Goal: Task Accomplishment & Management: Use online tool/utility

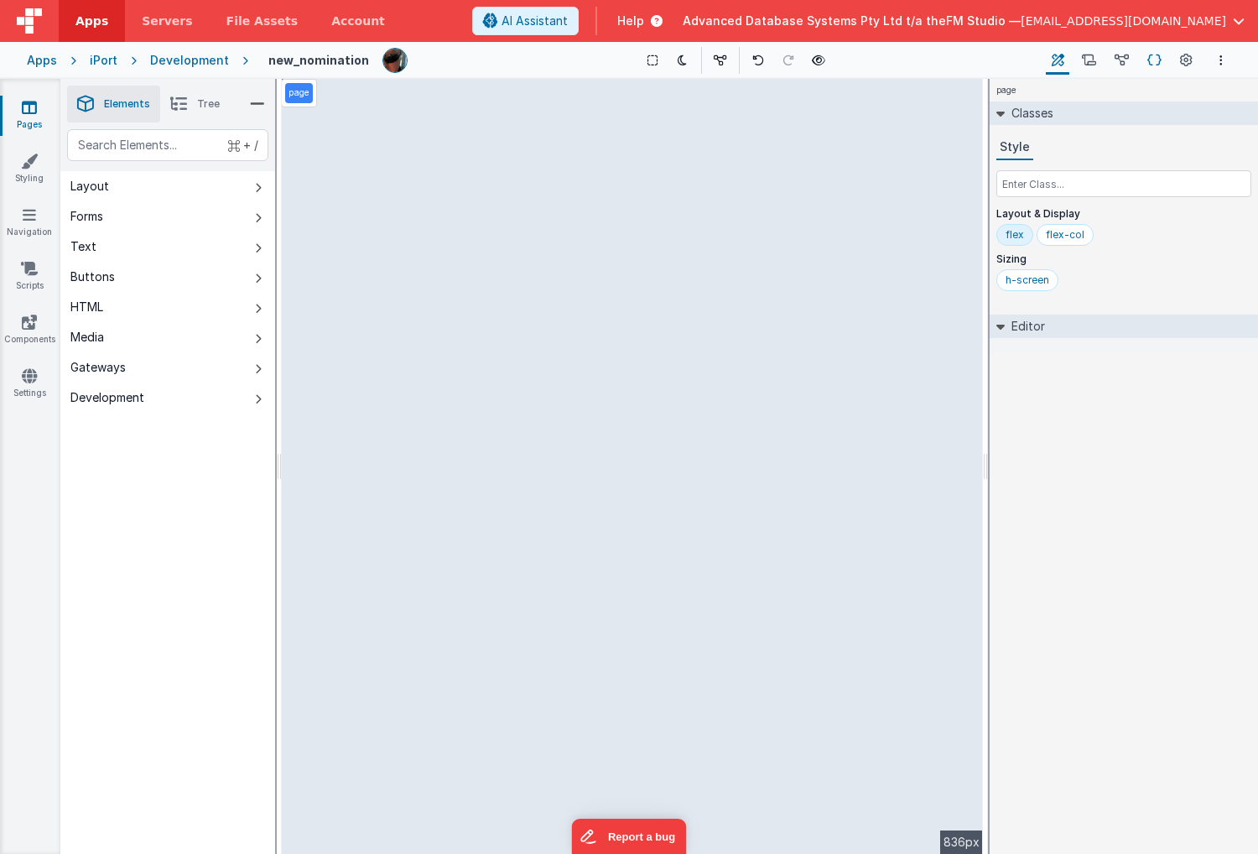
click at [1153, 59] on icon at bounding box center [1155, 61] width 14 height 18
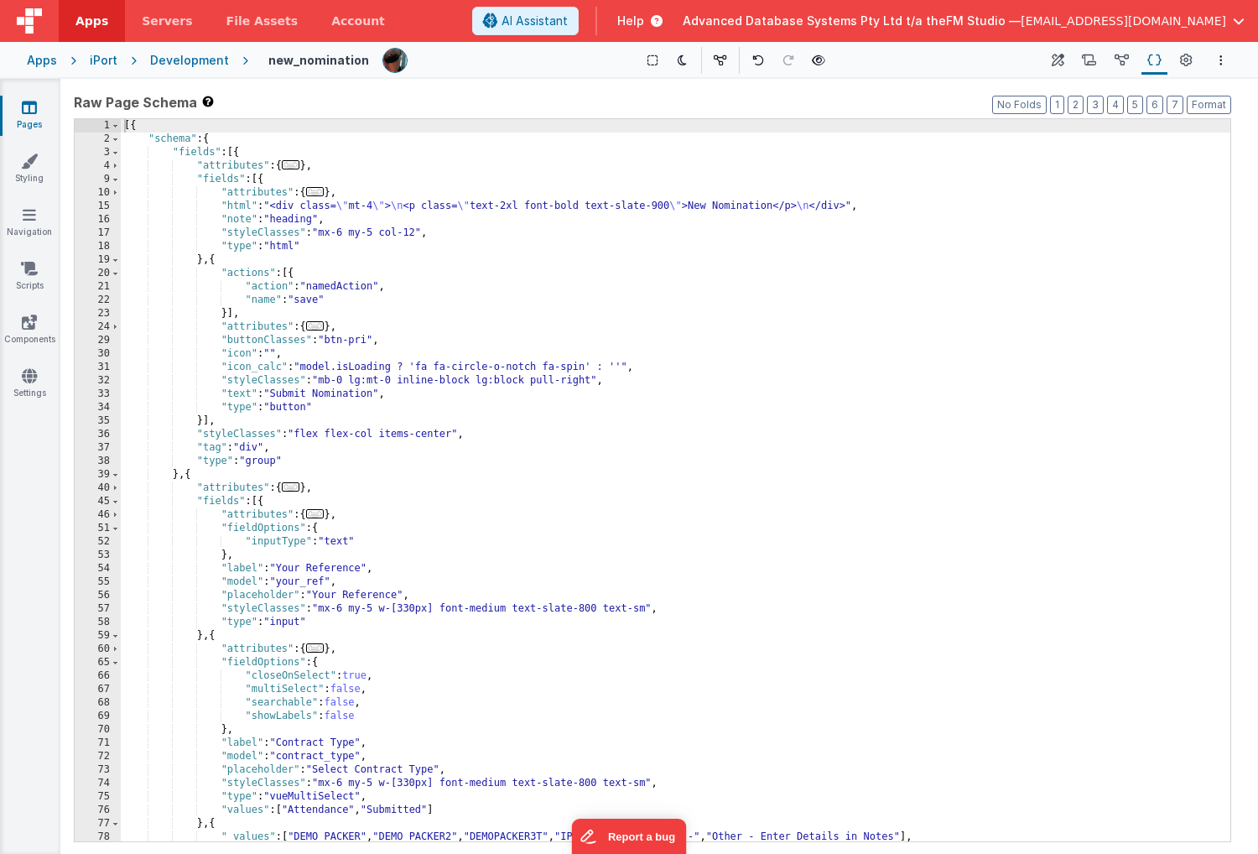
click at [485, 606] on div "[{ "schema" : { "fields" : [{ "attributes" : { ... } , "fields" : [{ "attribute…" at bounding box center [676, 493] width 1110 height 749
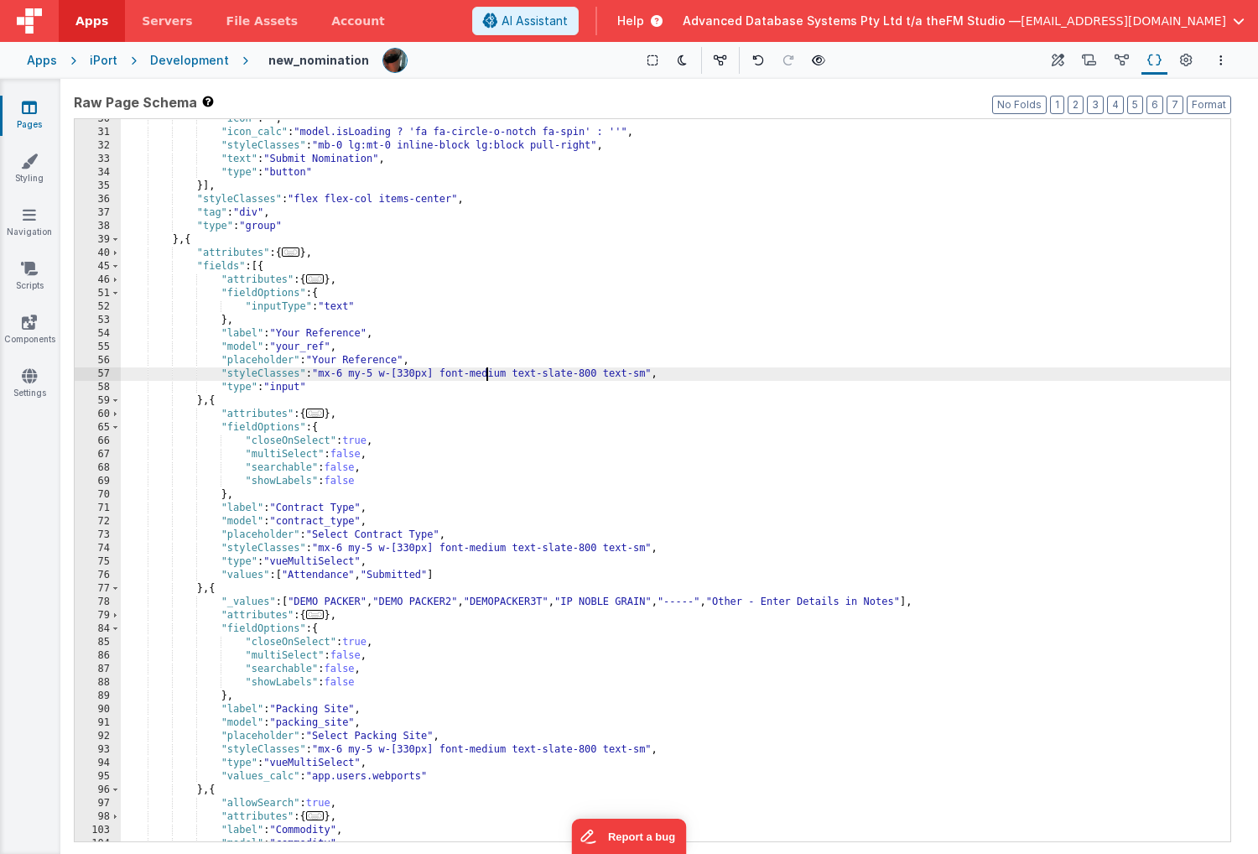
scroll to position [235, 0]
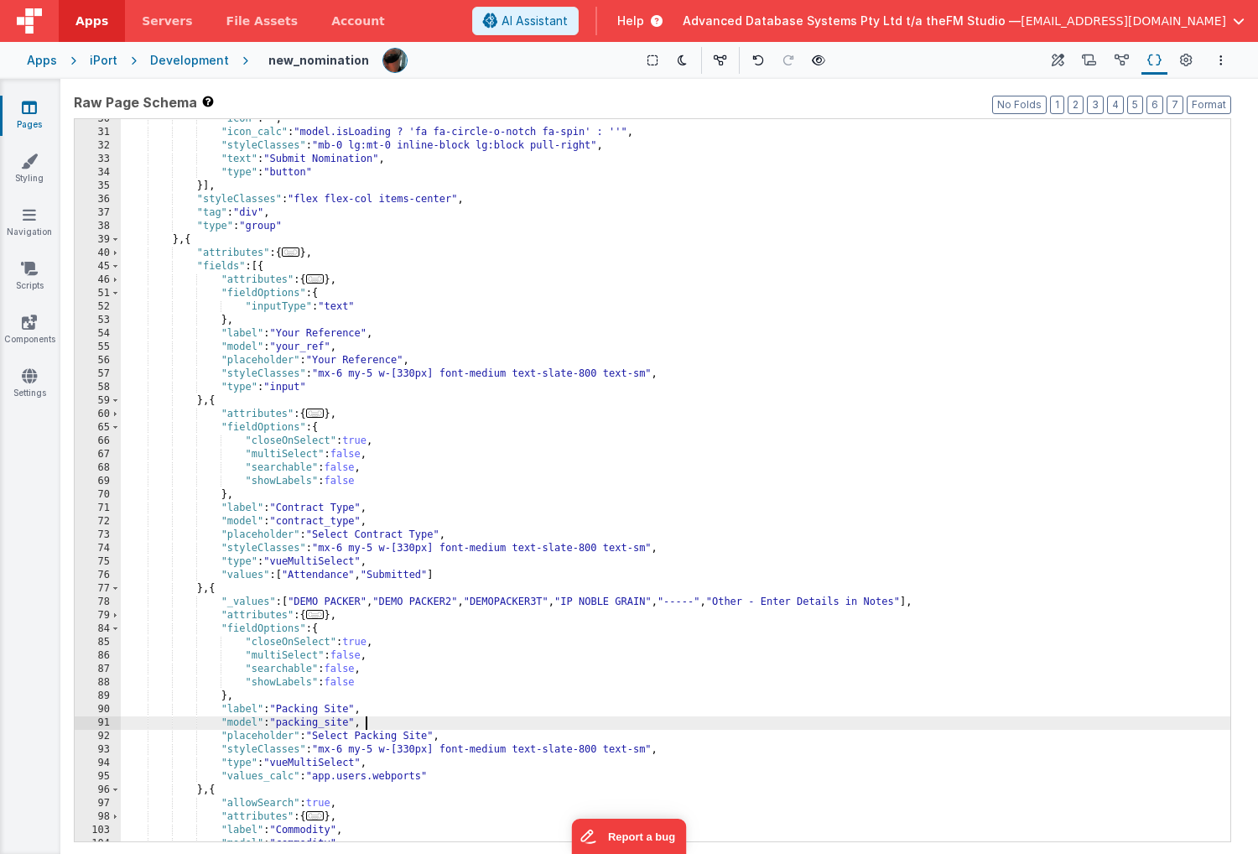
click at [450, 693] on div ""icon" : "" , "icon_calc" : "model.isLoading ? 'fa fa-circle-o-notch fa-spin' :…" at bounding box center [676, 486] width 1110 height 749
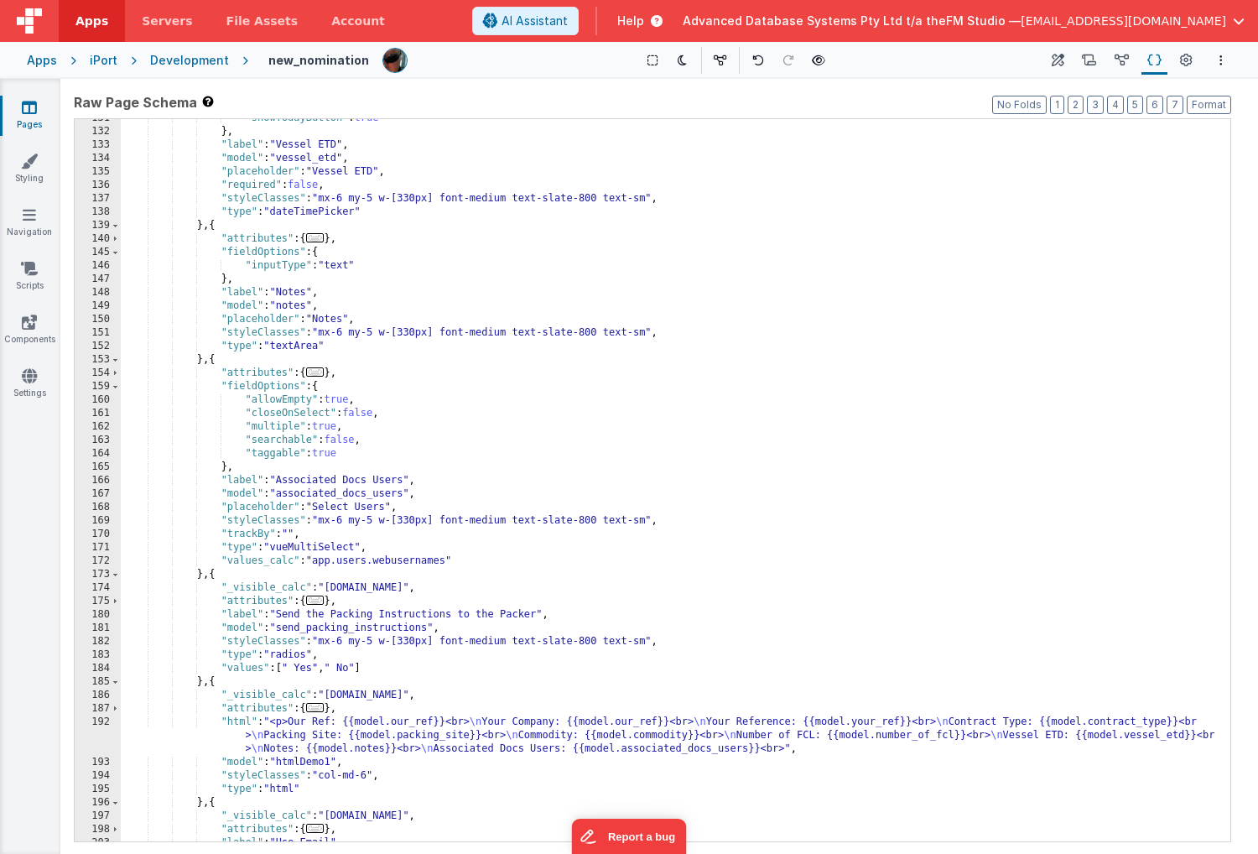
scroll to position [1337, 0]
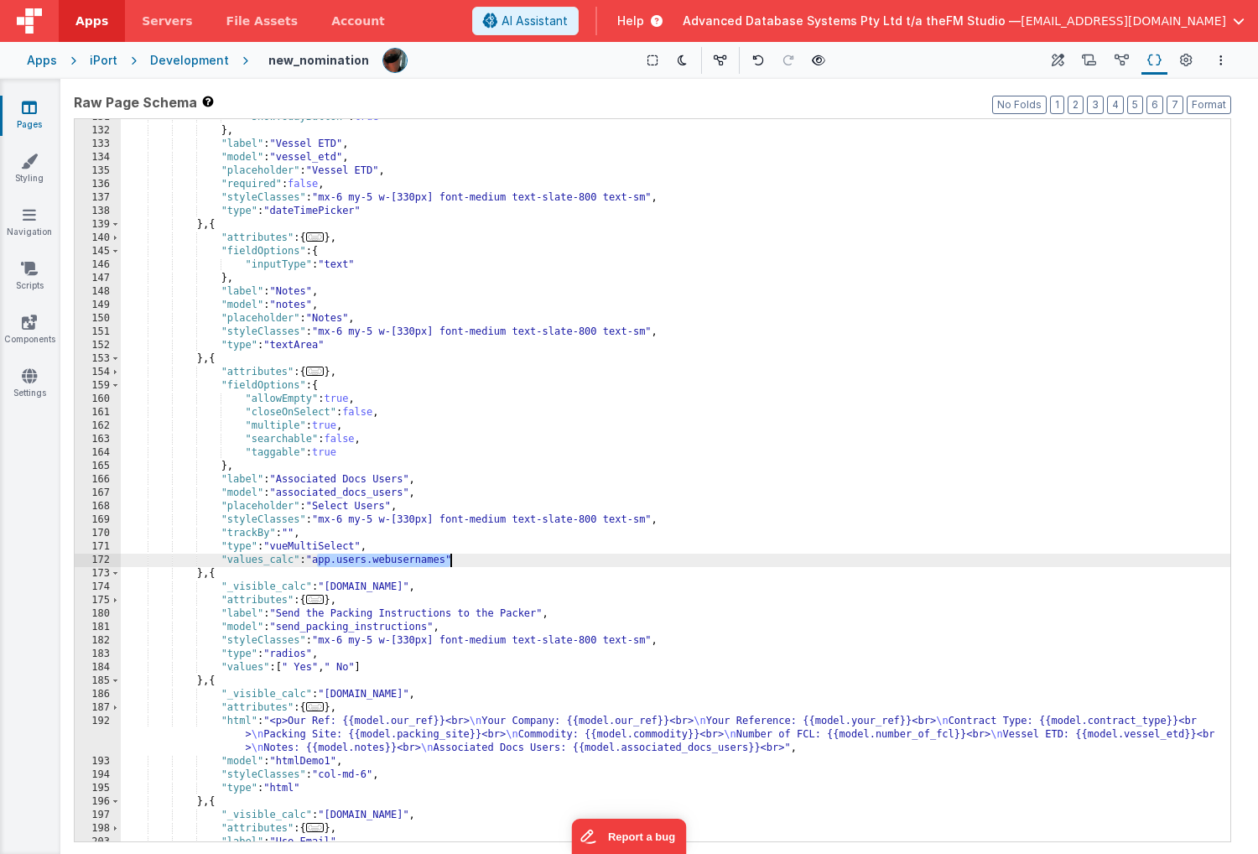
drag, startPoint x: 316, startPoint y: 560, endPoint x: 451, endPoint y: 563, distance: 135.1
click at [451, 563] on div ""showTodayButton" : true } , "label" : "Vessel ETD" , "model" : "vessel_etd" , …" at bounding box center [676, 485] width 1110 height 749
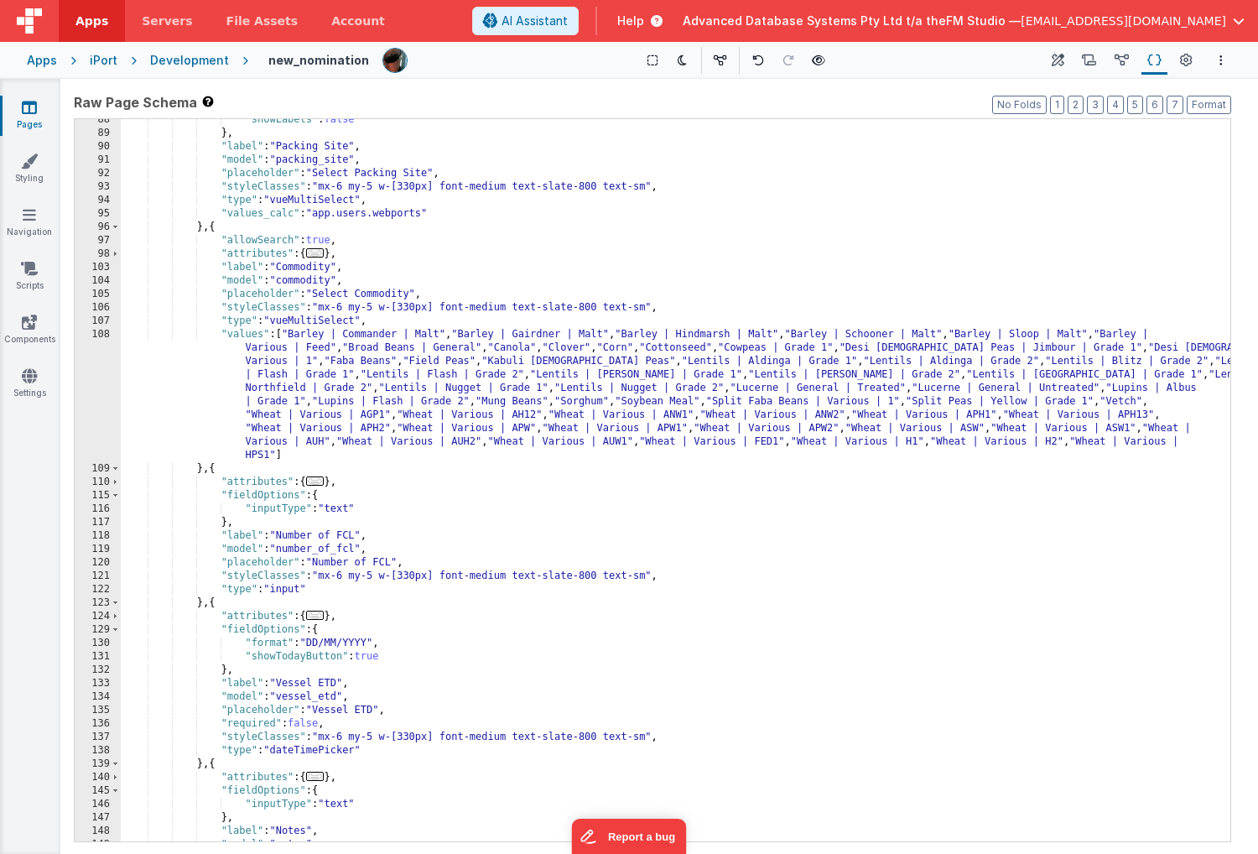
scroll to position [797, 0]
click at [461, 300] on div ""showLabels" : false } , "label" : "Packing Site" , "model" : "packing_site" , …" at bounding box center [676, 488] width 1110 height 749
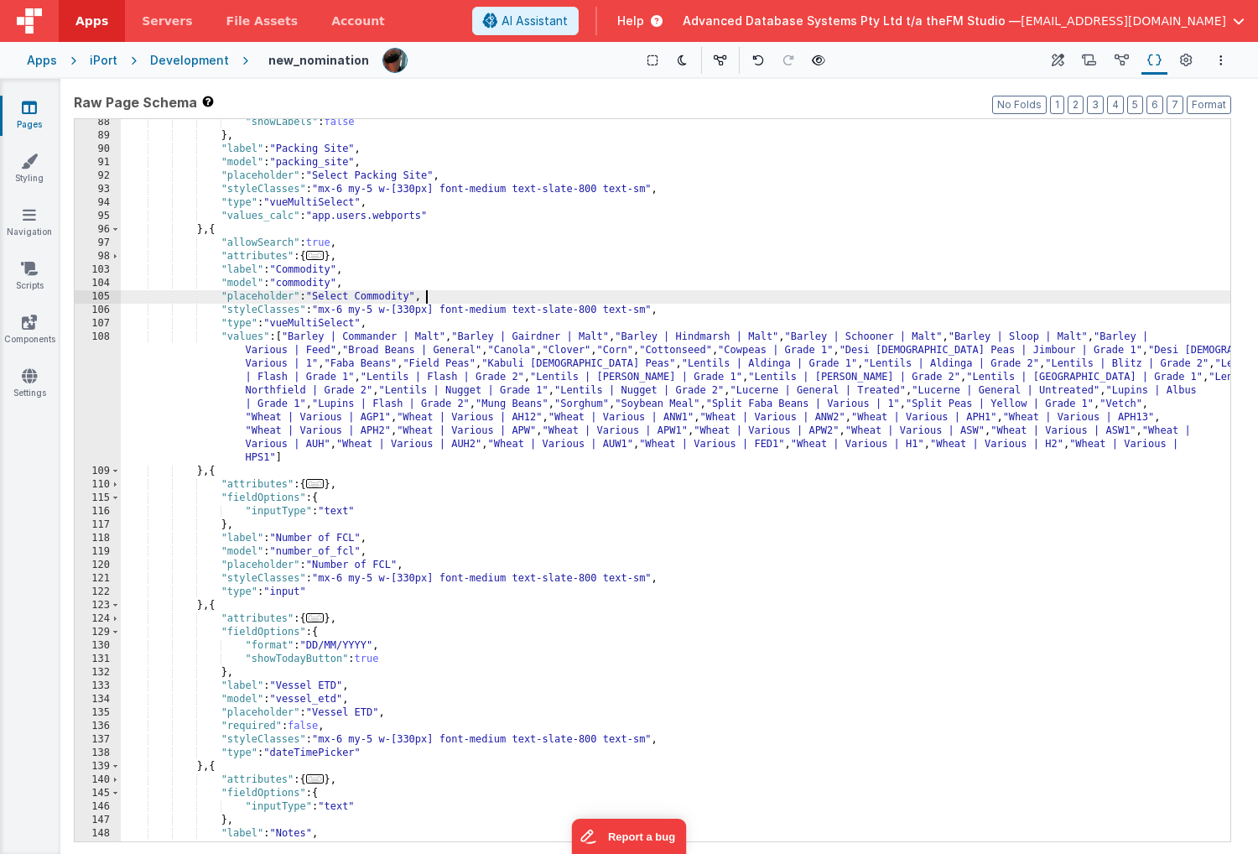
scroll to position [795, 0]
click at [468, 277] on div ""showLabels" : false } , "label" : "Packing Site" , "model" : "packing_site" , …" at bounding box center [676, 490] width 1110 height 749
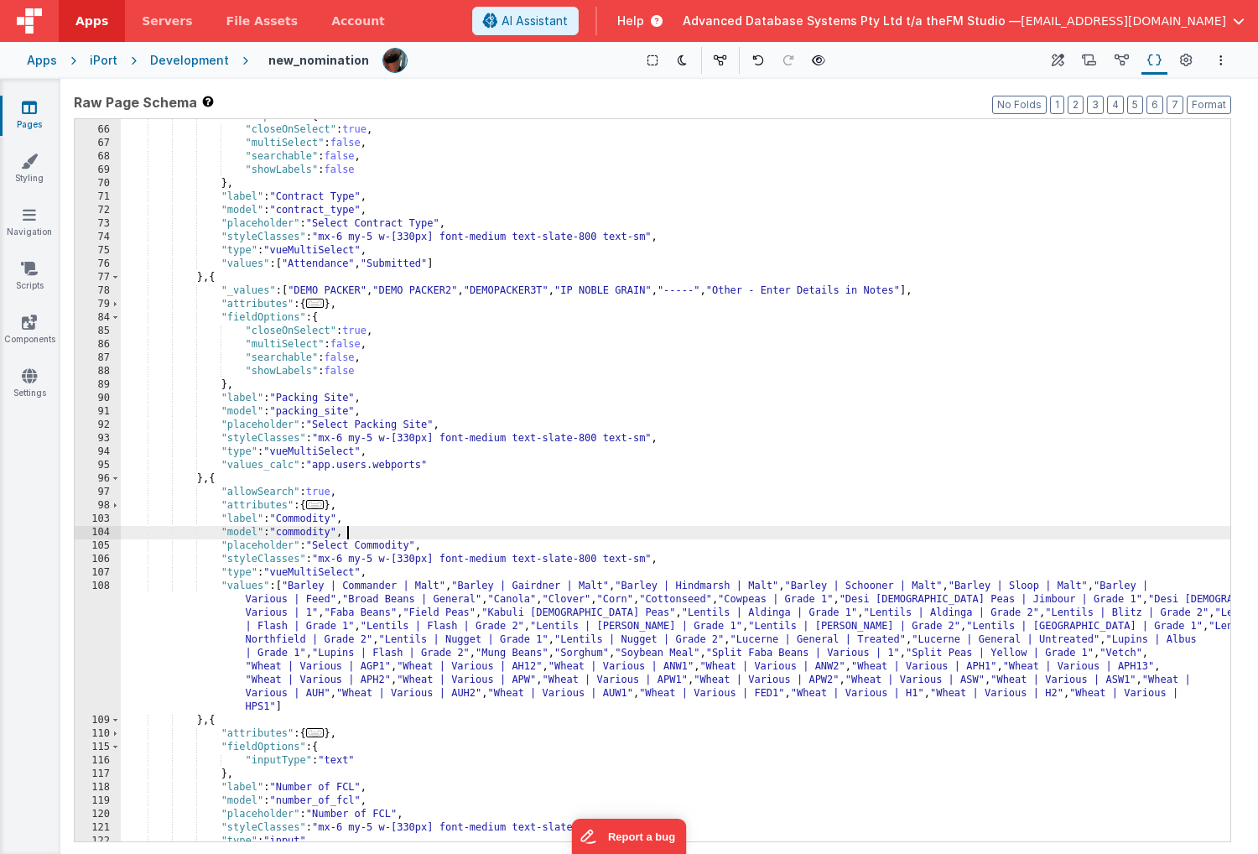
scroll to position [546, 0]
click at [222, 291] on div ""fieldOptions" : { "closeOnSelect" : true , "multiSelect" : false , "searchable…" at bounding box center [676, 484] width 1110 height 749
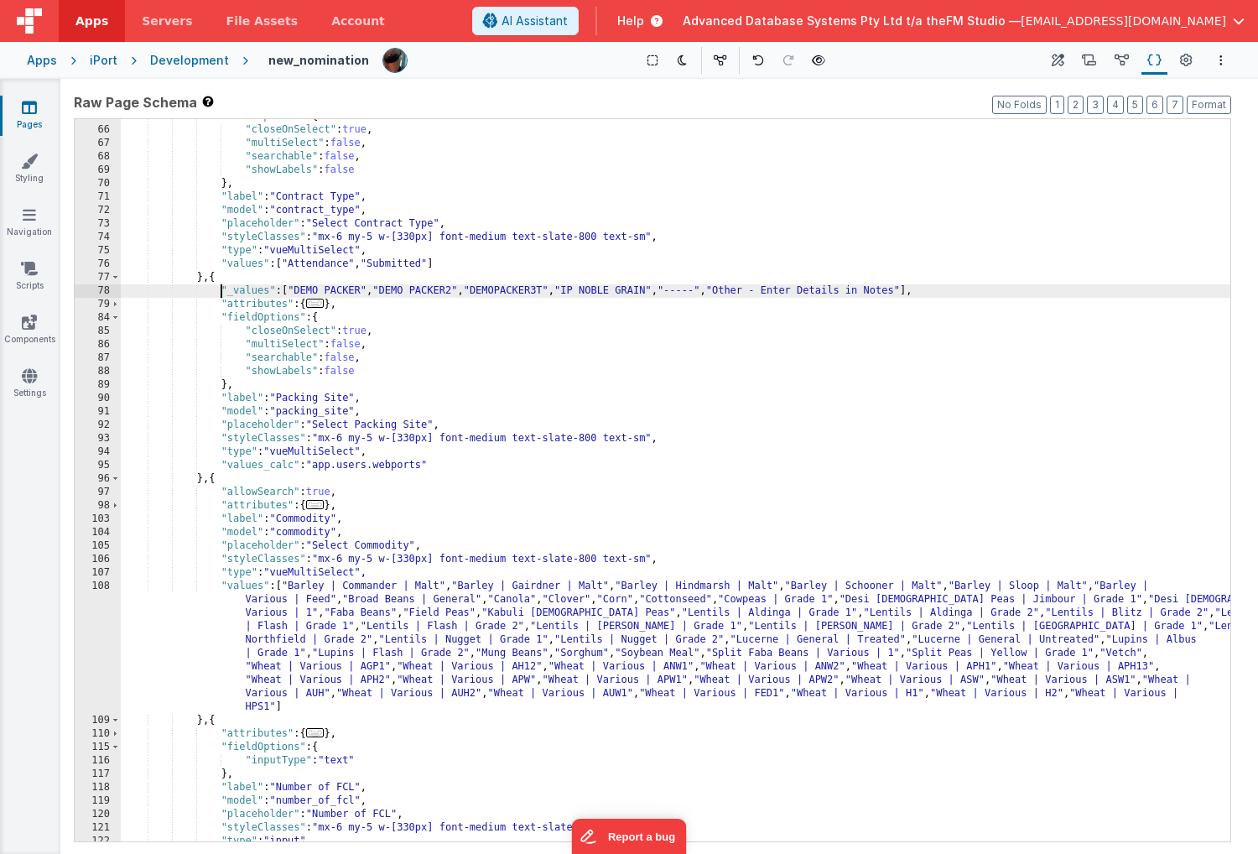
click at [222, 291] on div ""fieldOptions" : { "closeOnSelect" : true , "multiSelect" : false , "searchable…" at bounding box center [676, 484] width 1110 height 749
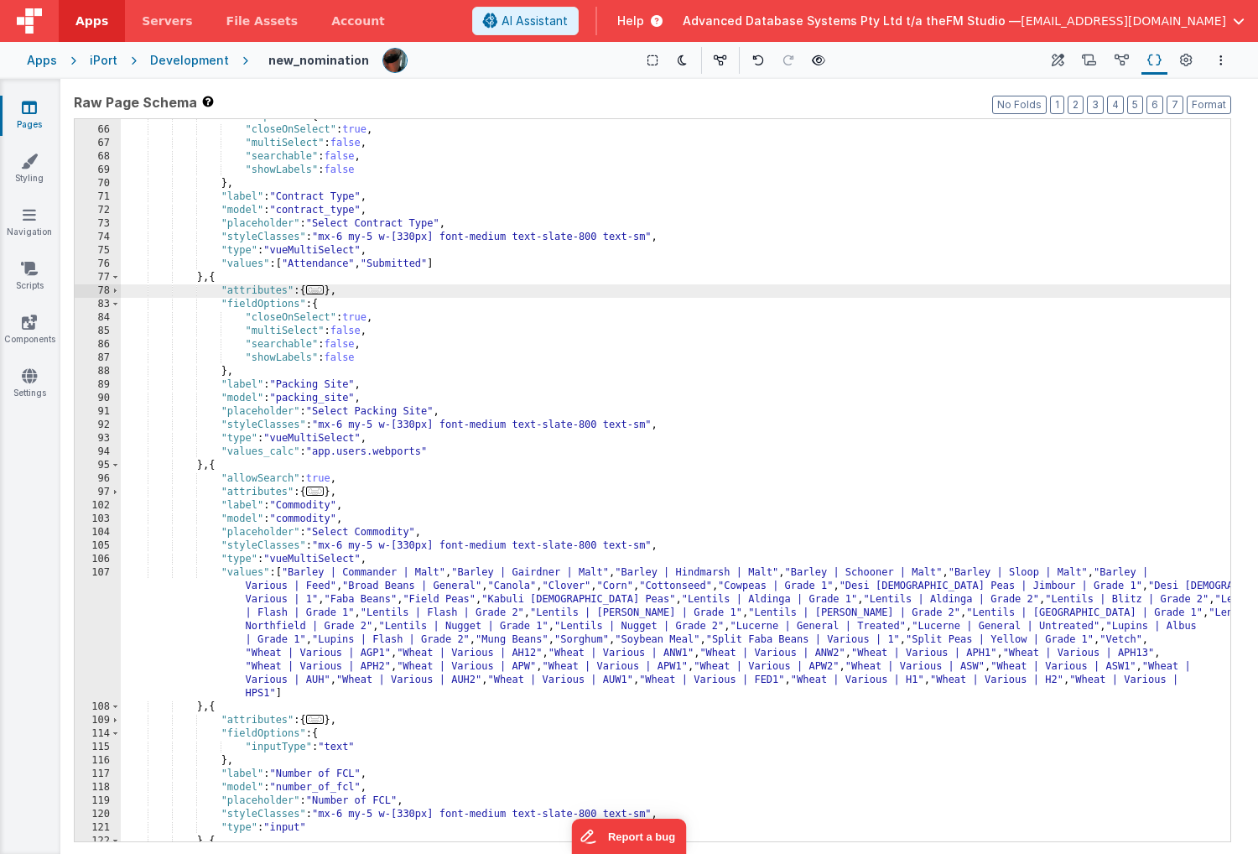
click at [625, 527] on div ""fieldOptions" : { "closeOnSelect" : true , "multiSelect" : false , "searchable…" at bounding box center [676, 484] width 1110 height 749
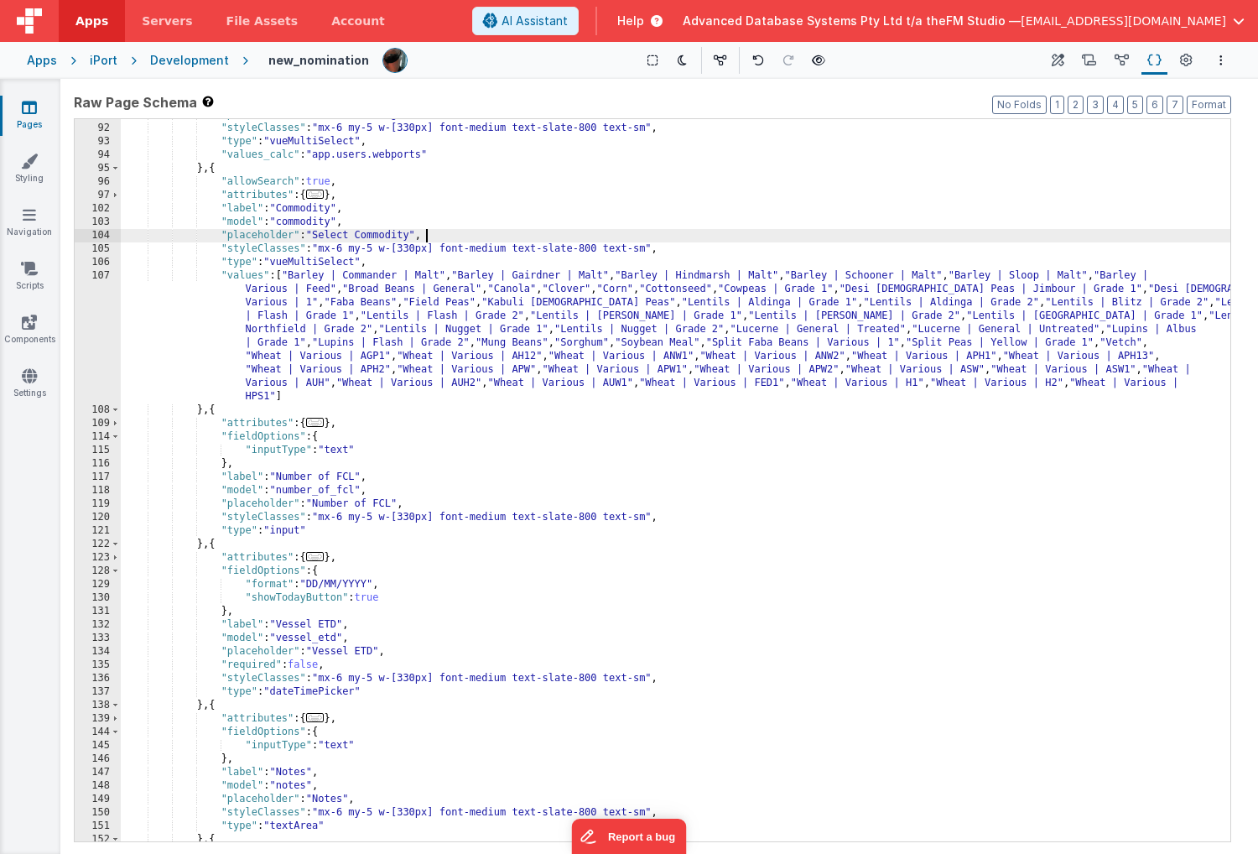
scroll to position [843, 0]
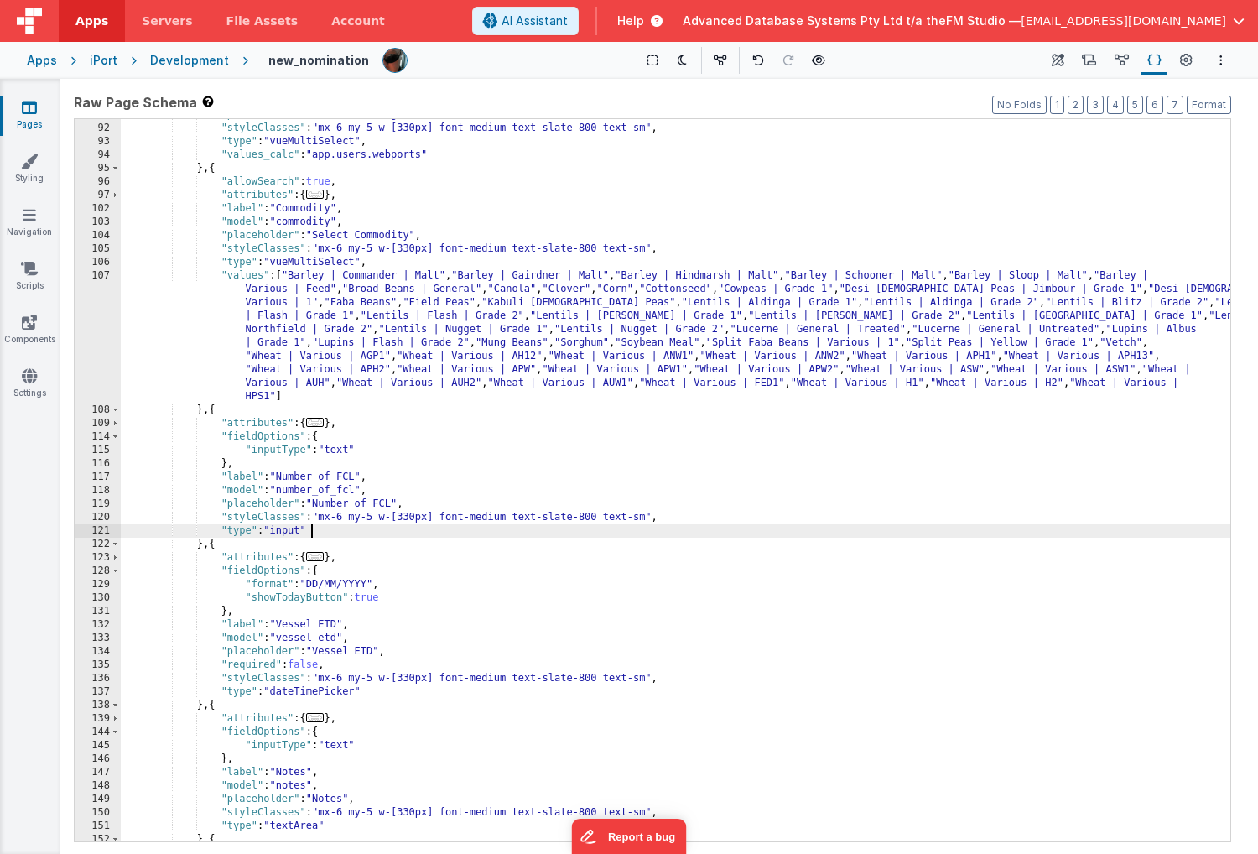
click at [625, 527] on div ""placeholder" : "Select Packing Site" , "styleClasses" : "mx-6 my-5 w-[330px] f…" at bounding box center [676, 482] width 1110 height 749
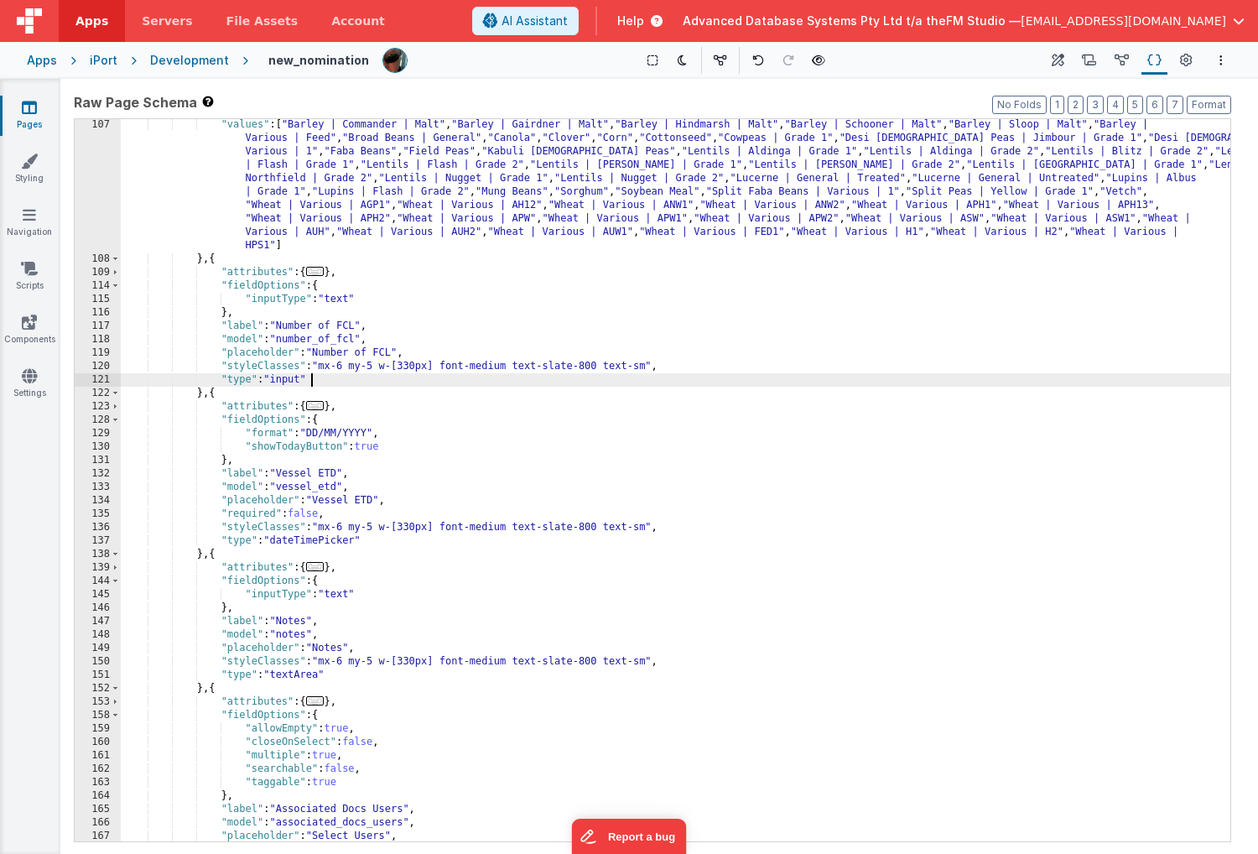
scroll to position [994, 0]
click at [434, 350] on div ""values" : [ "Barley | Commander | Malt" , "Barley | Gairdner | Malt" , "Barley…" at bounding box center [676, 553] width 1110 height 870
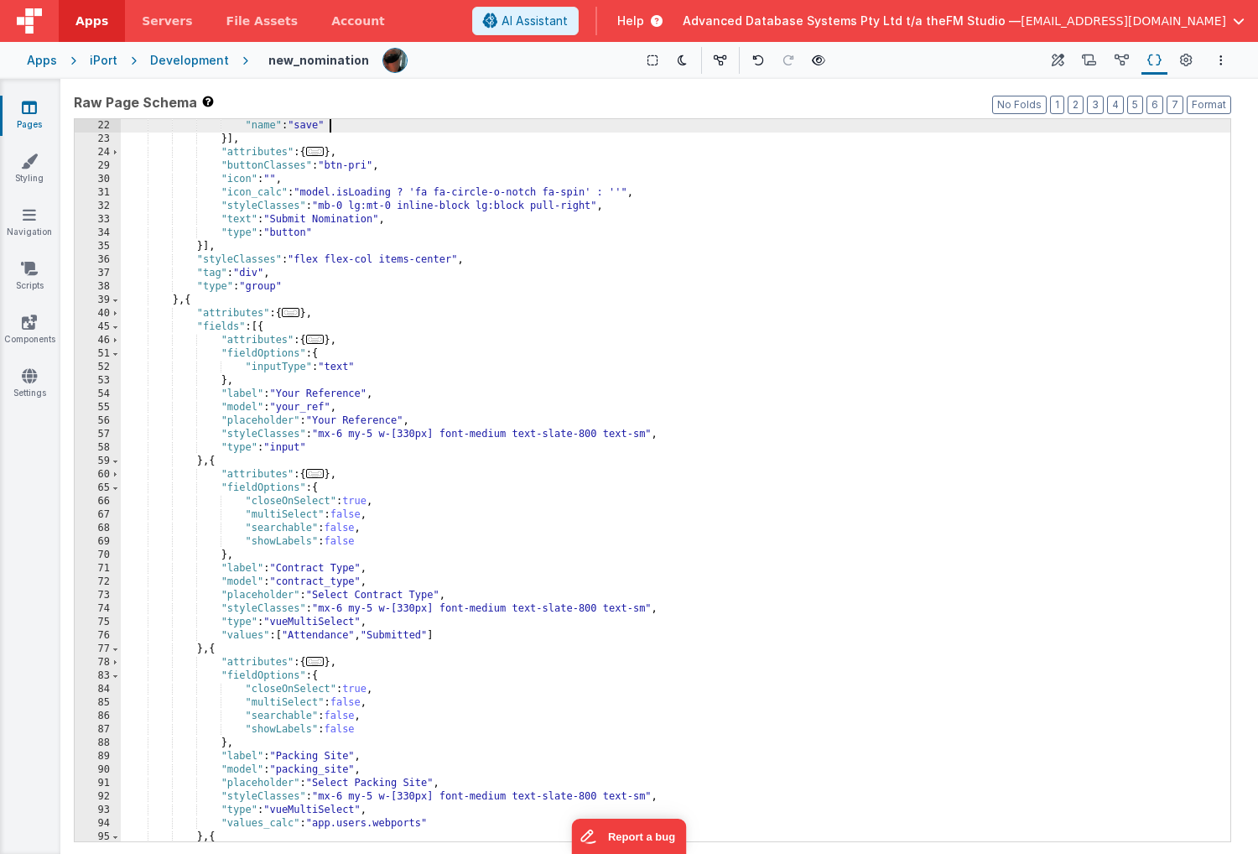
scroll to position [148, 0]
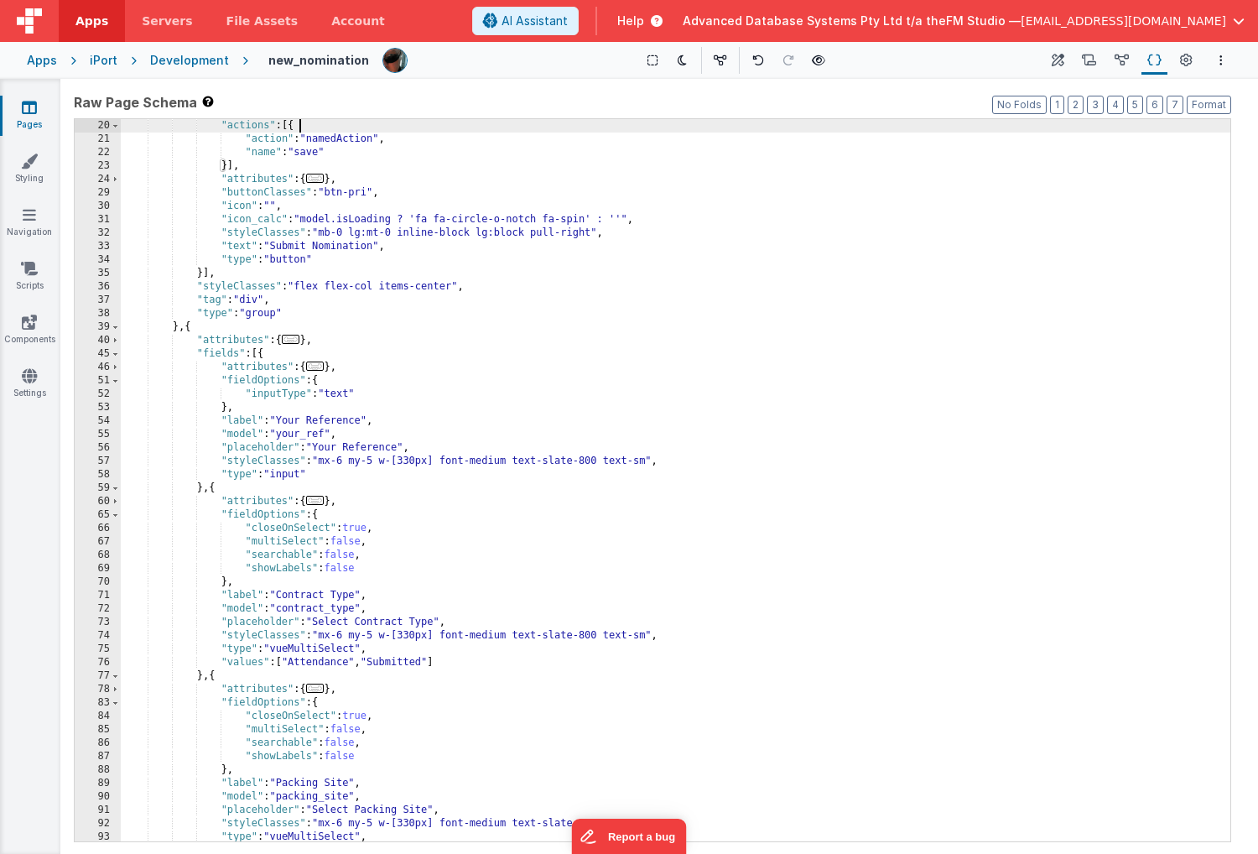
click at [443, 581] on div ""actions" : [{ "action" : "namedAction" , "name" : "save" }] , "attributes" : {…" at bounding box center [676, 493] width 1110 height 749
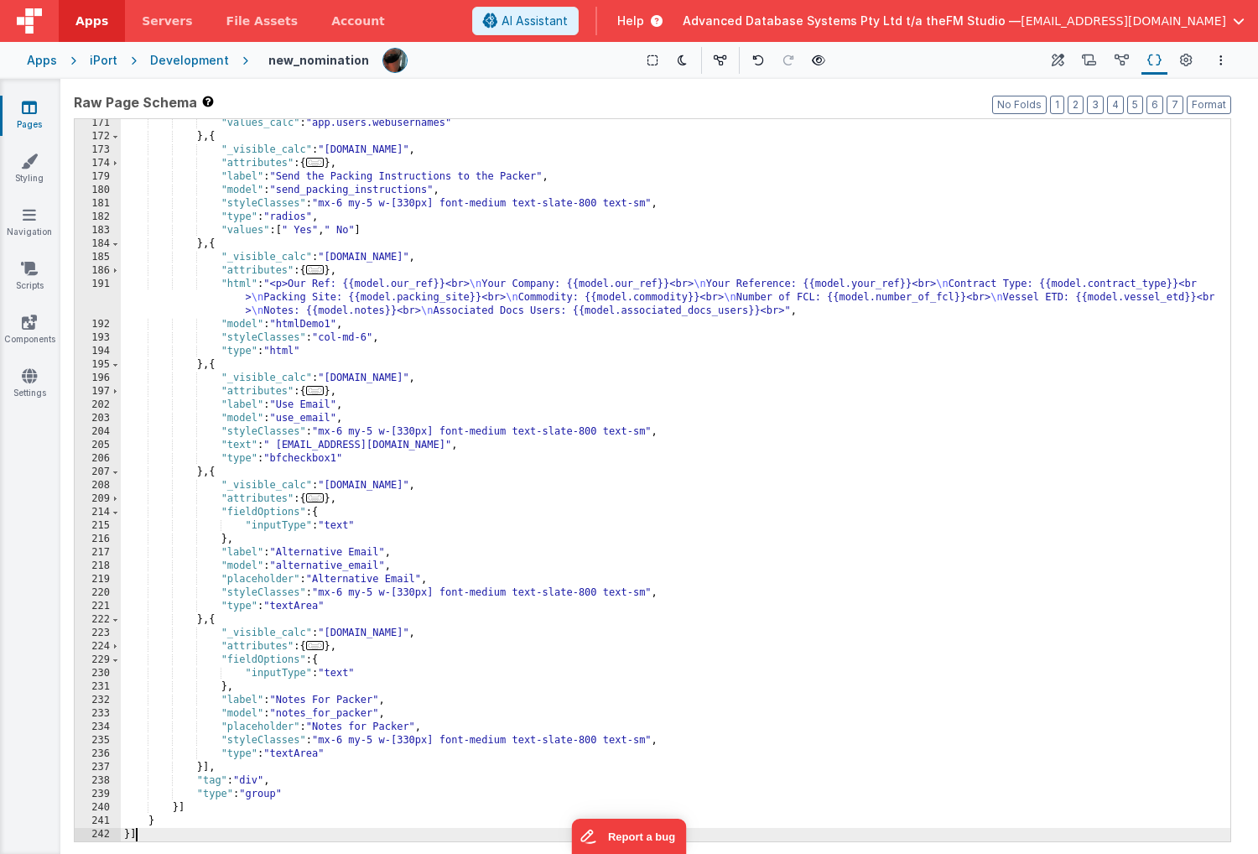
scroll to position [1761, 0]
click at [294, 606] on div ""values_calc" : "app.users.webusernames" } , { "_visible_calc" : "model.show" ,…" at bounding box center [676, 491] width 1110 height 749
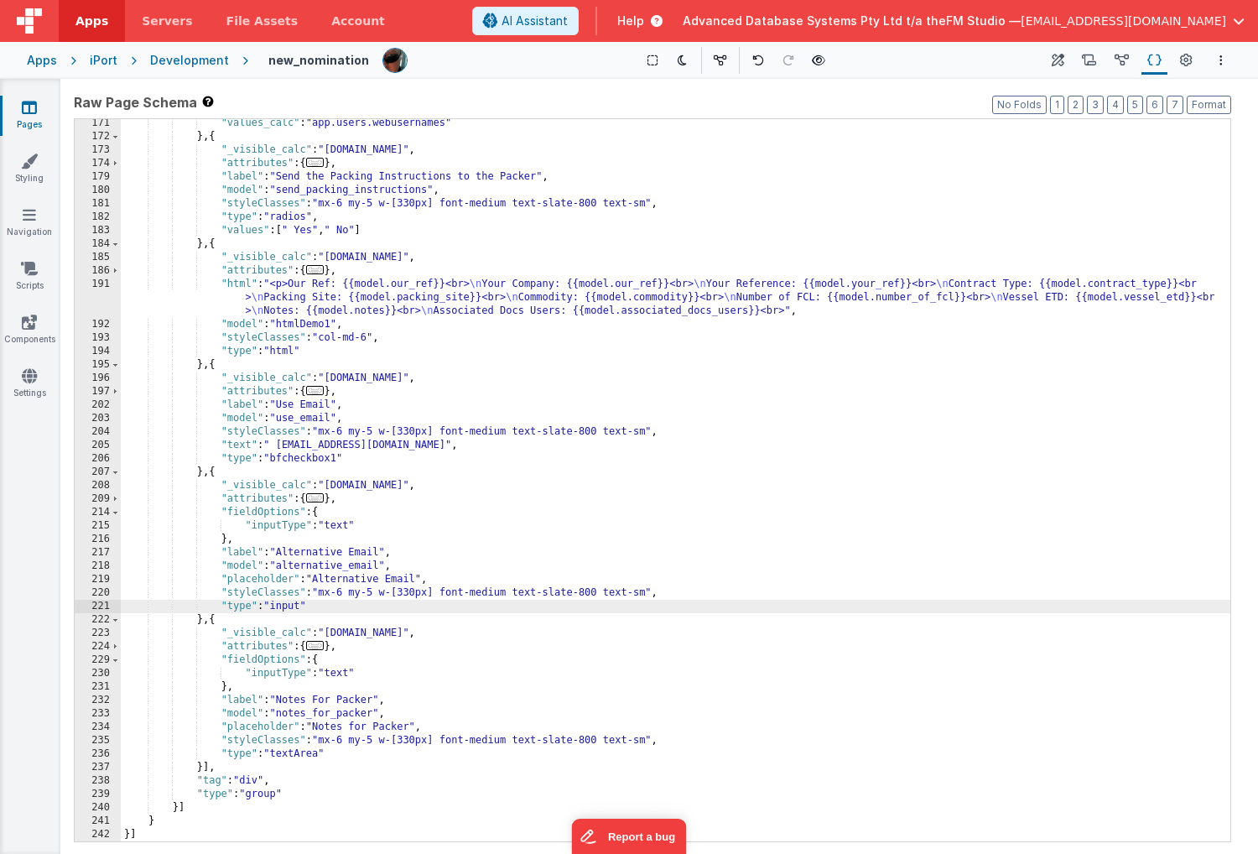
click at [781, 539] on div ""values_calc" : "app.users.webusernames" } , { "_visible_calc" : "model.show" ,…" at bounding box center [676, 491] width 1110 height 749
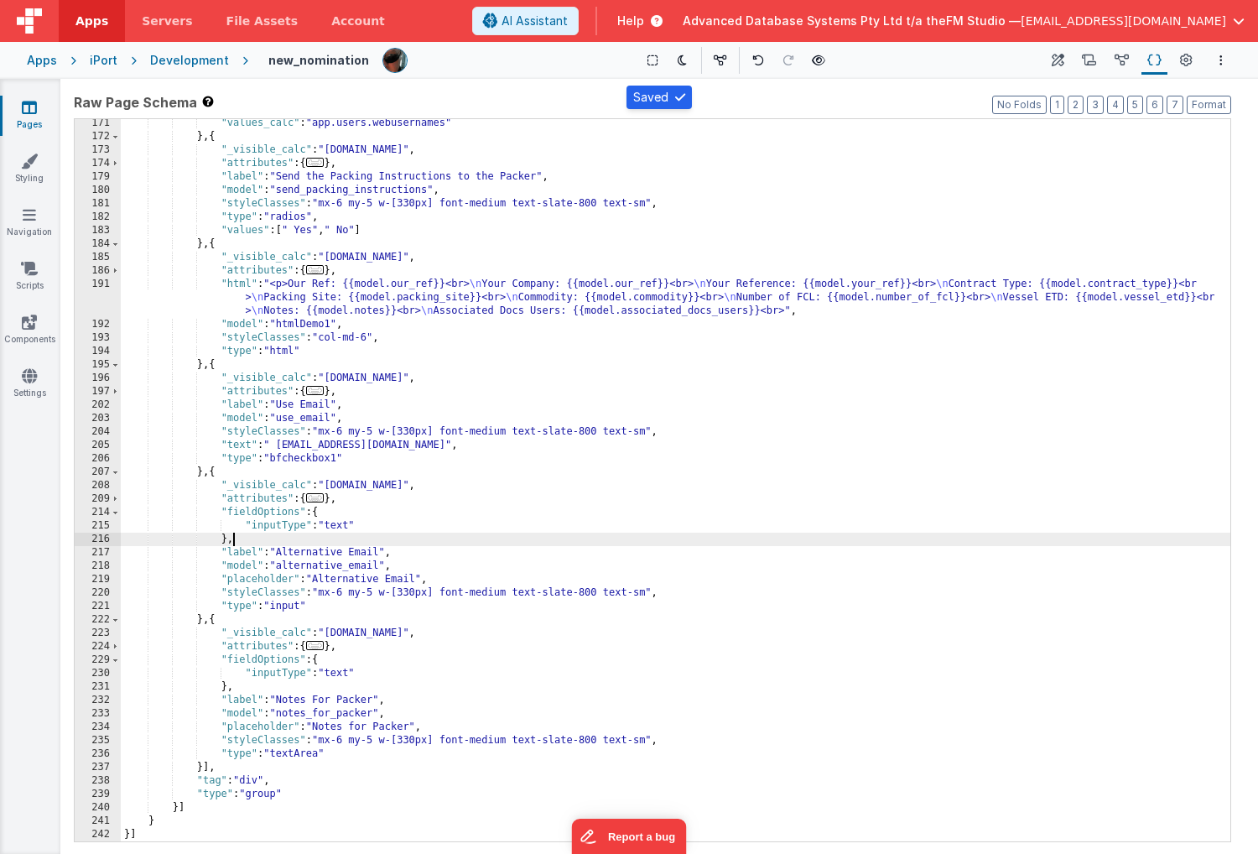
click at [1086, 320] on div ""values_calc" : "app.users.webusernames" } , { "_visible_calc" : "model.show" ,…" at bounding box center [676, 491] width 1110 height 749
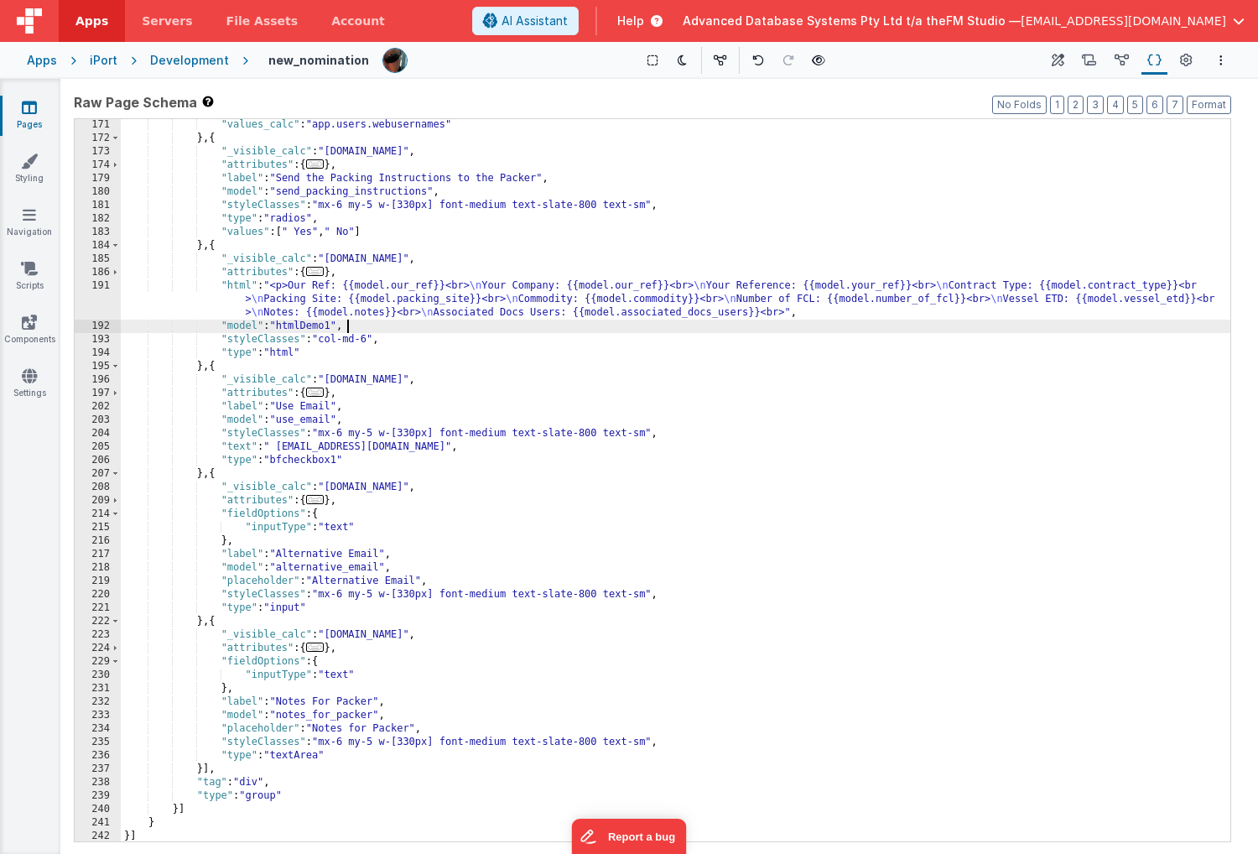
scroll to position [1451, 0]
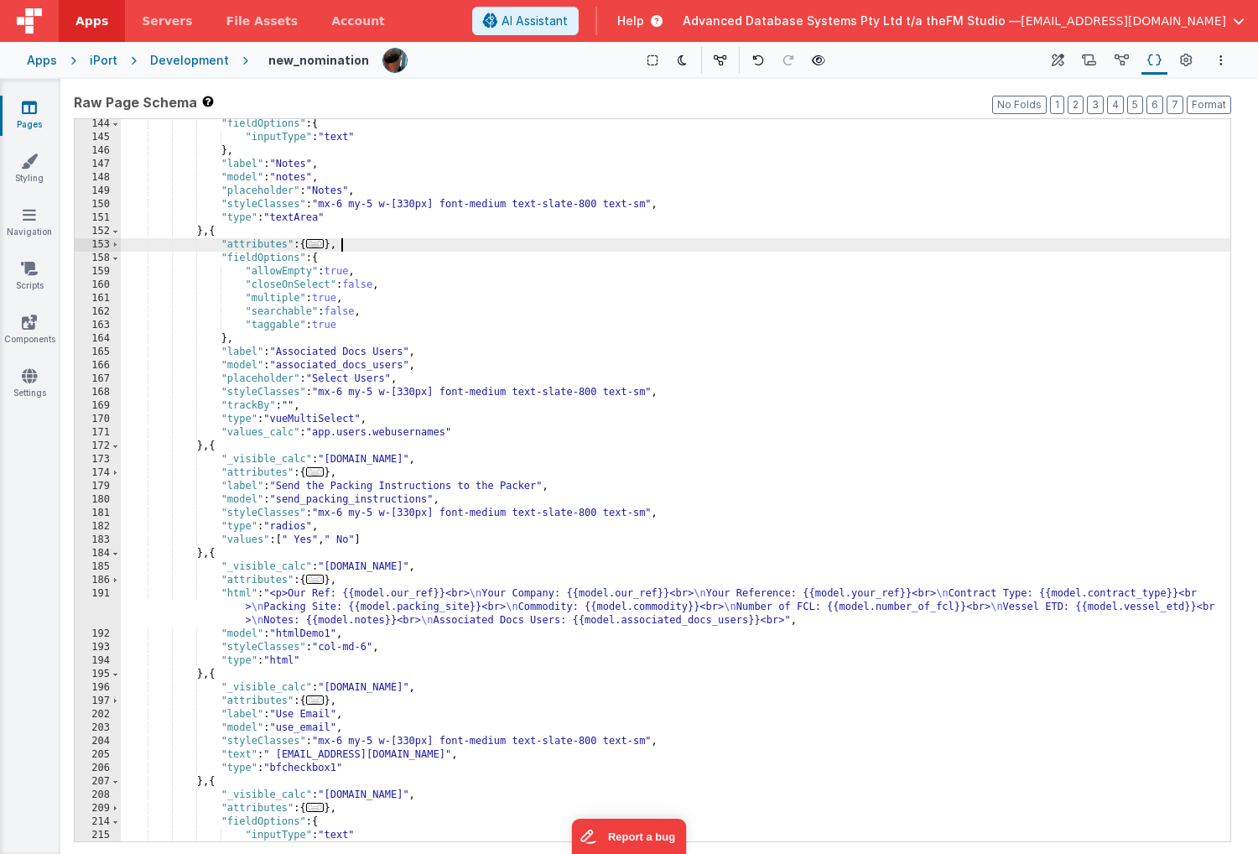
click at [754, 242] on div ""fieldOptions" : { "inputType" : "text" } , "label" : "Notes" , "model" : "note…" at bounding box center [676, 491] width 1110 height 749
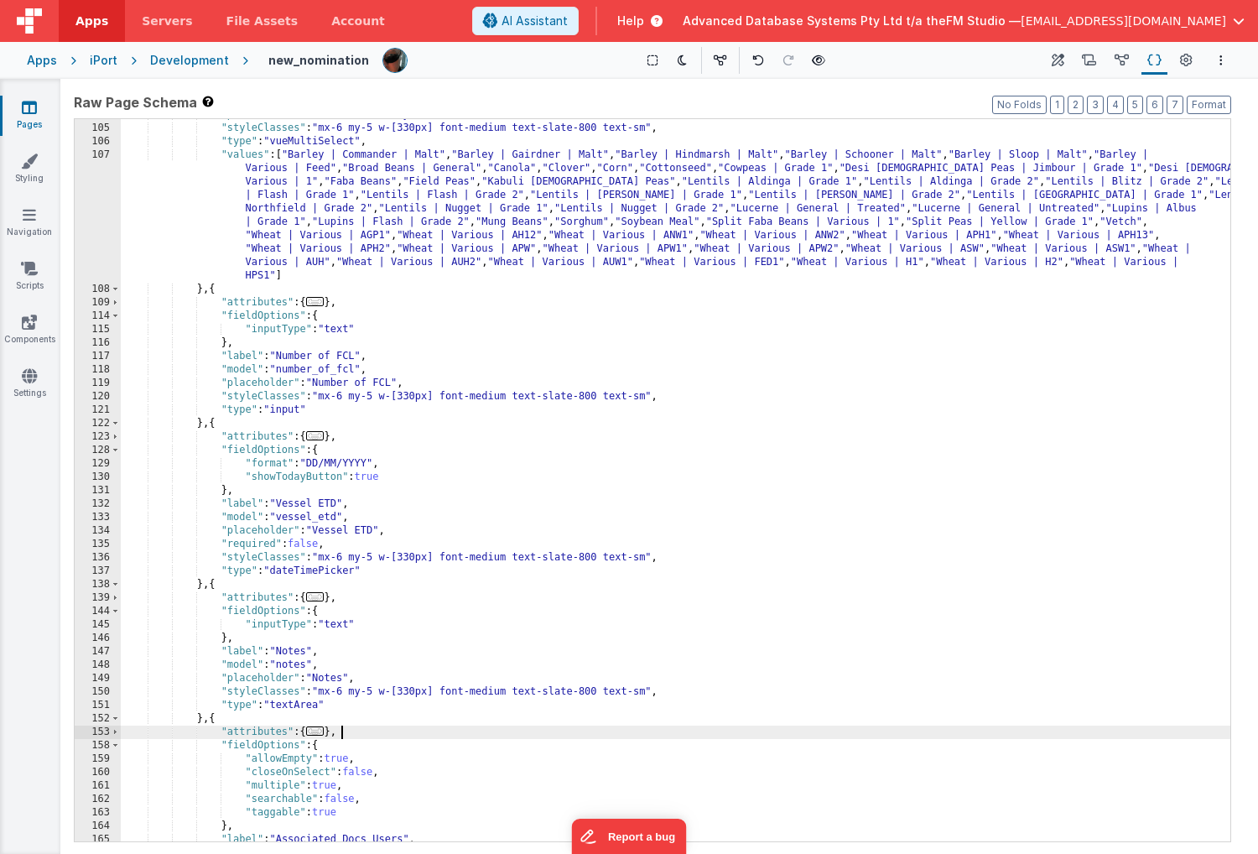
scroll to position [0, 0]
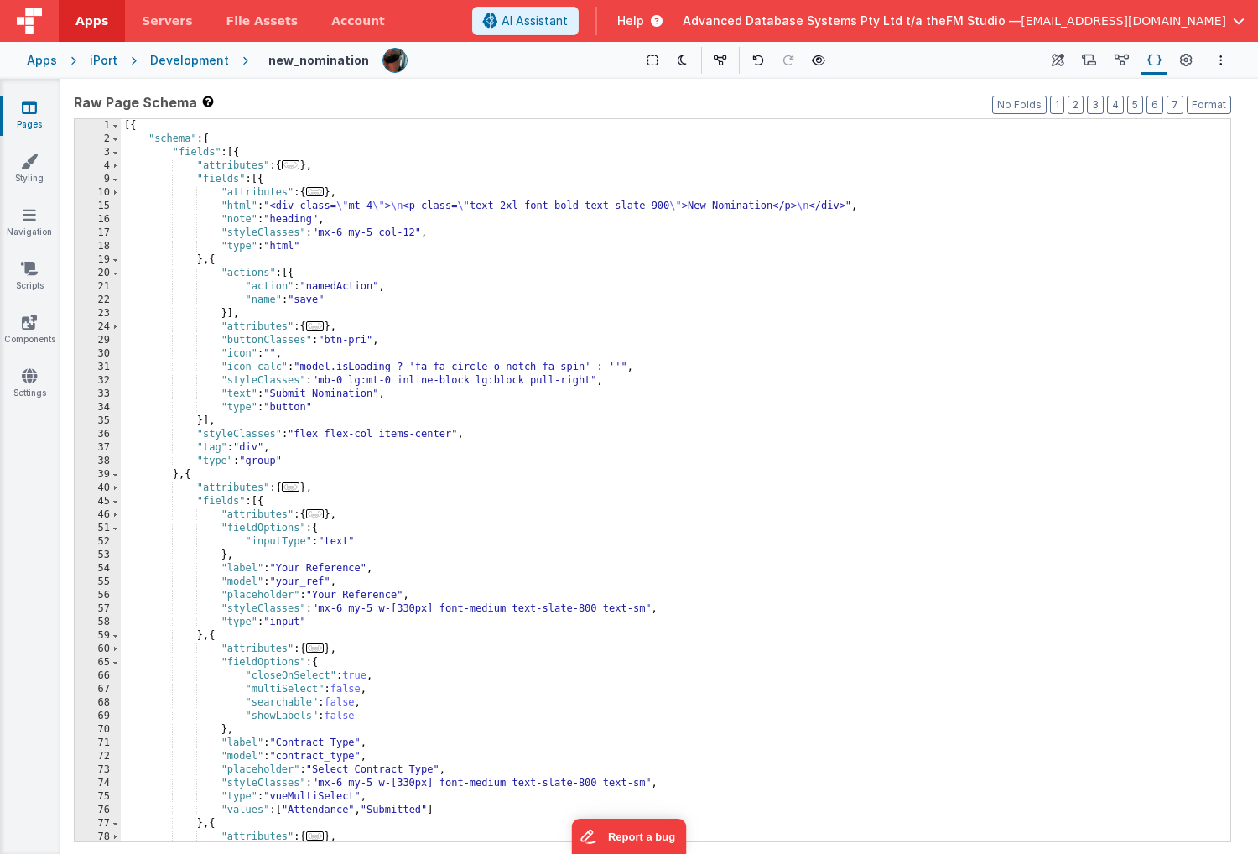
click at [825, 207] on div "[{ "schema" : { "fields" : [{ "attributes" : { ... } , "fields" : [{ "attribute…" at bounding box center [676, 493] width 1110 height 749
click at [280, 206] on div "[{ "schema" : { "fields" : [{ "attributes" : { ... } , "fields" : [{ "attribute…" at bounding box center [676, 493] width 1110 height 749
click at [1059, 60] on icon at bounding box center [1058, 61] width 13 height 18
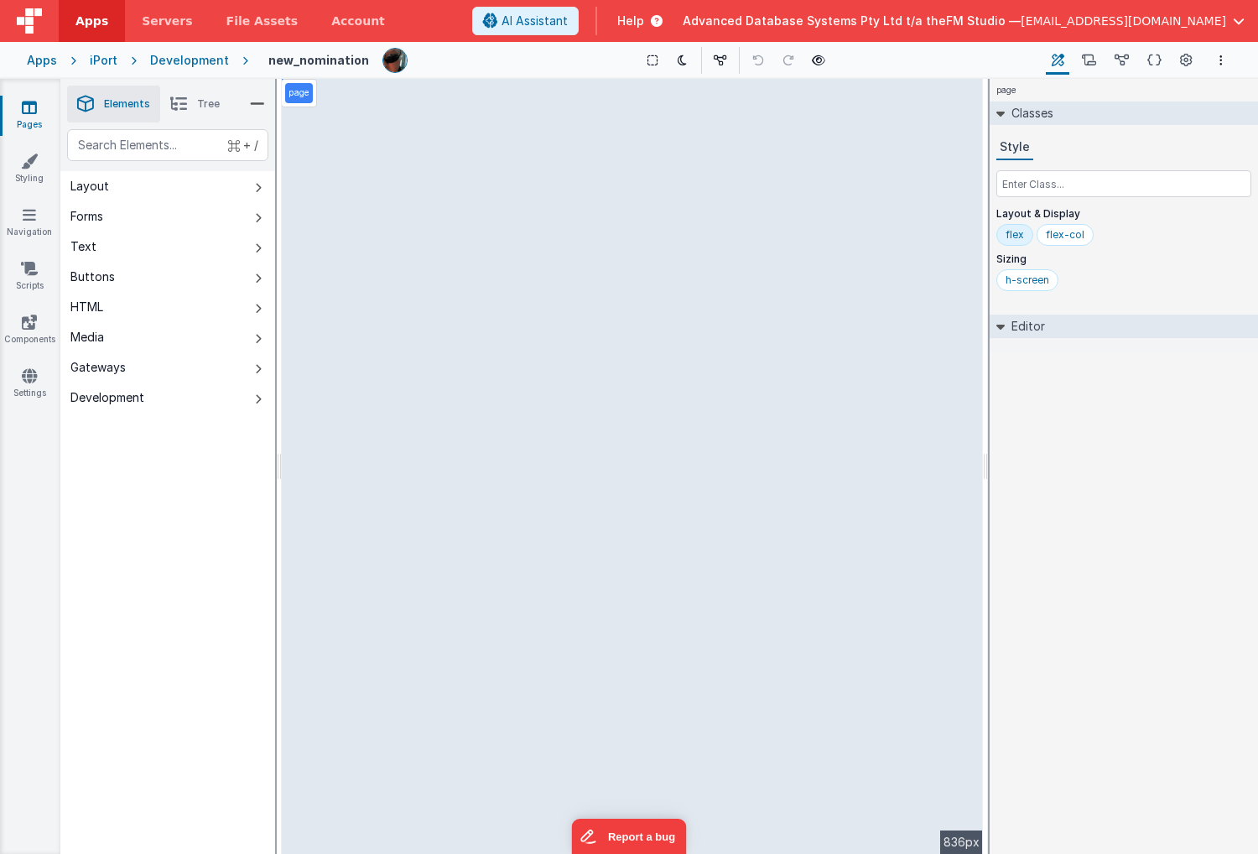
click at [23, 111] on icon at bounding box center [29, 107] width 15 height 17
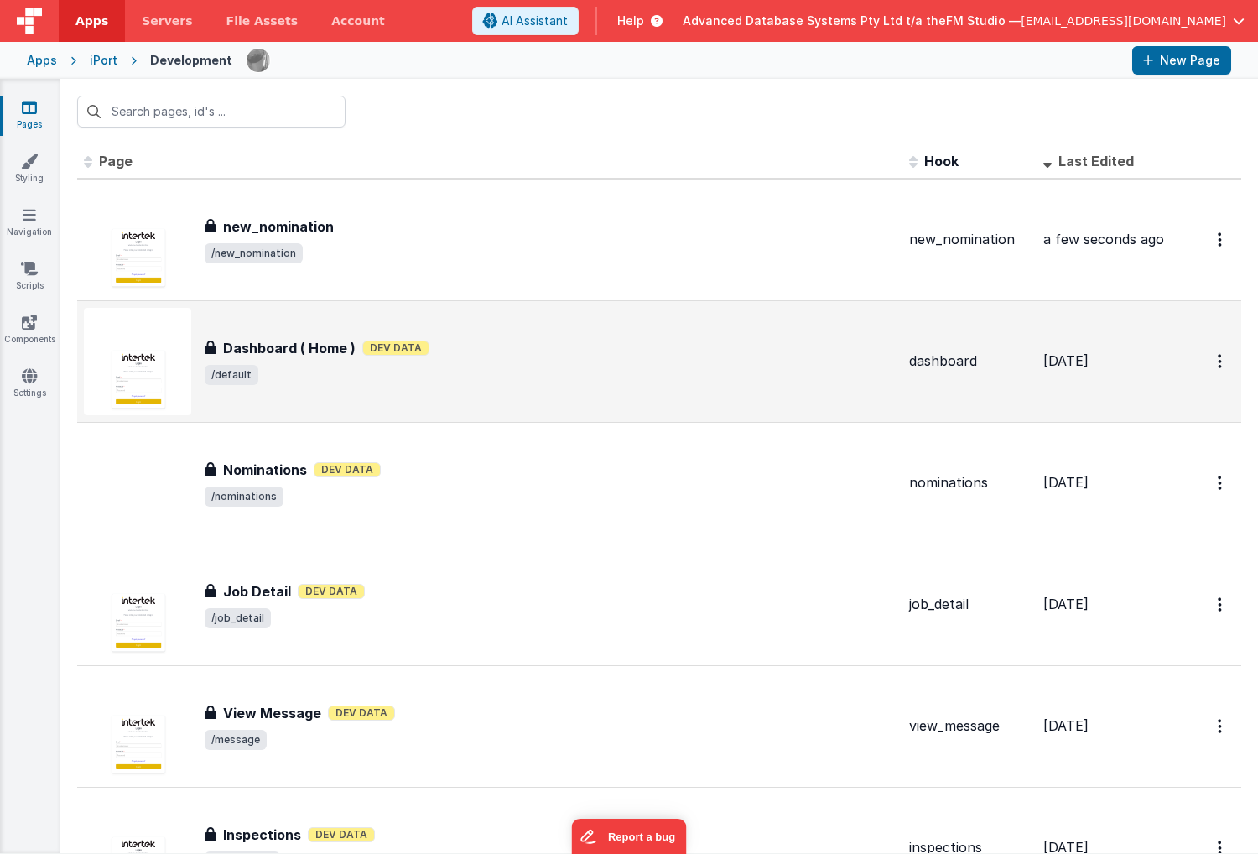
click at [297, 347] on h3 "Dashboard ( Home )" at bounding box center [289, 348] width 133 height 20
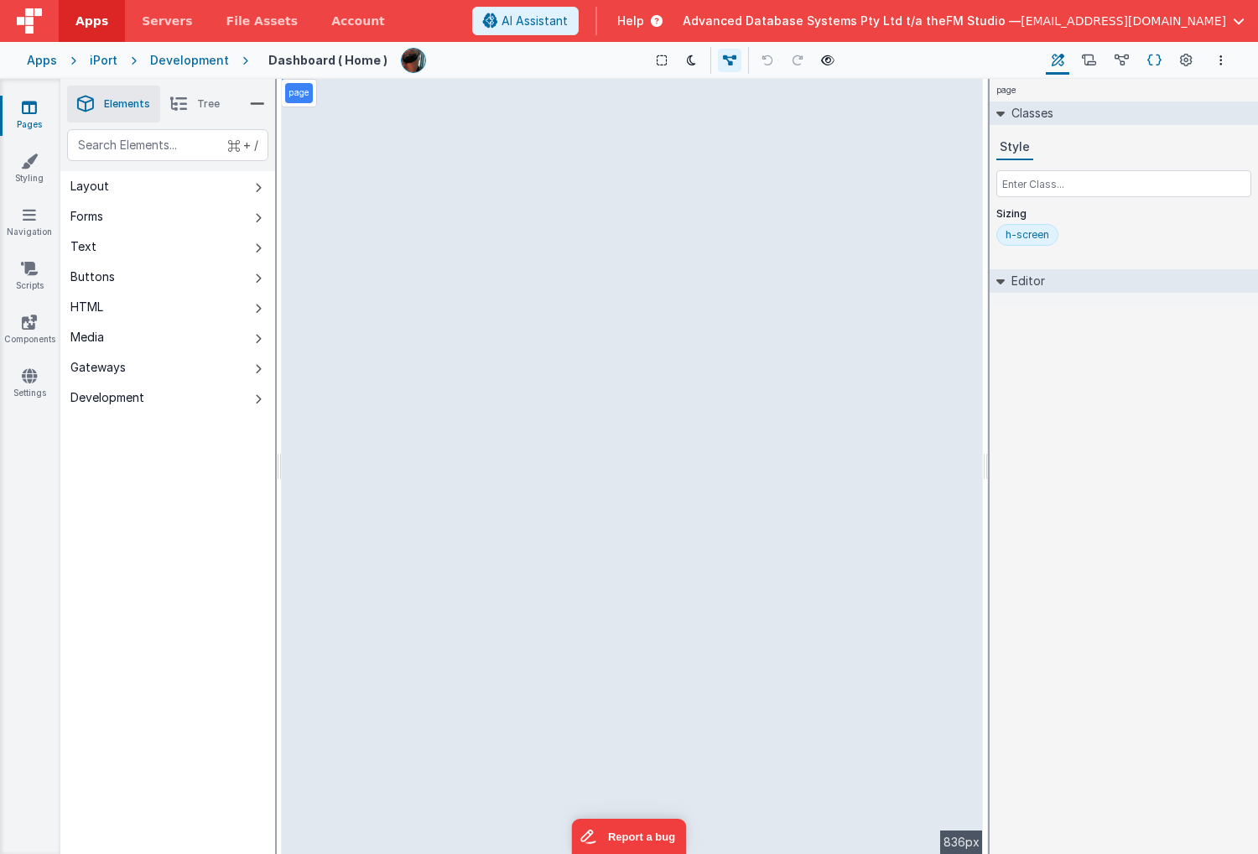
click at [1154, 60] on icon at bounding box center [1155, 61] width 14 height 18
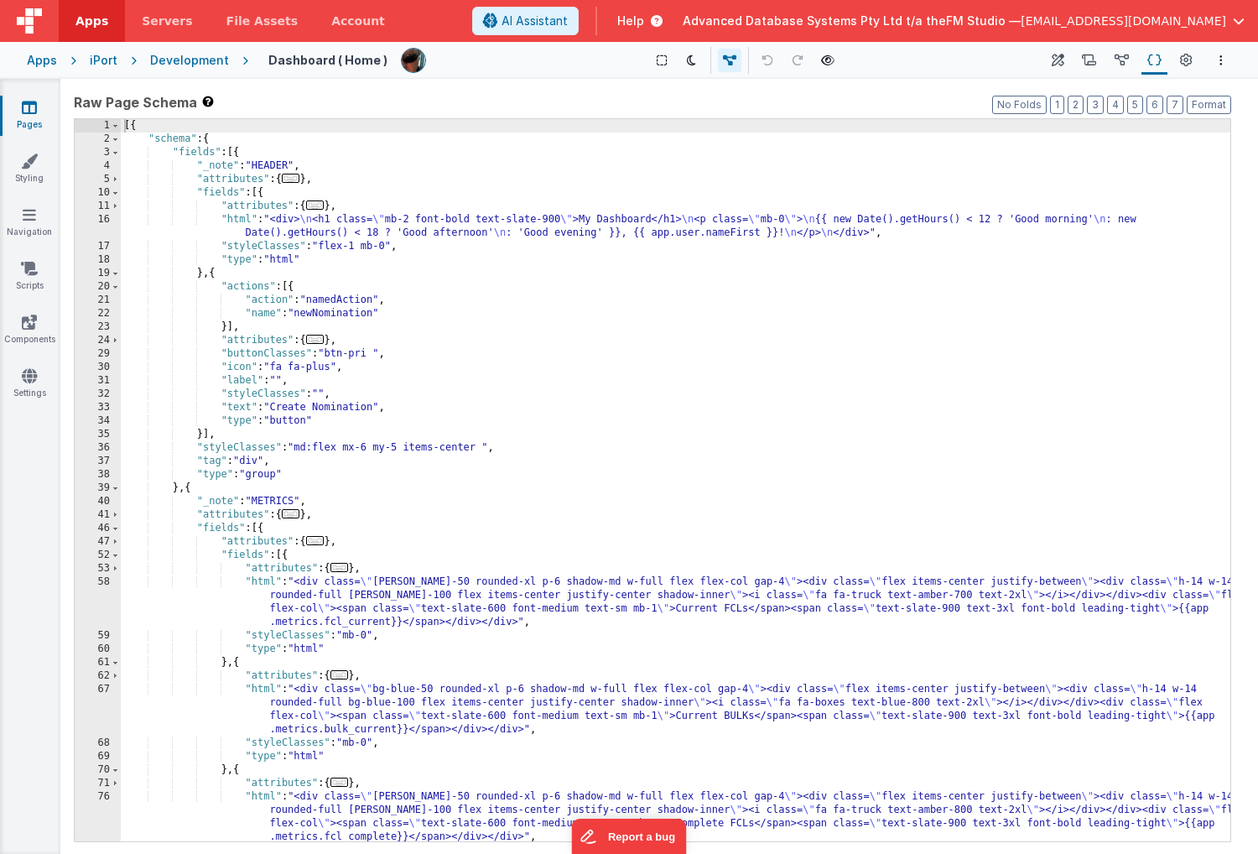
click at [263, 193] on div "[{ "schema" : { "fields" : [{ "_note" : "HEADER" , "attributes" : { ... } , "fi…" at bounding box center [676, 493] width 1110 height 749
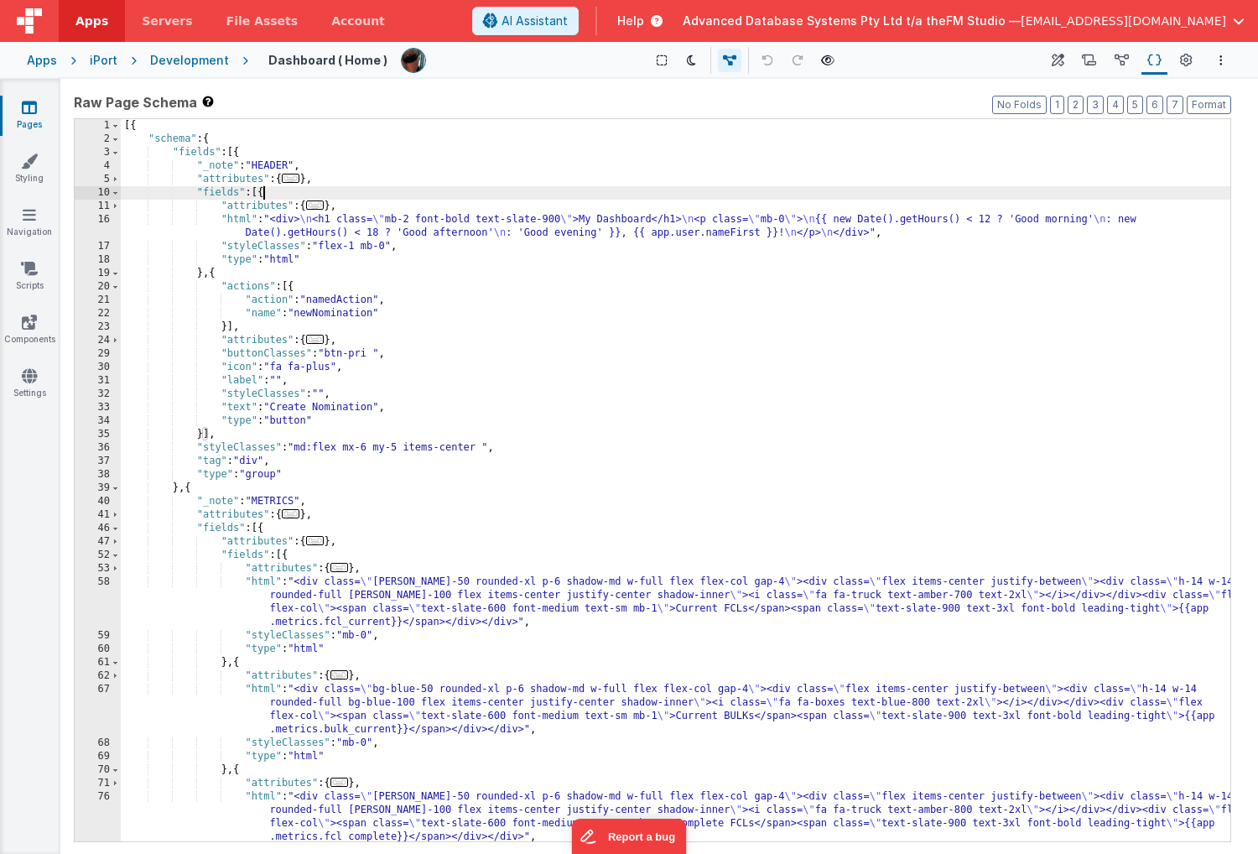
click at [263, 193] on div "[{ "schema" : { "fields" : [{ "_note" : "HEADER" , "attributes" : { ... } , "fi…" at bounding box center [676, 493] width 1110 height 749
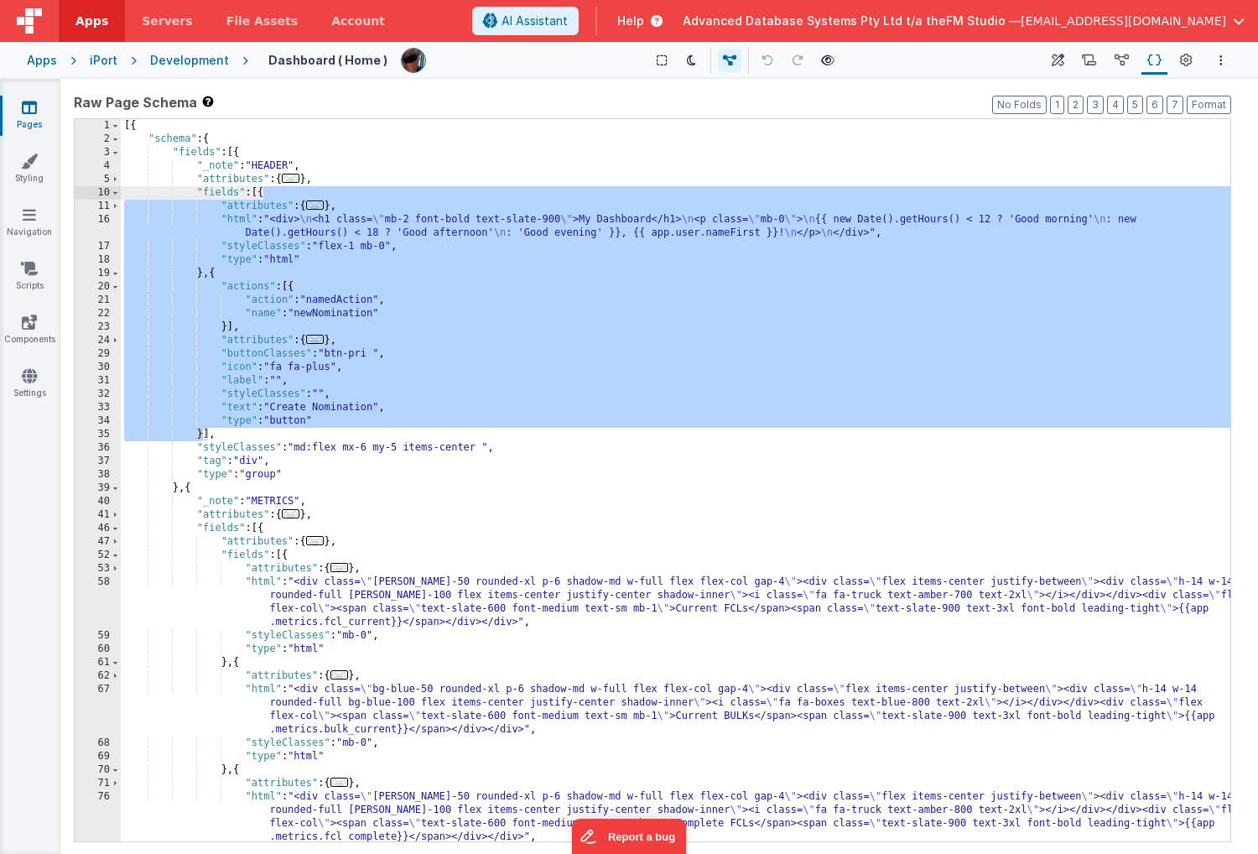
click at [29, 108] on icon at bounding box center [29, 107] width 15 height 17
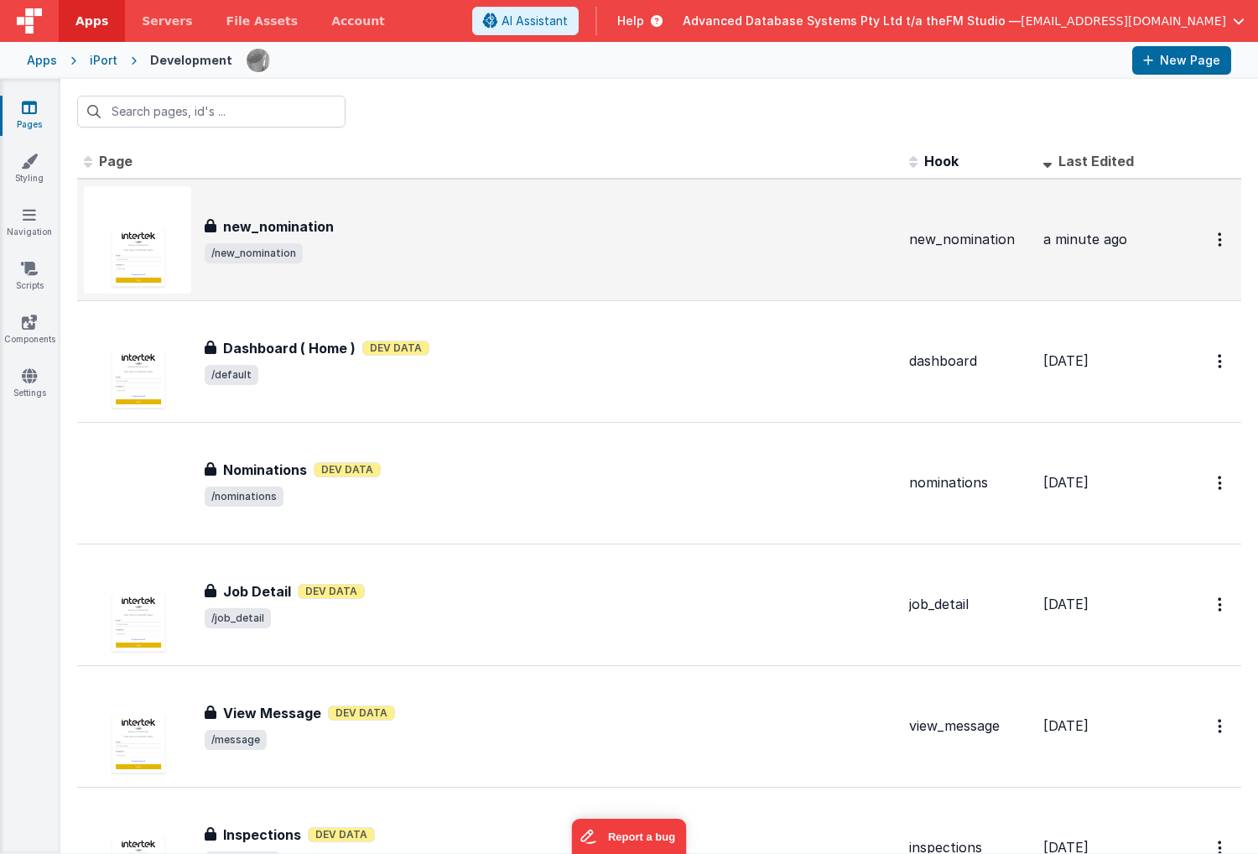
click at [328, 221] on h3 "new_nomination" at bounding box center [278, 226] width 111 height 20
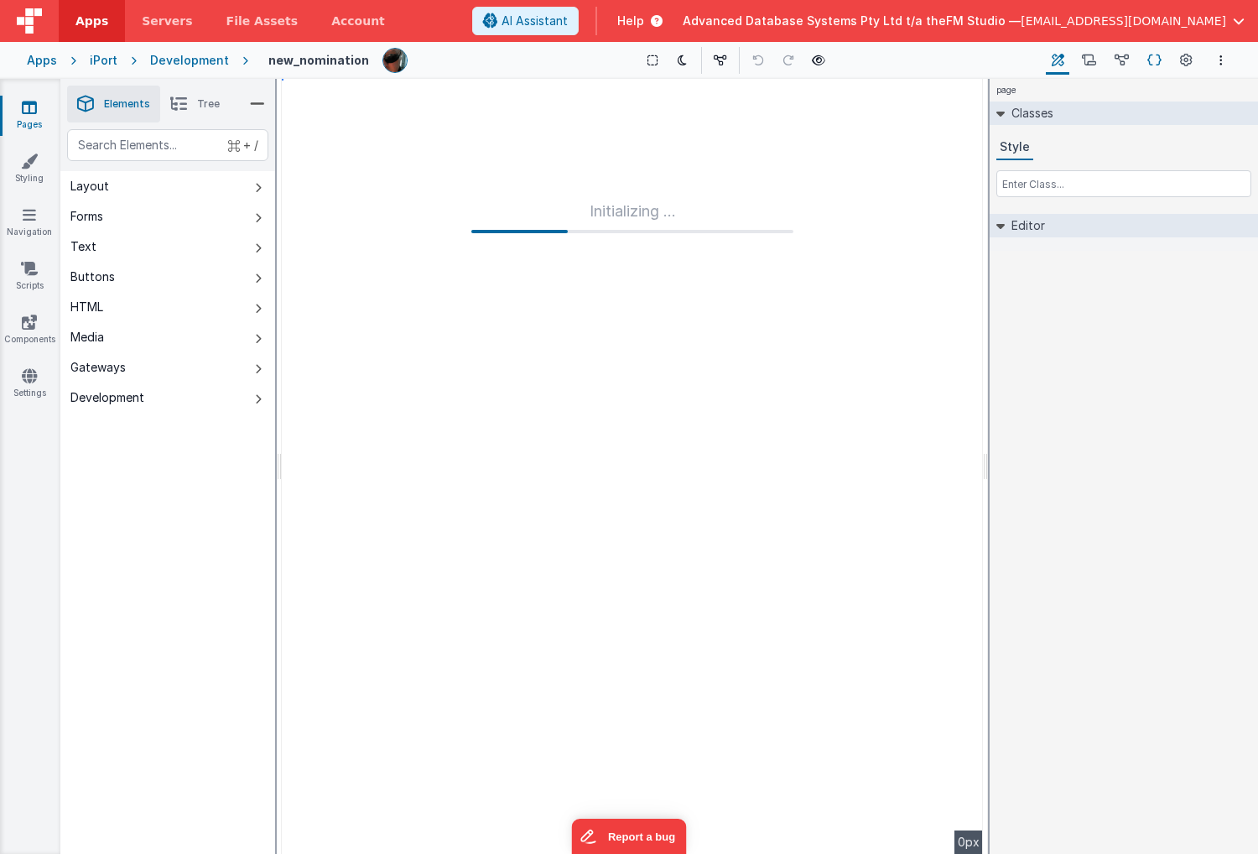
click at [1154, 57] on icon at bounding box center [1155, 61] width 14 height 18
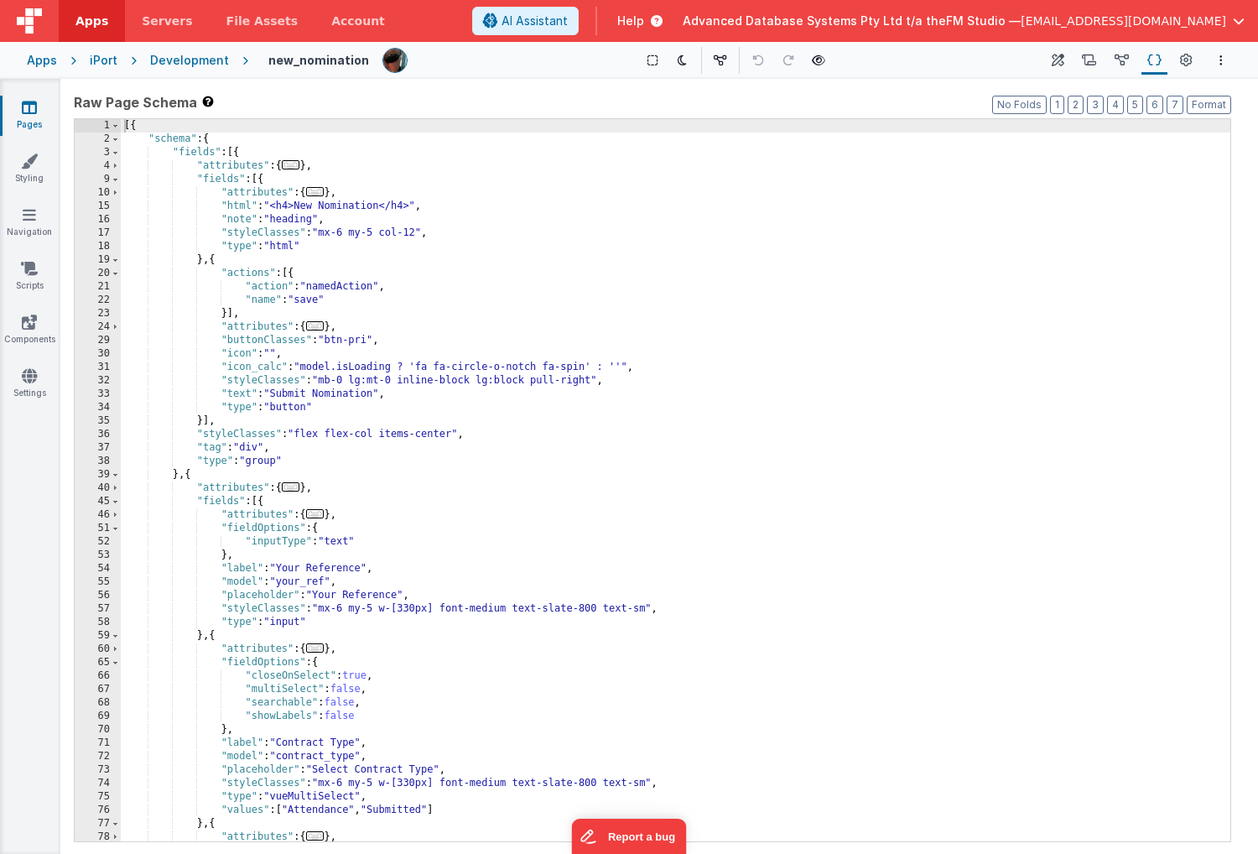
click at [264, 180] on div "[{ "schema" : { "fields" : [{ "attributes" : { ... } , "fields" : [{ "attribute…" at bounding box center [676, 493] width 1110 height 749
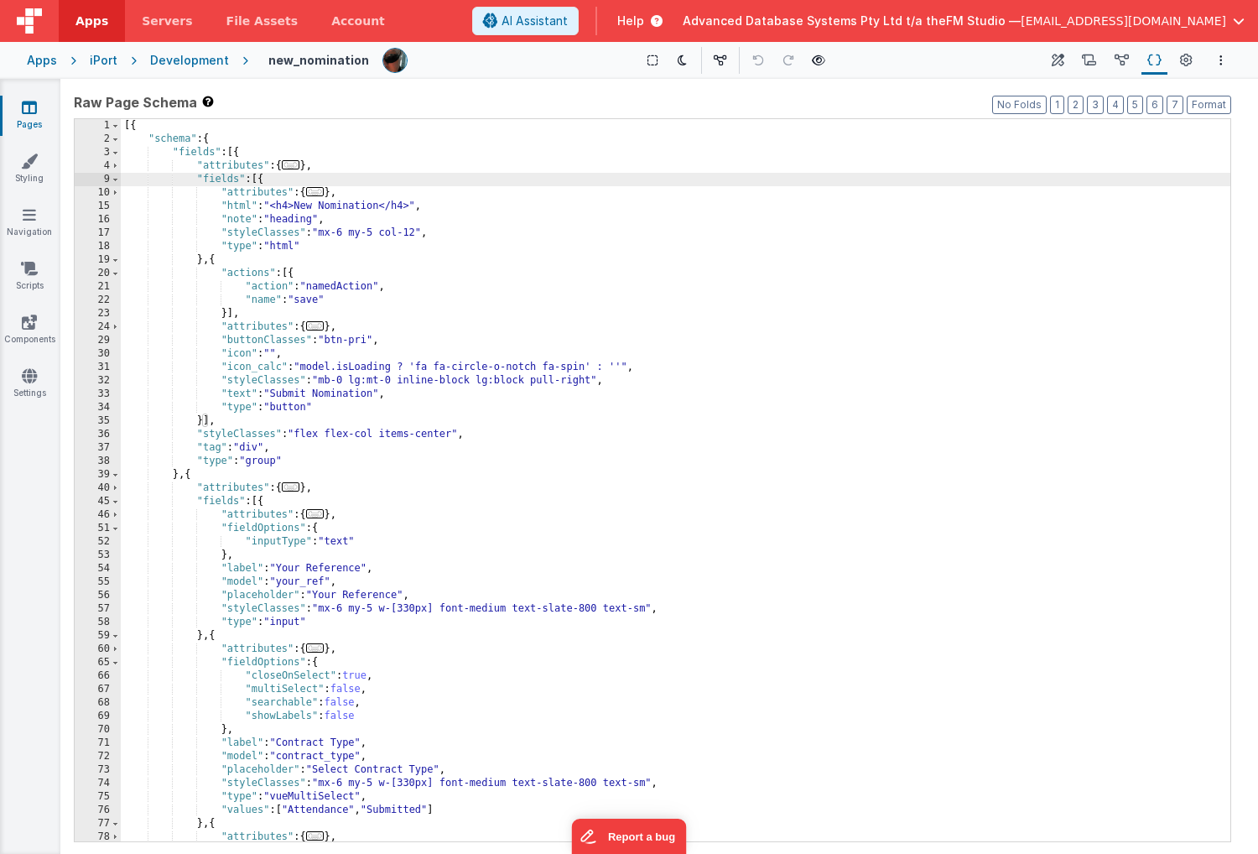
paste textarea
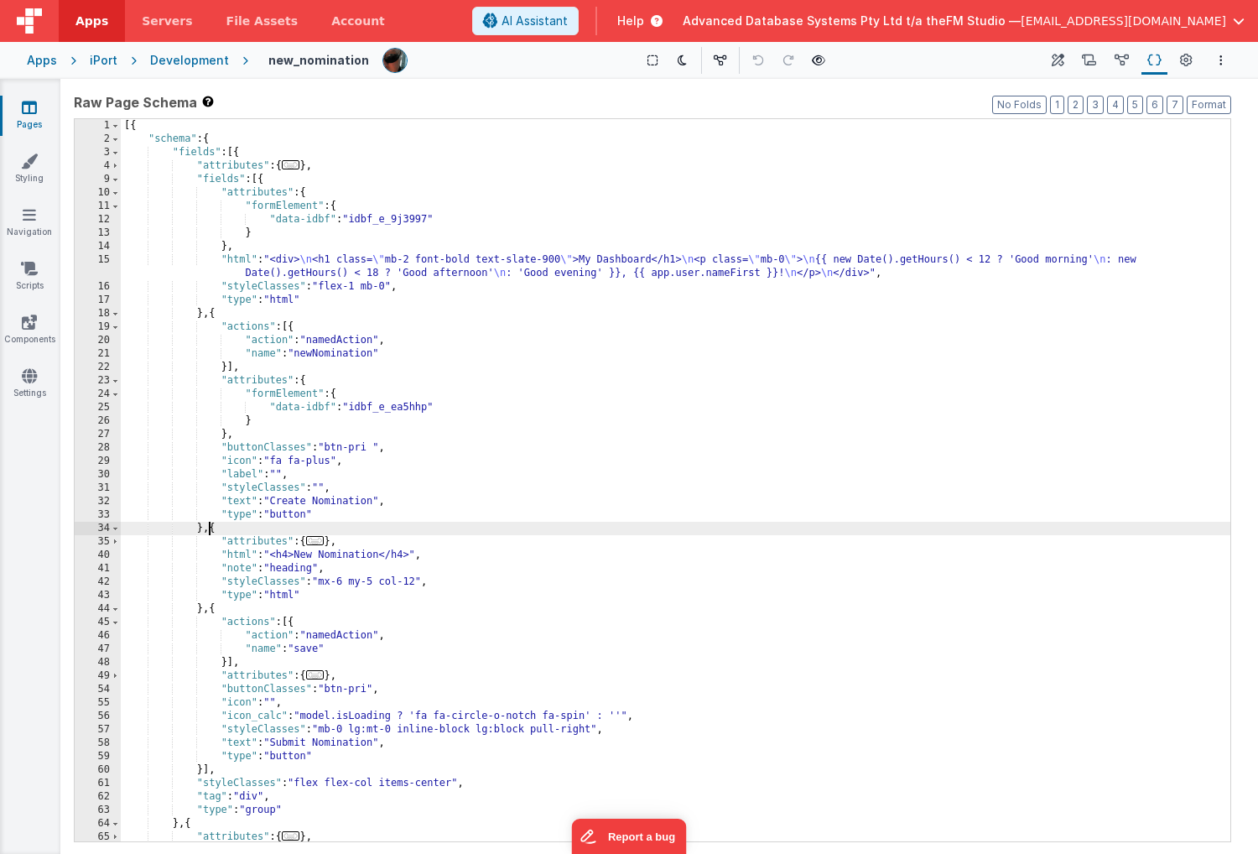
click at [393, 219] on div "[{ "schema" : { "fields" : [{ "attributes" : { ... } , "fields" : [{ "attribute…" at bounding box center [676, 493] width 1110 height 749
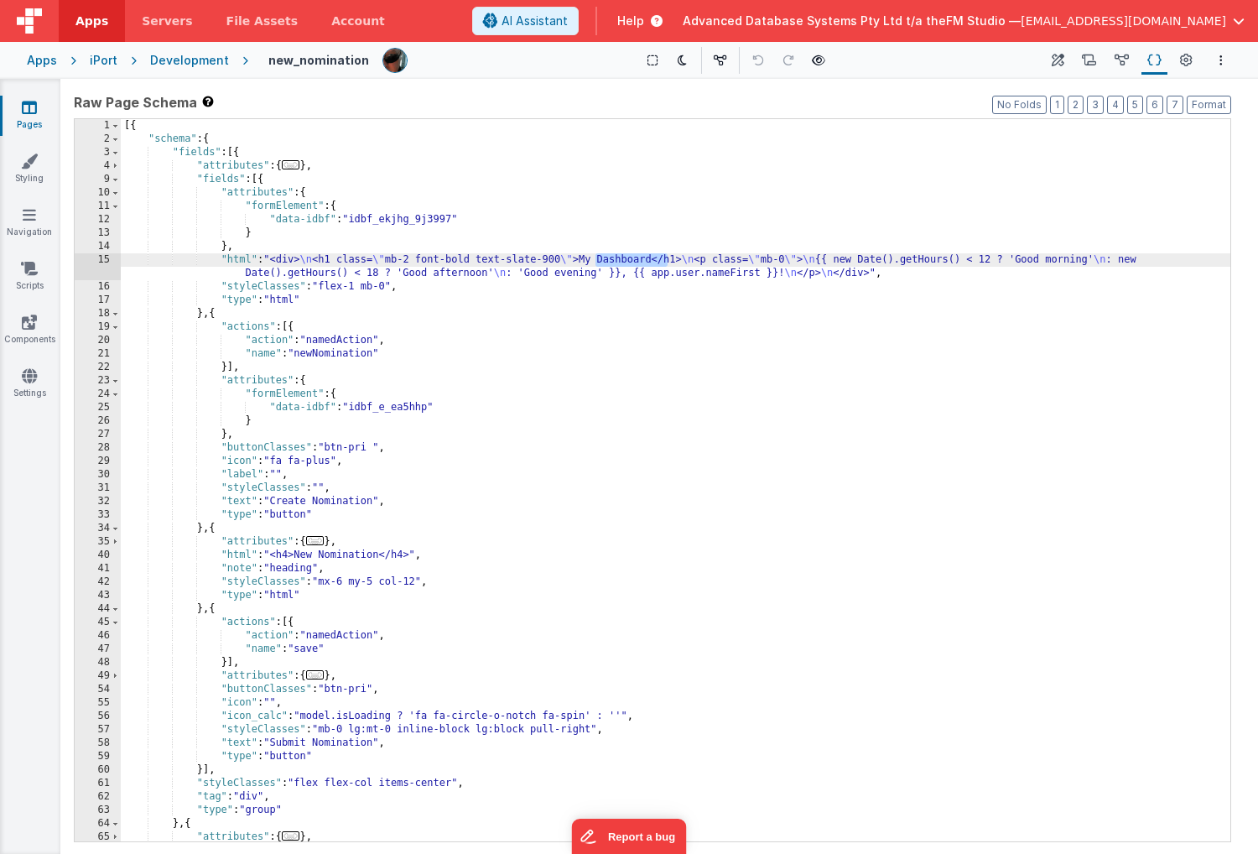
drag, startPoint x: 595, startPoint y: 259, endPoint x: 667, endPoint y: 257, distance: 72.2
click at [667, 257] on div "[{ "schema" : { "fields" : [{ "attributes" : { ... } , "fields" : [{ "attribute…" at bounding box center [676, 493] width 1110 height 749
click at [93, 266] on div "15" at bounding box center [98, 266] width 46 height 27
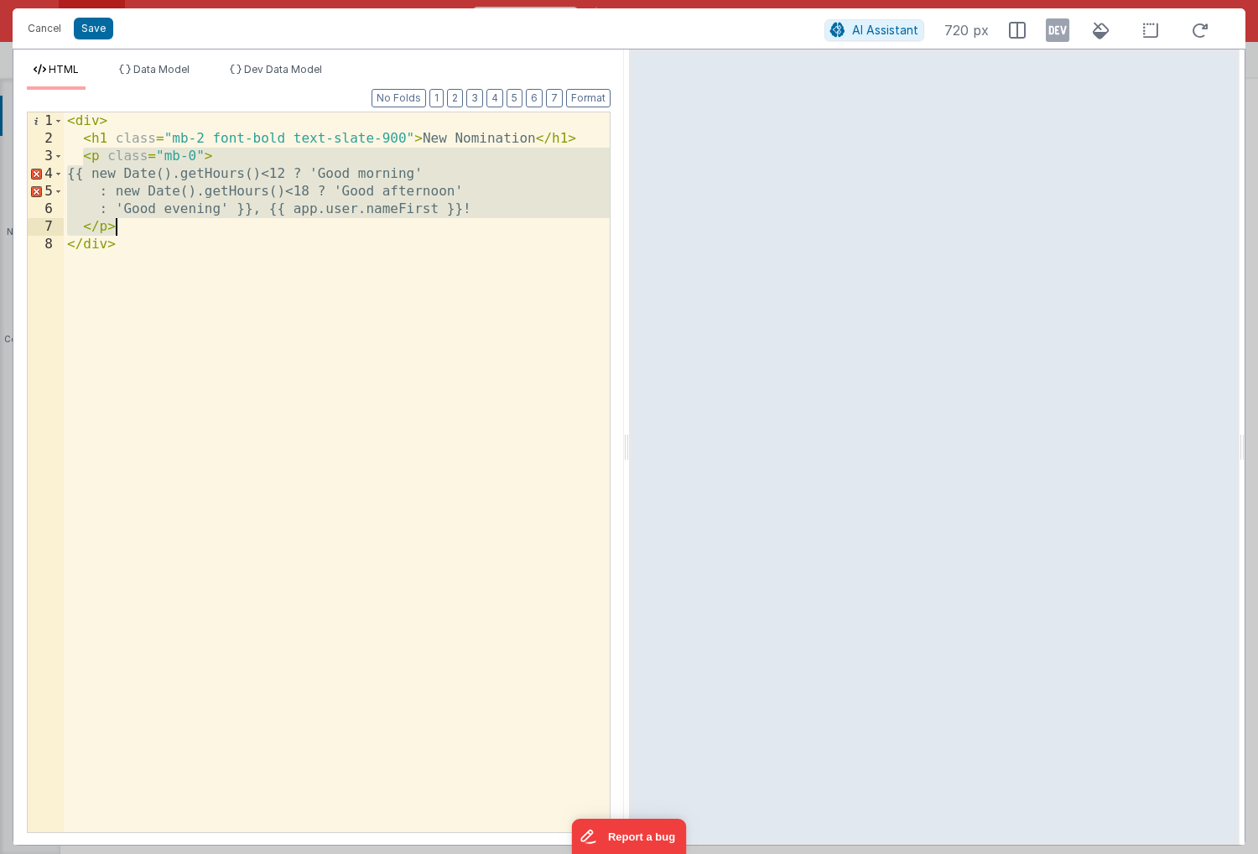
drag, startPoint x: 83, startPoint y: 157, endPoint x: 146, endPoint y: 221, distance: 90.2
click at [146, 221] on div "< div > < h1 class = "mb-2 font-bold text-slate-900" > New Nomination </ h1 > <…" at bounding box center [337, 489] width 546 height 755
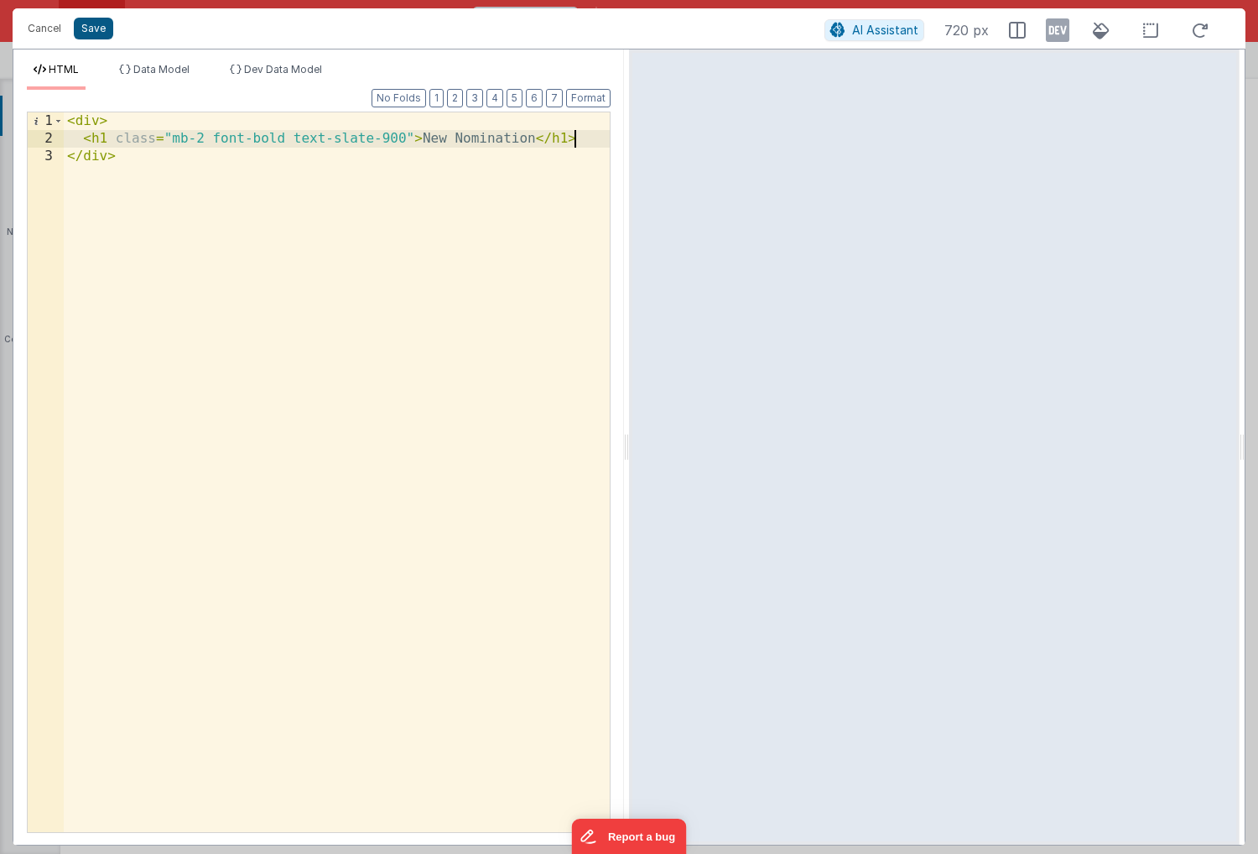
click at [89, 38] on button "Save" at bounding box center [93, 29] width 39 height 22
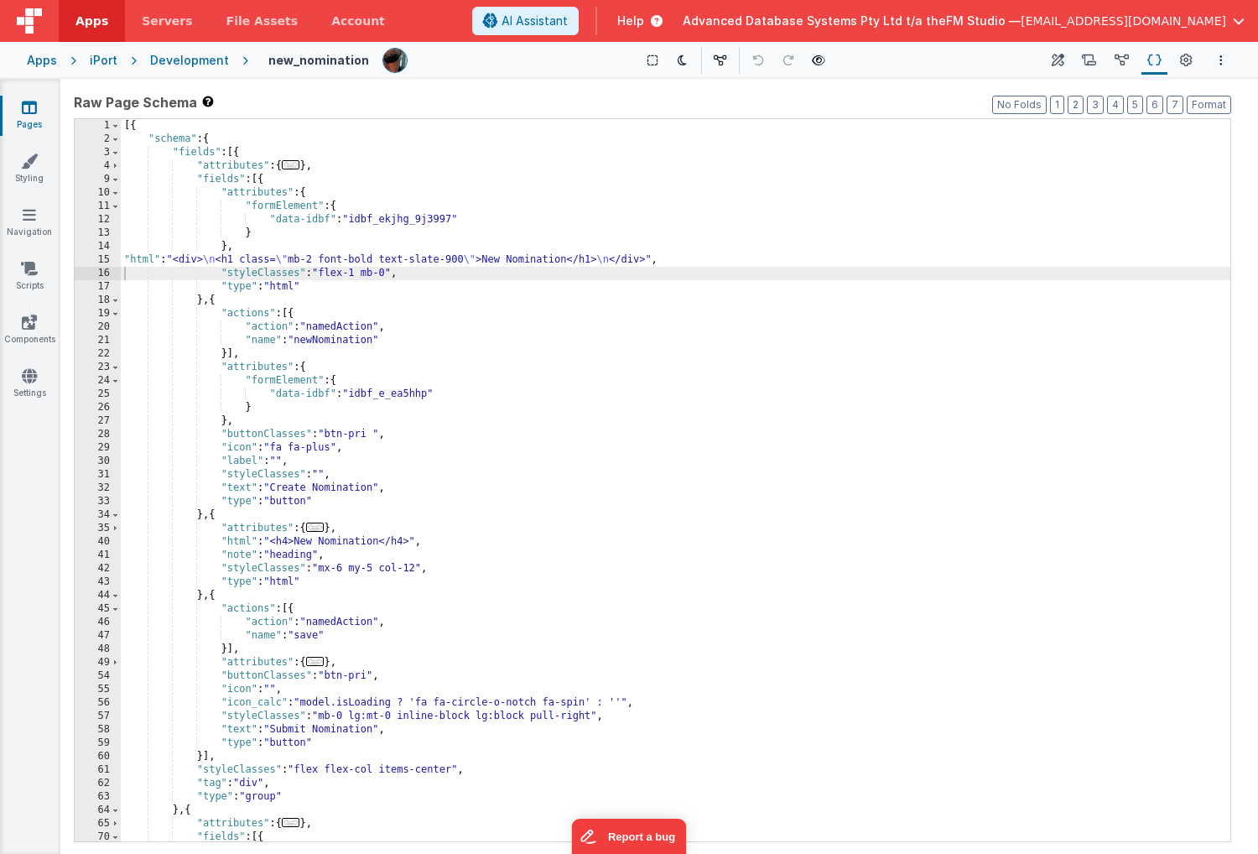
click at [296, 491] on div "[{ "schema" : { "fields" : [{ "attributes" : { ... } , "fields" : [{ "attribute…" at bounding box center [676, 493] width 1110 height 749
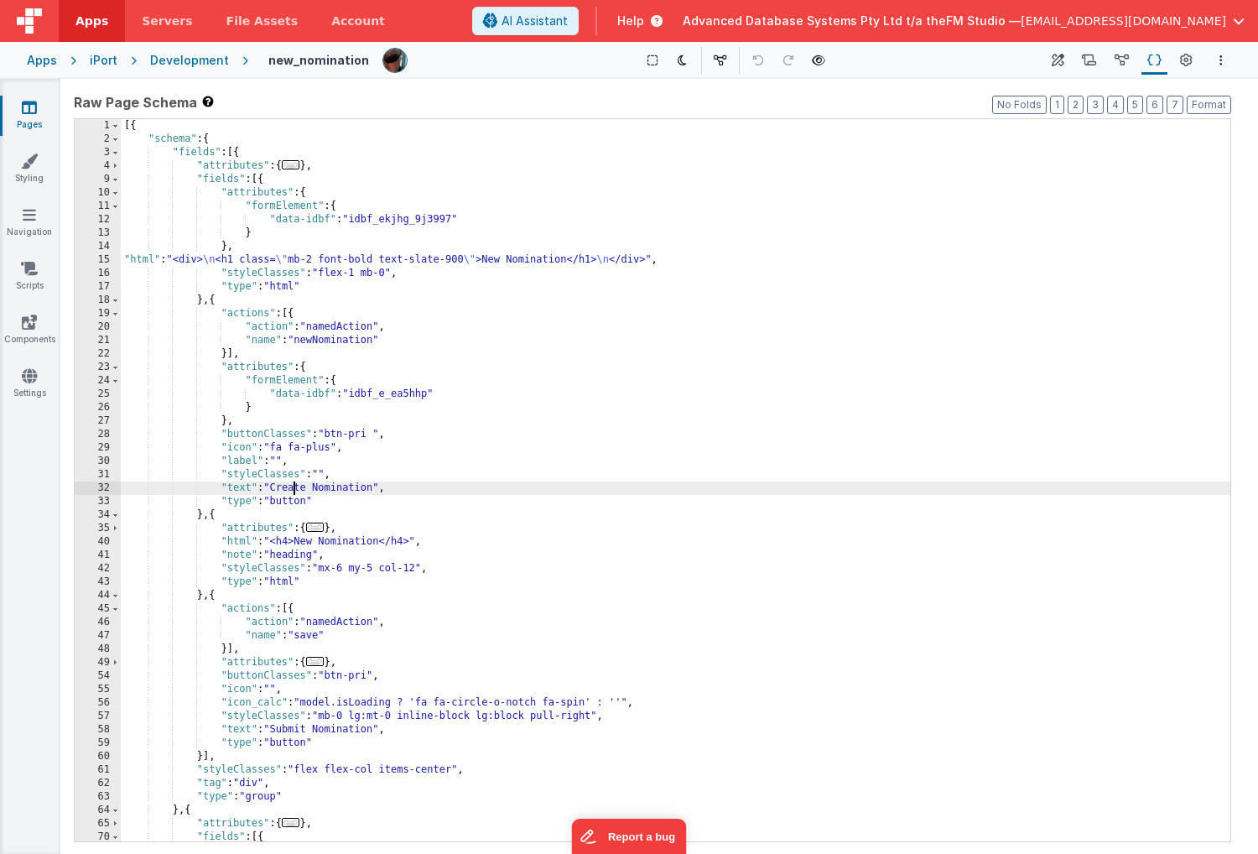
click at [296, 491] on div "[{ "schema" : { "fields" : [{ "attributes" : { ... } , "fields" : [{ "attribute…" at bounding box center [676, 493] width 1110 height 749
click at [330, 621] on div "[{ "schema" : { "fields" : [{ "attributes" : { ... } , "fields" : [{ "attribute…" at bounding box center [676, 493] width 1110 height 749
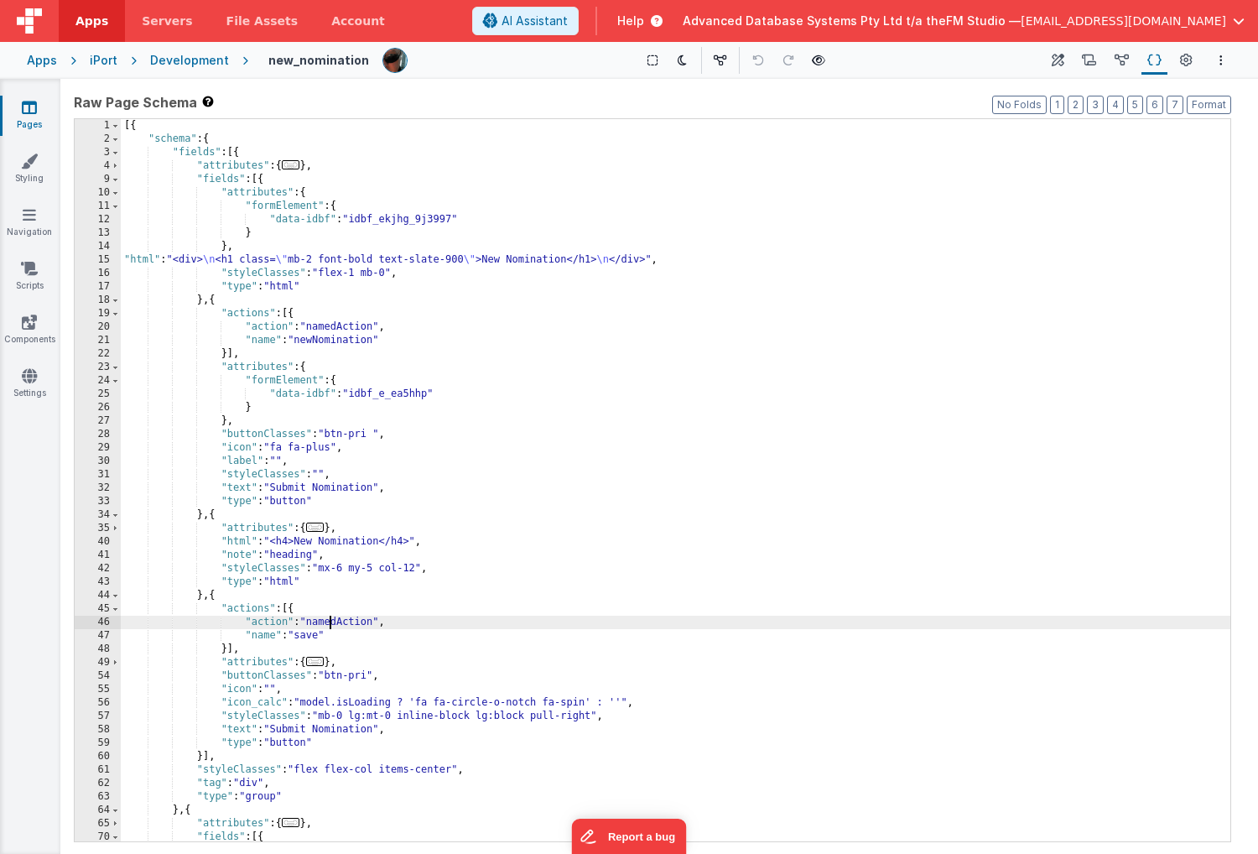
click at [310, 638] on div "[{ "schema" : { "fields" : [{ "attributes" : { ... } , "fields" : [{ "attribute…" at bounding box center [676, 493] width 1110 height 749
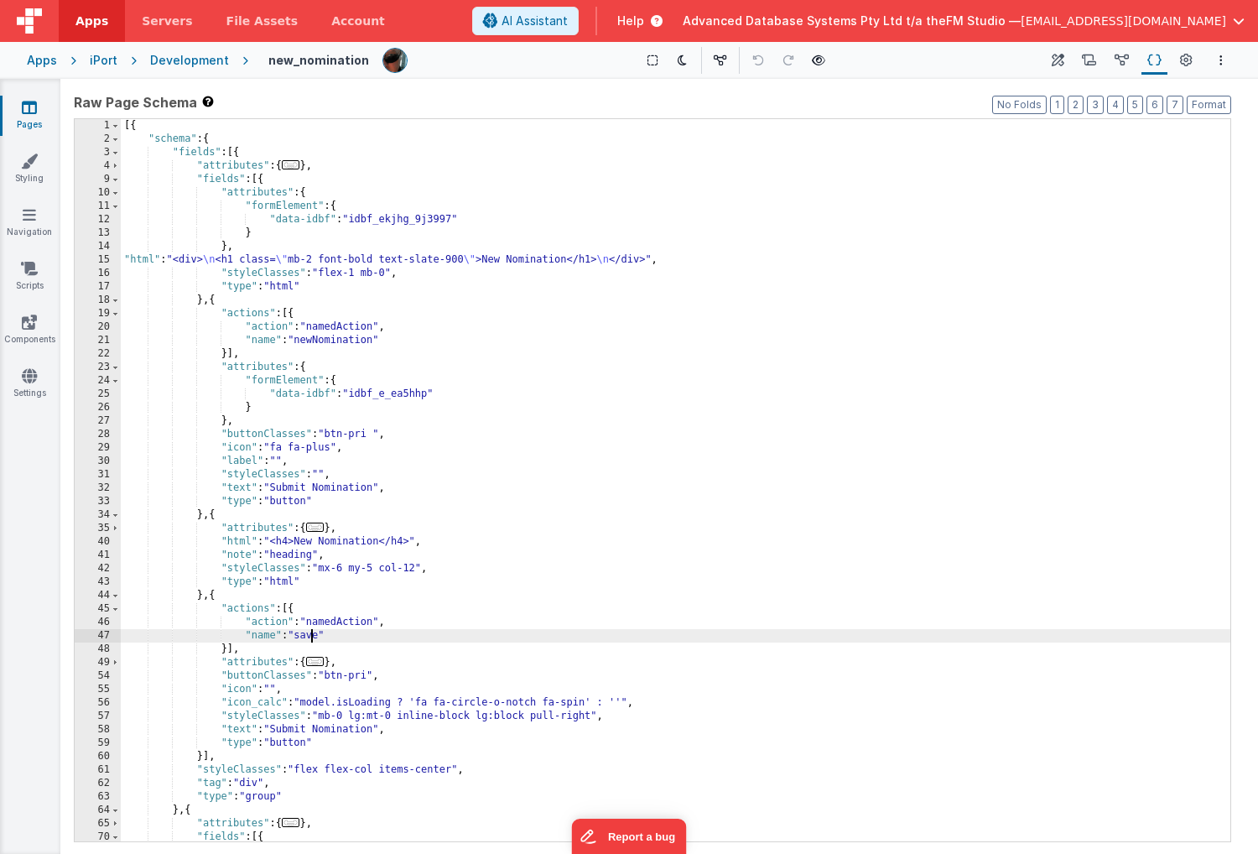
click at [310, 638] on div "[{ "schema" : { "fields" : [{ "attributes" : { ... } , "fields" : [{ "attribute…" at bounding box center [676, 493] width 1110 height 749
click at [320, 341] on div "[{ "schema" : { "fields" : [{ "attributes" : { ... } , "fields" : [{ "attribute…" at bounding box center [676, 493] width 1110 height 749
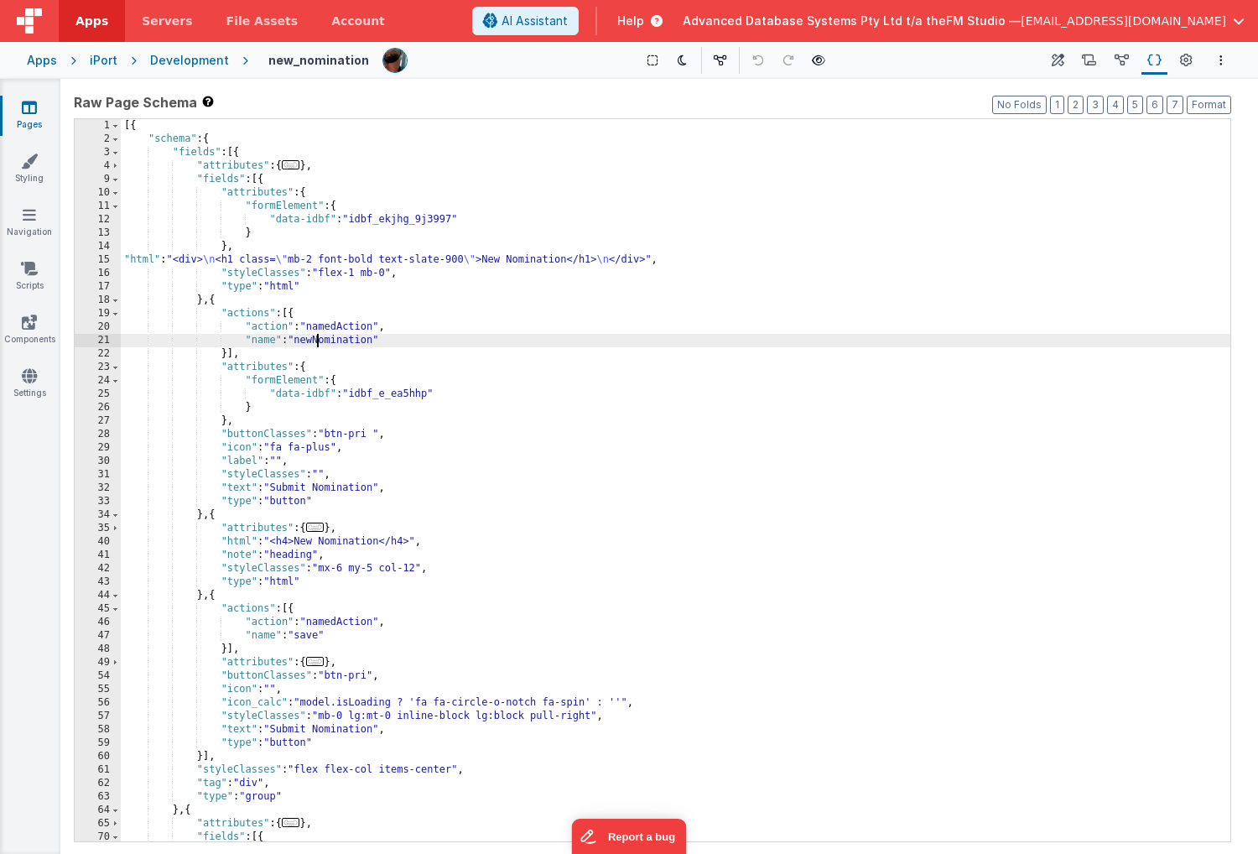
click at [320, 341] on div "[{ "schema" : { "fields" : [{ "attributes" : { ... } , "fields" : [{ "attribute…" at bounding box center [676, 493] width 1110 height 749
click at [231, 706] on div "[{ "schema" : { "fields" : [{ "attributes" : { ... } , "fields" : [{ "attribute…" at bounding box center [676, 493] width 1110 height 749
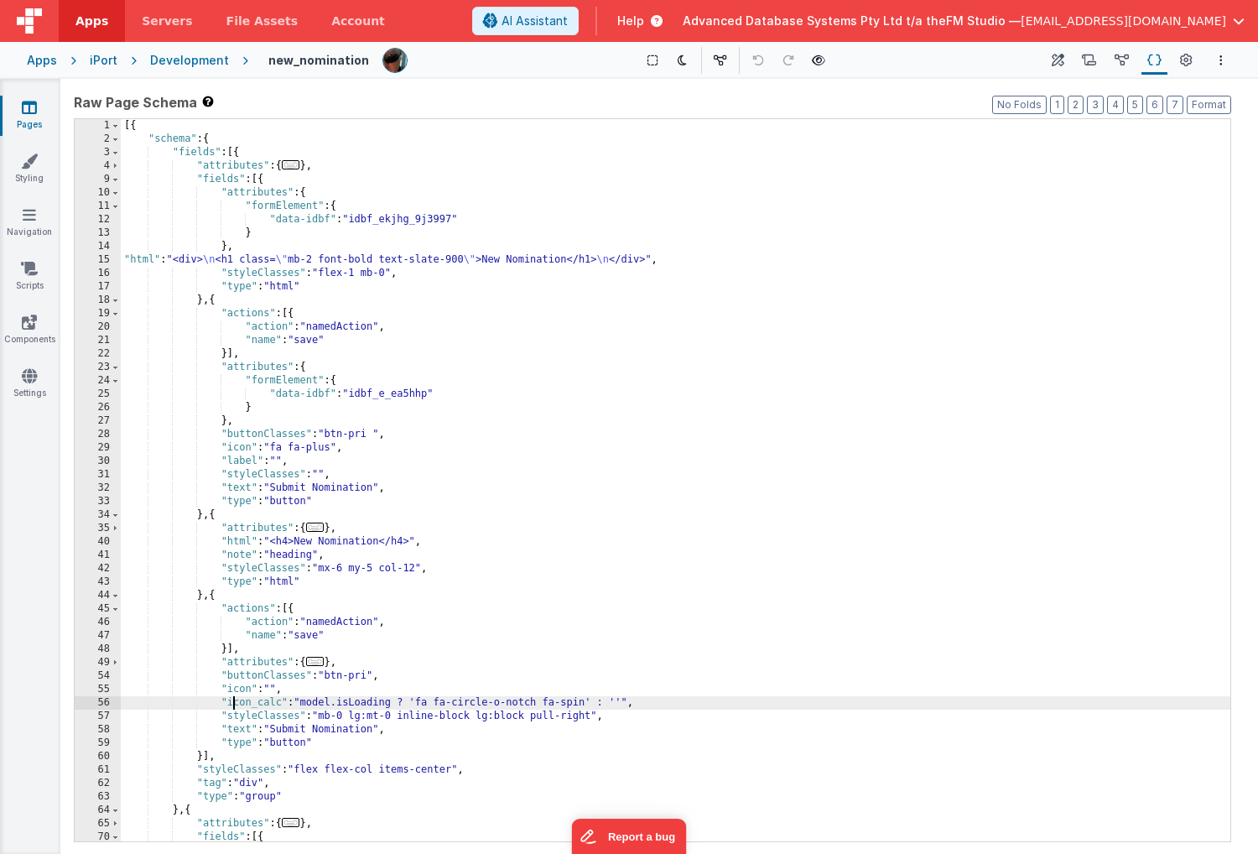
click at [231, 706] on div "[{ "schema" : { "fields" : [{ "attributes" : { ... } , "fields" : [{ "attribute…" at bounding box center [676, 493] width 1110 height 749
click at [355, 447] on div "[{ "schema" : { "fields" : [{ "attributes" : { ... } , "fields" : [{ "attribute…" at bounding box center [676, 493] width 1110 height 749
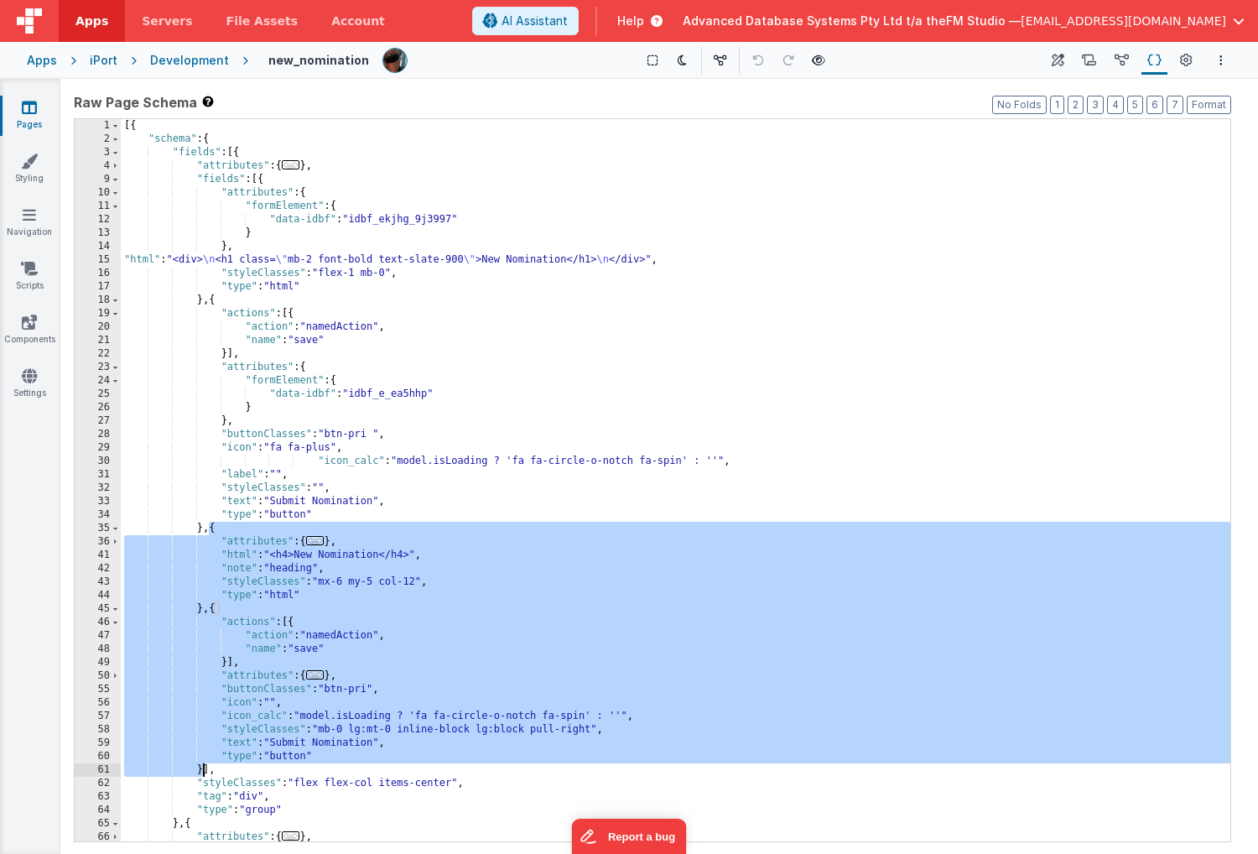
drag, startPoint x: 211, startPoint y: 529, endPoint x: 205, endPoint y: 770, distance: 241.7
click at [205, 770] on div "[{ "schema" : { "fields" : [{ "attributes" : { ... } , "fields" : [{ "attribute…" at bounding box center [676, 493] width 1110 height 749
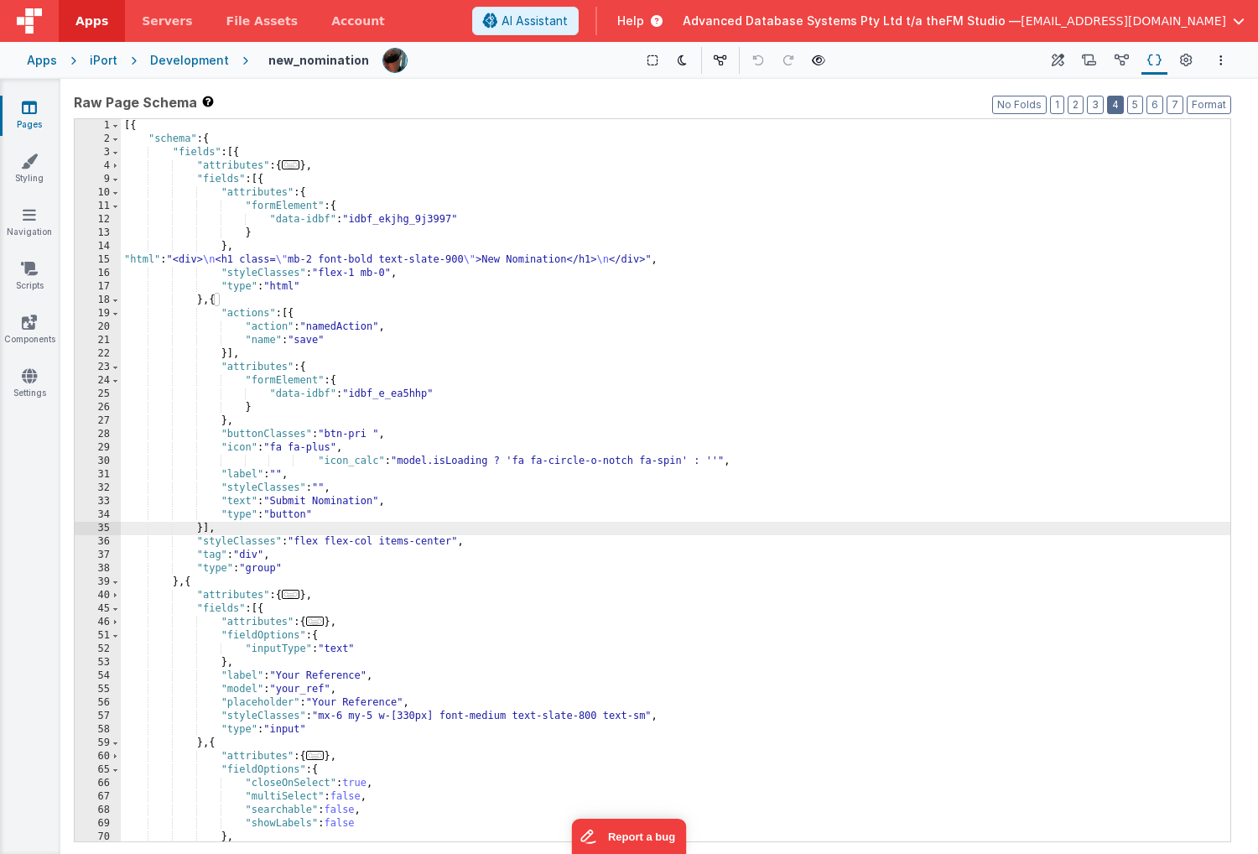
click at [1120, 106] on button "4" at bounding box center [1115, 105] width 17 height 18
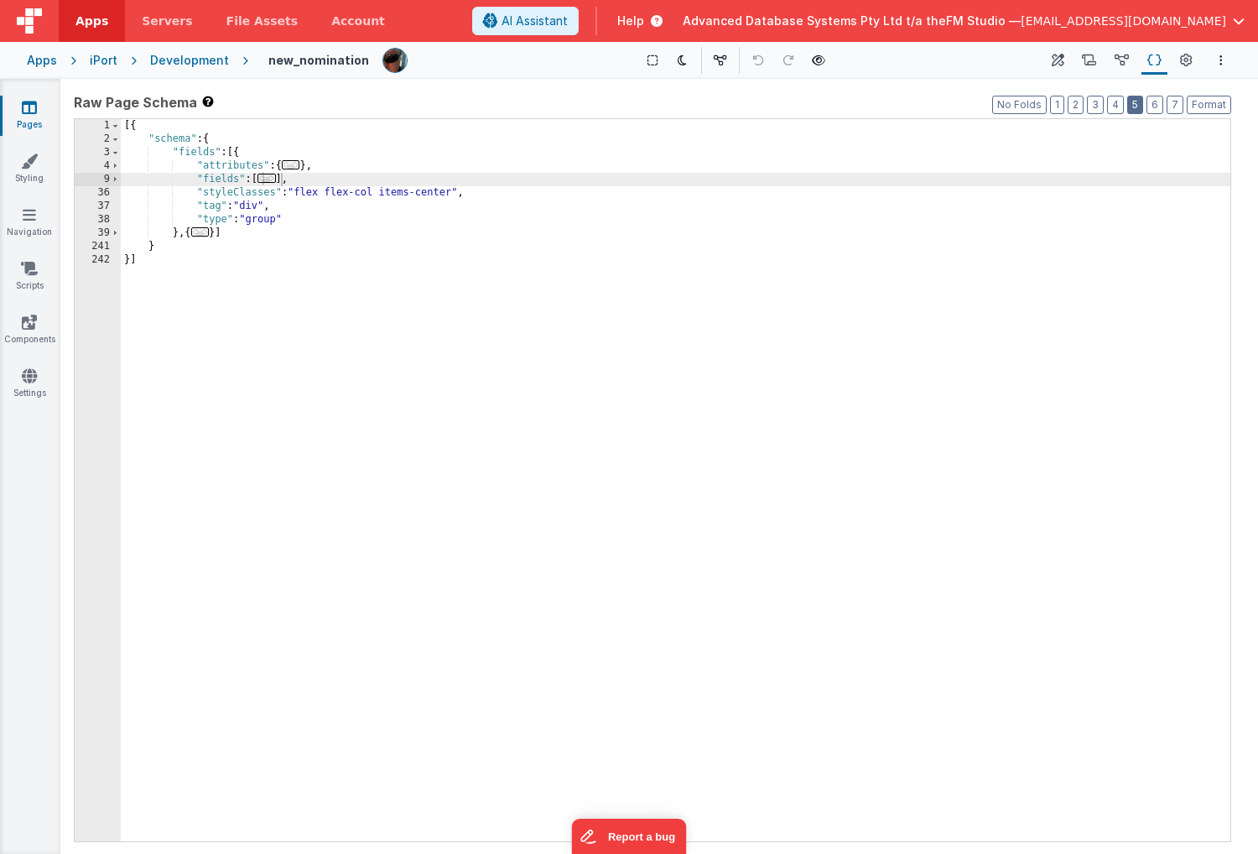
click at [1139, 106] on button "5" at bounding box center [1136, 105] width 16 height 18
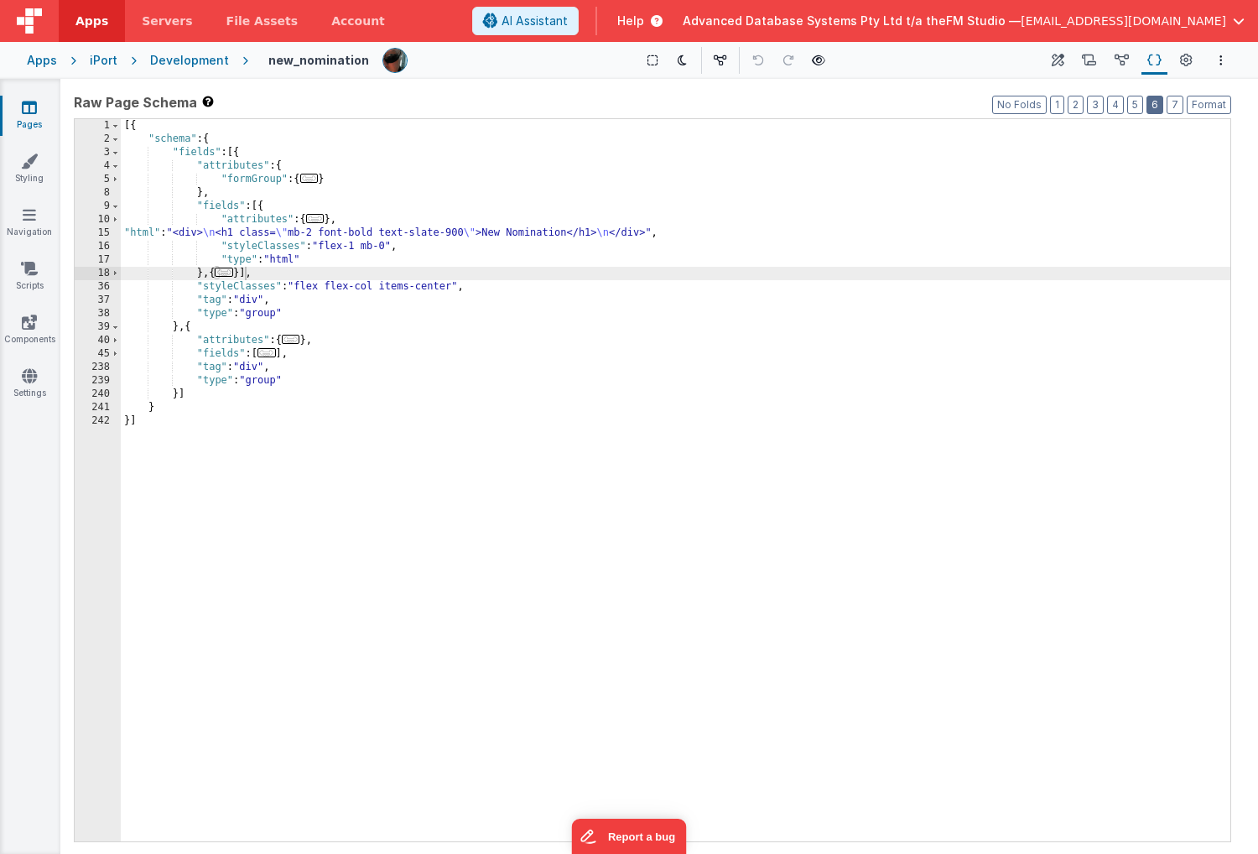
click at [1157, 105] on button "6" at bounding box center [1155, 105] width 17 height 18
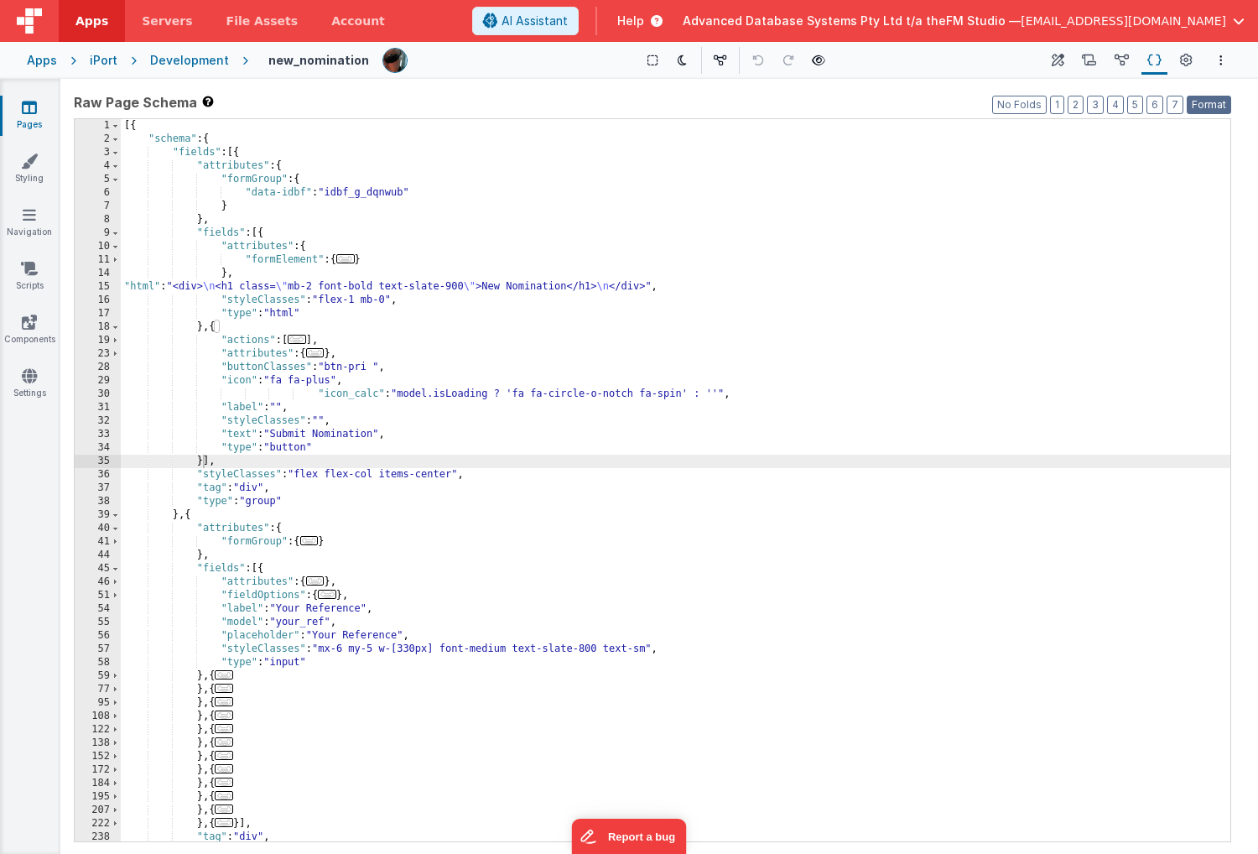
click at [1209, 108] on button "Format" at bounding box center [1209, 105] width 44 height 18
click at [535, 233] on div "[{ "schema" : { "fields" : [{ "attributes" : { "formGroup" : { "data-idbf" : "i…" at bounding box center [676, 493] width 1110 height 749
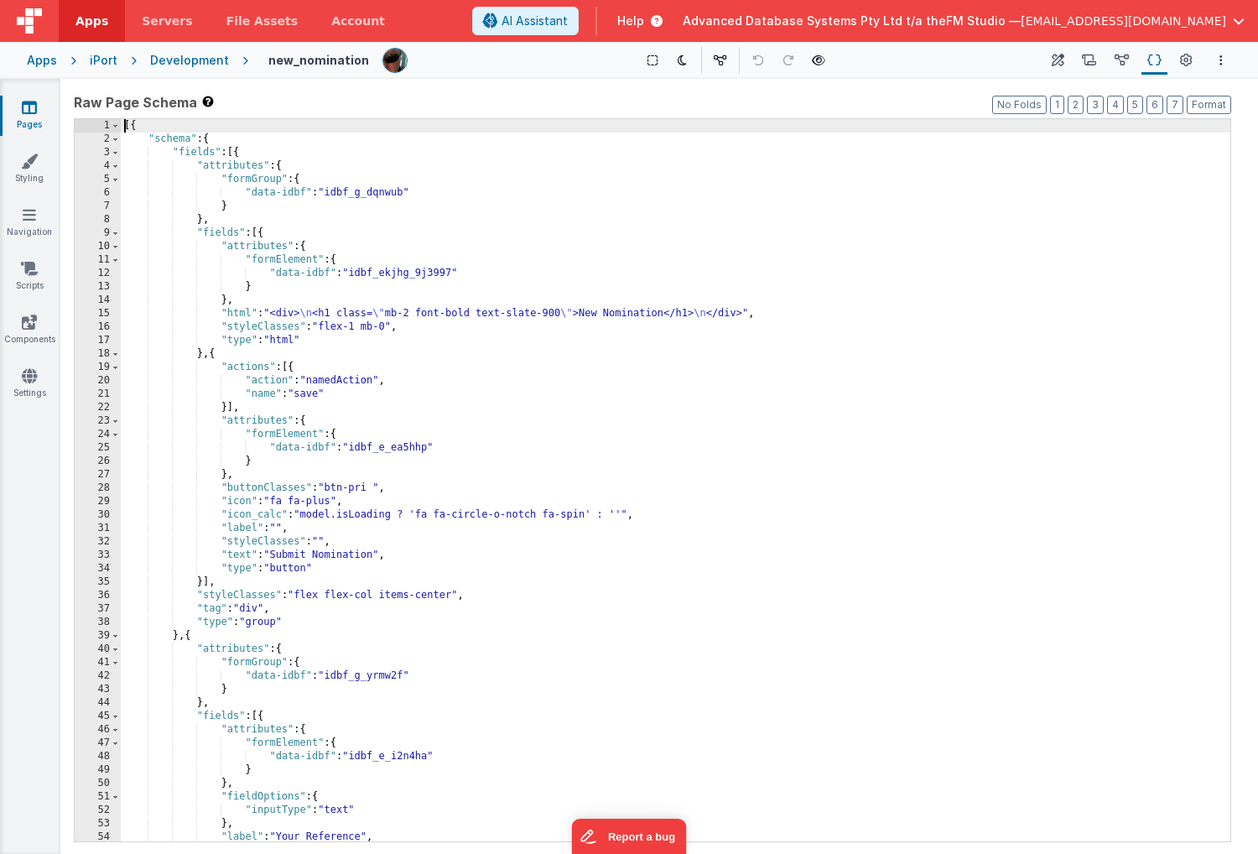
click at [201, 581] on div "[{ "schema" : { "fields" : [{ "attributes" : { "formGroup" : { "data-idbf" : "i…" at bounding box center [676, 493] width 1110 height 749
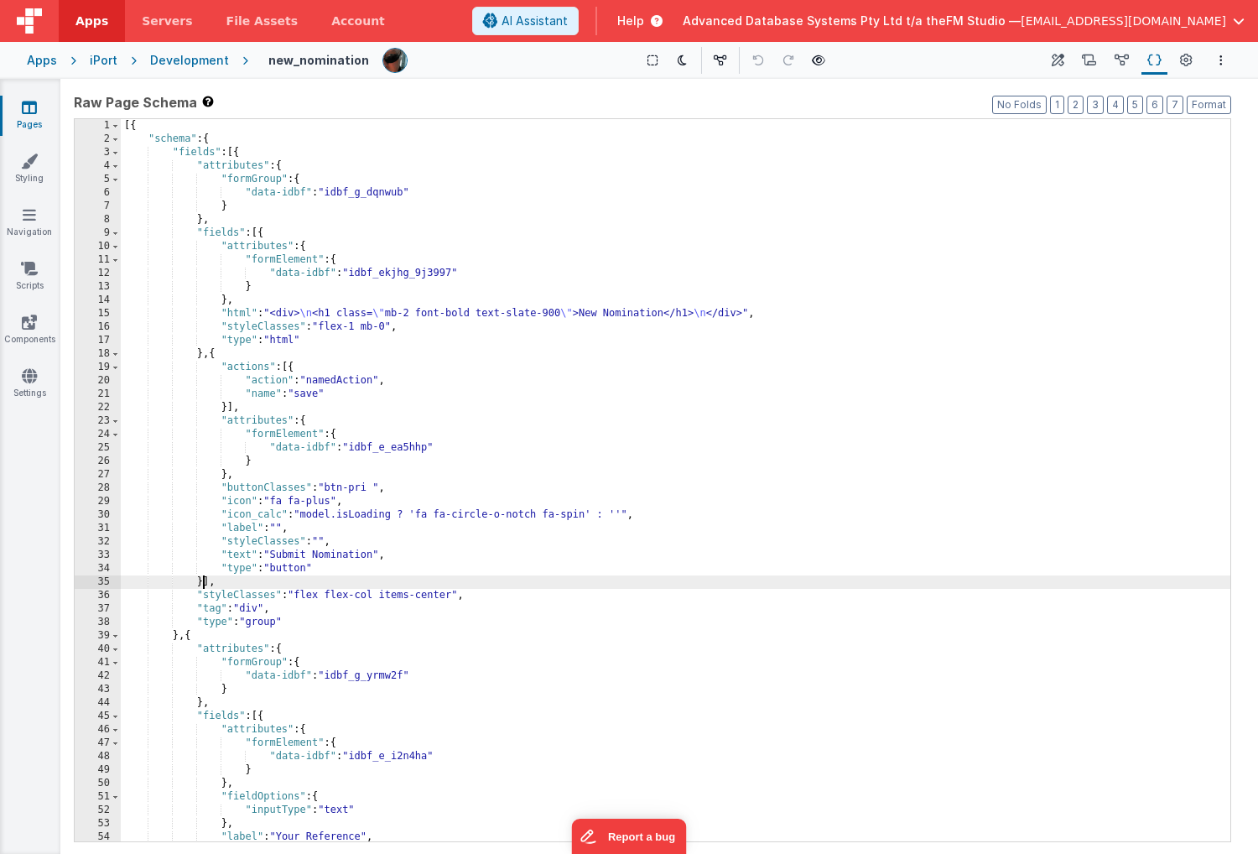
click at [201, 581] on div "[{ "schema" : { "fields" : [{ "attributes" : { "formGroup" : { "data-idbf" : "i…" at bounding box center [676, 493] width 1110 height 749
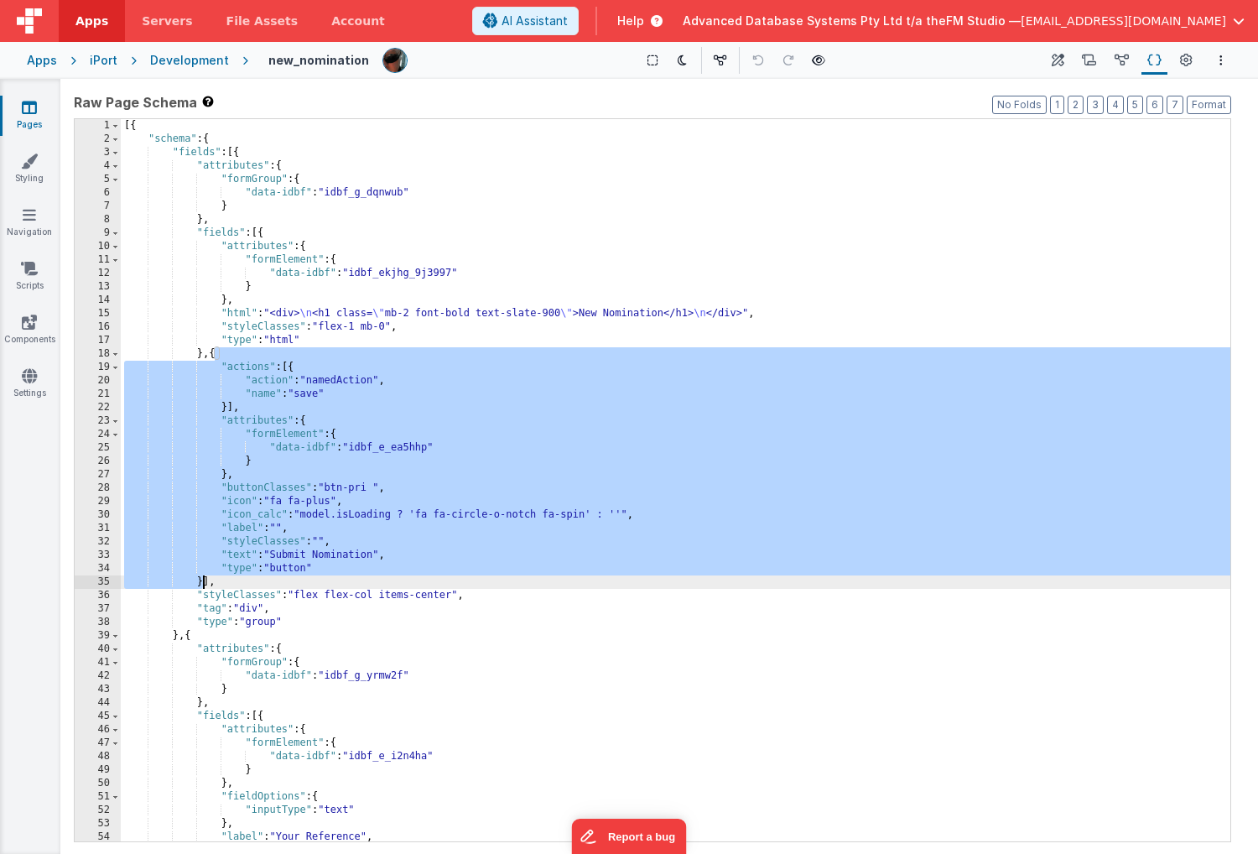
click at [265, 235] on div "[{ "schema" : { "fields" : [{ "attributes" : { "formGroup" : { "data-idbf" : "i…" at bounding box center [676, 493] width 1110 height 749
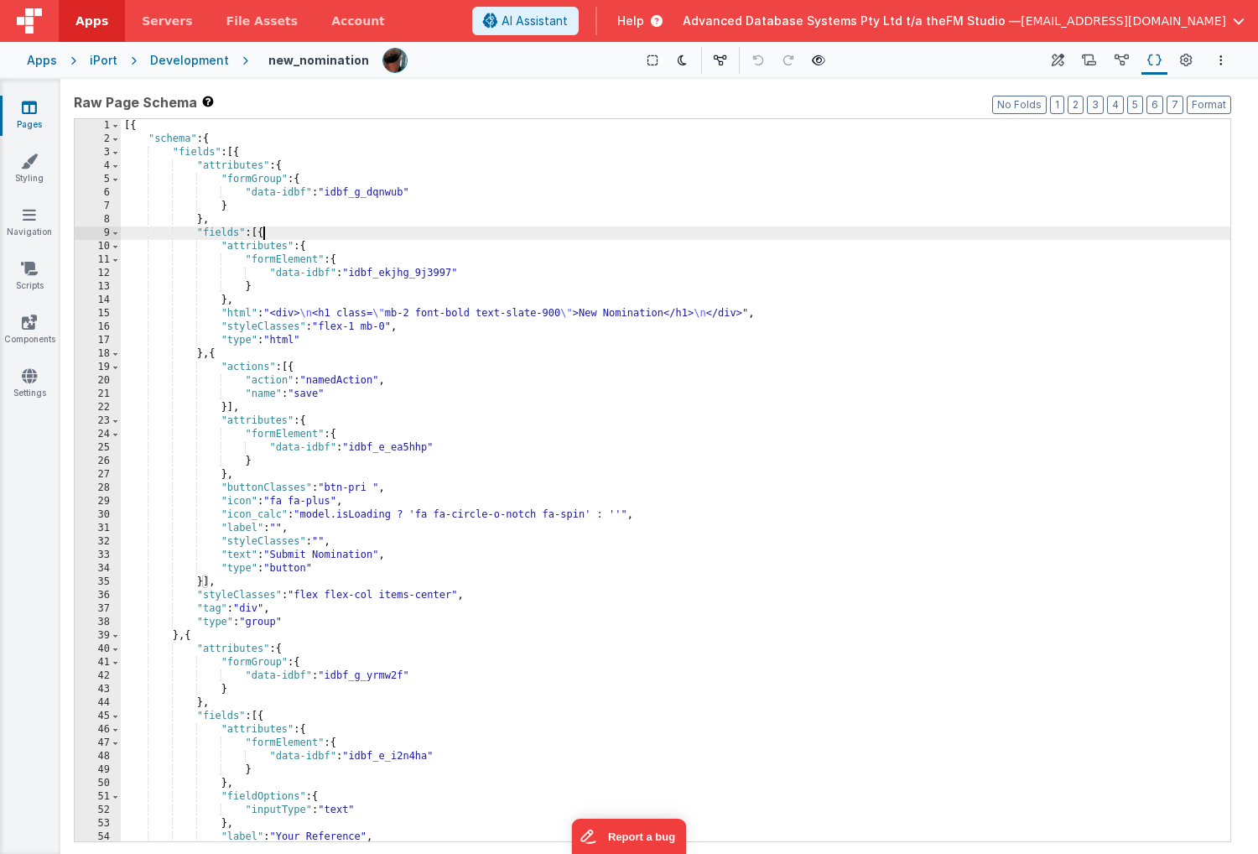
click at [265, 235] on div "[{ "schema" : { "fields" : [{ "attributes" : { "formGroup" : { "data-idbf" : "i…" at bounding box center [676, 493] width 1110 height 749
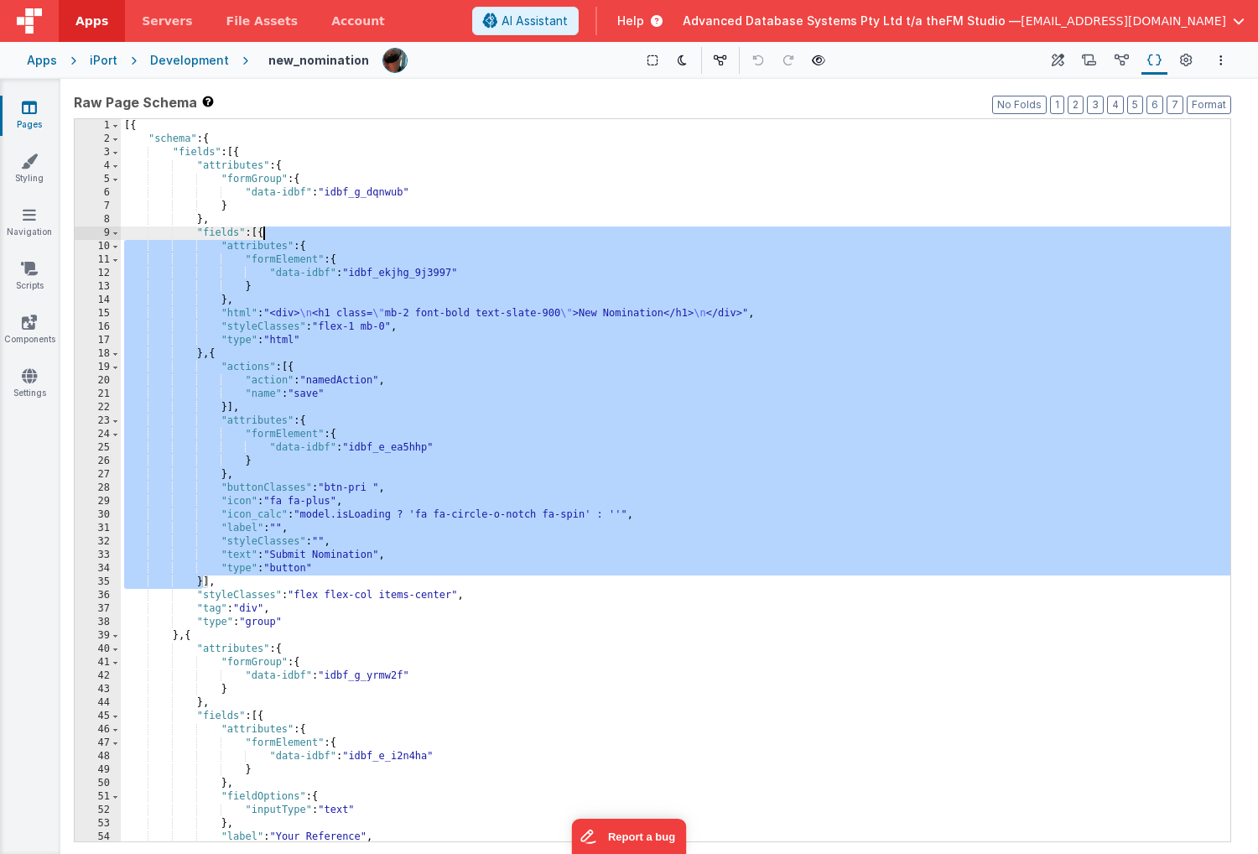
click at [177, 633] on div "[{ "schema" : { "fields" : [{ "attributes" : { "formGroup" : { "data-idbf" : "i…" at bounding box center [676, 493] width 1110 height 749
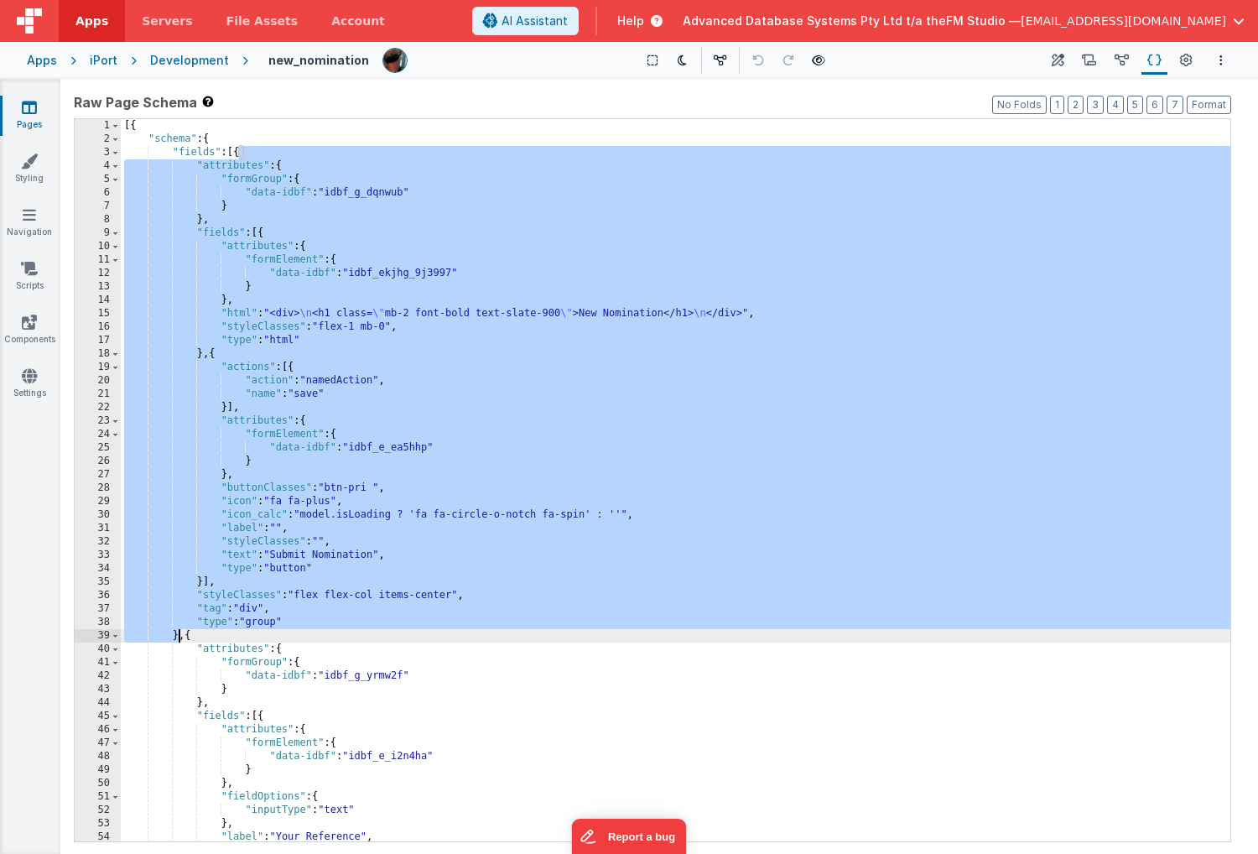
click at [24, 107] on icon at bounding box center [29, 107] width 15 height 17
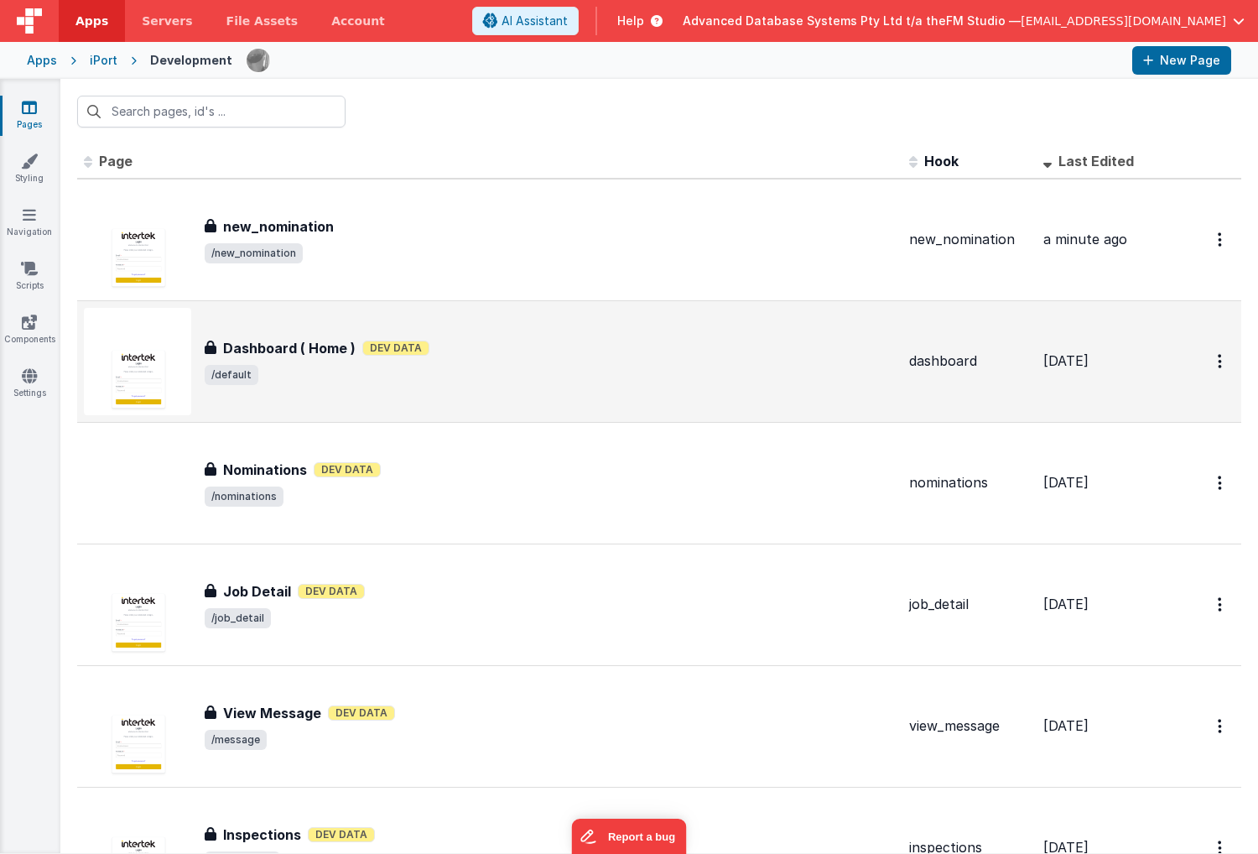
click at [707, 355] on div "Dashboard ( Home ) Dev Data" at bounding box center [550, 348] width 691 height 20
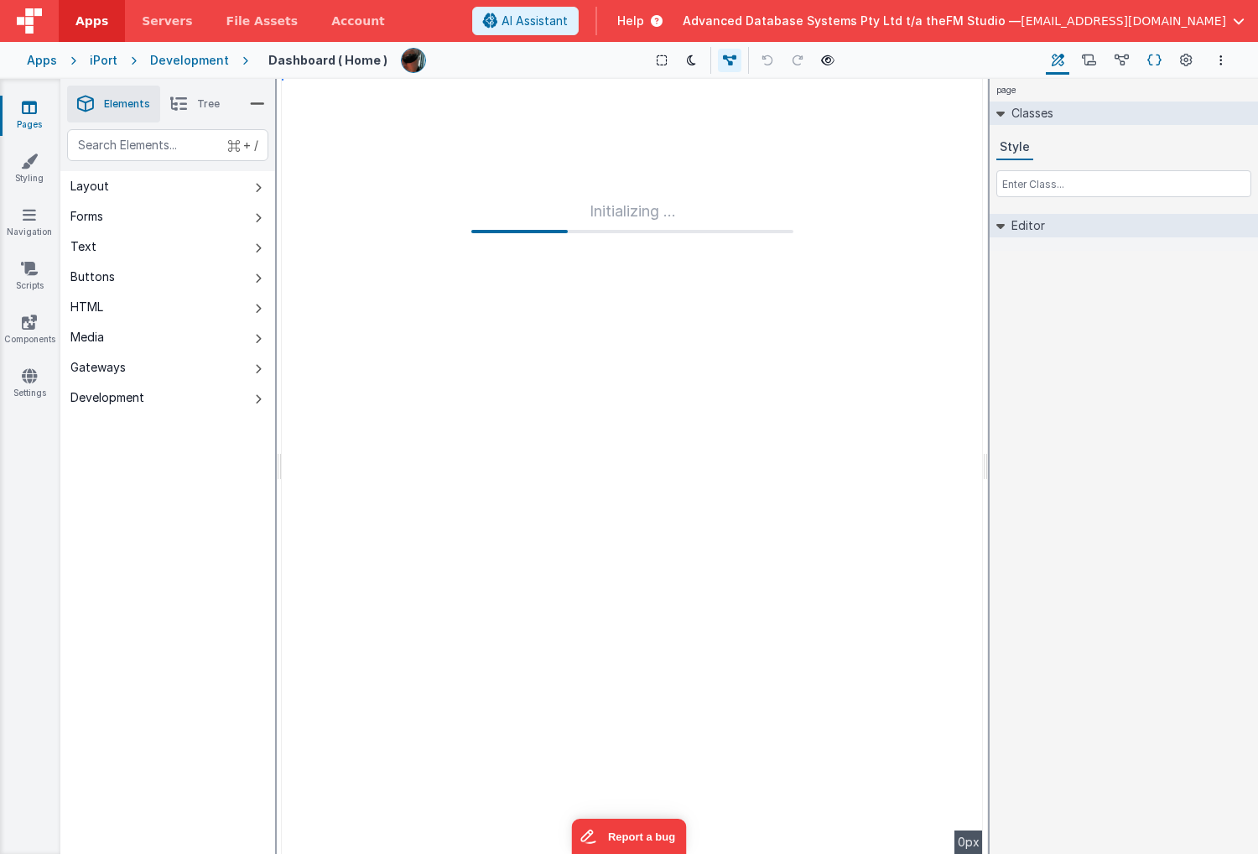
click at [1154, 54] on icon at bounding box center [1155, 61] width 14 height 18
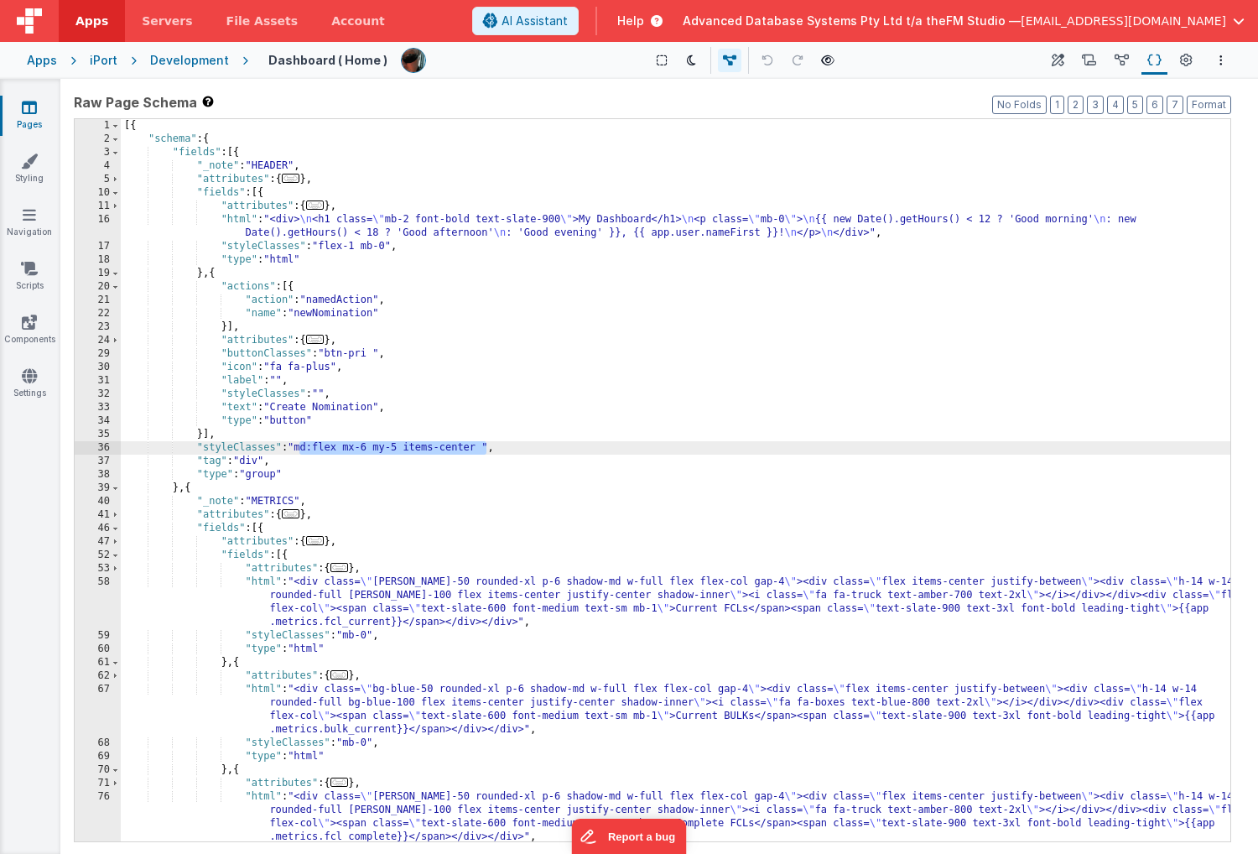
drag, startPoint x: 300, startPoint y: 446, endPoint x: 484, endPoint y: 446, distance: 184.6
click at [484, 446] on div "[{ "schema" : { "fields" : [{ "_note" : "HEADER" , "attributes" : { ... } , "fi…" at bounding box center [676, 493] width 1110 height 749
click at [32, 107] on icon at bounding box center [29, 107] width 15 height 17
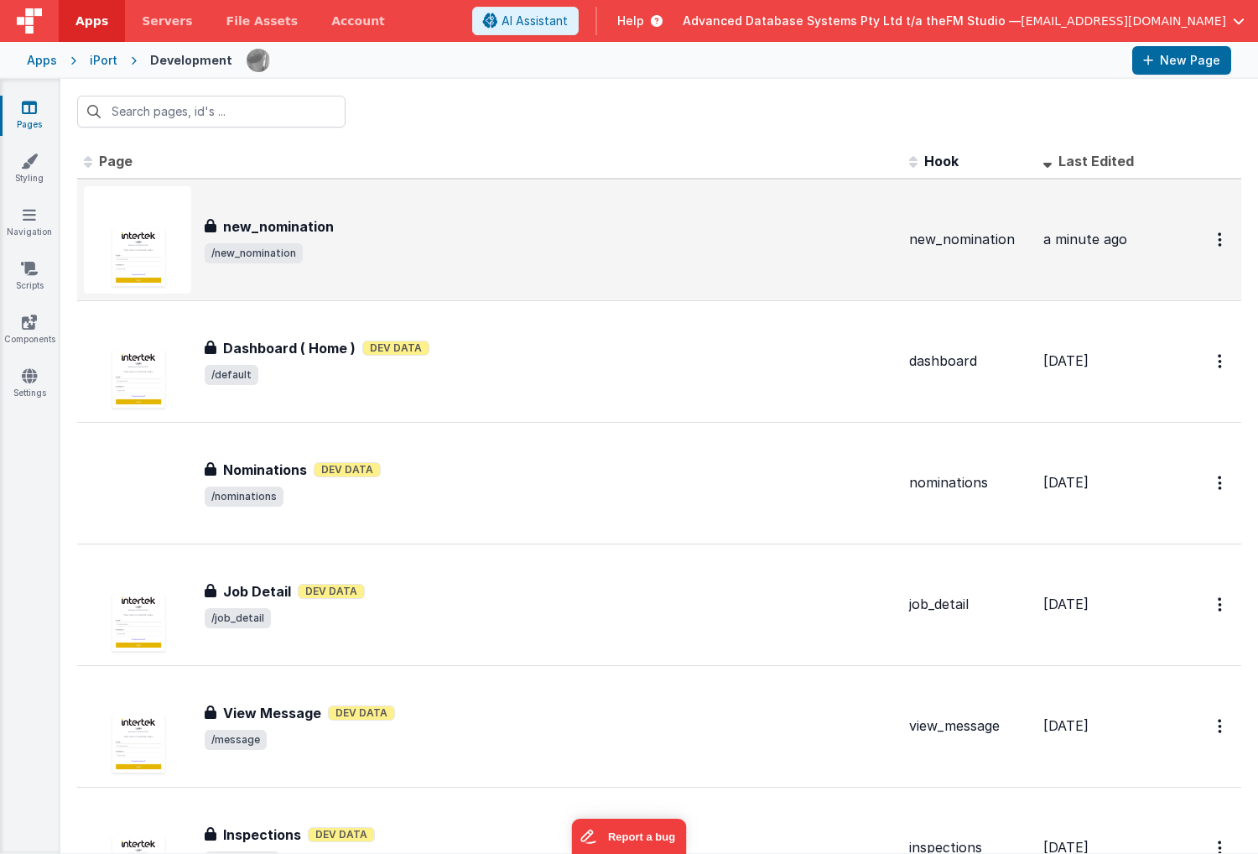
click at [401, 227] on div "new_nomination" at bounding box center [550, 226] width 691 height 20
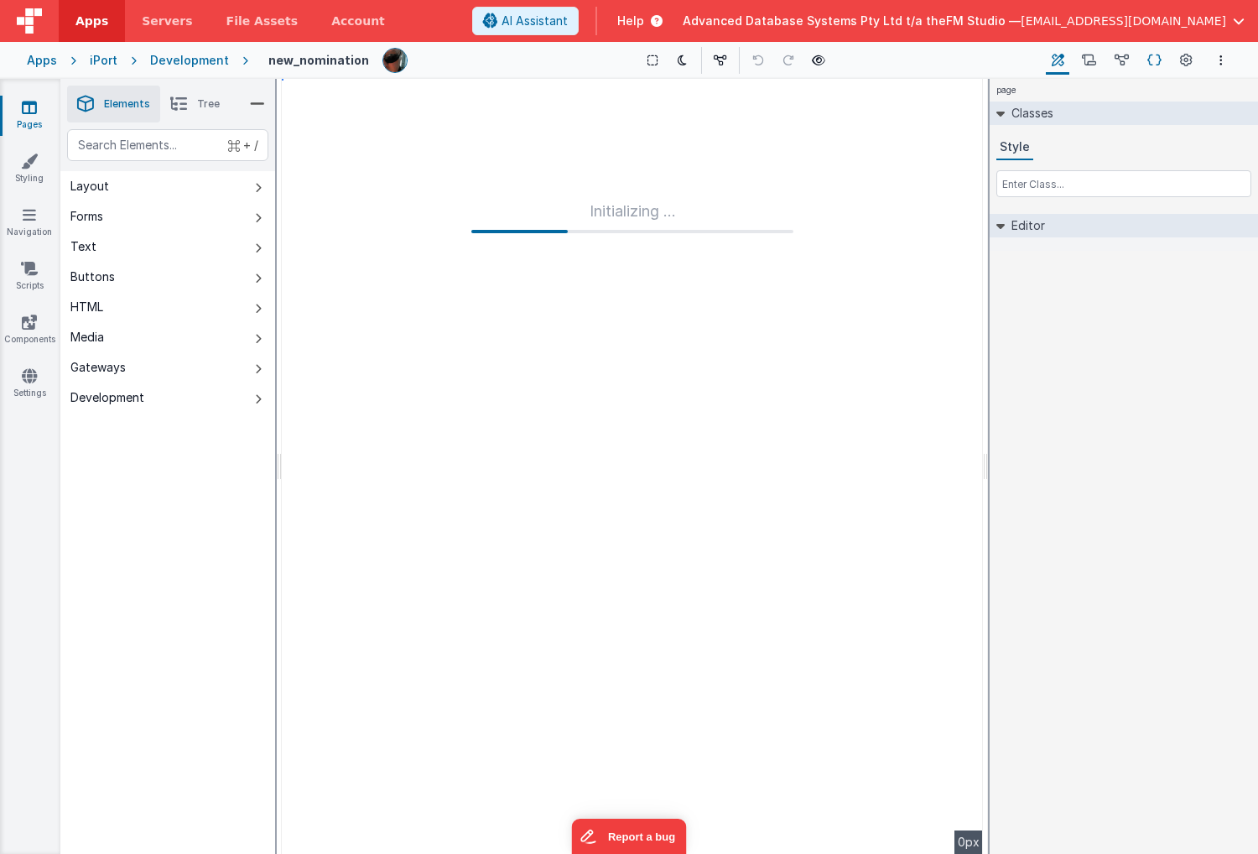
click at [1156, 58] on icon at bounding box center [1155, 61] width 14 height 18
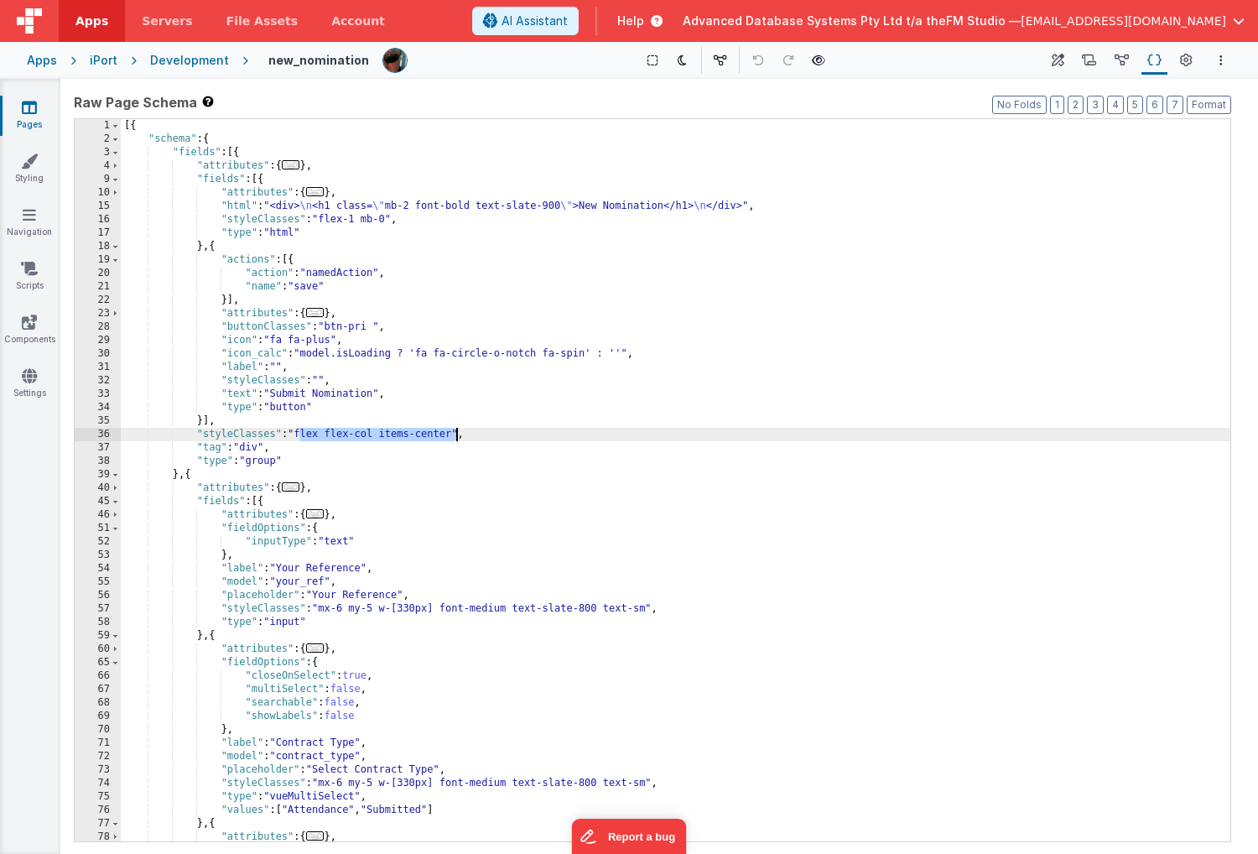
drag, startPoint x: 300, startPoint y: 431, endPoint x: 455, endPoint y: 435, distance: 154.4
click at [455, 435] on div "[{ "schema" : { "fields" : [{ "attributes" : { ... } , "fields" : [{ "attribute…" at bounding box center [676, 493] width 1110 height 749
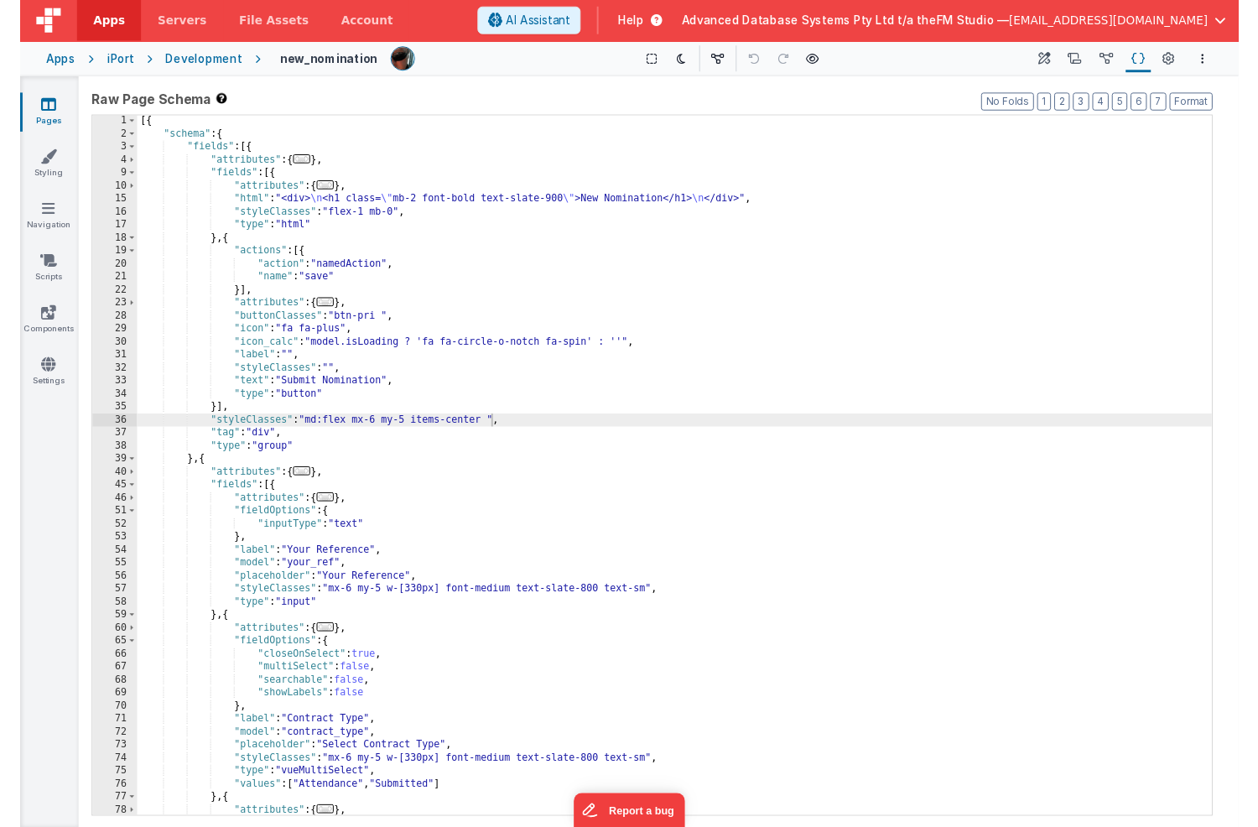
scroll to position [1, 0]
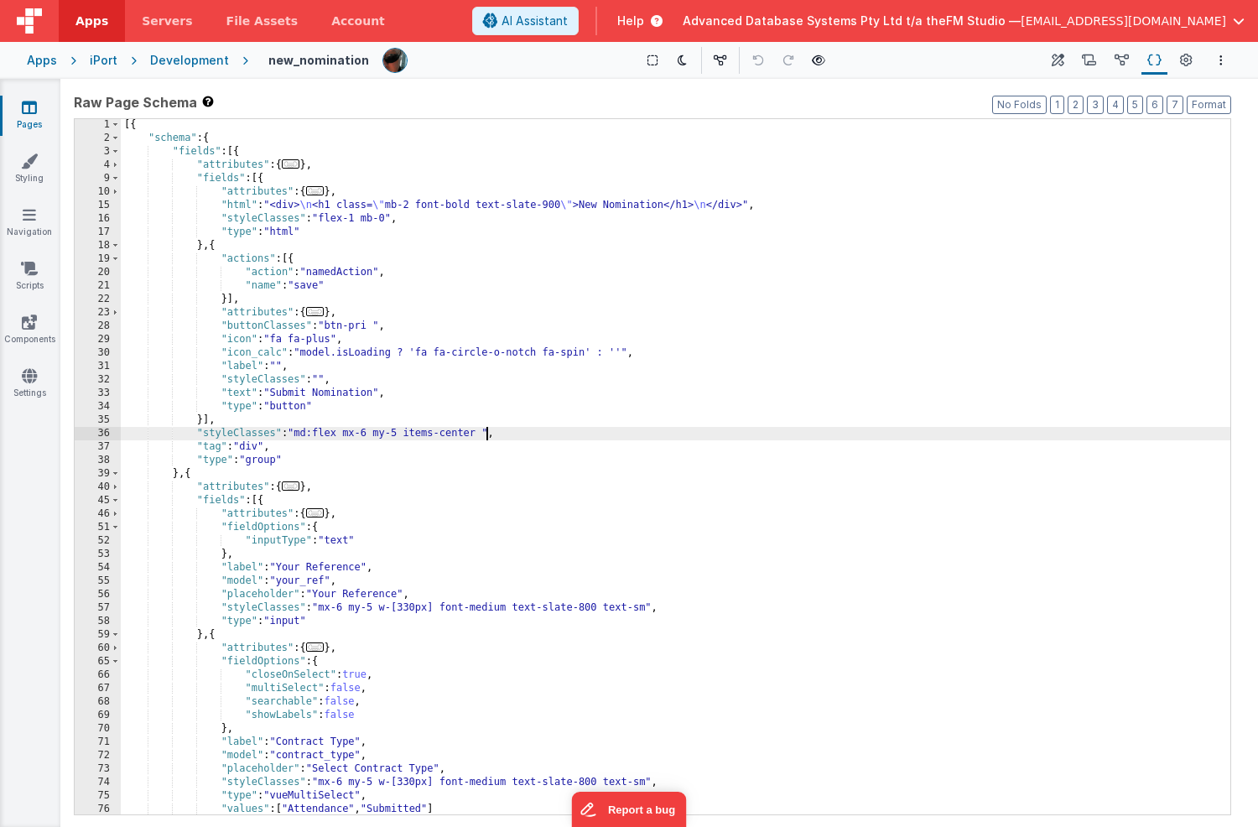
click at [486, 453] on div "[{ "schema" : { "fields" : [{ "attributes" : { ... } , "fields" : [{ "attribute…" at bounding box center [676, 479] width 1110 height 722
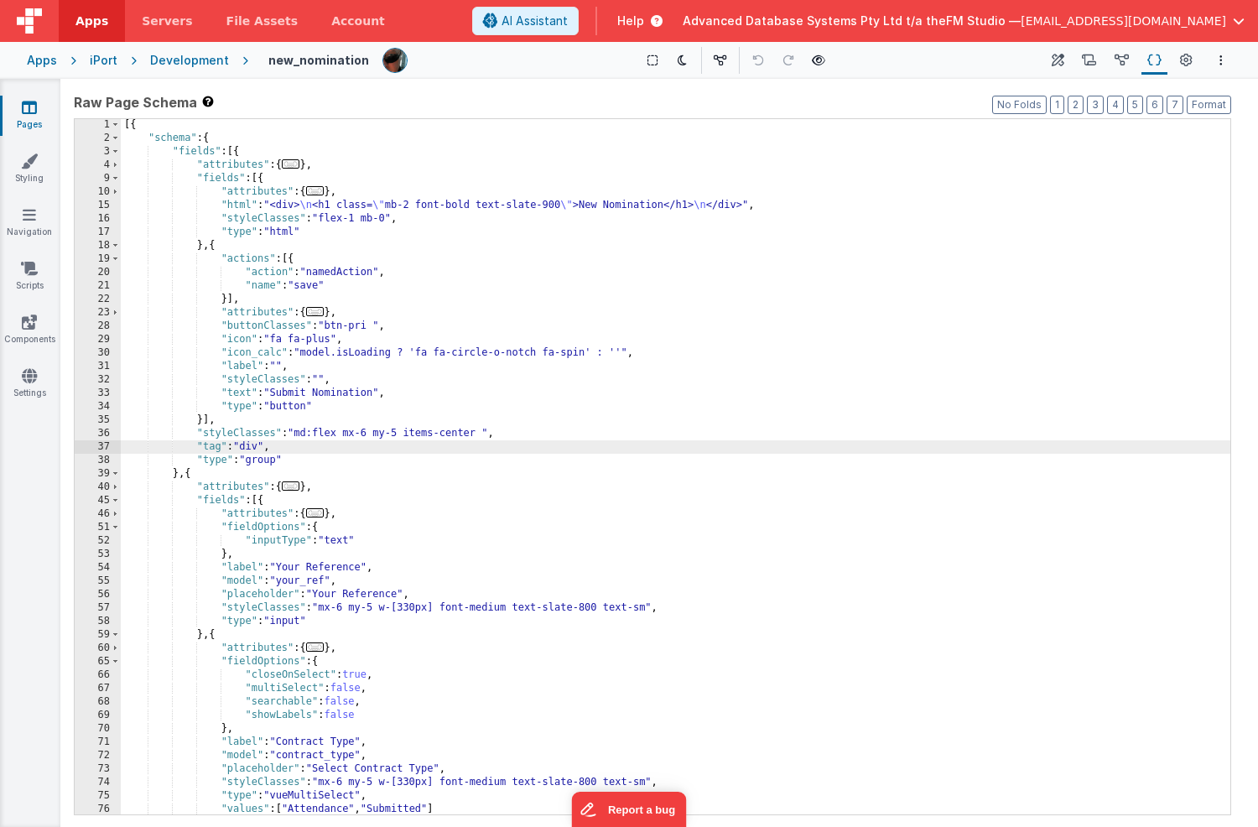
click at [32, 106] on icon at bounding box center [29, 107] width 15 height 17
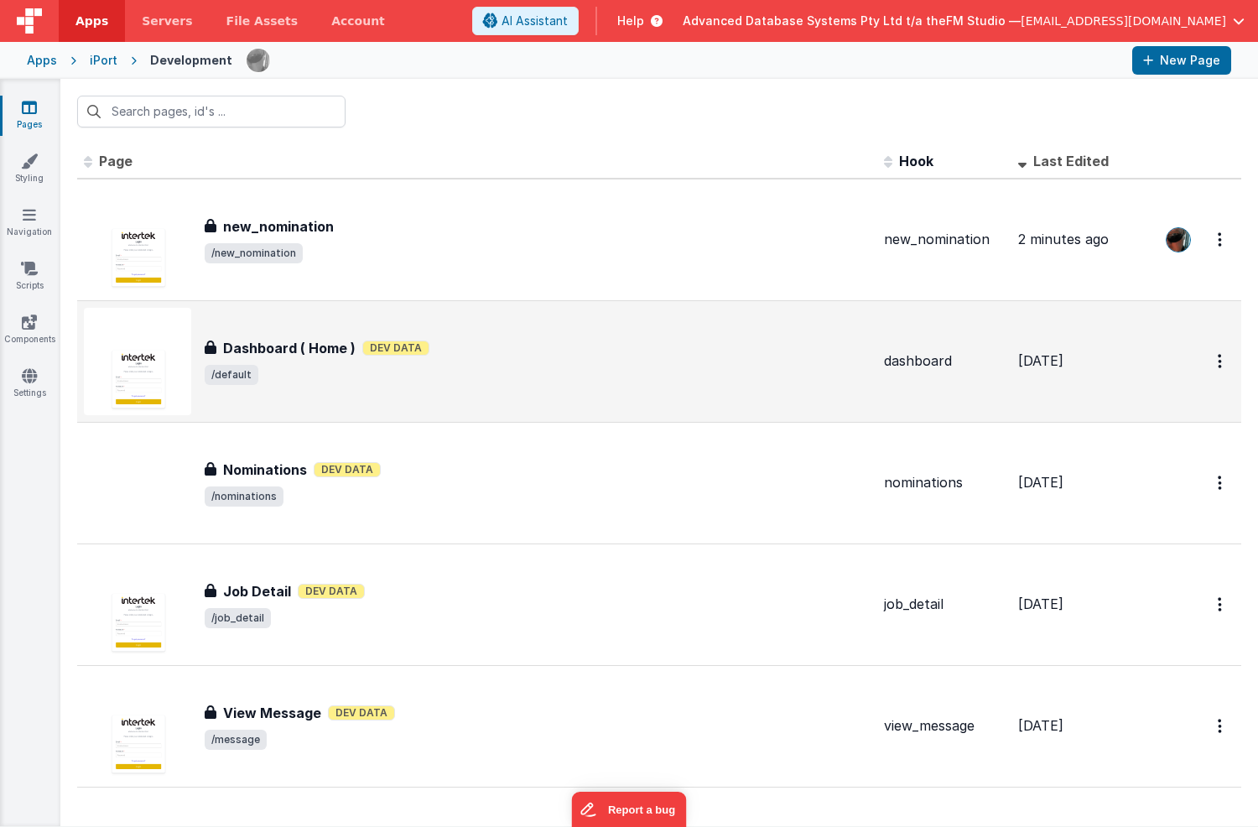
click at [313, 346] on h3 "Dashboard ( Home )" at bounding box center [289, 348] width 133 height 20
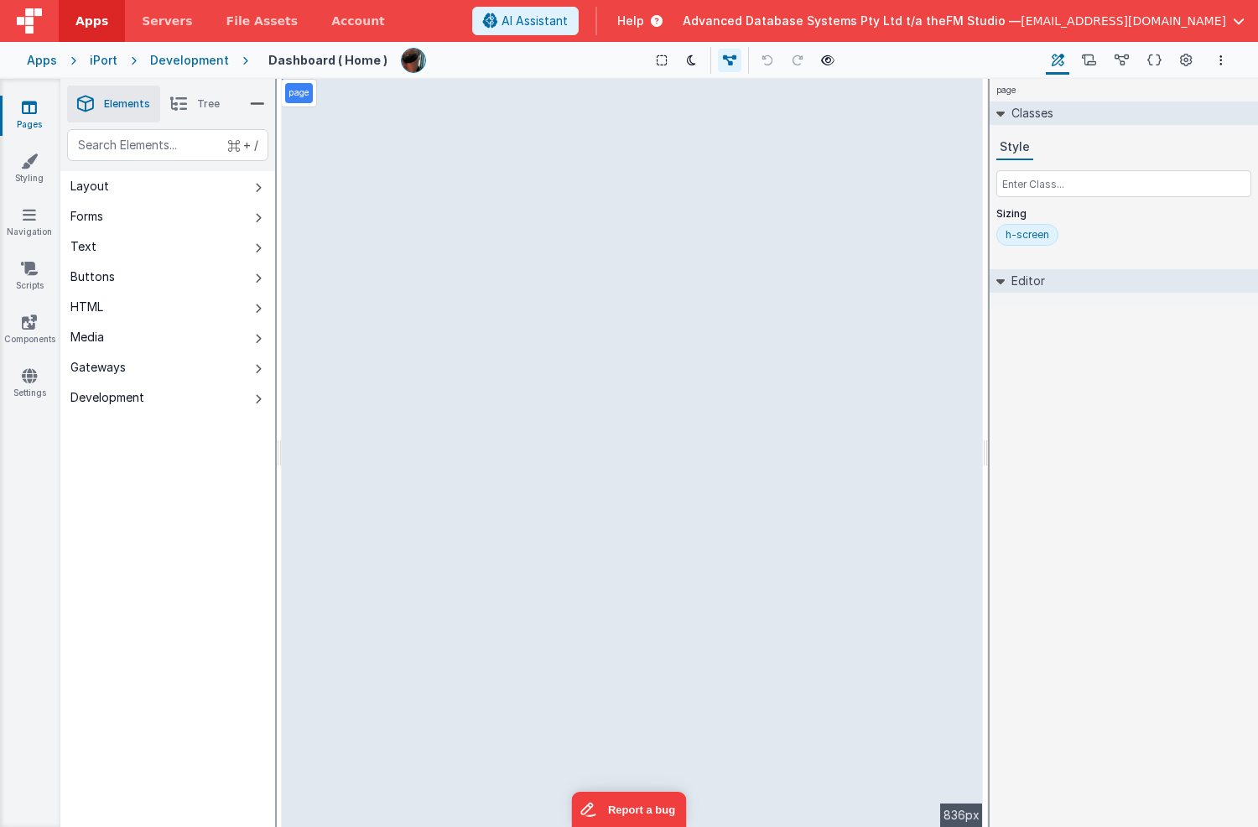
click at [29, 109] on icon at bounding box center [29, 107] width 15 height 17
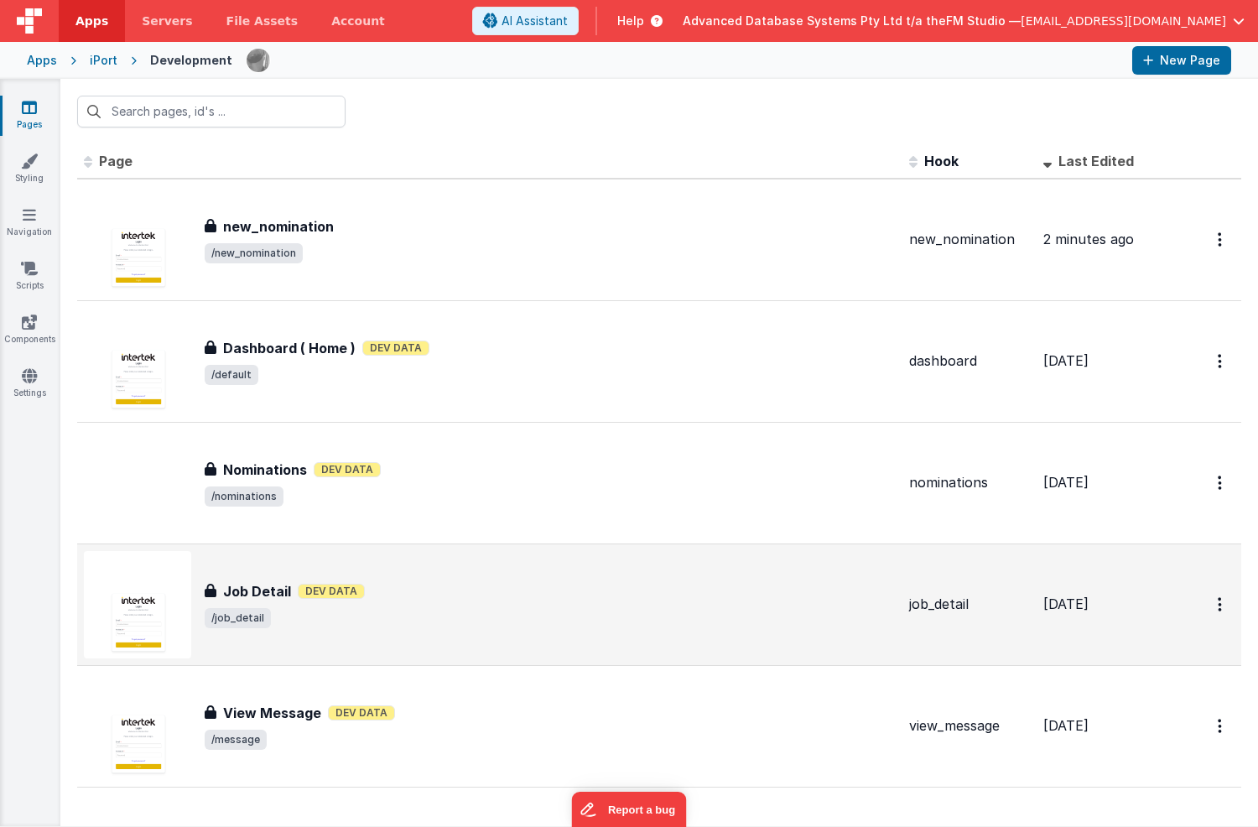
click at [430, 601] on div "Job Detail Job Detail Dev Data /job_detail" at bounding box center [550, 604] width 691 height 47
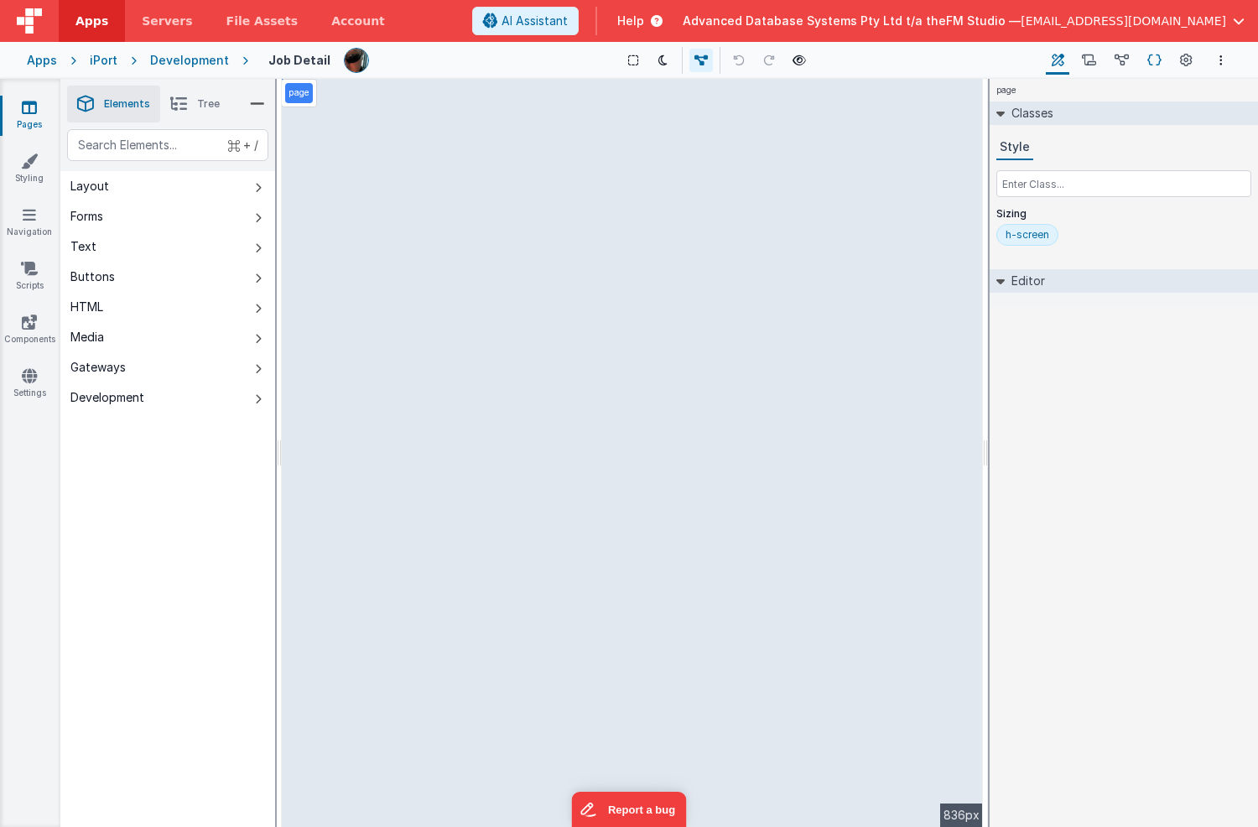
click at [1146, 63] on button "Schema" at bounding box center [1155, 60] width 26 height 29
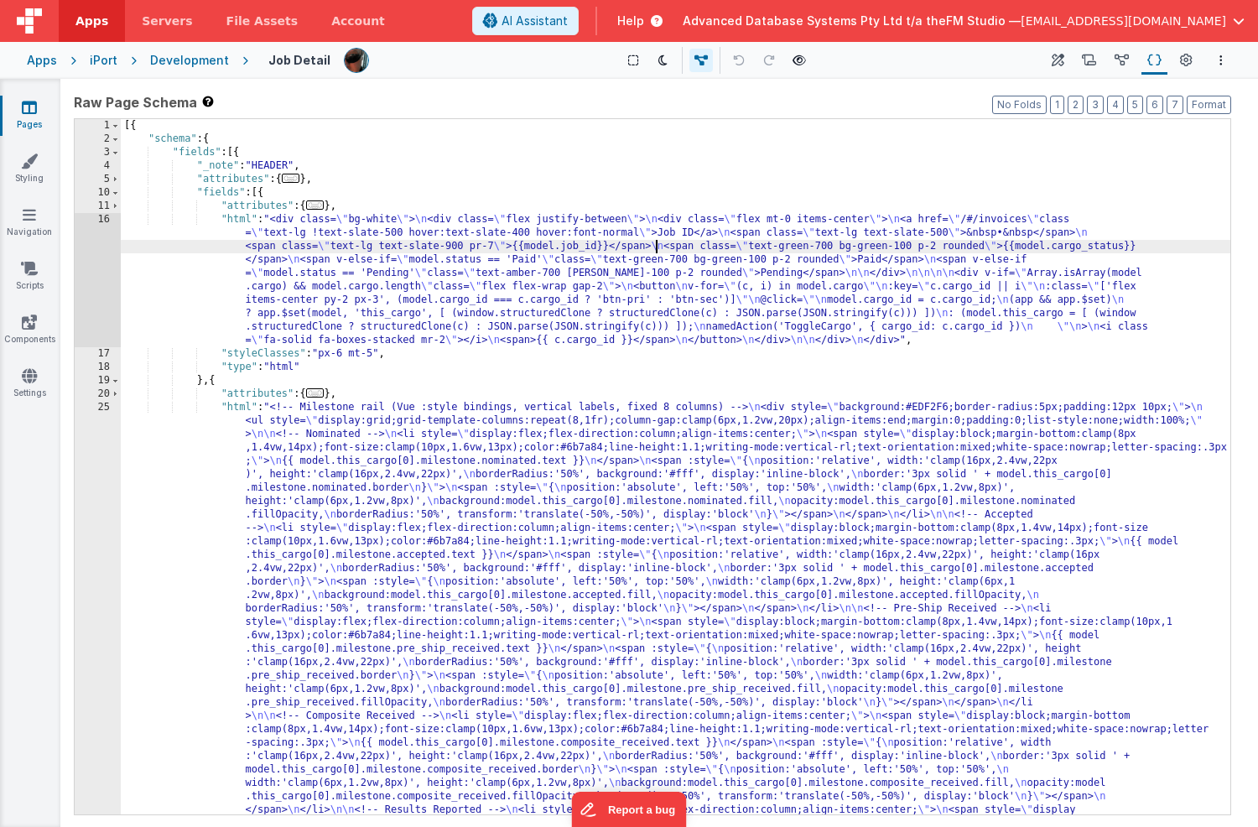
click at [99, 246] on div "16" at bounding box center [98, 280] width 46 height 134
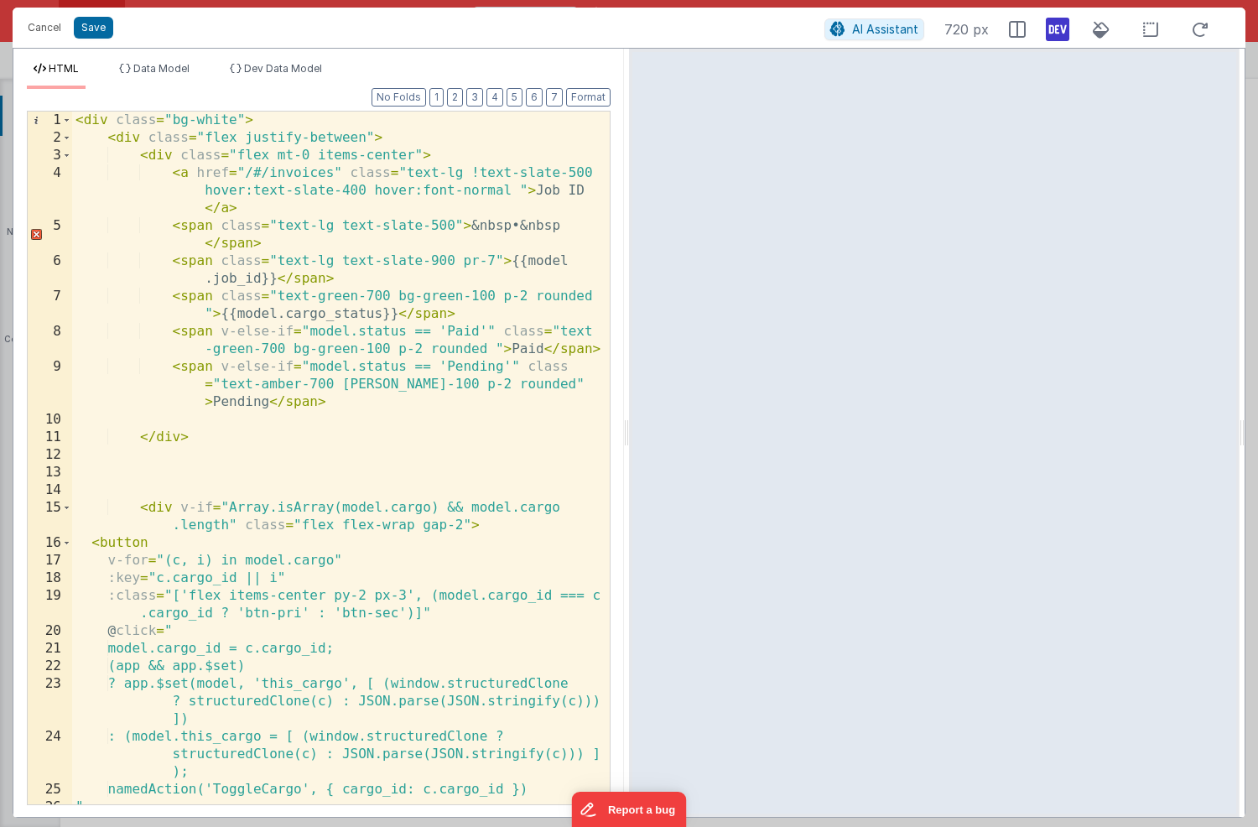
click at [352, 451] on div "< div class = "bg-white" > < div class = "flex justify-between" > < div class =…" at bounding box center [341, 476] width 538 height 728
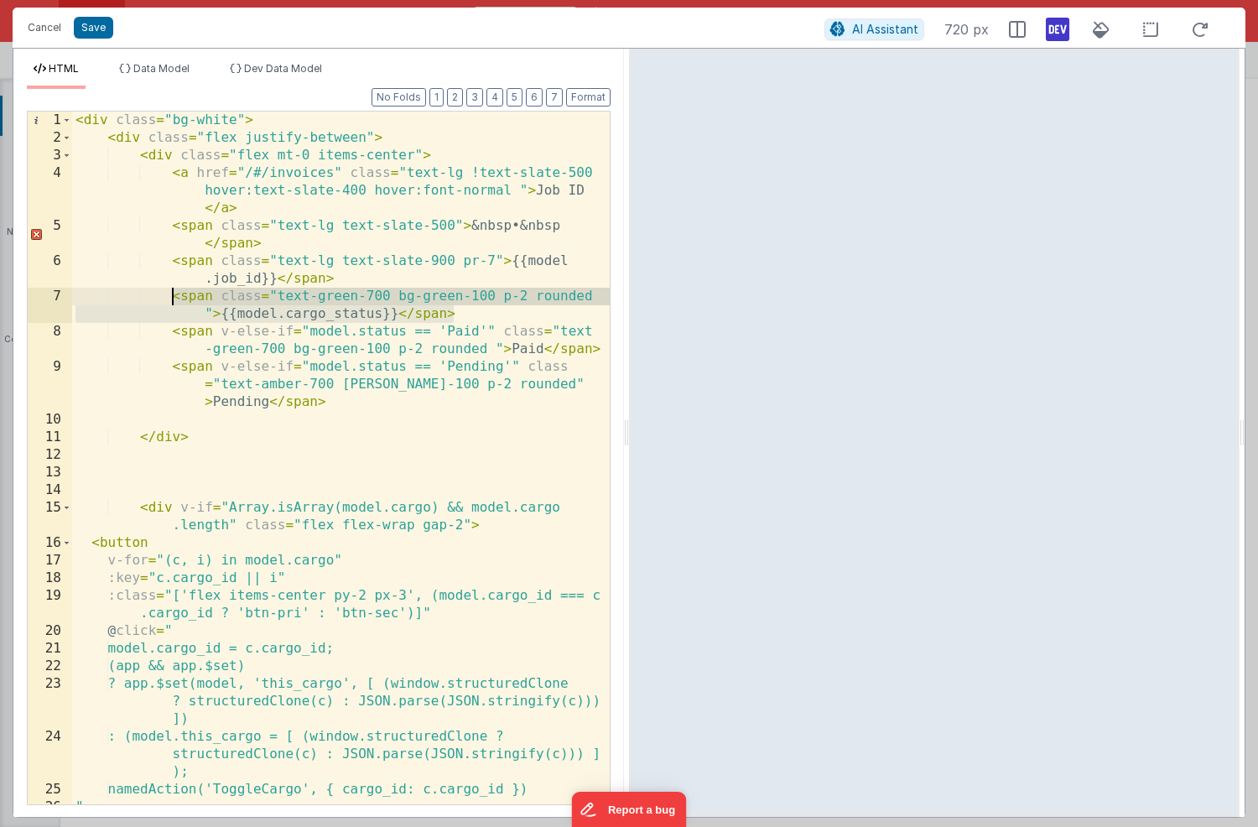
drag, startPoint x: 468, startPoint y: 310, endPoint x: 172, endPoint y: 295, distance: 296.5
click at [172, 295] on div "< div class = "bg-white" > < div class = "flex justify-between" > < div class =…" at bounding box center [341, 476] width 538 height 728
click at [38, 29] on button "Cancel" at bounding box center [44, 27] width 50 height 23
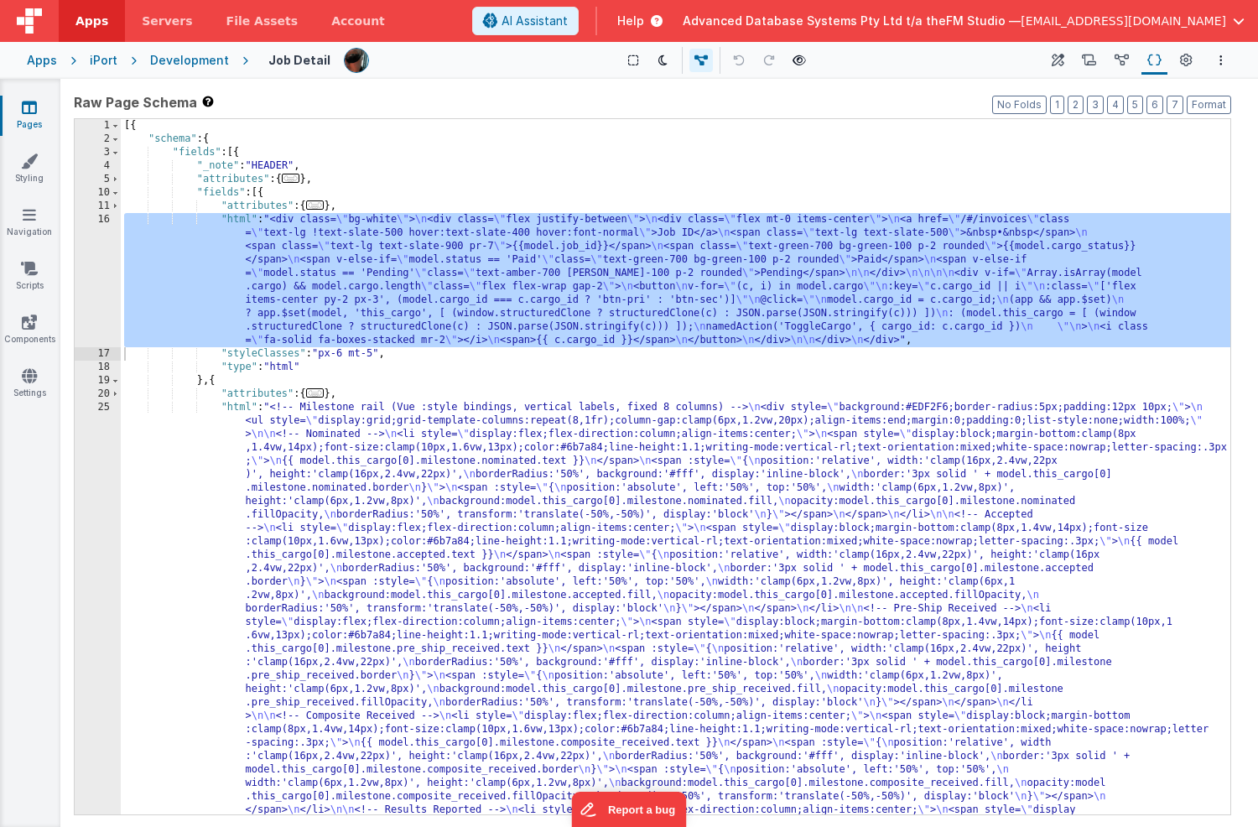
click at [29, 106] on icon at bounding box center [29, 107] width 15 height 17
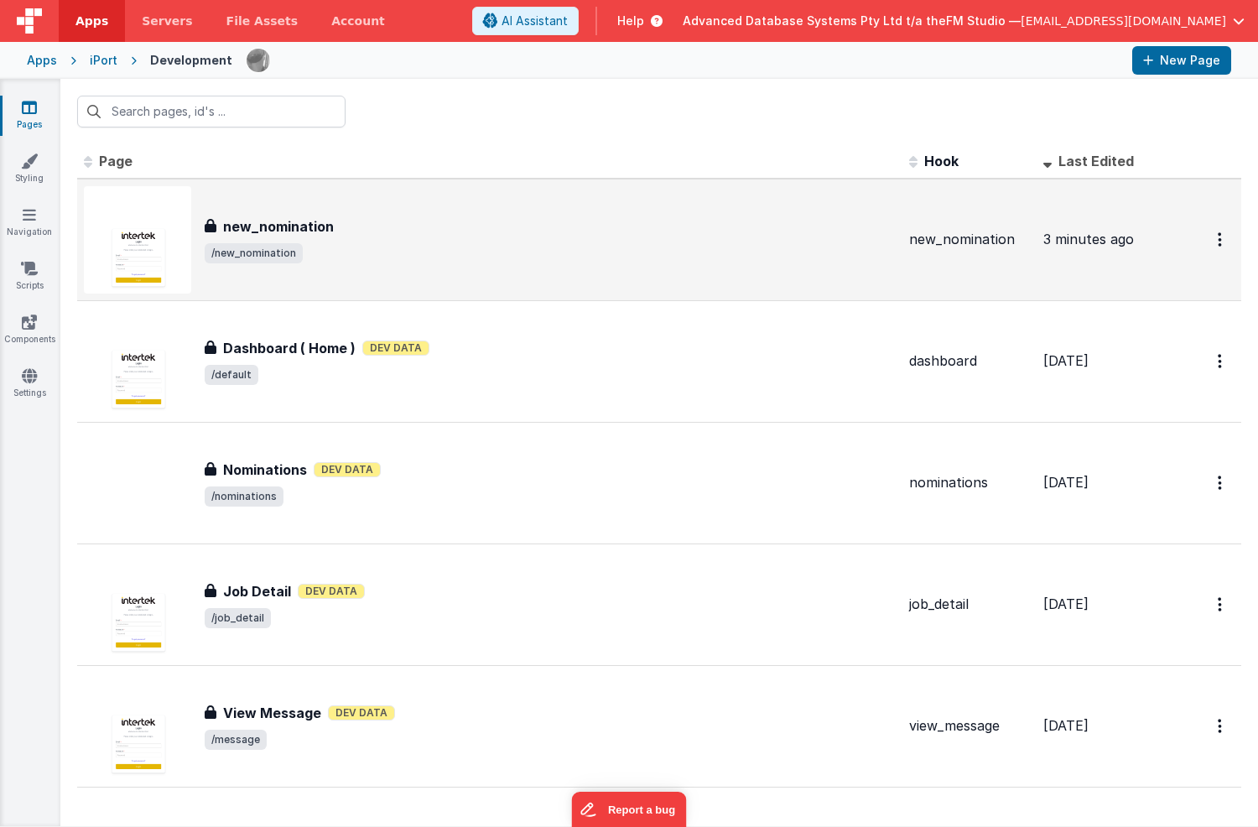
click at [323, 234] on h3 "new_nomination" at bounding box center [278, 226] width 111 height 20
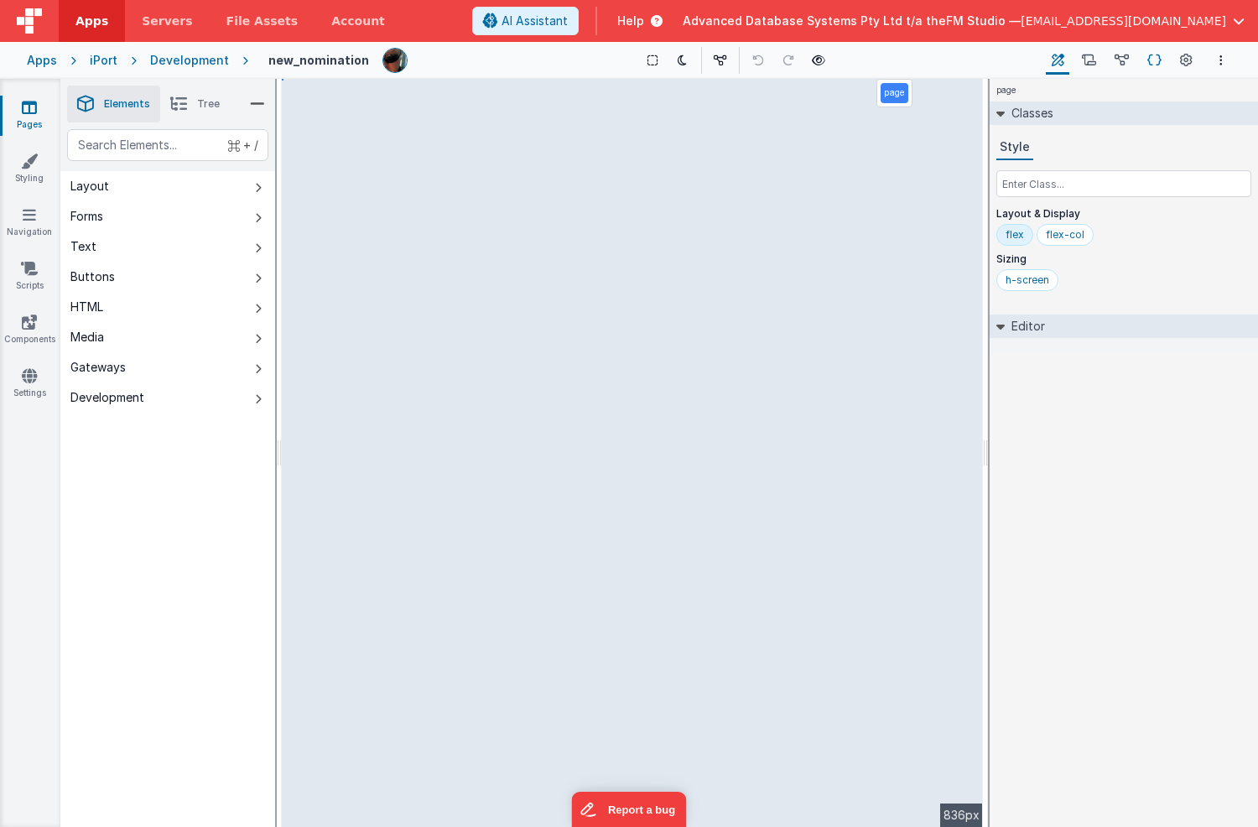
click at [1157, 58] on icon at bounding box center [1155, 61] width 14 height 18
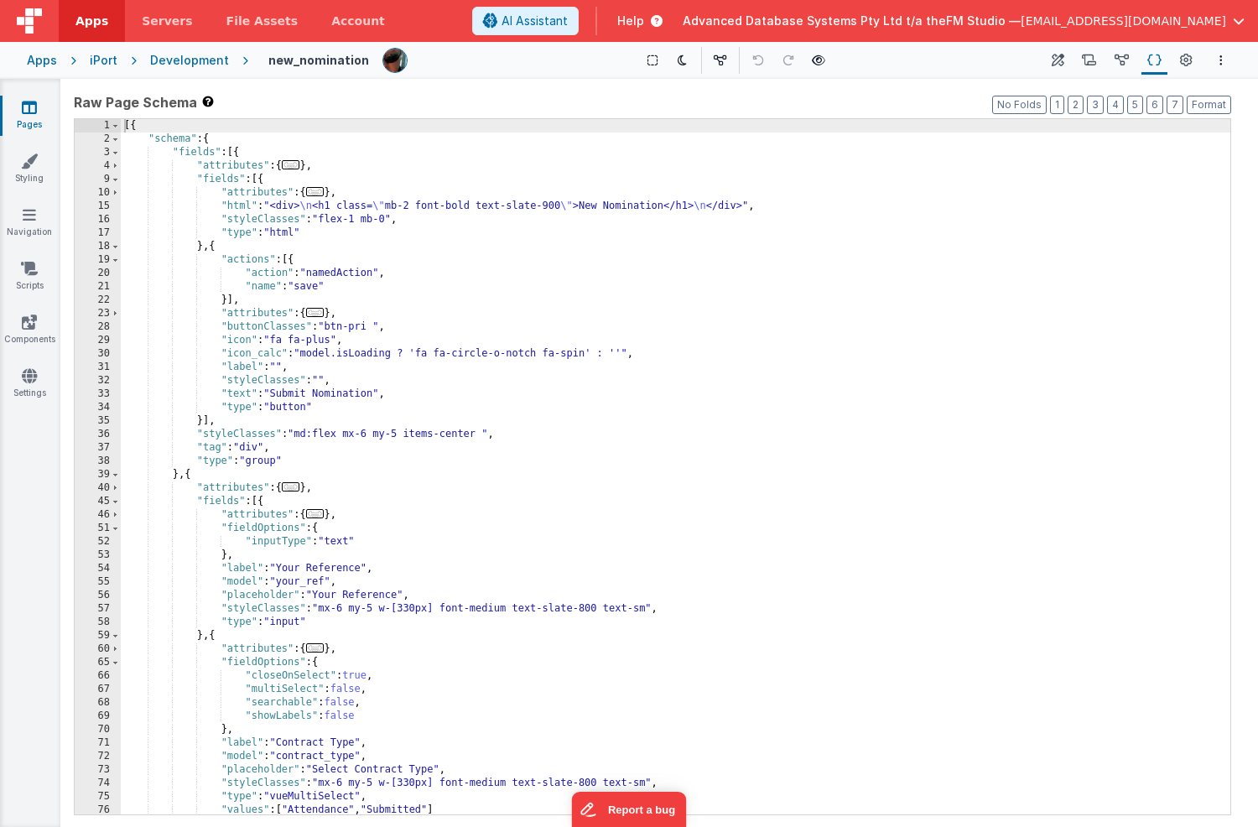
click at [202, 422] on div "[{ "schema" : { "fields" : [{ "attributes" : { ... } , "fields" : [{ "attribute…" at bounding box center [676, 480] width 1110 height 722
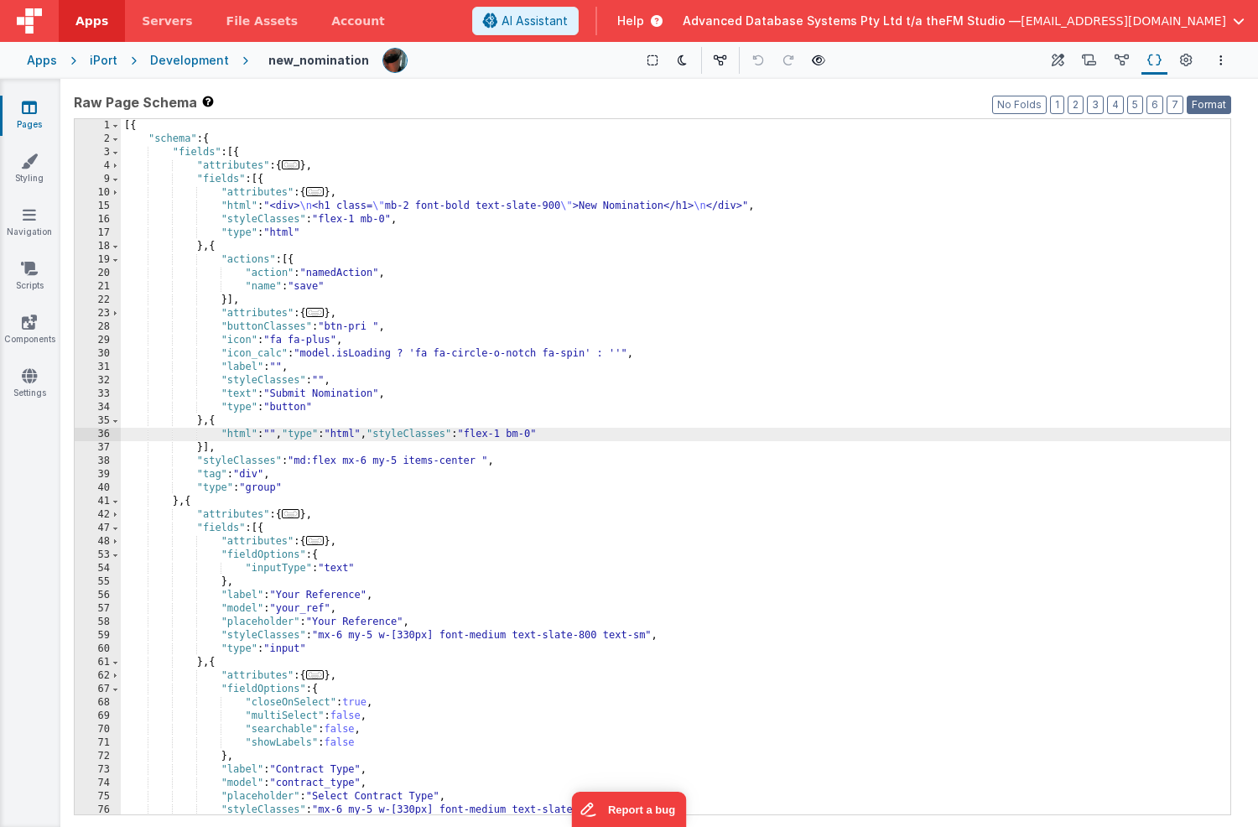
click at [1196, 102] on button "Format" at bounding box center [1209, 105] width 44 height 18
click at [544, 436] on div "[{ "schema" : { "fields" : [{ "attributes" : { ... } , "fields" : [{ "attribute…" at bounding box center [676, 480] width 1110 height 722
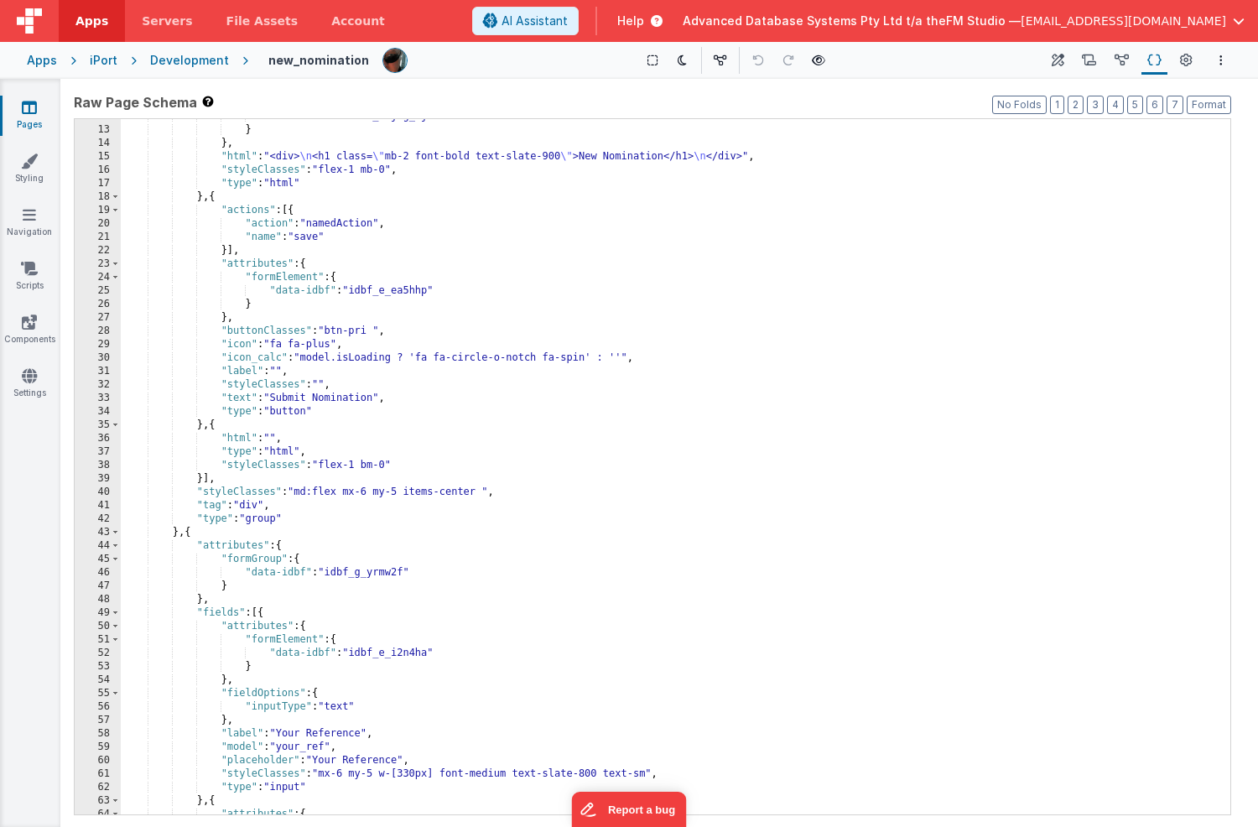
scroll to position [157, 0]
click at [88, 437] on div "36" at bounding box center [98, 438] width 46 height 13
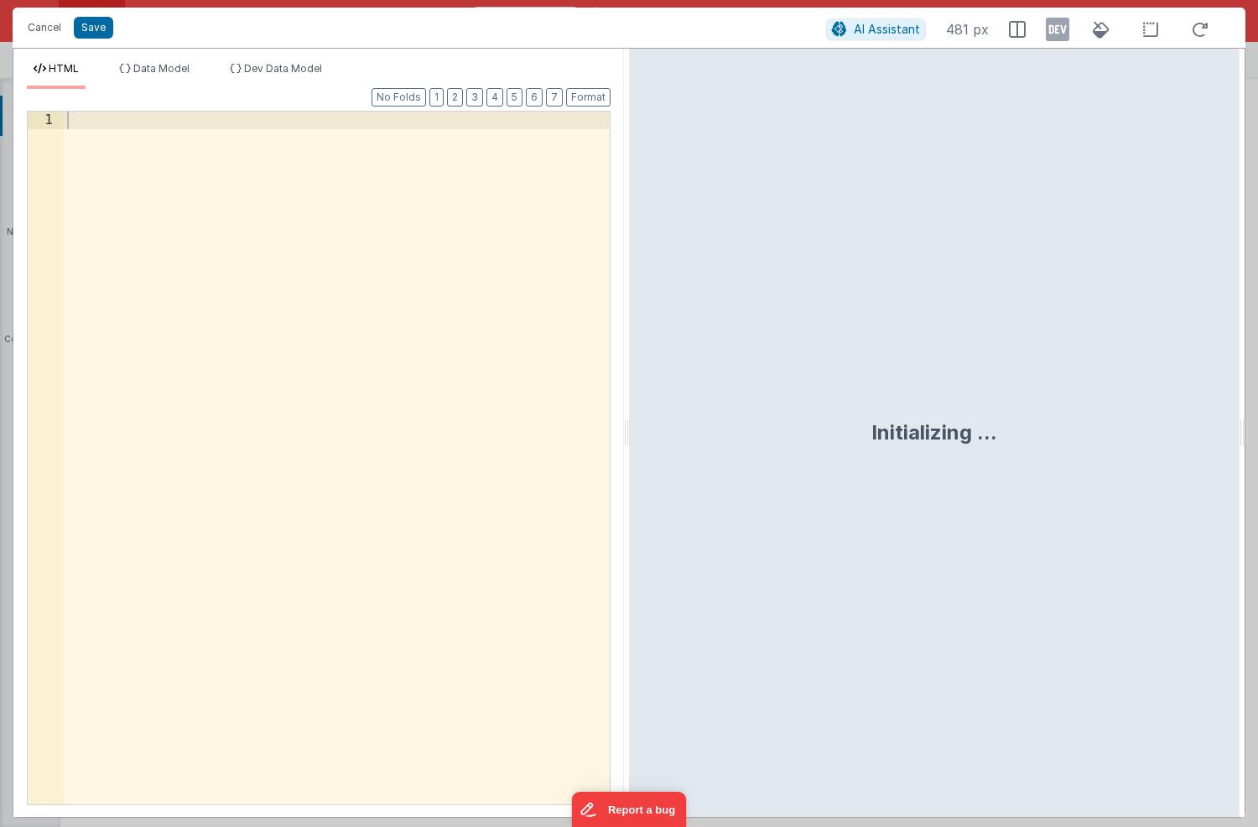
click at [200, 280] on div at bounding box center [337, 476] width 546 height 728
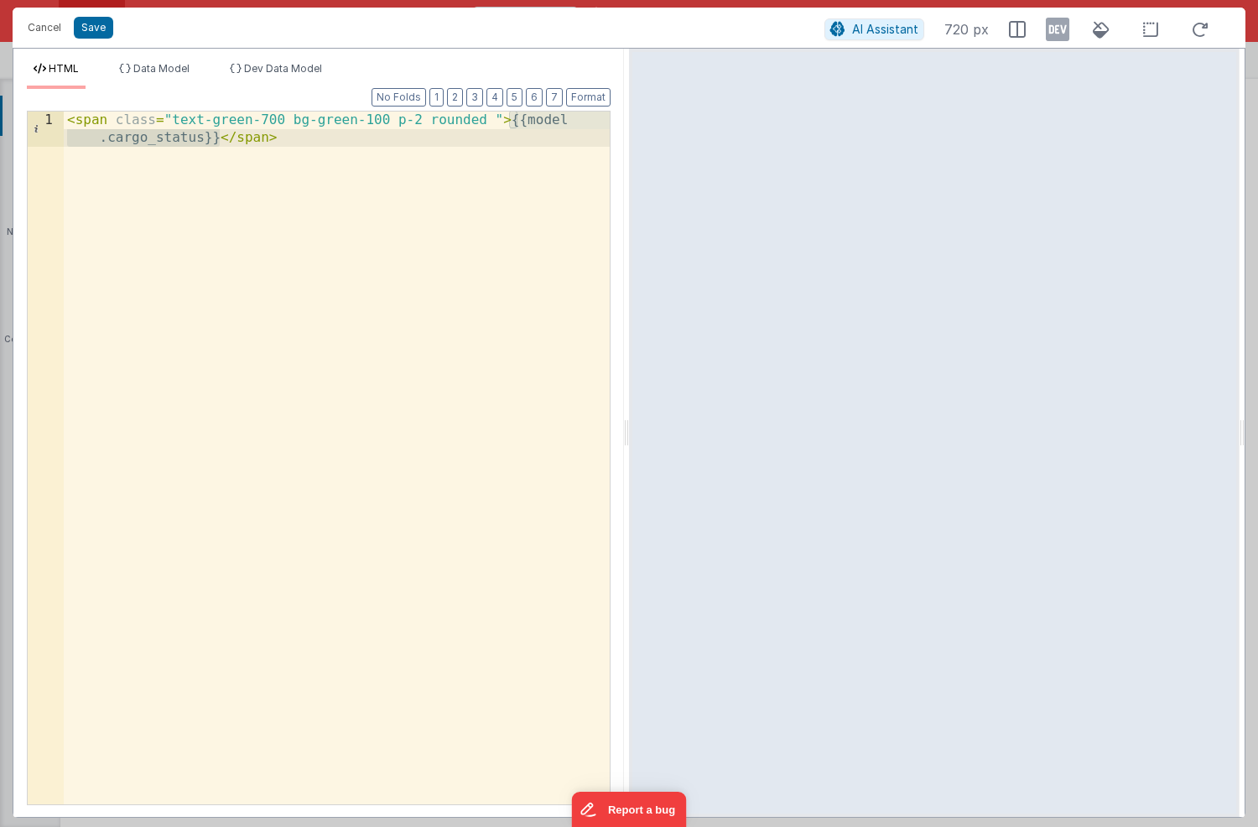
drag, startPoint x: 508, startPoint y: 125, endPoint x: 219, endPoint y: 138, distance: 288.9
click at [219, 138] on div "< span class = "text-green-700 bg-green-100 p-2 rounded " > {{model .cargo_stat…" at bounding box center [337, 493] width 546 height 763
click at [574, 119] on div "< span class = "text-green-700 bg-green-100 p-2 rounded " > Our Ref: {{model.ou…" at bounding box center [337, 493] width 546 height 763
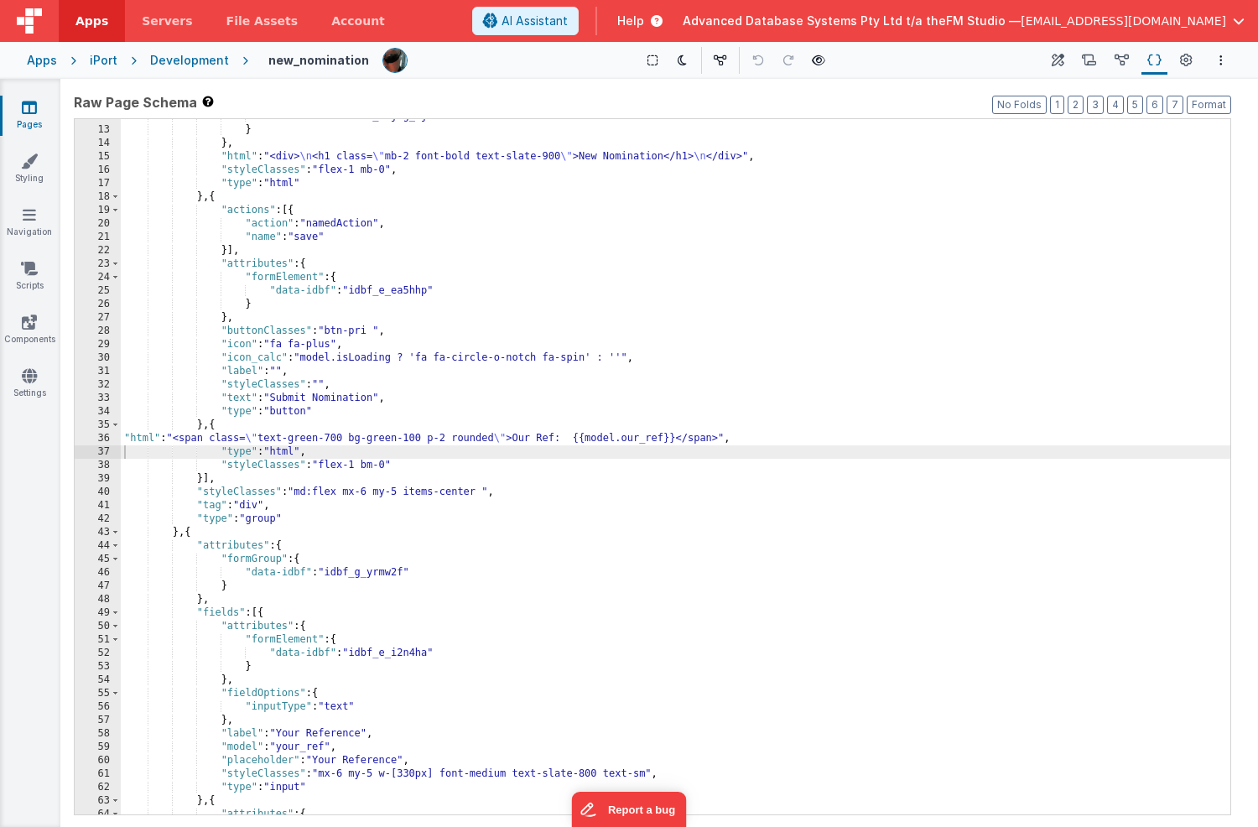
click at [409, 462] on div ""data-idbf" : "idbf_ekjhg_9j3997" } } , "html" : "<div> \n <h1 class= \" mb-2 f…" at bounding box center [676, 471] width 1110 height 722
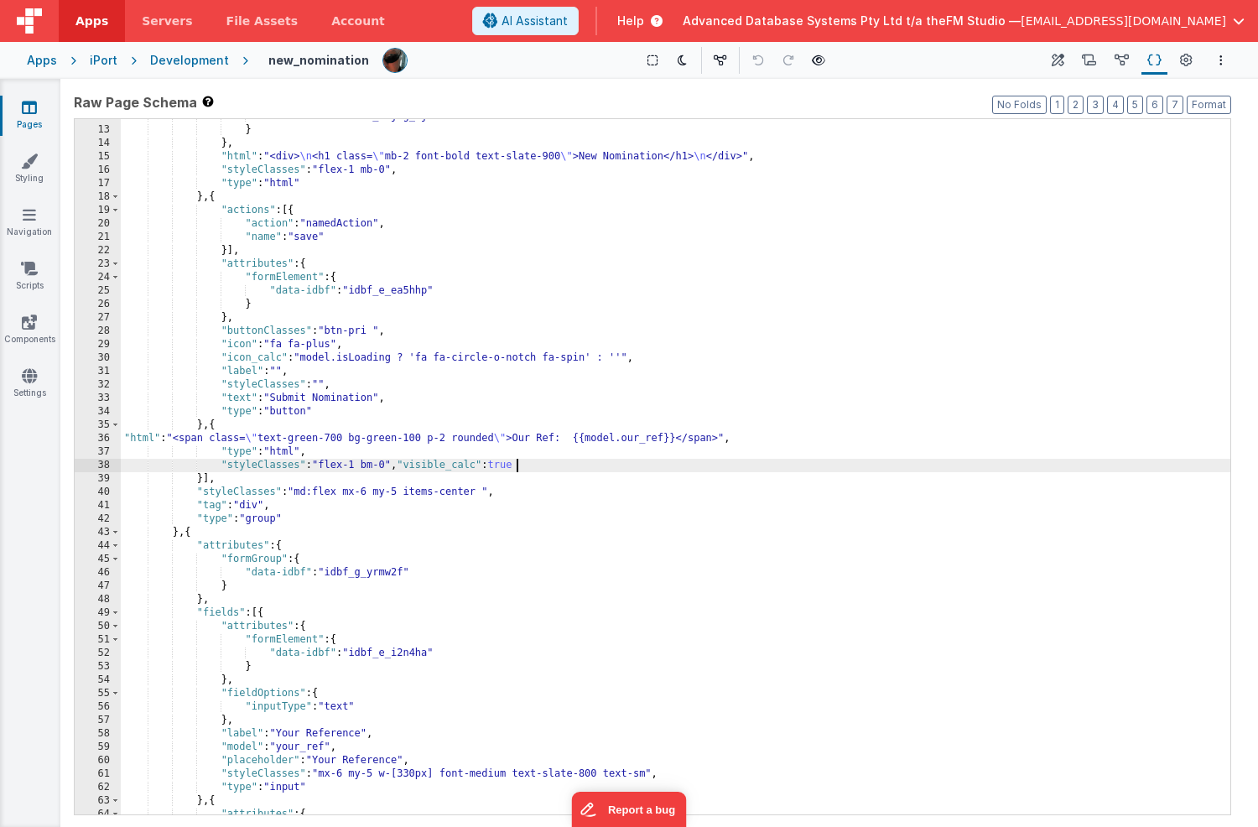
click at [422, 403] on div ""data-idbf" : "idbf_ekjhg_9j3997" } } , "html" : "<div> \n <h1 class= \" mb-2 f…" at bounding box center [676, 471] width 1110 height 722
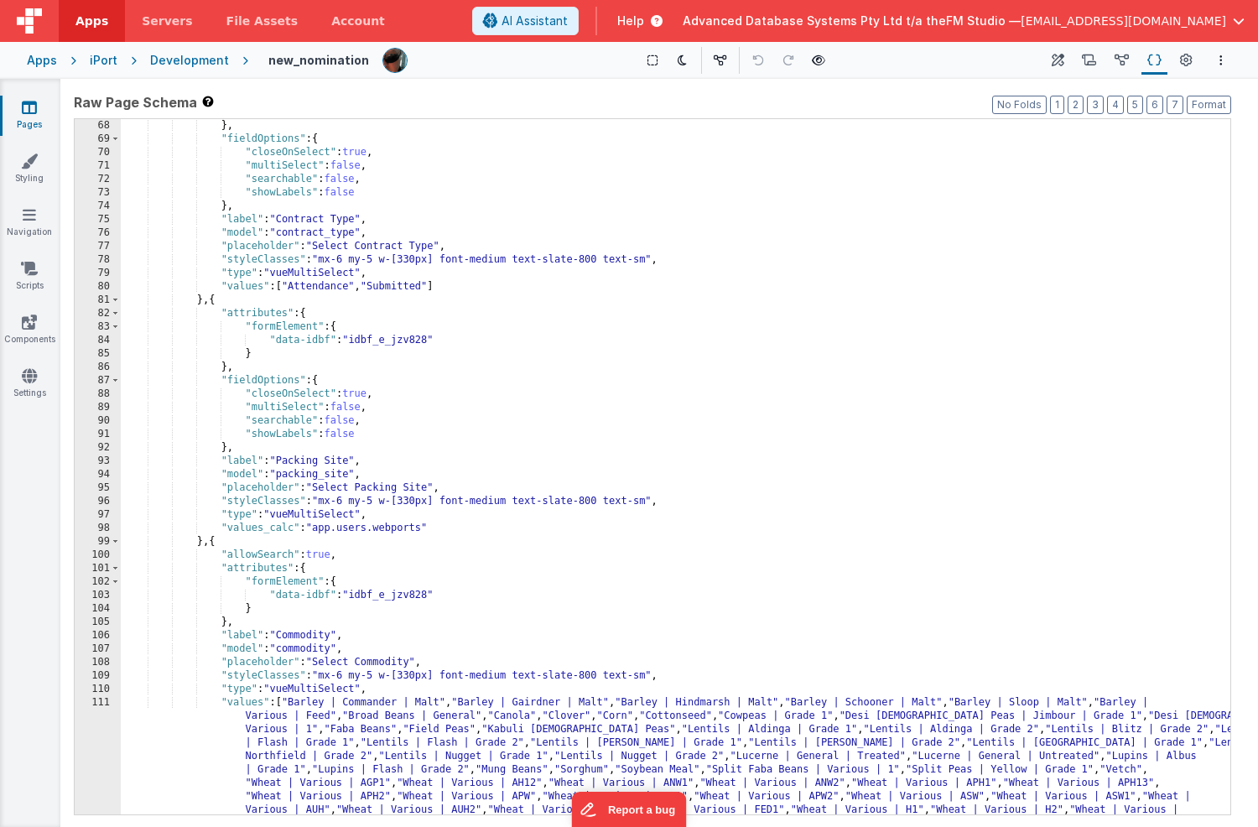
scroll to position [909, 0]
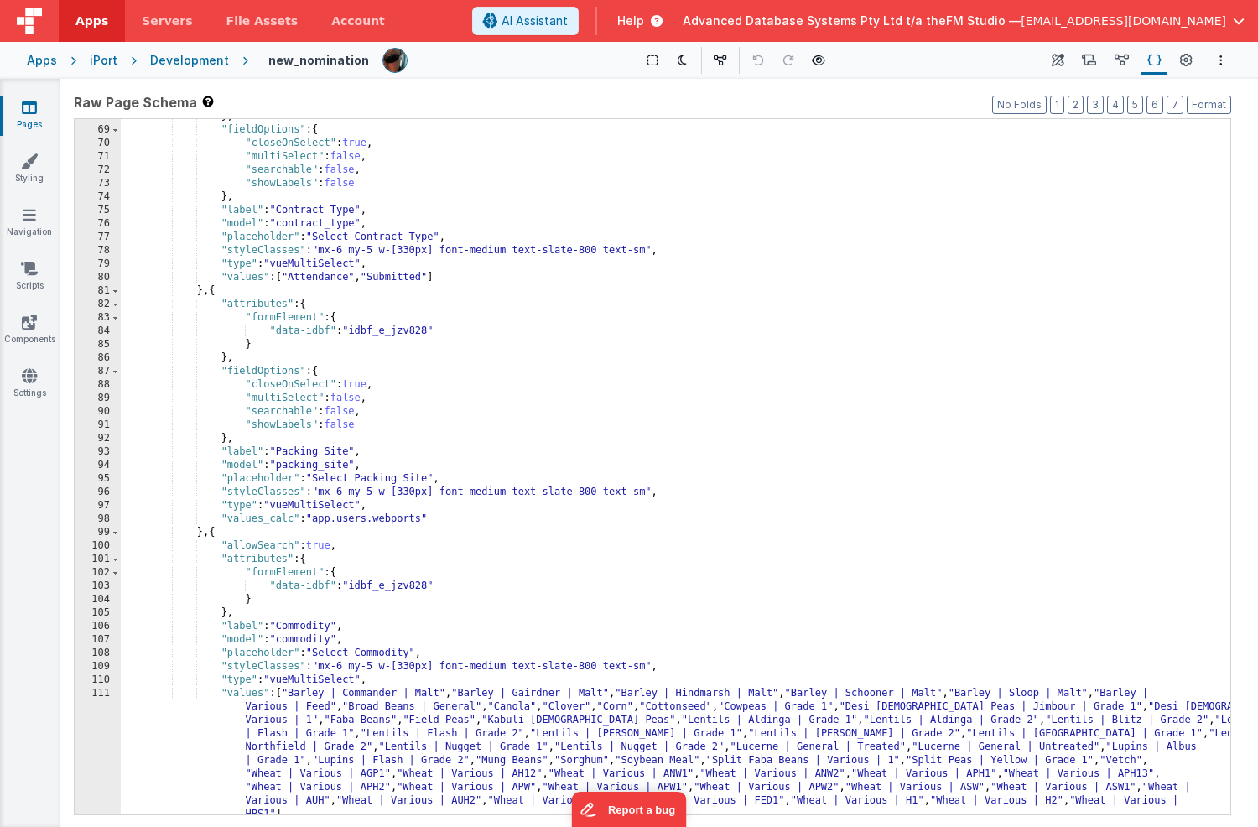
click at [422, 403] on div "} , "fieldOptions" : { "closeOnSelect" : true , "multiSelect" : false , "search…" at bounding box center [676, 531] width 1110 height 843
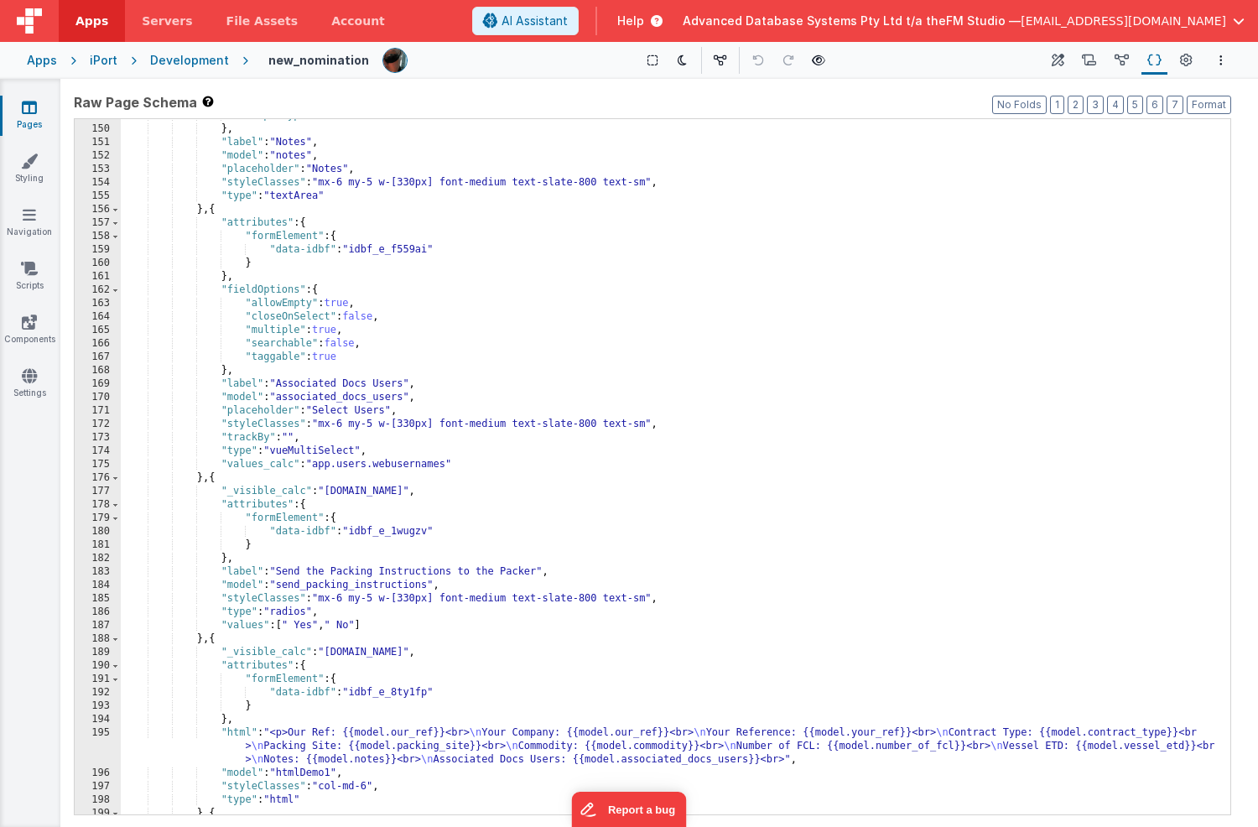
scroll to position [2123, 0]
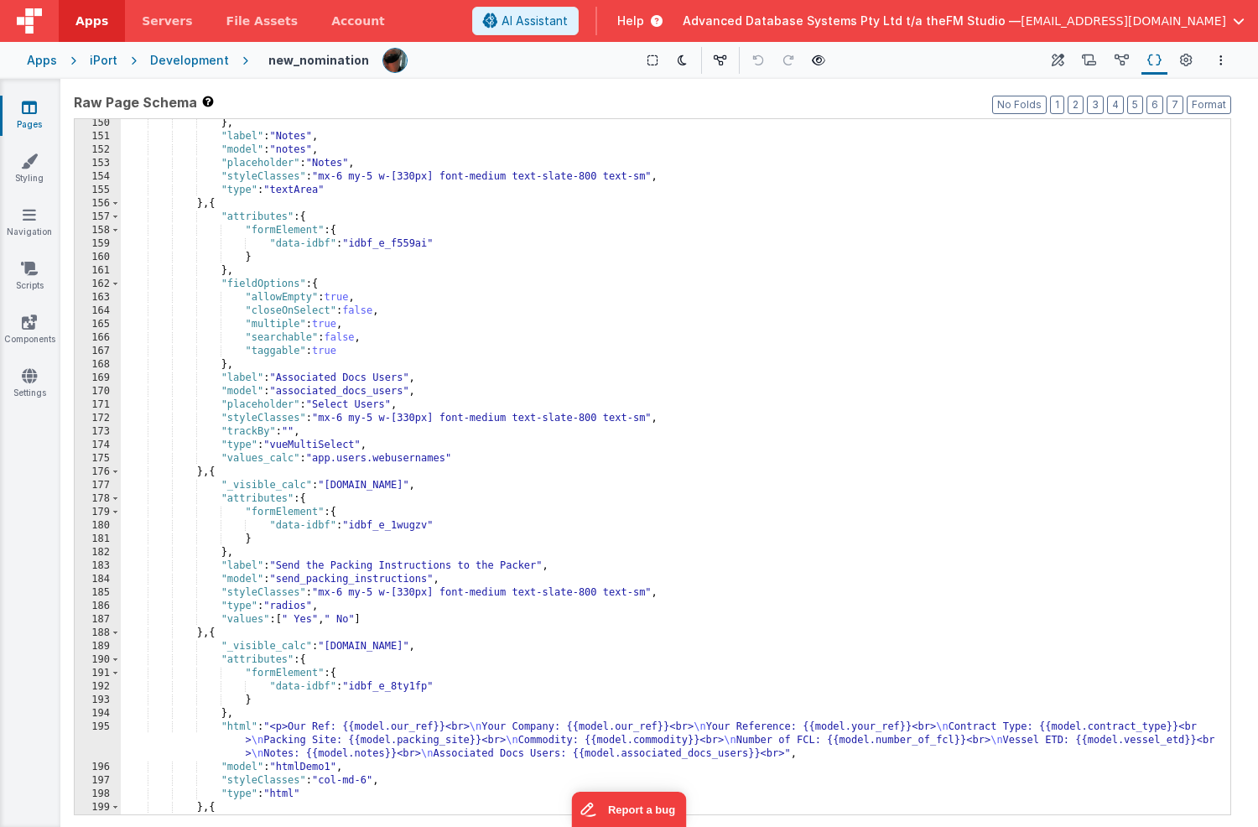
click at [413, 484] on div "} , "label" : "Notes" , "model" : "notes" , "placeholder" : "Notes" , "styleCla…" at bounding box center [676, 478] width 1110 height 722
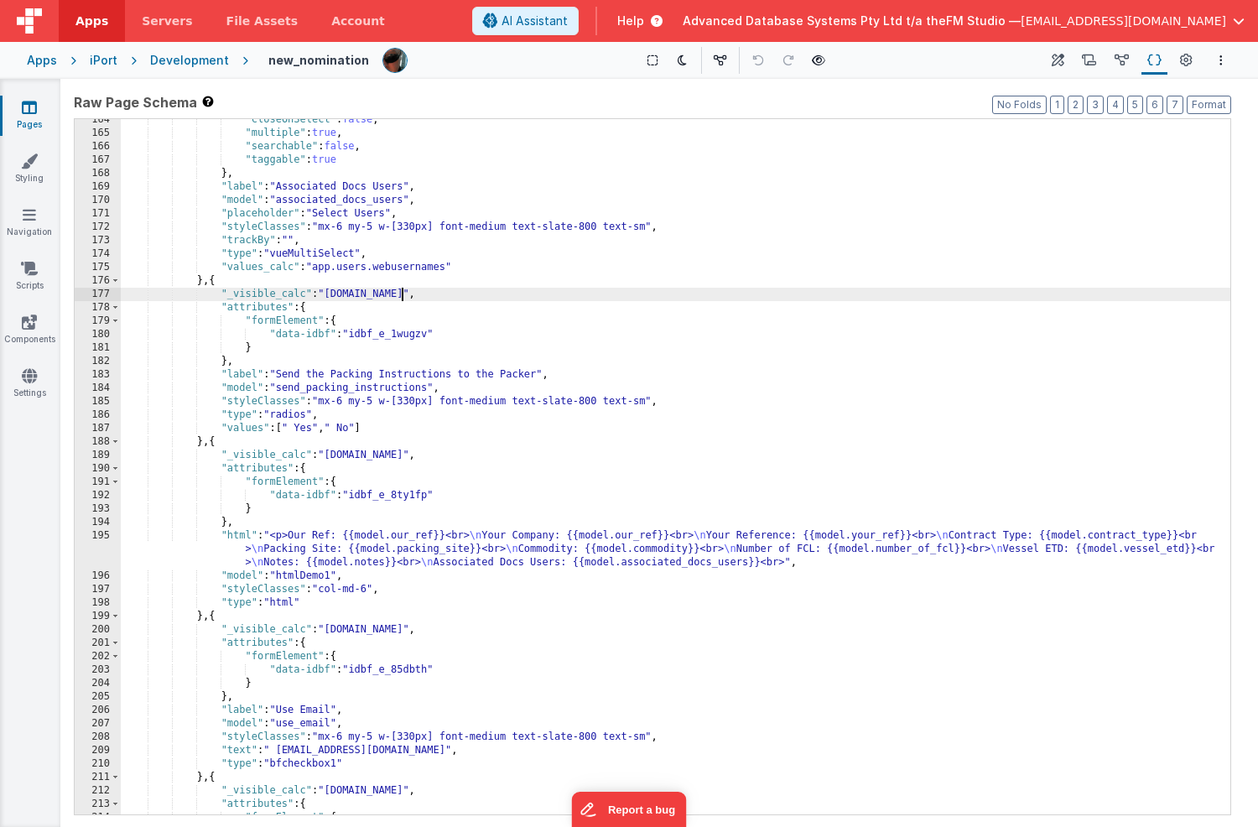
scroll to position [2315, 0]
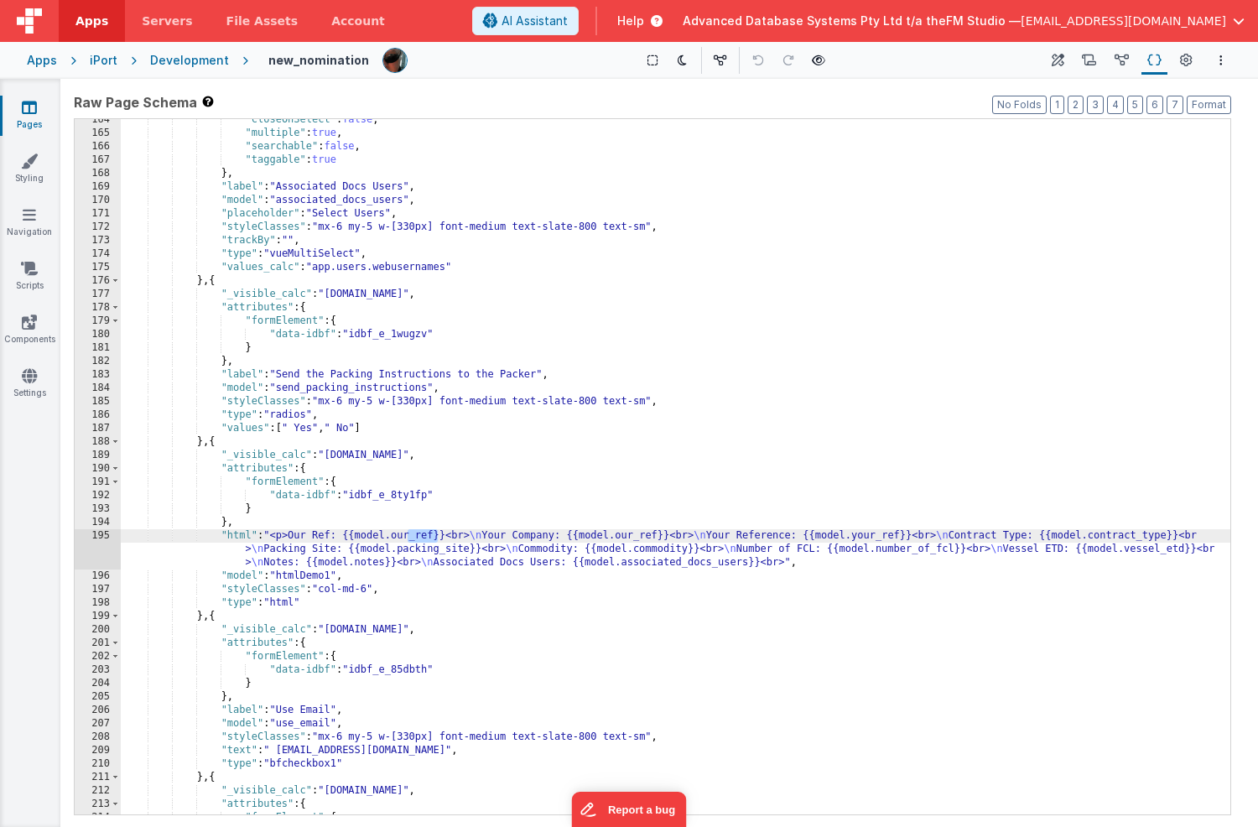
drag, startPoint x: 440, startPoint y: 535, endPoint x: 408, endPoint y: 534, distance: 31.9
click at [408, 534] on div ""closeOnSelect" : false , "multiple" : true , "searchable" : false , "taggable"…" at bounding box center [676, 474] width 1110 height 722
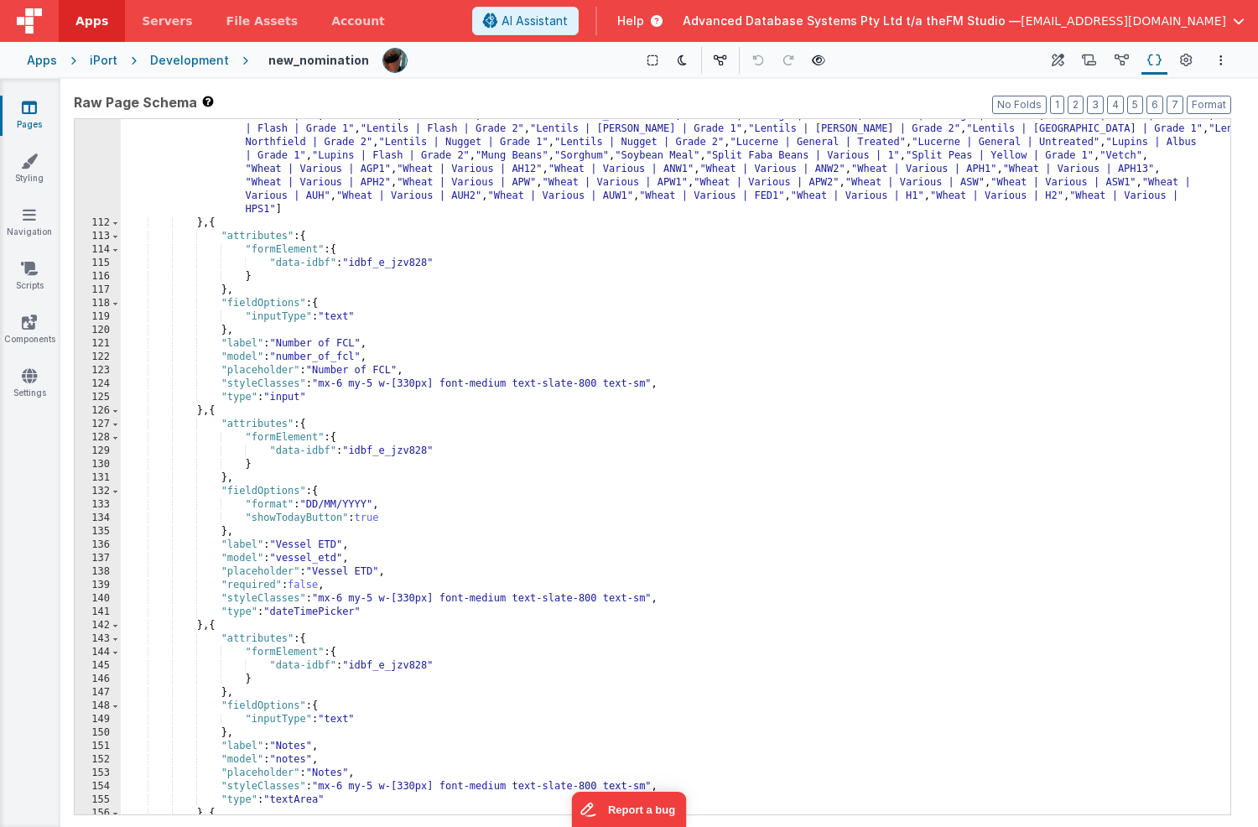
scroll to position [1513, 0]
click at [661, 376] on div ""values" : [ "Barley | Commander | Malt" , "Barley | Gairdner | Malt" , "Barley…" at bounding box center [676, 503] width 1110 height 843
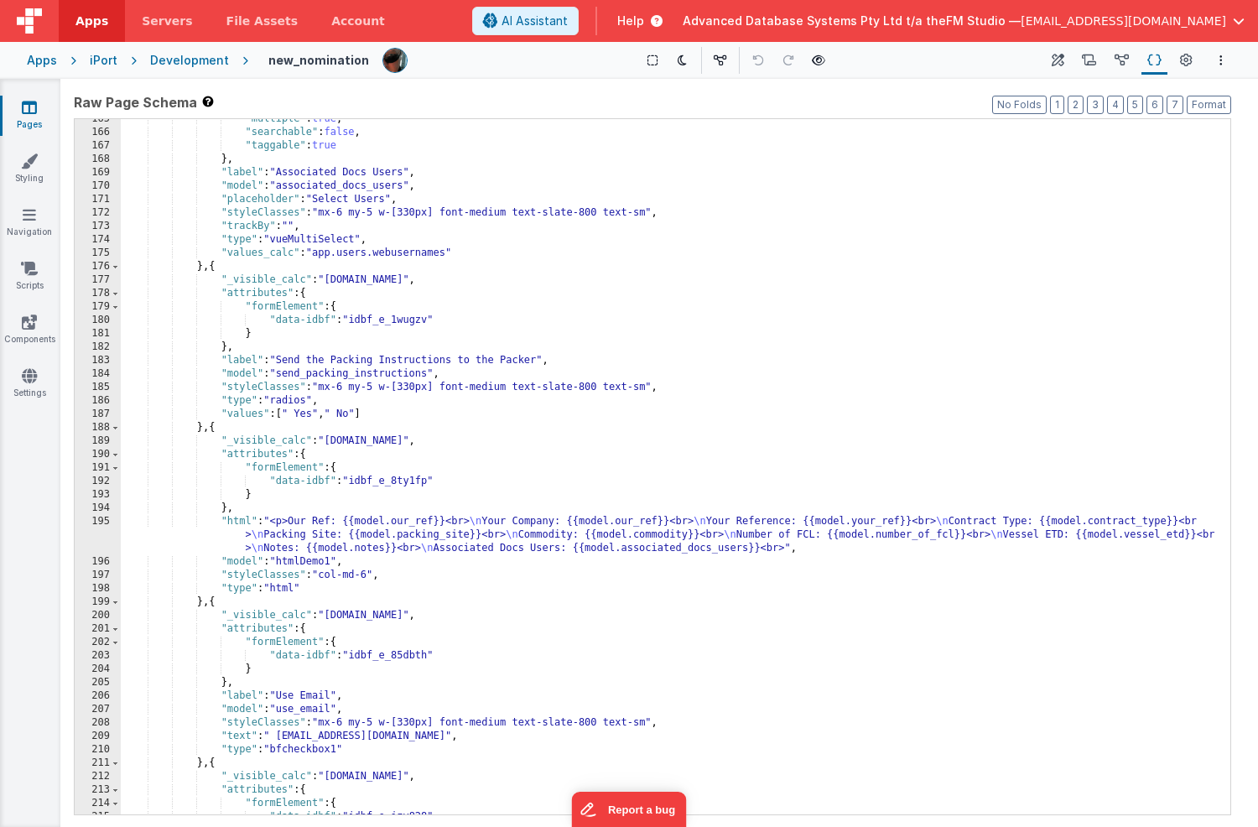
scroll to position [2432, 0]
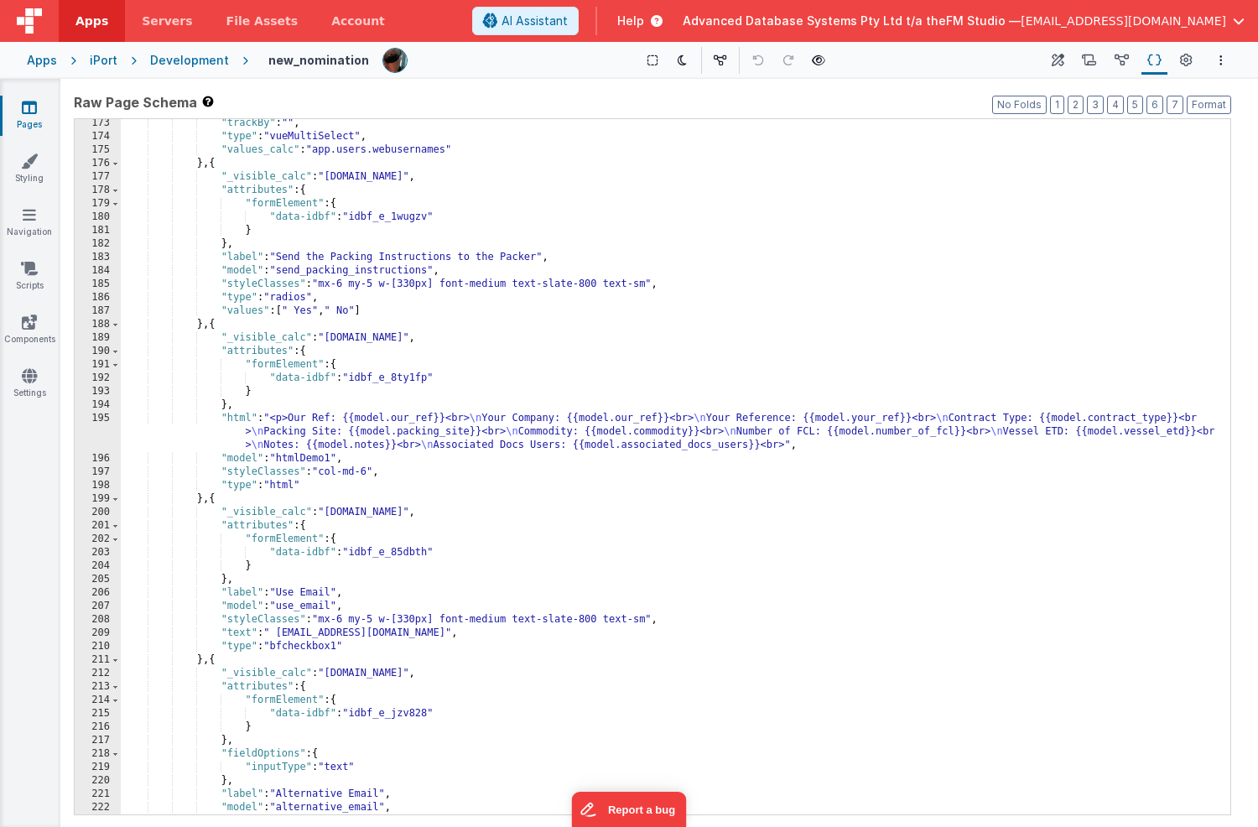
click at [263, 177] on div ""trackBy" : "" , "type" : "vueMultiSelect" , "values_calc" : "app.users.webuser…" at bounding box center [676, 478] width 1110 height 722
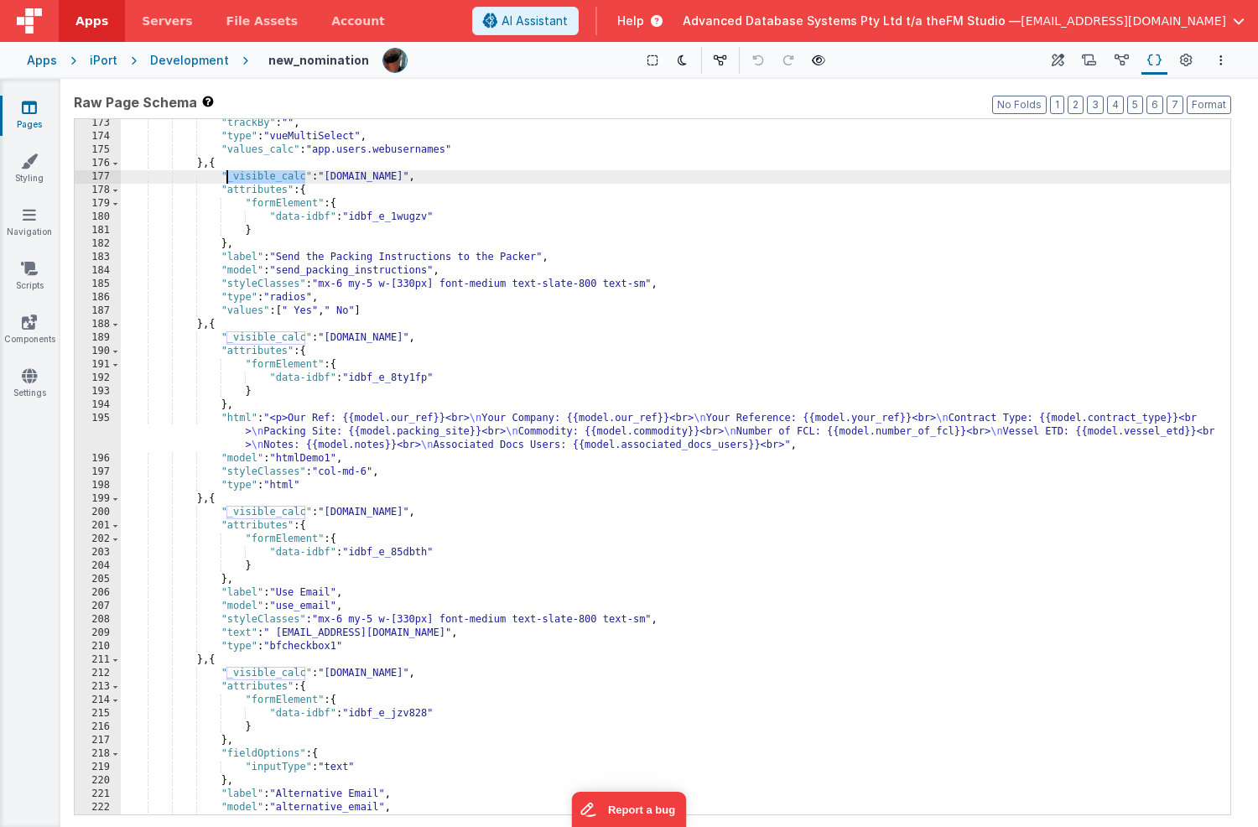
click at [263, 177] on div ""trackBy" : "" , "type" : "vueMultiSelect" , "values_calc" : "app.users.webuser…" at bounding box center [676, 478] width 1110 height 722
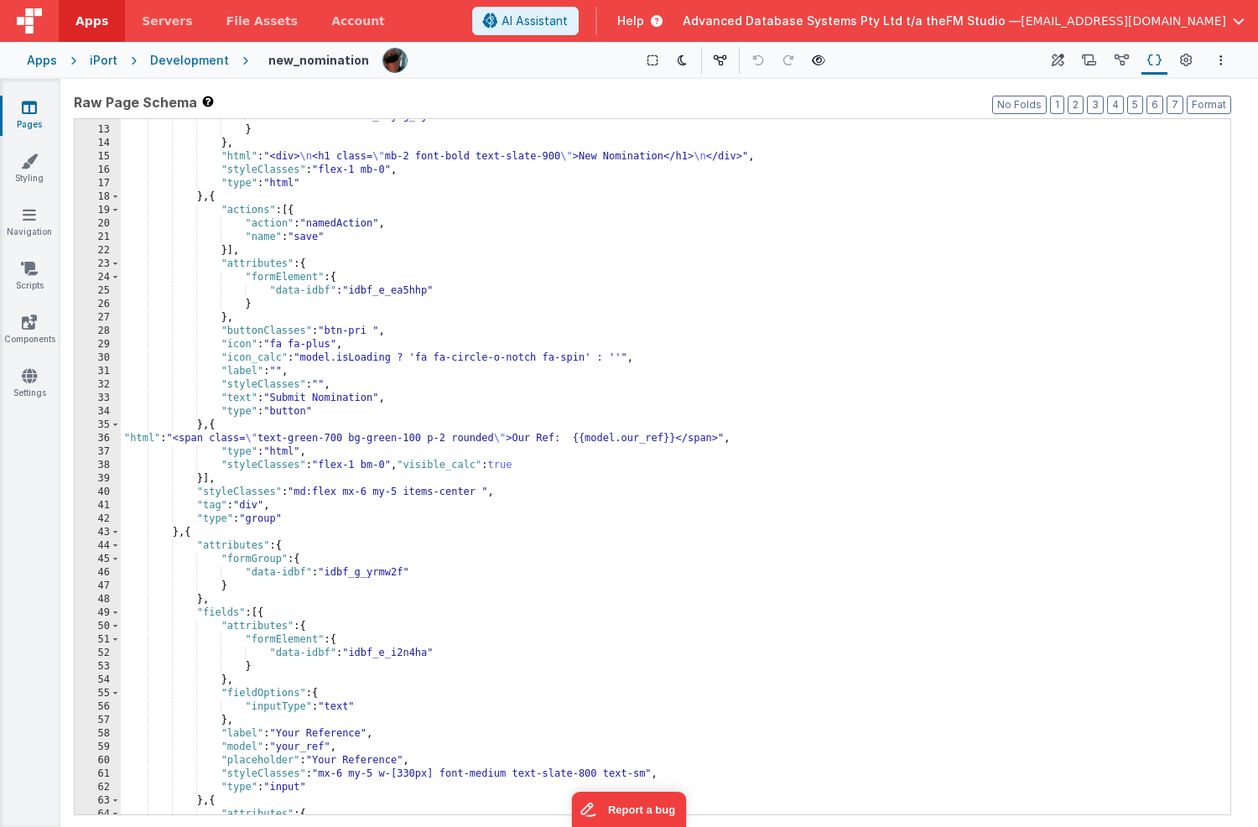
scroll to position [159, 0]
click at [124, 435] on div ""data-idbf" : "idbf_ekjhg_9j3997" } } , "html" : "<div> \n <h1 class= \" mb-2 f…" at bounding box center [676, 468] width 1110 height 722
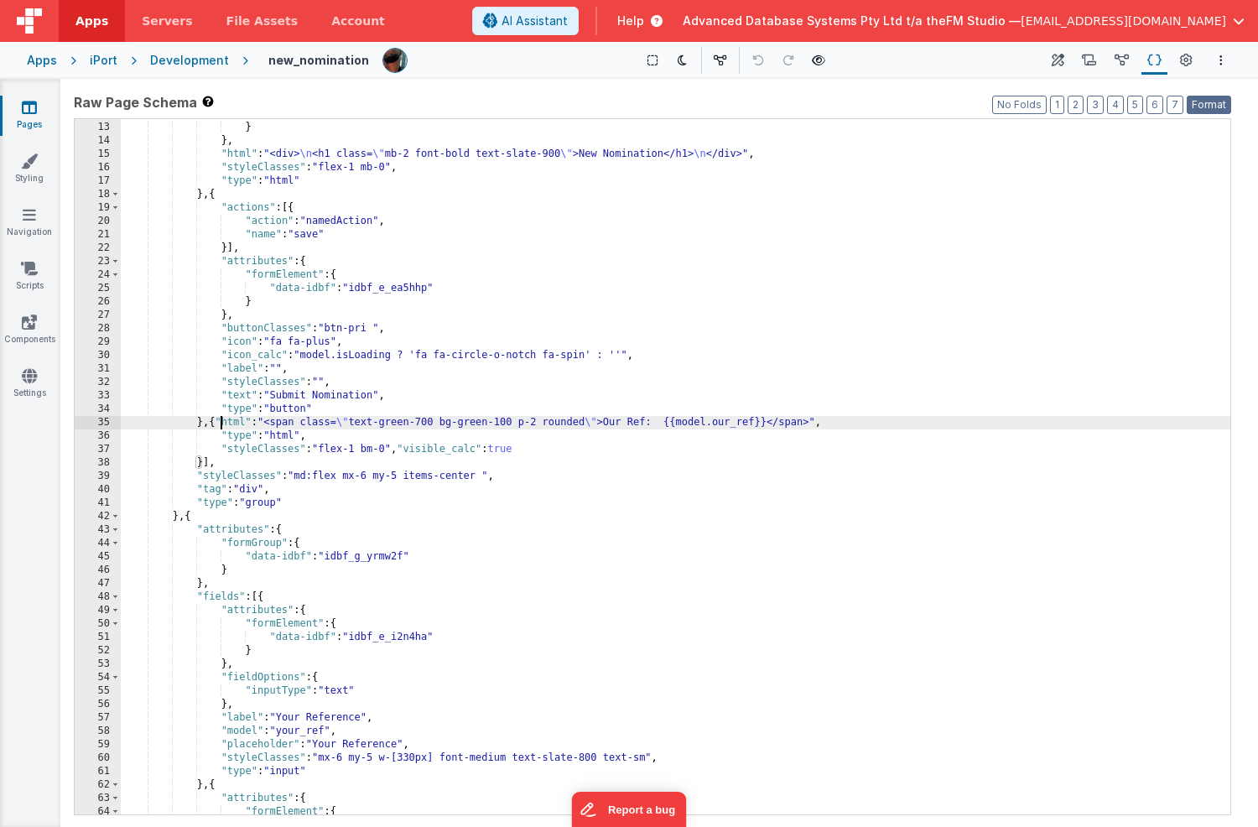
click at [1211, 107] on button "Format" at bounding box center [1209, 105] width 44 height 18
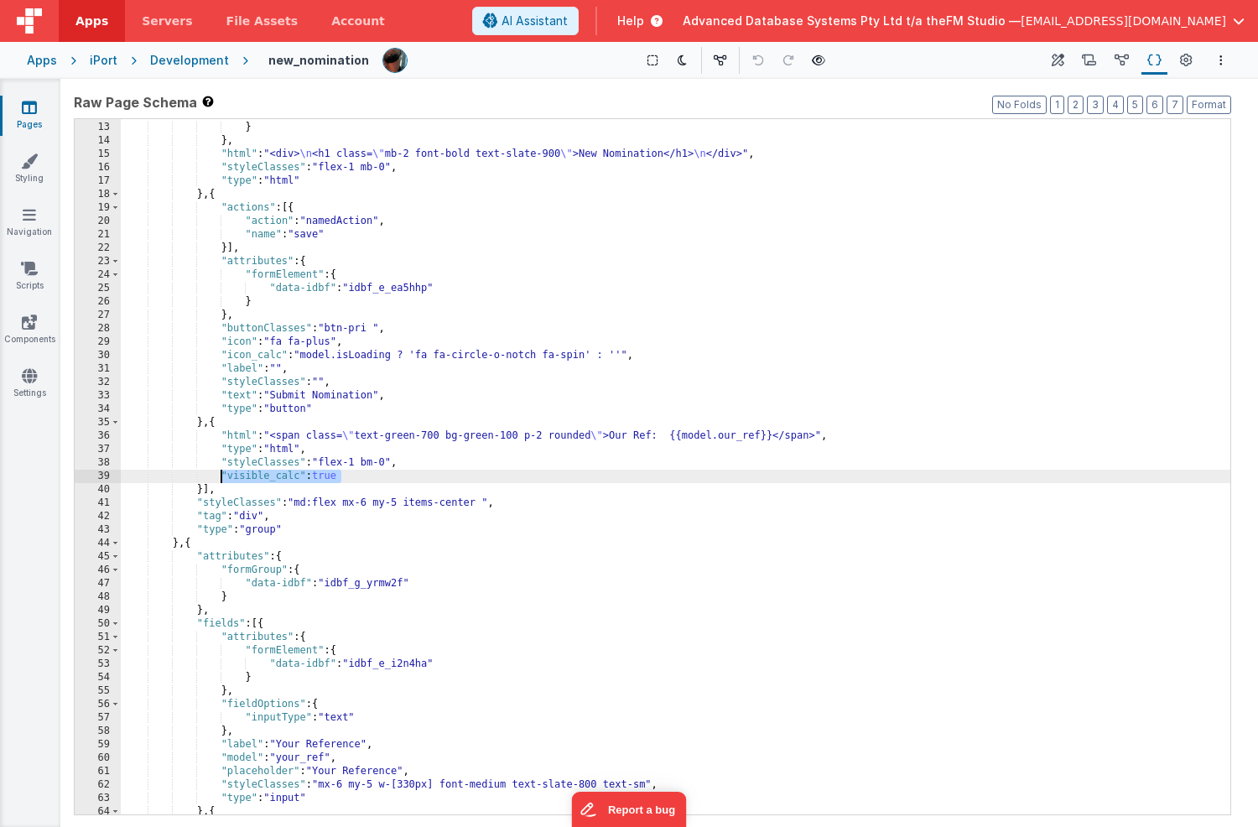
drag, startPoint x: 347, startPoint y: 475, endPoint x: 218, endPoint y: 472, distance: 129.2
click at [218, 472] on div ""data-idbf" : "idbf_ekjhg_9j3997" } } , "html" : "<div> \n <h1 class= \" mb-2 f…" at bounding box center [676, 468] width 1110 height 722
paste textarea
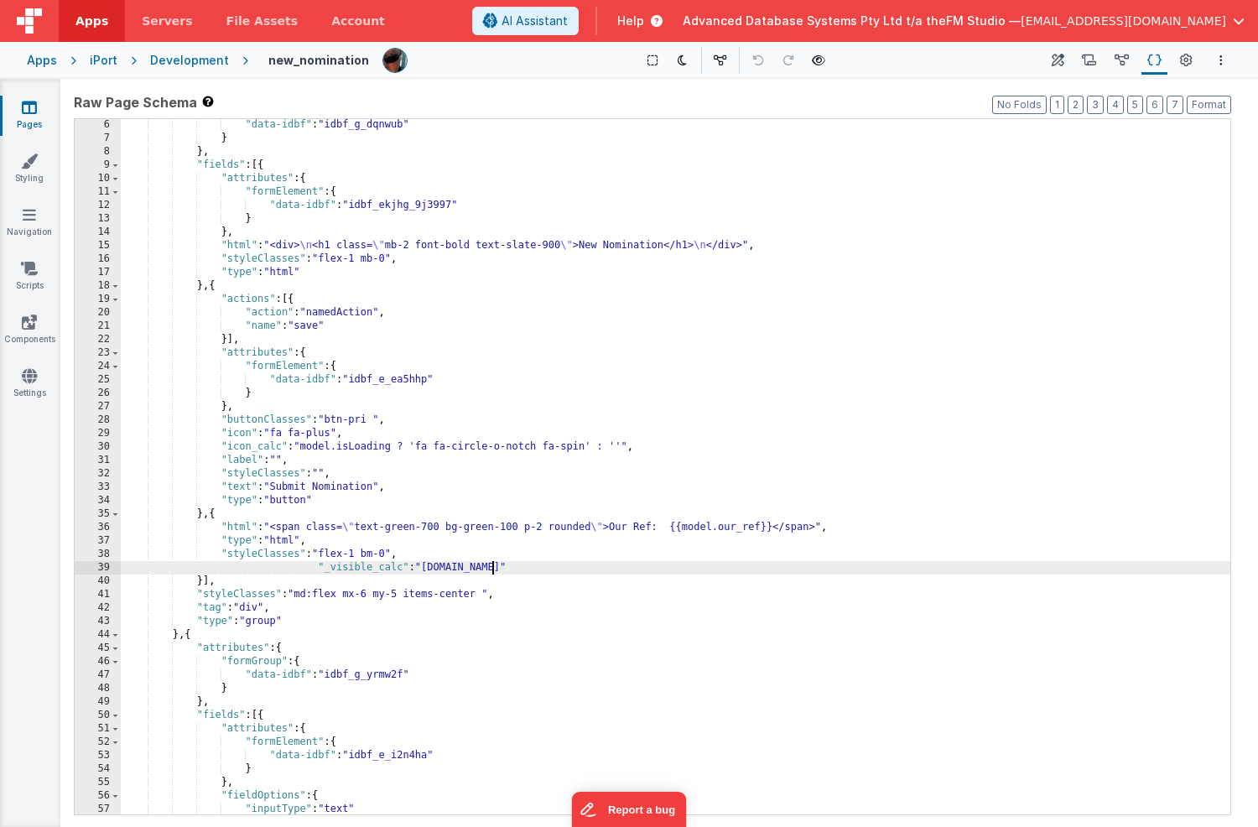
scroll to position [64, 0]
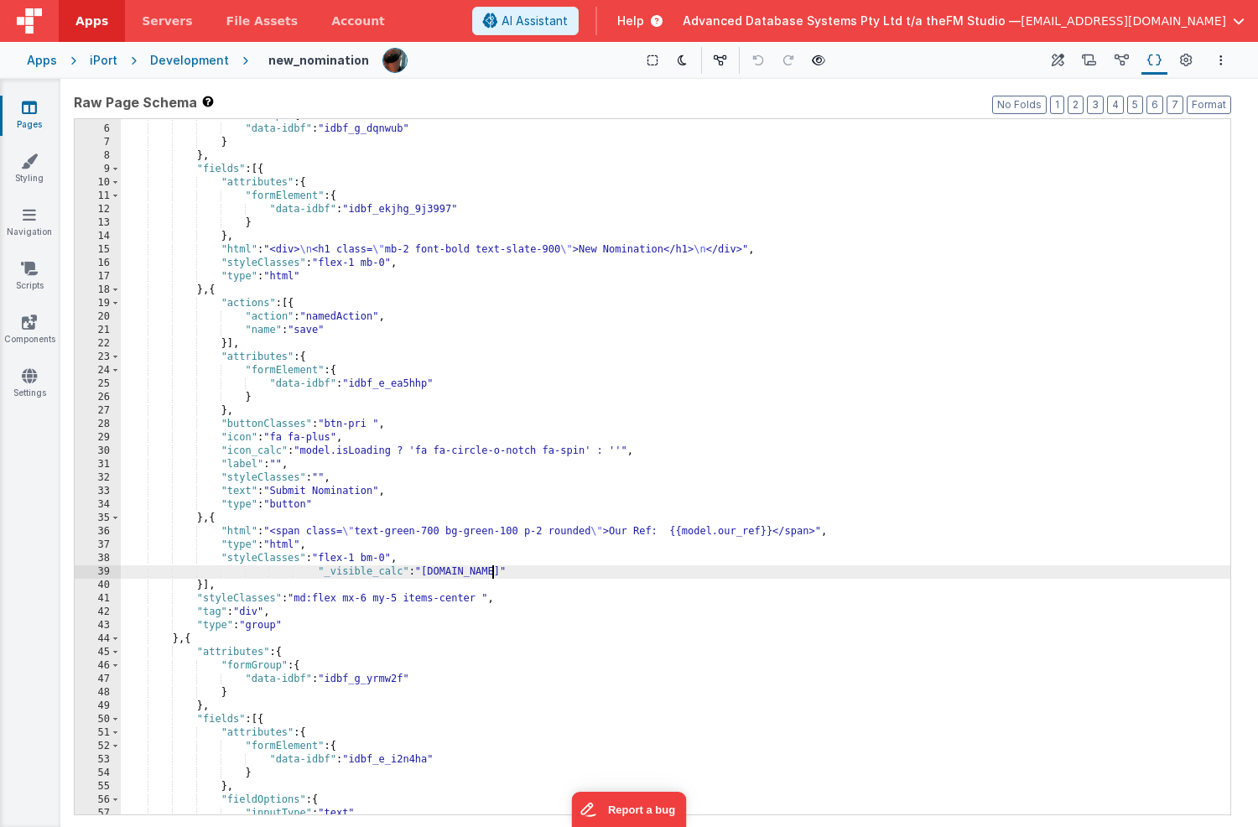
click at [334, 508] on div ""formGroup" : { "data-idbf" : "idbf_g_dqnwub" } } , "fields" : [{ "attributes" …" at bounding box center [676, 470] width 1110 height 722
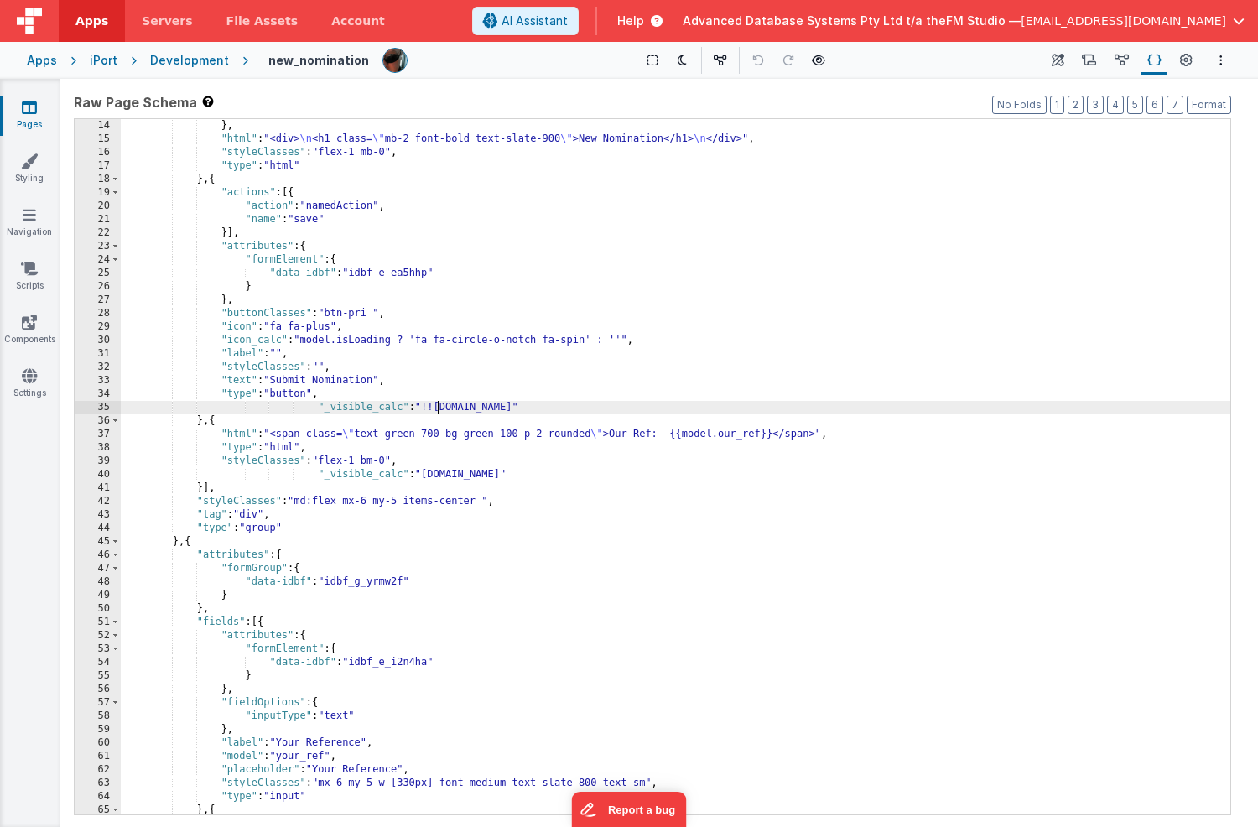
scroll to position [189, 0]
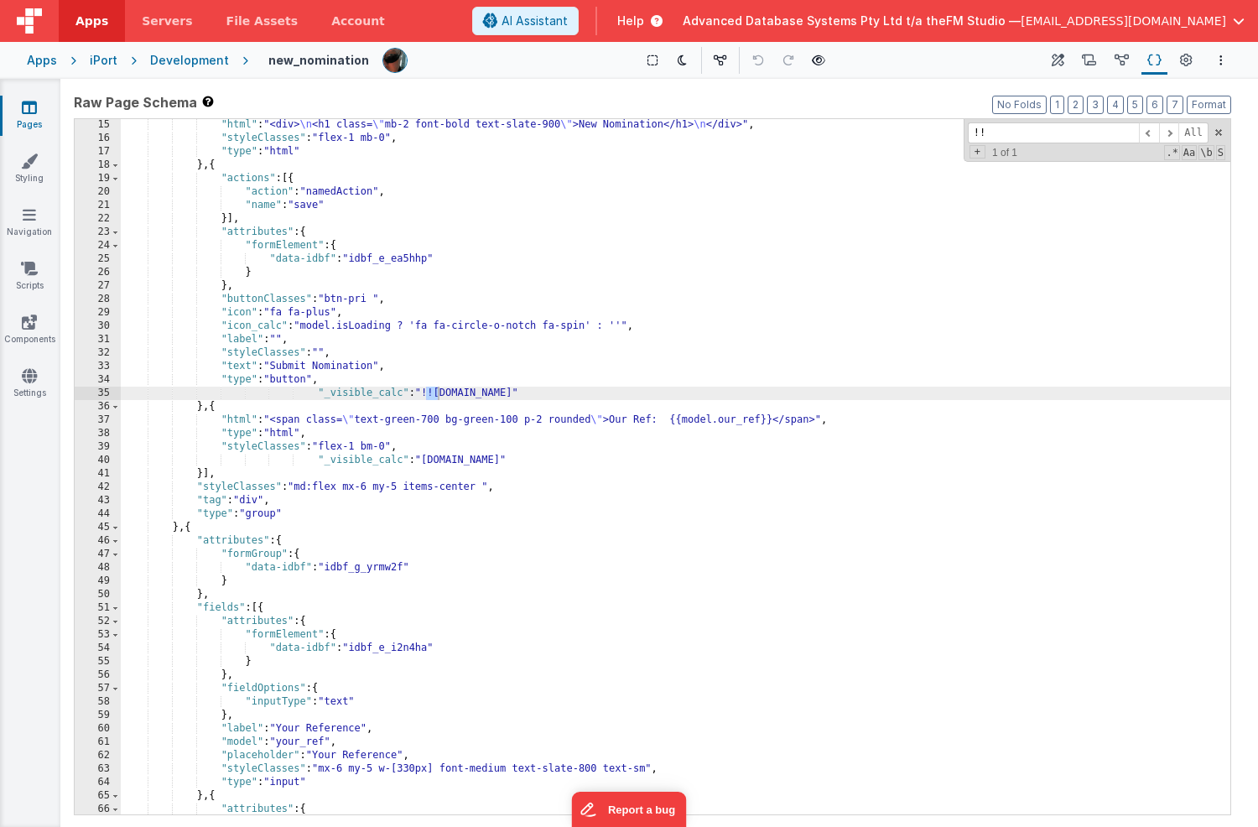
type input "!!"
click at [677, 525] on div ""html" : "<div> \n <h1 class= \" mb-2 font-bold text-slate-900 \" >New Nominati…" at bounding box center [676, 479] width 1110 height 722
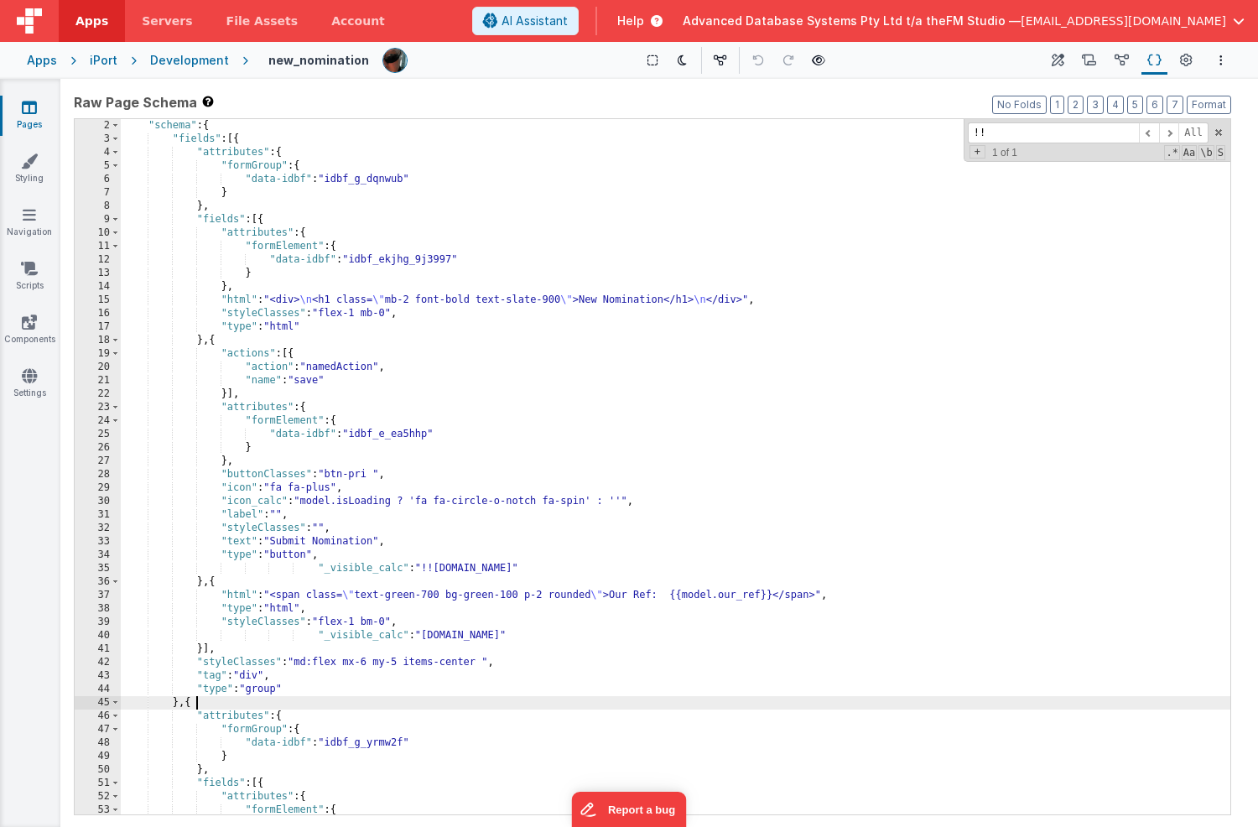
scroll to position [0, 0]
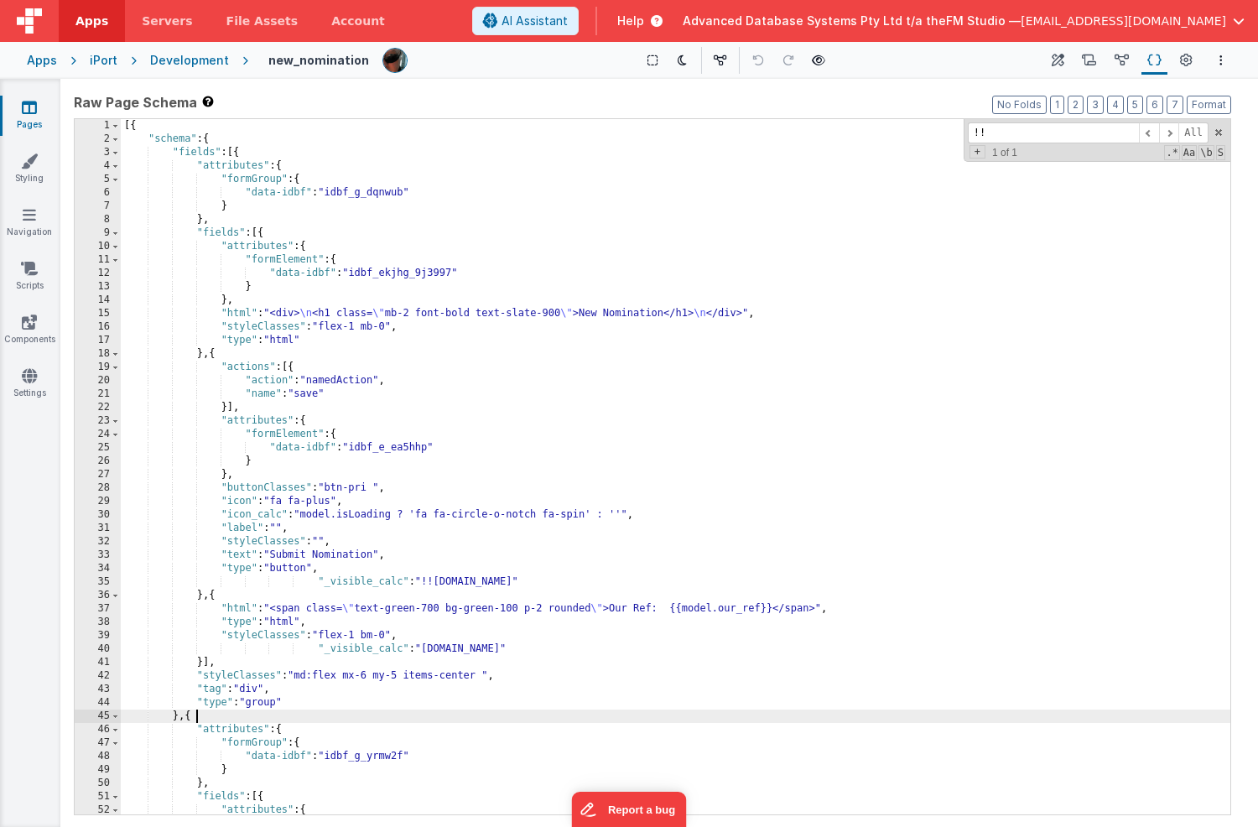
click at [265, 234] on div "[{ "schema" : { "fields" : [{ "attributes" : { "formGroup" : { "data-idbf" : "i…" at bounding box center [676, 480] width 1110 height 722
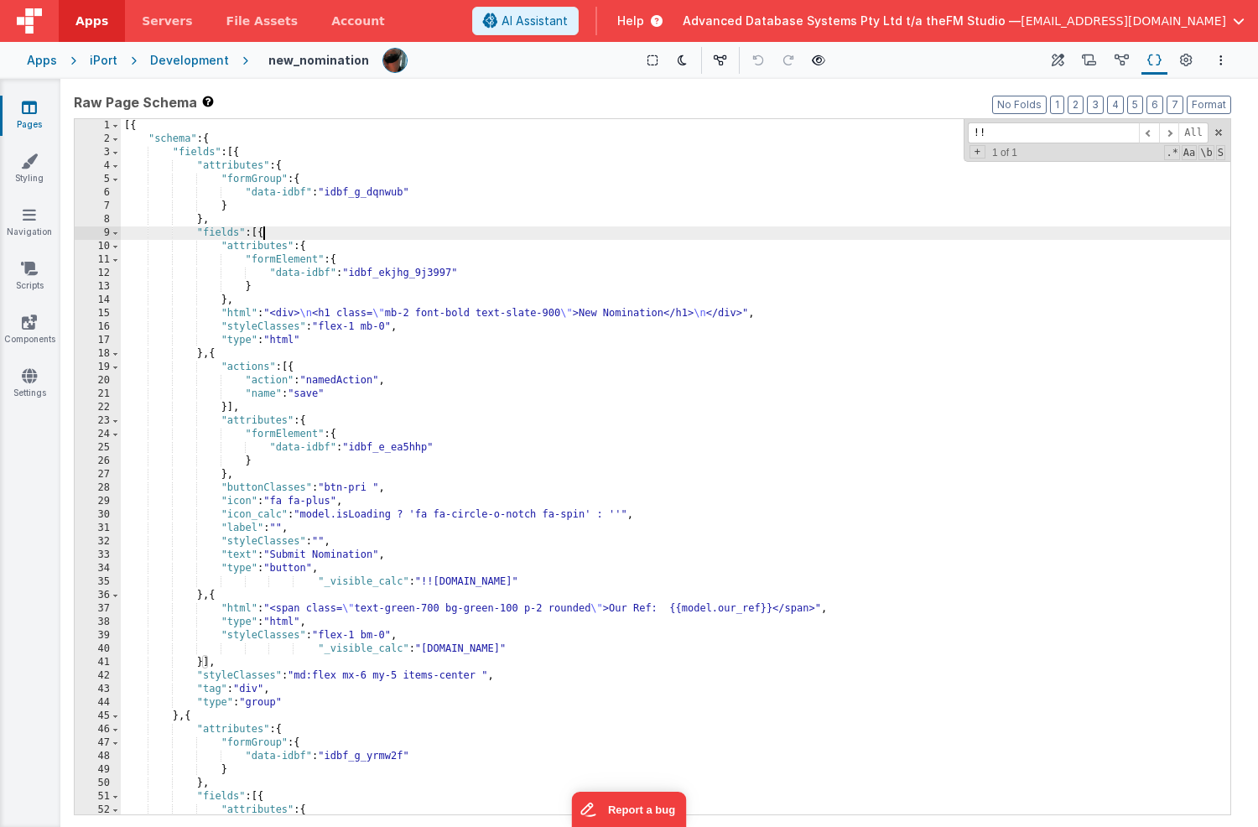
click at [265, 234] on div "[{ "schema" : { "fields" : [{ "attributes" : { "formGroup" : { "data-idbf" : "i…" at bounding box center [676, 480] width 1110 height 722
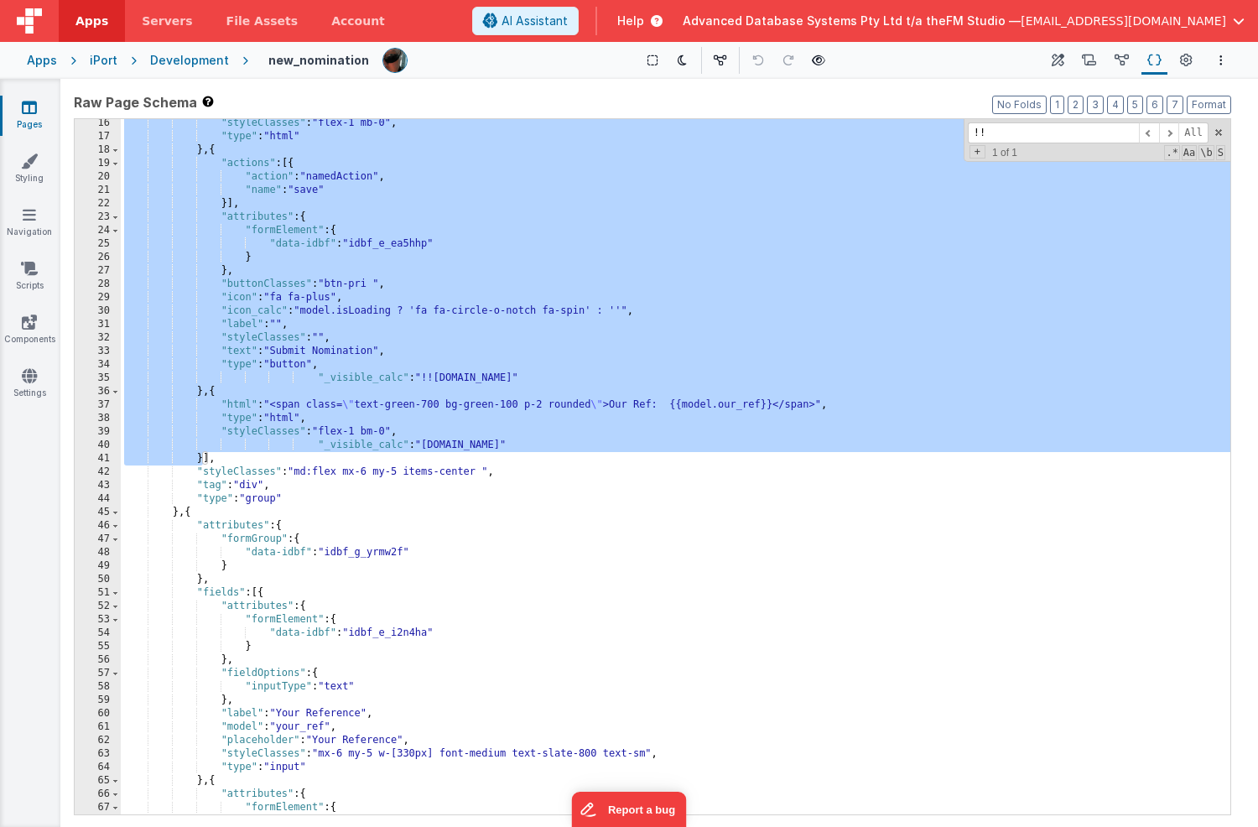
scroll to position [237, 0]
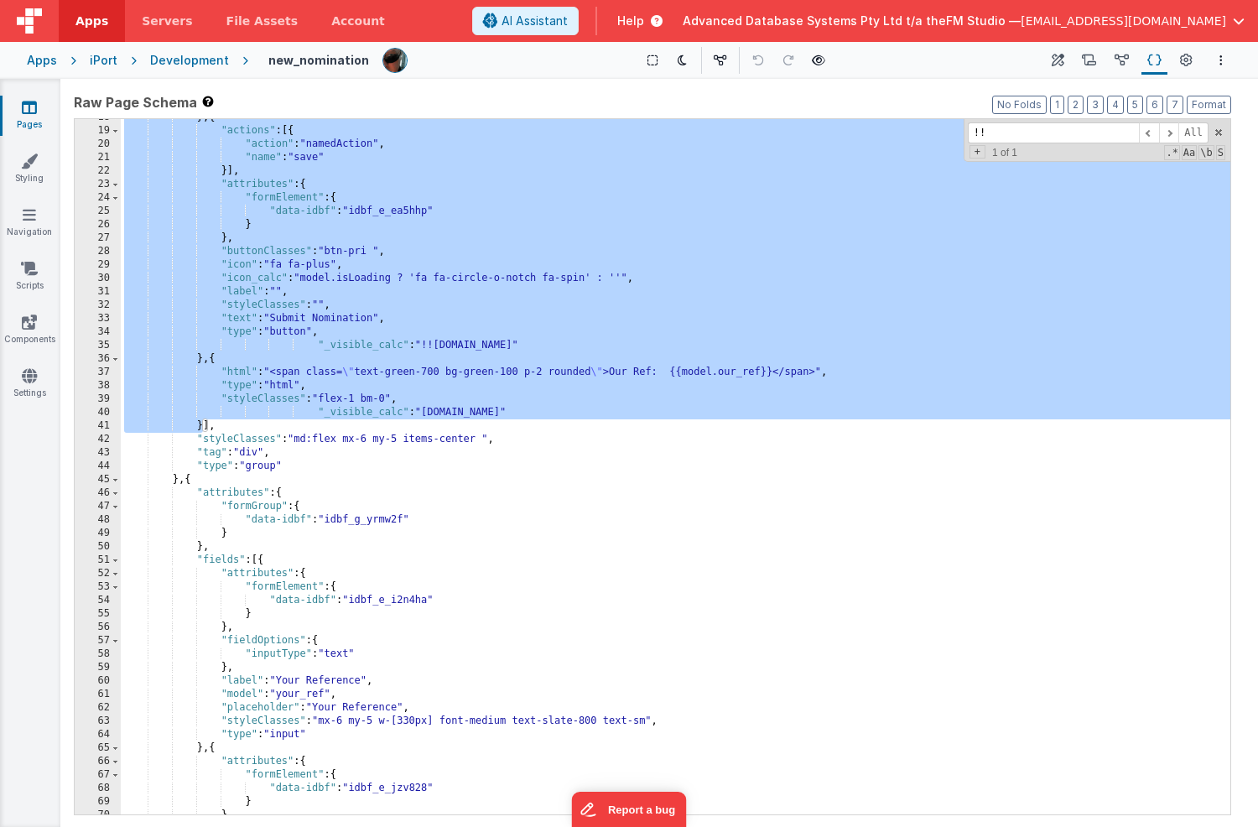
click at [378, 372] on div "} , { "actions" : [{ "action" : "namedAction" , "name" : "save" }] , "attribute…" at bounding box center [676, 472] width 1110 height 722
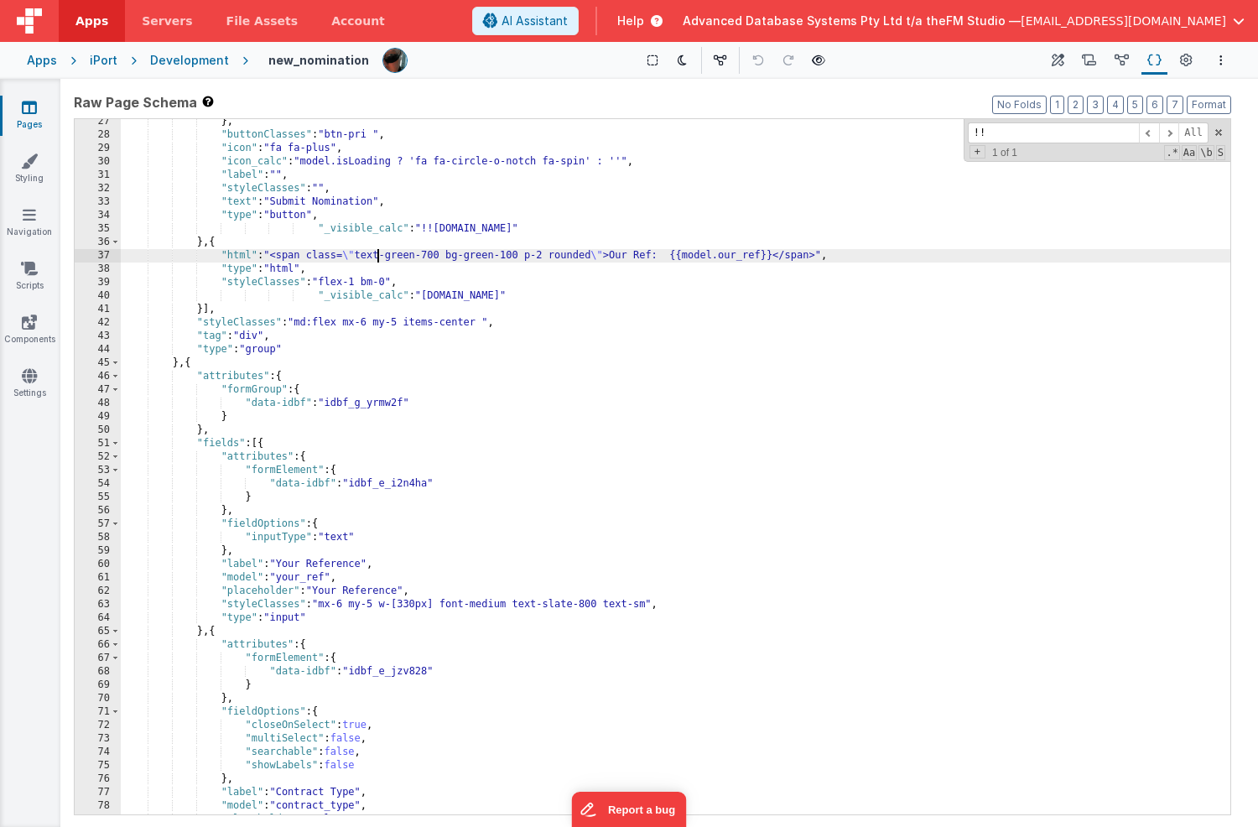
scroll to position [356, 0]
click at [381, 293] on div "} , "buttonClasses" : "btn-pri " , "icon" : "fa fa-plus" , "icon_calc" : "model…" at bounding box center [676, 473] width 1110 height 722
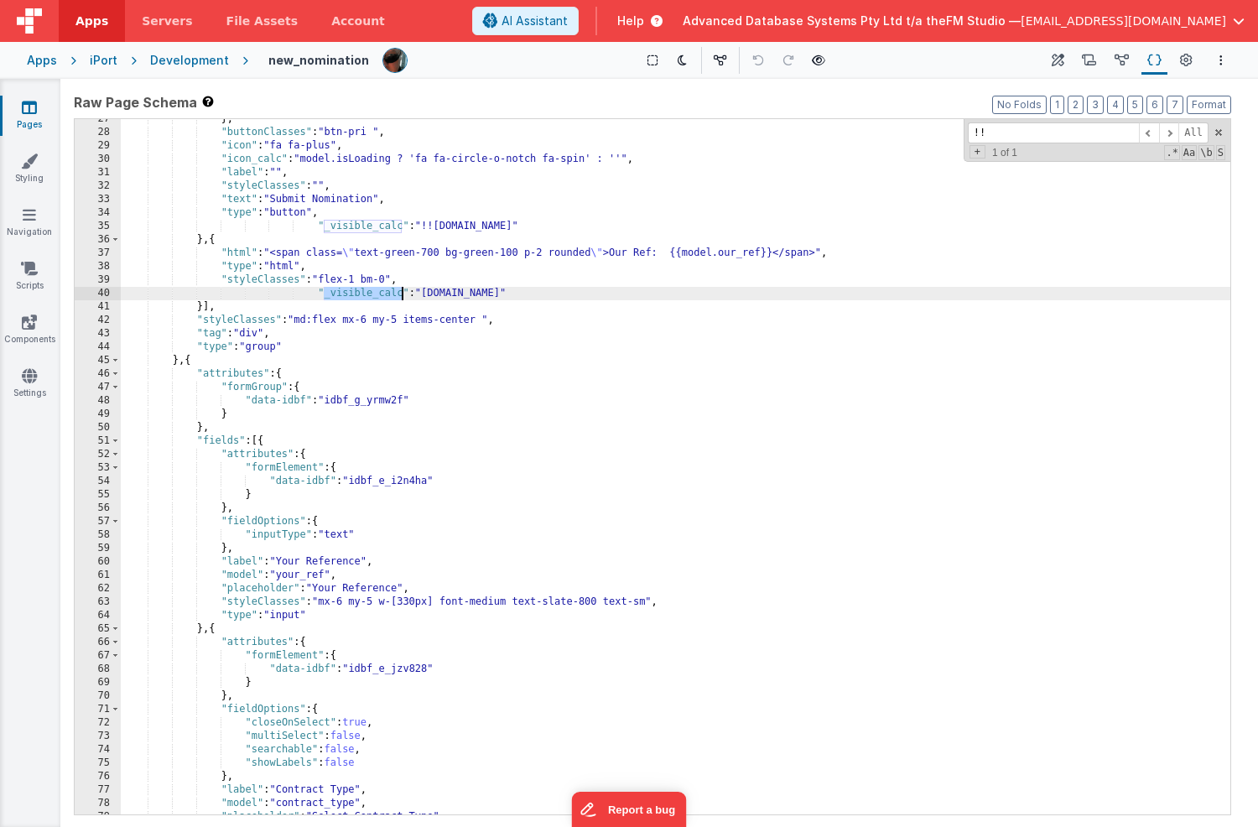
click at [381, 293] on div "} , "buttonClasses" : "btn-pri " , "icon" : "fa fa-plus" , "icon_calc" : "model…" at bounding box center [676, 473] width 1110 height 722
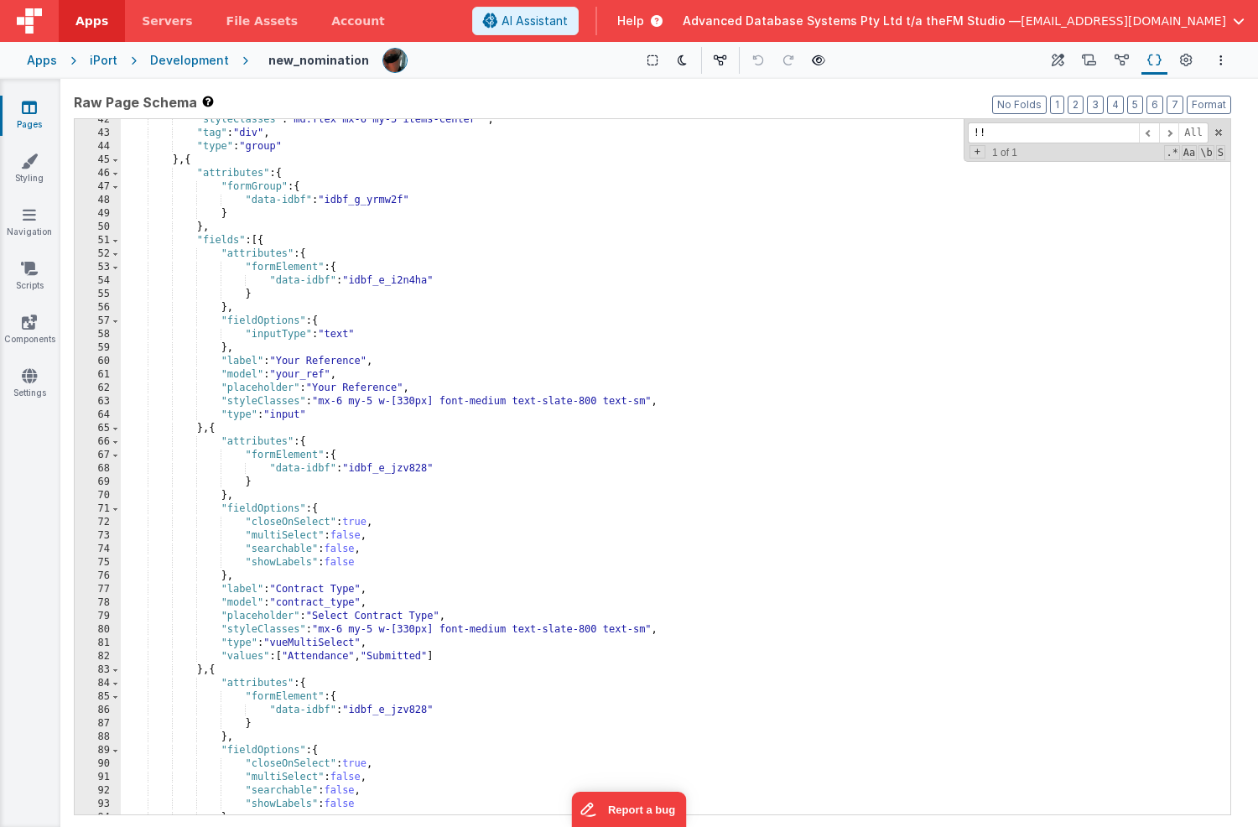
scroll to position [554, 0]
click at [201, 431] on div ""styleClasses" : "md:flex mx-6 my-5 items-center " , "tag" : "div" , "type" : "…" at bounding box center [676, 477] width 1110 height 722
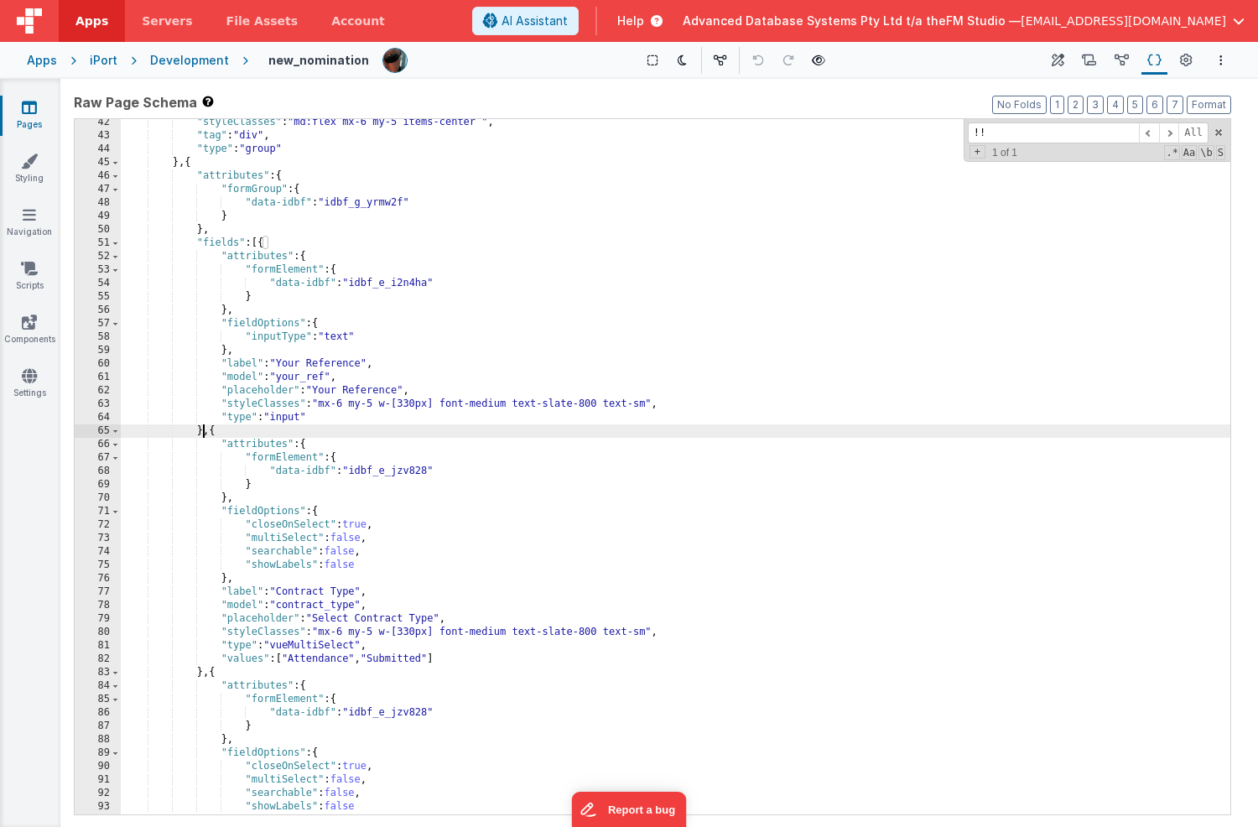
click at [201, 431] on div ""styleClasses" : "md:flex mx-6 my-5 items-center " , "tag" : "div" , "type" : "…" at bounding box center [676, 477] width 1110 height 722
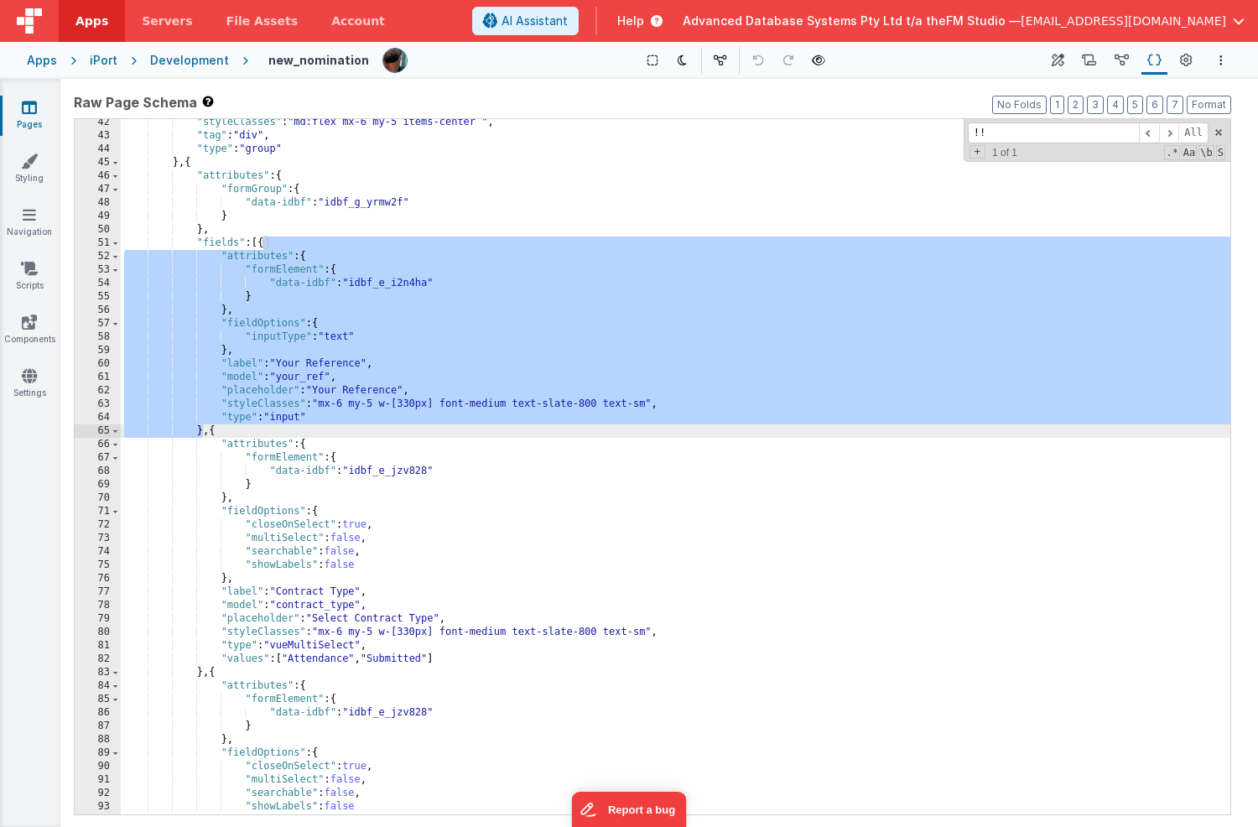
click at [325, 415] on div ""styleClasses" : "md:flex mx-6 my-5 items-center " , "tag" : "div" , "type" : "…" at bounding box center [676, 477] width 1110 height 722
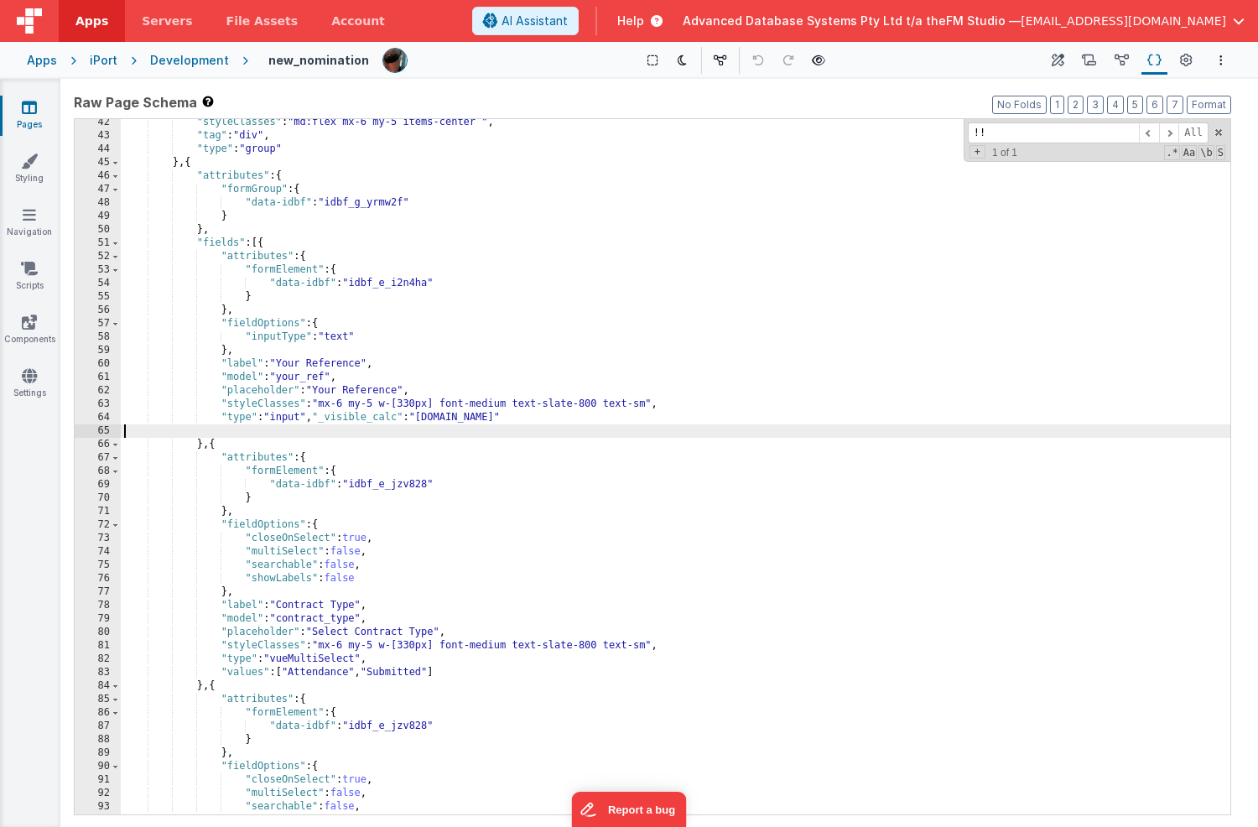
click at [620, 420] on div ""styleClasses" : "md:flex mx-6 my-5 items-center " , "tag" : "div" , "type" : "…" at bounding box center [676, 477] width 1110 height 722
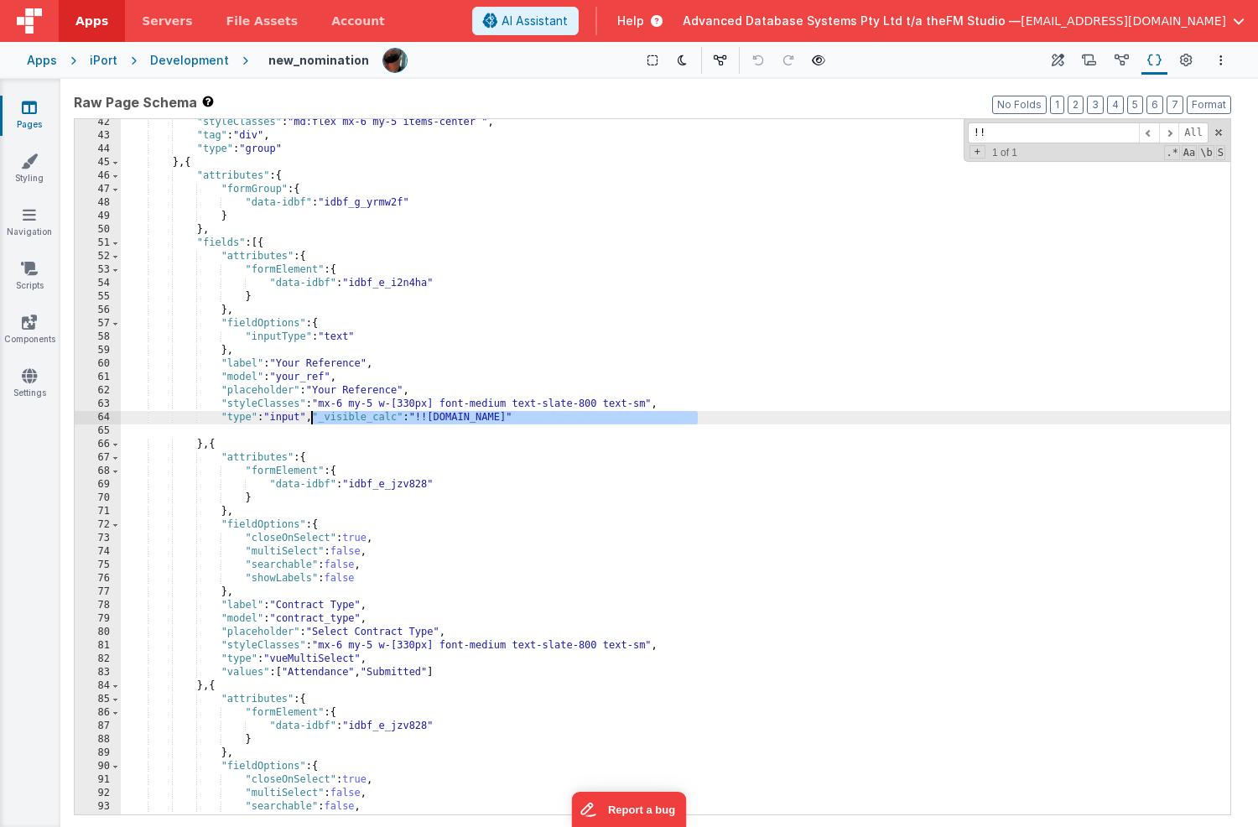
drag, startPoint x: 708, startPoint y: 419, endPoint x: 310, endPoint y: 419, distance: 397.7
click at [310, 419] on div ""styleClasses" : "md:flex mx-6 my-5 items-center " , "tag" : "div" , "type" : "…" at bounding box center [676, 477] width 1110 height 722
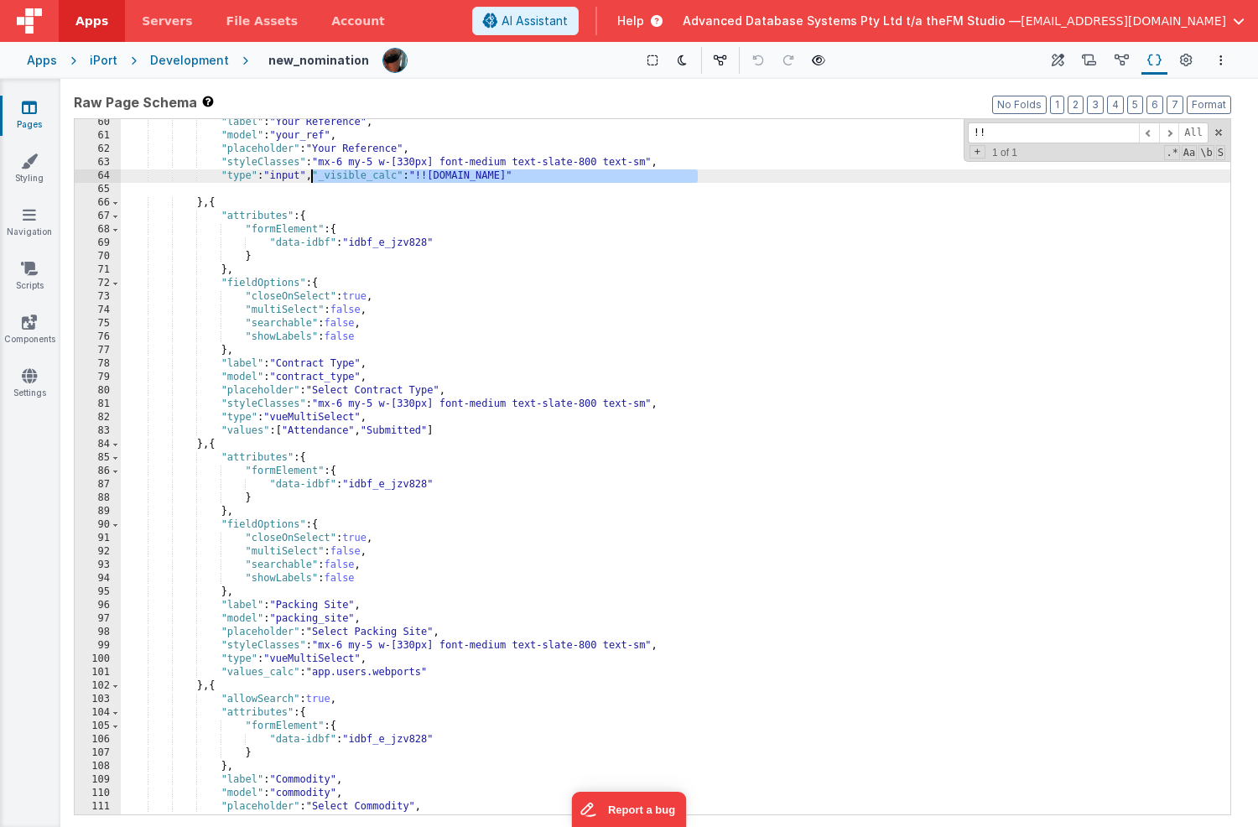
scroll to position [796, 0]
click at [216, 203] on div ""label" : "Your Reference" , "model" : "your_ref" , "placeholder" : "Your Refer…" at bounding box center [676, 476] width 1110 height 722
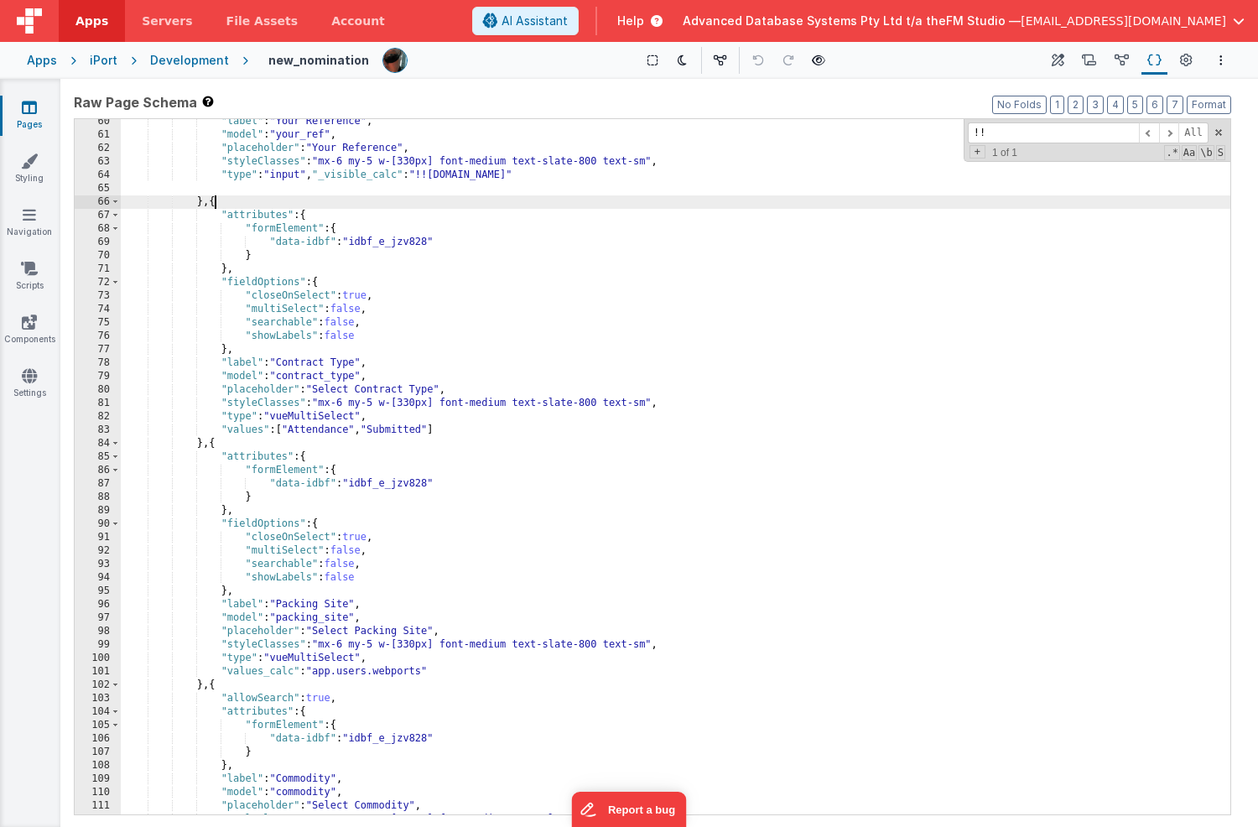
click at [216, 203] on div ""label" : "Your Reference" , "model" : "your_ref" , "placeholder" : "Your Refer…" at bounding box center [676, 476] width 1110 height 722
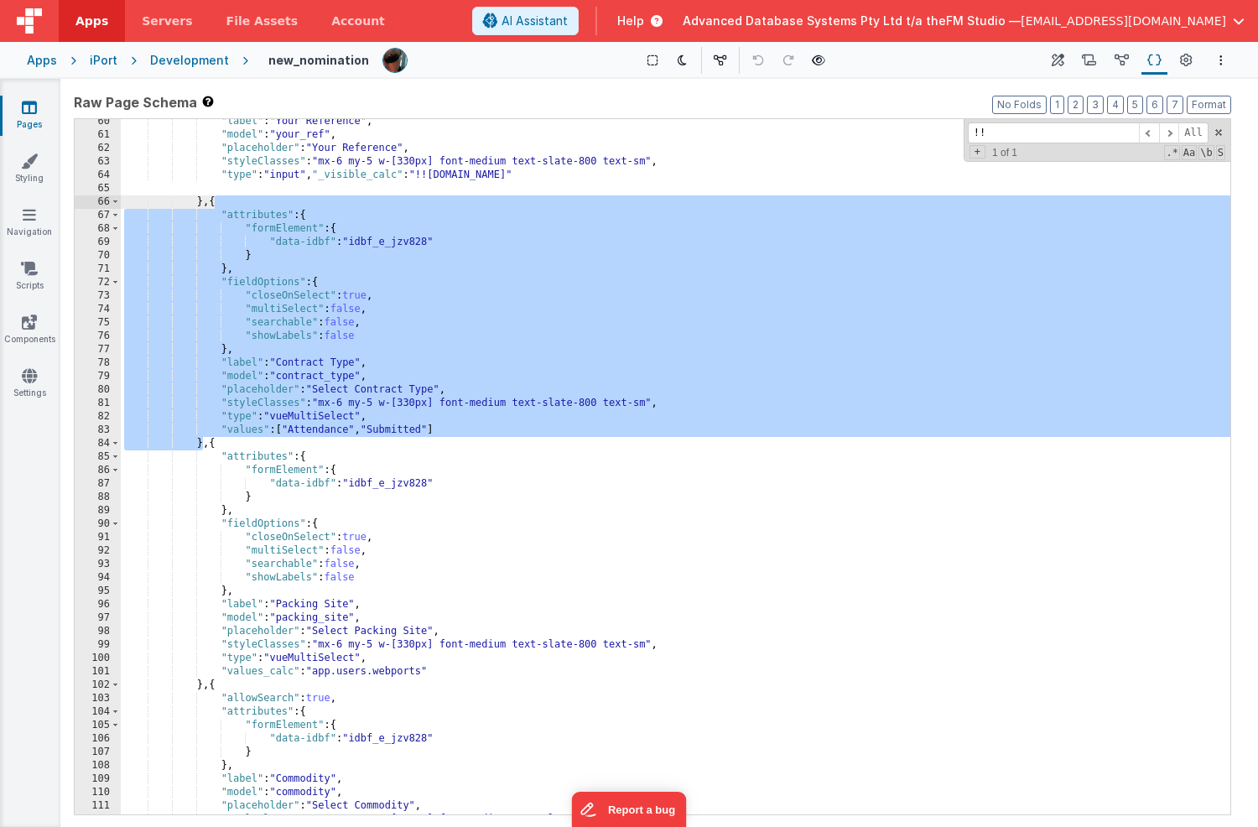
click at [449, 430] on div ""label" : "Your Reference" , "model" : "your_ref" , "placeholder" : "Your Refer…" at bounding box center [676, 476] width 1110 height 722
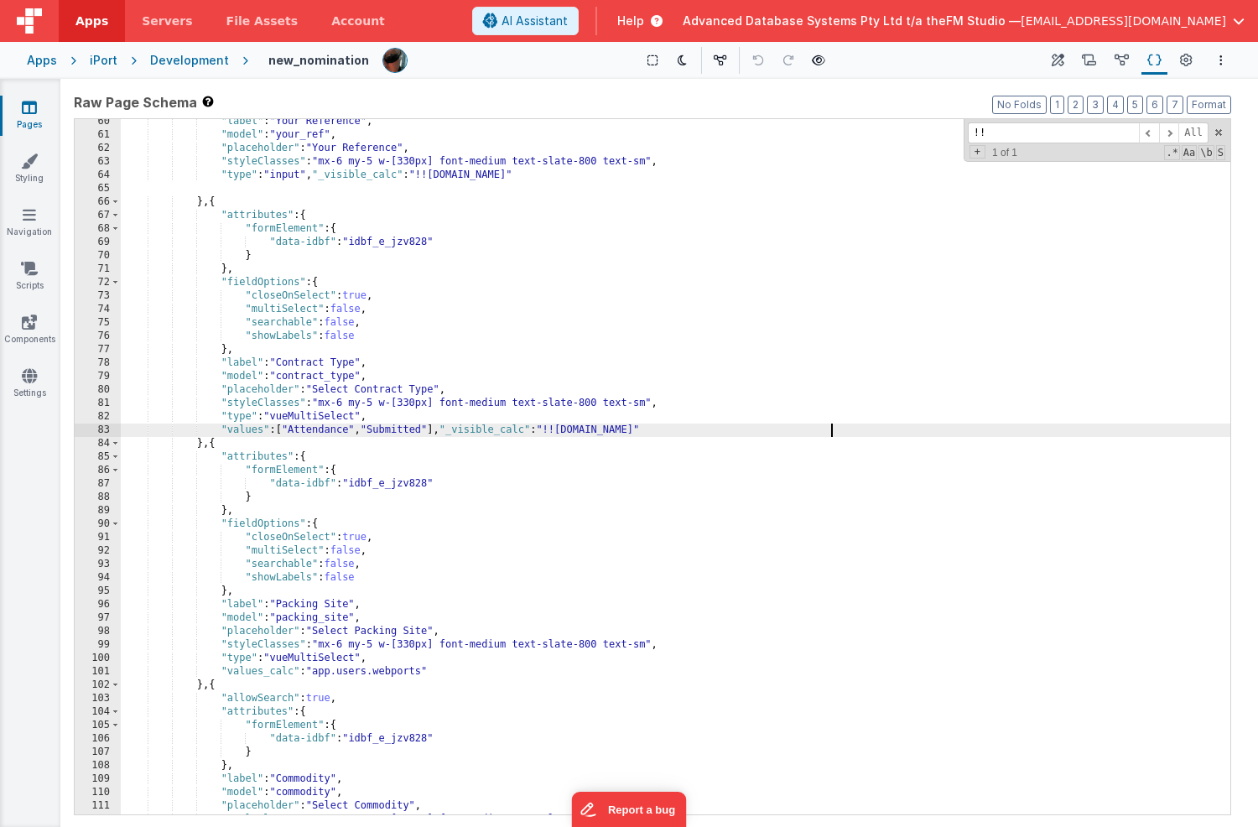
click at [216, 443] on div ""label" : "Your Reference" , "model" : "your_ref" , "placeholder" : "Your Refer…" at bounding box center [676, 476] width 1110 height 722
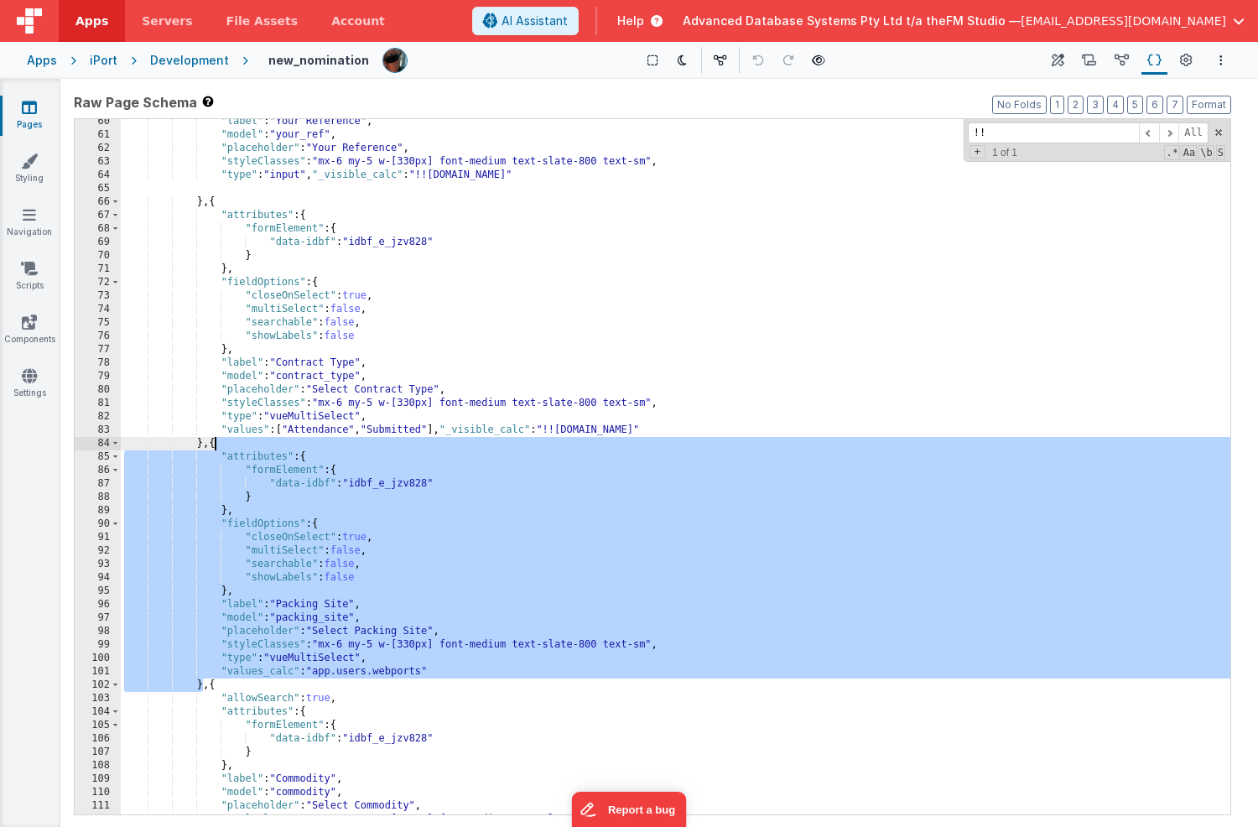
click at [451, 675] on div ""label" : "Your Reference" , "model" : "your_ref" , "placeholder" : "Your Refer…" at bounding box center [676, 476] width 1110 height 722
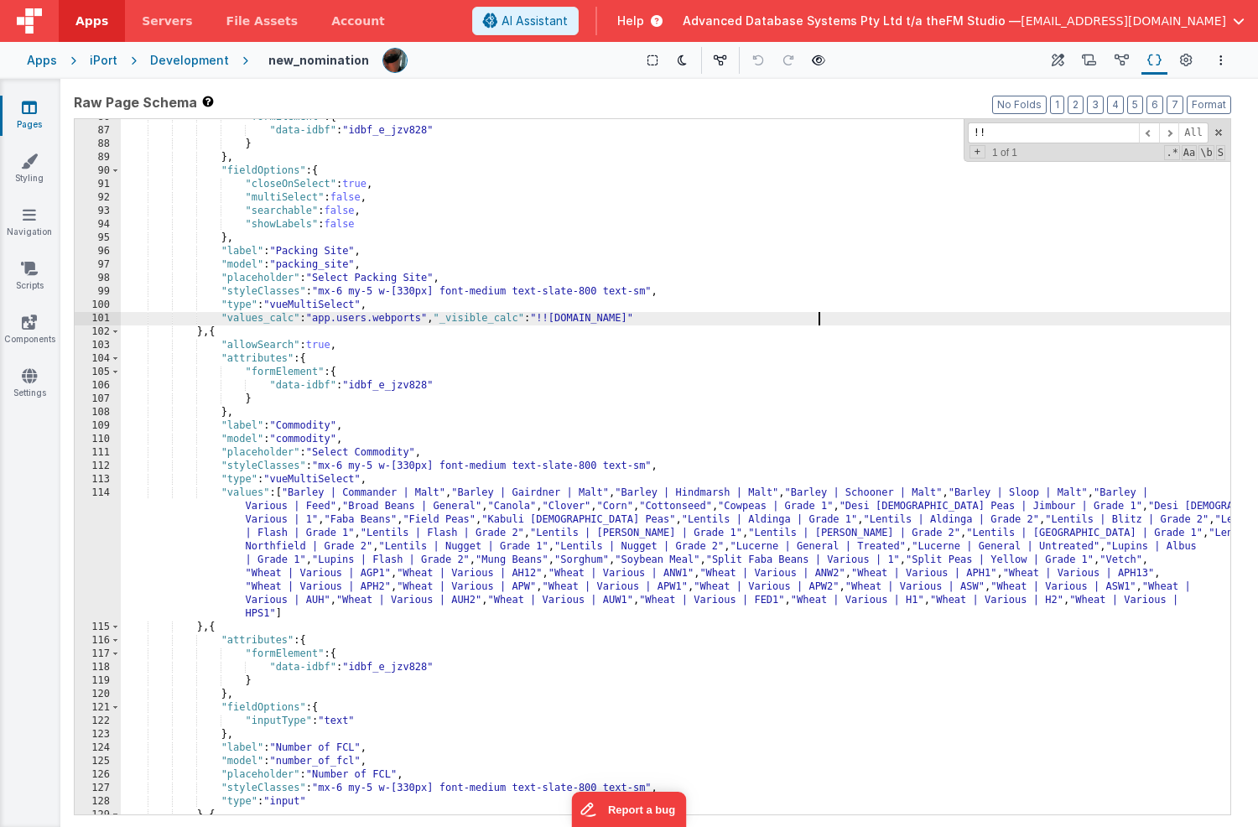
scroll to position [1151, 0]
click at [215, 331] on div ""formElement" : { "data-idbf" : "idbf_e_jzv828" } } , "fieldOptions" : { "close…" at bounding box center [676, 470] width 1110 height 722
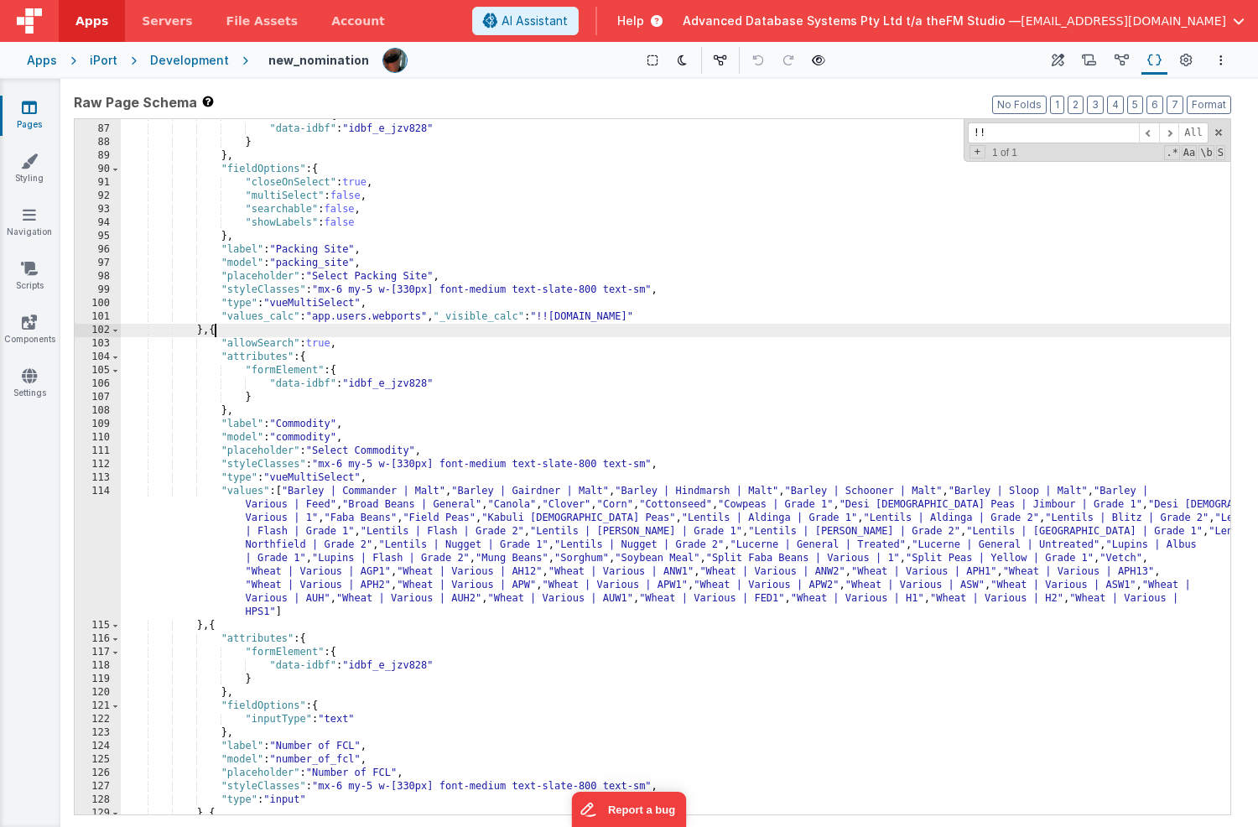
click at [215, 331] on div ""formElement" : { "data-idbf" : "idbf_e_jzv828" } } , "fieldOptions" : { "close…" at bounding box center [676, 470] width 1110 height 722
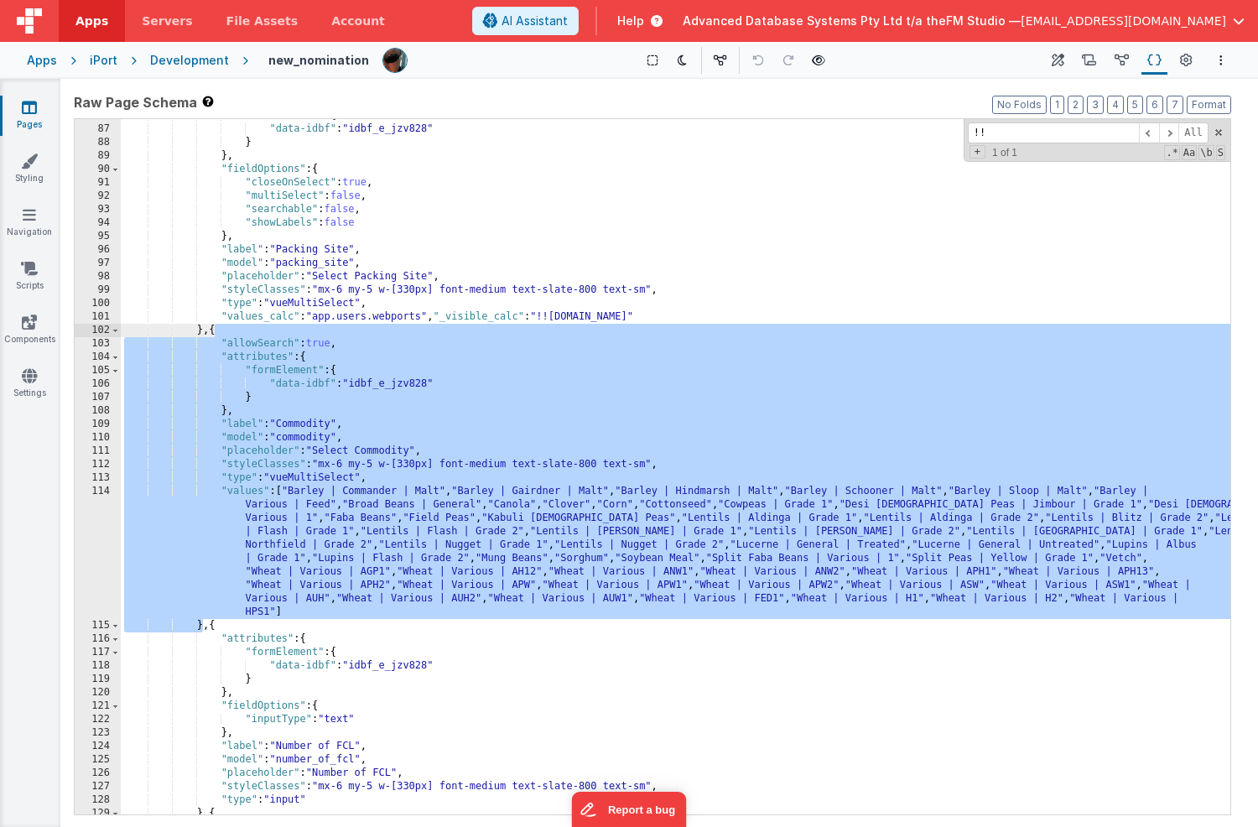
click at [295, 615] on div ""formElement" : { "data-idbf" : "idbf_e_jzv828" } } , "fieldOptions" : { "close…" at bounding box center [676, 470] width 1110 height 722
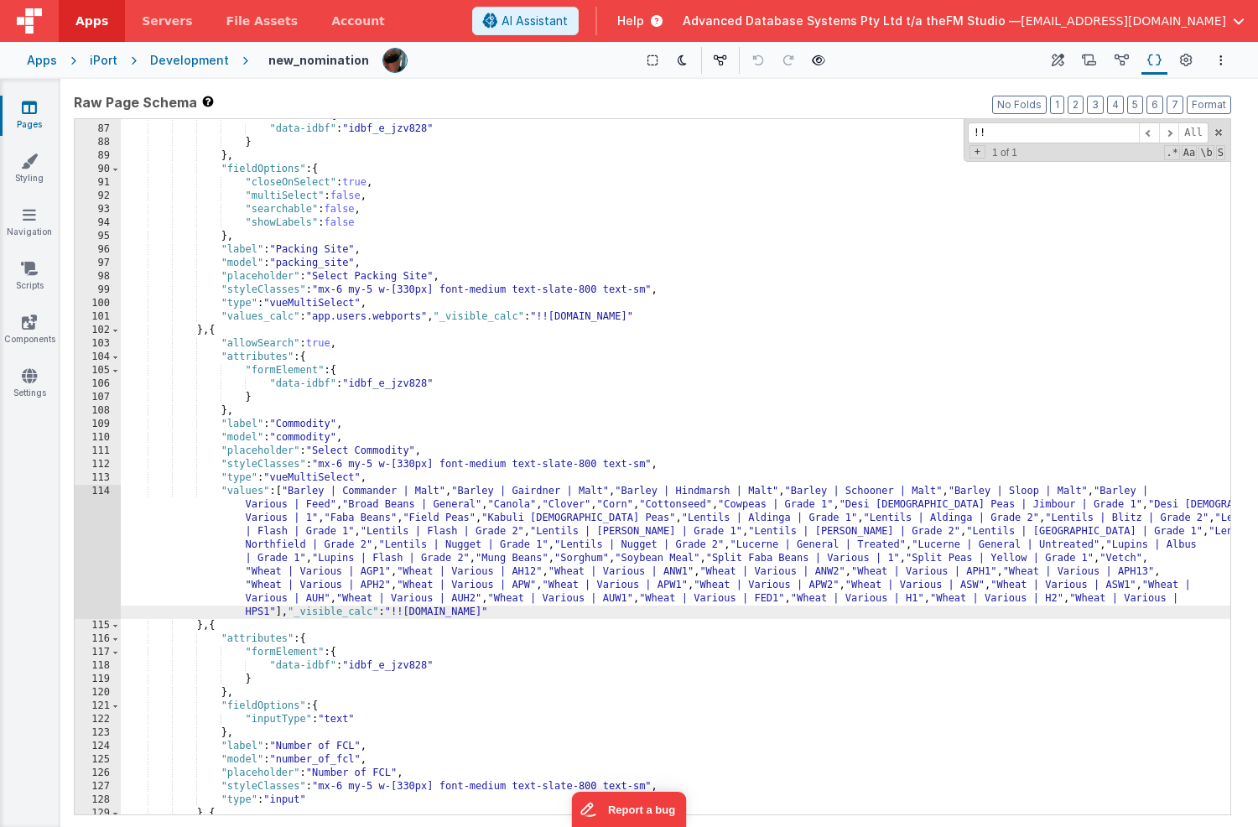
click at [216, 627] on div ""formElement" : { "data-idbf" : "idbf_e_jzv828" } } , "fieldOptions" : { "close…" at bounding box center [676, 470] width 1110 height 722
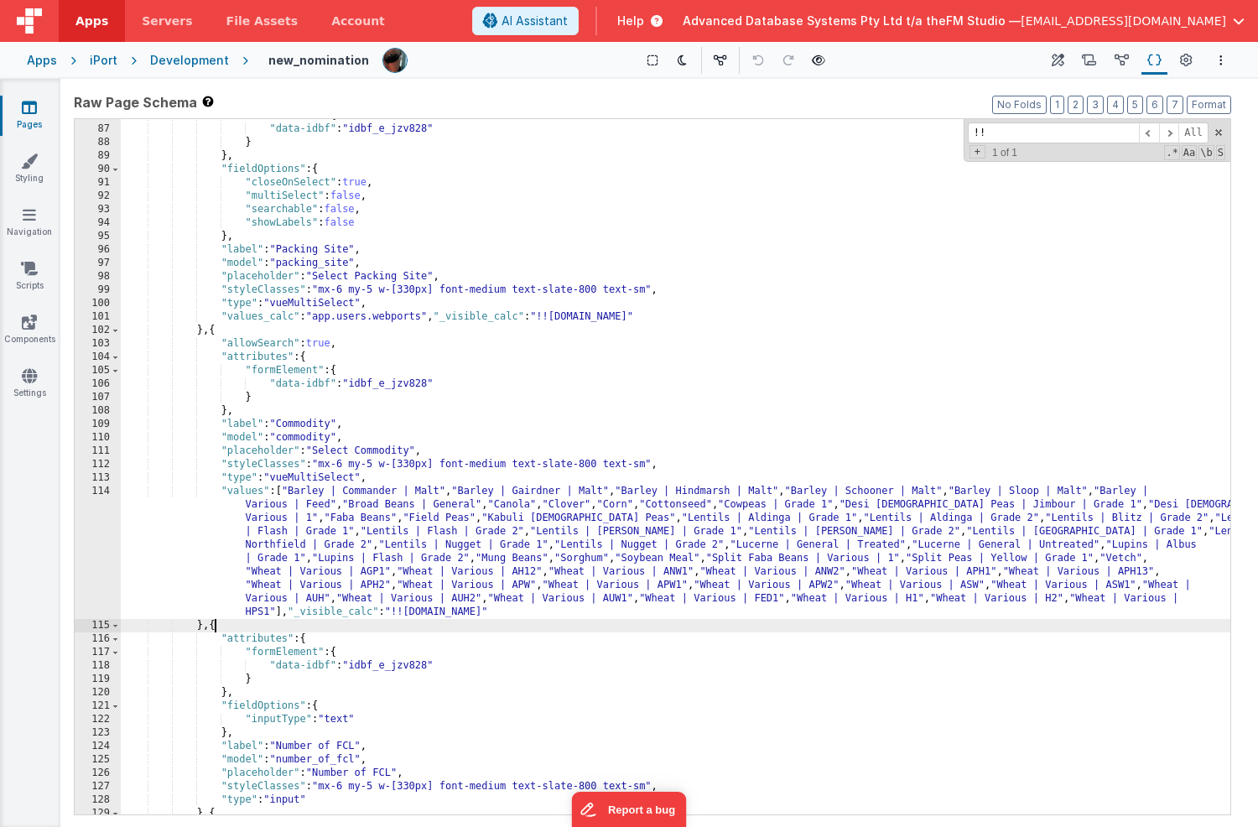
click at [216, 627] on div ""formElement" : { "data-idbf" : "idbf_e_jzv828" } } , "fieldOptions" : { "close…" at bounding box center [676, 470] width 1110 height 722
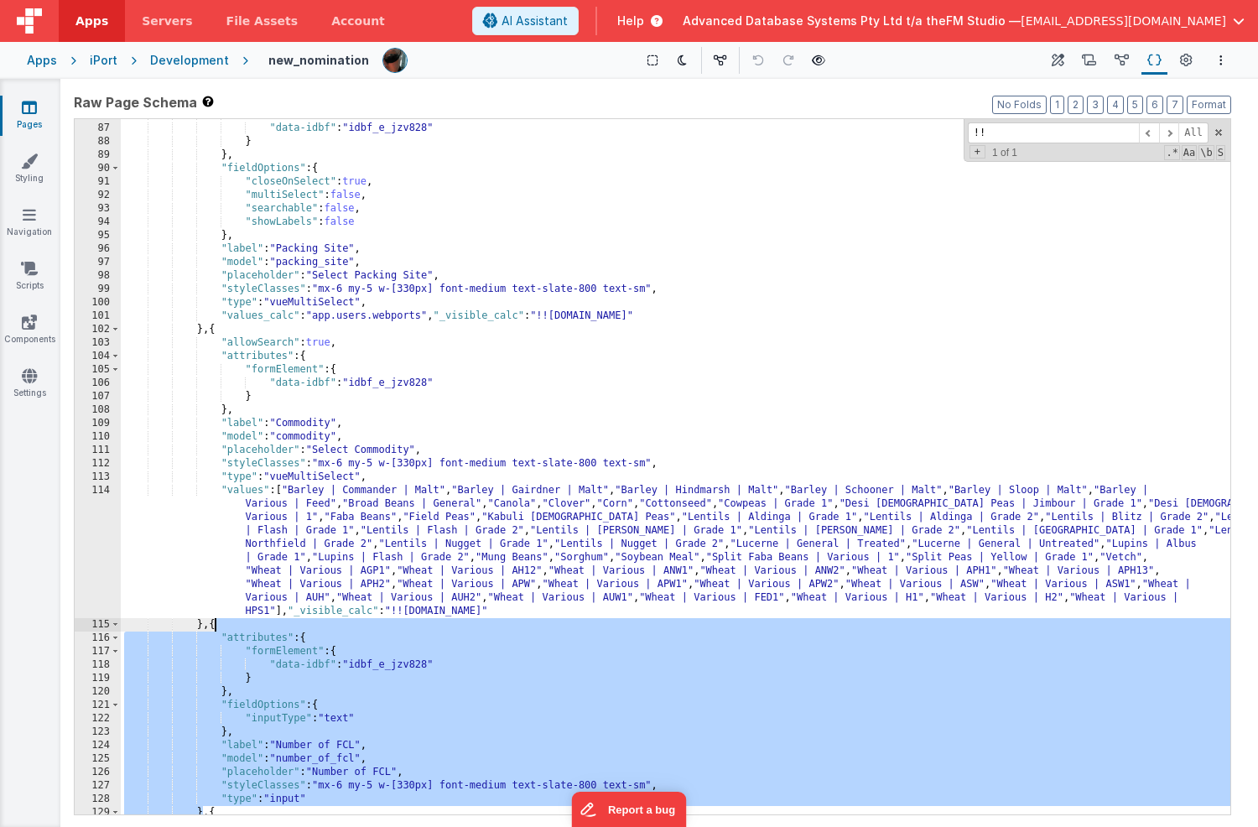
scroll to position [1152, 0]
click at [324, 805] on div ""formElement" : { "data-idbf" : "idbf_e_jzv828" } } , "fieldOptions" : { "close…" at bounding box center [676, 469] width 1110 height 722
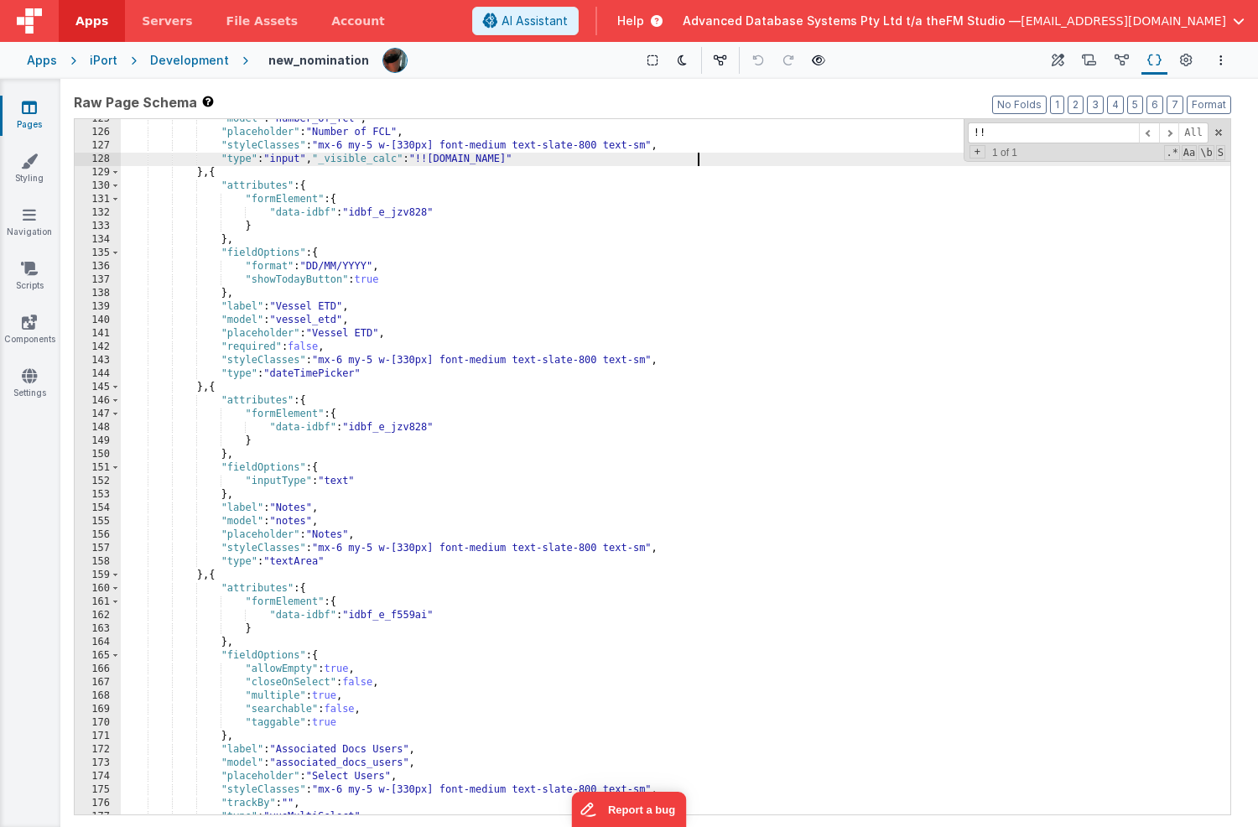
scroll to position [1794, 0]
click at [217, 173] on div ""model" : "number_of_fcl" , "placeholder" : "Number of FCL" , "styleClasses" : …" at bounding box center [676, 472] width 1110 height 722
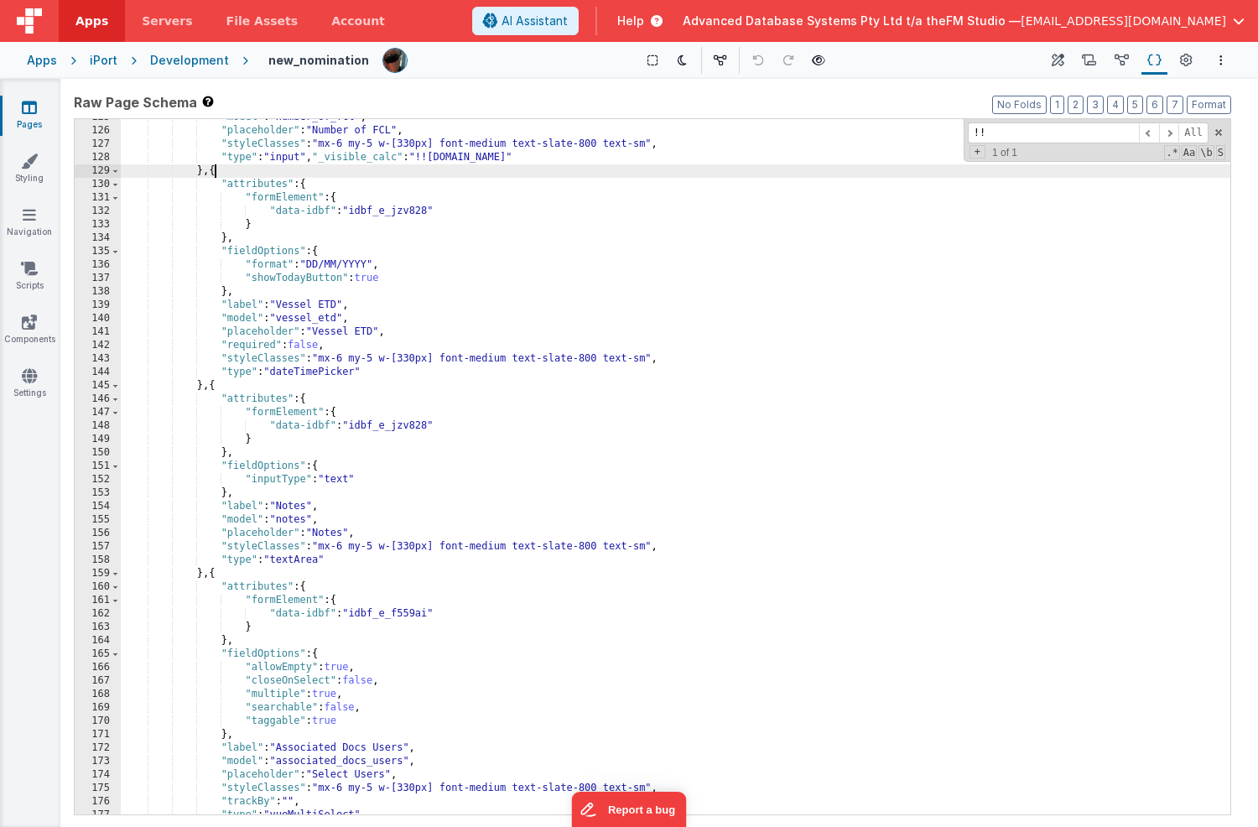
click at [217, 173] on div ""model" : "number_of_fcl" , "placeholder" : "Number of FCL" , "styleClasses" : …" at bounding box center [676, 472] width 1110 height 722
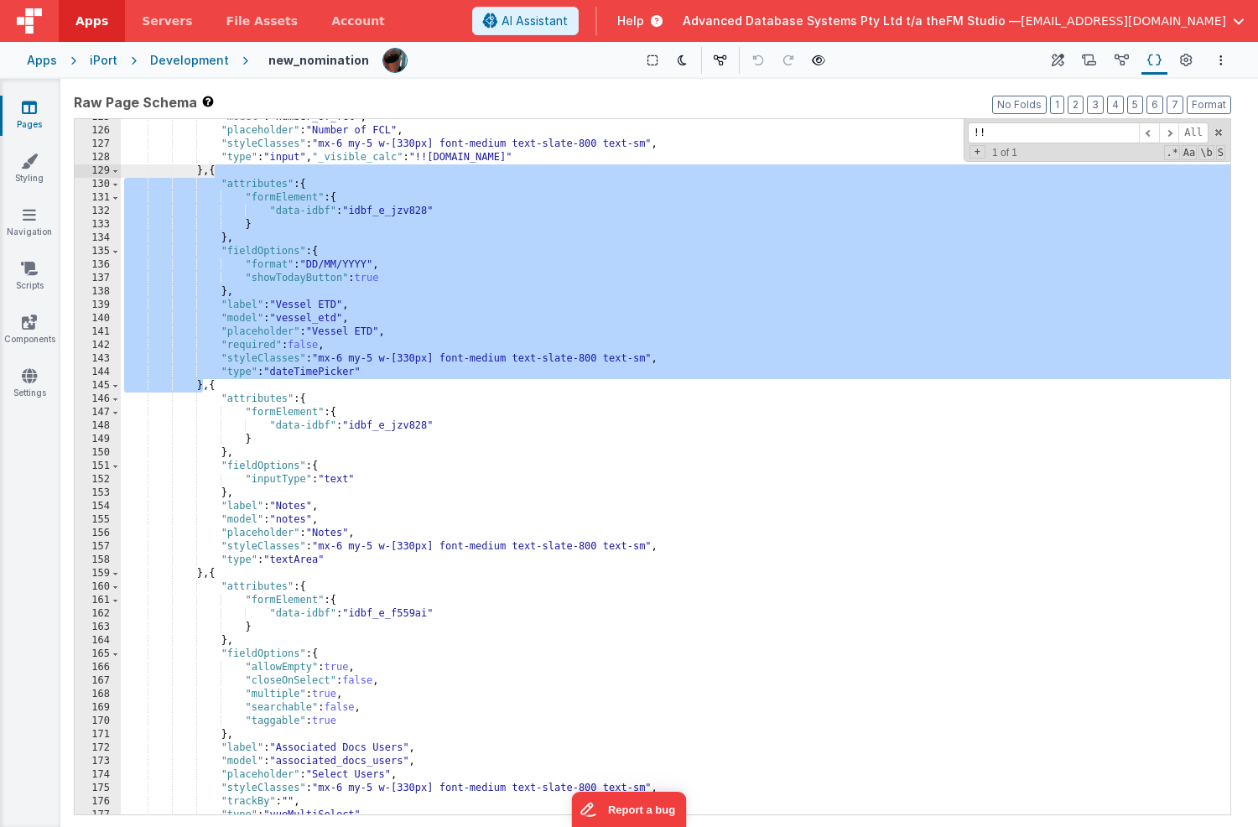
click at [377, 367] on div ""model" : "number_of_fcl" , "placeholder" : "Number of FCL" , "styleClasses" : …" at bounding box center [676, 472] width 1110 height 722
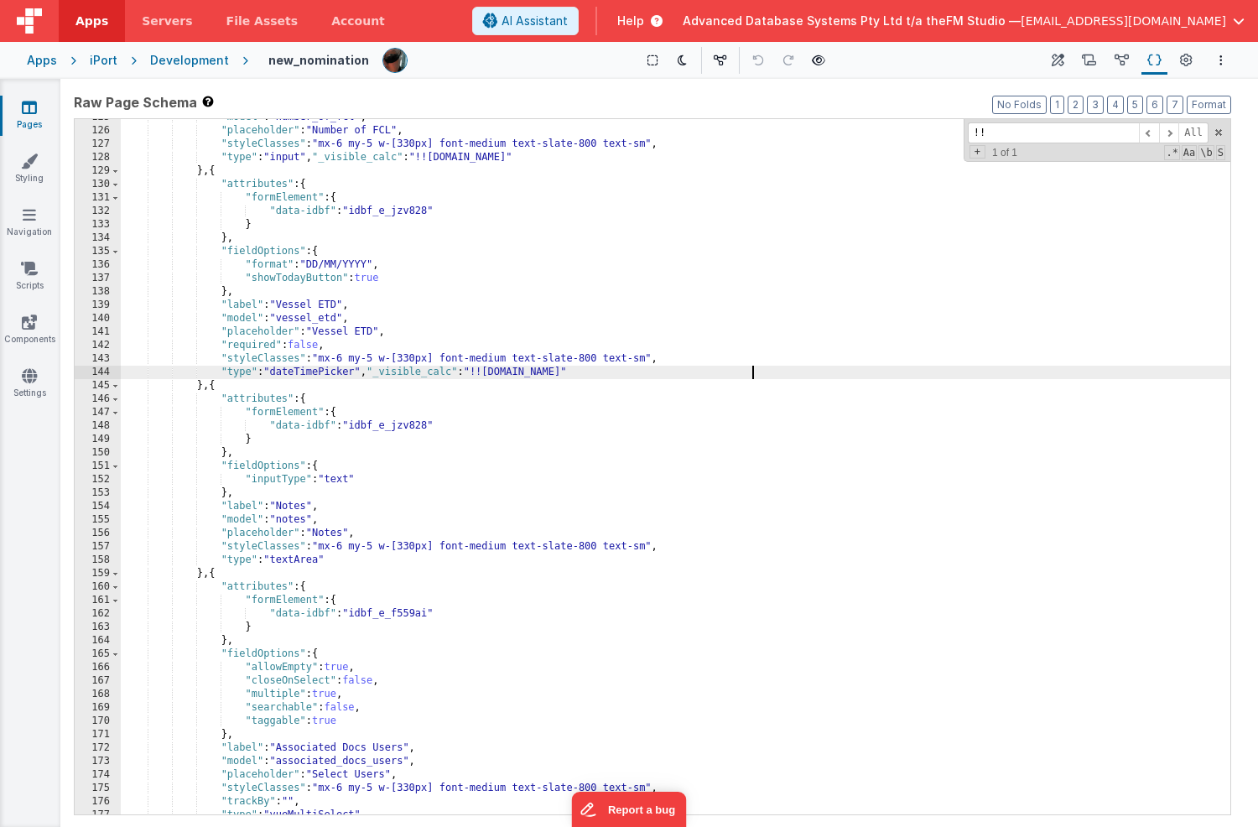
click at [216, 388] on div ""model" : "number_of_fcl" , "placeholder" : "Number of FCL" , "styleClasses" : …" at bounding box center [676, 472] width 1110 height 722
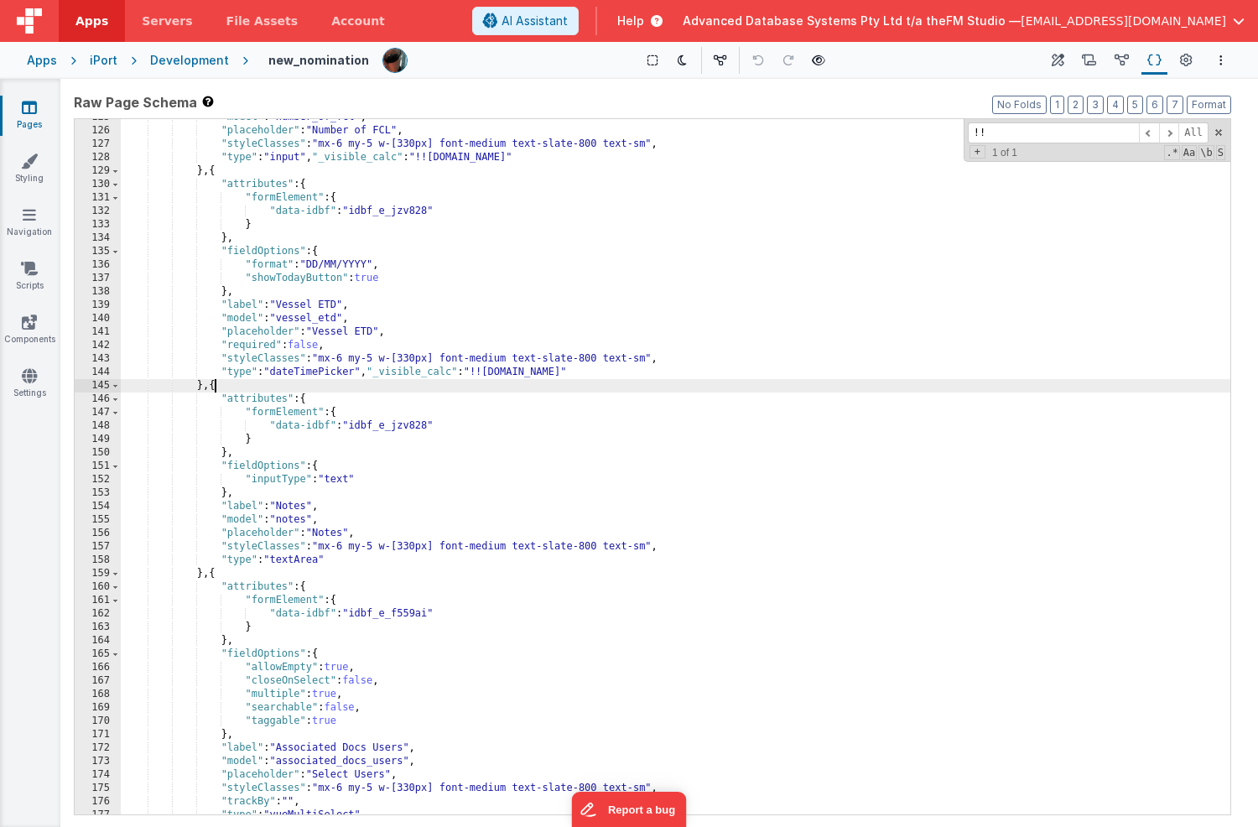
click at [216, 388] on div ""model" : "number_of_fcl" , "placeholder" : "Number of FCL" , "styleClasses" : …" at bounding box center [676, 472] width 1110 height 722
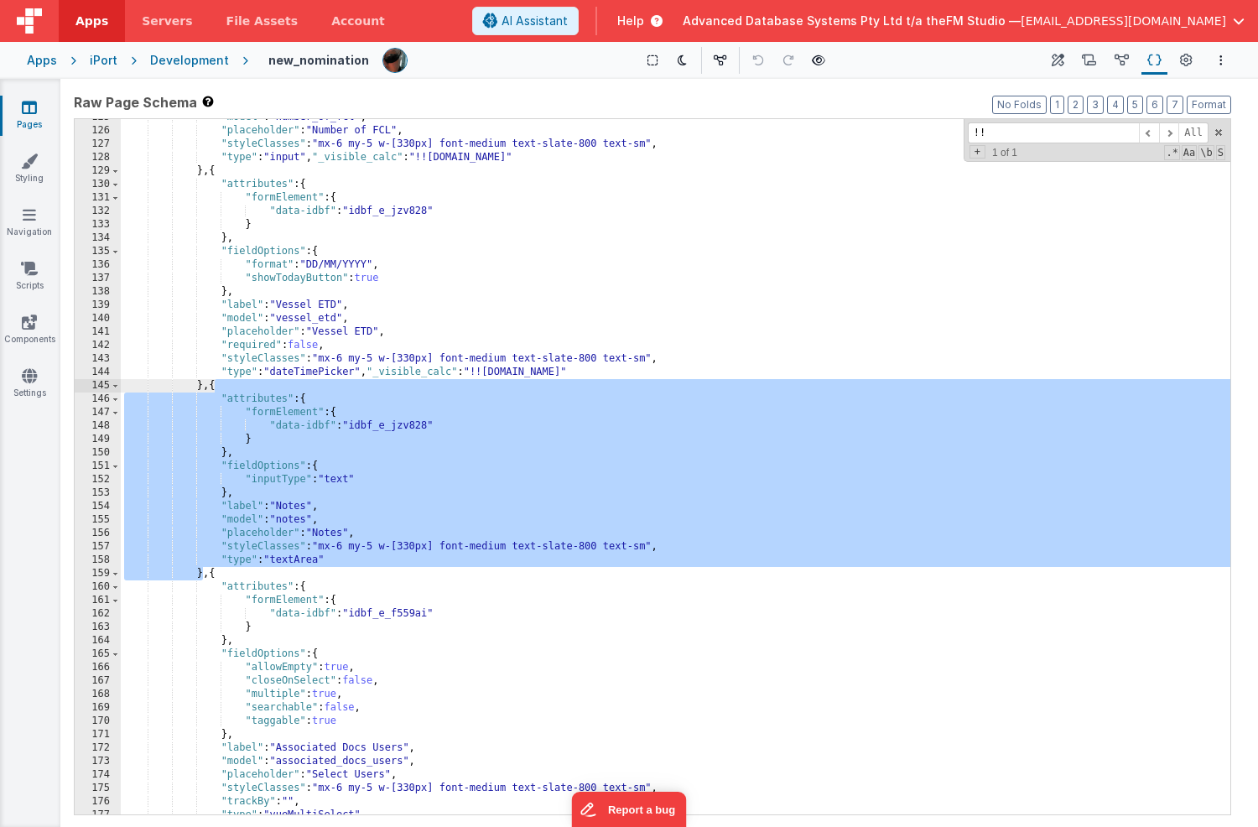
click at [346, 559] on div ""model" : "number_of_fcl" , "placeholder" : "Number of FCL" , "styleClasses" : …" at bounding box center [676, 472] width 1110 height 722
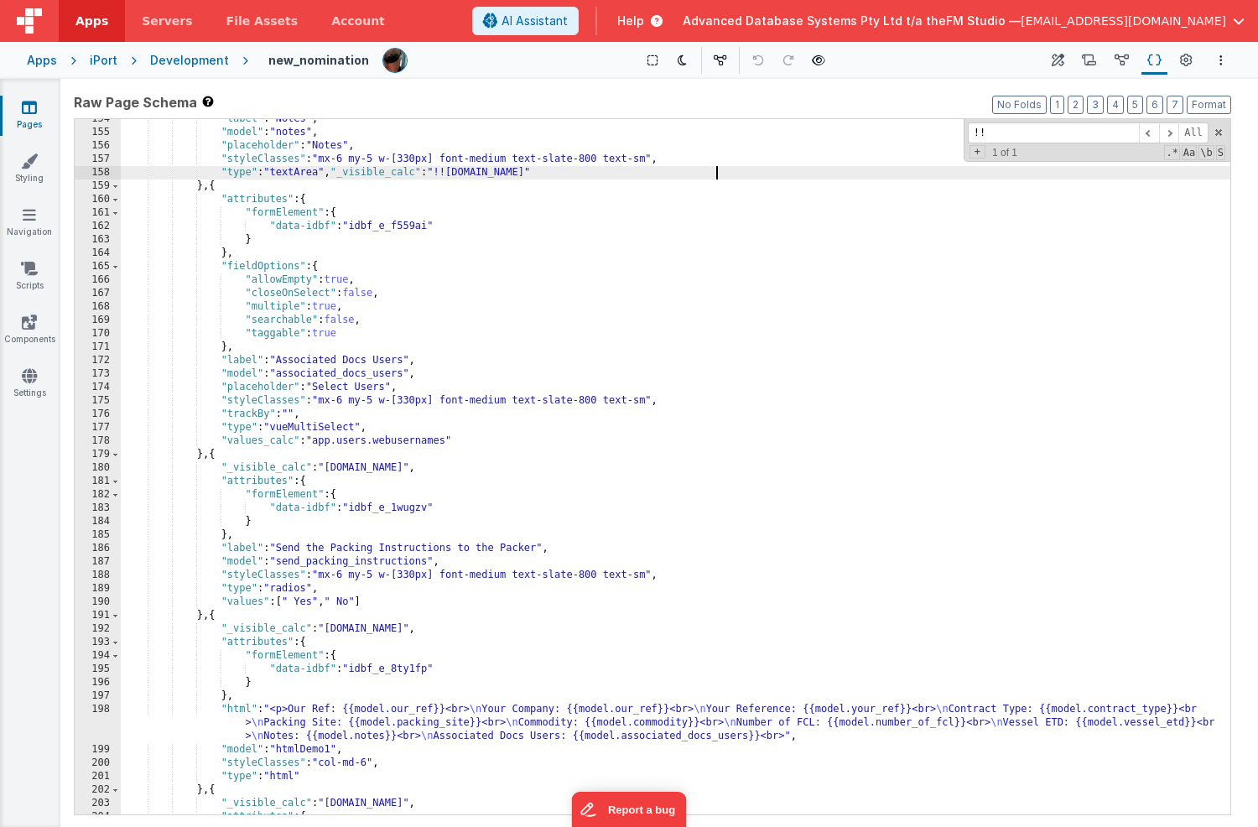
scroll to position [2181, 0]
click at [216, 188] on div ""label" : "Notes" , "model" : "notes" , "placeholder" : "Notes" , "styleClasses…" at bounding box center [676, 473] width 1110 height 722
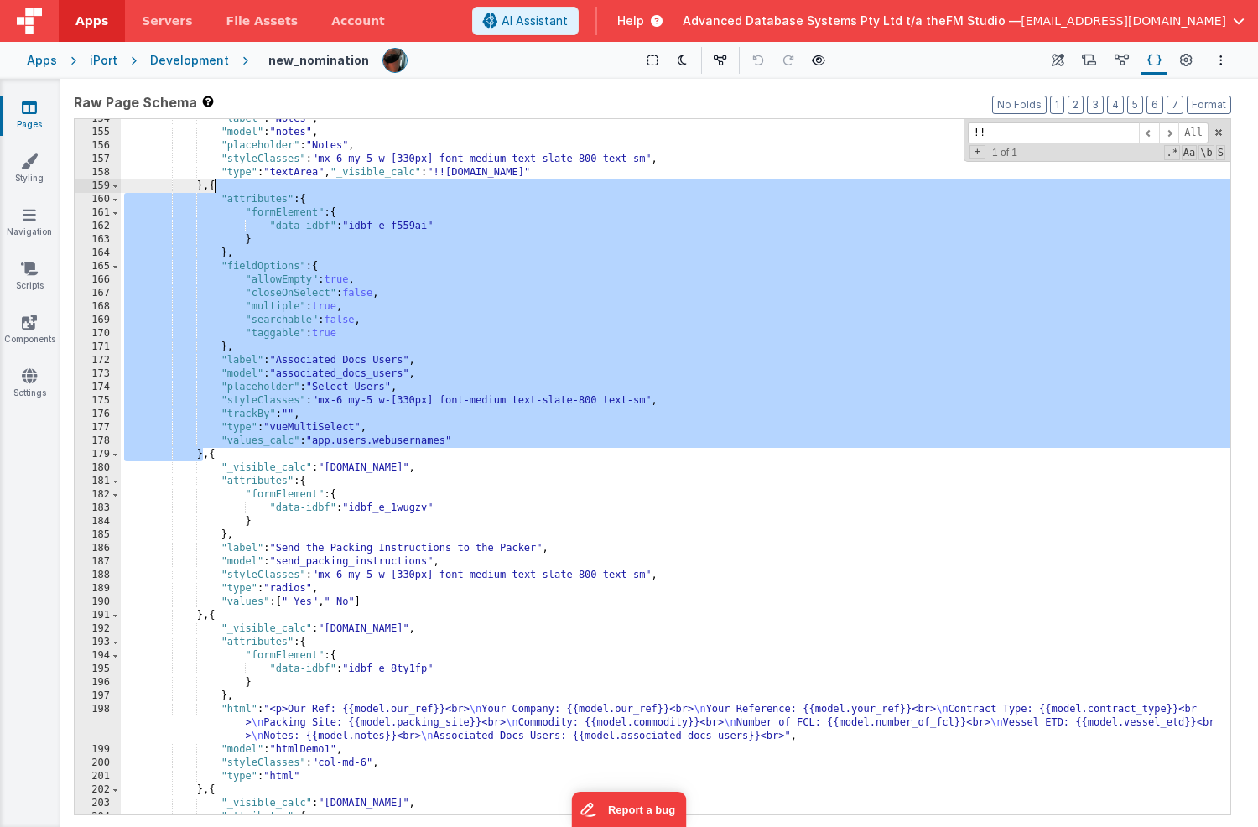
click at [469, 441] on div ""label" : "Notes" , "model" : "notes" , "placeholder" : "Notes" , "styleClasses…" at bounding box center [676, 473] width 1110 height 722
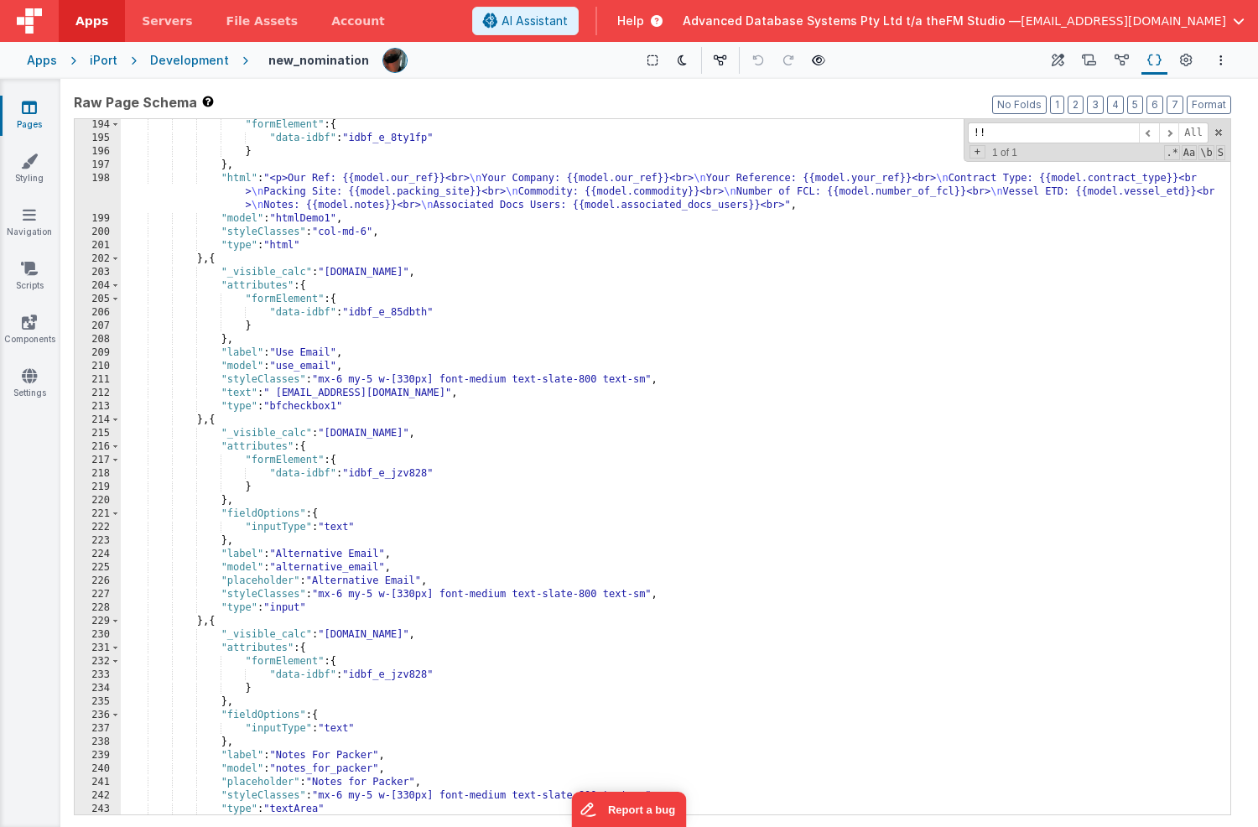
scroll to position [2584, 0]
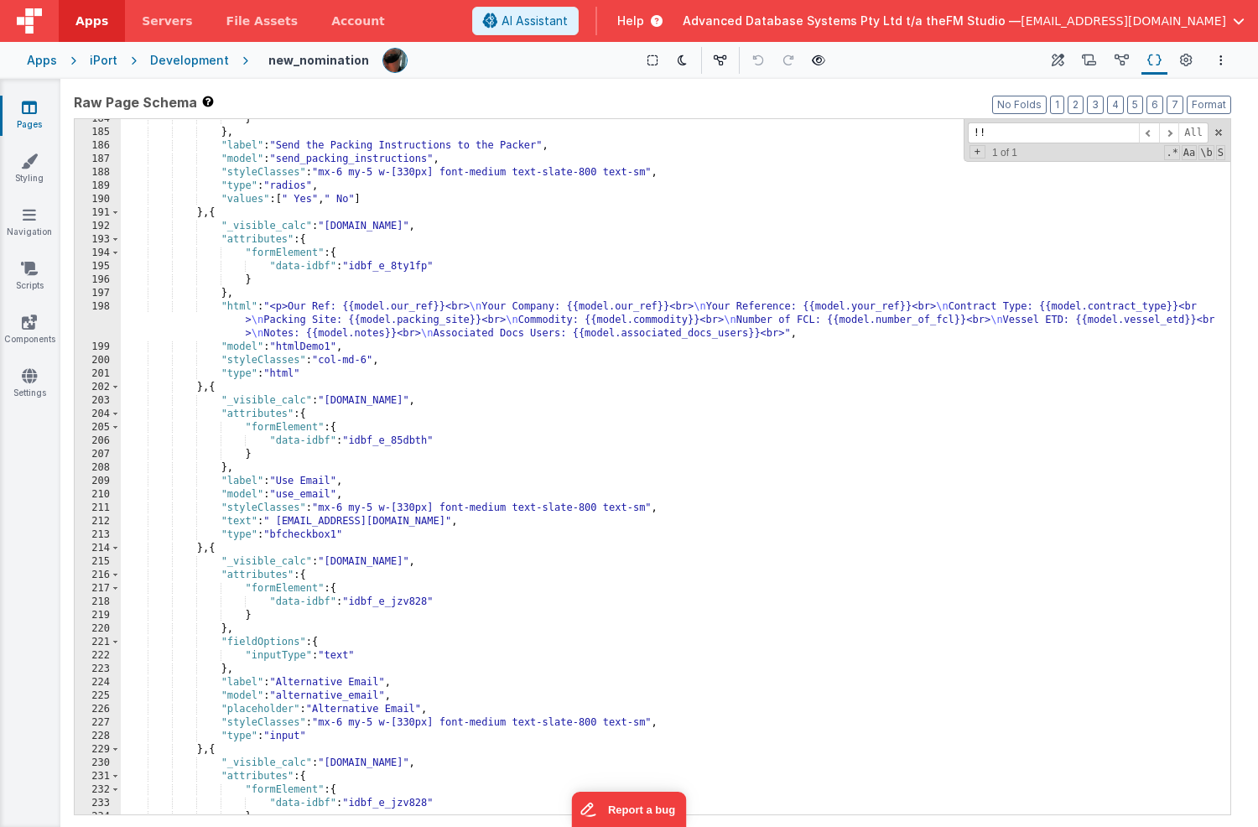
click at [843, 202] on div "} } , "label" : "Send the Packing Instructions to the Packer" , "model" : "send…" at bounding box center [676, 473] width 1110 height 722
click at [501, 534] on div "} } , "label" : "Send the Packing Instructions to the Packer" , "model" : "send…" at bounding box center [676, 473] width 1110 height 722
click at [294, 495] on div "} } , "label" : "Send the Packing Instructions to the Packer" , "model" : "send…" at bounding box center [676, 473] width 1110 height 722
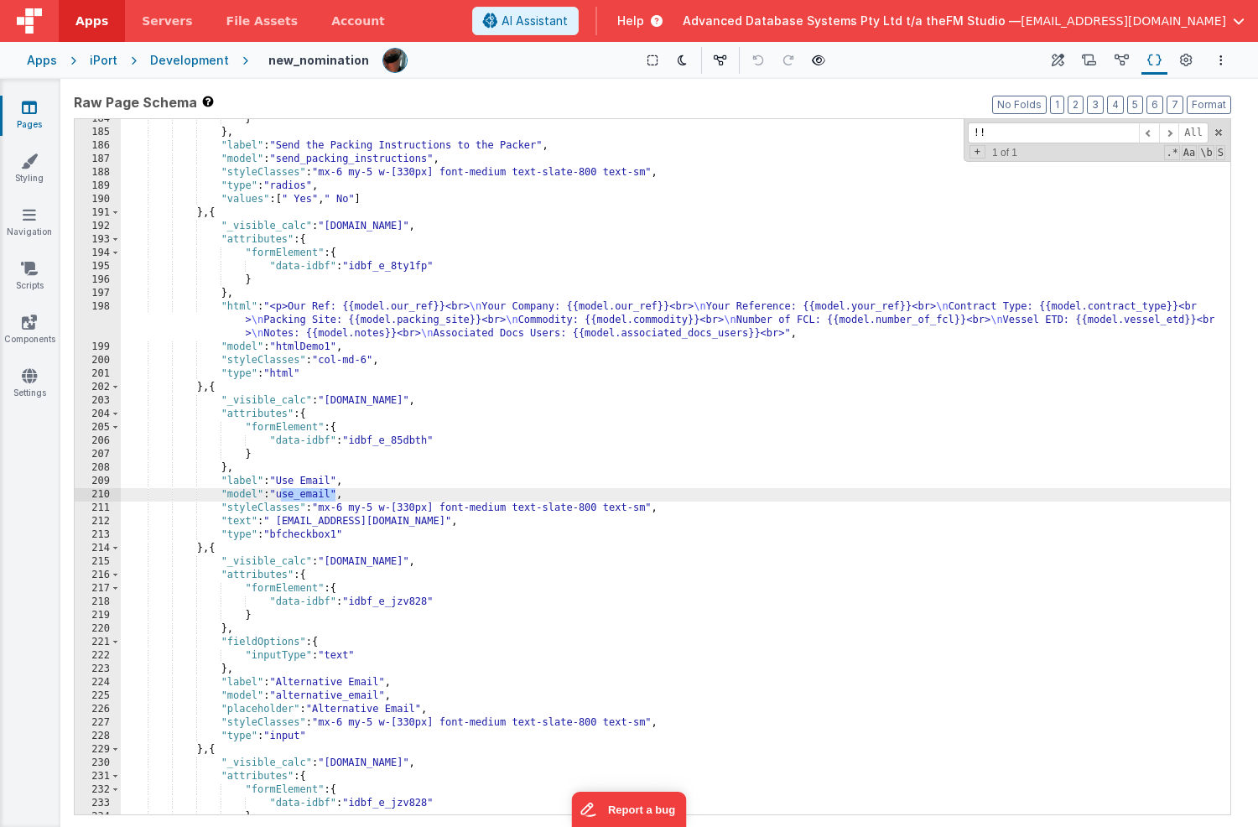
click at [437, 339] on div "} } , "label" : "Send the Packing Instructions to the Packer" , "model" : "send…" at bounding box center [676, 473] width 1110 height 722
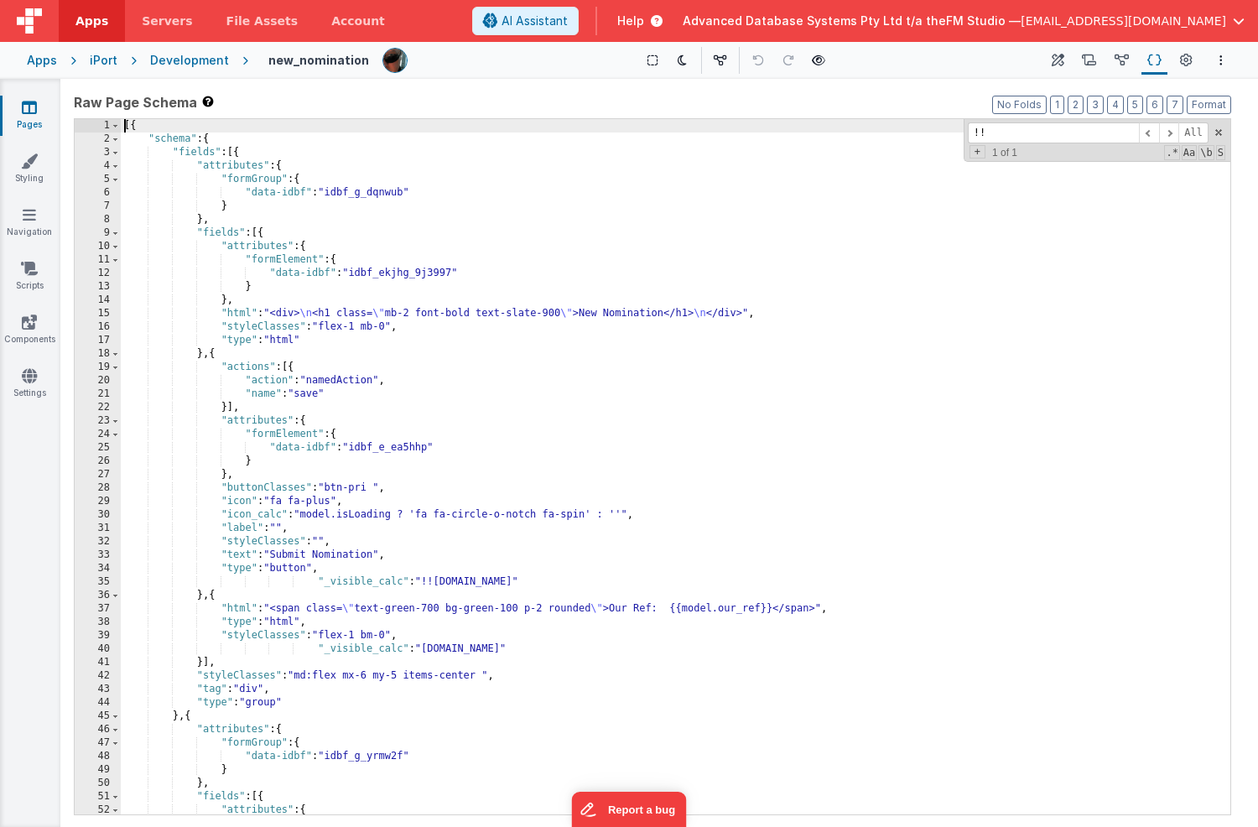
scroll to position [0, 0]
click at [200, 358] on div "[{ "schema" : { "fields" : [{ "attributes" : { "formGroup" : { "data-idbf" : "i…" at bounding box center [676, 480] width 1110 height 722
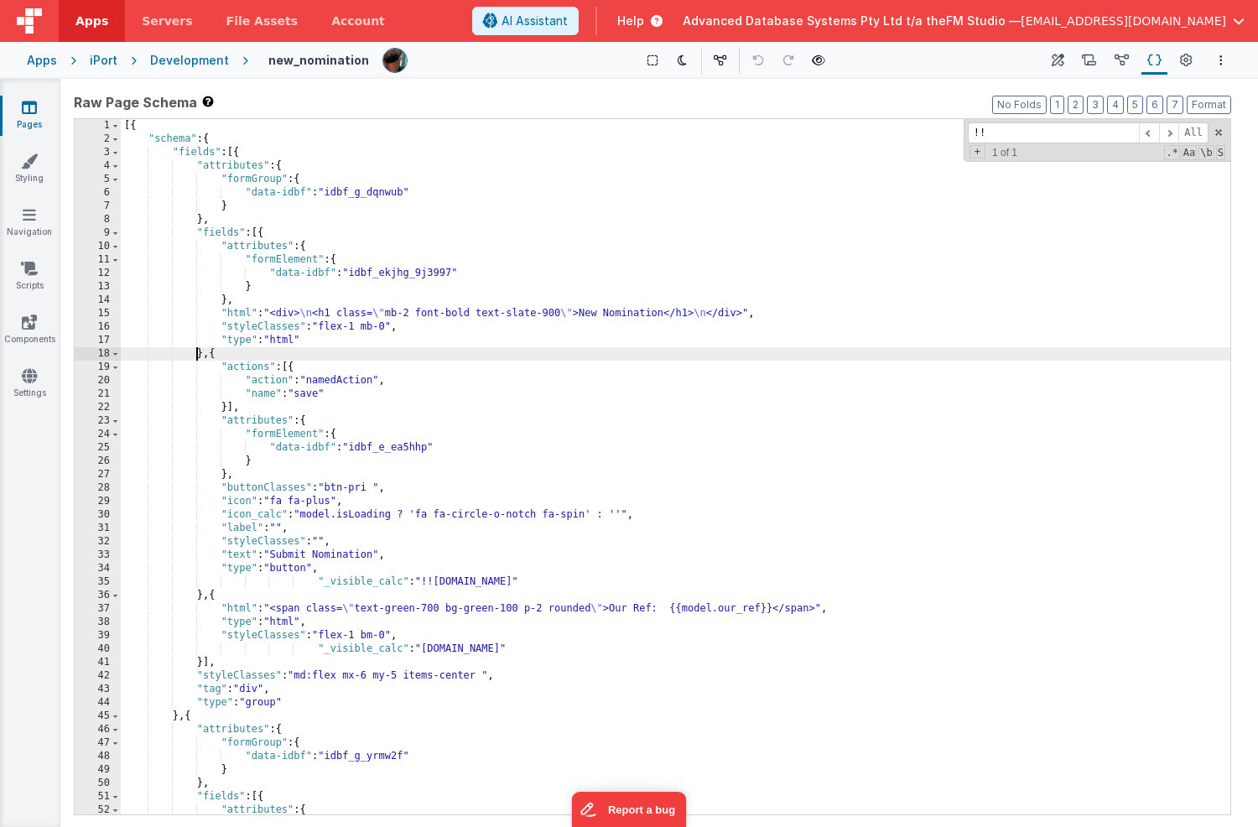
click at [200, 358] on div "[{ "schema" : { "fields" : [{ "attributes" : { "formGroup" : { "data-idbf" : "i…" at bounding box center [676, 480] width 1110 height 722
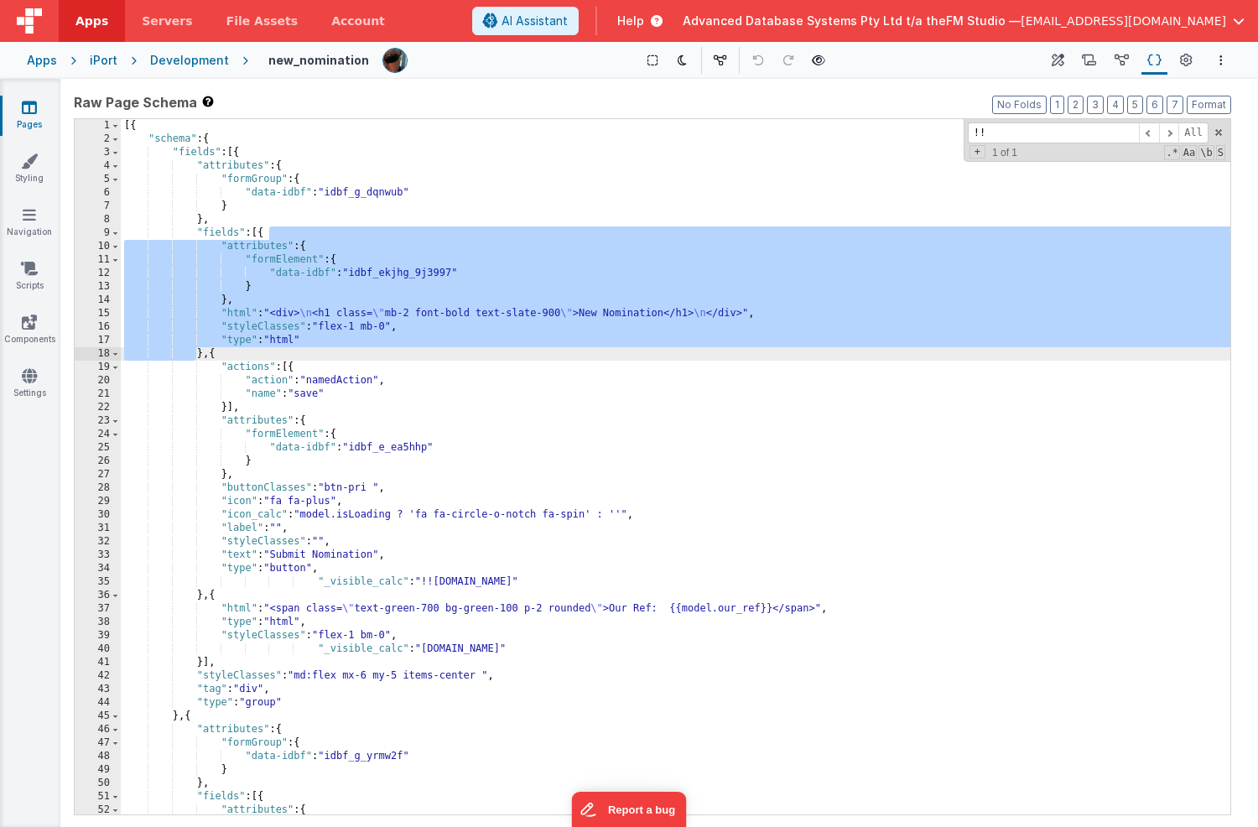
click at [201, 358] on div "[{ "schema" : { "fields" : [{ "attributes" : { "formGroup" : { "data-idbf" : "i…" at bounding box center [676, 480] width 1110 height 722
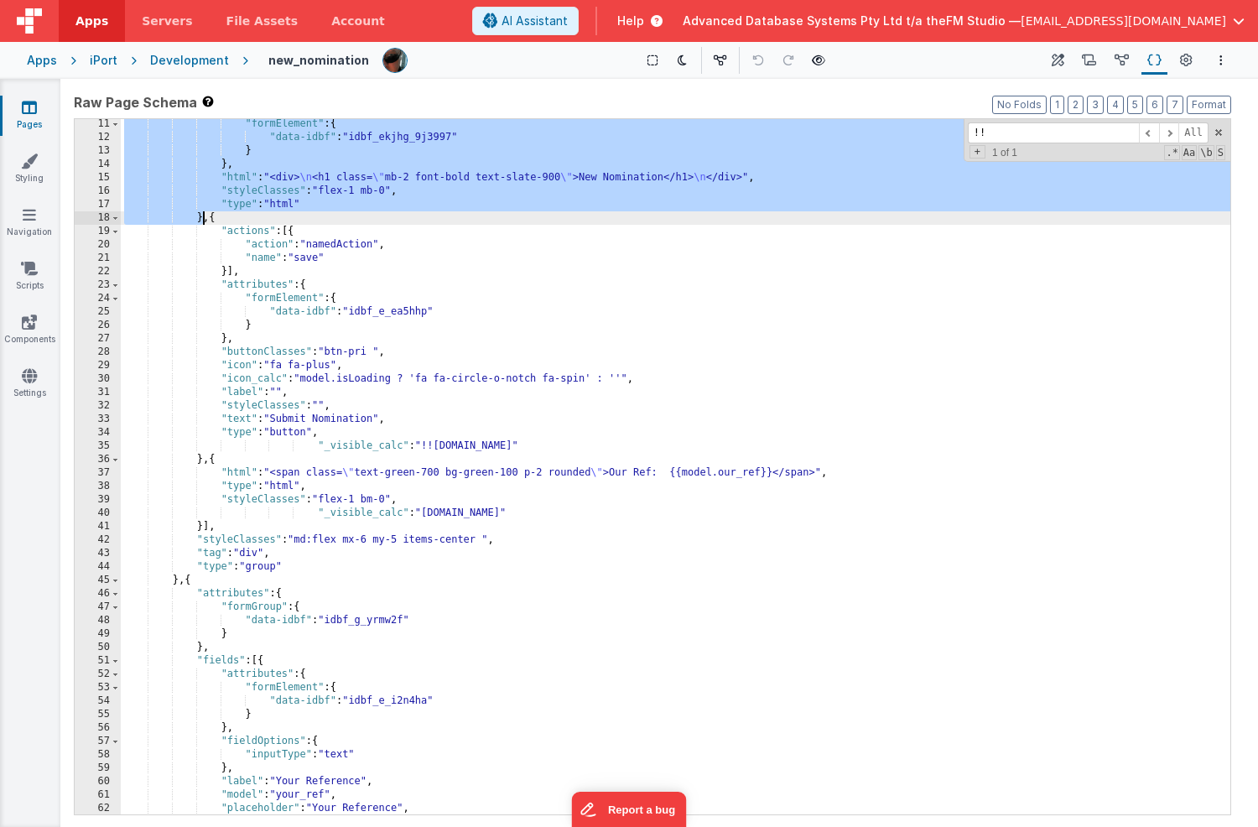
scroll to position [136, 0]
click at [216, 219] on div ""formElement" : { "data-idbf" : "idbf_ekjhg_9j3997" } } , "html" : "<div> \n <h…" at bounding box center [676, 478] width 1110 height 722
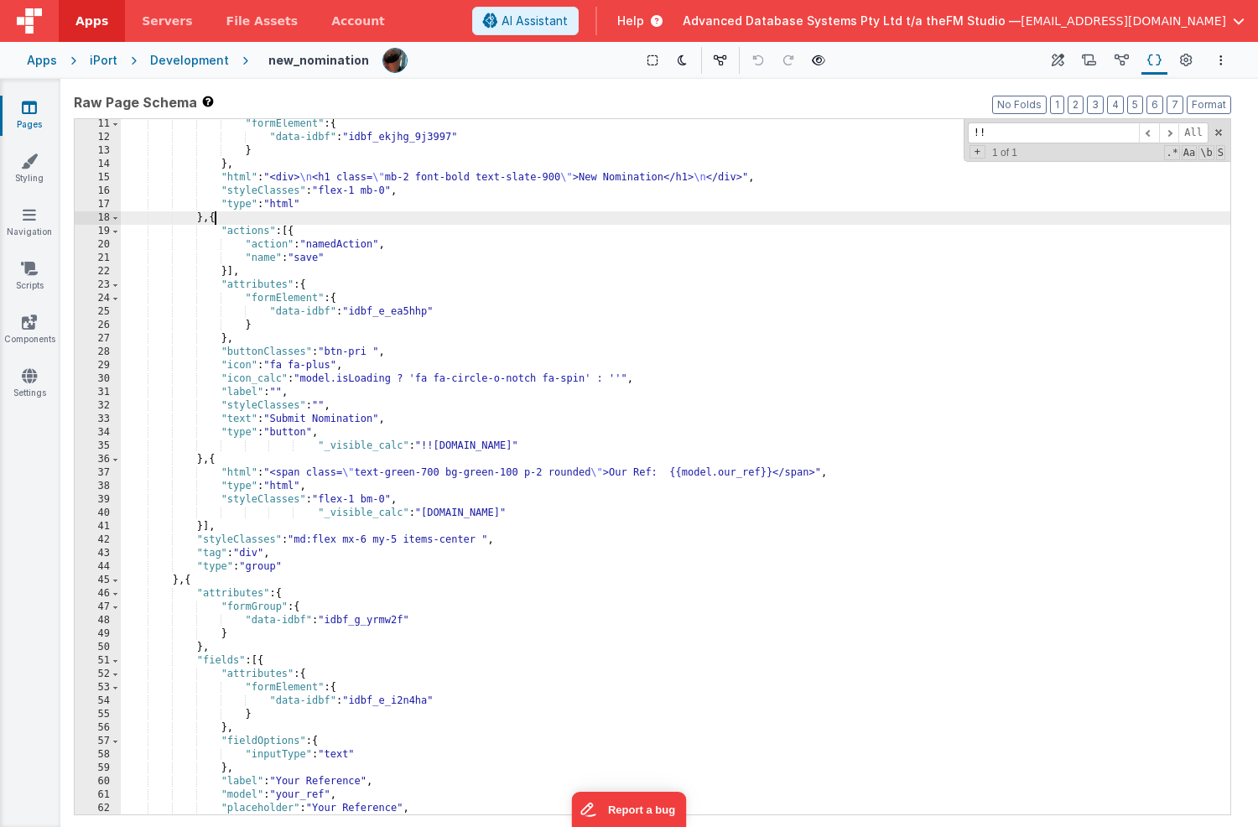
click at [216, 219] on div ""formElement" : { "data-idbf" : "idbf_ekjhg_9j3997" } } , "html" : "<div> \n <h…" at bounding box center [676, 478] width 1110 height 722
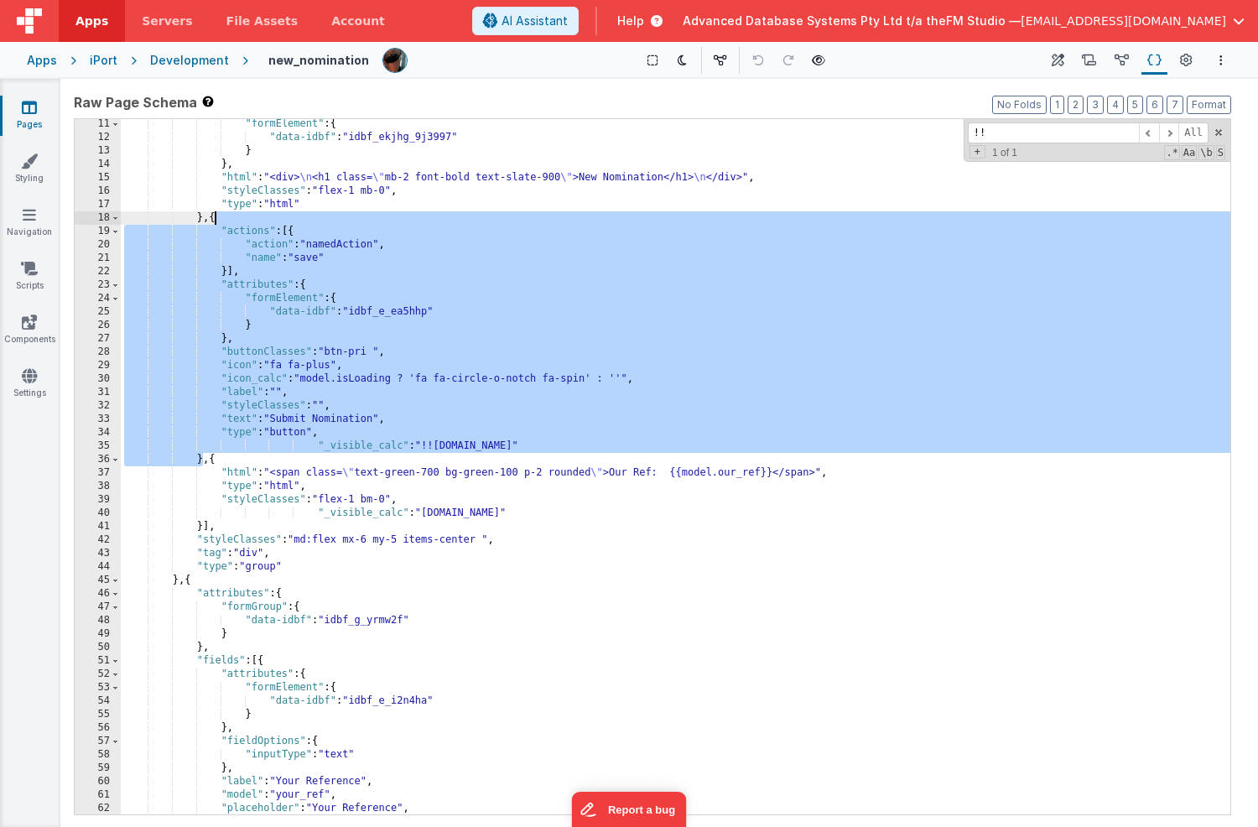
click at [400, 445] on div ""formElement" : { "data-idbf" : "idbf_ekjhg_9j3997" } } , "html" : "<div> \n <h…" at bounding box center [676, 478] width 1110 height 722
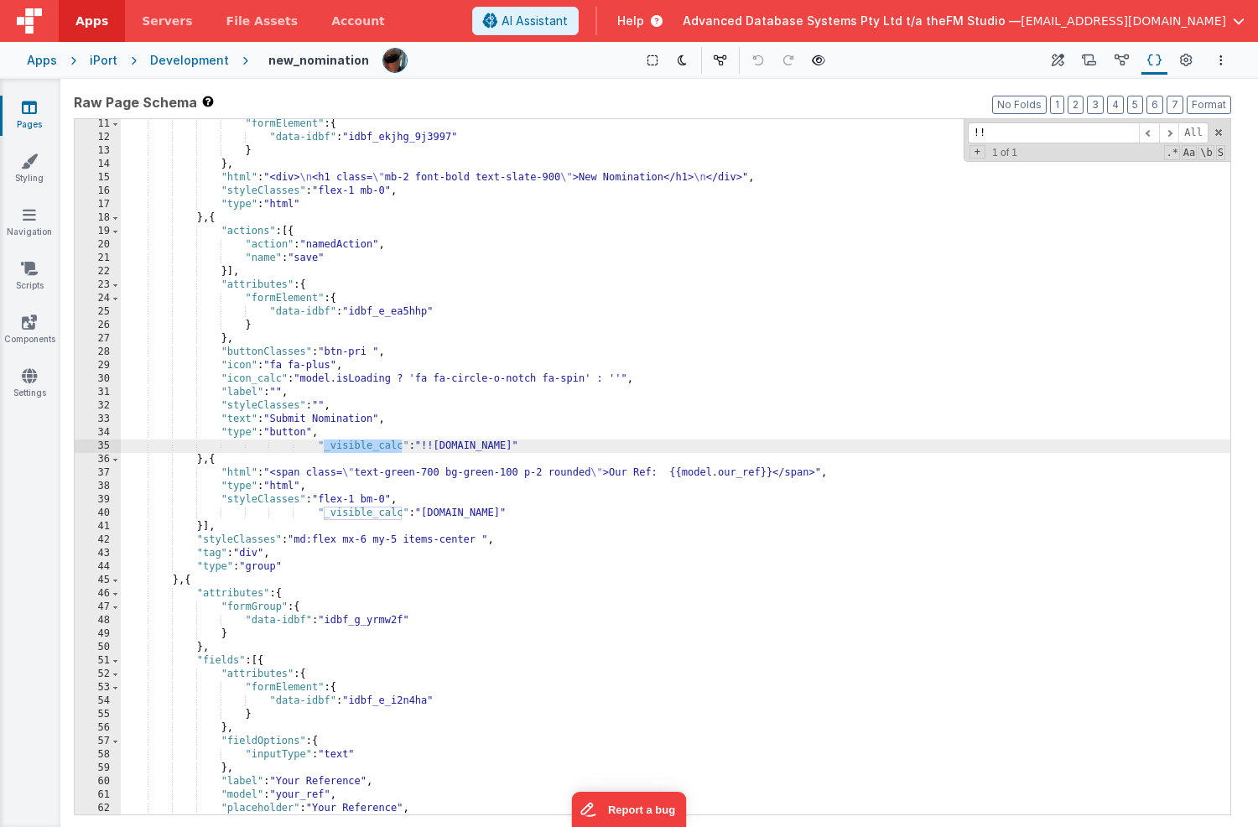
drag, startPoint x: 402, startPoint y: 446, endPoint x: 322, endPoint y: 450, distance: 79.8
click at [322, 450] on div ""formElement" : { "data-idbf" : "idbf_ekjhg_9j3997" } } , "html" : "<div> \n <h…" at bounding box center [676, 478] width 1110 height 722
type input "_visible_calc"
click at [980, 153] on span "+" at bounding box center [978, 151] width 16 height 13
click at [998, 154] on input at bounding box center [1053, 157] width 171 height 21
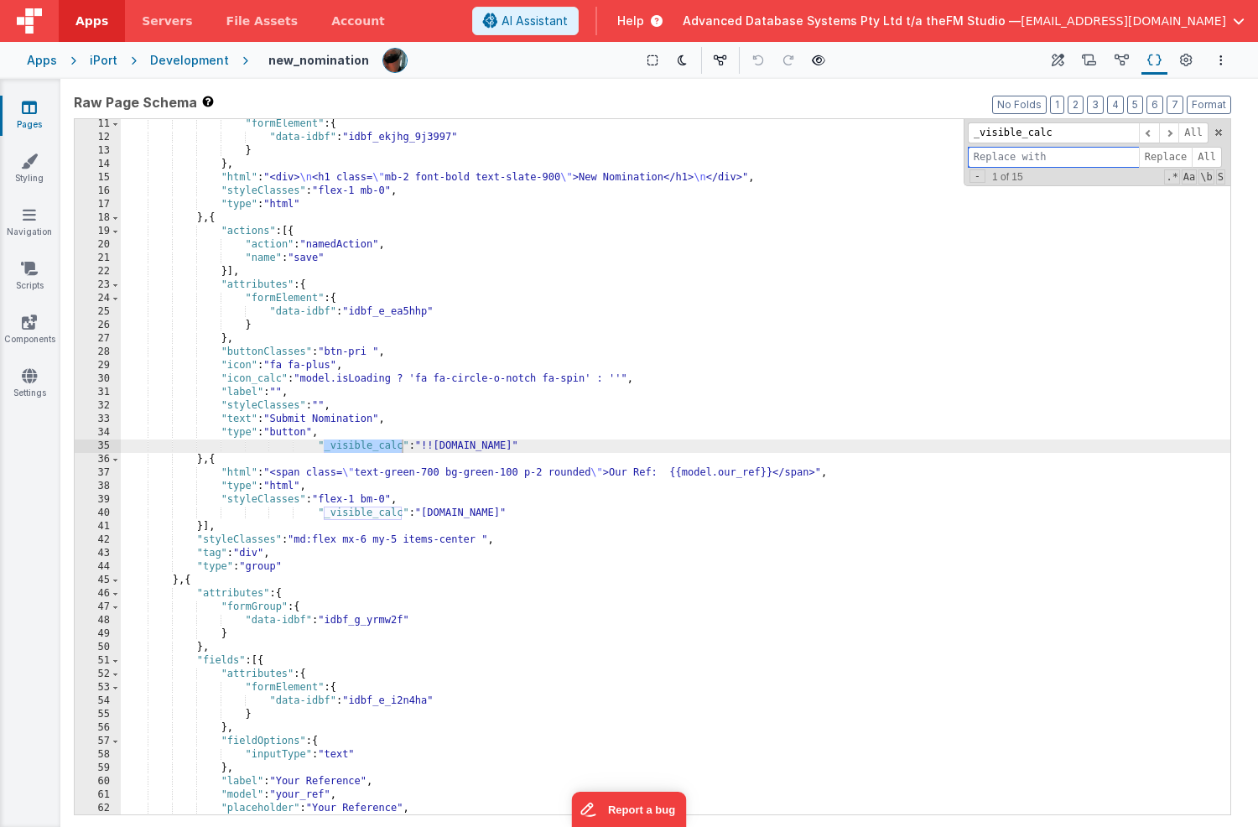
paste input "_visible_calc"
click at [982, 159] on input "_visible_calc" at bounding box center [1053, 157] width 171 height 21
type input "visible_calc"
click at [1213, 154] on span "All" at bounding box center [1207, 157] width 30 height 21
click at [428, 450] on div ""formElement" : { "data-idbf" : "idbf_ekjhg_9j3997" } } , "html" : "<div> \n <h…" at bounding box center [676, 478] width 1110 height 722
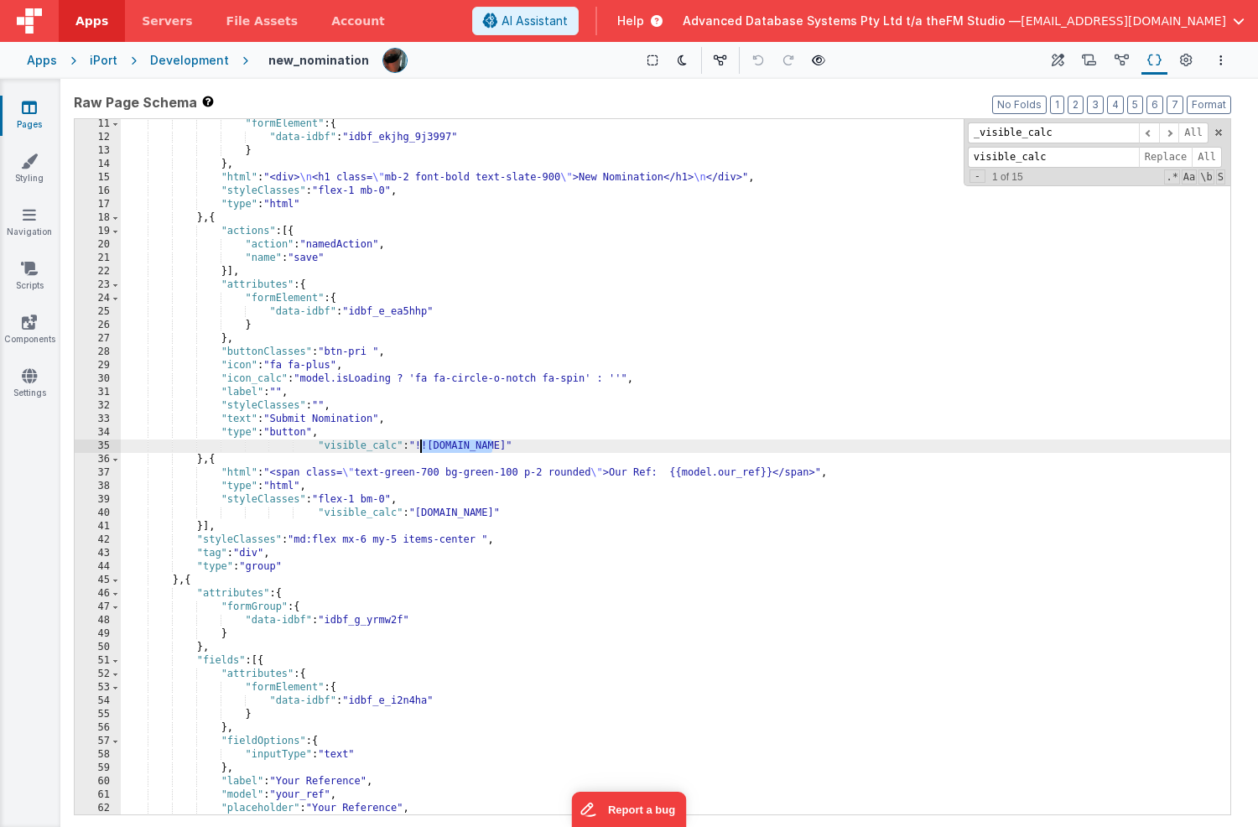
drag, startPoint x: 493, startPoint y: 448, endPoint x: 419, endPoint y: 445, distance: 73.9
click at [419, 445] on div ""formElement" : { "data-idbf" : "idbf_ekjhg_9j3997" } } , "html" : "<div> \n <h…" at bounding box center [676, 478] width 1110 height 722
click at [1052, 140] on input "_visible_calc" at bounding box center [1053, 132] width 171 height 21
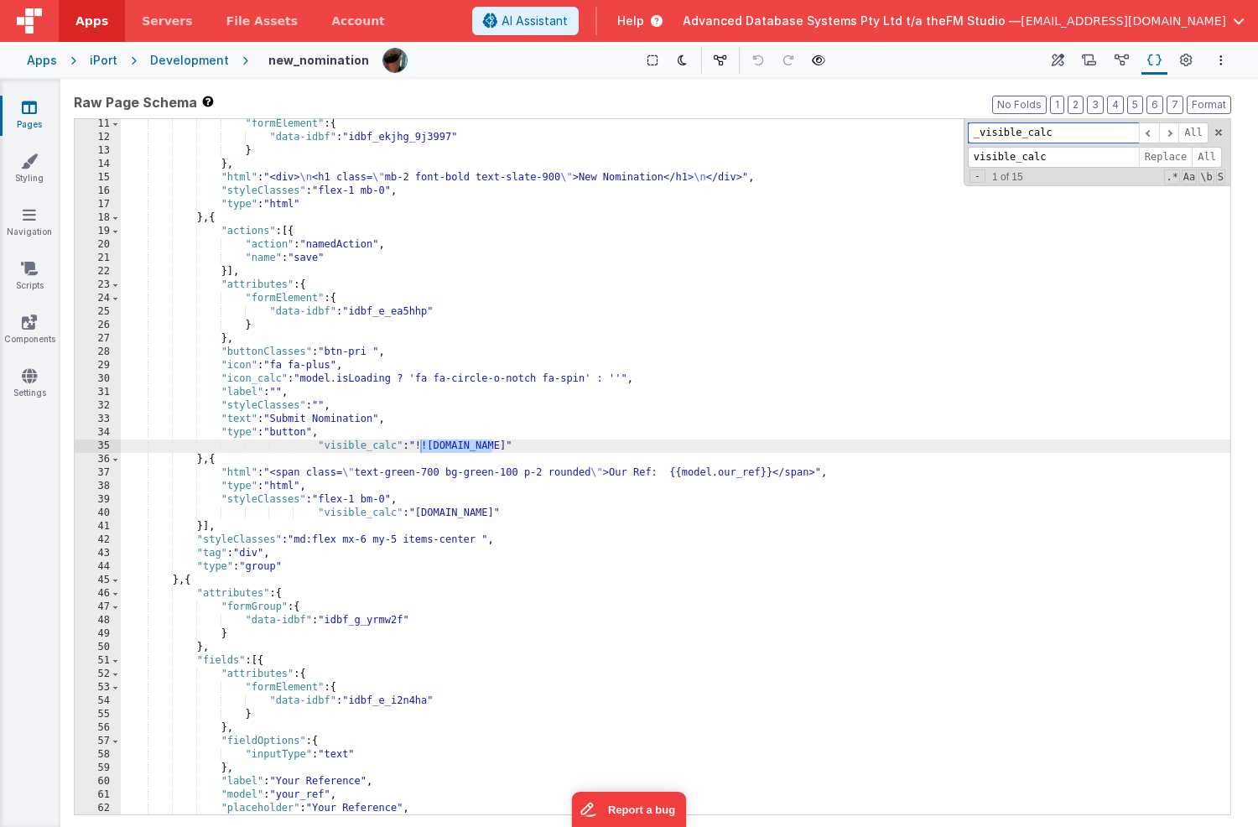
paste input "!![DOMAIN_NAME]"
type input "!![DOMAIN_NAME]"
click at [1053, 154] on input "visible_calc" at bounding box center [1053, 157] width 171 height 21
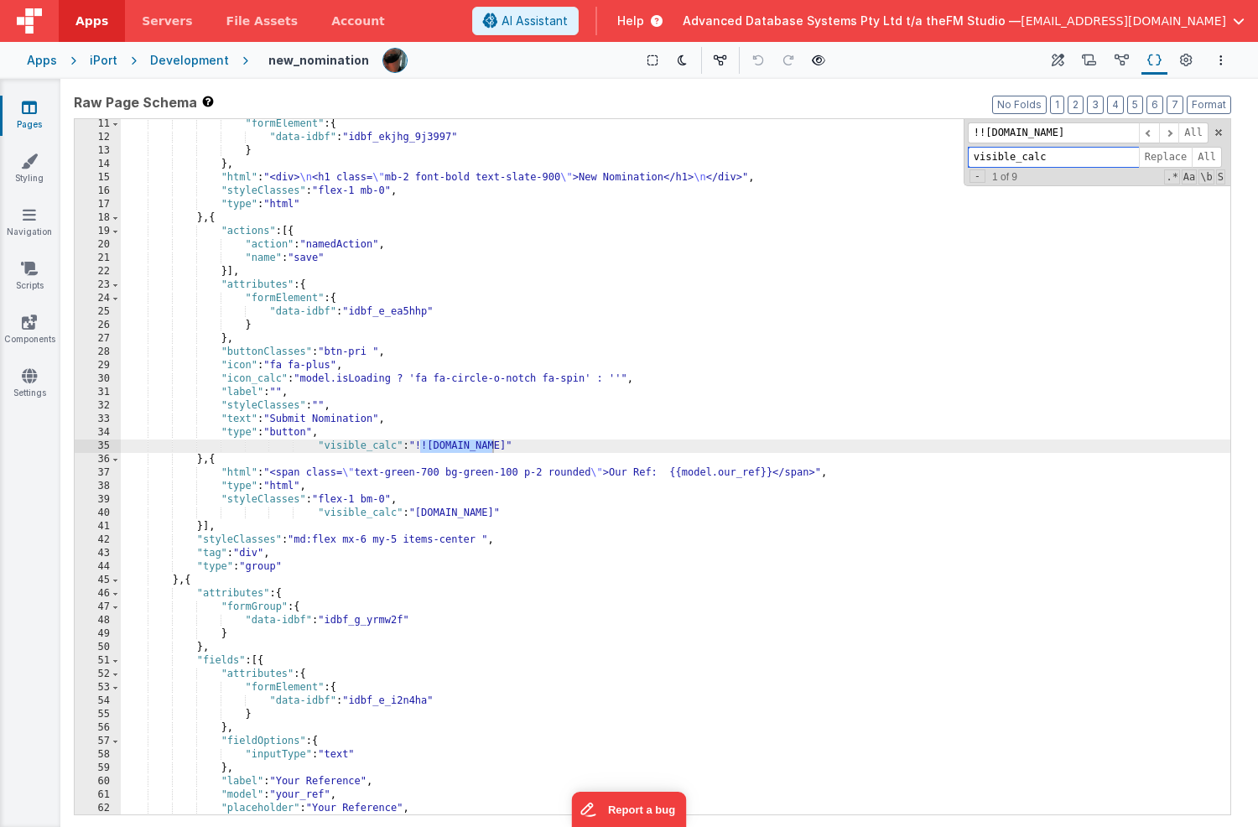
paste input "!![DOMAIN_NAME]"
click at [983, 159] on input "!![DOMAIN_NAME]" at bounding box center [1053, 157] width 171 height 21
type input "!==[DOMAIN_NAME]"
click at [1207, 157] on span "All" at bounding box center [1207, 157] width 30 height 21
click at [430, 446] on div ""formElement" : { "data-idbf" : "idbf_ekjhg_9j3997" } } , "html" : "<div> \n <h…" at bounding box center [676, 478] width 1110 height 722
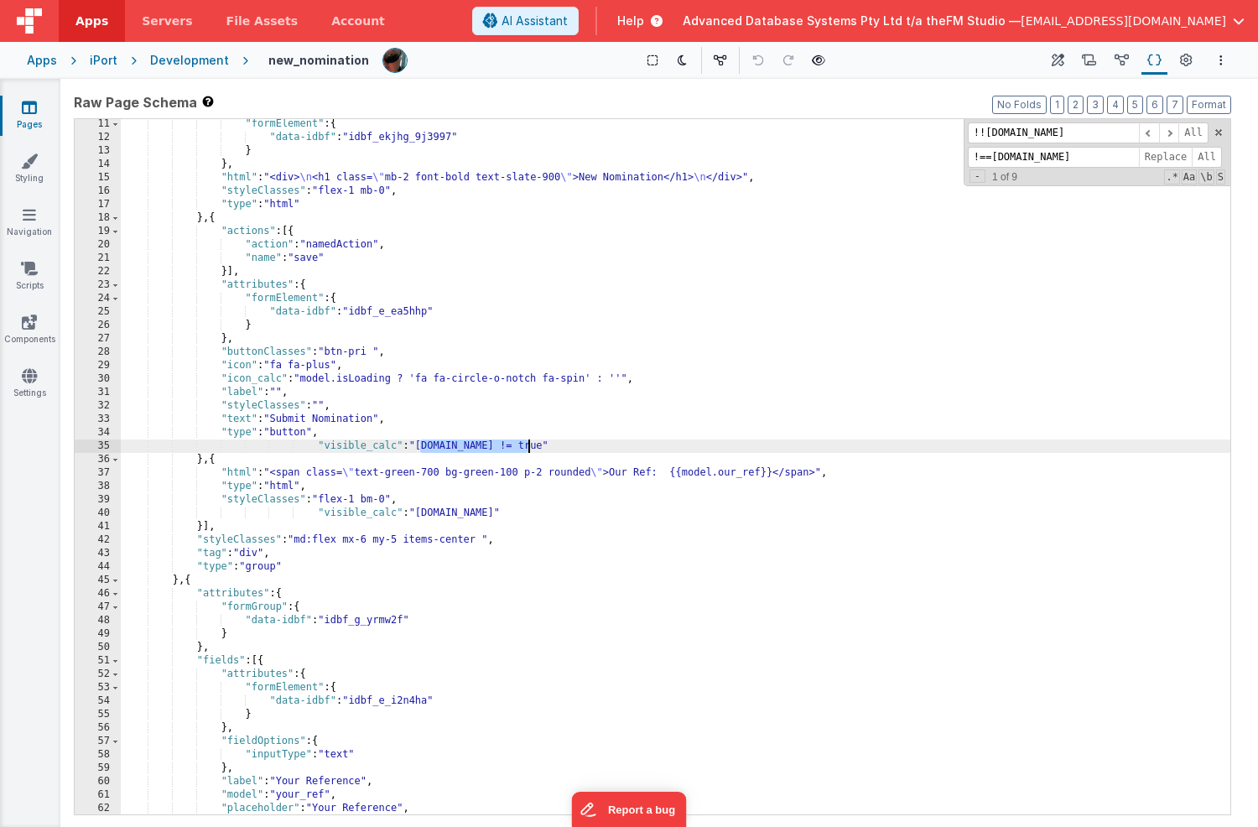
drag, startPoint x: 419, startPoint y: 448, endPoint x: 527, endPoint y: 445, distance: 108.3
click at [527, 445] on div ""formElement" : { "data-idbf" : "idbf_ekjhg_9j3997" } } , "html" : "<div> \n <h…" at bounding box center [676, 478] width 1110 height 722
drag, startPoint x: 978, startPoint y: 137, endPoint x: 987, endPoint y: 136, distance: 9.3
click at [987, 136] on input "!![DOMAIN_NAME]" at bounding box center [1053, 132] width 171 height 21
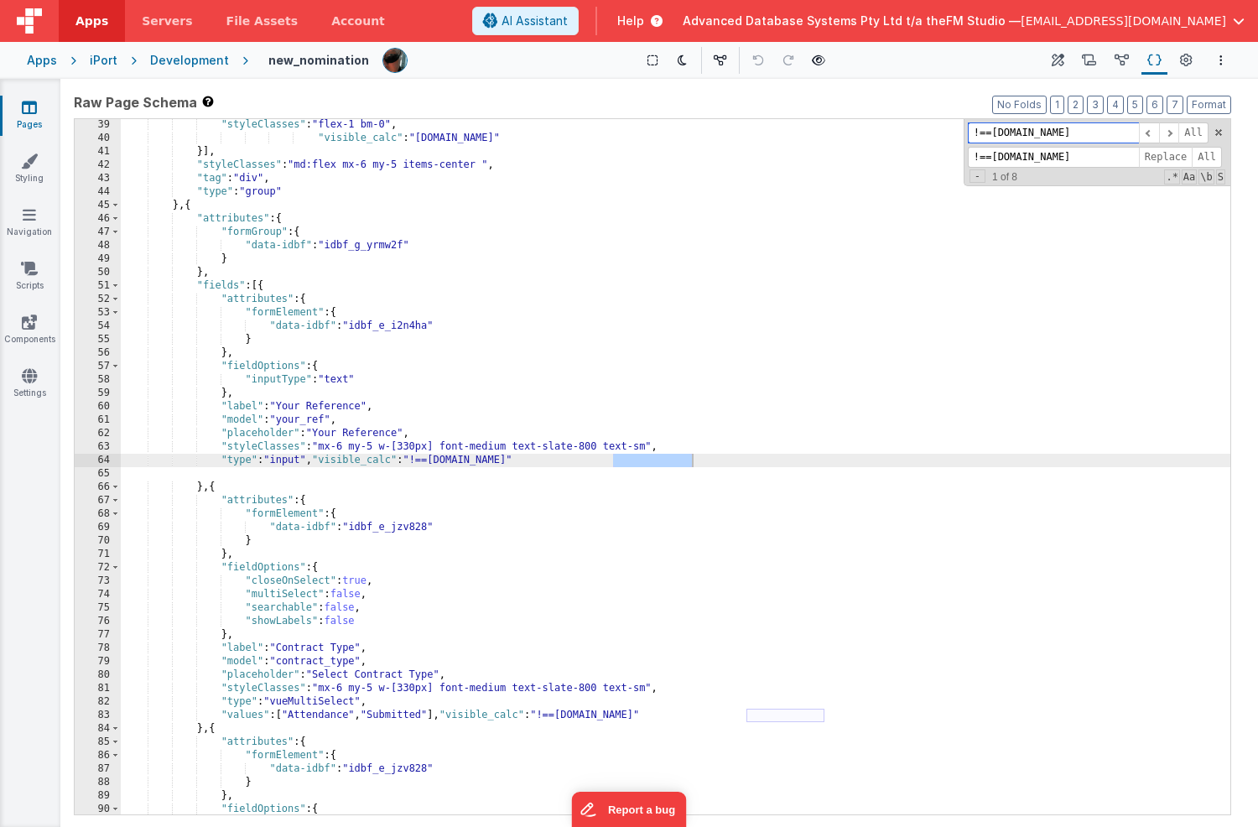
scroll to position [511, 0]
type input "!==[DOMAIN_NAME]"
click at [1013, 156] on input "!==[DOMAIN_NAME]" at bounding box center [1053, 157] width 171 height 21
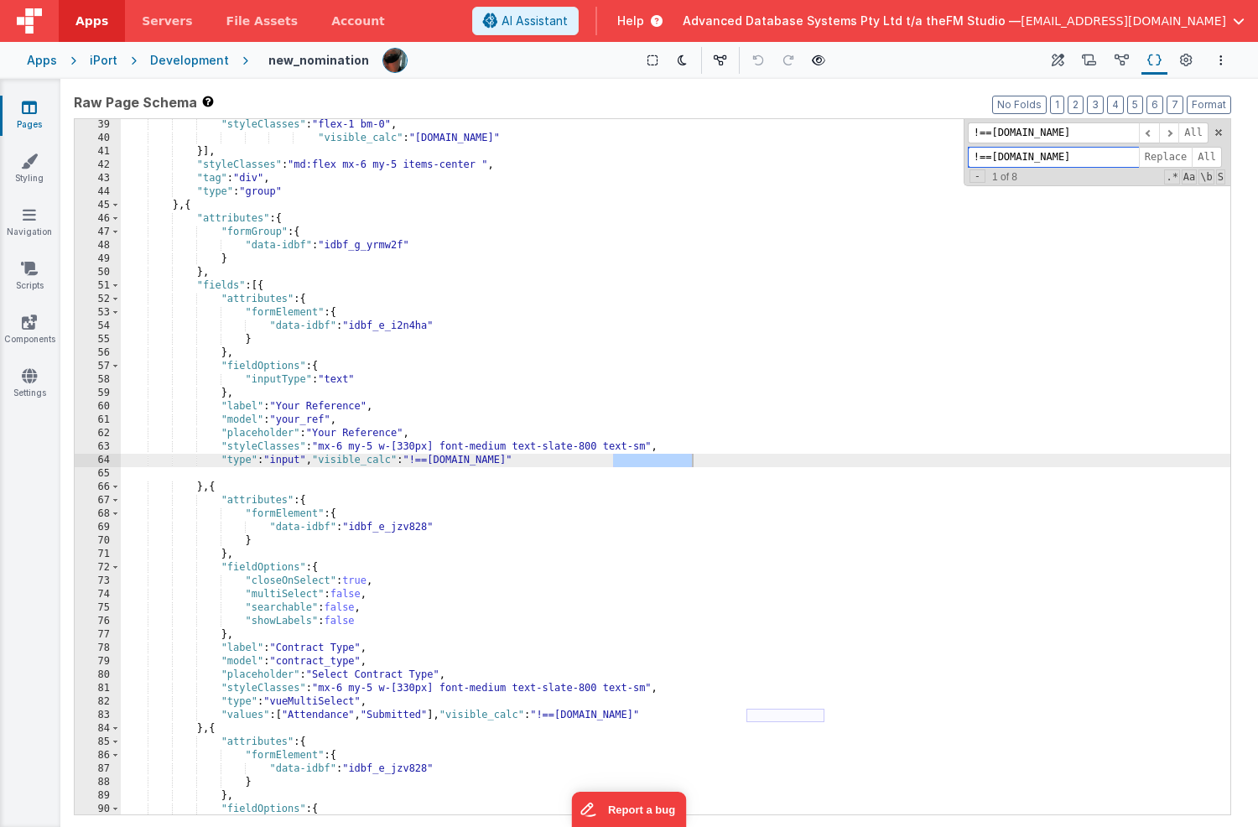
click at [1013, 156] on input "!==[DOMAIN_NAME]" at bounding box center [1053, 157] width 171 height 21
paste input "[DOMAIN_NAME] != true"
type input "[DOMAIN_NAME] != true"
click at [1048, 260] on div ""styleClasses" : "flex-1 bm-0" , "visible_calc" : "[DOMAIN_NAME]" }] , "styleCl…" at bounding box center [676, 479] width 1110 height 722
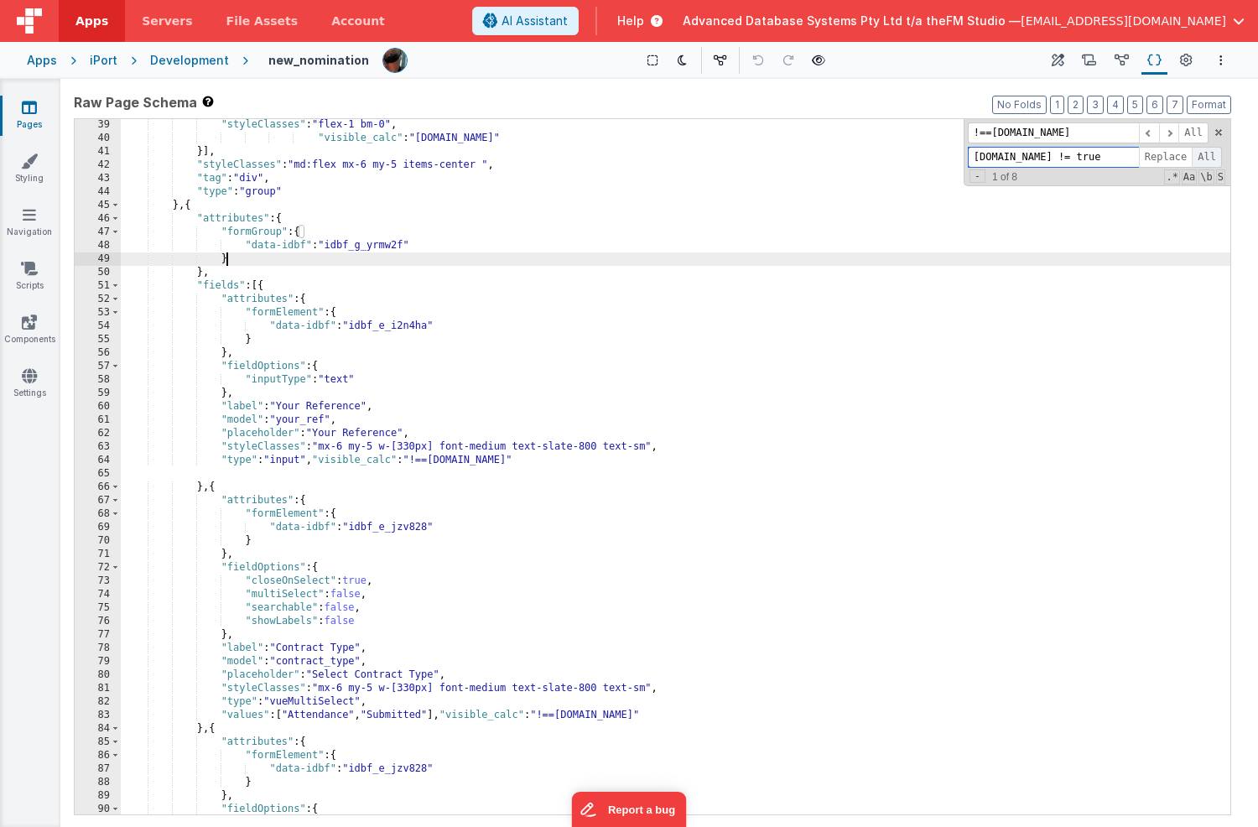
click at [1208, 157] on span "All" at bounding box center [1207, 157] width 30 height 21
click at [498, 421] on div ""styleClasses" : "flex-1 bm-0" , "visible_calc" : "[DOMAIN_NAME]" }] , "styleCl…" at bounding box center [676, 479] width 1110 height 722
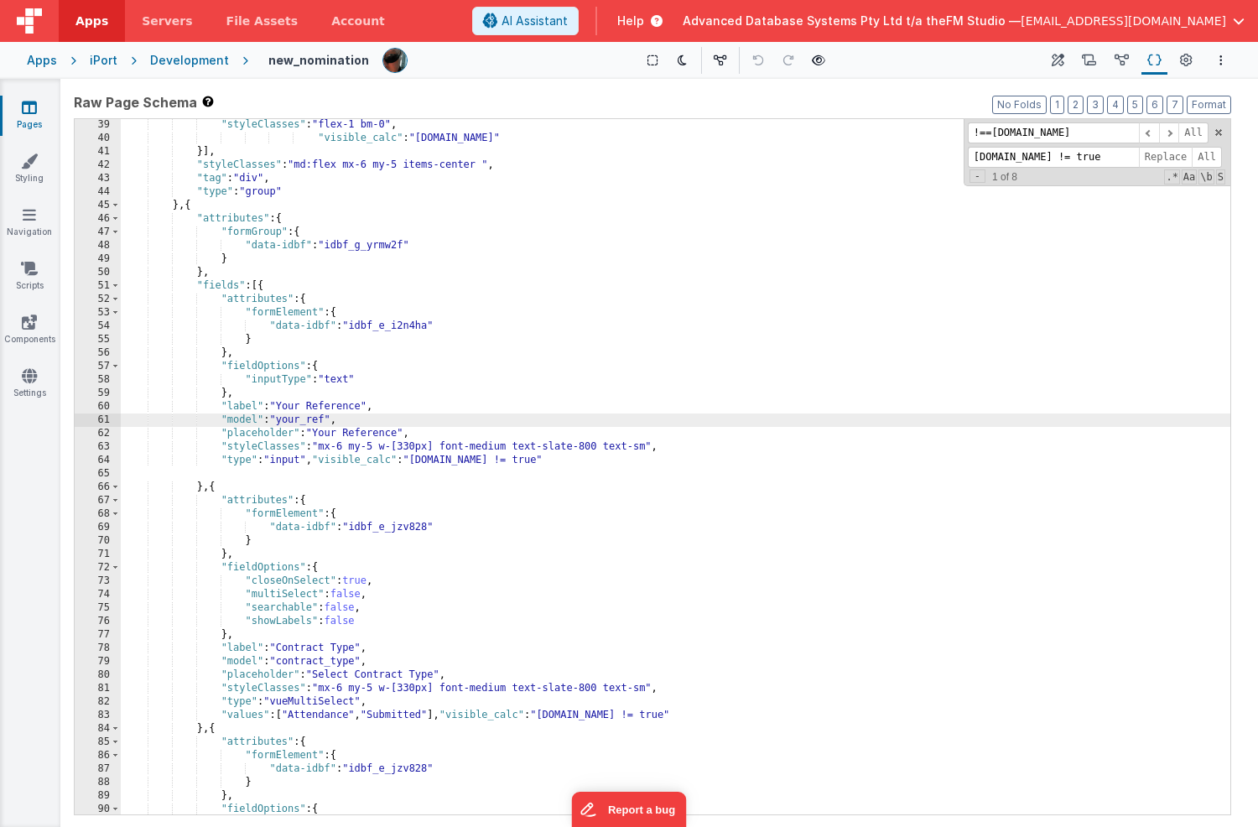
click at [492, 517] on div ""styleClasses" : "flex-1 bm-0" , "visible_calc" : "[DOMAIN_NAME]" }] , "styleCl…" at bounding box center [676, 479] width 1110 height 722
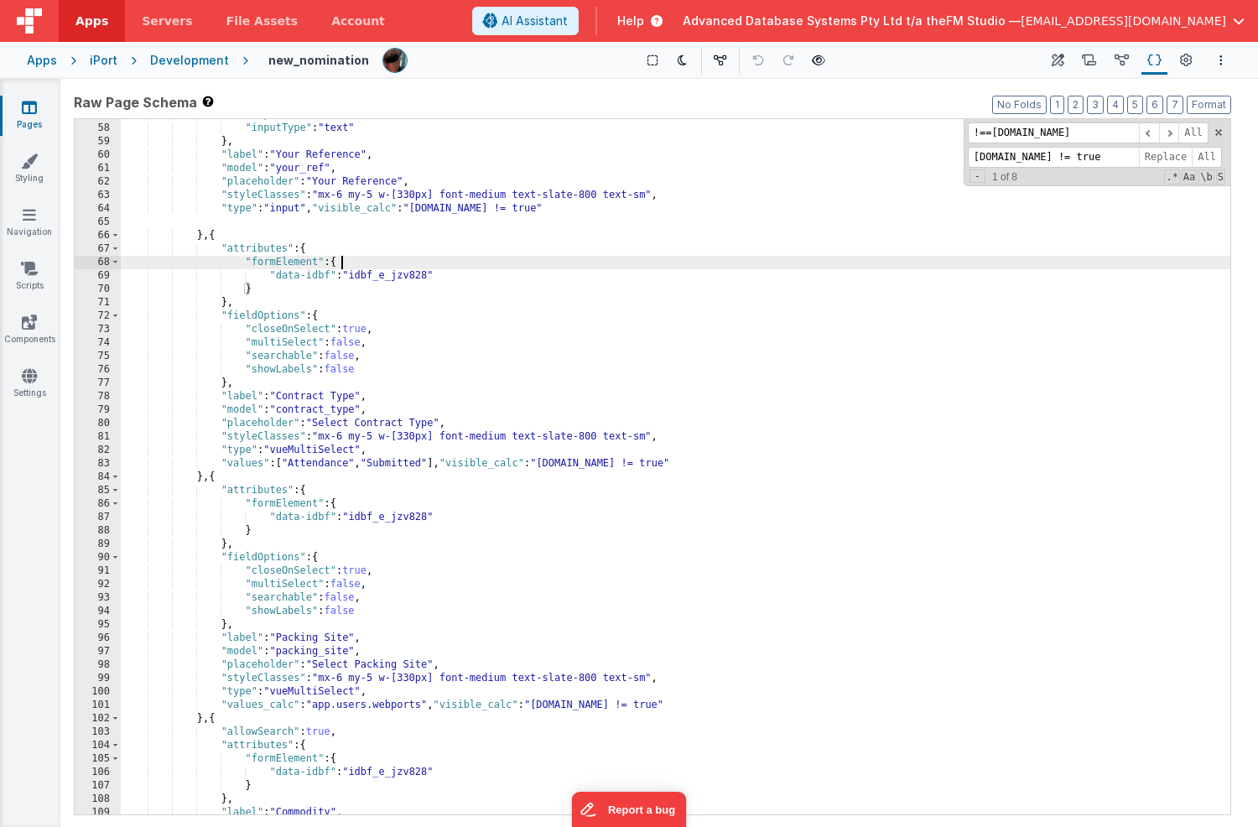
scroll to position [848, 0]
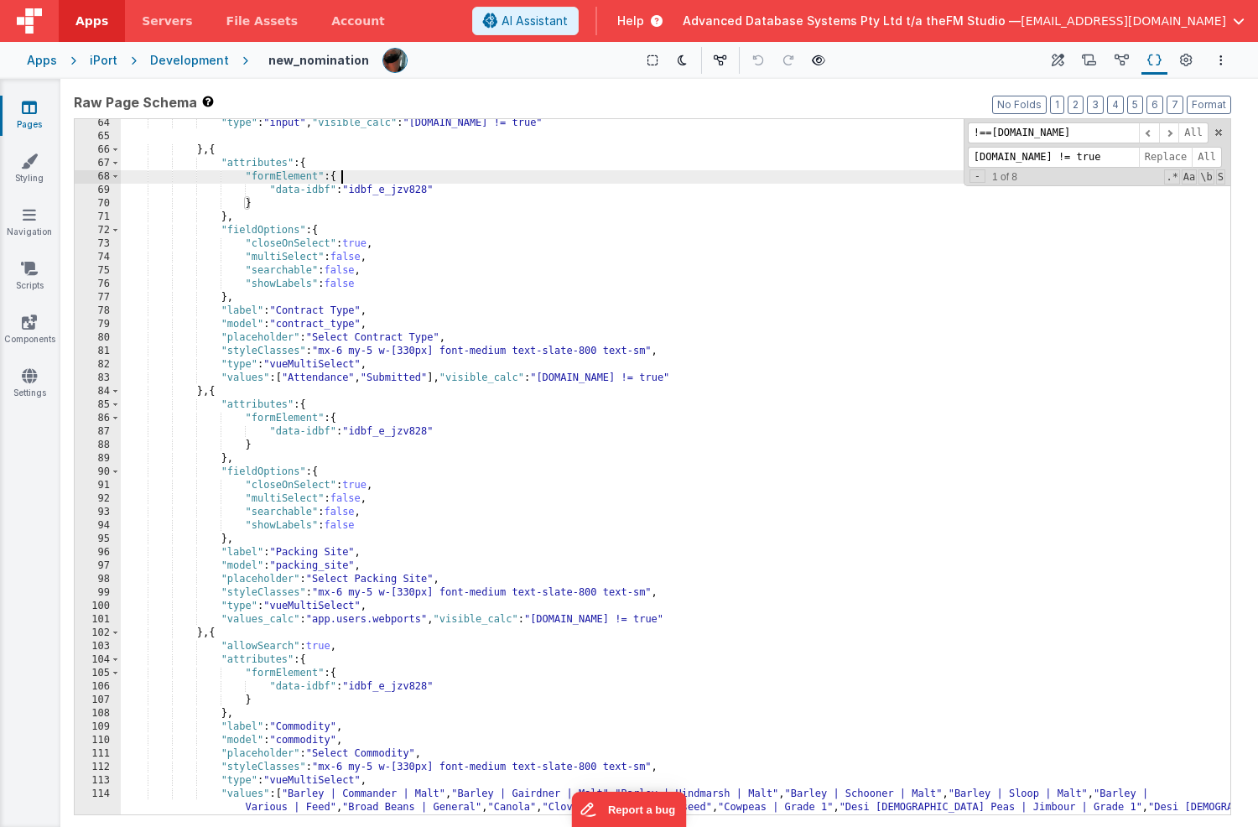
click at [492, 517] on div ""type" : "input" , "visible_calc" : "[DOMAIN_NAME] != true" } , { "attributes" …" at bounding box center [676, 538] width 1110 height 843
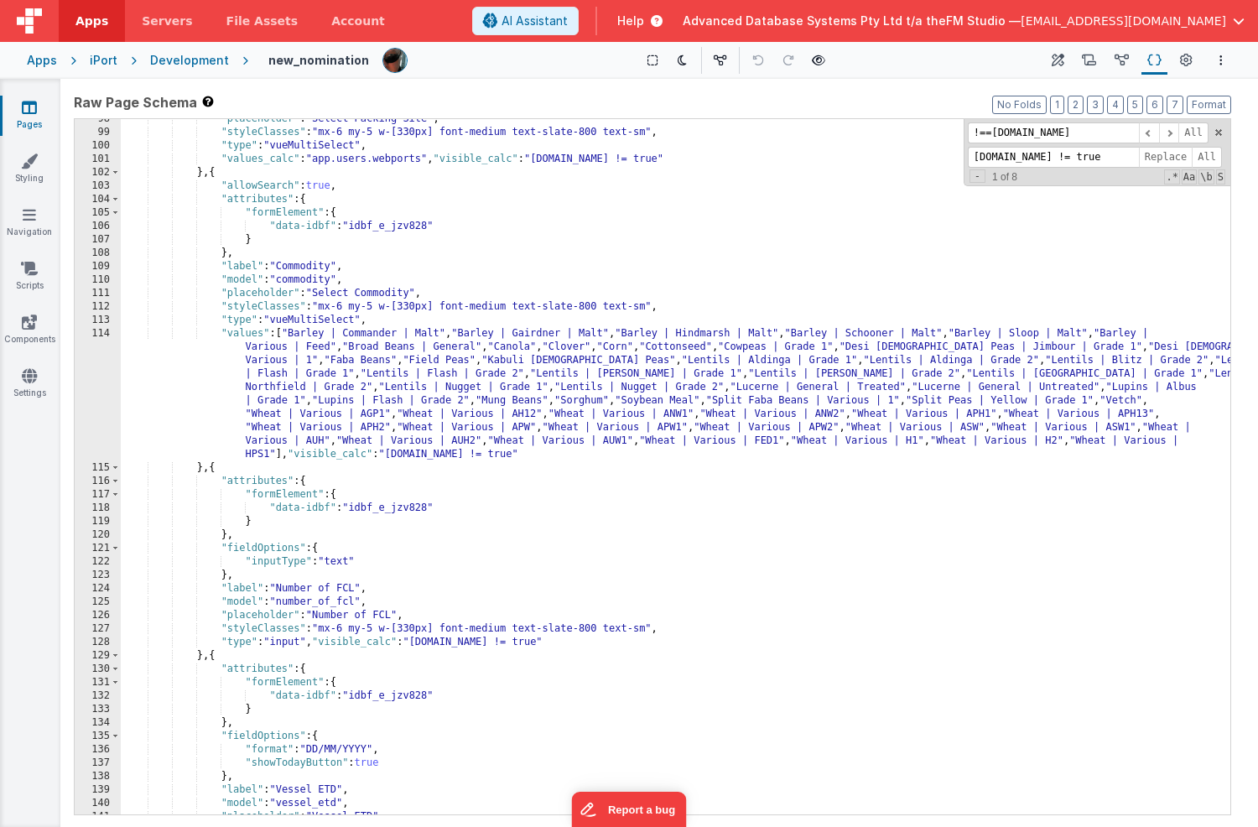
scroll to position [1309, 0]
click at [492, 517] on div ""placeholder" : "Select Packing Site" , "styleClasses" : "mx-6 my-5 w-[330px] f…" at bounding box center [676, 473] width 1110 height 722
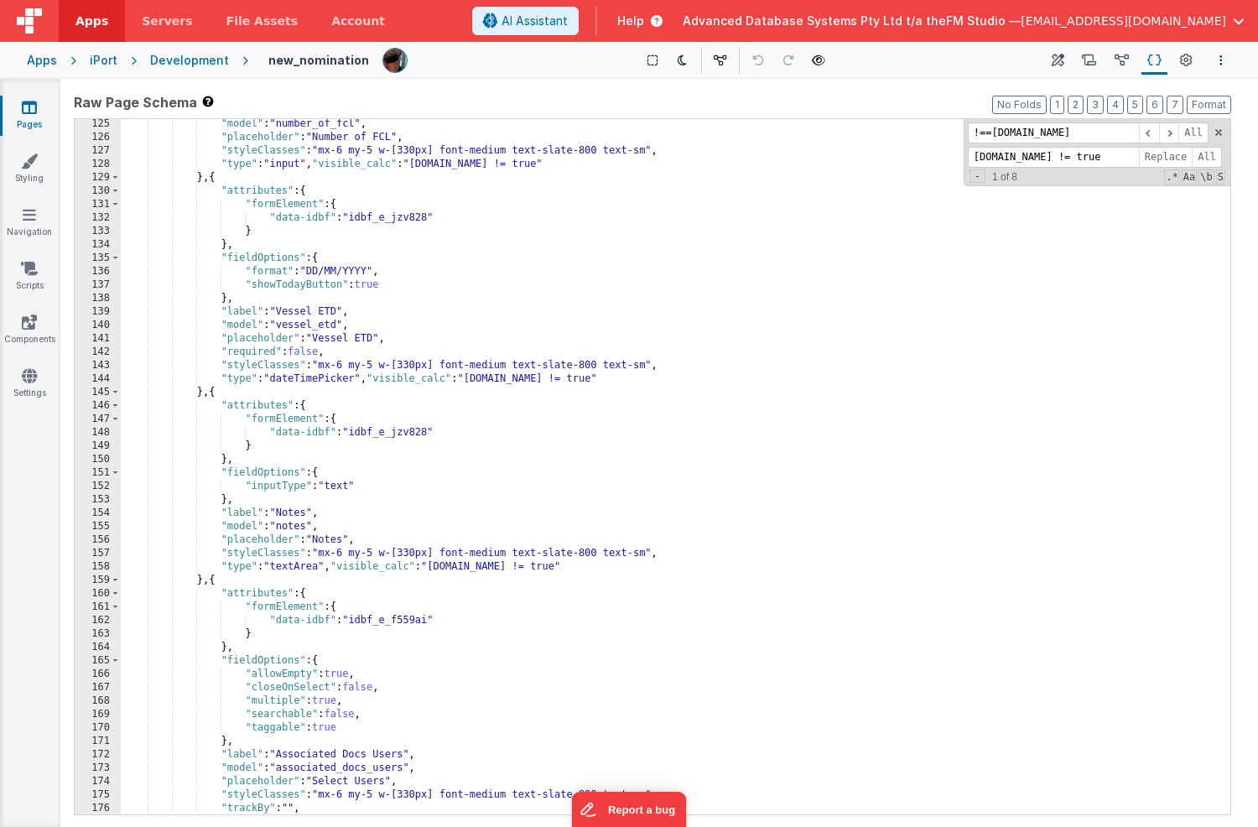
scroll to position [1787, 0]
click at [501, 587] on div ""model" : "number_of_fcl" , "placeholder" : "Number of FCL" , "styleClasses" : …" at bounding box center [676, 478] width 1110 height 722
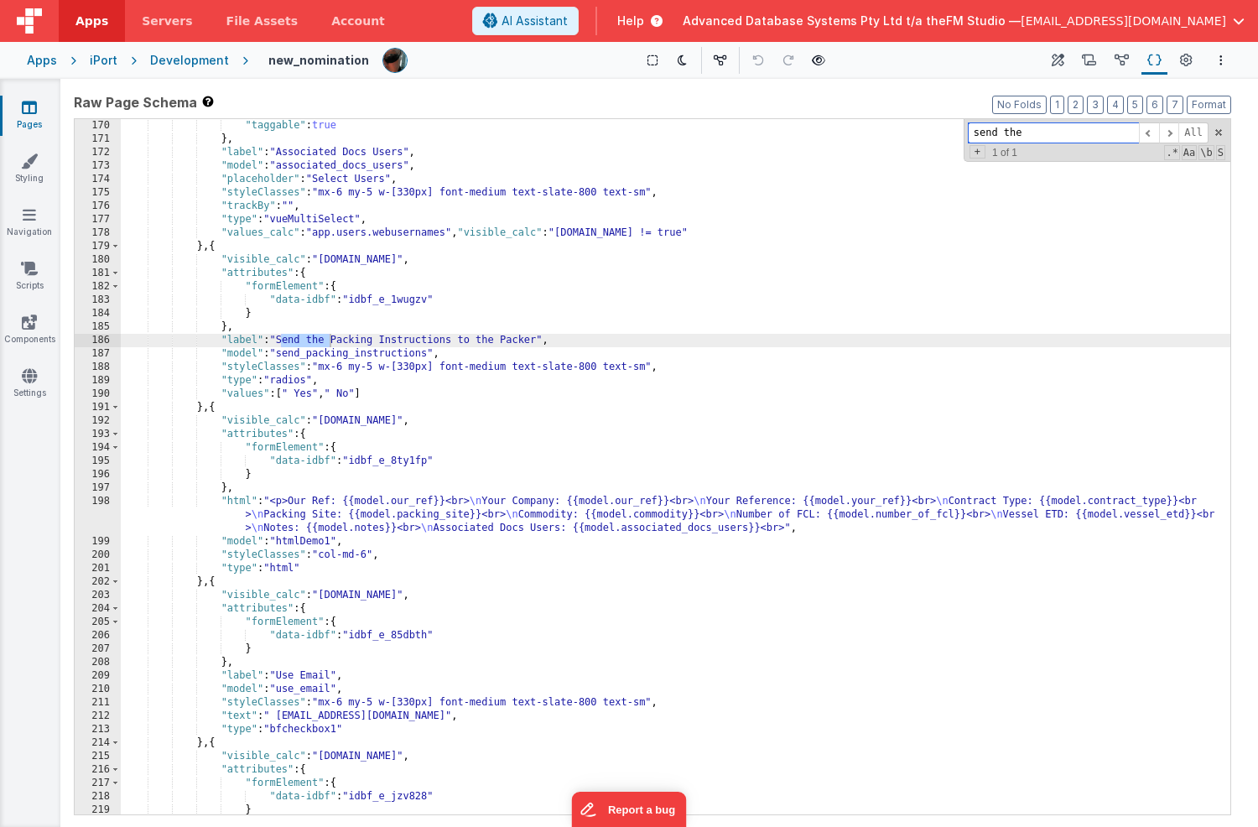
scroll to position [2389, 0]
type input "send the"
click at [217, 245] on div ""taggable" : true } , "label" : "Associated Docs Users" , "model" : "associated…" at bounding box center [676, 480] width 1110 height 722
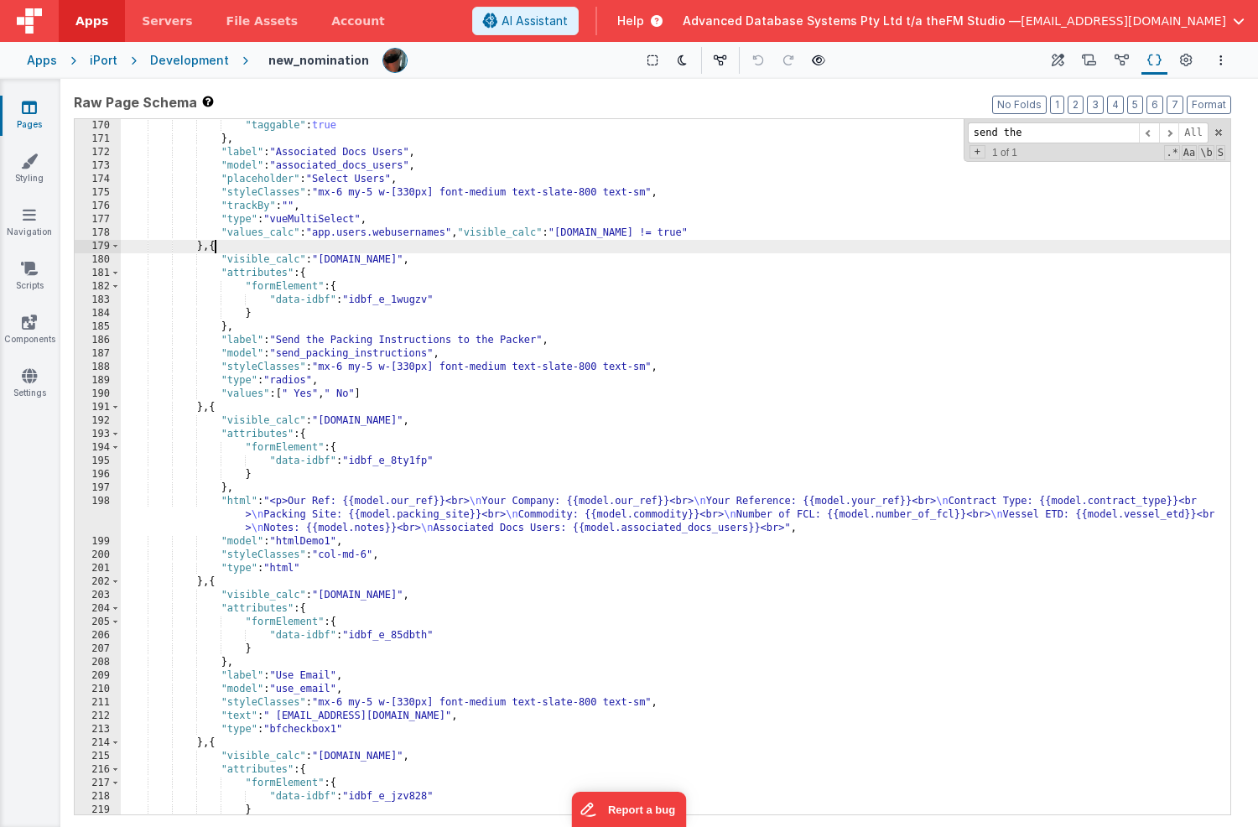
click at [217, 245] on div ""taggable" : true } , "label" : "Associated Docs Users" , "model" : "associated…" at bounding box center [676, 480] width 1110 height 722
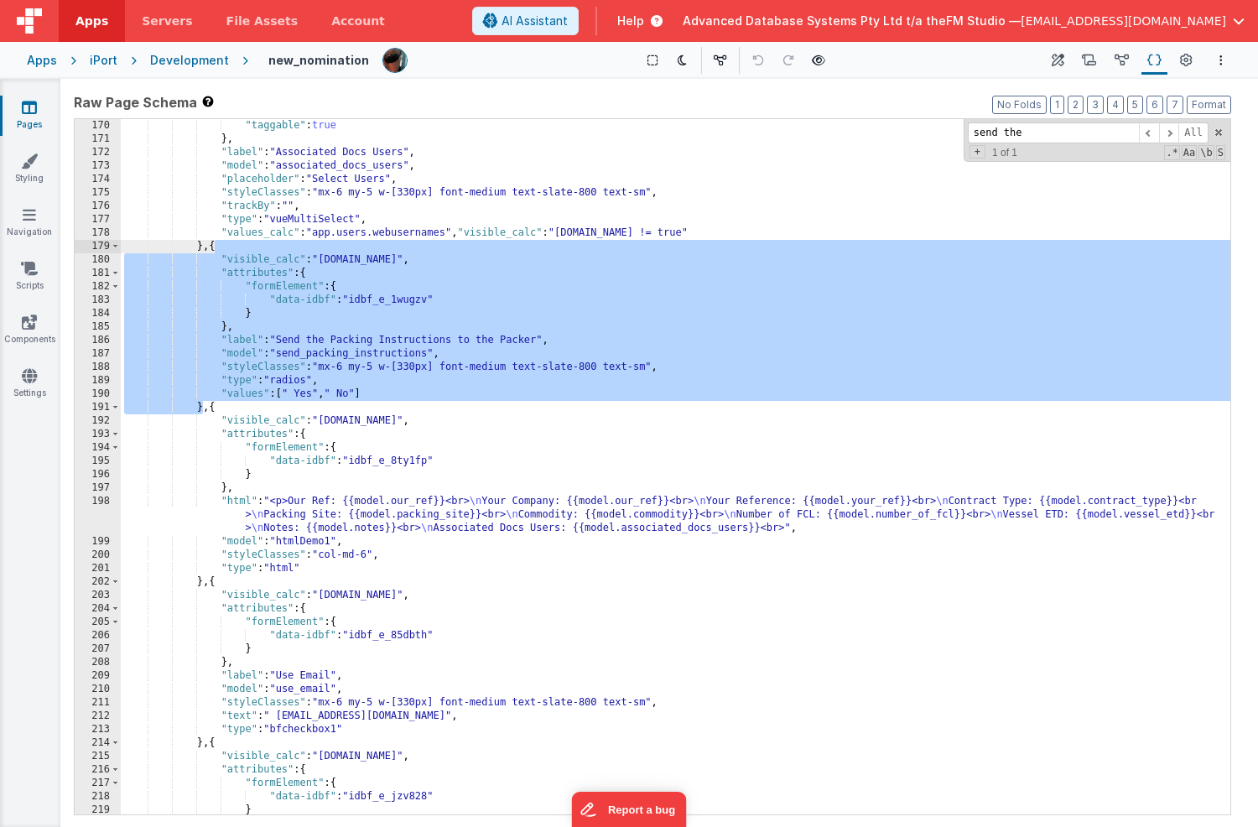
click at [216, 408] on div ""taggable" : true } , "label" : "Associated Docs Users" , "model" : "associated…" at bounding box center [676, 480] width 1110 height 722
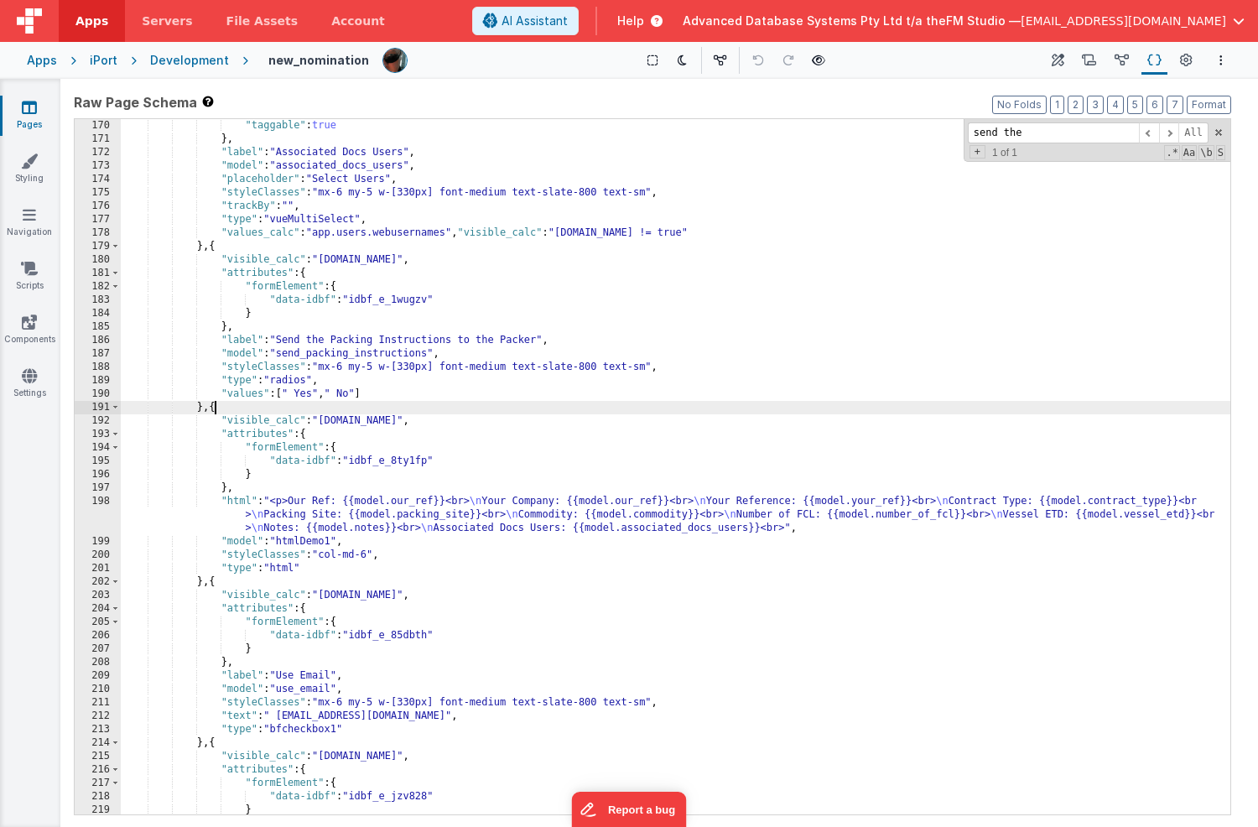
click at [216, 408] on div ""taggable" : true } , "label" : "Associated Docs Users" , "model" : "associated…" at bounding box center [676, 480] width 1110 height 722
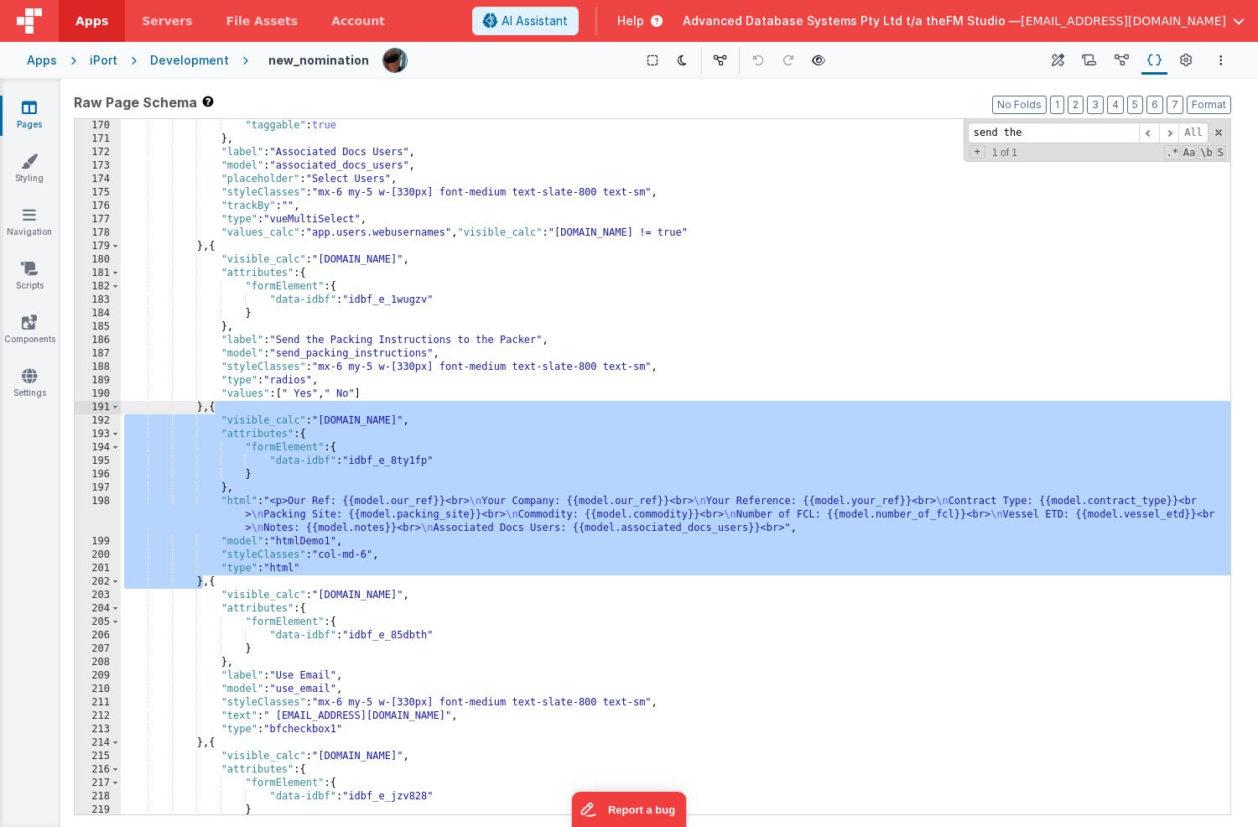
click at [211, 576] on div ""taggable" : true } , "label" : "Associated Docs Users" , "model" : "associated…" at bounding box center [676, 480] width 1110 height 722
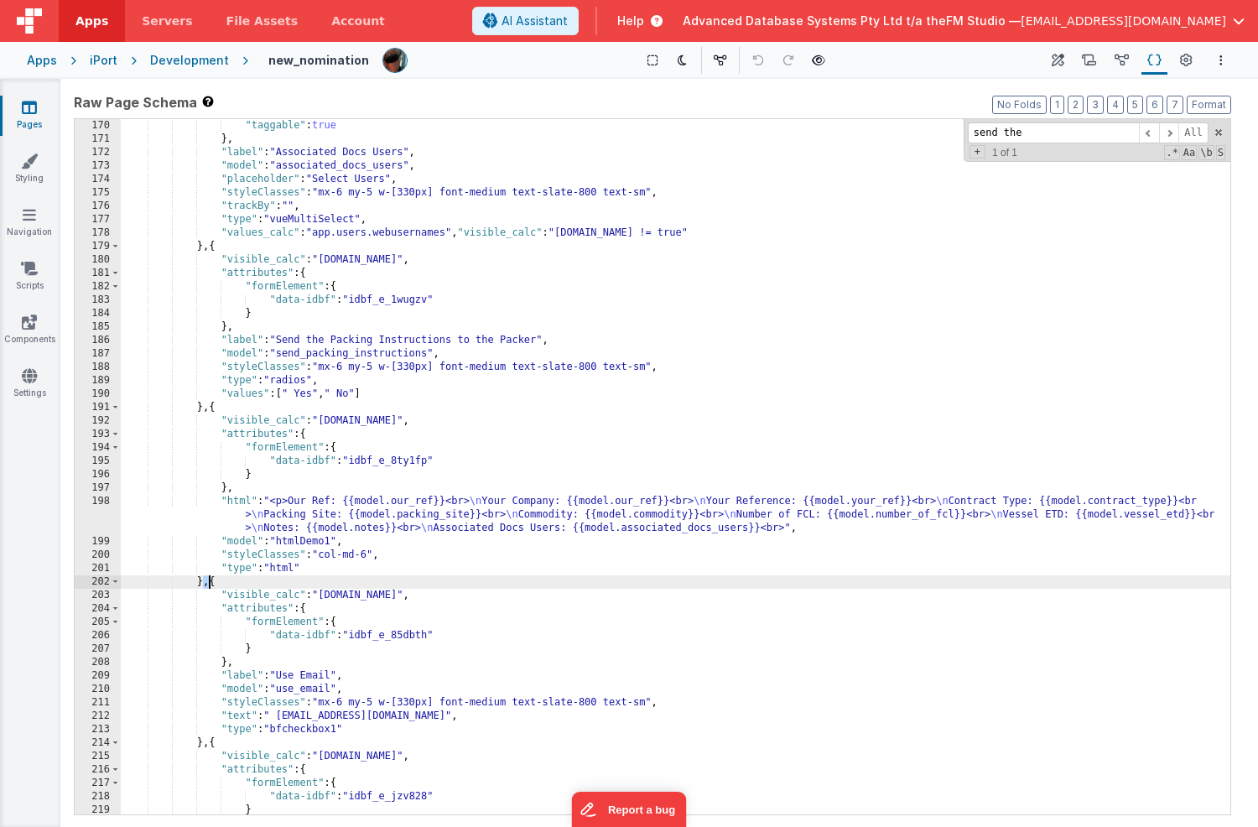
click at [211, 581] on div ""taggable" : true } , "label" : "Associated Docs Users" , "model" : "associated…" at bounding box center [676, 480] width 1110 height 722
click at [211, 405] on div ""taggable" : true } , "label" : "Associated Docs Users" , "model" : "associated…" at bounding box center [676, 480] width 1110 height 722
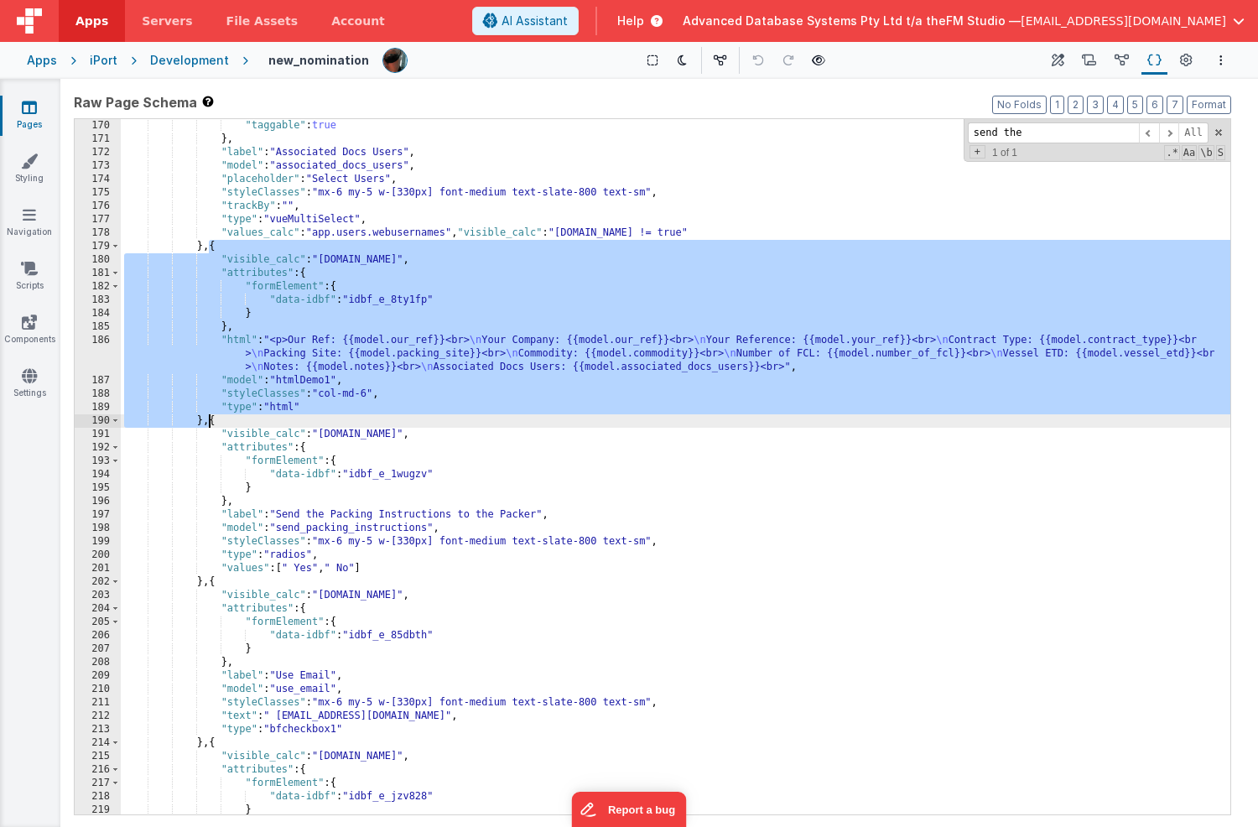
click at [439, 348] on div ""taggable" : true } , "label" : "Associated Docs Users" , "model" : "associated…" at bounding box center [676, 480] width 1110 height 722
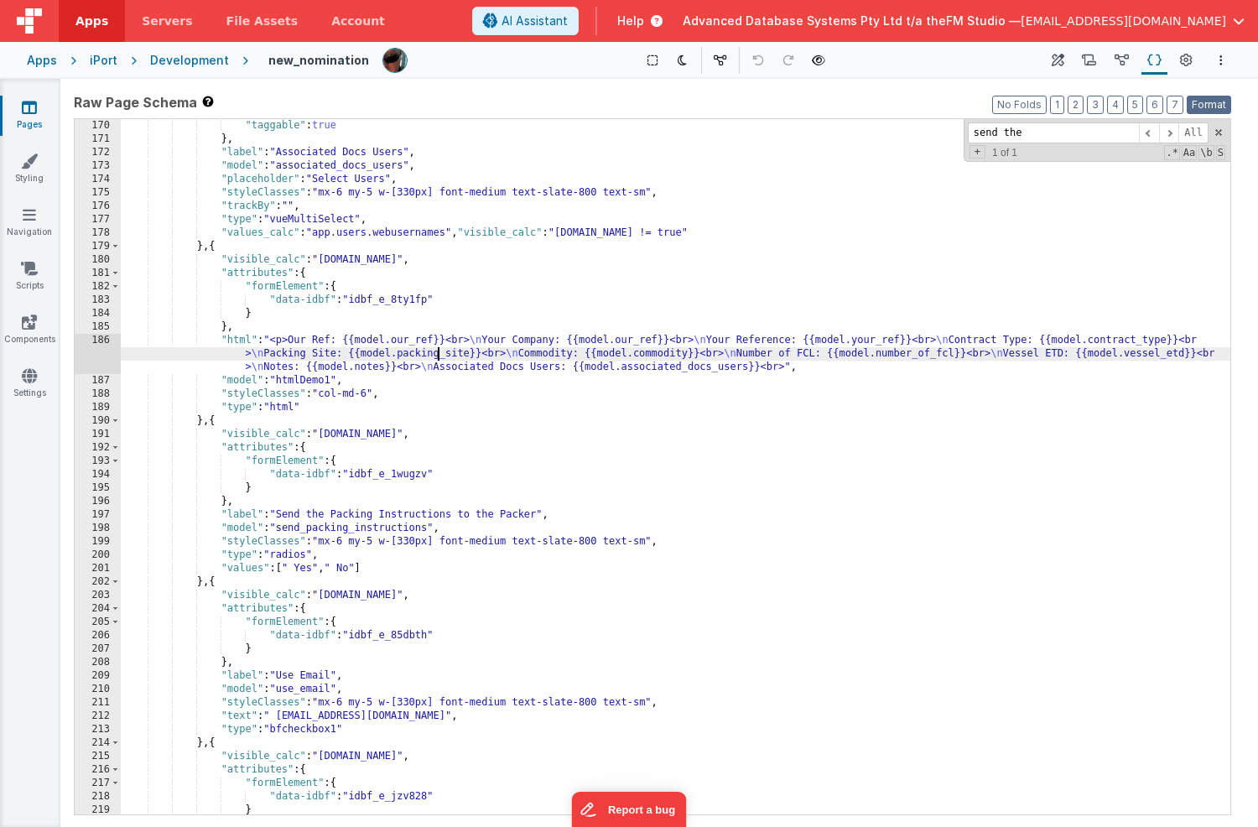
click at [634, 343] on div ""taggable" : true } , "label" : "Associated Docs Users" , "model" : "associated…" at bounding box center [676, 480] width 1110 height 722
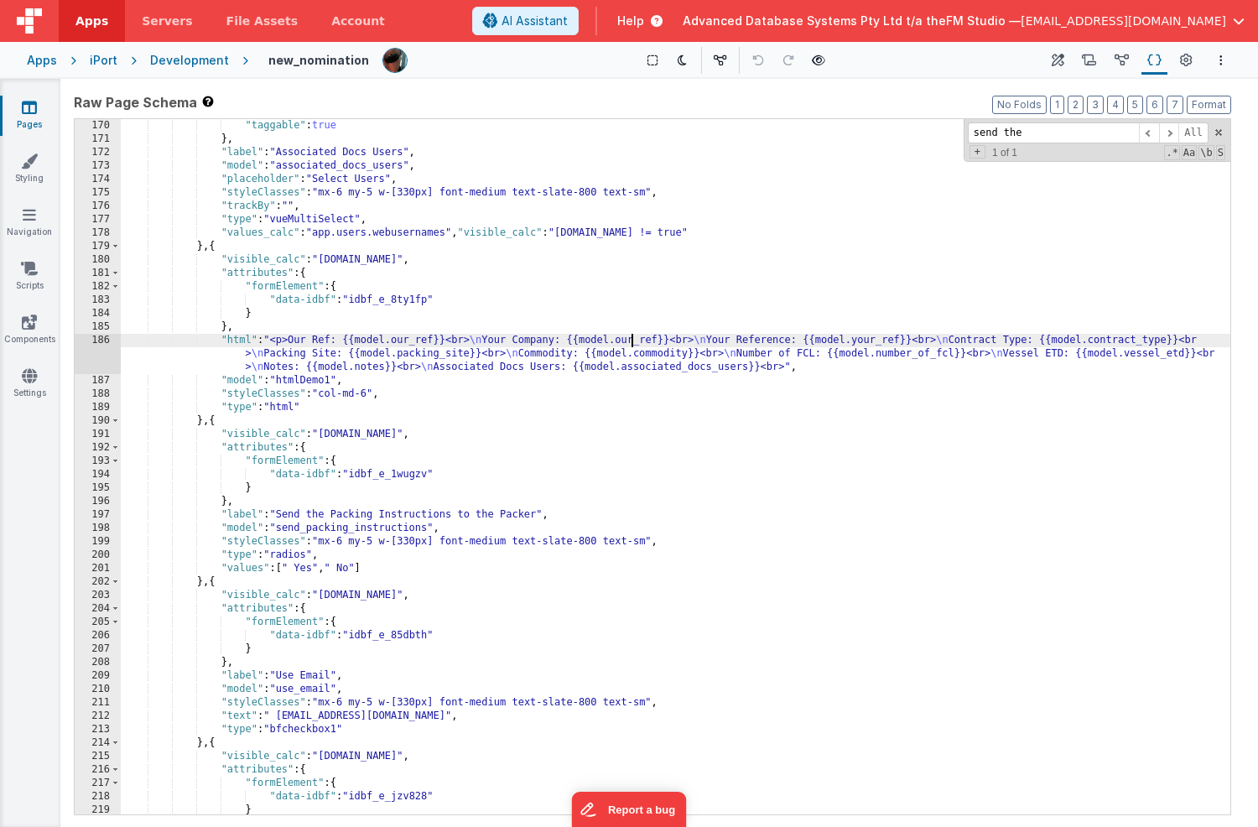
click at [623, 343] on div ""taggable" : true } , "label" : "Associated Docs Users" , "model" : "associated…" at bounding box center [676, 480] width 1110 height 722
click at [602, 341] on div ""taggable" : true } , "label" : "Associated Docs Users" , "model" : "associated…" at bounding box center [676, 480] width 1110 height 722
click at [349, 349] on div ""taggable" : true } , "label" : "Associated Docs Users" , "model" : "associated…" at bounding box center [676, 480] width 1110 height 722
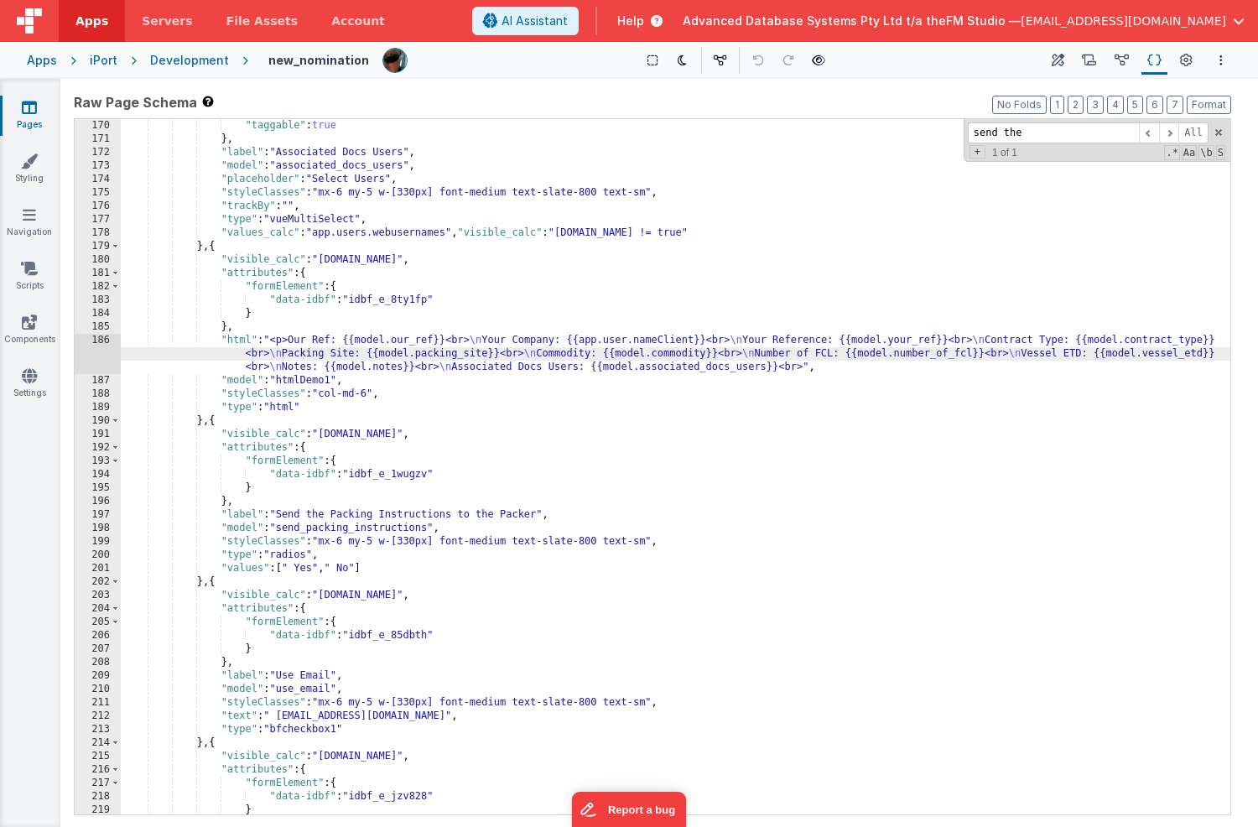
click at [86, 346] on div "186" at bounding box center [98, 354] width 46 height 40
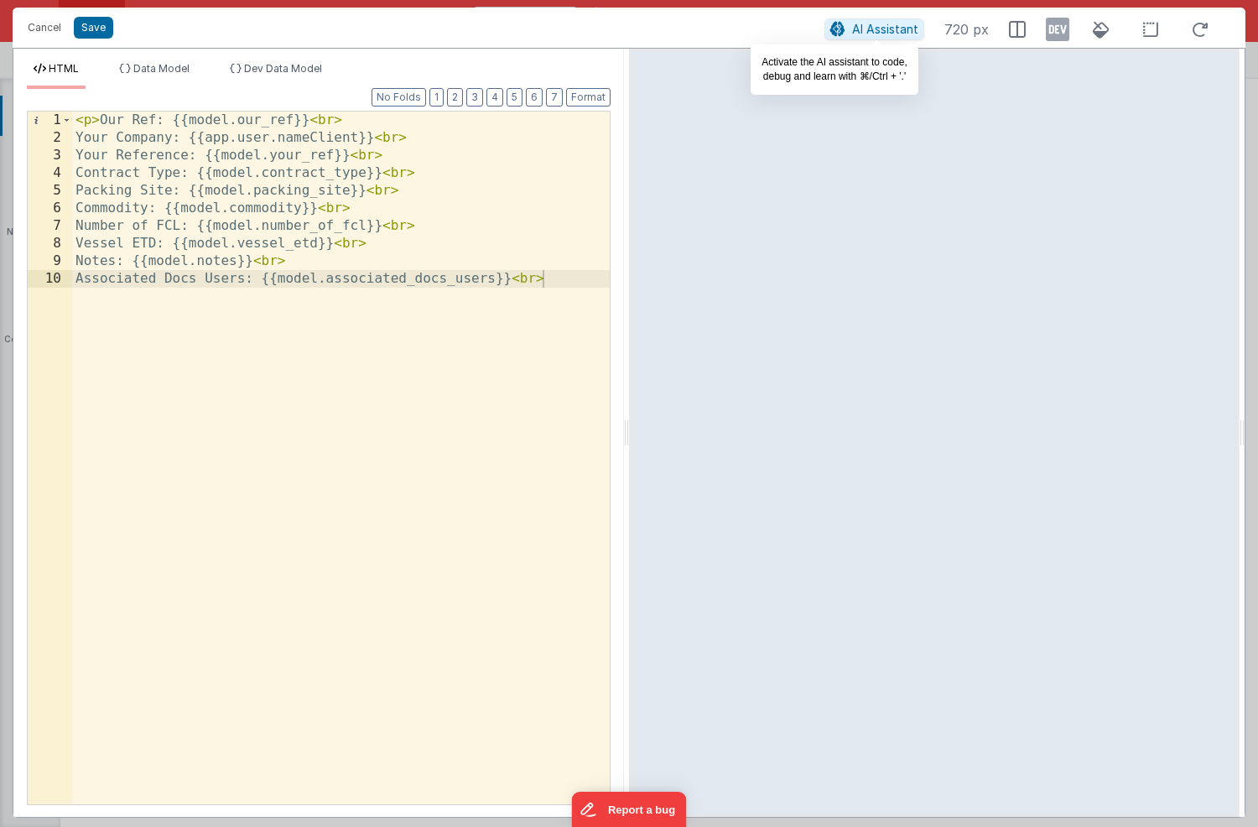
click at [873, 29] on span "AI Assistant" at bounding box center [885, 29] width 66 height 14
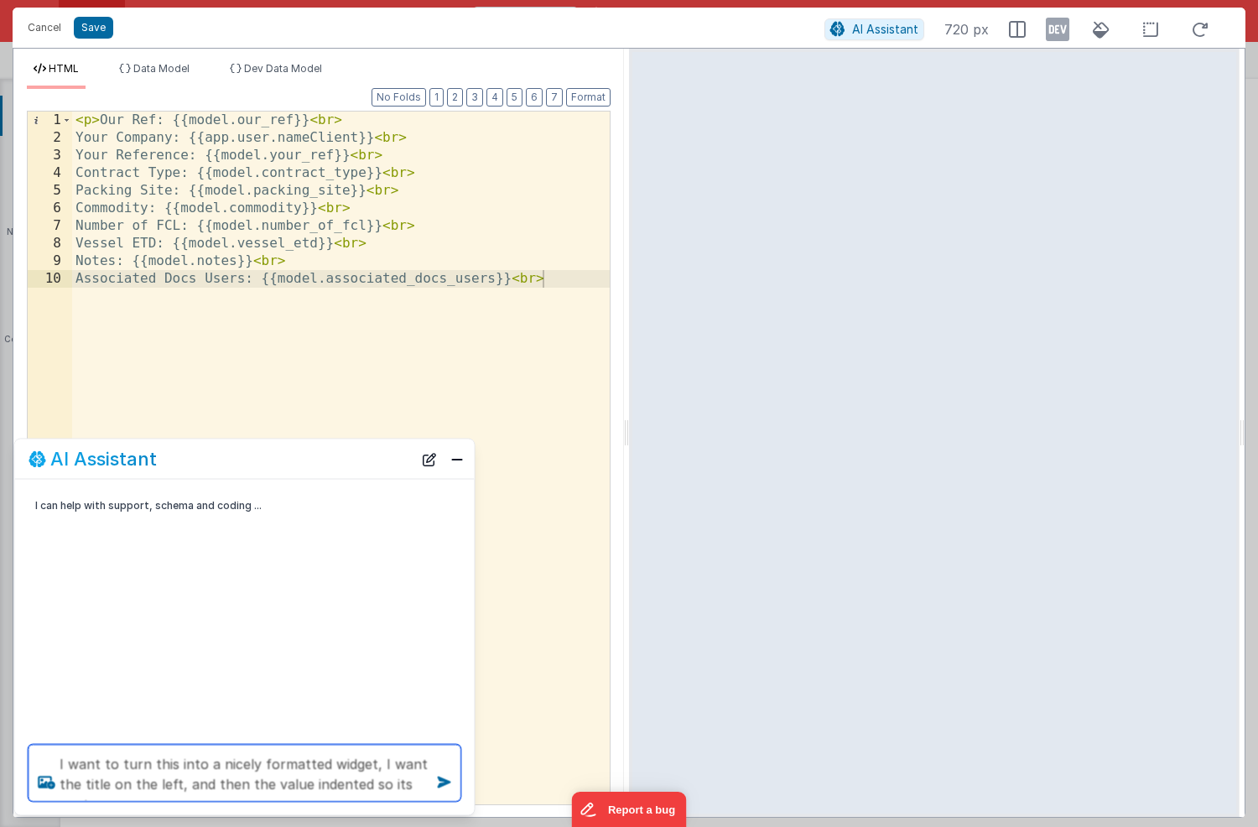
type textarea "I want to turn this into a nicely formatted widget, I want the title on the lef…"
click at [566, 283] on div "< p > Our Ref: {{model.our_ref}} < br > Your Company: {{app.user.nameClient}} <…" at bounding box center [341, 476] width 538 height 728
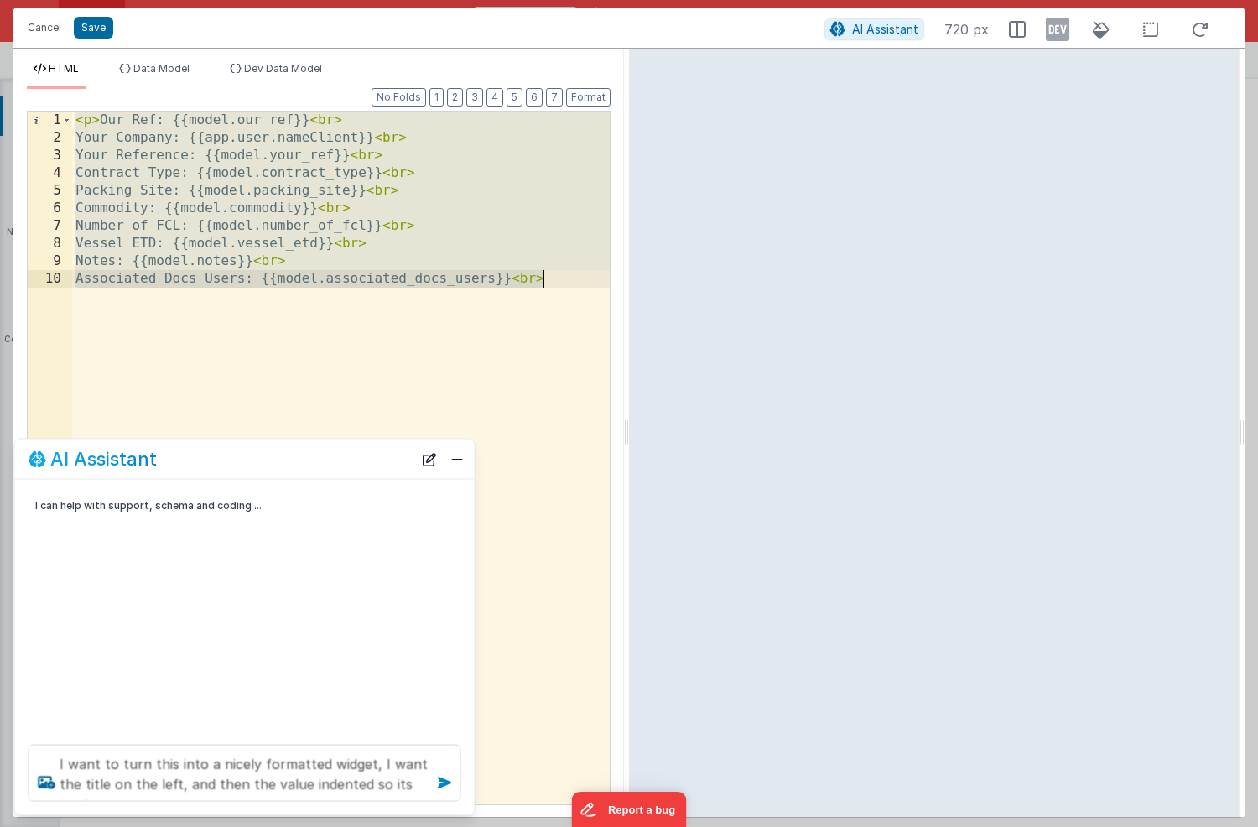
click at [445, 781] on icon at bounding box center [444, 782] width 27 height 27
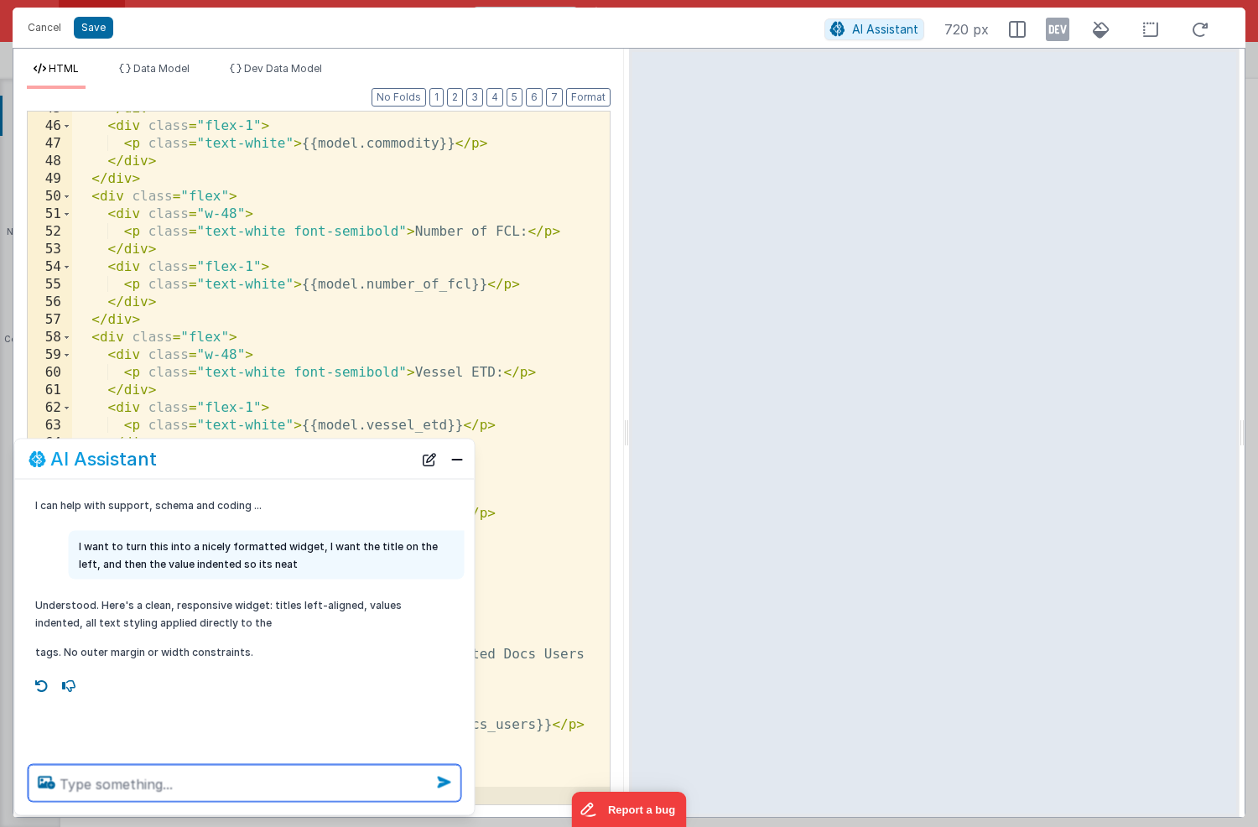
scroll to position [787, 0]
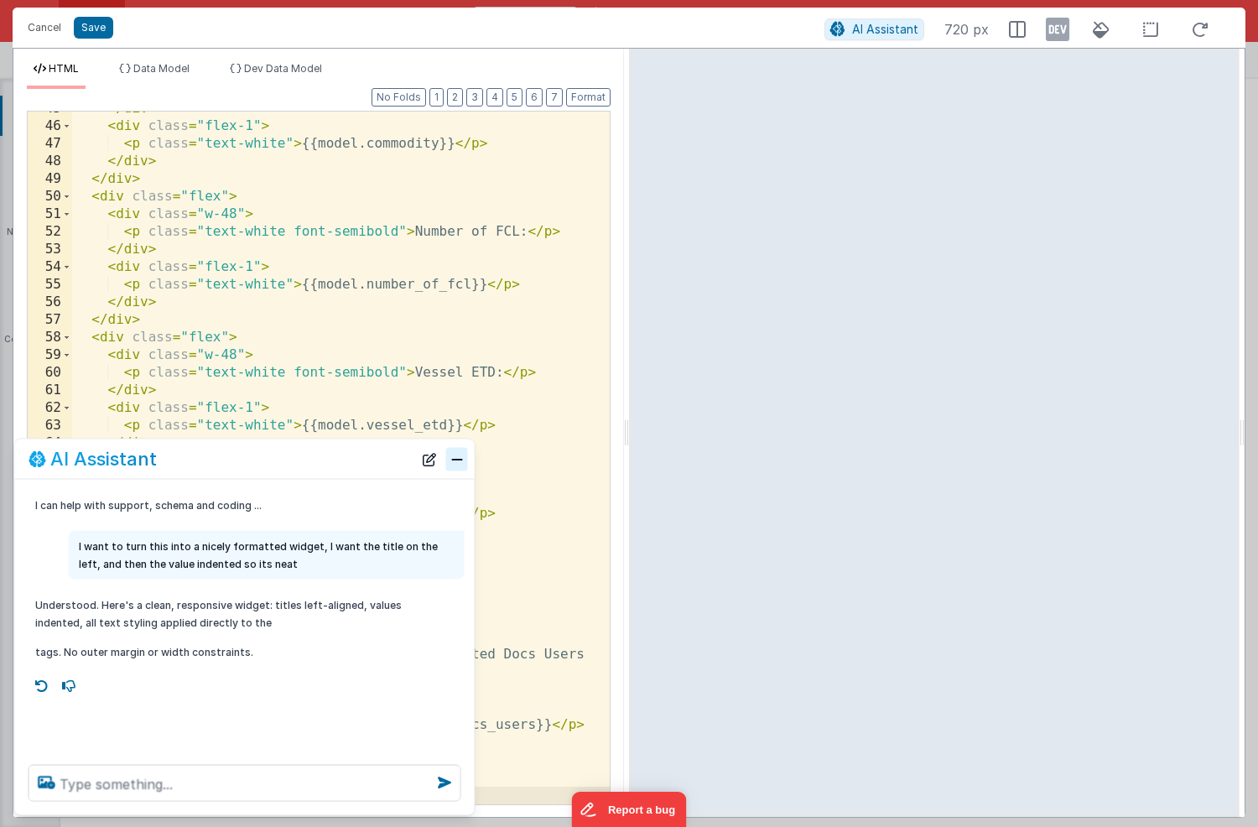
click at [456, 461] on button "Close" at bounding box center [457, 458] width 22 height 23
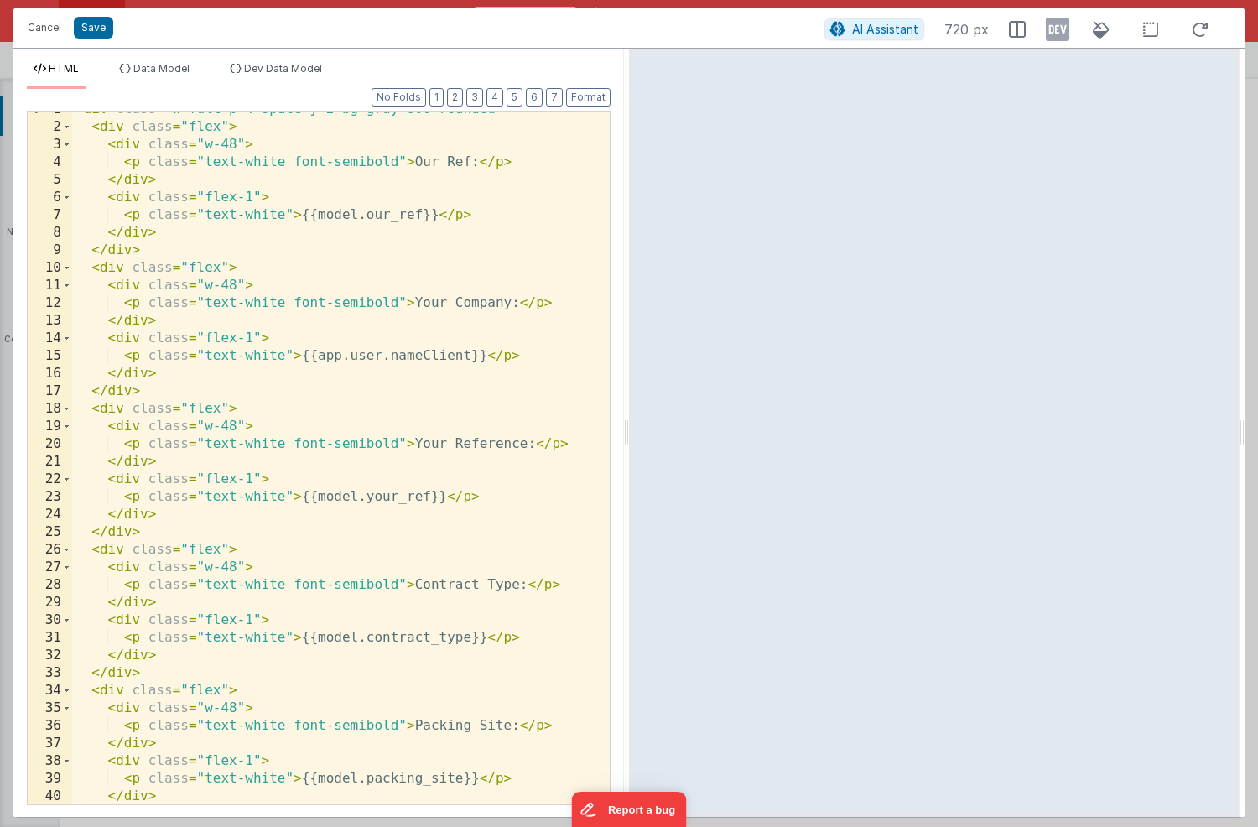
scroll to position [11, 0]
click at [390, 272] on div "< div class = "w-full p-4 space-y-2 bg-gray-800 rounded" > < div class = "flex"…" at bounding box center [341, 465] width 538 height 728
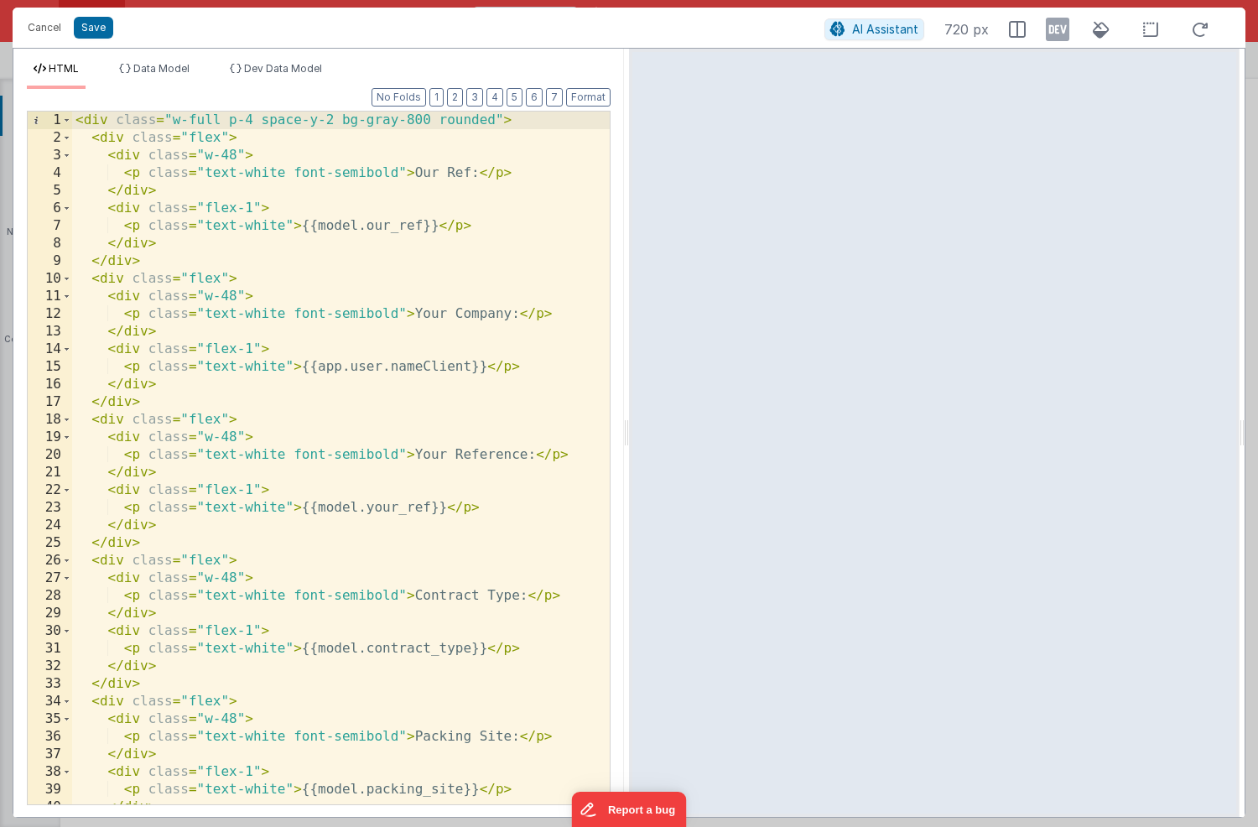
click at [407, 122] on div "< div class = "w-full p-4 space-y-2 bg-gray-800 rounded" > < div class = "flex"…" at bounding box center [341, 476] width 538 height 728
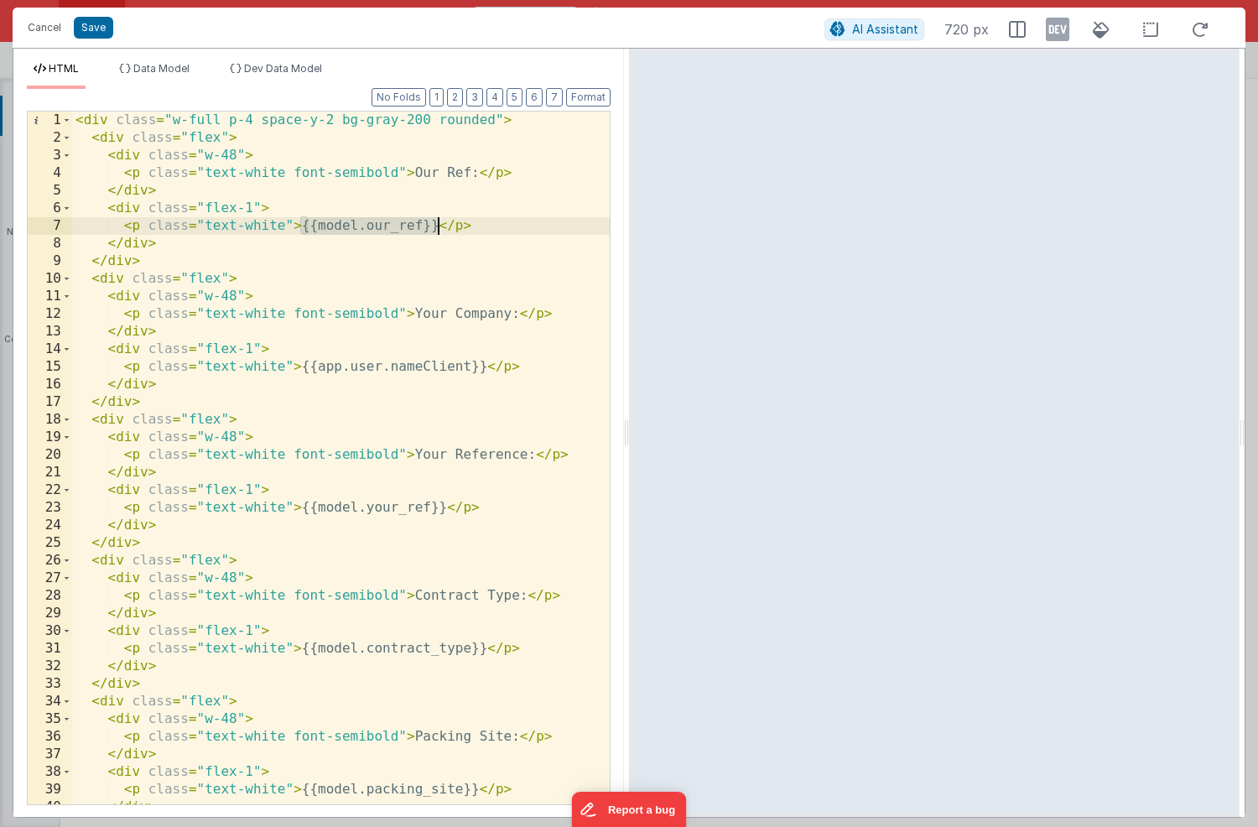
drag, startPoint x: 304, startPoint y: 227, endPoint x: 435, endPoint y: 222, distance: 131.8
click at [435, 222] on div "< div class = "w-full p-4 space-y-2 bg-gray-200 rounded" > < div class = "flex"…" at bounding box center [341, 476] width 538 height 728
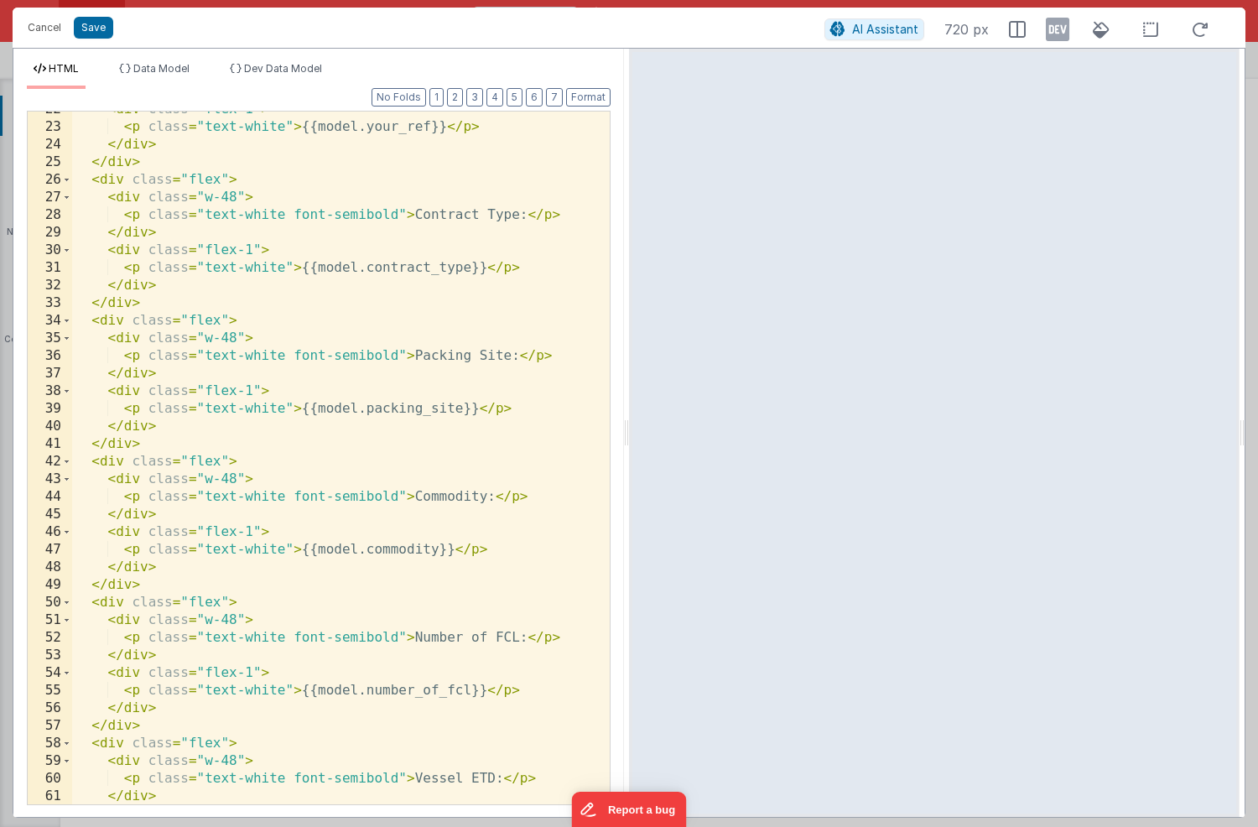
scroll to position [381, 0]
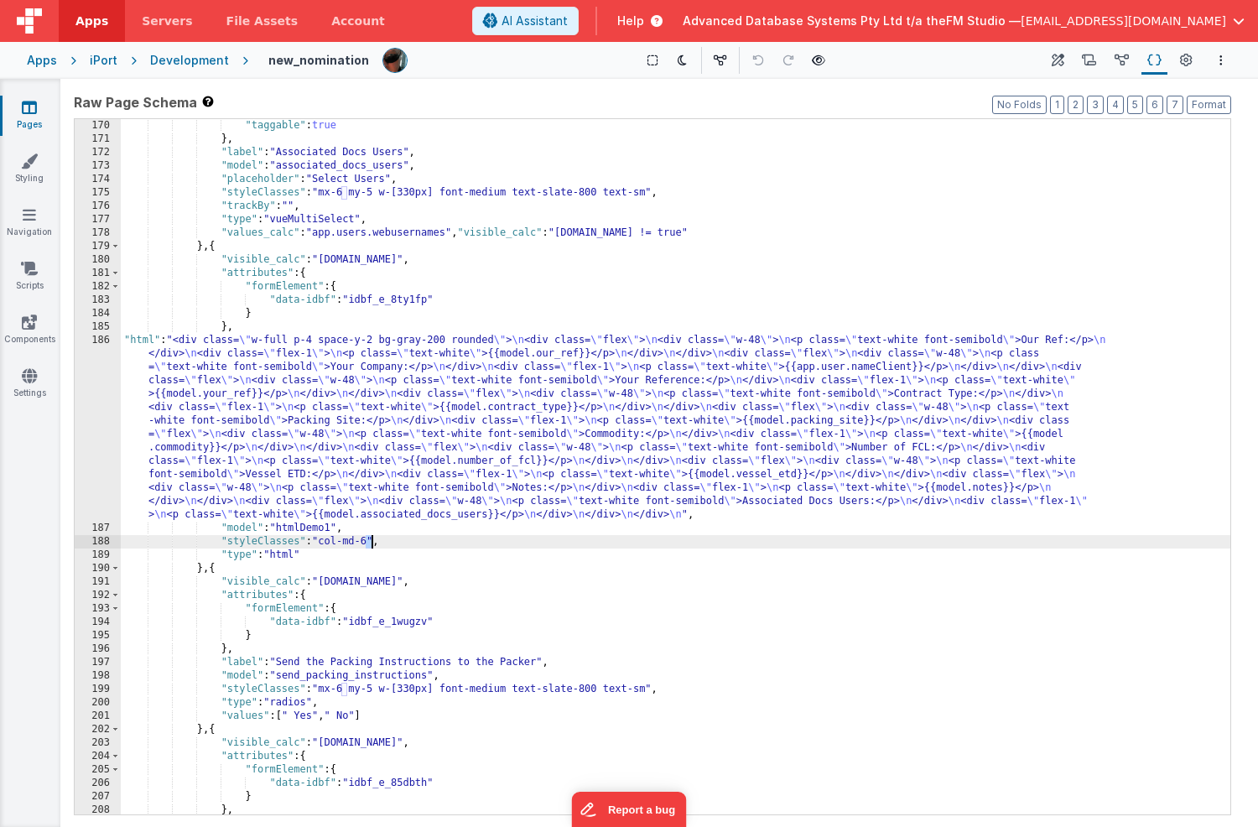
click at [371, 543] on div ""taggable" : true } , "label" : "Associated Docs Users" , "model" : "associated…" at bounding box center [676, 480] width 1110 height 722
click at [608, 650] on div ""taggable" : true } , "label" : "Associated Docs Users" , "model" : "associated…" at bounding box center [676, 480] width 1110 height 722
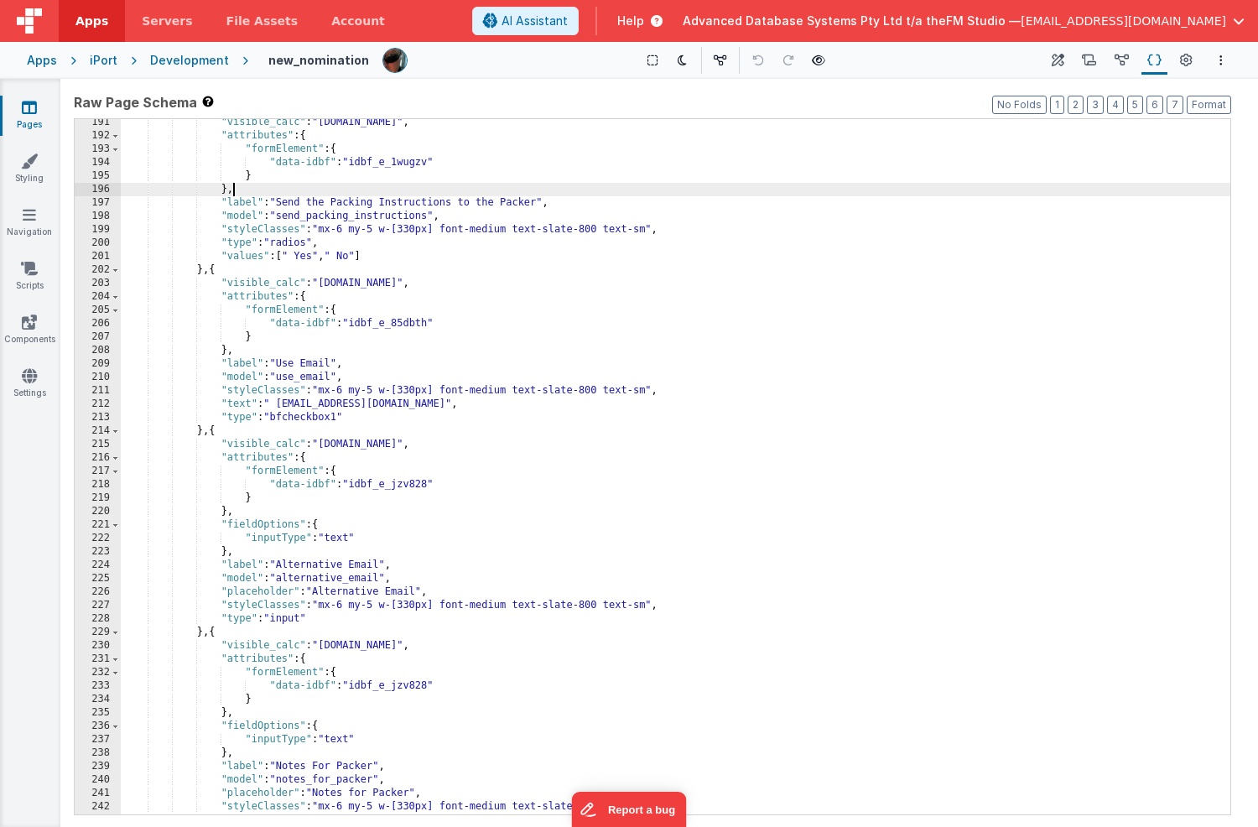
scroll to position [2849, 0]
click at [325, 219] on div ""visible_calc" : "[DOMAIN_NAME]" , "attributes" : { "formElement" : { "data-idb…" at bounding box center [676, 477] width 1110 height 722
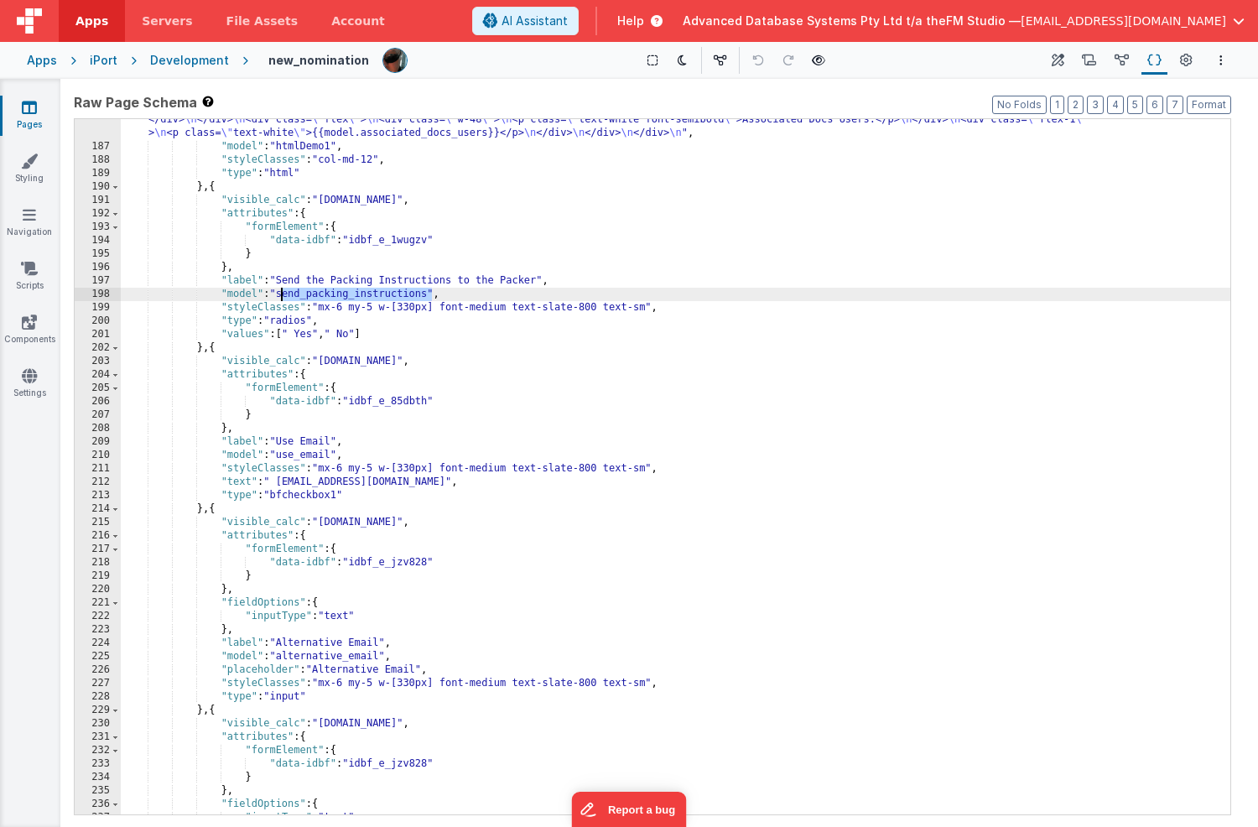
scroll to position [2722, 0]
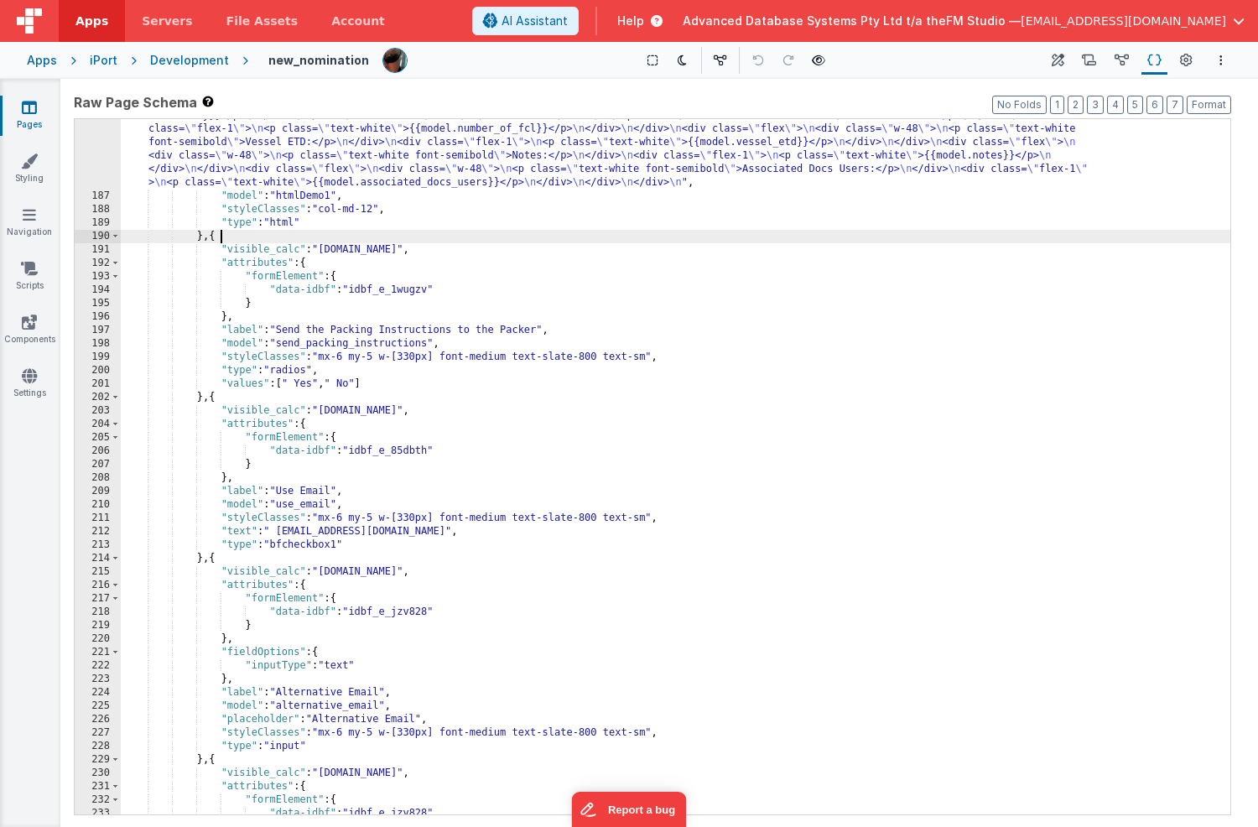
click at [463, 235] on div ""html" : "<div class= \" w-full p-4 space-y-2 bg-gray-200 rounded \" > \n <div …" at bounding box center [676, 450] width 1110 height 897
click at [456, 184] on div ""html" : "<div class= \" w-full p-4 space-y-2 bg-gray-200 rounded \" > \n <div …" at bounding box center [676, 450] width 1110 height 897
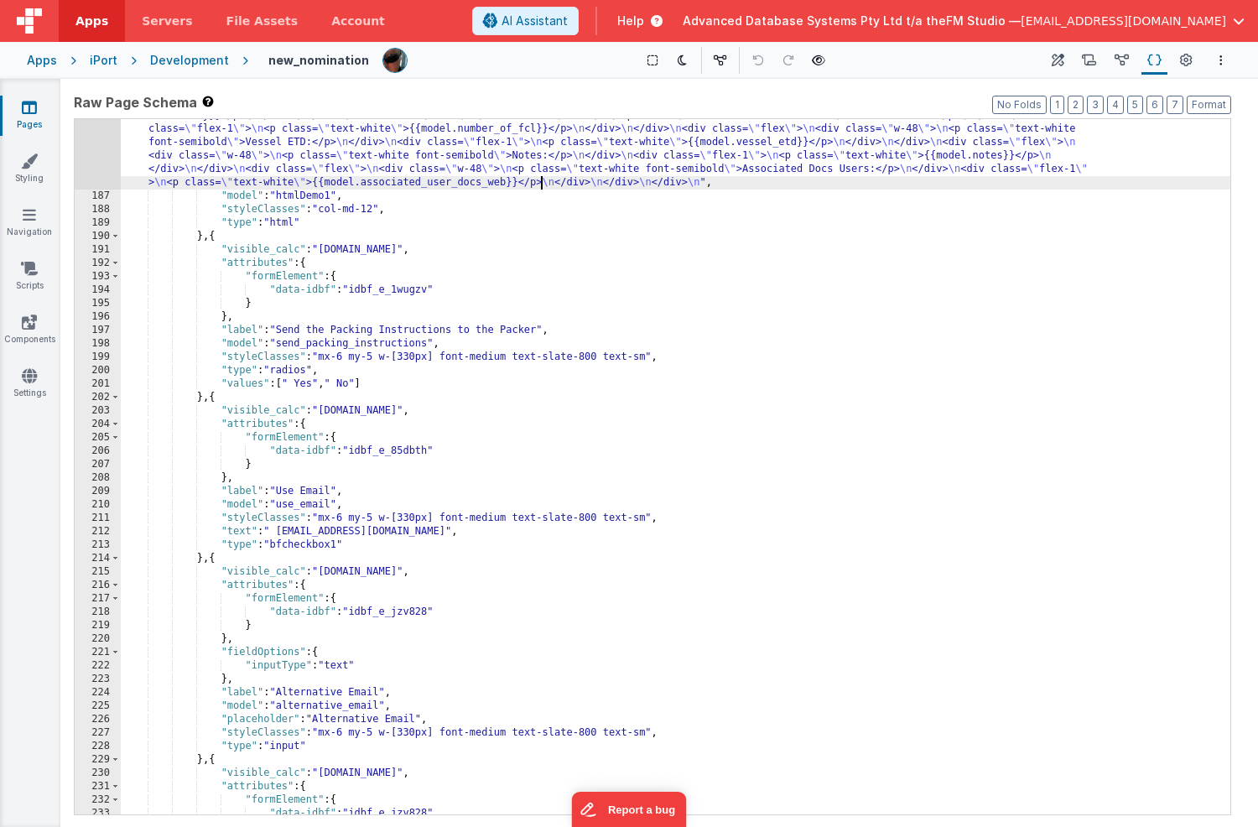
click at [414, 182] on div ""html" : "<div class= \" w-full p-4 space-y-2 bg-gray-200 rounded \" > \n <div …" at bounding box center [676, 450] width 1110 height 897
paste textarea
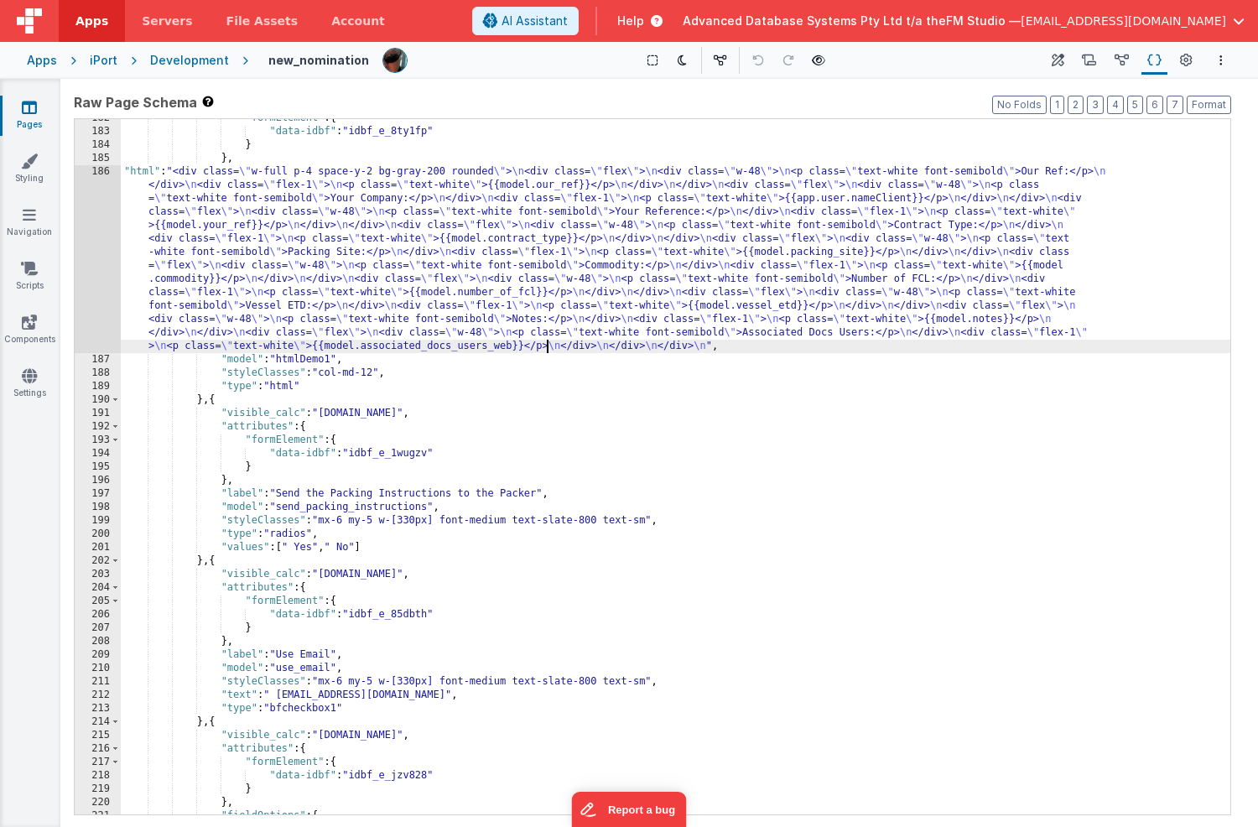
scroll to position [2542, 0]
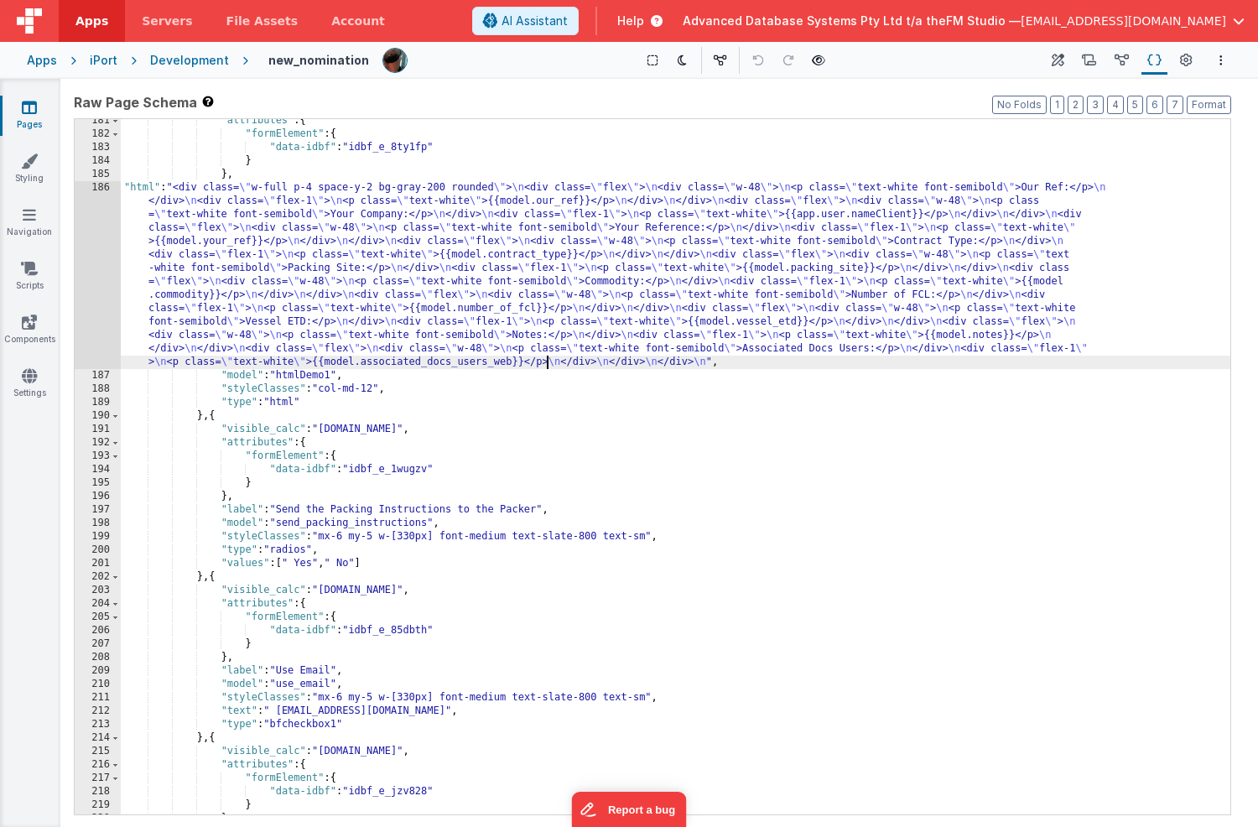
click at [522, 364] on div ""attributes" : { "formElement" : { "data-idbf" : "idbf_e_8ty1fp" } } , "html" :…" at bounding box center [676, 475] width 1110 height 722
drag, startPoint x: 522, startPoint y: 364, endPoint x: 398, endPoint y: 365, distance: 124.2
click at [398, 365] on div ""attributes" : { "formElement" : { "data-idbf" : "idbf_e_8ty1fp" } } , "html" :…" at bounding box center [676, 475] width 1110 height 722
click at [534, 306] on div ""attributes" : { "formElement" : { "data-idbf" : "idbf_e_8ty1fp" } } , "html" :…" at bounding box center [676, 475] width 1110 height 722
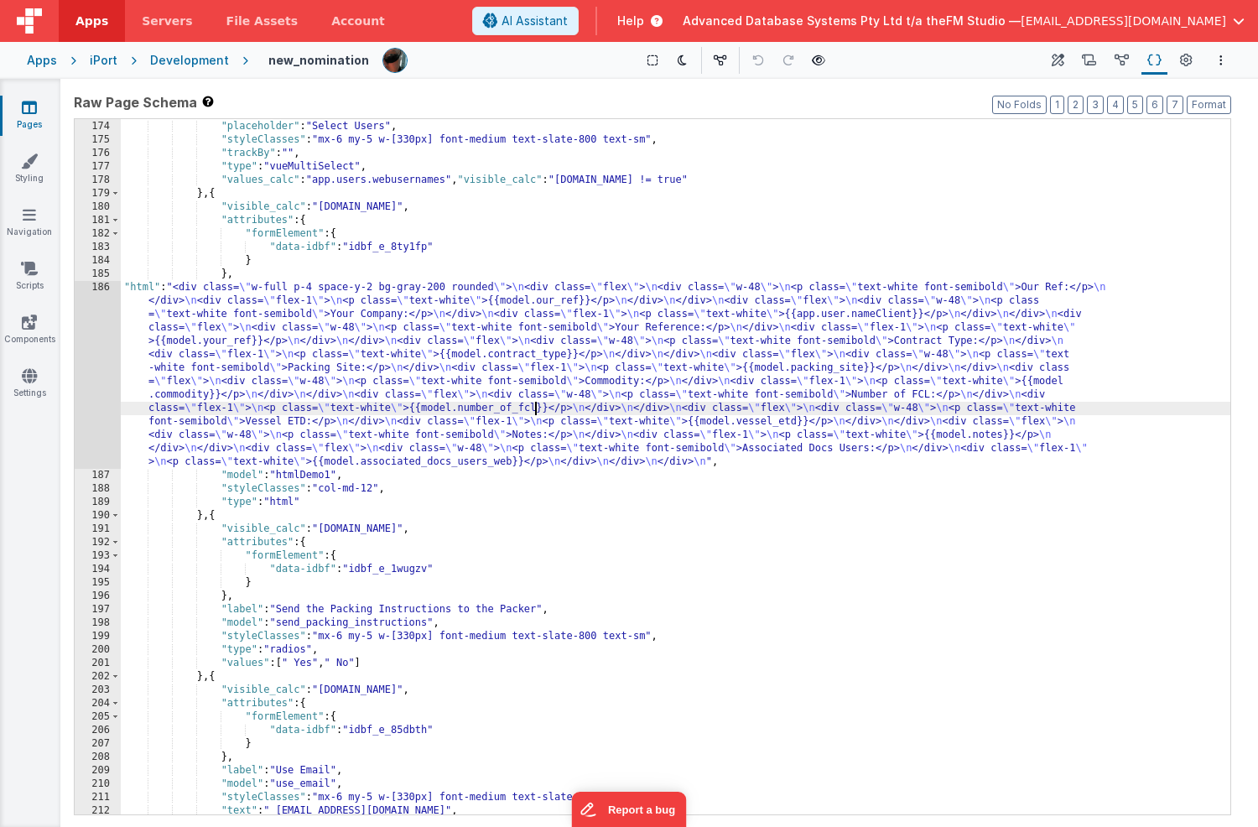
scroll to position [2255, 0]
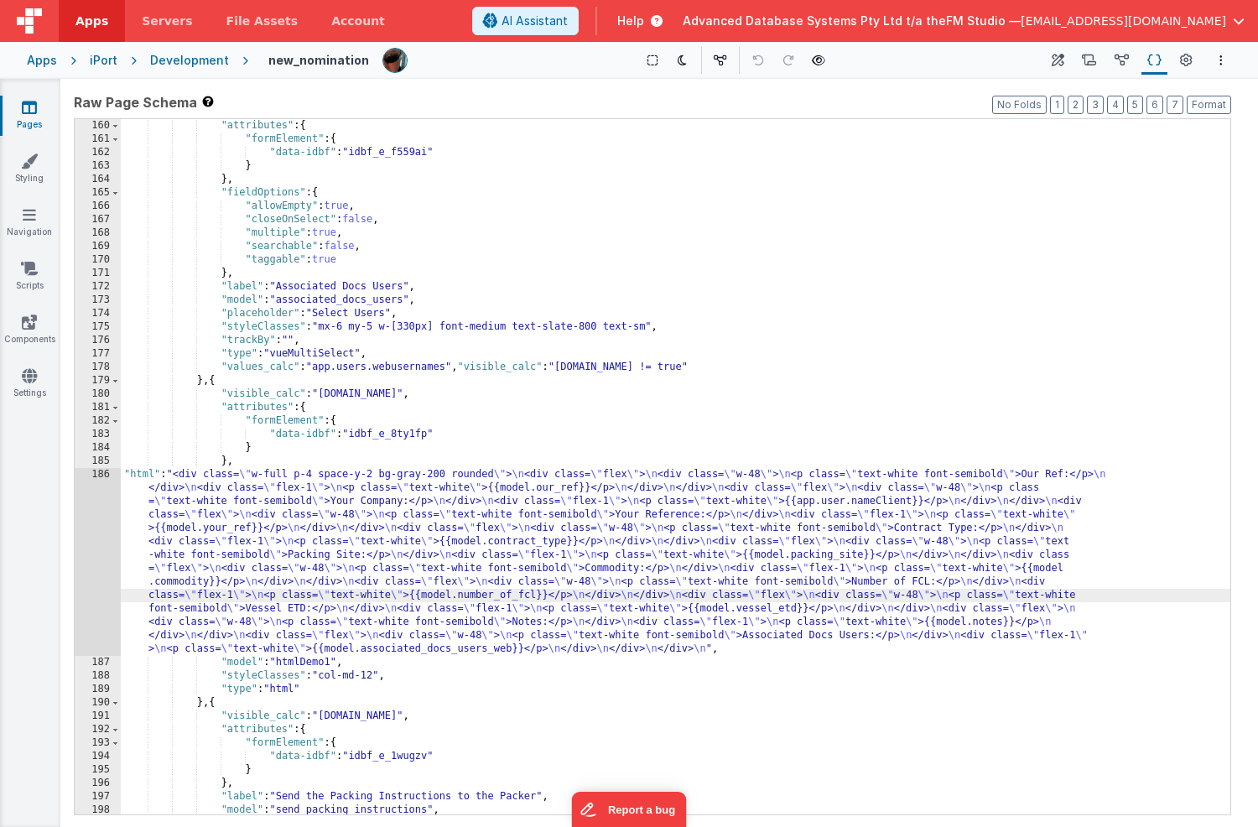
click at [327, 302] on div ""attributes" : { "formElement" : { "data-idbf" : "idbf_e_f559ai" } } , "fieldOp…" at bounding box center [676, 480] width 1110 height 722
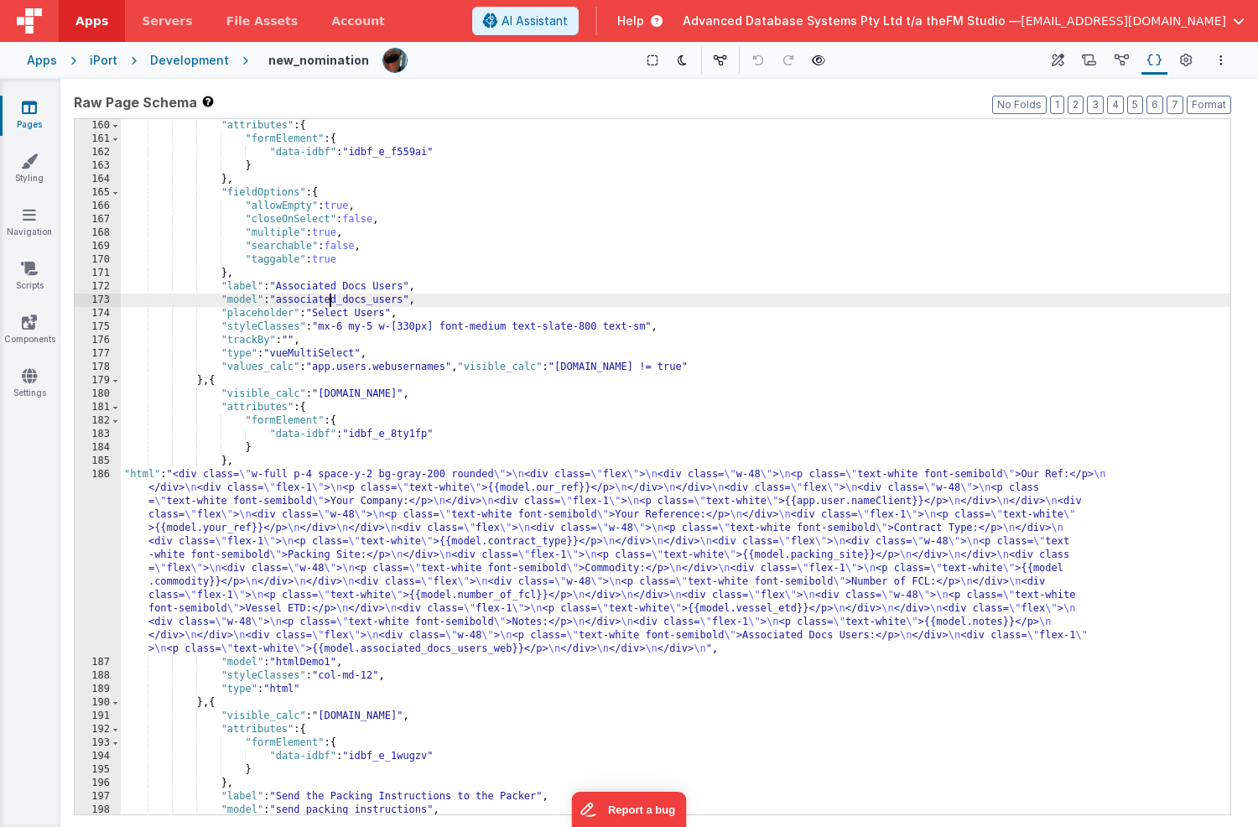
click at [327, 302] on div ""attributes" : { "formElement" : { "data-idbf" : "idbf_e_f559ai" } } , "fieldOp…" at bounding box center [676, 480] width 1110 height 722
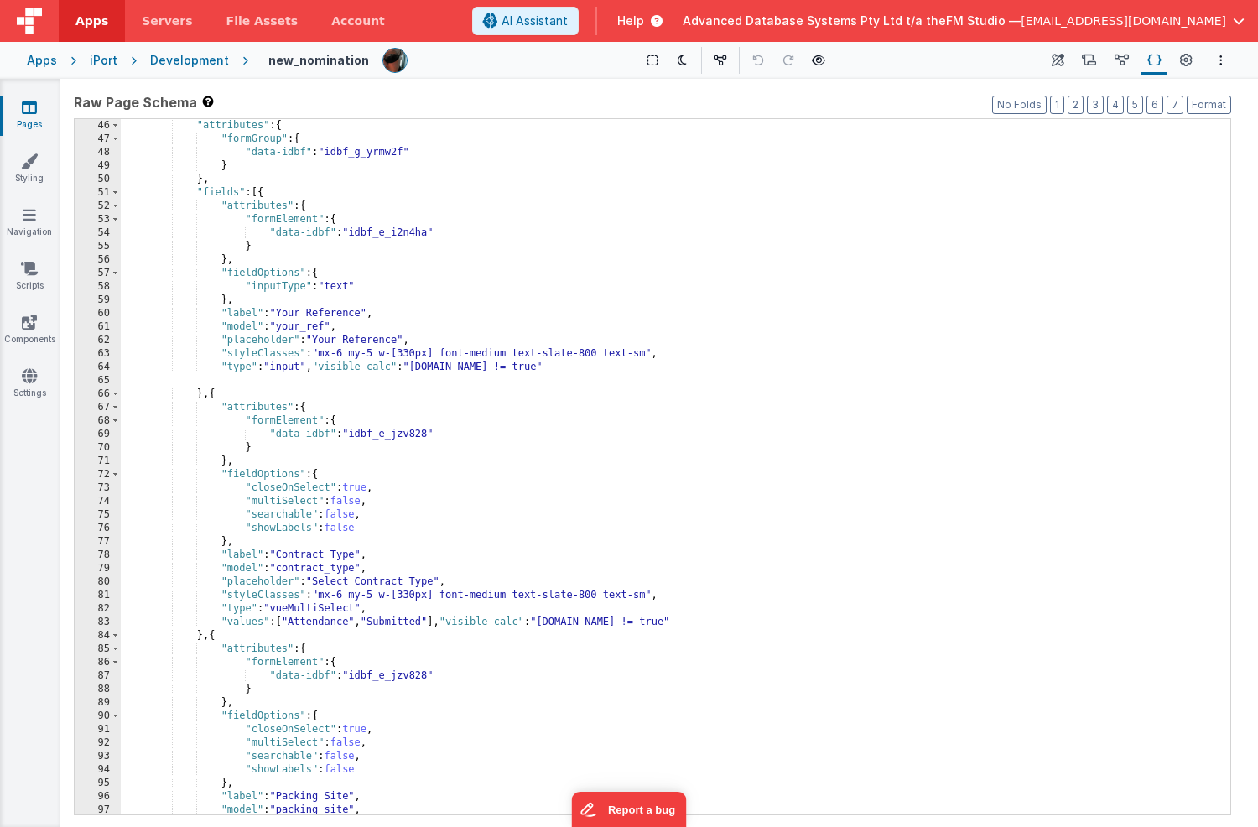
scroll to position [257, 0]
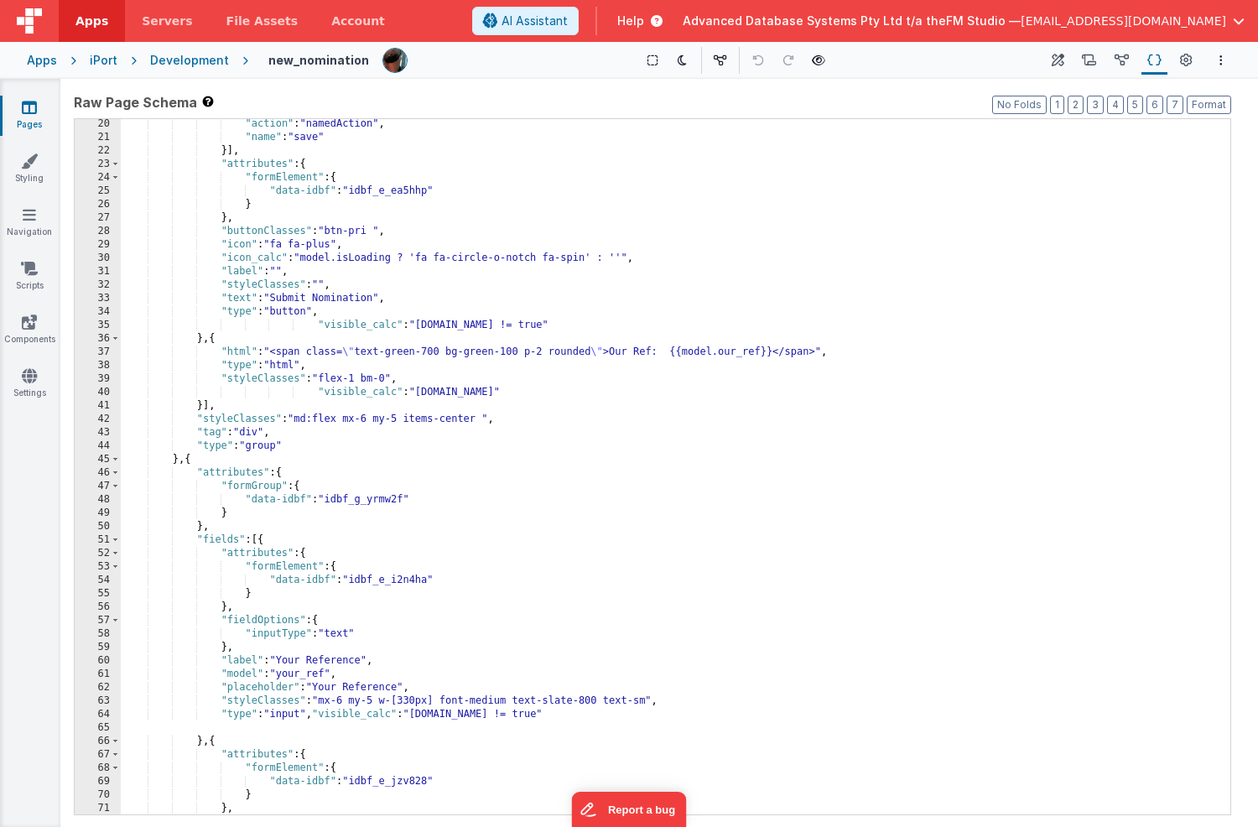
click at [341, 228] on div ""action" : "namedAction" , "name" : "save" }] , "attributes" : { "formElement" …" at bounding box center [676, 478] width 1110 height 722
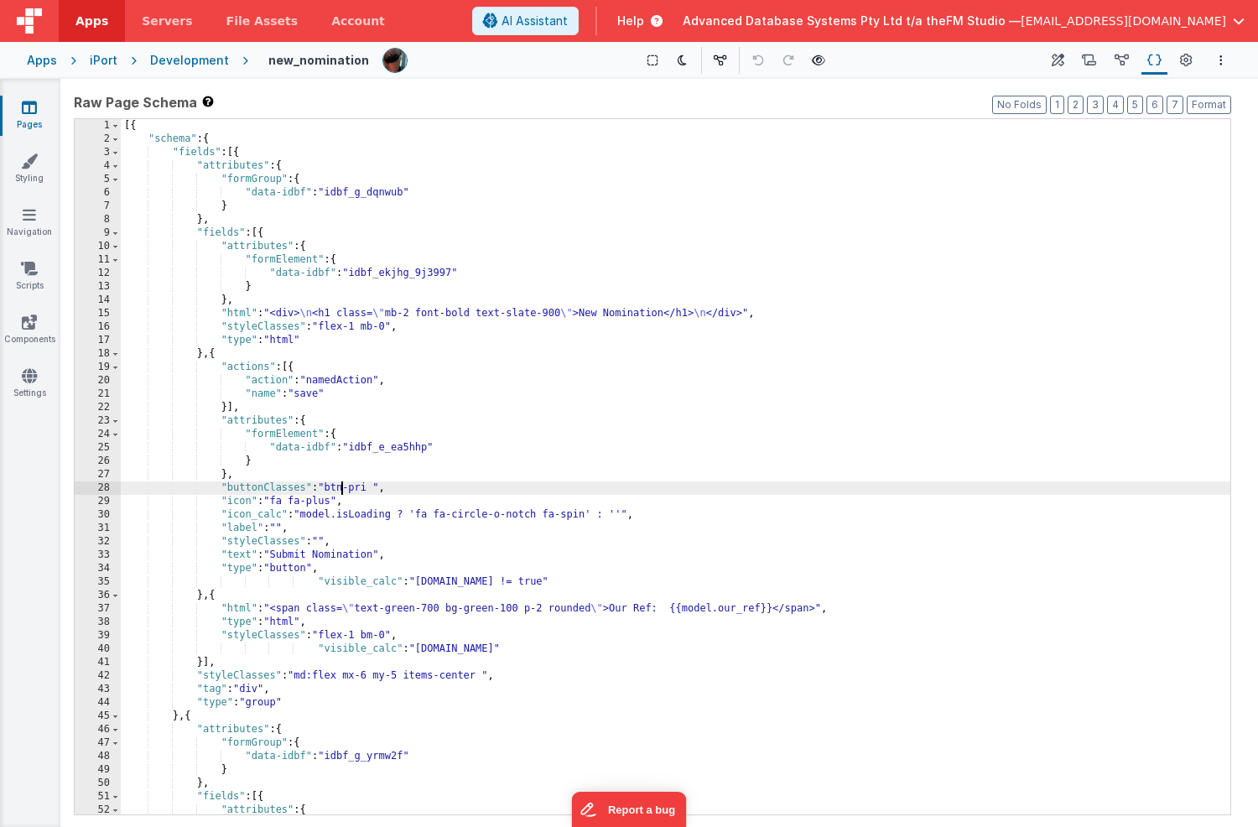
scroll to position [0, 0]
click at [30, 110] on icon at bounding box center [29, 107] width 15 height 17
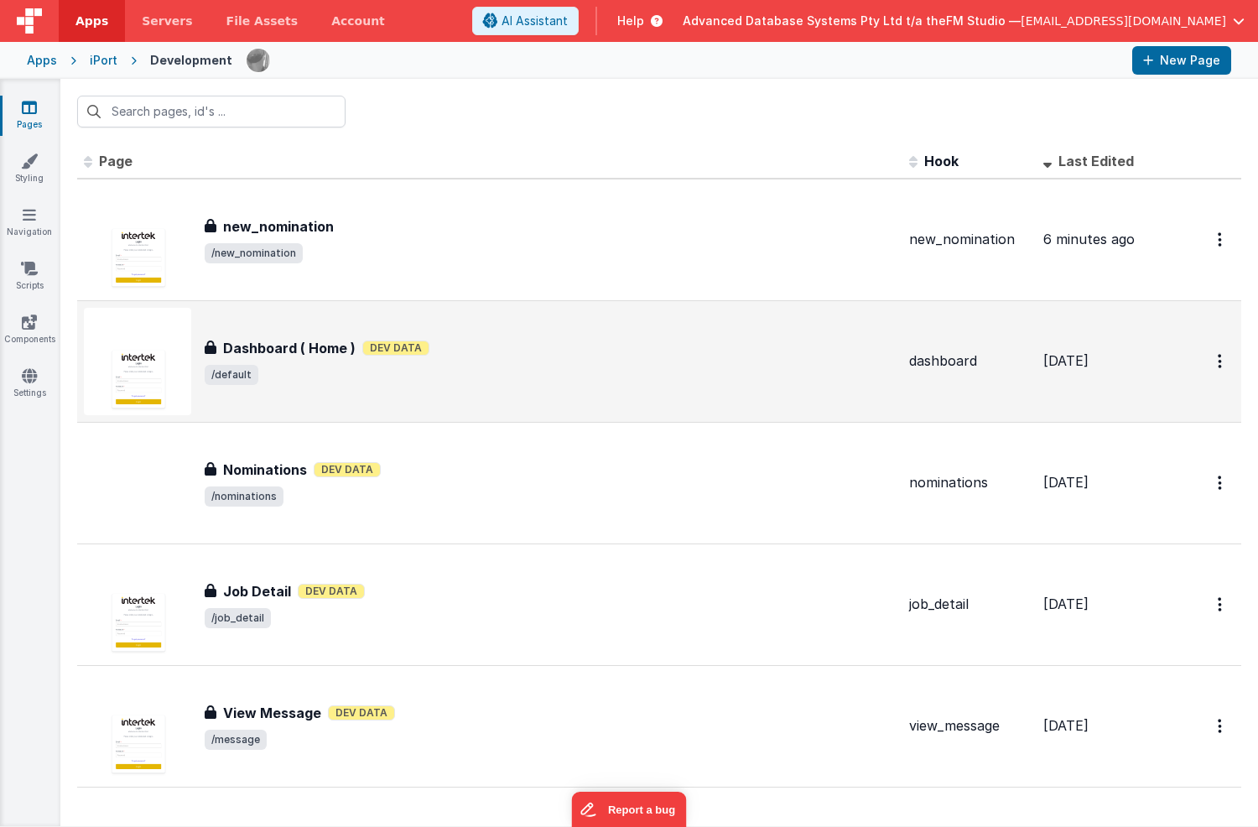
click at [569, 368] on span "/default" at bounding box center [550, 375] width 691 height 20
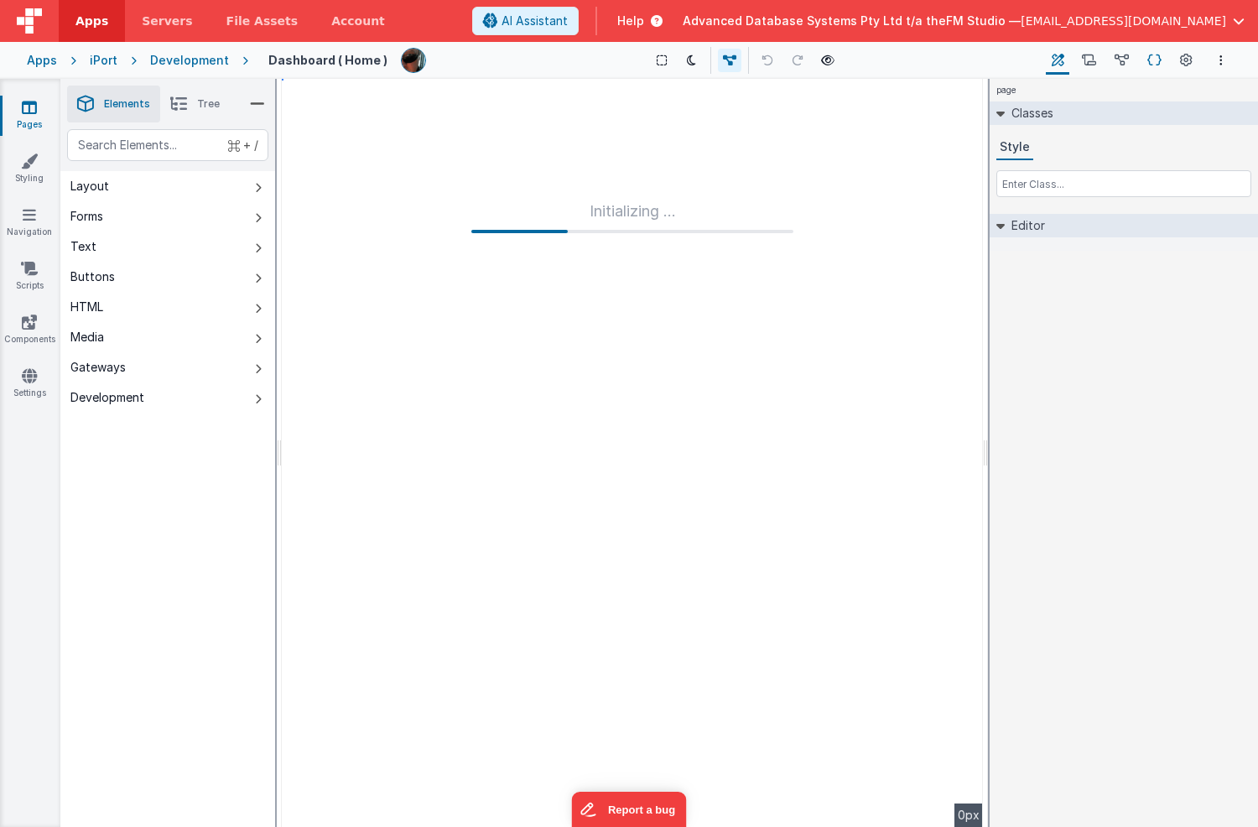
click at [1152, 60] on icon at bounding box center [1155, 61] width 14 height 18
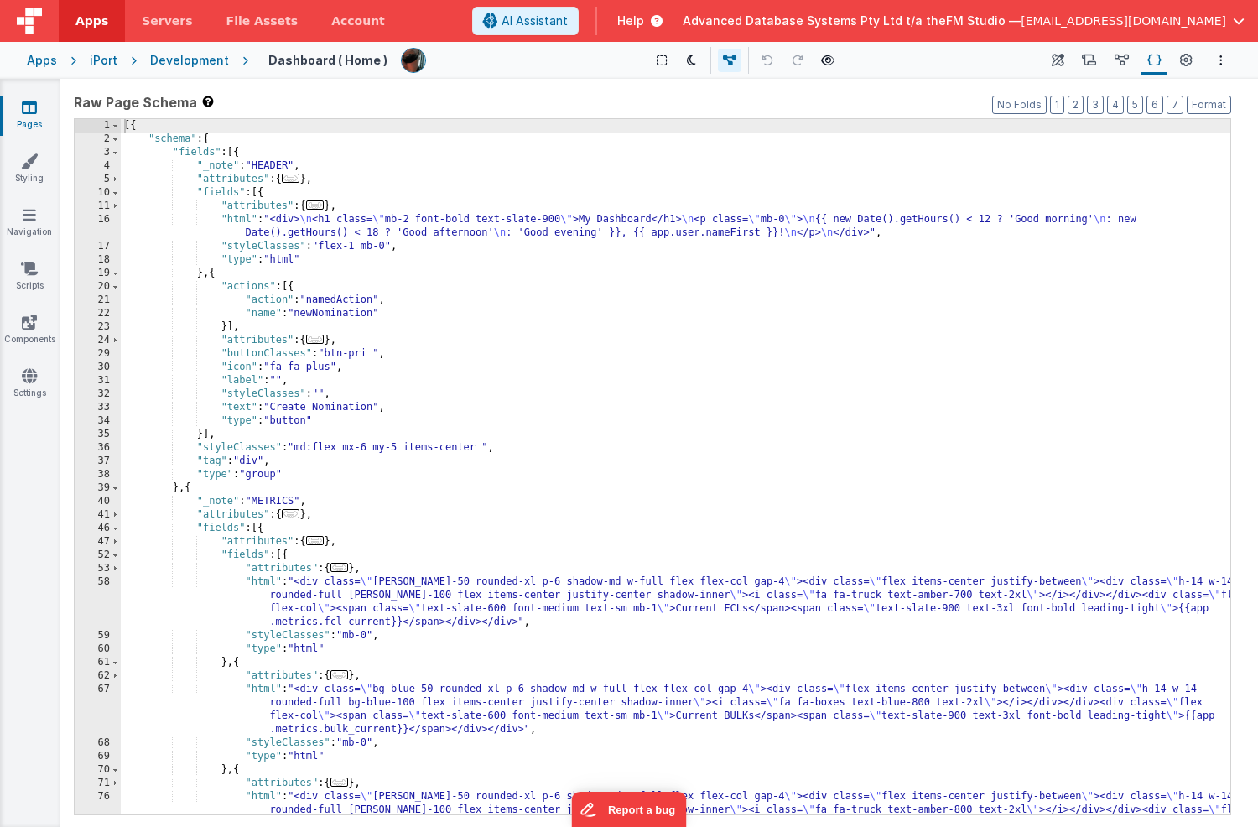
click at [265, 192] on div "[{ "schema" : { "fields" : [{ "_note" : "HEADER" , "attributes" : { ... } , "fi…" at bounding box center [676, 500] width 1110 height 763
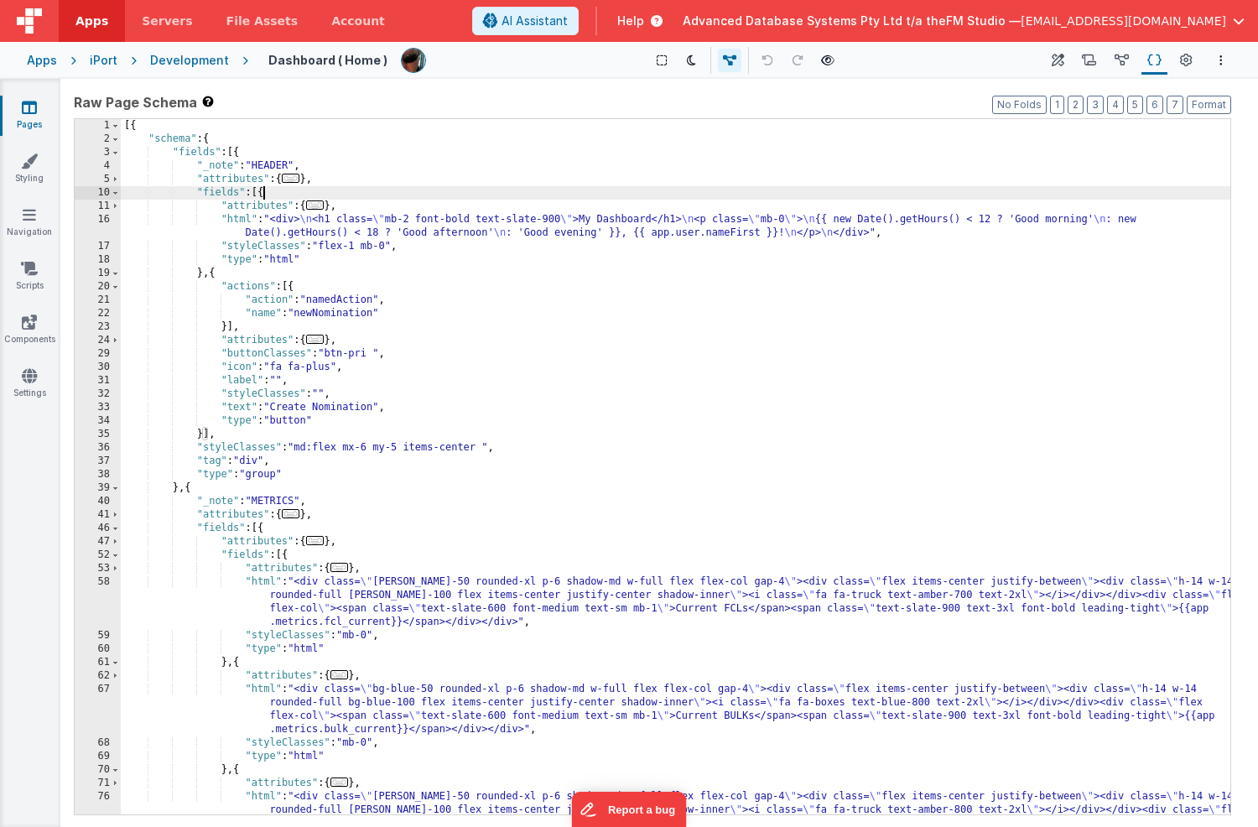
click at [265, 192] on div "[{ "schema" : { "fields" : [{ "_note" : "HEADER" , "attributes" : { ... } , "fi…" at bounding box center [676, 500] width 1110 height 763
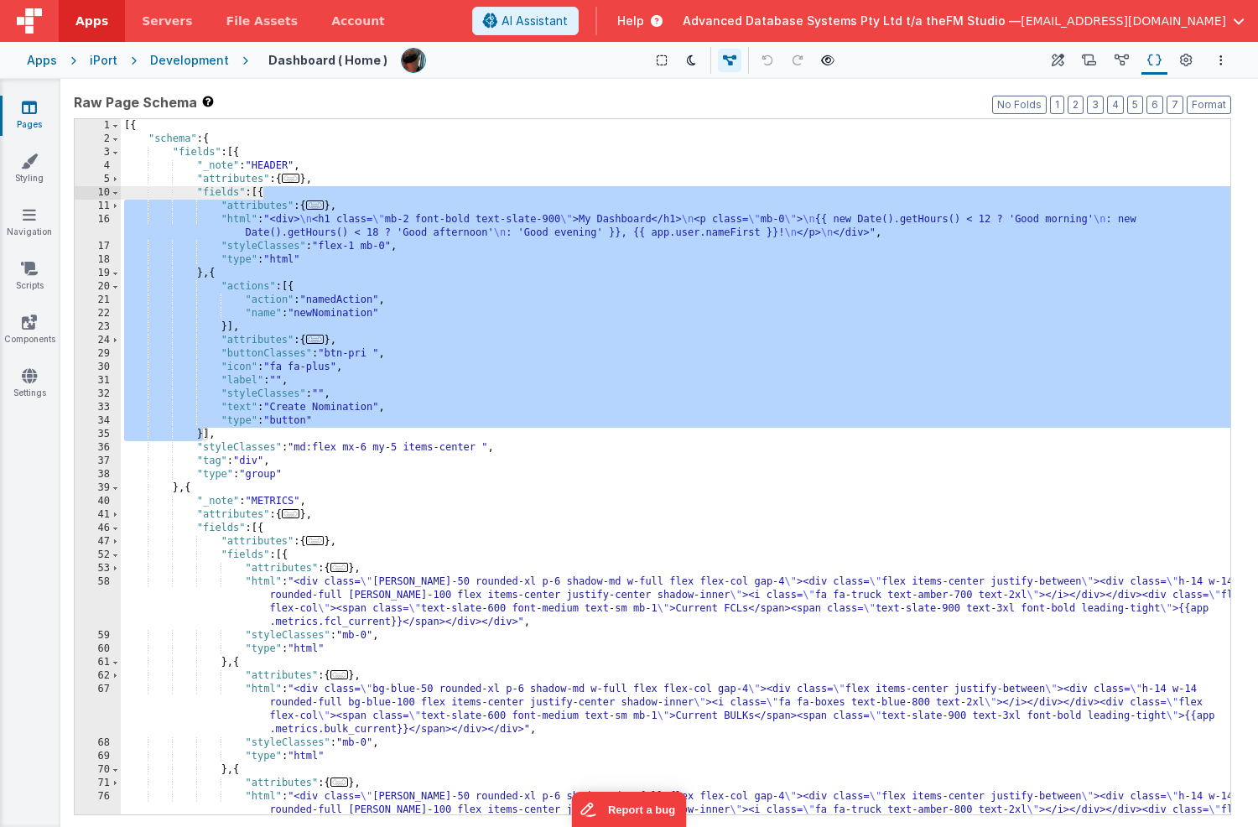
click at [265, 192] on div "[{ "schema" : { "fields" : [{ "_note" : "HEADER" , "attributes" : { ... } , "fi…" at bounding box center [676, 500] width 1110 height 763
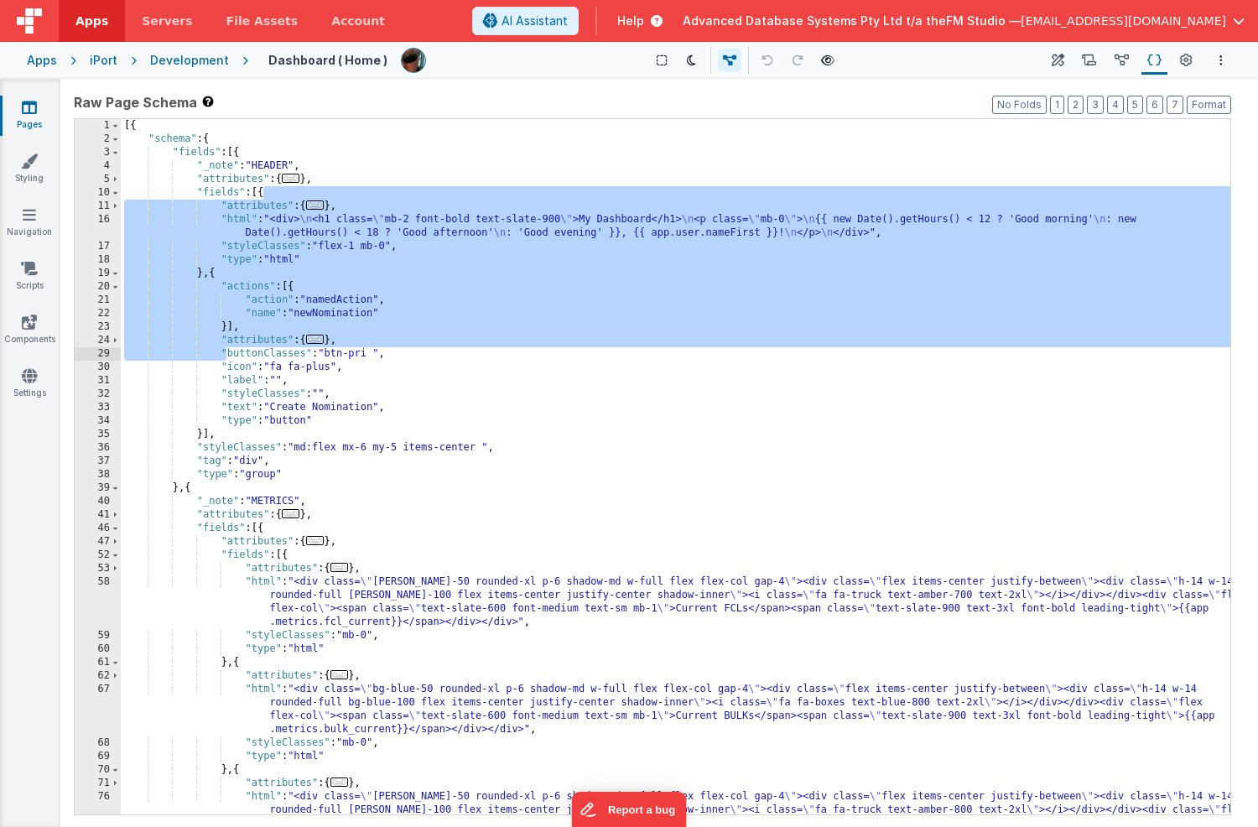
drag, startPoint x: 266, startPoint y: 193, endPoint x: 226, endPoint y: 348, distance: 160.3
click at [226, 348] on div "[{ "schema" : { "fields" : [{ "_note" : "HEADER" , "attributes" : { ... } , "fi…" at bounding box center [676, 500] width 1110 height 763
click at [264, 194] on div "[{ "schema" : { "fields" : [{ "_note" : "HEADER" , "attributes" : { ... } , "fi…" at bounding box center [676, 500] width 1110 height 763
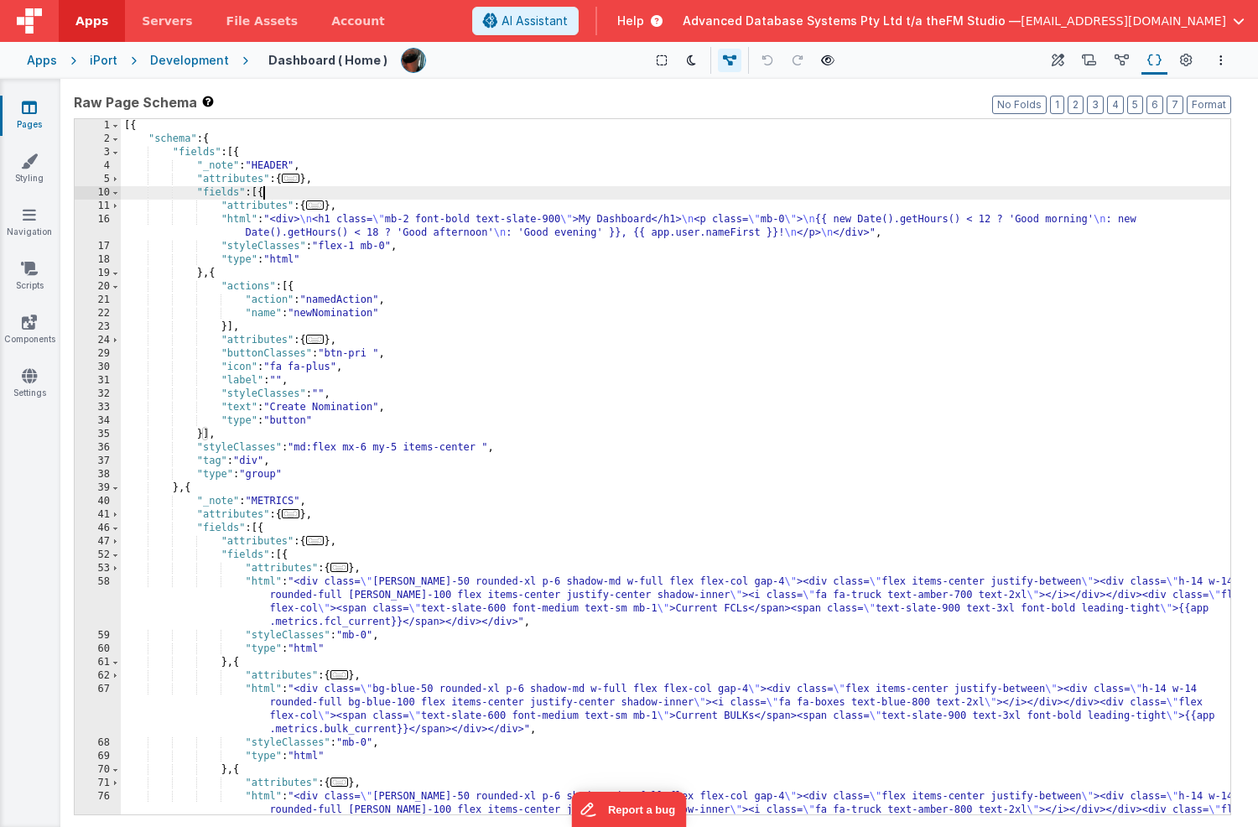
click at [264, 194] on div "[{ "schema" : { "fields" : [{ "_note" : "HEADER" , "attributes" : { ... } , "fi…" at bounding box center [676, 500] width 1110 height 763
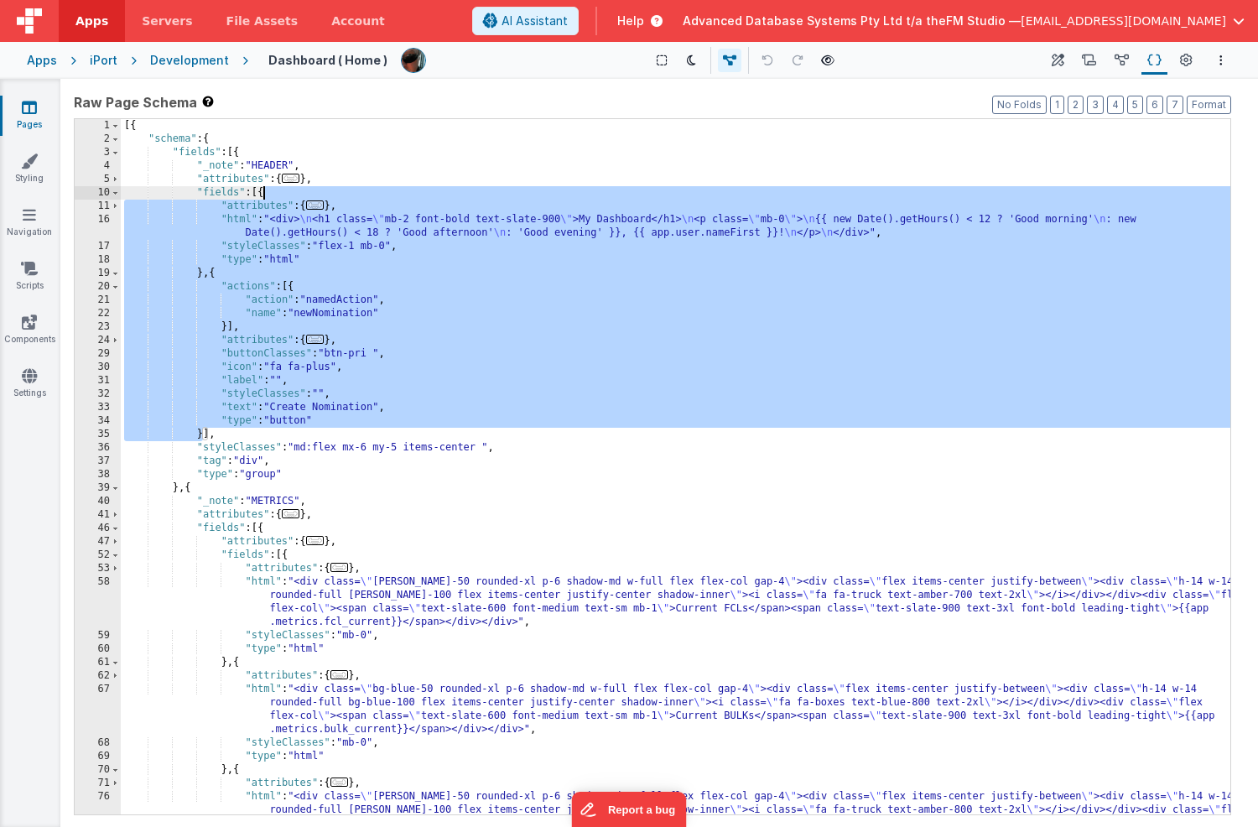
click at [30, 108] on icon at bounding box center [29, 107] width 15 height 17
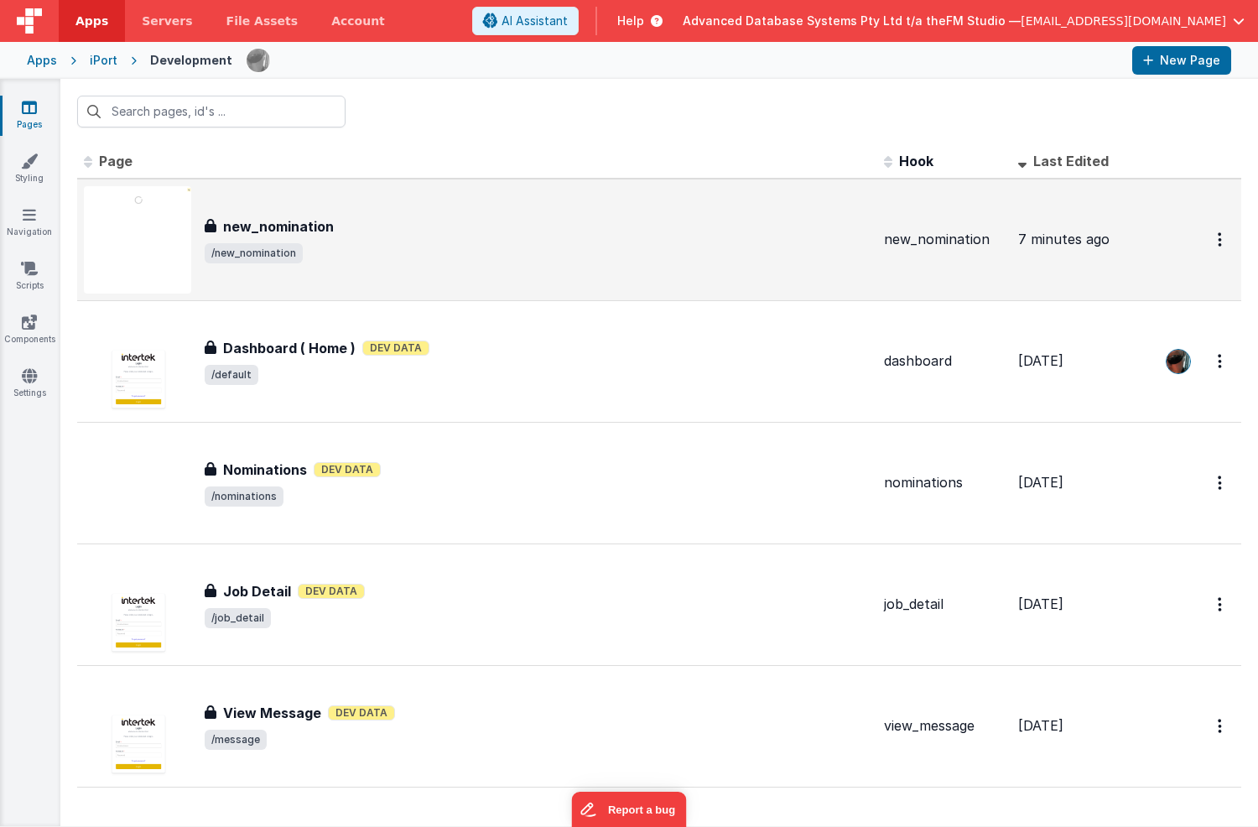
click at [332, 226] on div "new_nomination" at bounding box center [538, 226] width 666 height 20
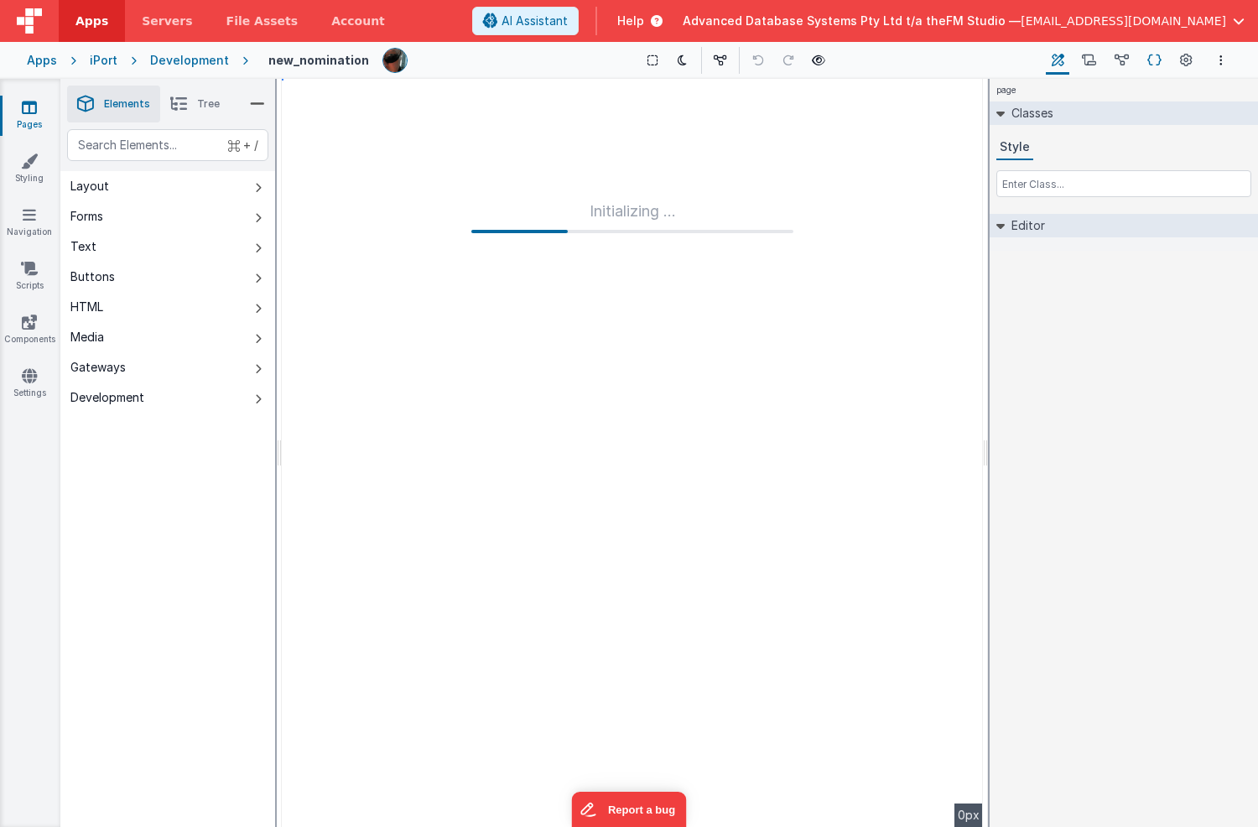
click at [1154, 60] on icon at bounding box center [1155, 61] width 14 height 18
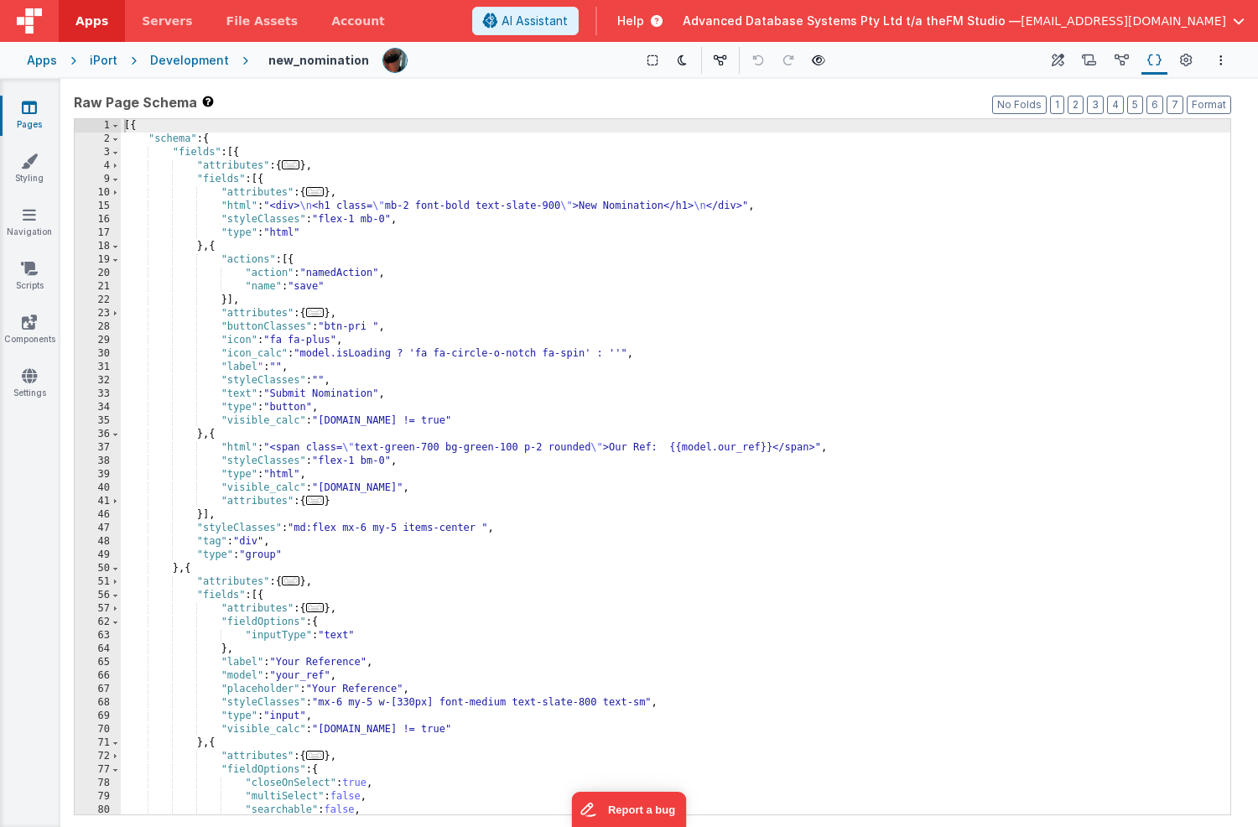
click at [203, 515] on div "[{ "schema" : { "fields" : [{ "attributes" : { ... } , "fields" : [{ "attribute…" at bounding box center [676, 480] width 1110 height 722
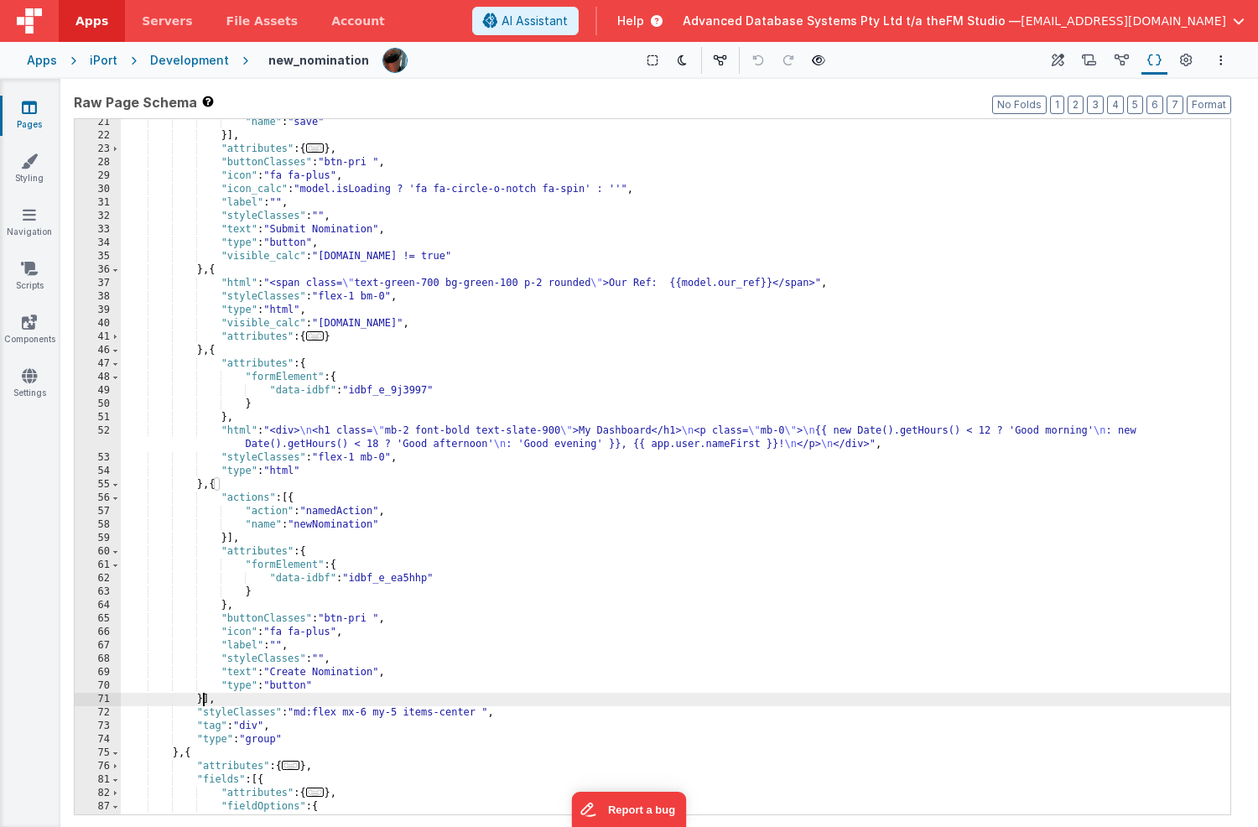
scroll to position [164, 0]
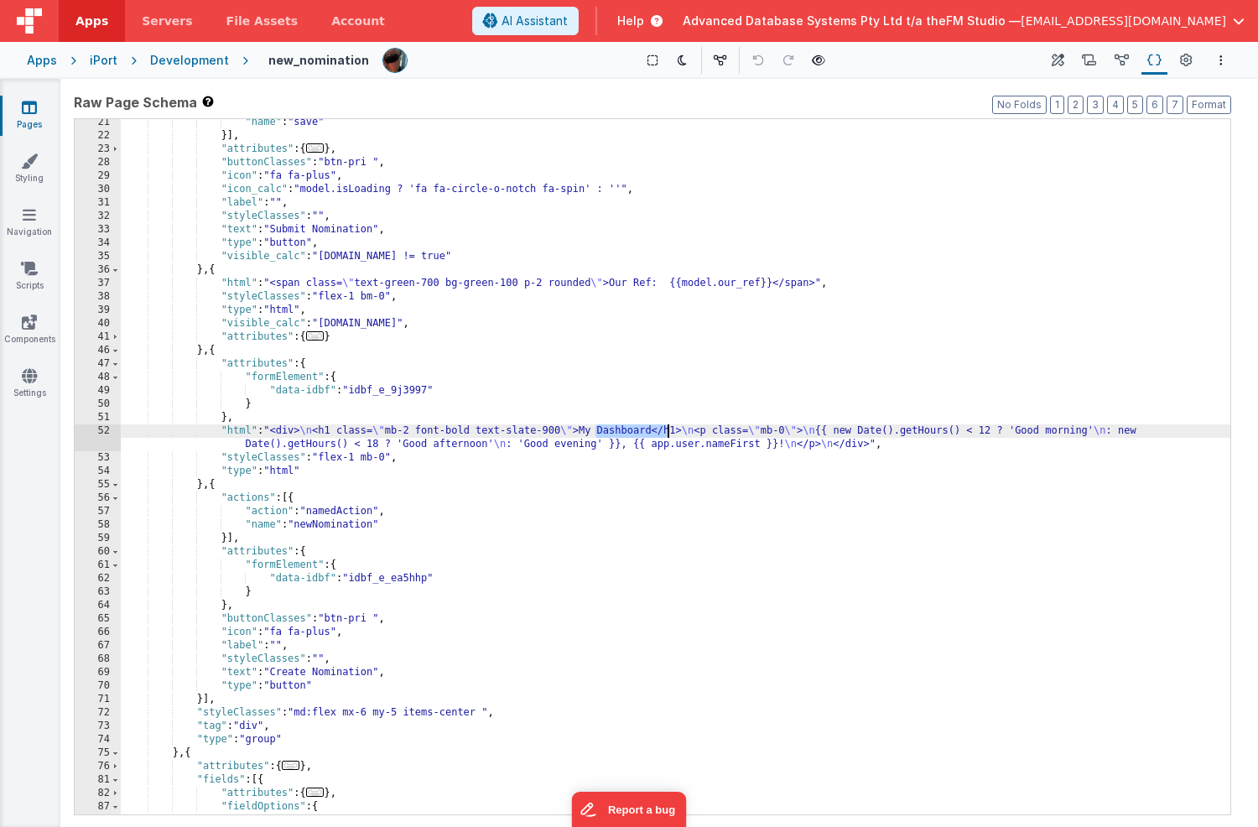
drag, startPoint x: 596, startPoint y: 435, endPoint x: 666, endPoint y: 433, distance: 70.5
click at [666, 433] on div ""name" : "save" }] , "attributes" : { ... } , "buttonClasses" : "btn-pri " , "i…" at bounding box center [676, 477] width 1110 height 722
click at [735, 432] on div ""name" : "save" }] , "attributes" : { ... } , "buttonClasses" : "btn-pri " , "i…" at bounding box center [676, 477] width 1110 height 722
click at [87, 439] on div "52" at bounding box center [98, 438] width 46 height 27
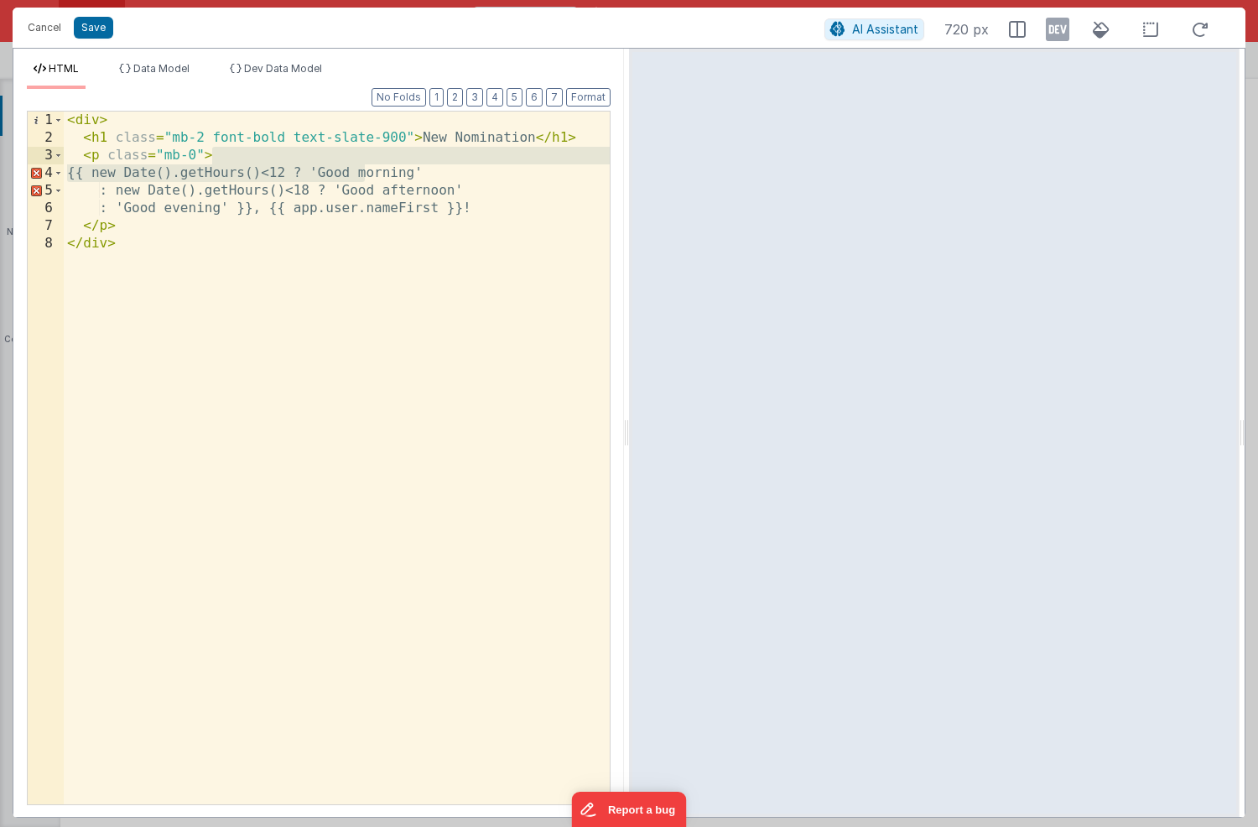
drag, startPoint x: 364, startPoint y: 170, endPoint x: 247, endPoint y: 160, distance: 117.9
click at [247, 160] on div "< div > < h1 class = "mb-2 font-bold text-slate-900" > New Nomination </ h1 > <…" at bounding box center [337, 476] width 546 height 728
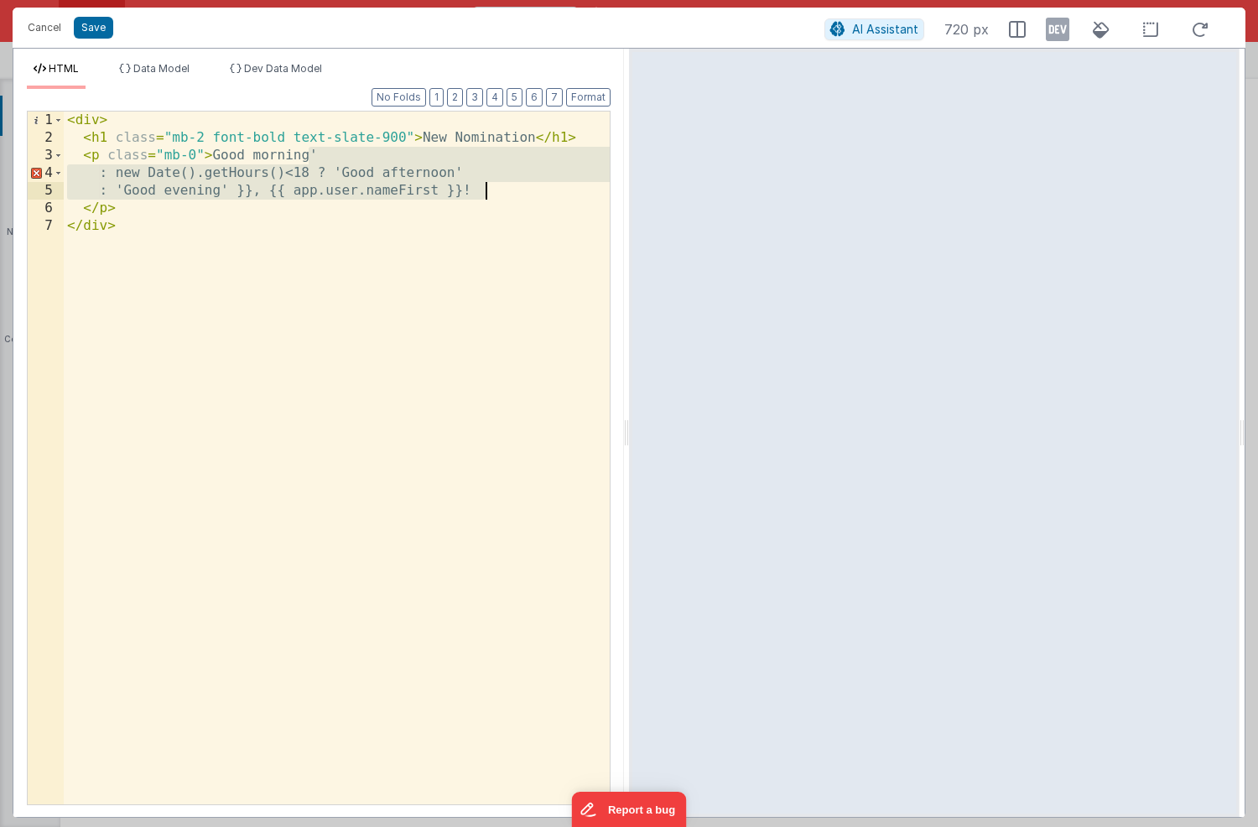
drag, startPoint x: 310, startPoint y: 158, endPoint x: 498, endPoint y: 184, distance: 190.5
click at [498, 184] on div "< div > < h1 class = "mb-2 font-bold text-slate-900" > New Nomination </ h1 > <…" at bounding box center [337, 476] width 546 height 728
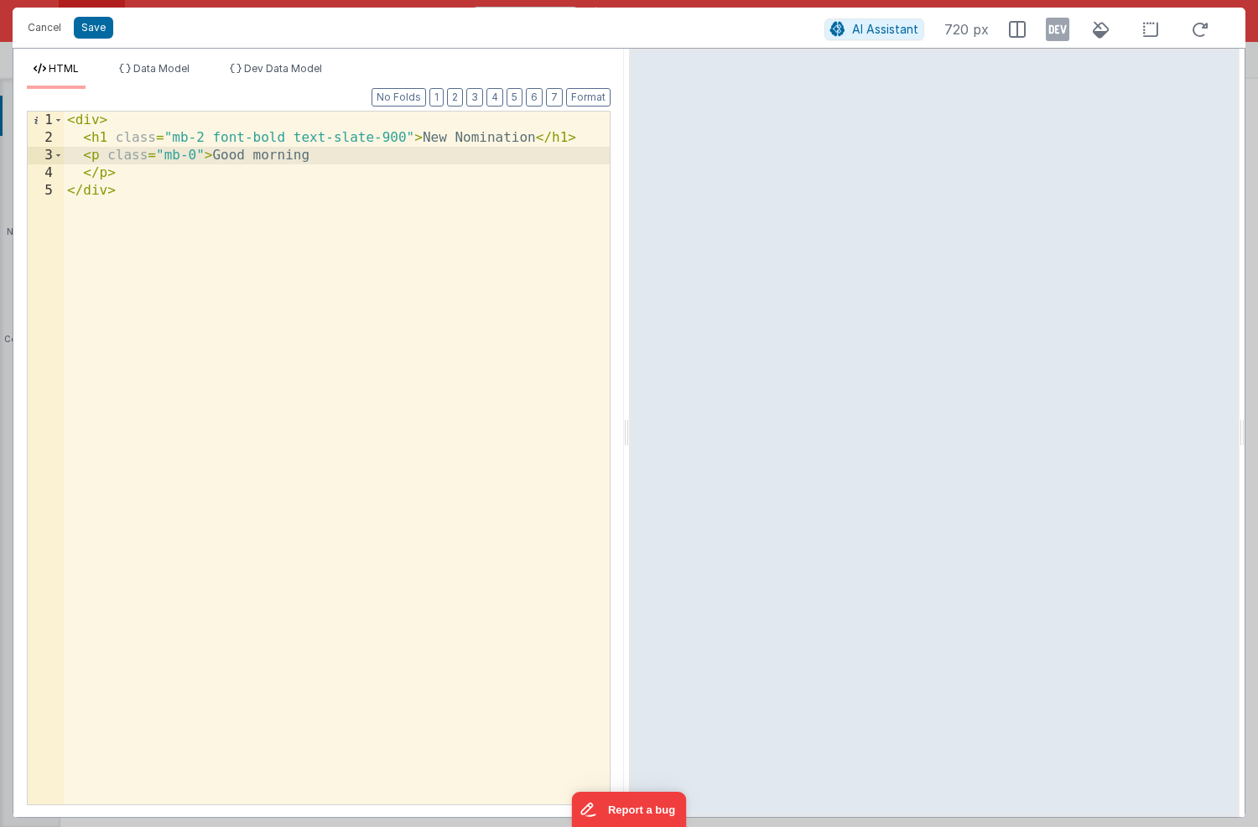
click at [232, 157] on div "< div > < h1 class = "mb-2 font-bold text-slate-900" > New Nomination </ h1 > <…" at bounding box center [337, 476] width 546 height 728
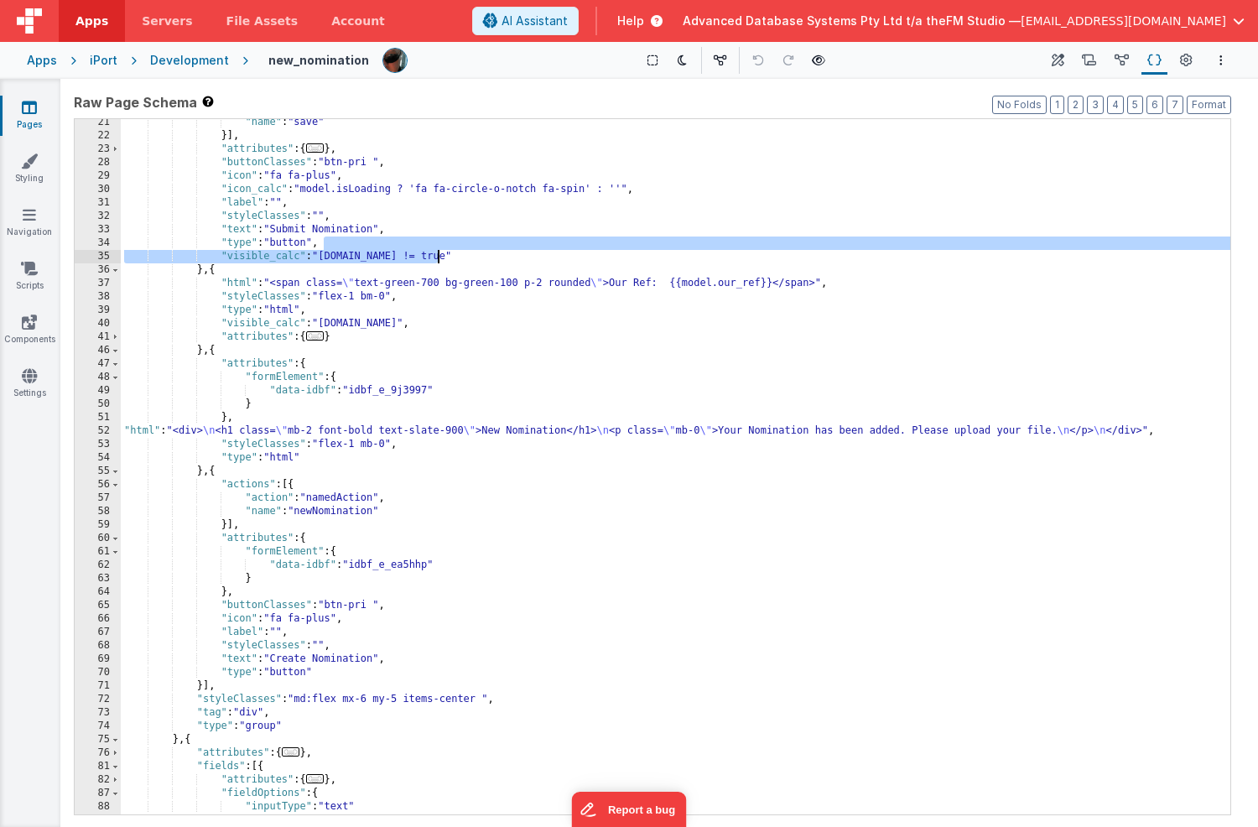
drag, startPoint x: 326, startPoint y: 243, endPoint x: 472, endPoint y: 253, distance: 147.1
click at [472, 253] on div ""name" : "save" }] , "attributes" : { ... } , "buttonClasses" : "btn-pri " , "i…" at bounding box center [676, 477] width 1110 height 722
click at [293, 657] on div ""name" : "save" }] , "attributes" : { ... } , "buttonClasses" : "btn-pri " , "i…" at bounding box center [676, 477] width 1110 height 722
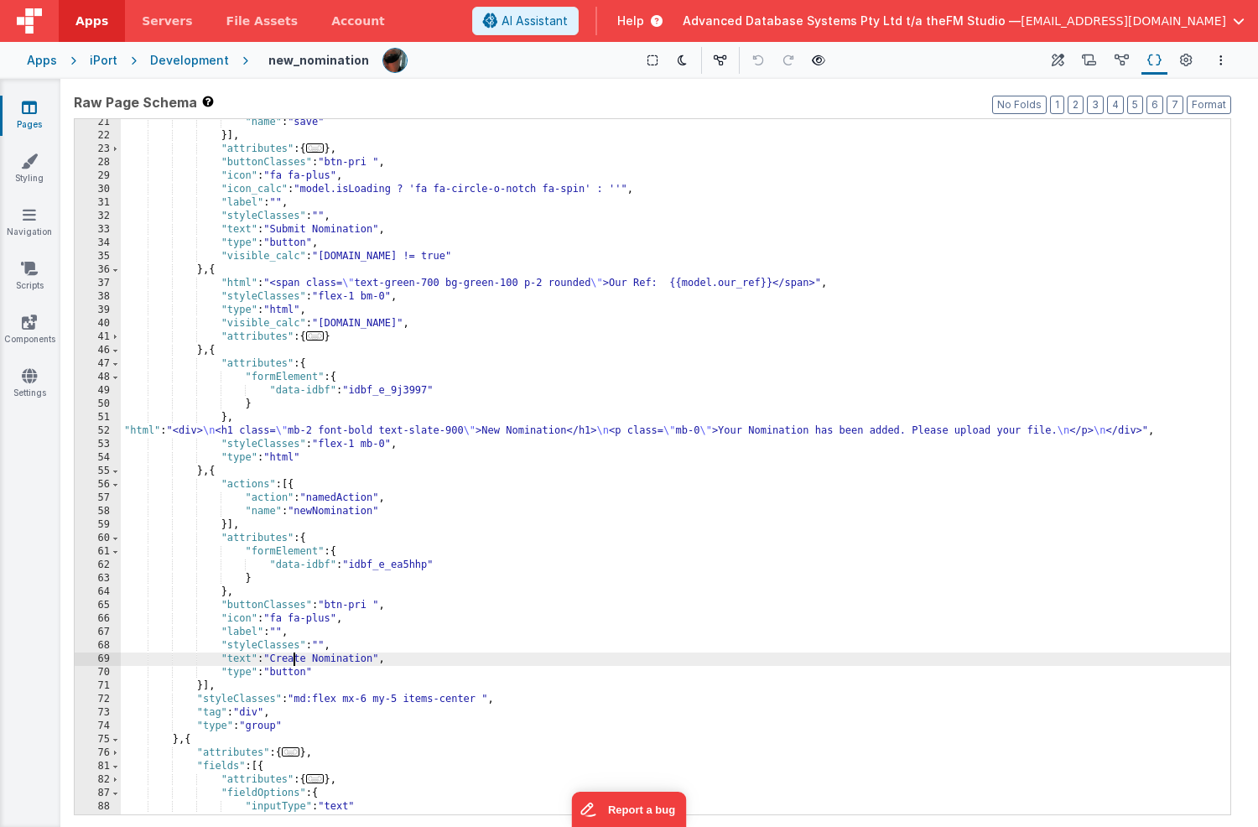
click at [293, 657] on div ""name" : "save" }] , "attributes" : { ... } , "buttonClasses" : "btn-pri " , "i…" at bounding box center [676, 477] width 1110 height 722
click at [326, 510] on div ""name" : "save" }] , "attributes" : { ... } , "buttonClasses" : "btn-pri " , "i…" at bounding box center [676, 477] width 1110 height 722
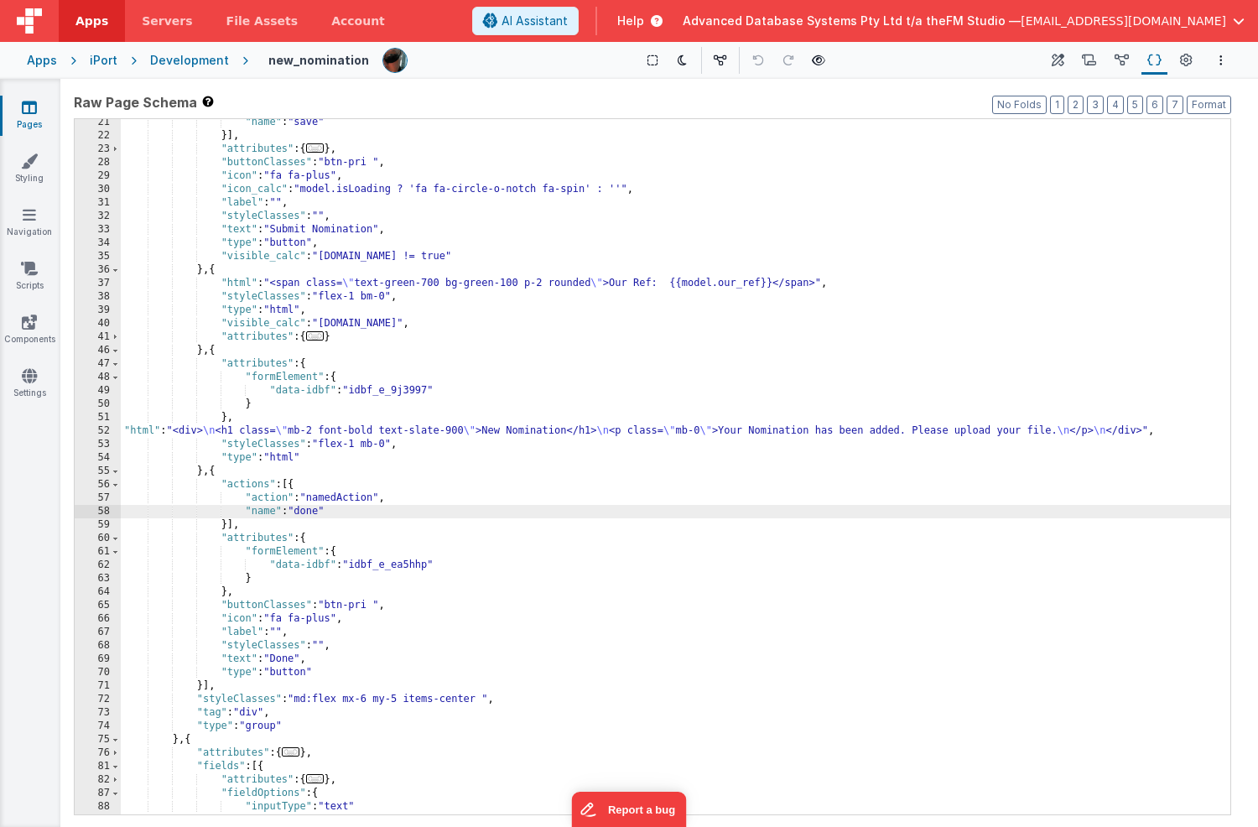
click at [341, 675] on div ""name" : "save" }] , "attributes" : { ... } , "buttonClasses" : "btn-pri " , "i…" at bounding box center [676, 477] width 1110 height 722
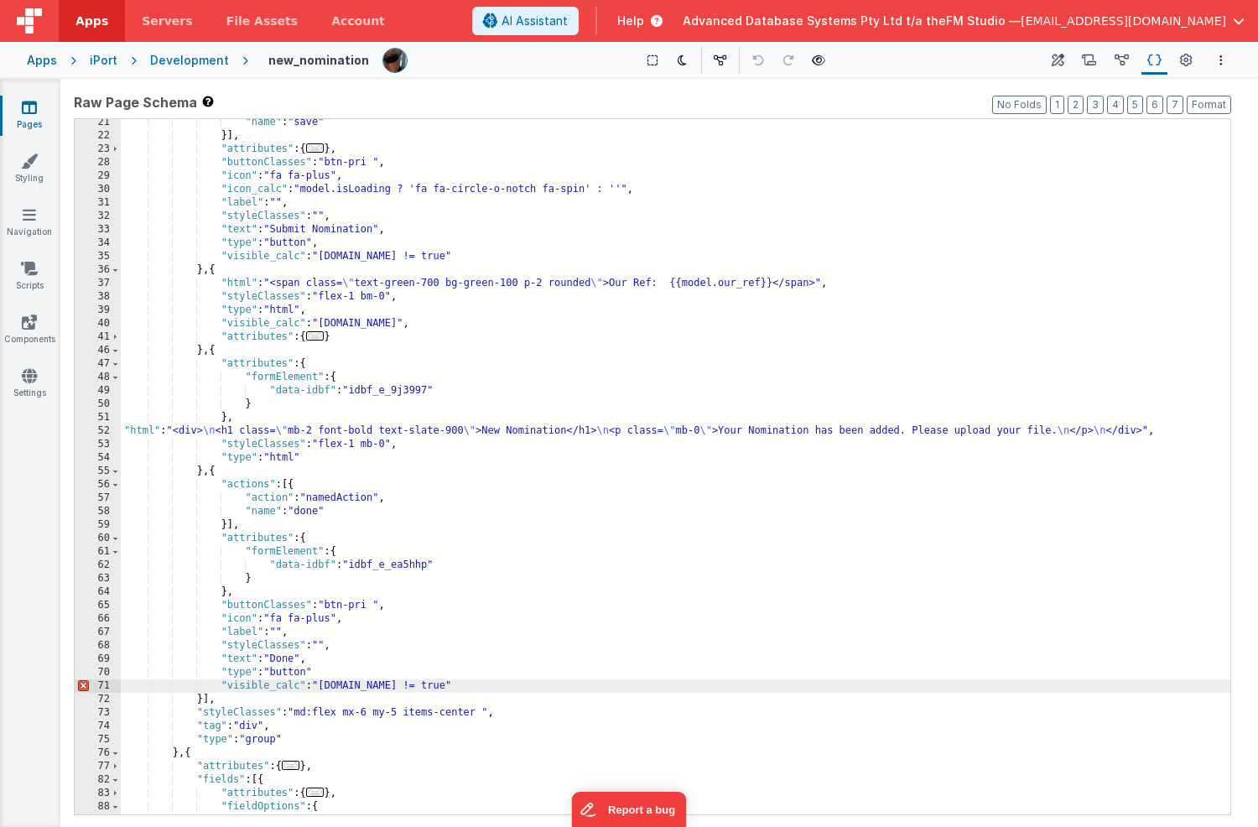
click at [383, 689] on div ""name" : "save" }] , "attributes" : { ... } , "buttonClasses" : "btn-pri " , "i…" at bounding box center [676, 477] width 1110 height 722
click at [326, 673] on div ""name" : "save" }] , "attributes" : { ... } , "buttonClasses" : "btn-pri " , "i…" at bounding box center [676, 477] width 1110 height 722
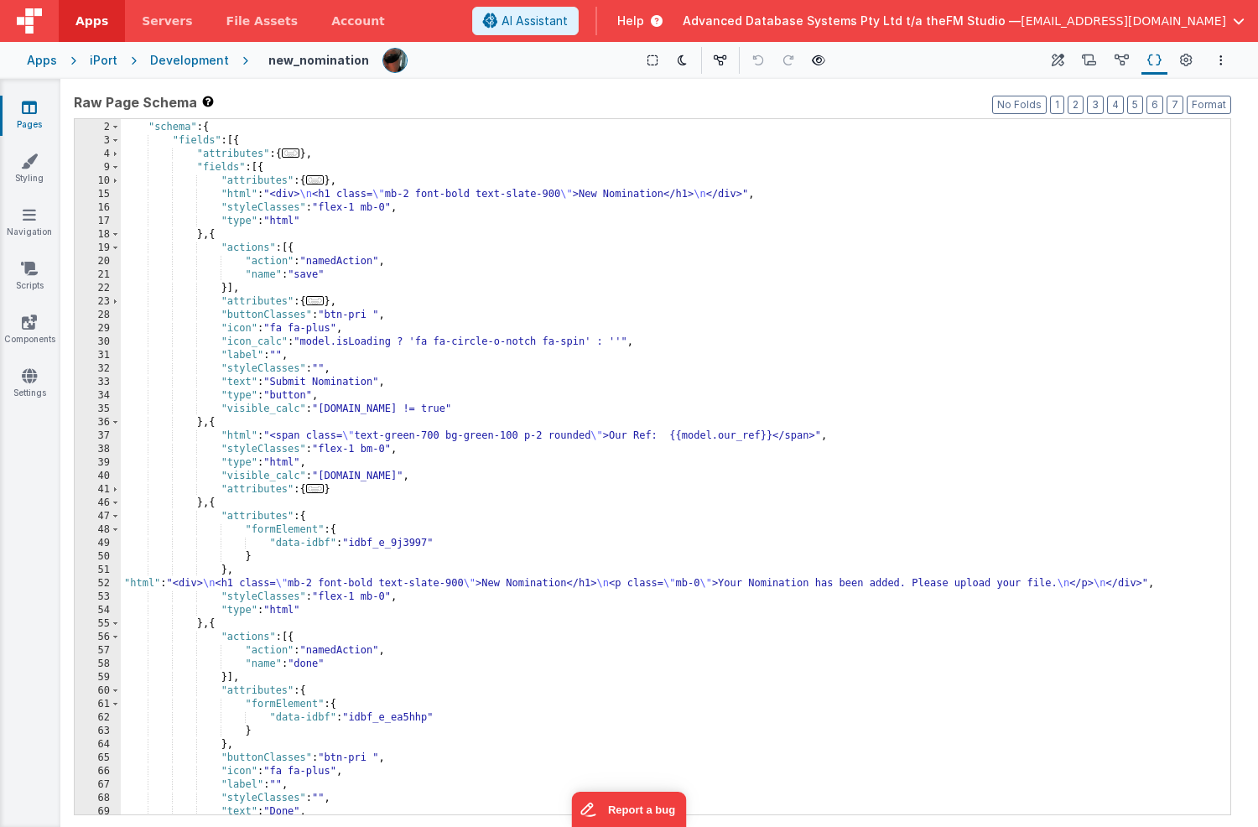
scroll to position [12, 0]
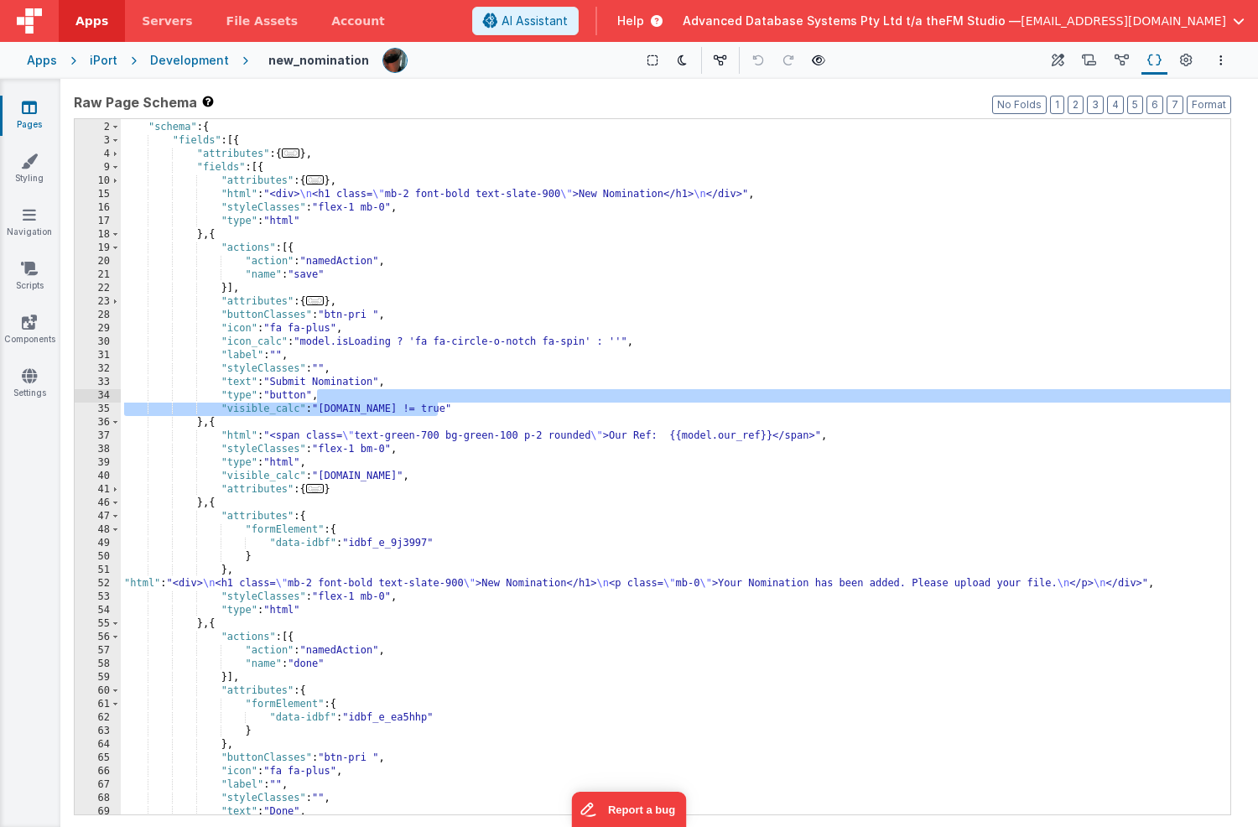
drag, startPoint x: 447, startPoint y: 409, endPoint x: 318, endPoint y: 397, distance: 129.7
click at [318, 397] on div "[{ "schema" : { "fields" : [{ "attributes" : { ... } , "fields" : [{ "attribute…" at bounding box center [676, 468] width 1110 height 722
click at [319, 216] on div "[{ "schema" : { "fields" : [{ "attributes" : { ... } , "fields" : [{ "attribute…" at bounding box center [676, 468] width 1110 height 722
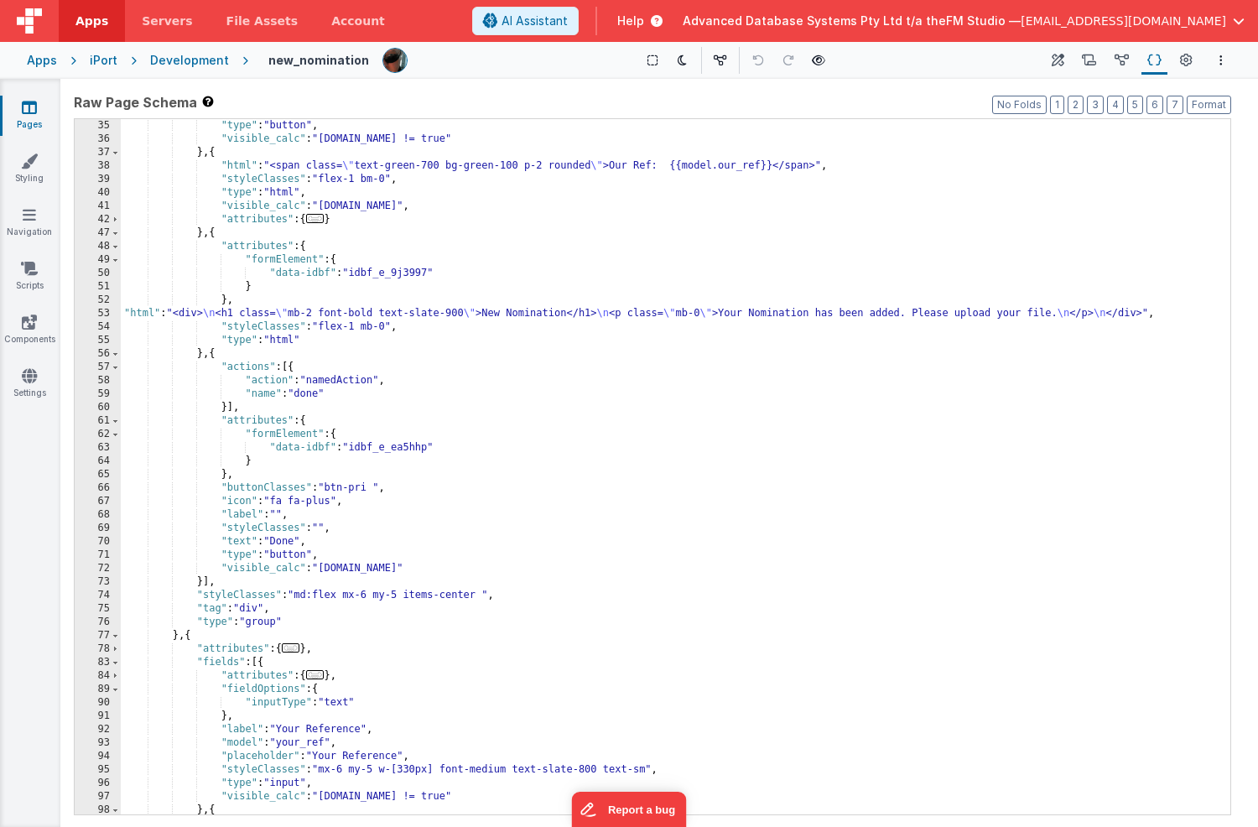
scroll to position [298, 0]
click at [320, 336] on div ""type" : "button" , "visible_calc" : "[DOMAIN_NAME] != true" } , { "html" : "<s…" at bounding box center [676, 478] width 1110 height 722
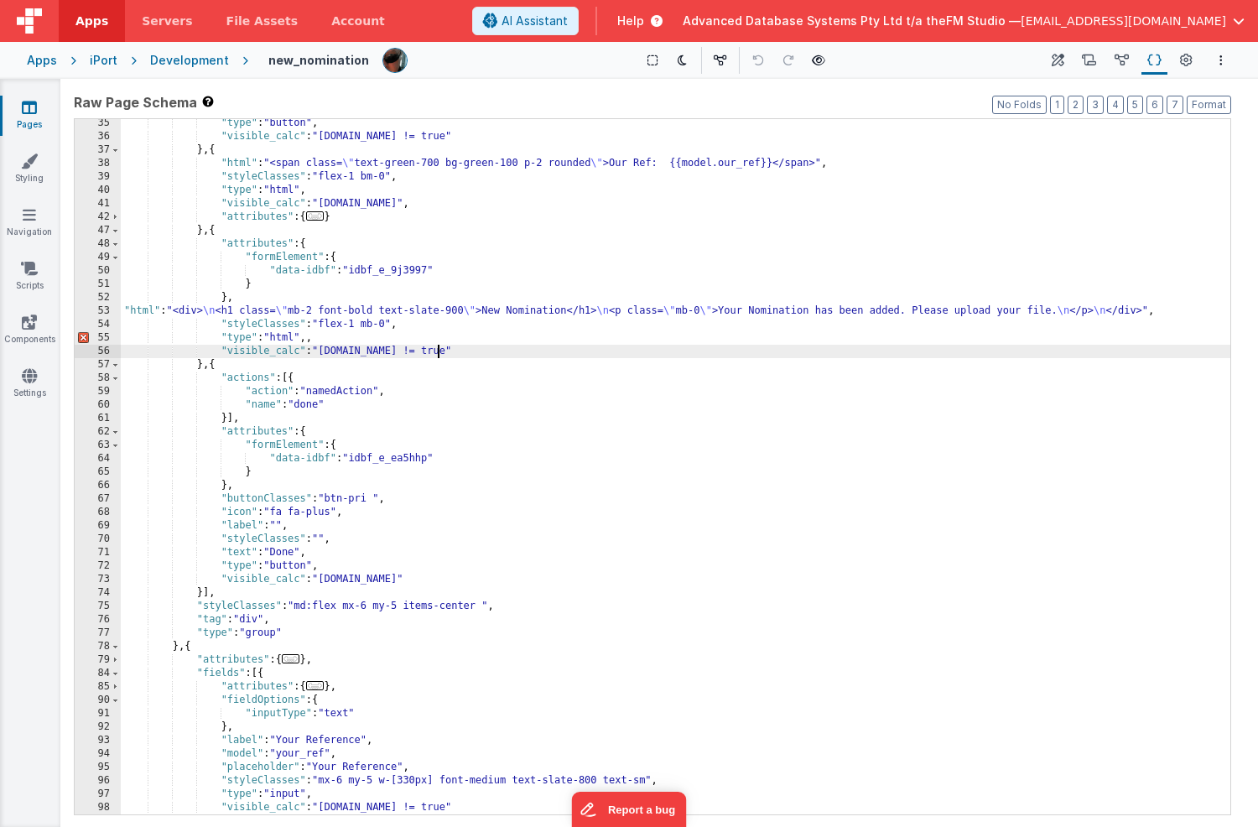
click at [388, 352] on div ""type" : "button" , "visible_calc" : "[DOMAIN_NAME] != true" } , { "html" : "<s…" at bounding box center [676, 478] width 1110 height 722
click at [310, 340] on div ""type" : "button" , "visible_calc" : "[DOMAIN_NAME] != true" } , { "html" : "<s…" at bounding box center [676, 478] width 1110 height 722
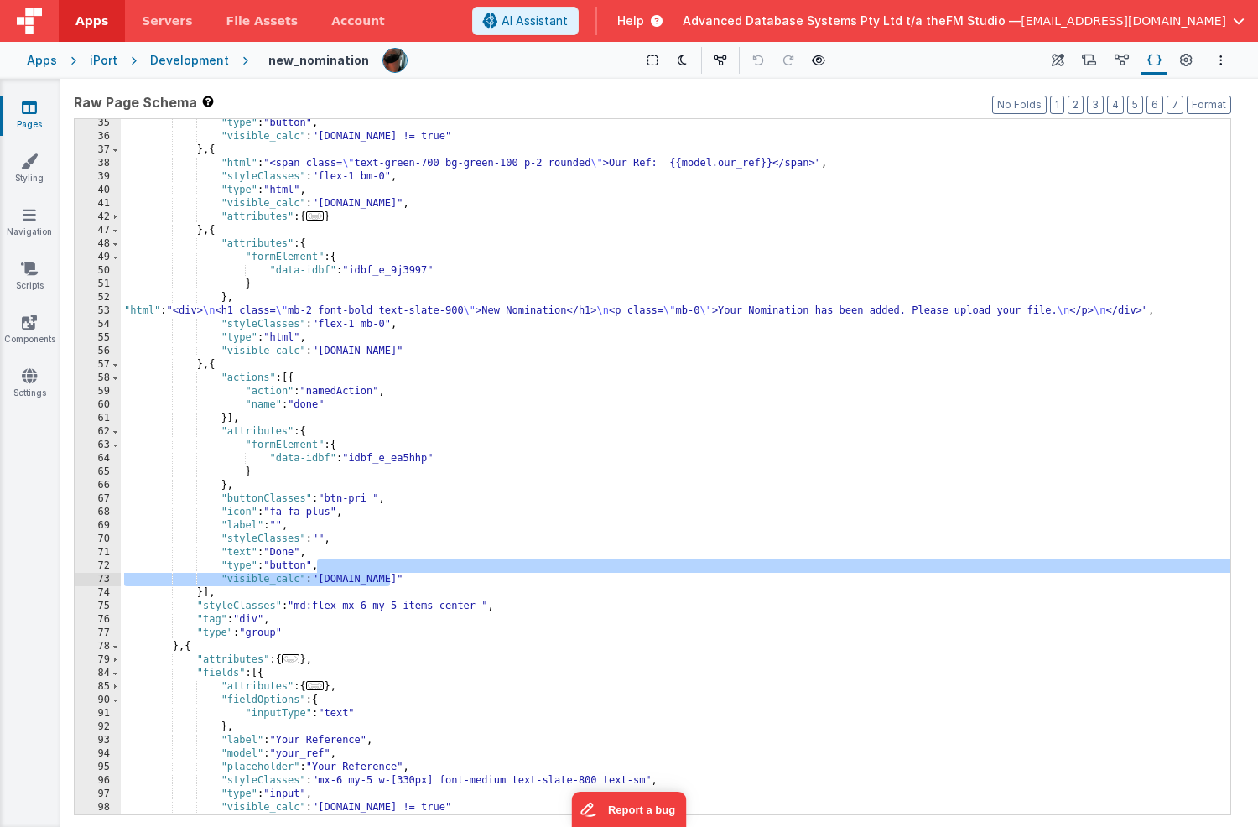
drag, startPoint x: 317, startPoint y: 567, endPoint x: 406, endPoint y: 582, distance: 90.2
click at [406, 582] on div ""type" : "button" , "visible_calc" : "[DOMAIN_NAME] != true" } , { "html" : "<s…" at bounding box center [676, 478] width 1110 height 722
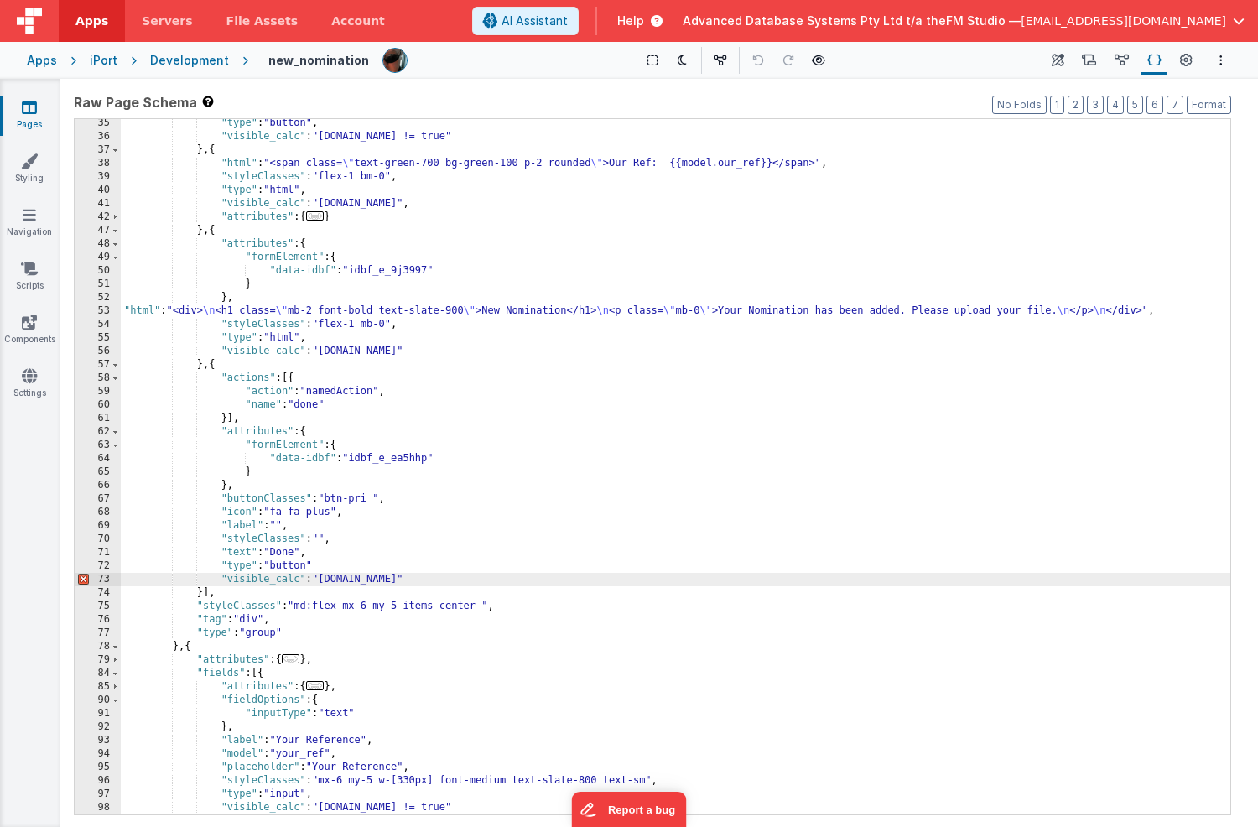
click at [345, 565] on div ""type" : "button" , "visible_calc" : "[DOMAIN_NAME] != true" } , { "html" : "<s…" at bounding box center [676, 478] width 1110 height 722
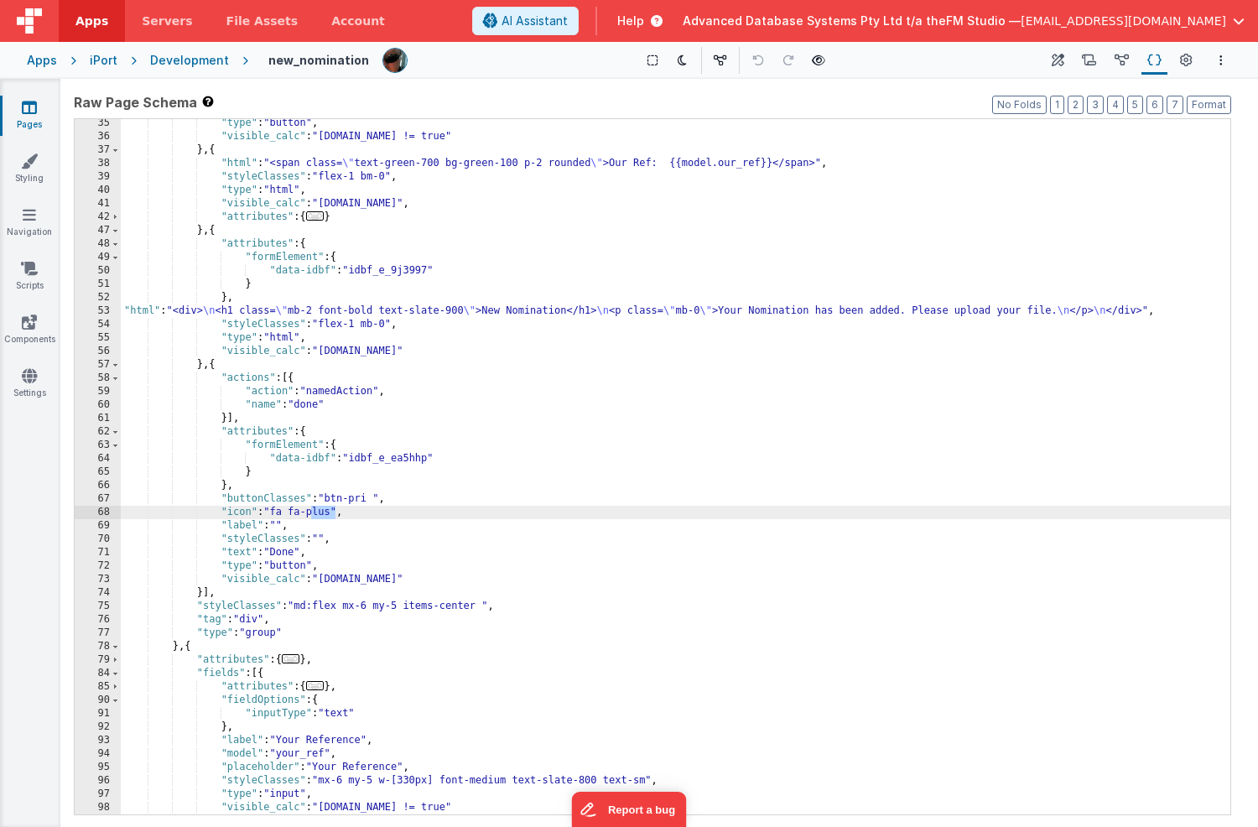
drag, startPoint x: 310, startPoint y: 512, endPoint x: 336, endPoint y: 511, distance: 25.2
click at [336, 511] on div ""type" : "button" , "visible_calc" : "[DOMAIN_NAME] != true" } , { "html" : "<s…" at bounding box center [676, 478] width 1110 height 722
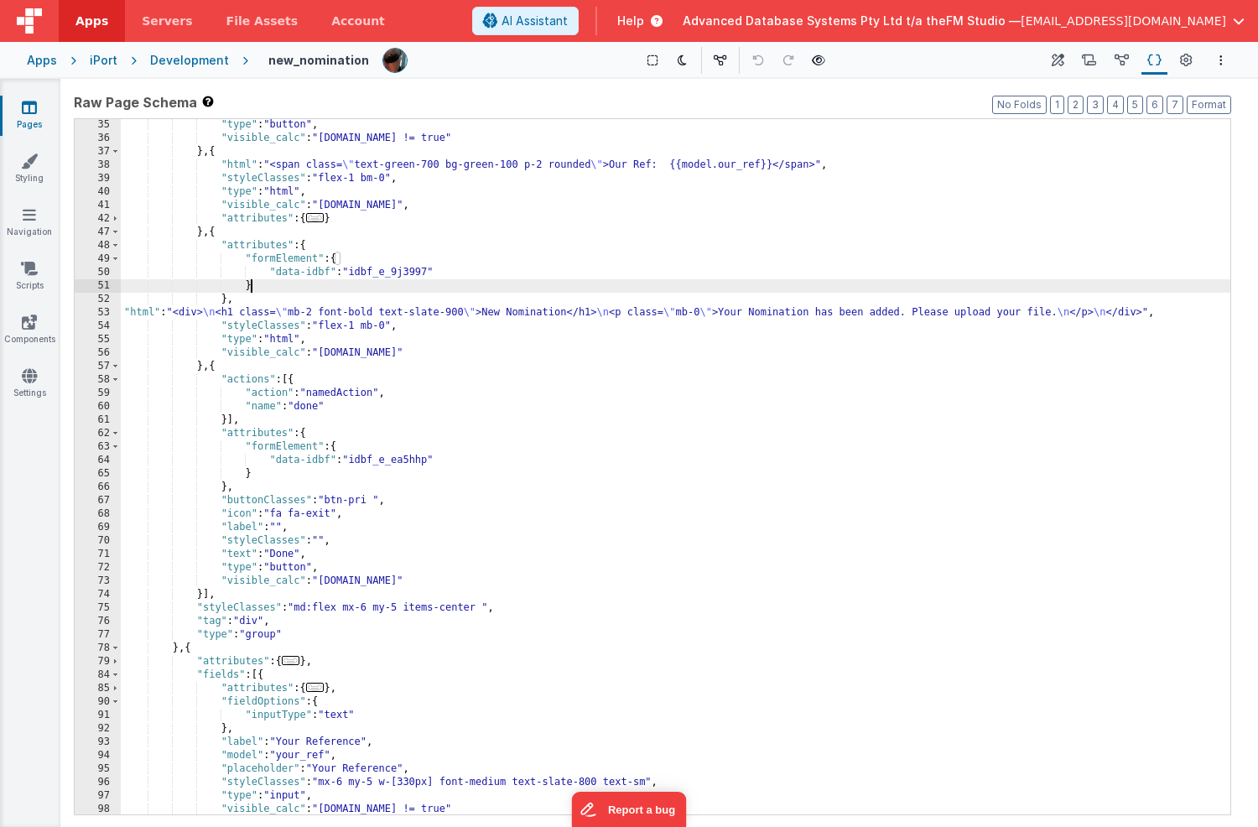
click at [618, 284] on div ""type" : "button" , "visible_calc" : "[DOMAIN_NAME] != true" } , { "html" : "<s…" at bounding box center [676, 479] width 1110 height 722
click at [544, 211] on div ""type" : "button" , "visible_calc" : "[DOMAIN_NAME] != true" } , { "html" : "<s…" at bounding box center [676, 480] width 1110 height 722
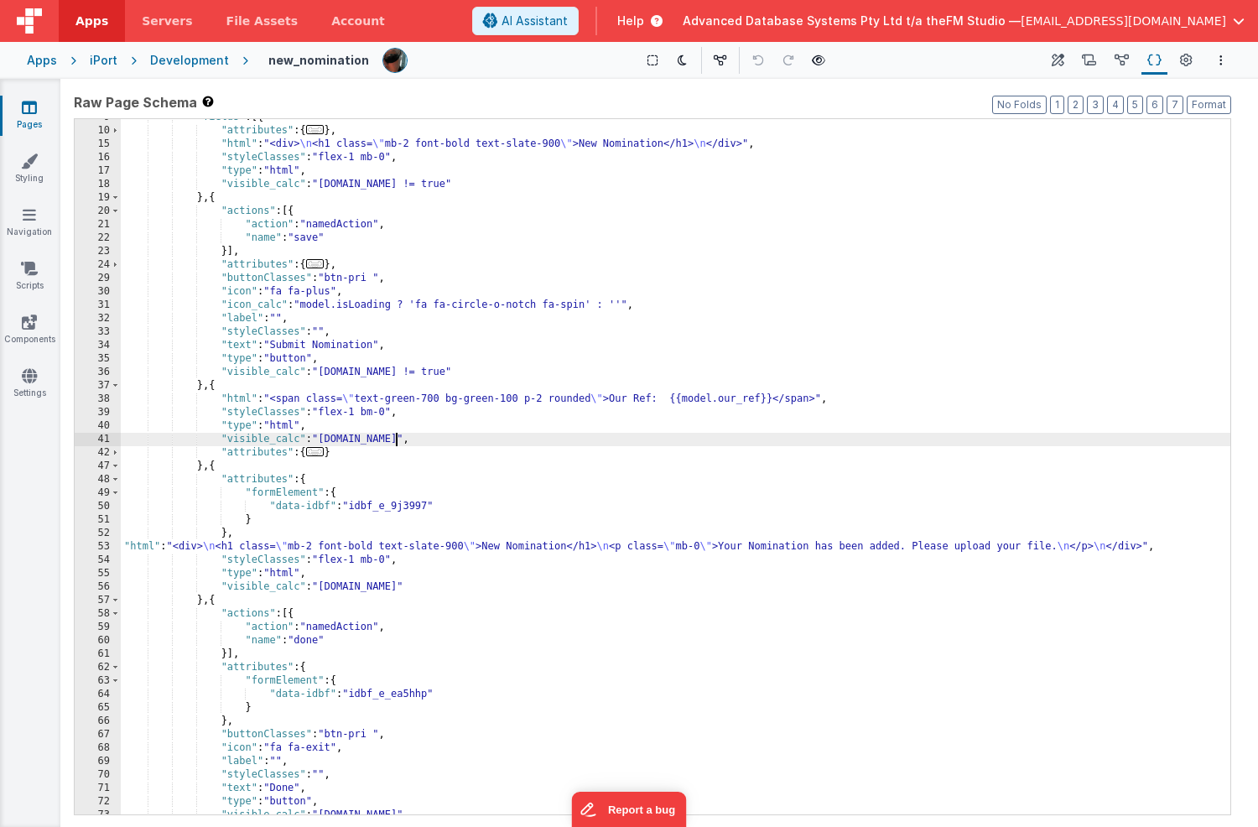
scroll to position [62, 0]
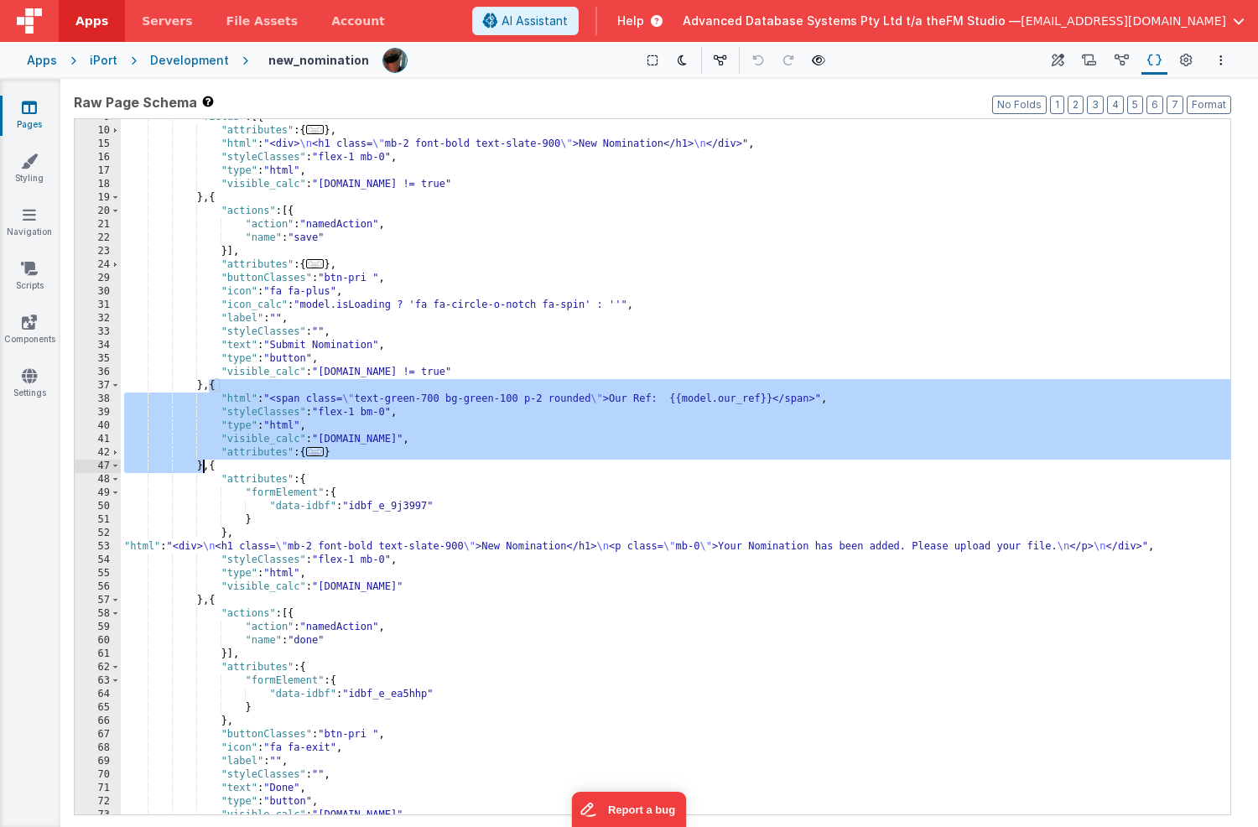
drag, startPoint x: 211, startPoint y: 386, endPoint x: 206, endPoint y: 466, distance: 79.9
click at [206, 466] on div ""fields" : [{ "attributes" : { ... } , "html" : "<div> \n <h1 class= \" mb-2 fo…" at bounding box center [676, 472] width 1110 height 722
drag, startPoint x: 201, startPoint y: 388, endPoint x: 201, endPoint y: 460, distance: 71.3
click at [201, 460] on div ""fields" : [{ "attributes" : { ... } , "html" : "<div> \n <h1 class= \" mb-2 fo…" at bounding box center [676, 472] width 1110 height 722
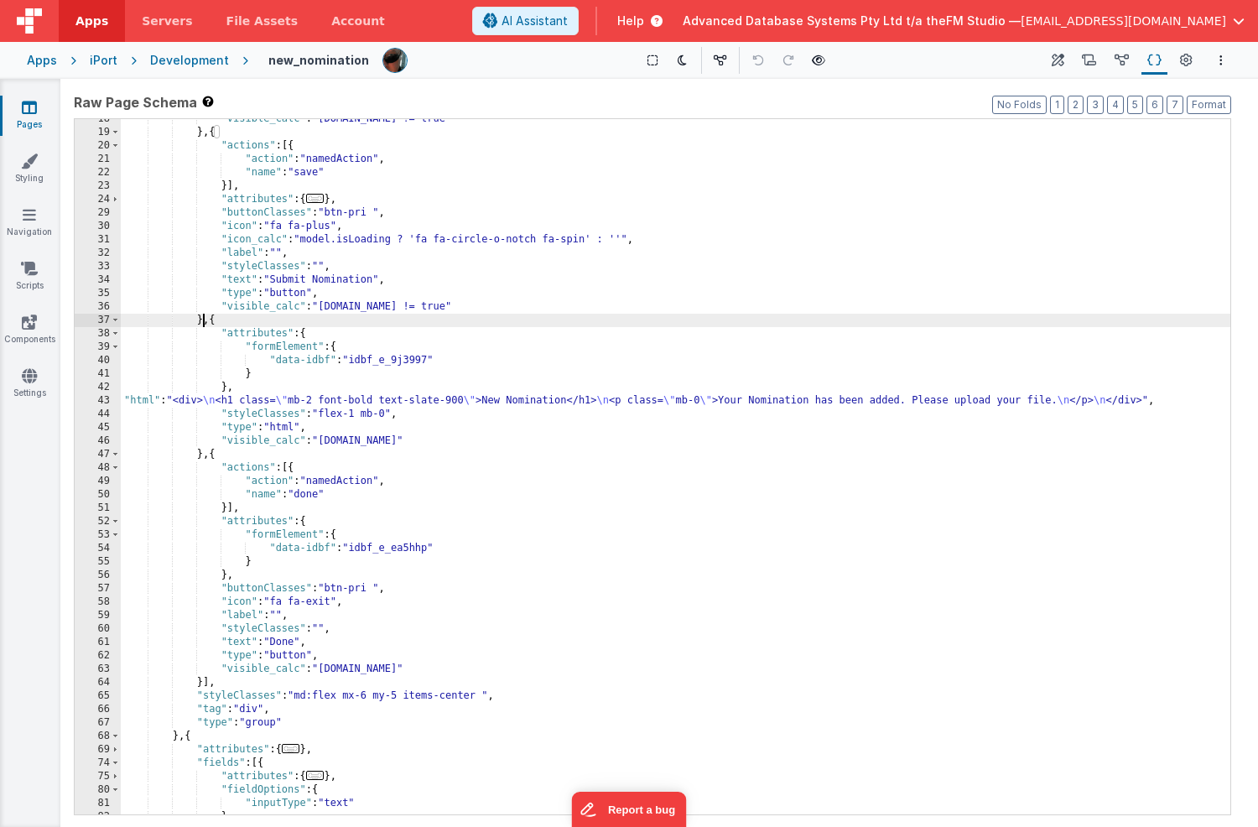
scroll to position [128, 0]
click at [216, 456] on div ""visible_calc" : "[DOMAIN_NAME] != true" } , { "actions" : [{ "action" : "named…" at bounding box center [676, 473] width 1110 height 722
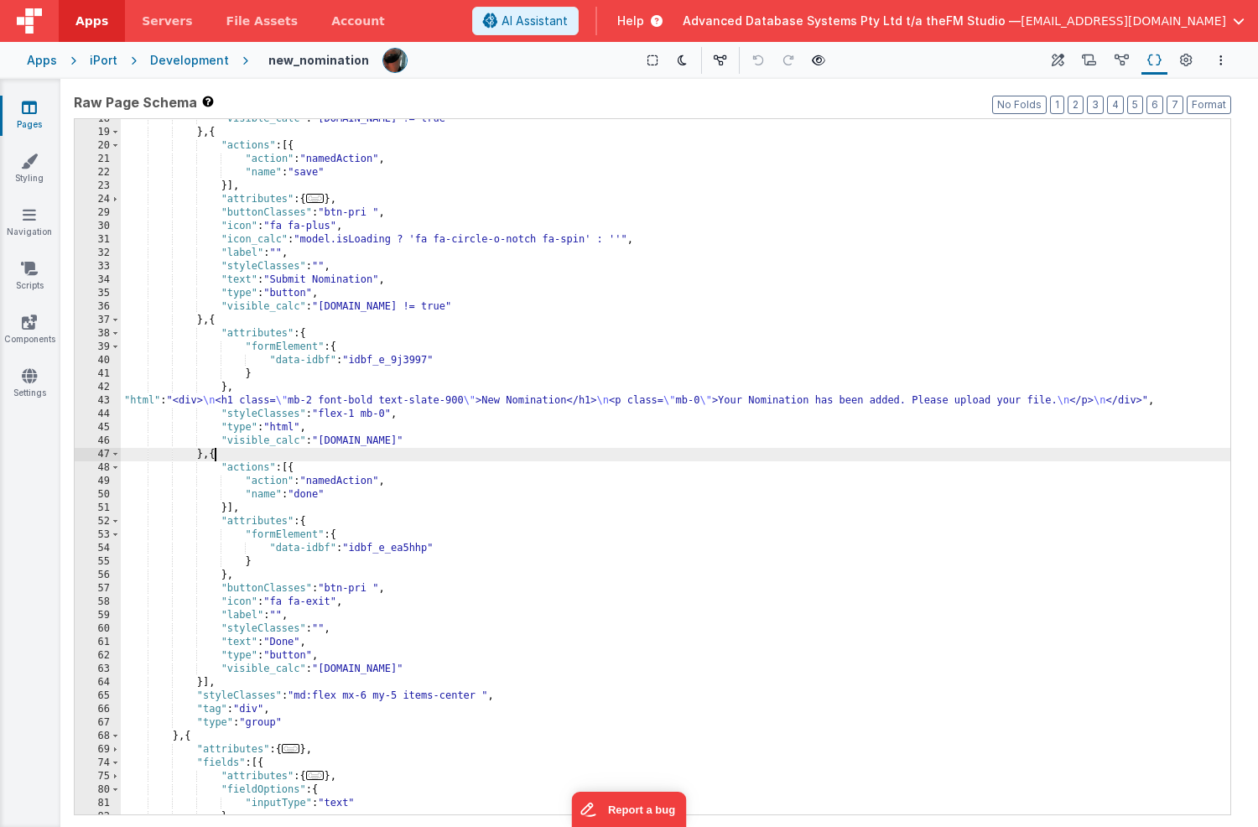
click at [216, 456] on div ""visible_calc" : "[DOMAIN_NAME] != true" } , { "actions" : [{ "action" : "named…" at bounding box center [676, 473] width 1110 height 722
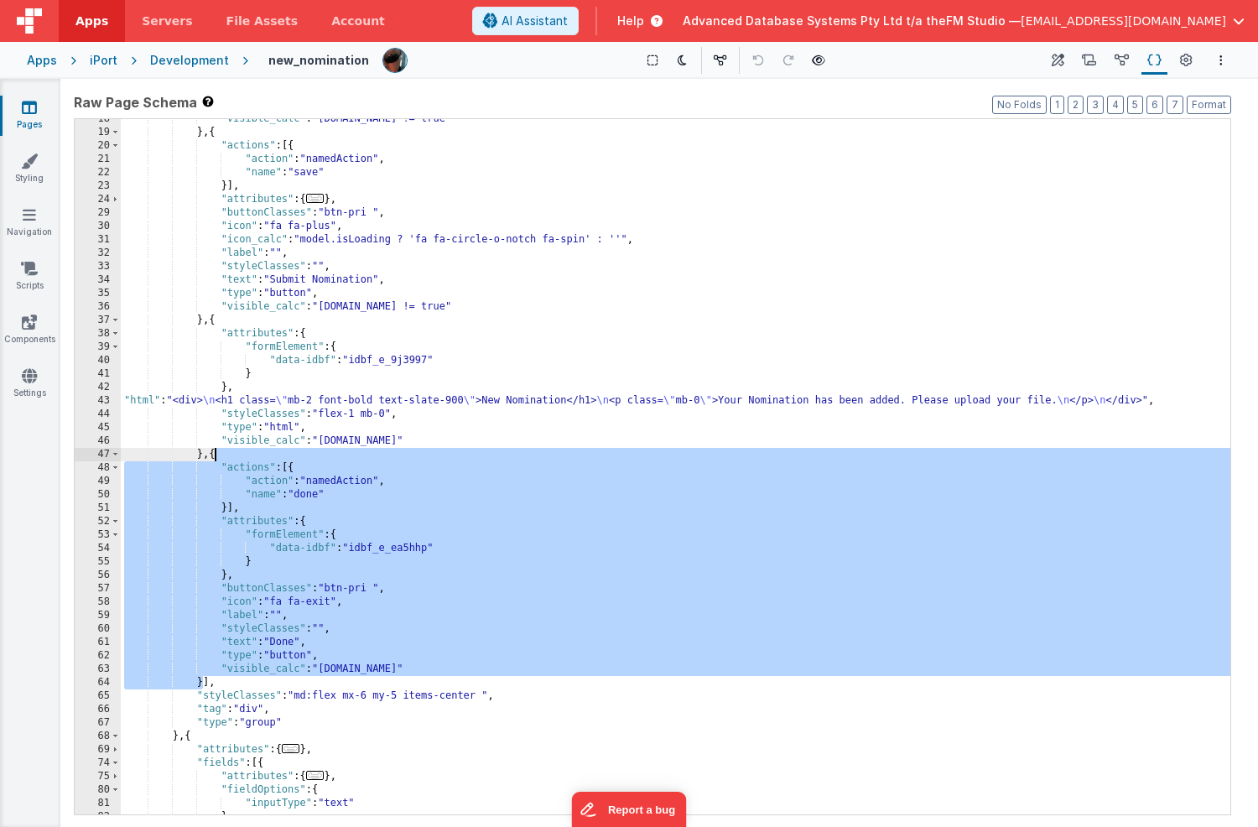
click at [213, 455] on div ""visible_calc" : "[DOMAIN_NAME] != true" } , { "actions" : [{ "action" : "named…" at bounding box center [676, 473] width 1110 height 722
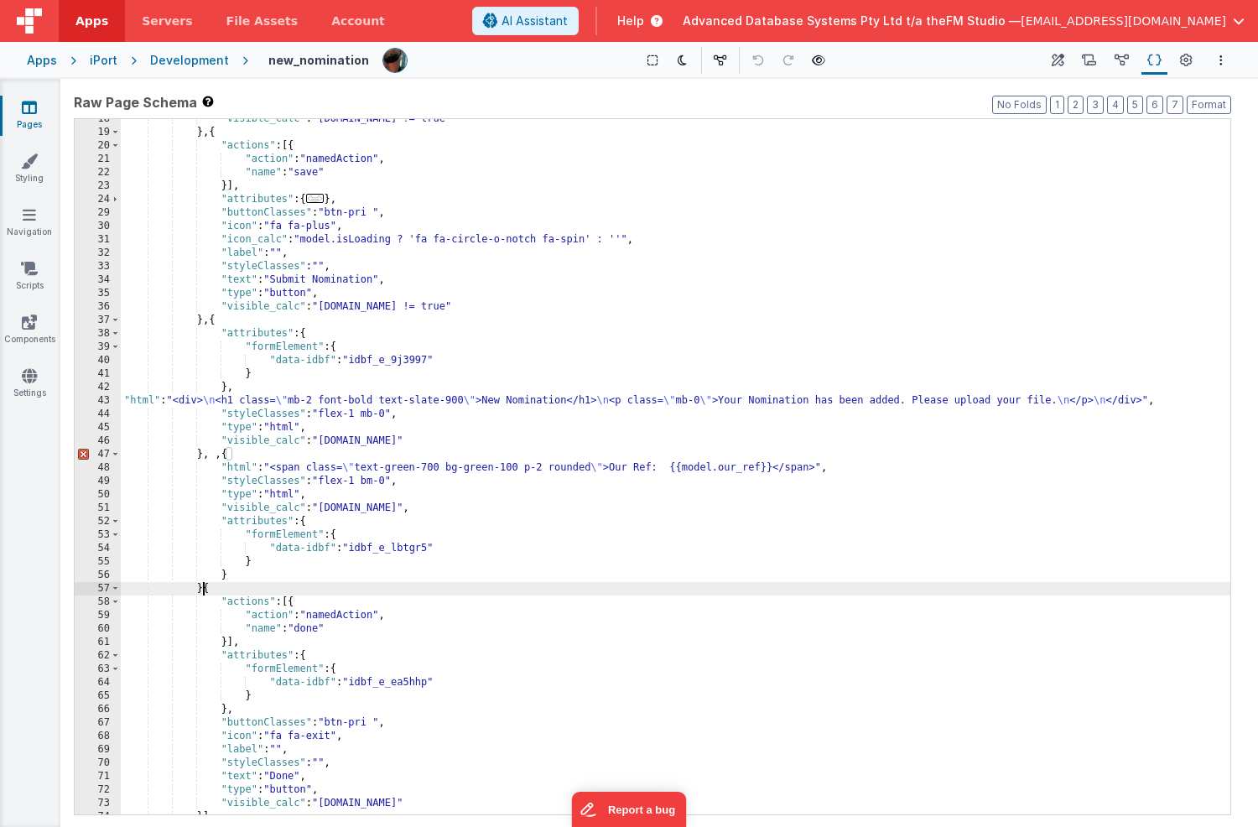
click at [221, 455] on div ""visible_calc" : "[DOMAIN_NAME] != true" } , { "actions" : [{ "action" : "named…" at bounding box center [676, 473] width 1110 height 722
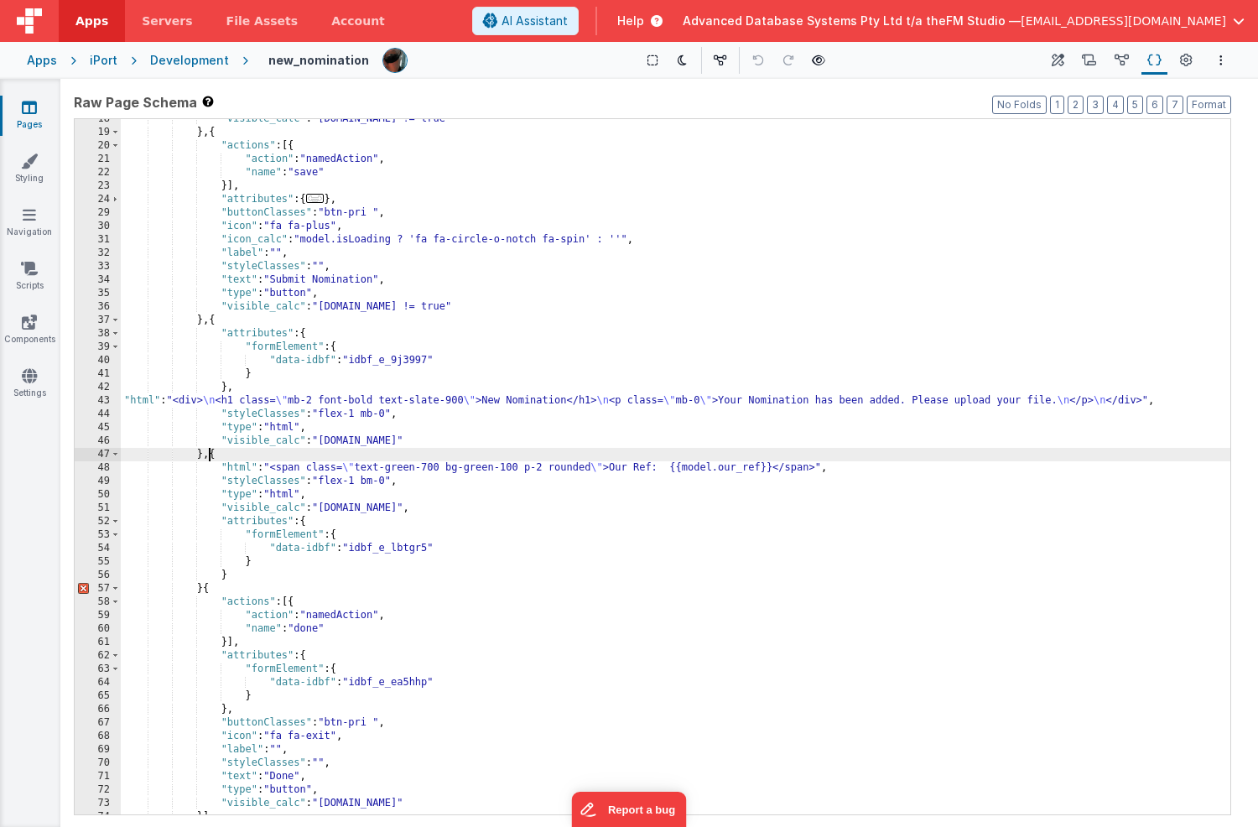
click at [617, 468] on div ""visible_calc" : "[DOMAIN_NAME] != true" } , { "actions" : [{ "action" : "named…" at bounding box center [676, 473] width 1110 height 722
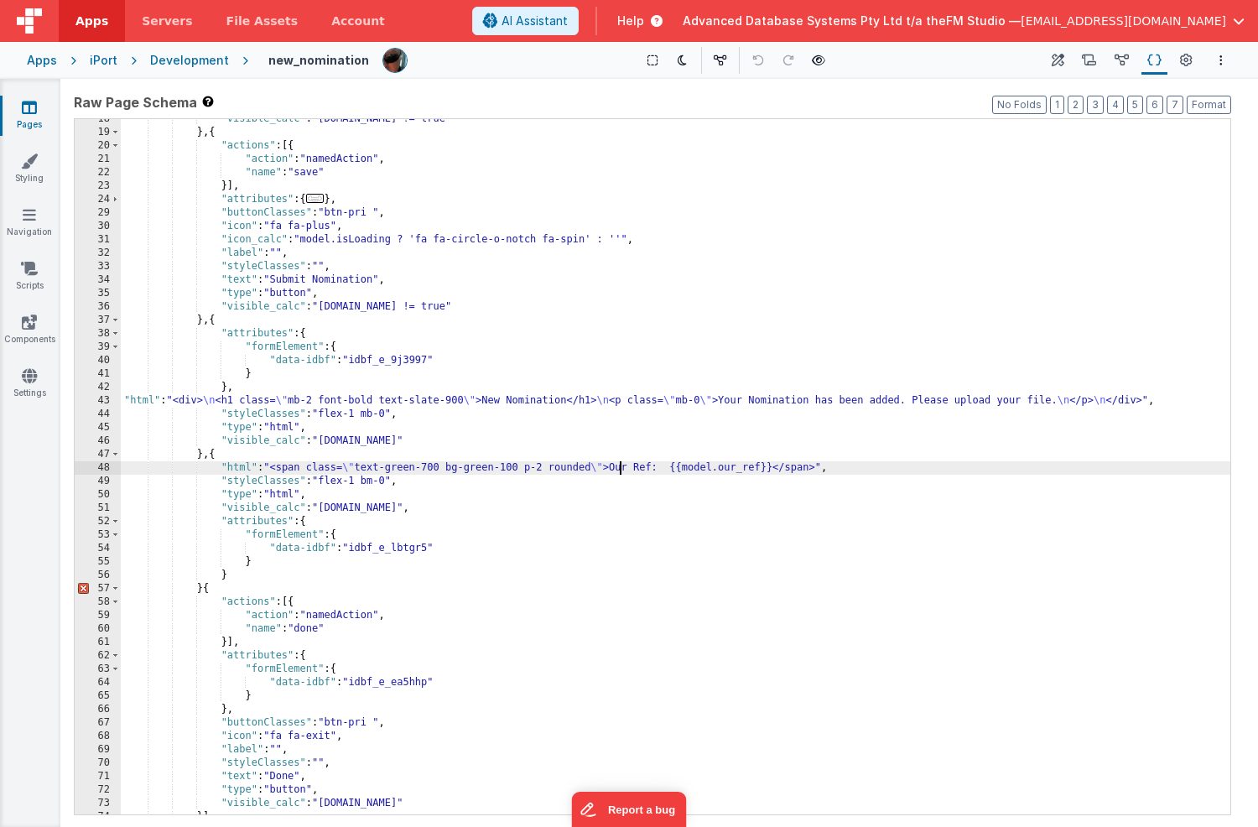
click at [781, 468] on div ""visible_calc" : "[DOMAIN_NAME] != true" } , { "actions" : [{ "action" : "named…" at bounding box center [676, 473] width 1110 height 722
click at [203, 589] on div ""visible_calc" : "[DOMAIN_NAME] != true" } , { "actions" : [{ "action" : "named…" at bounding box center [676, 473] width 1110 height 722
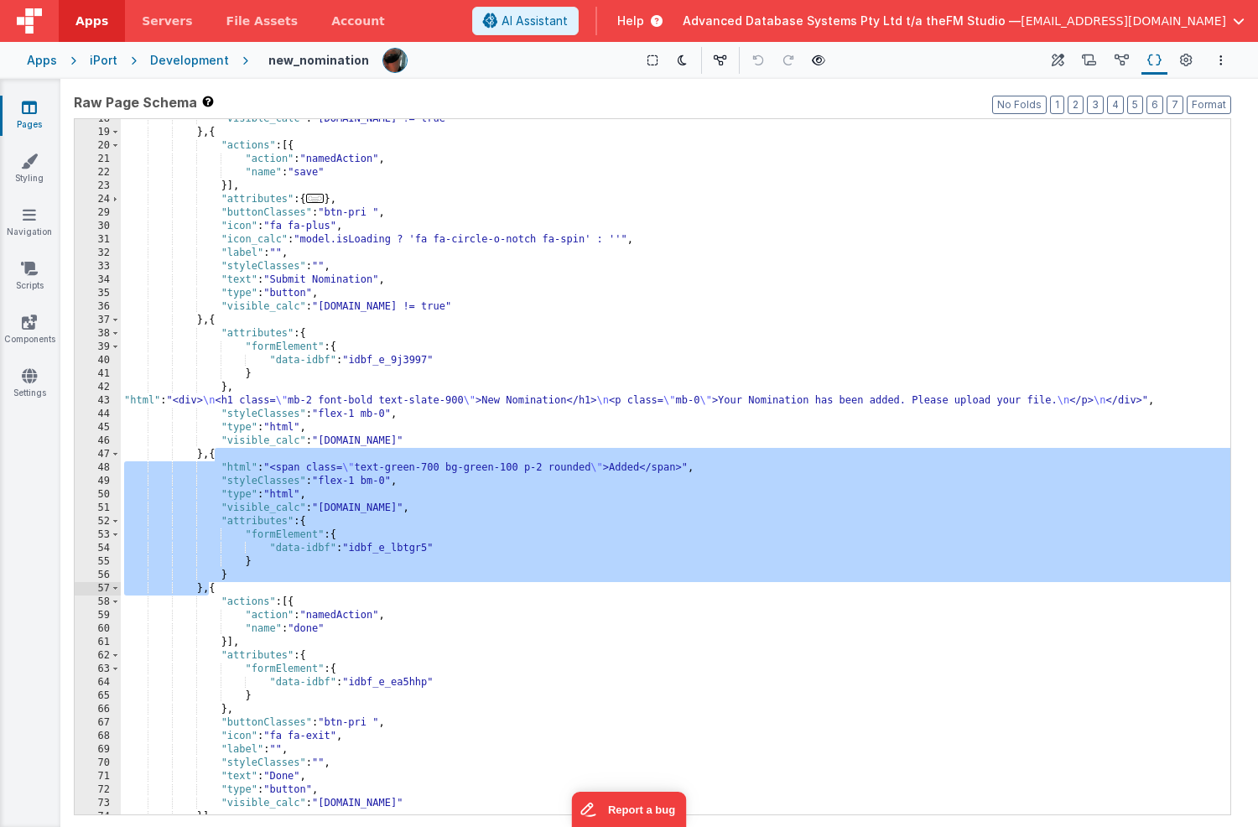
drag, startPoint x: 213, startPoint y: 455, endPoint x: 207, endPoint y: 591, distance: 136.0
click at [207, 591] on div ""visible_calc" : "[DOMAIN_NAME] != true" } , { "actions" : [{ "action" : "named…" at bounding box center [676, 473] width 1110 height 722
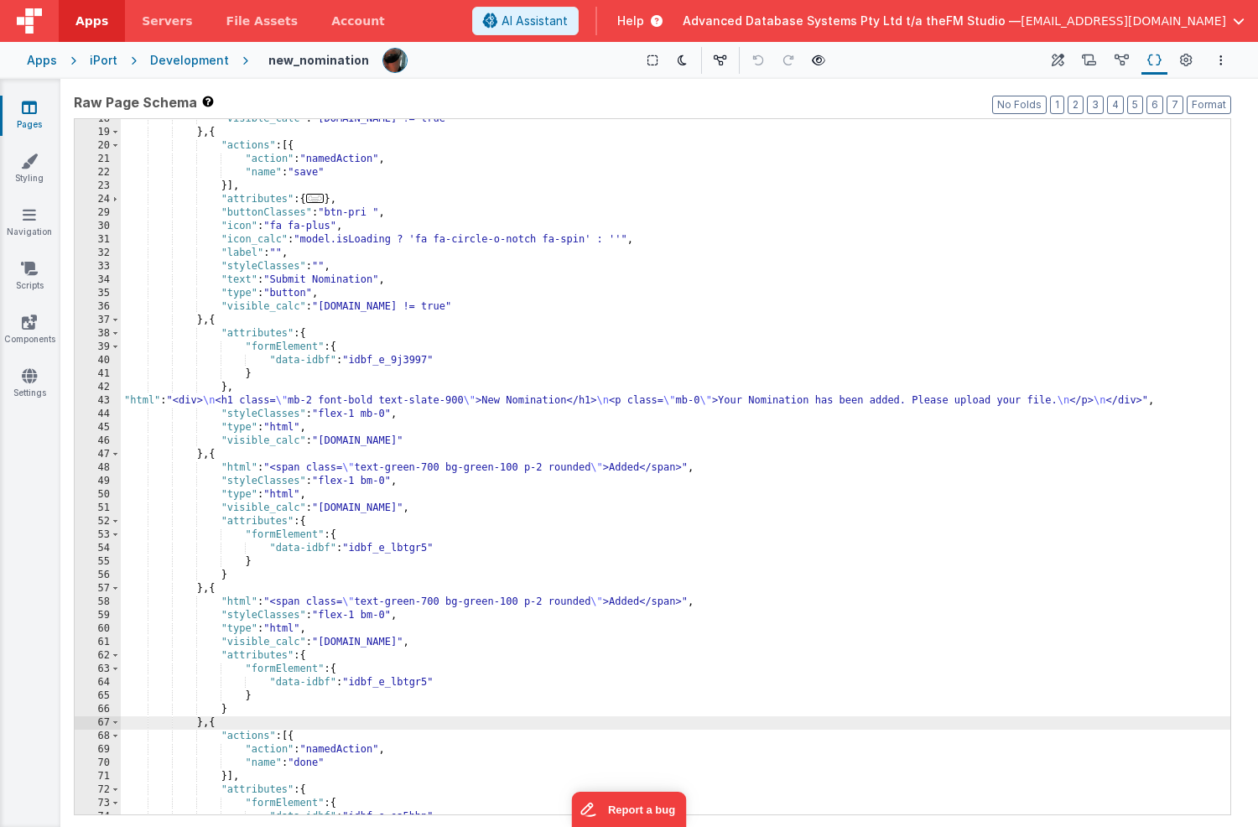
click at [403, 603] on div ""visible_calc" : "[DOMAIN_NAME] != true" } , { "actions" : [{ "action" : "named…" at bounding box center [676, 473] width 1110 height 722
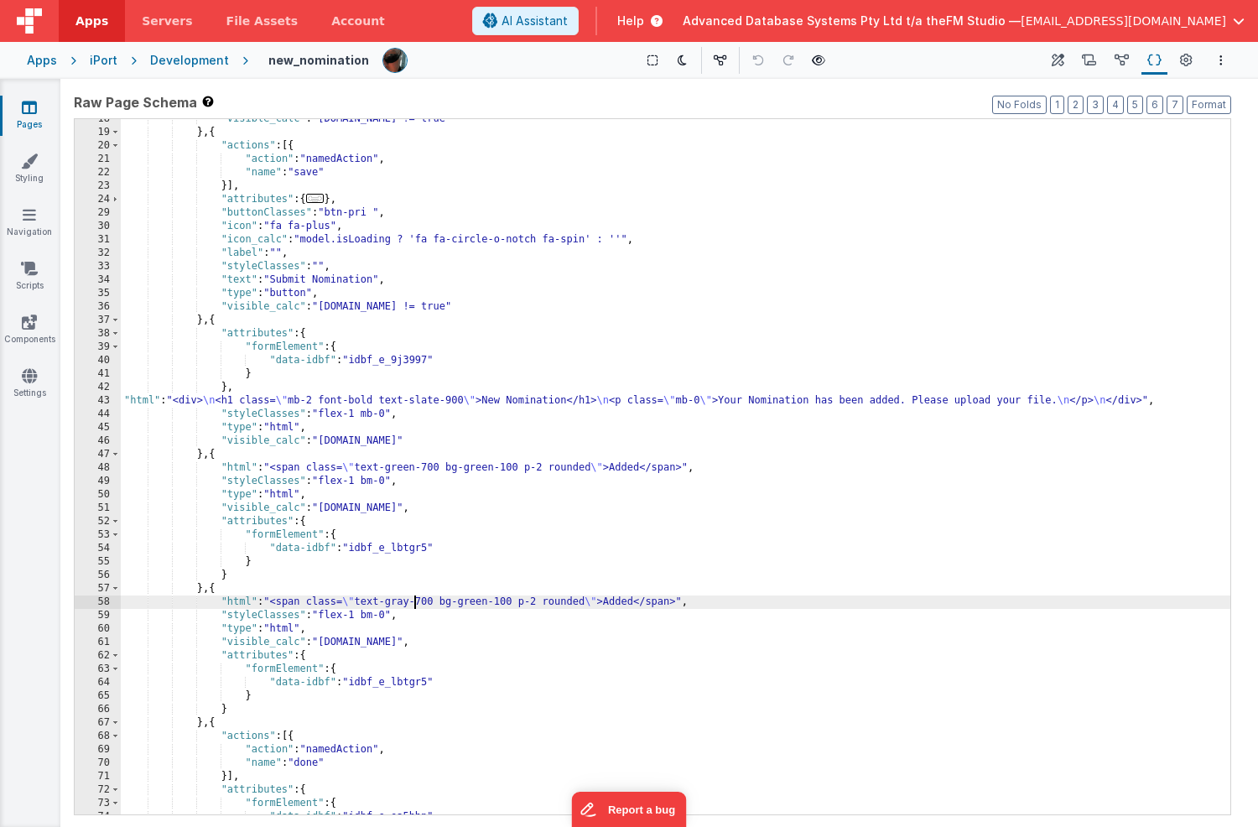
click at [81, 603] on div "58" at bounding box center [98, 602] width 46 height 13
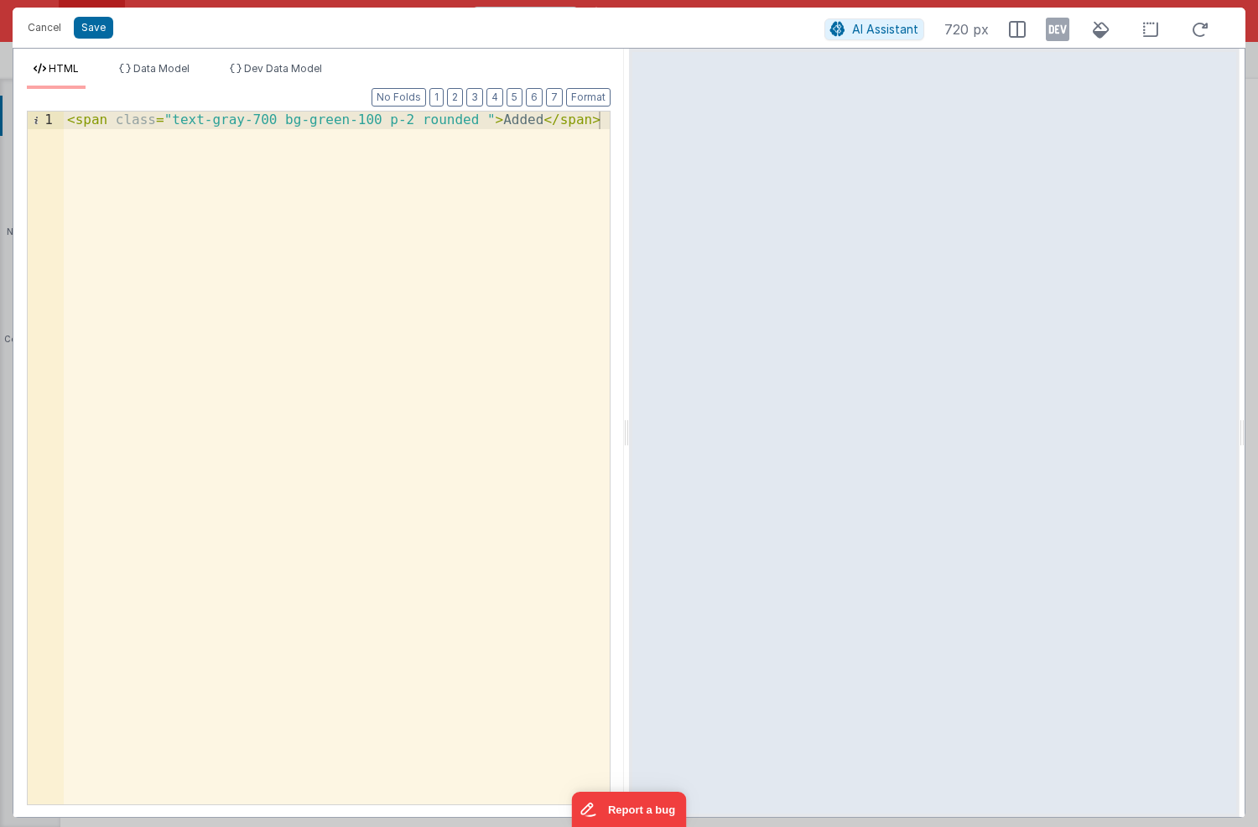
click at [325, 122] on div "< span class = "text-gray-700 bg-green-100 p-2 rounded " > Added </ span >" at bounding box center [337, 476] width 546 height 728
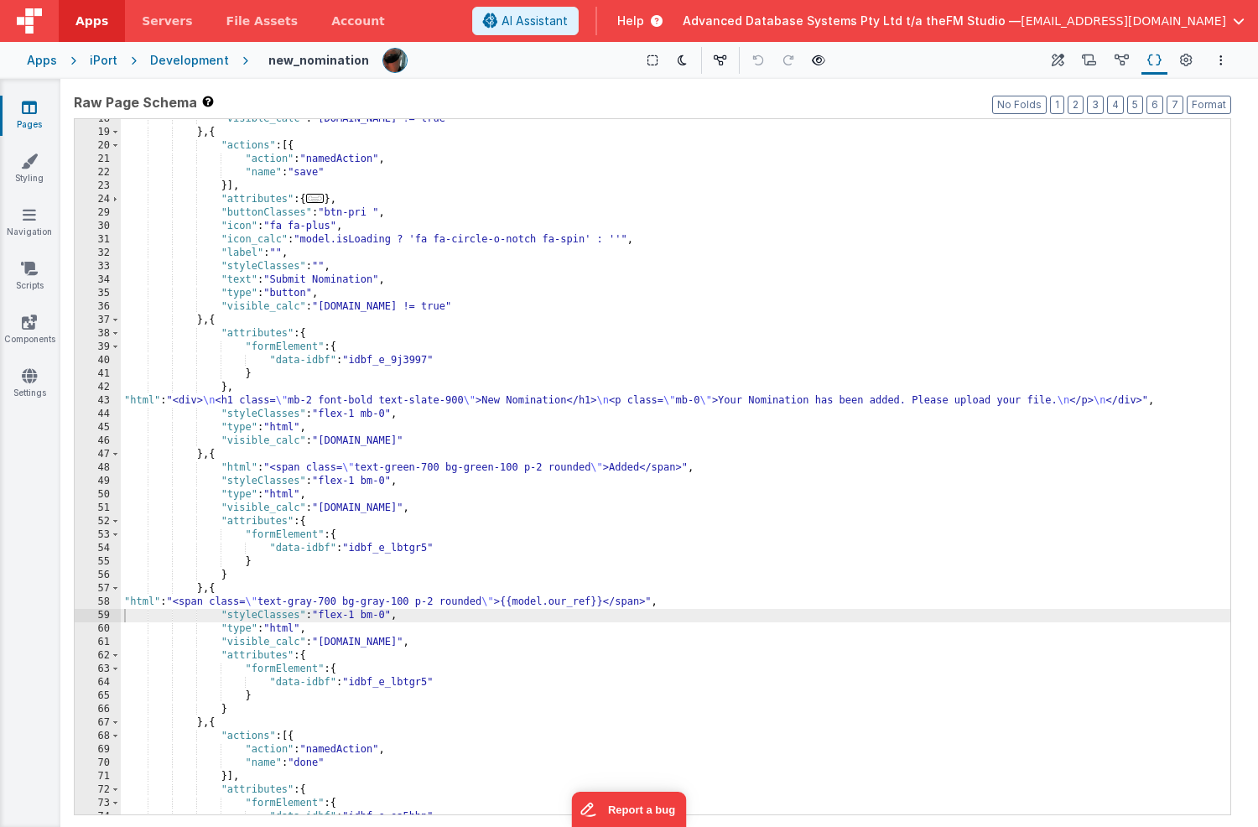
click at [221, 468] on div ""visible_calc" : "[DOMAIN_NAME] != true" } , { "actions" : [{ "action" : "named…" at bounding box center [676, 473] width 1110 height 722
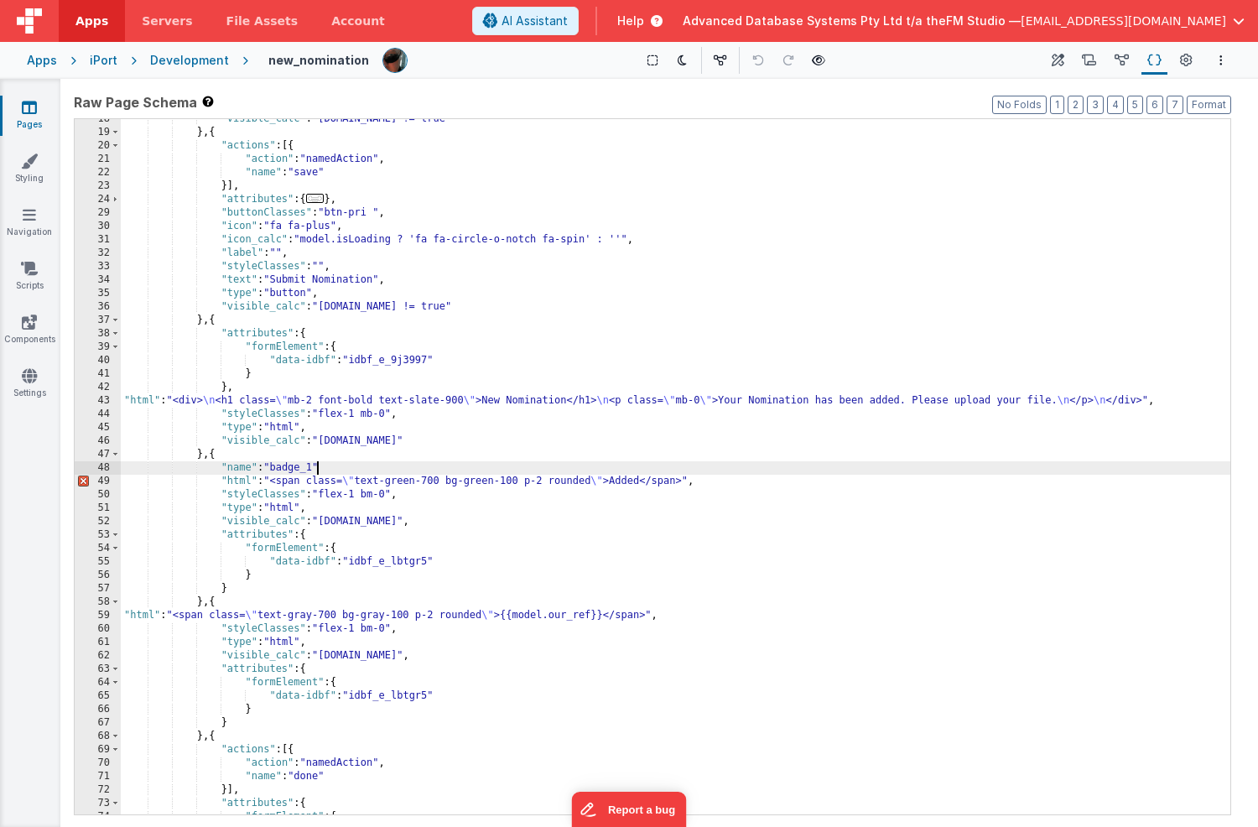
click at [335, 465] on div ""visible_calc" : "[DOMAIN_NAME] != true" } , { "actions" : [{ "action" : "named…" at bounding box center [676, 473] width 1110 height 722
click at [227, 468] on div ""visible_calc" : "[DOMAIN_NAME] != true" } , { "actions" : [{ "action" : "named…" at bounding box center [676, 473] width 1110 height 722
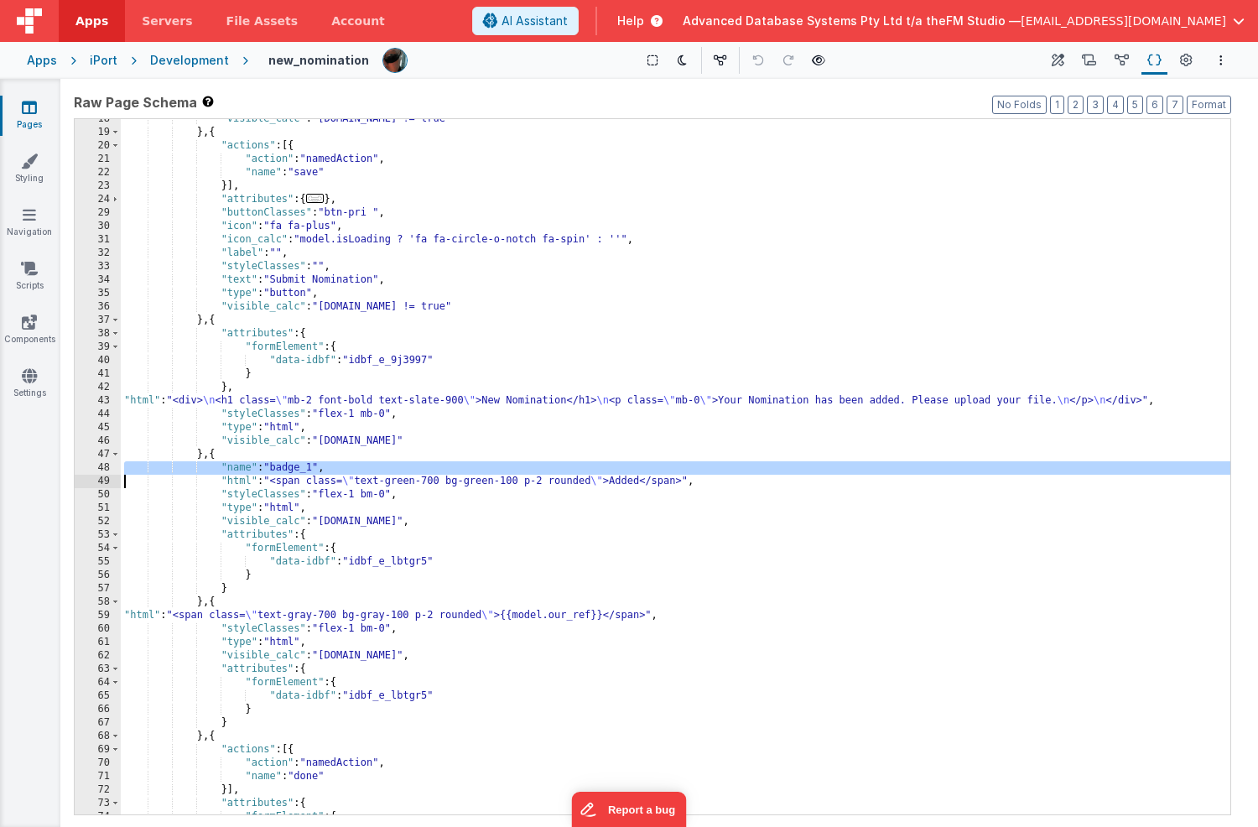
click at [123, 613] on div ""visible_calc" : "[DOMAIN_NAME] != true" } , { "actions" : [{ "action" : "named…" at bounding box center [676, 473] width 1110 height 722
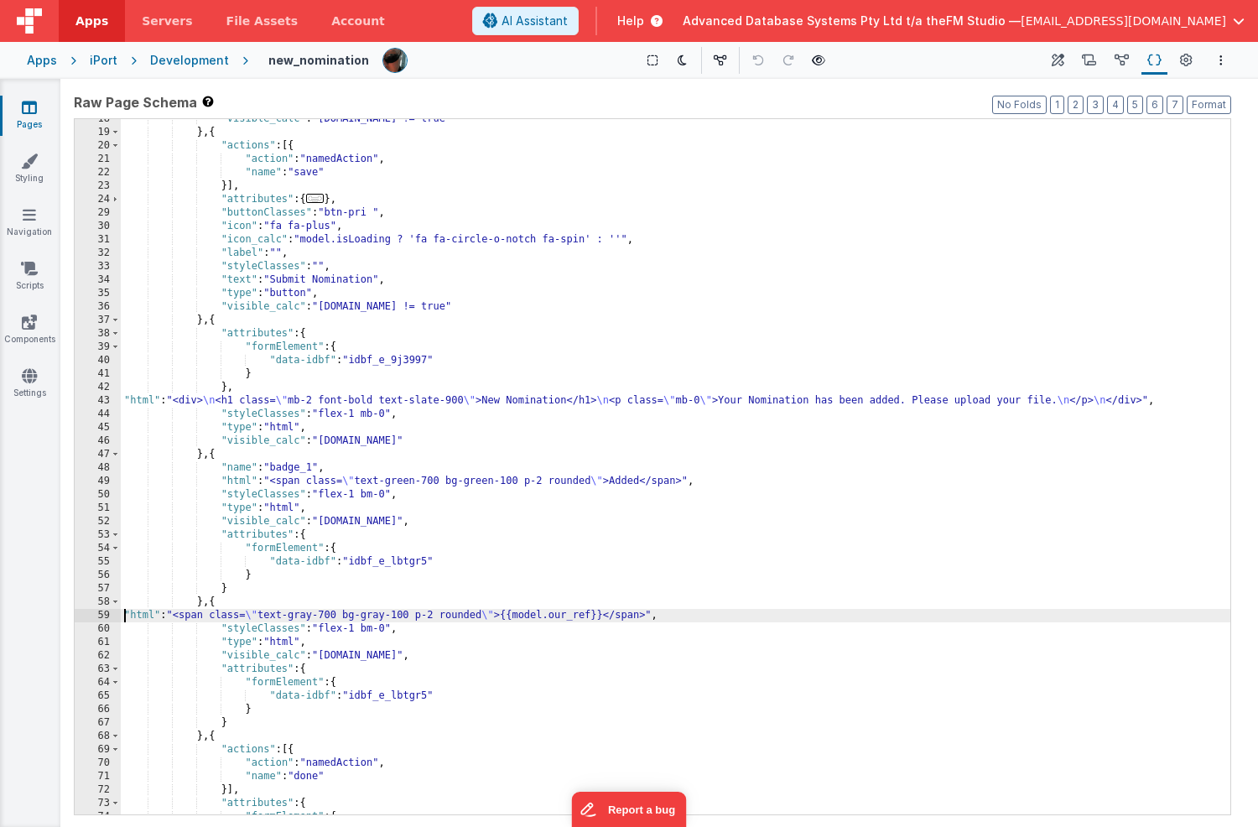
paste textarea
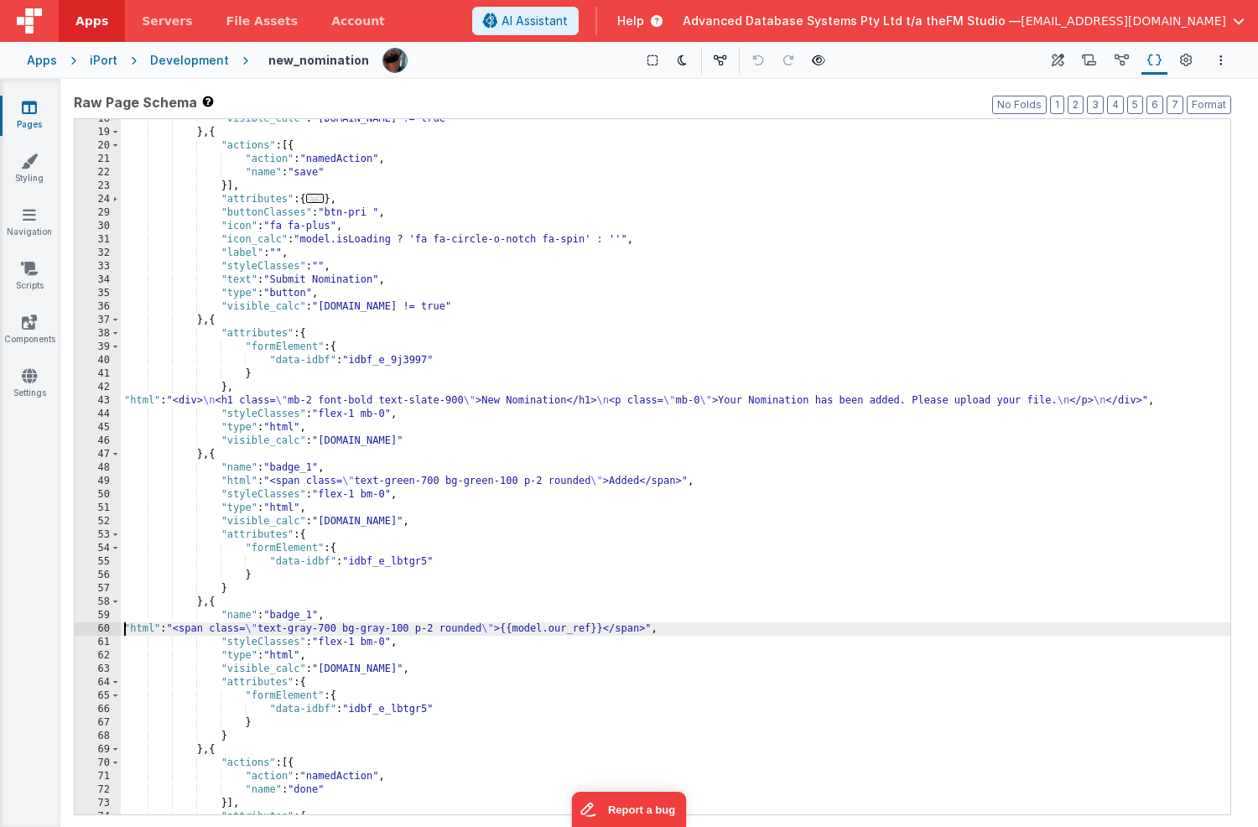
click at [306, 617] on div ""visible_calc" : "[DOMAIN_NAME] != true" } , { "actions" : [{ "action" : "named…" at bounding box center [676, 473] width 1110 height 722
click at [408, 477] on div ""visible_calc" : "[DOMAIN_NAME] != true" } , { "actions" : [{ "action" : "named…" at bounding box center [676, 473] width 1110 height 722
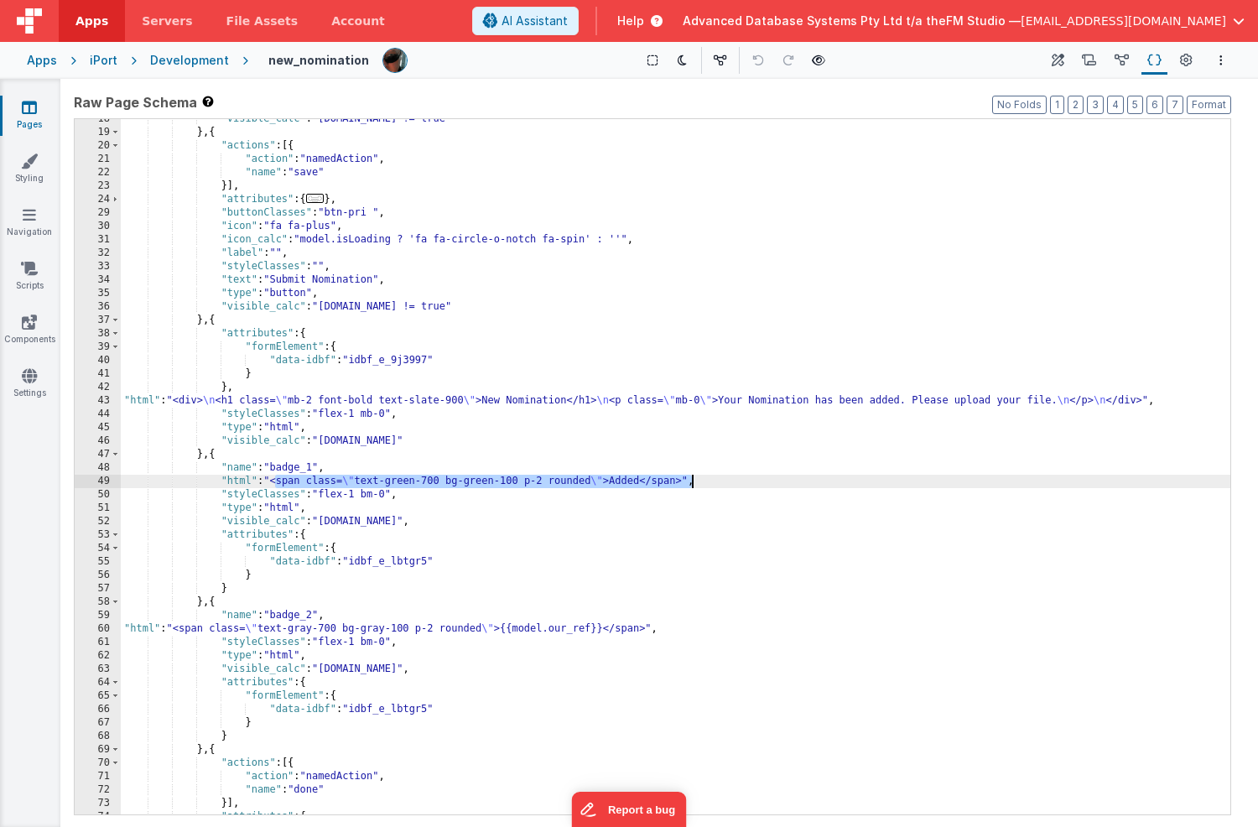
drag, startPoint x: 273, startPoint y: 481, endPoint x: 693, endPoint y: 482, distance: 419.5
click at [693, 482] on div ""visible_calc" : "[DOMAIN_NAME] != true" } , { "actions" : [{ "action" : "named…" at bounding box center [676, 473] width 1110 height 722
click at [518, 407] on div ""visible_calc" : "[DOMAIN_NAME] != true" } , { "actions" : [{ "action" : "named…" at bounding box center [676, 473] width 1110 height 722
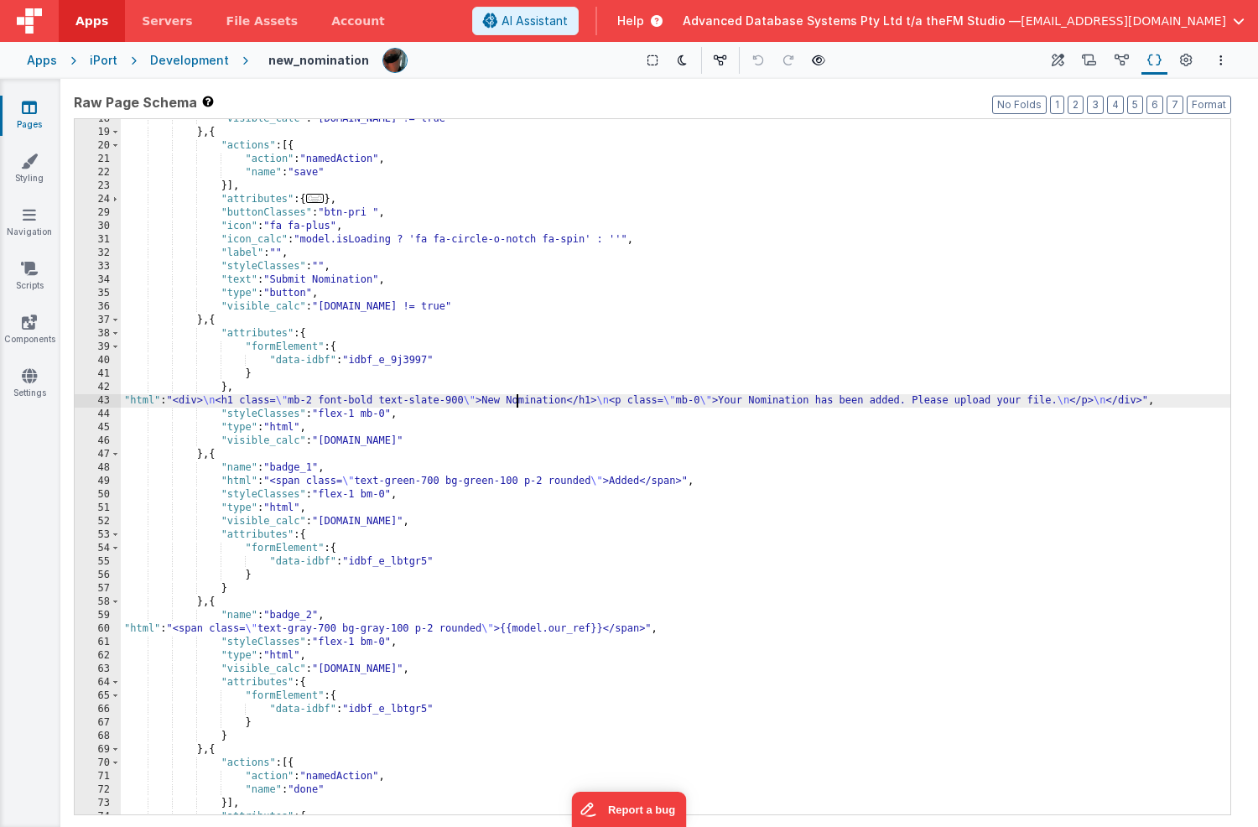
click at [81, 399] on div "43" at bounding box center [98, 400] width 46 height 13
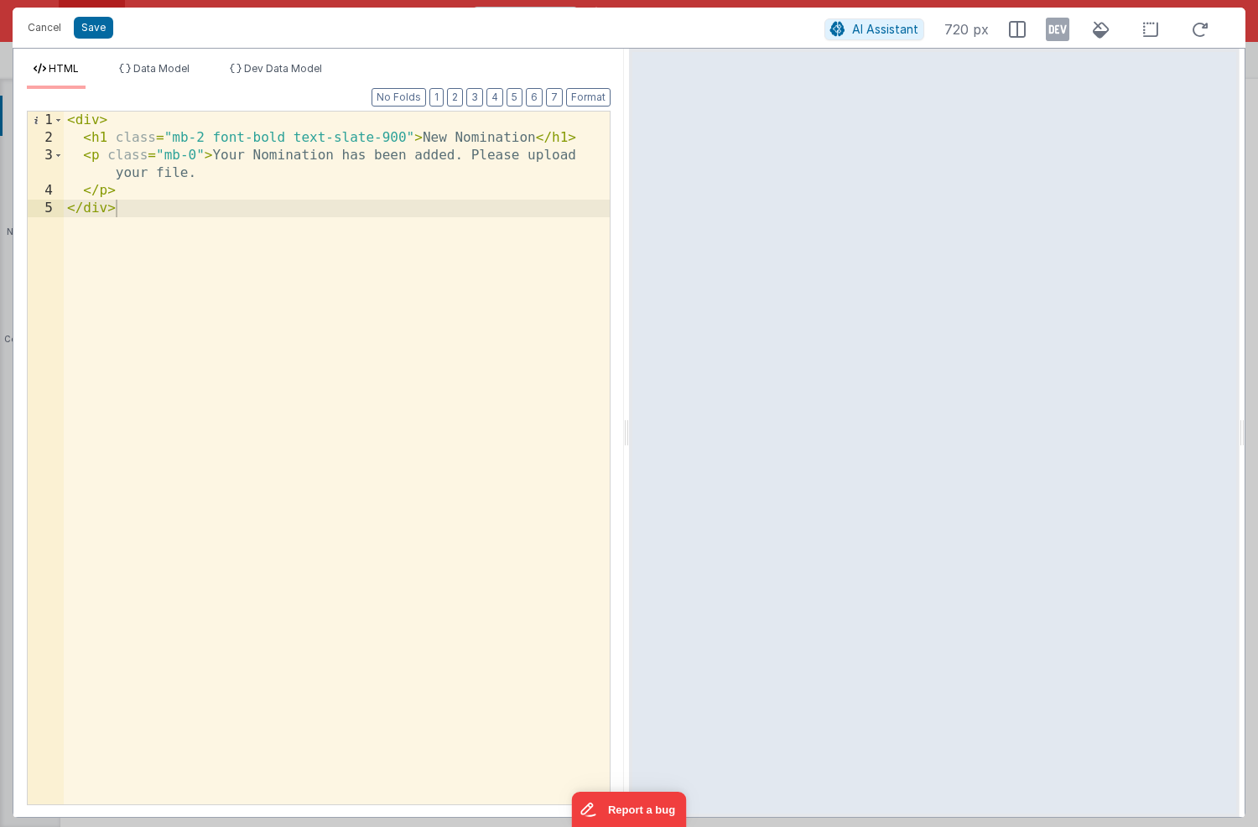
click at [139, 188] on div "< div > < h1 class = "mb-2 font-bold text-slate-900" > New Nomination </ h1 > <…" at bounding box center [337, 476] width 546 height 728
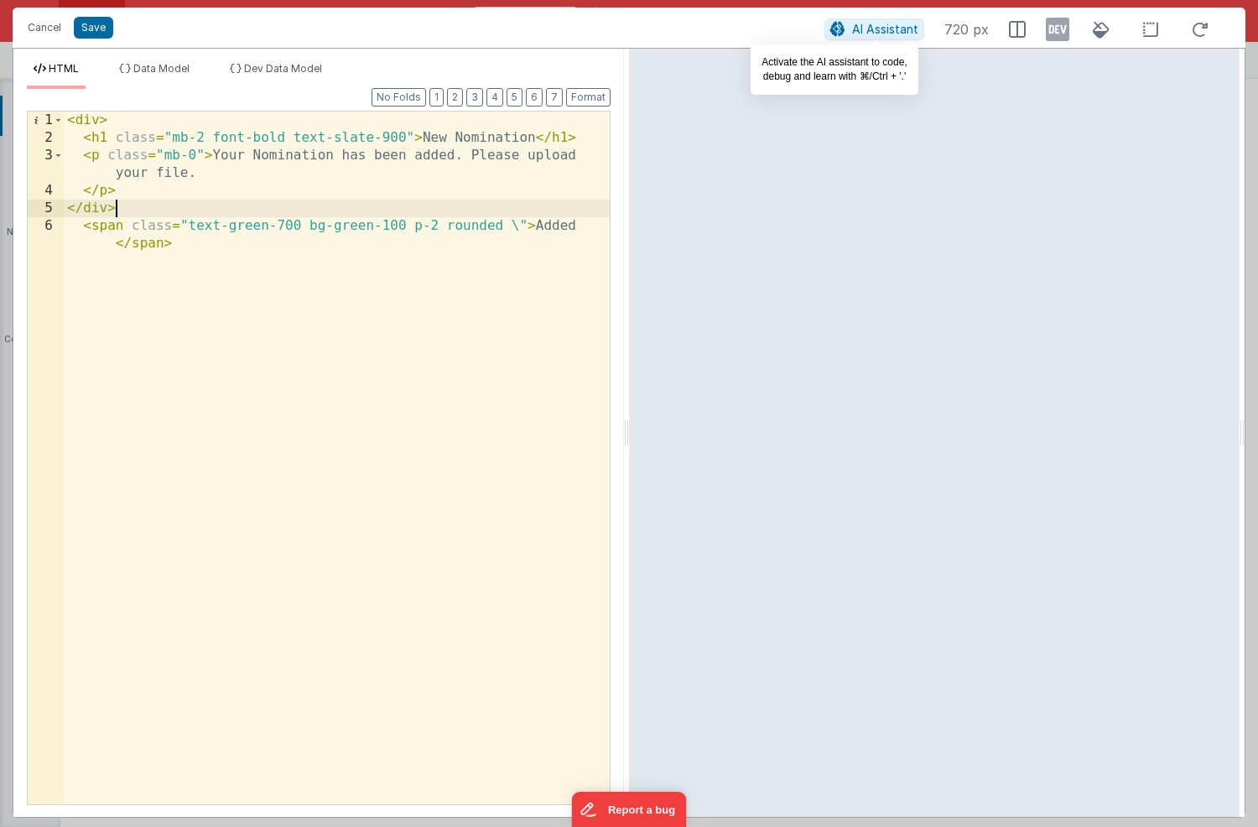
click at [871, 28] on span "AI Assistant" at bounding box center [885, 29] width 66 height 14
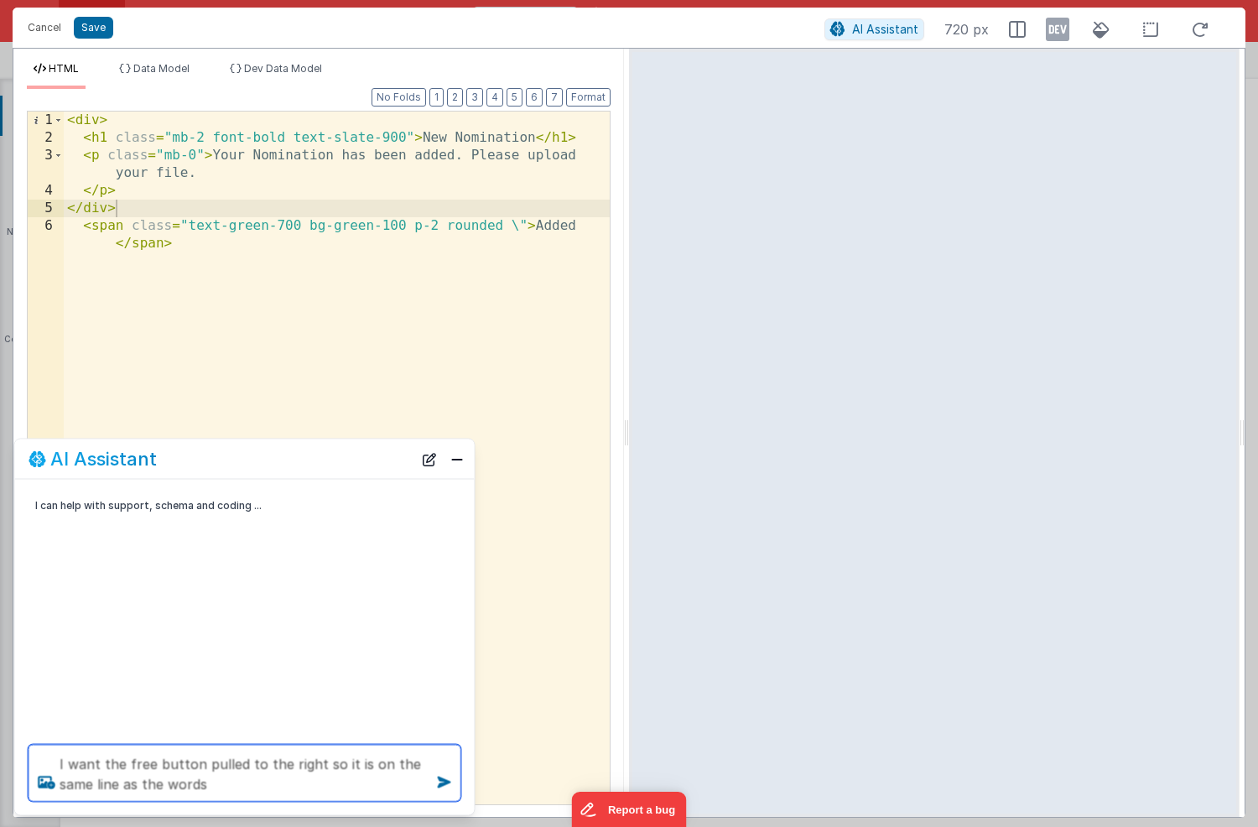
click at [131, 765] on textarea "I want the free button pulled to the right so it is on the same line as the wor…" at bounding box center [245, 773] width 433 height 57
type textarea "I want the green button pulled to the right so it is on the same line as the wo…"
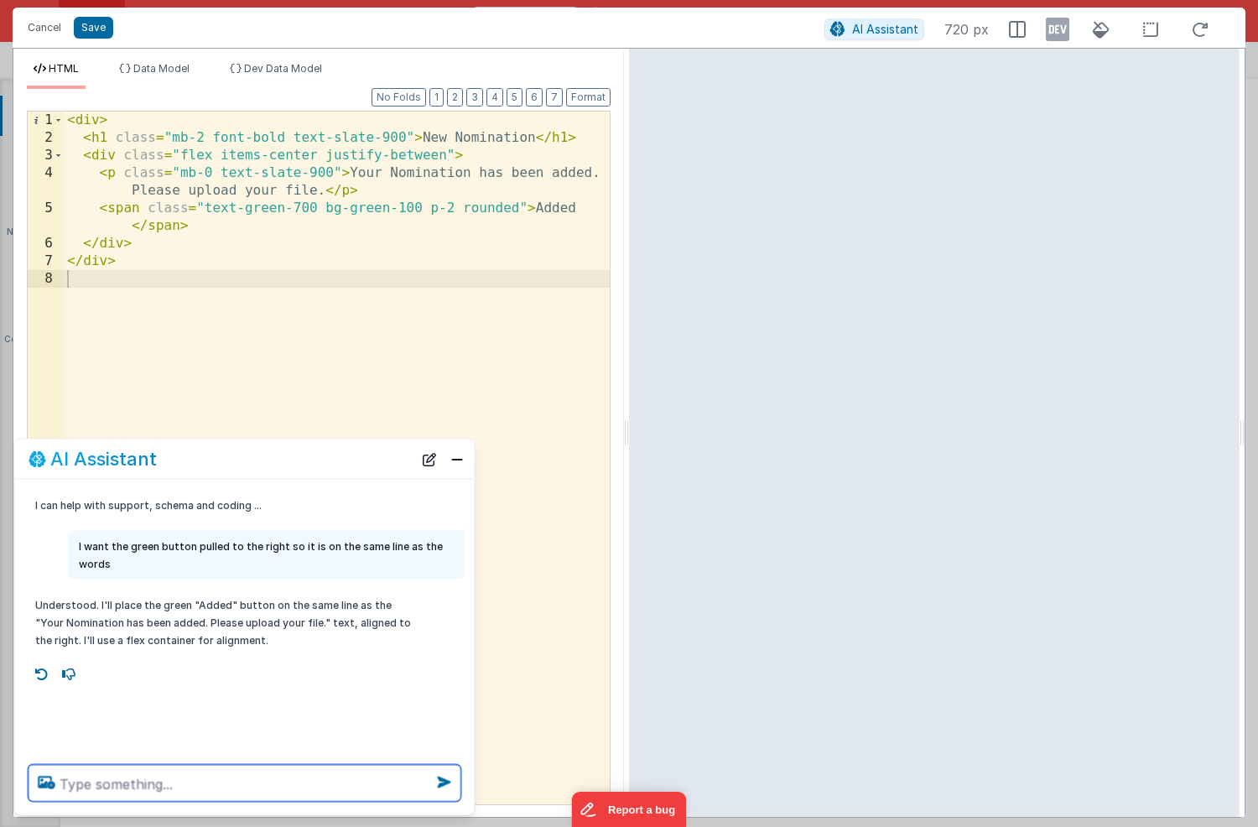
click at [154, 784] on textarea at bounding box center [245, 783] width 433 height 37
type textarea "I want it more inline withe the H1 class"
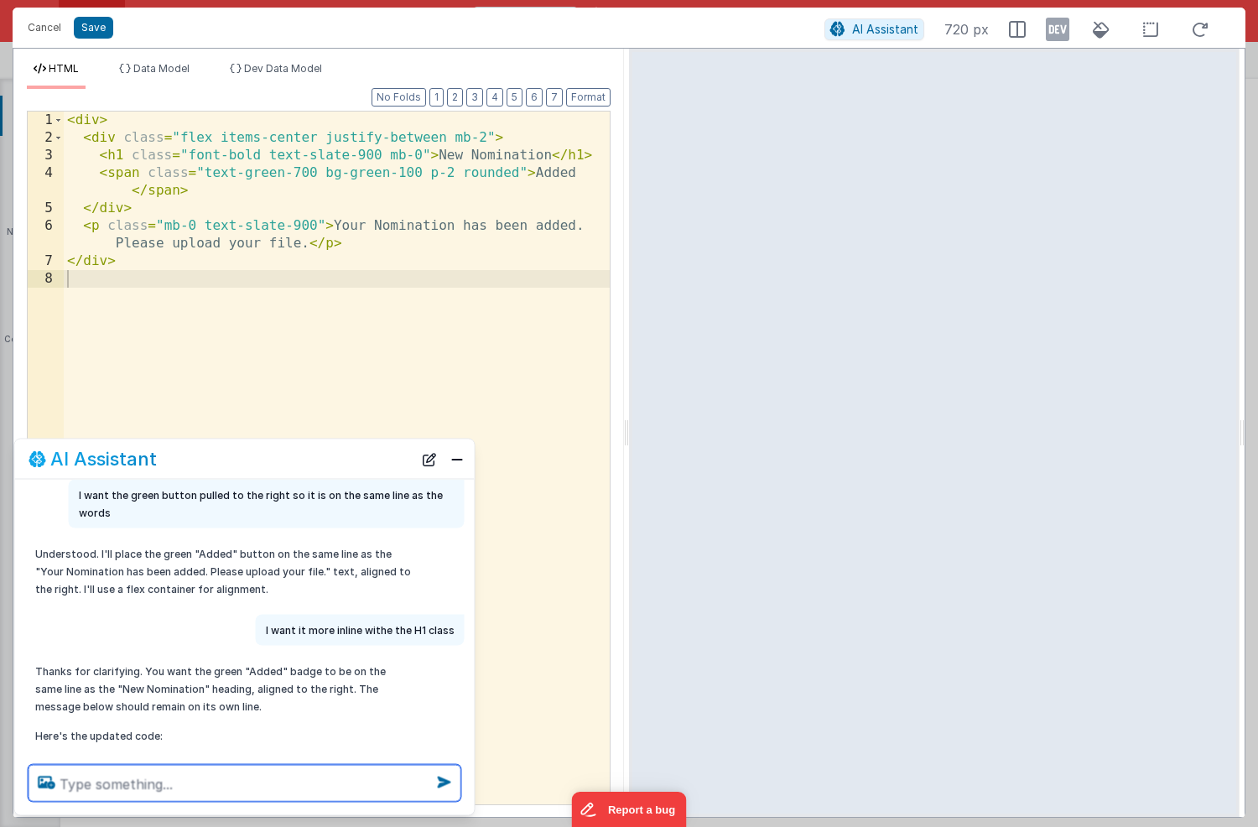
scroll to position [83, 0]
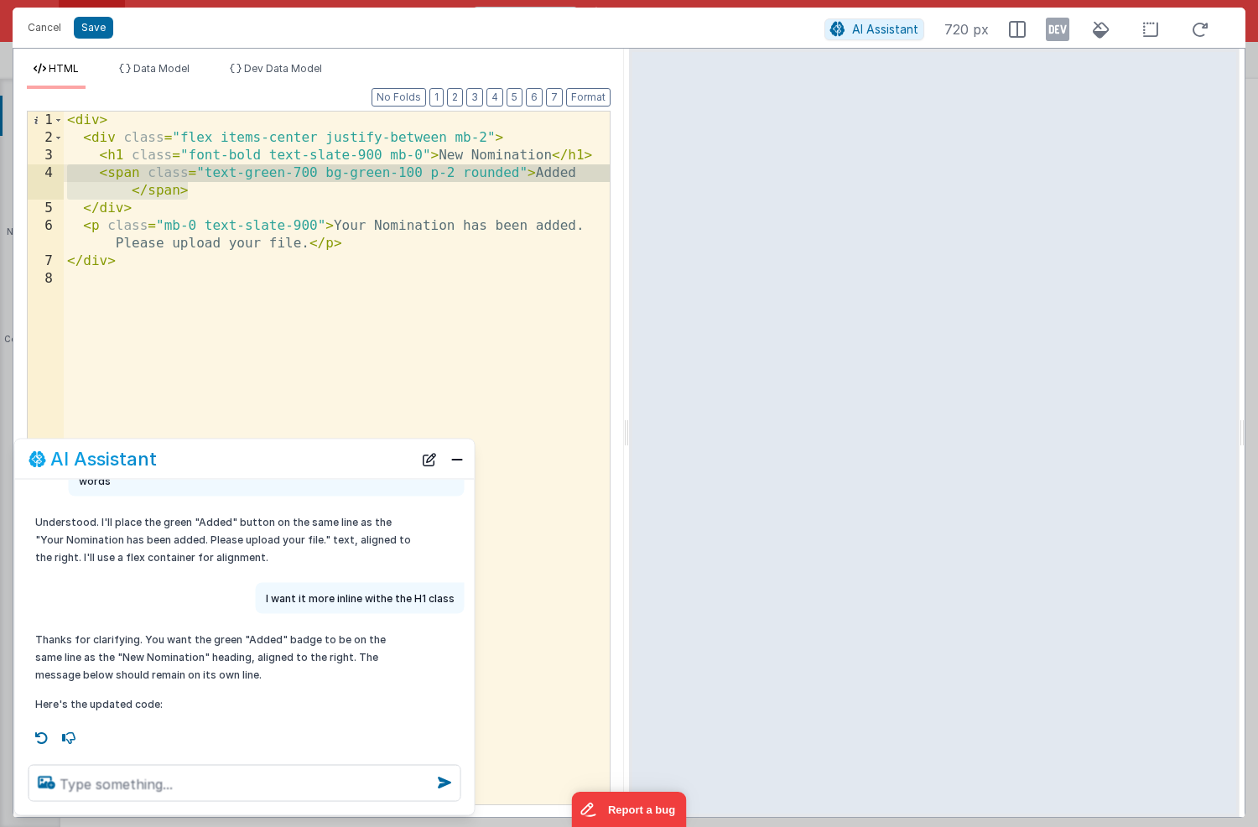
drag, startPoint x: 192, startPoint y: 191, endPoint x: 65, endPoint y: 174, distance: 128.7
click at [65, 174] on div "< div > < div class = "flex items-center justify-between mb-2" > < h1 class = "…" at bounding box center [337, 476] width 546 height 728
click at [208, 192] on div "< div > < div class = "flex items-center justify-between mb-2" > < h1 class = "…" at bounding box center [337, 476] width 546 height 728
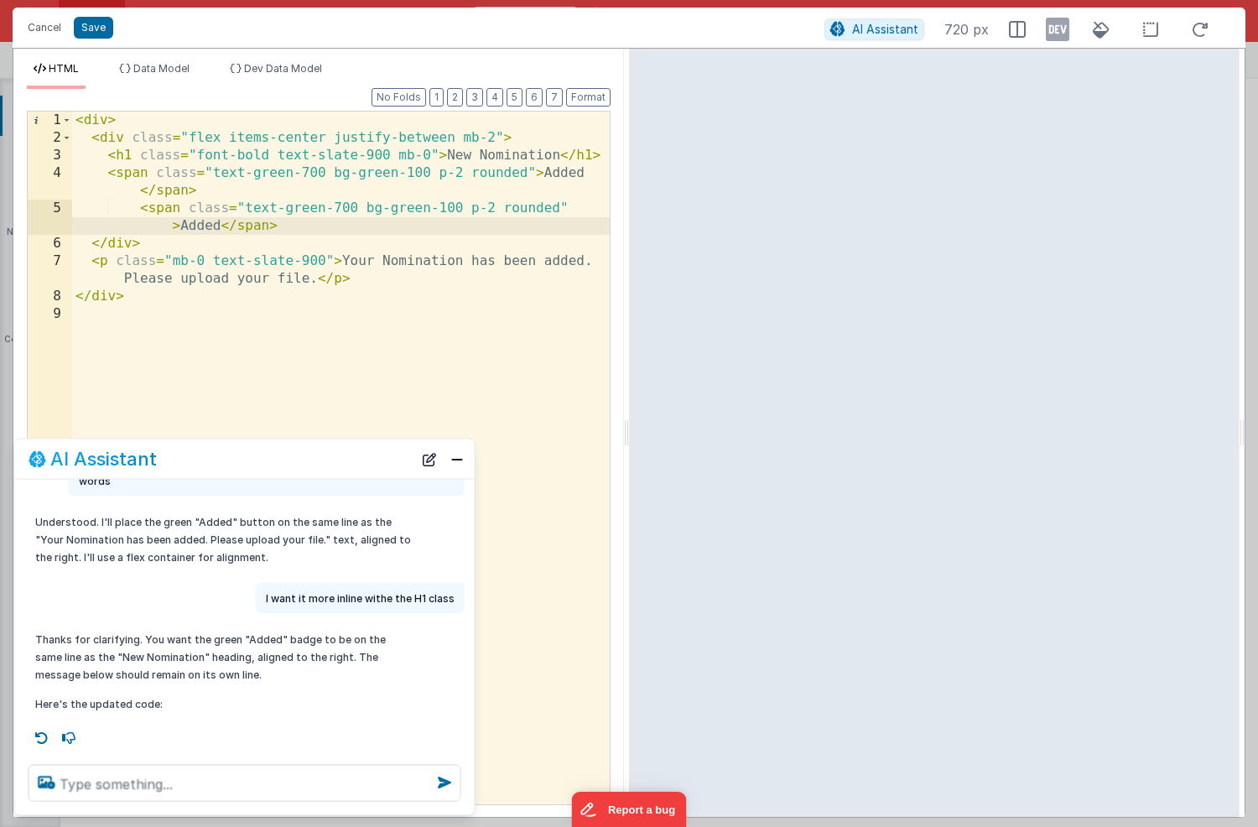
click at [300, 211] on div "< div > < div class = "flex items-center justify-between mb-2" > < h1 class = "…" at bounding box center [341, 476] width 538 height 728
click at [585, 208] on div "< div > < div class = "flex items-center justify-between mb-2" > < h1 class = "…" at bounding box center [341, 476] width 538 height 728
click at [227, 225] on div "< div > < div class = "flex items-center justify-between mb-2" > < h1 class = "…" at bounding box center [341, 476] width 538 height 728
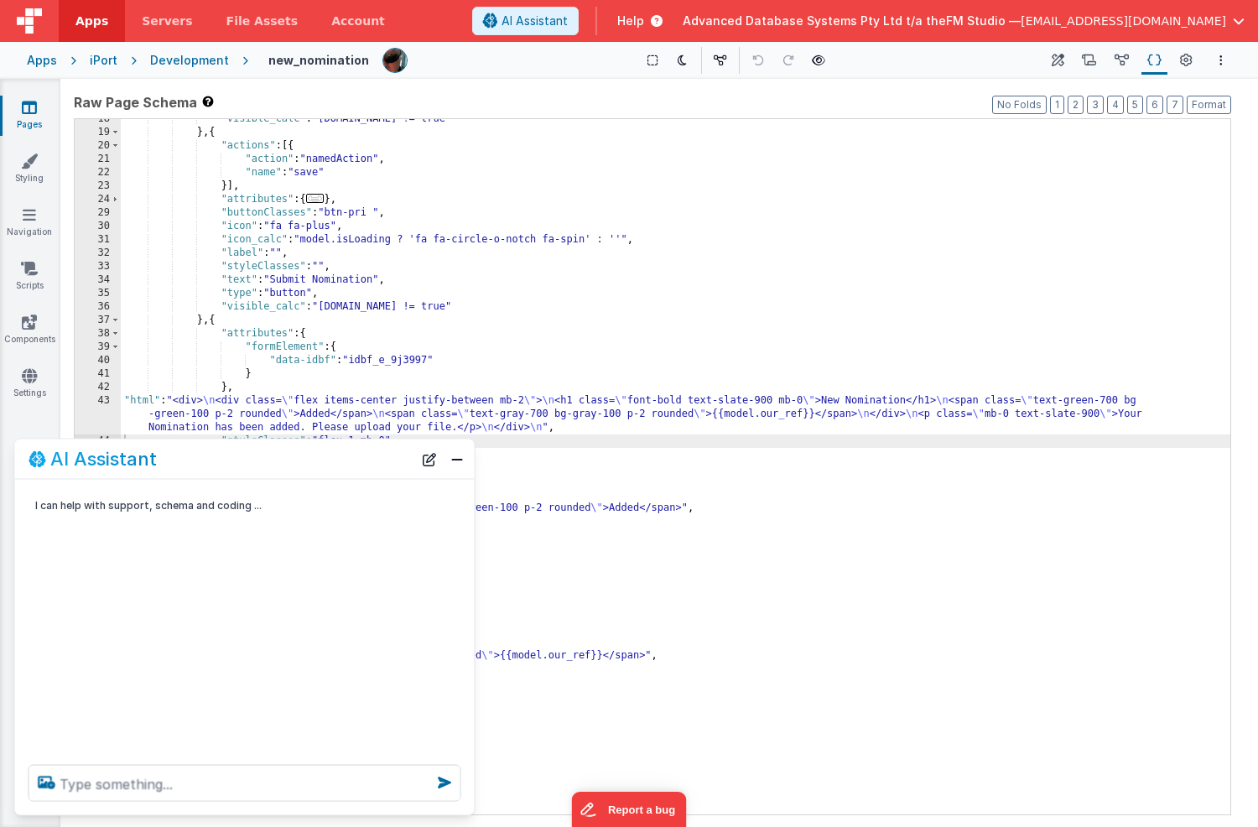
scroll to position [0, 0]
click at [457, 458] on button "Close" at bounding box center [457, 458] width 22 height 23
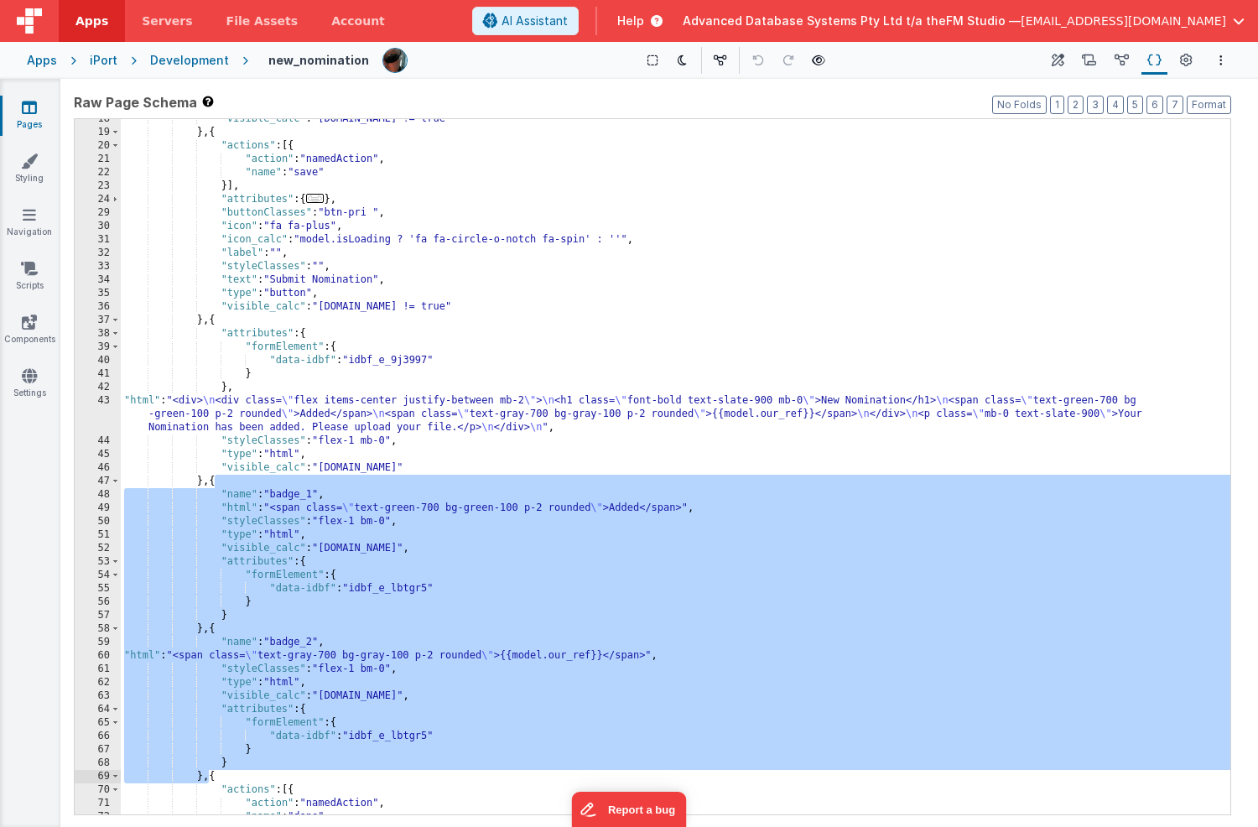
drag, startPoint x: 213, startPoint y: 482, endPoint x: 206, endPoint y: 778, distance: 296.2
click at [206, 778] on div ""visible_calc" : "[DOMAIN_NAME] != true" } , { "actions" : [{ "action" : "named…" at bounding box center [676, 473] width 1110 height 722
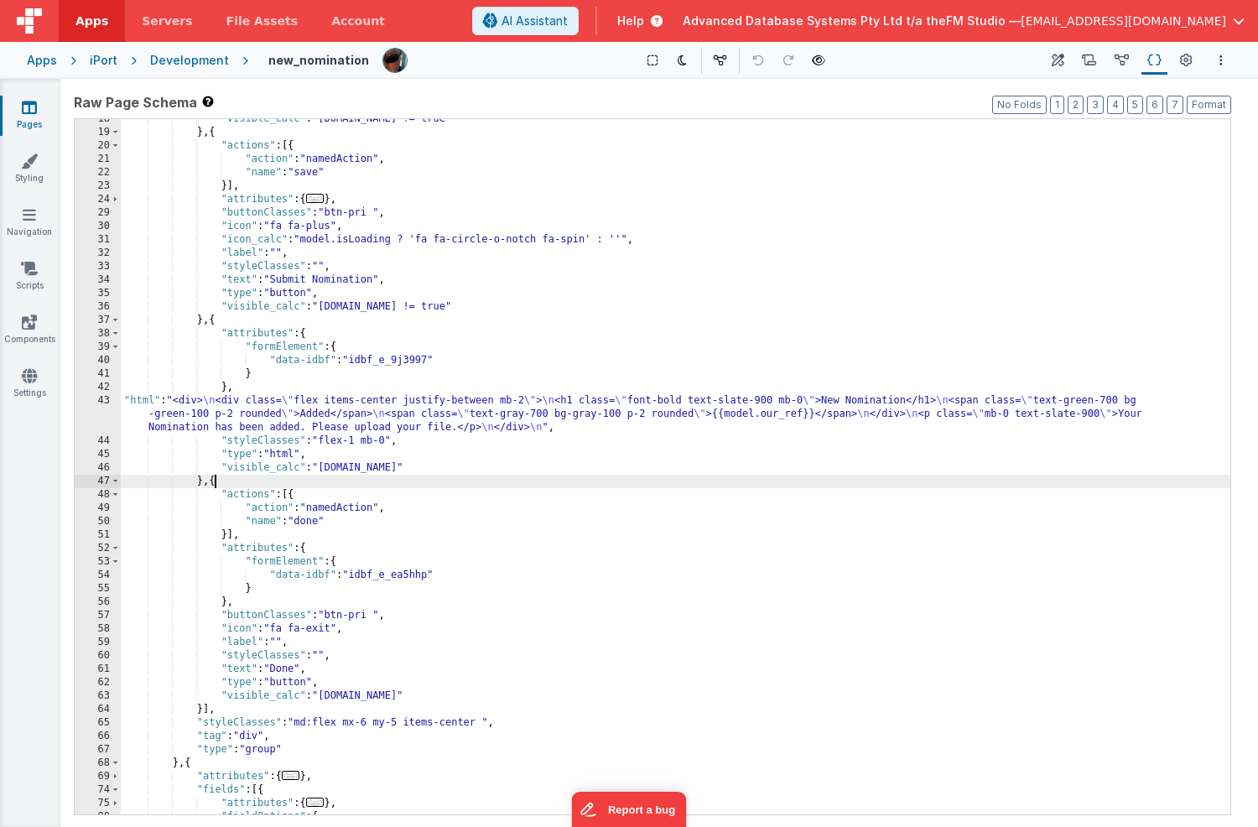
click at [506, 410] on div ""visible_calc" : "[DOMAIN_NAME] != true" } , { "actions" : [{ "action" : "named…" at bounding box center [676, 473] width 1110 height 722
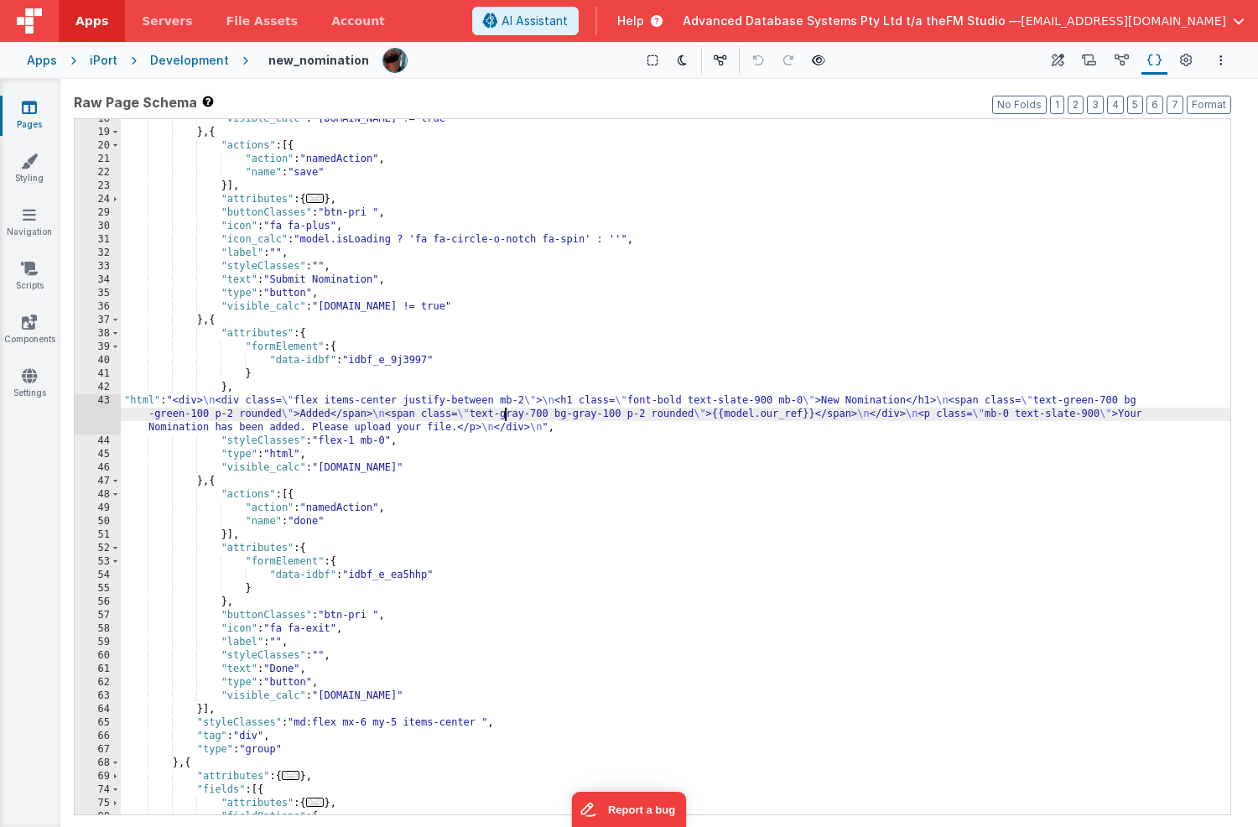
click at [86, 414] on div "43" at bounding box center [98, 414] width 46 height 40
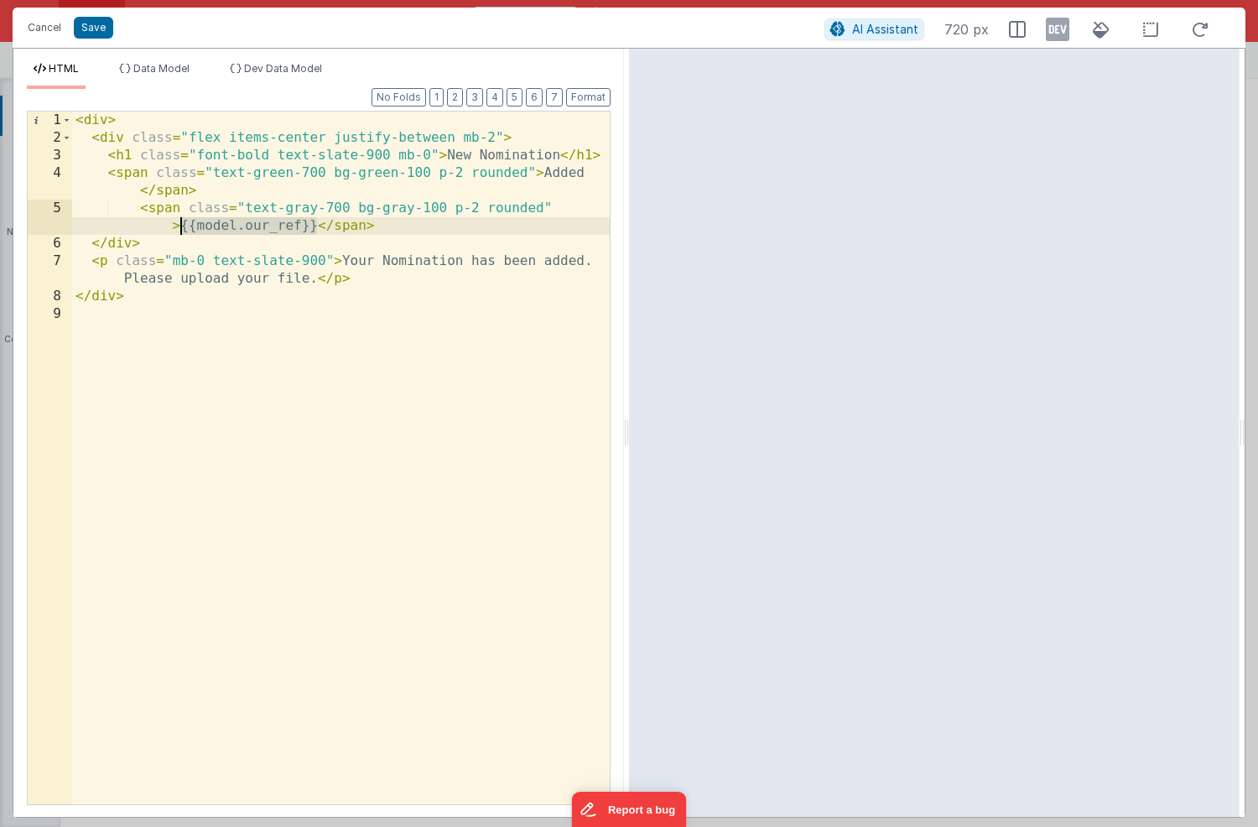
drag, startPoint x: 318, startPoint y: 225, endPoint x: 184, endPoint y: 230, distance: 134.3
click at [184, 230] on div "< div > < div class = "flex items-center justify-between mb-2" > < h1 class = "…" at bounding box center [341, 476] width 538 height 728
click at [874, 27] on span "AI Assistant" at bounding box center [885, 29] width 66 height 14
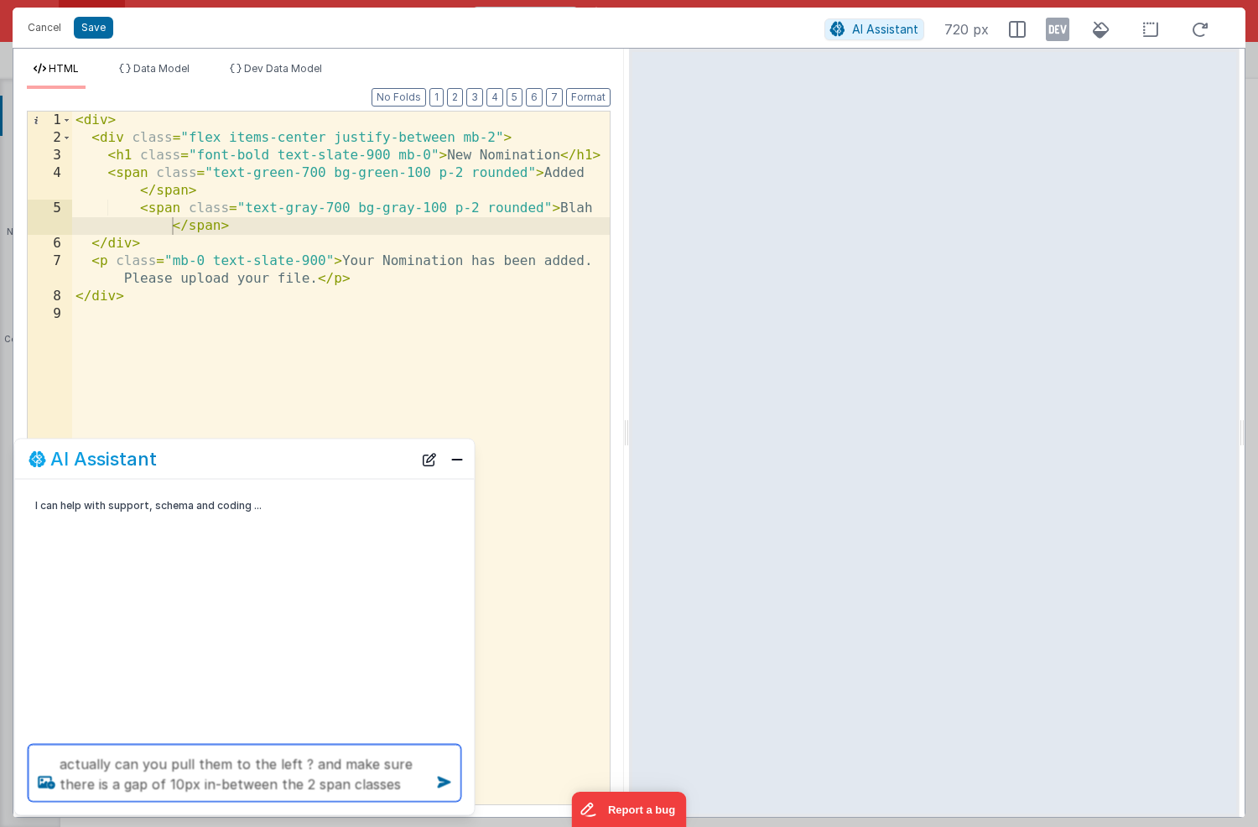
type textarea "actually can you pull them to the left ? and make sure there is a gap of 10px i…"
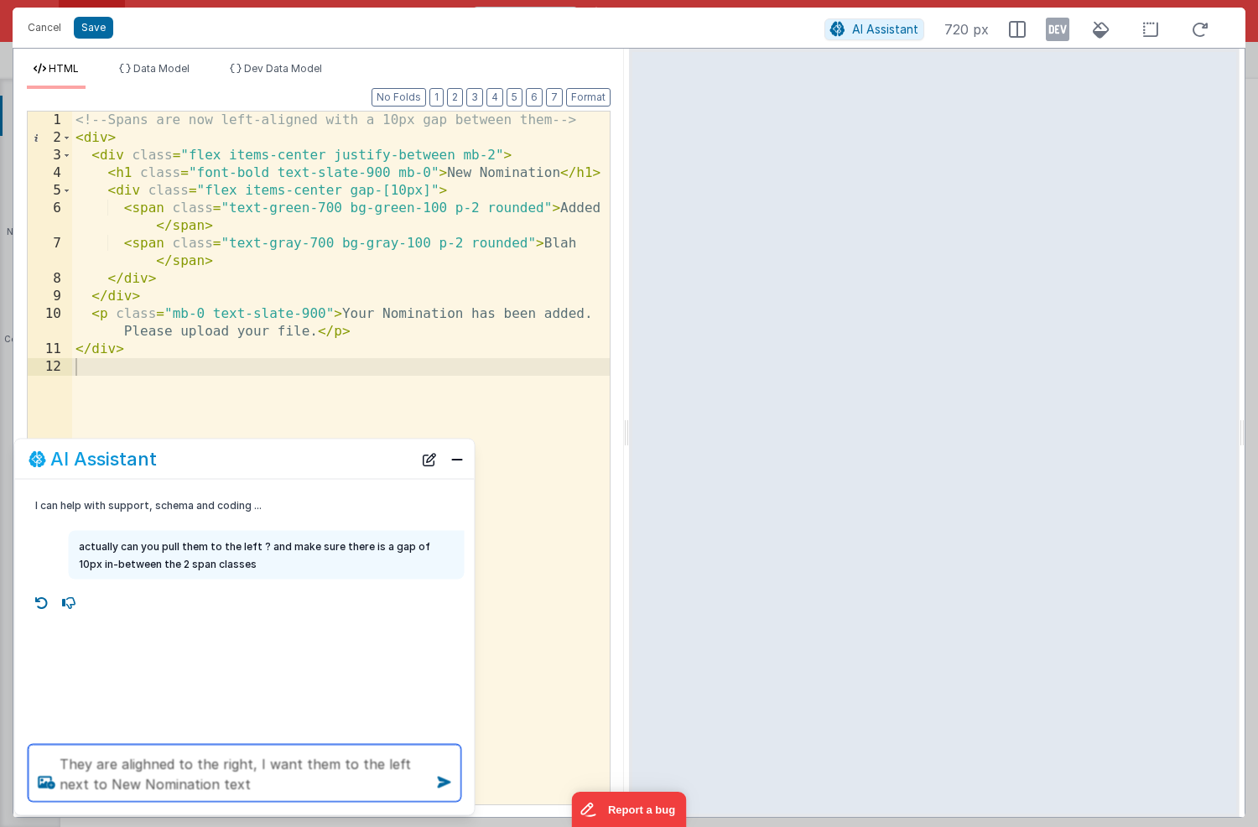
type textarea "They are alighned to the right, I want them to the left next to New Nomination …"
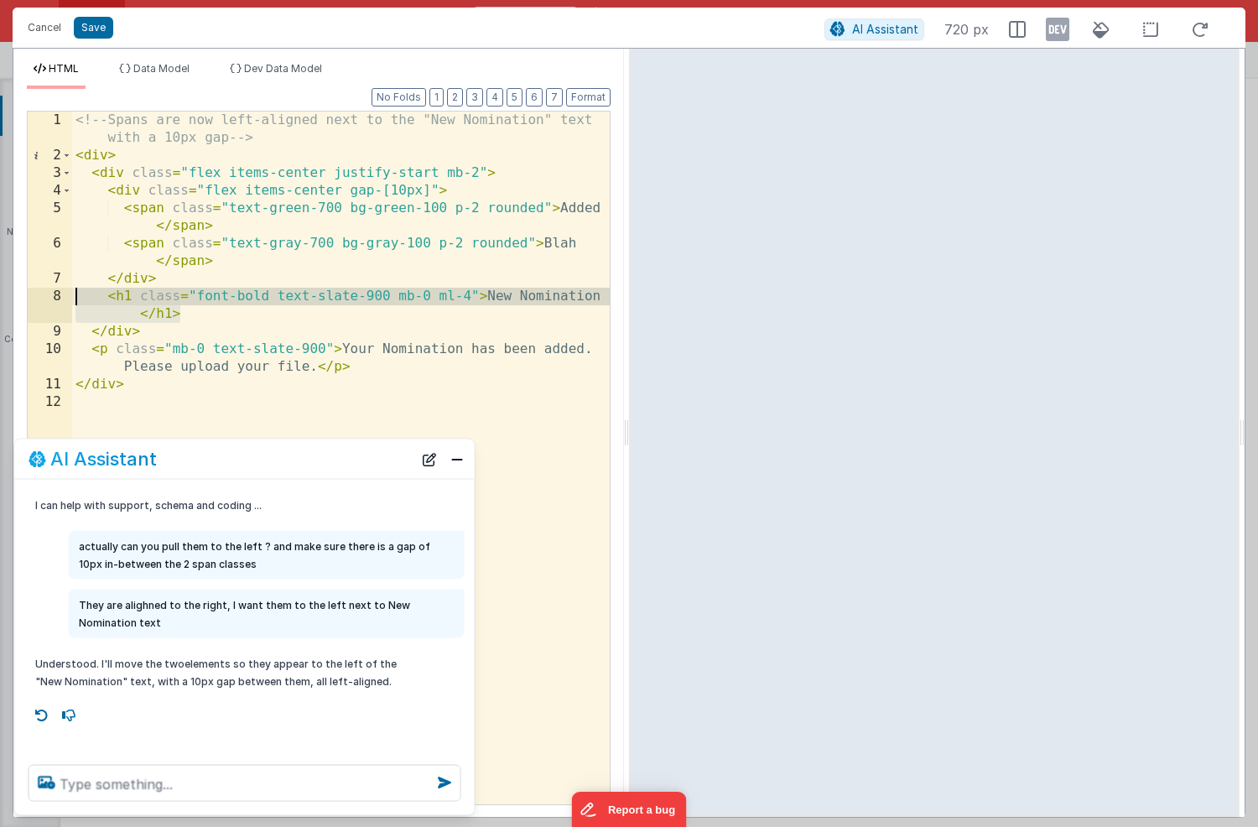
drag, startPoint x: 183, startPoint y: 315, endPoint x: 70, endPoint y: 294, distance: 114.4
click at [70, 294] on div "1 2 3 4 5 6 7 8 9 10 11 12 <!-- Spans are now left-aligned next to the "New Nom…" at bounding box center [319, 458] width 584 height 695
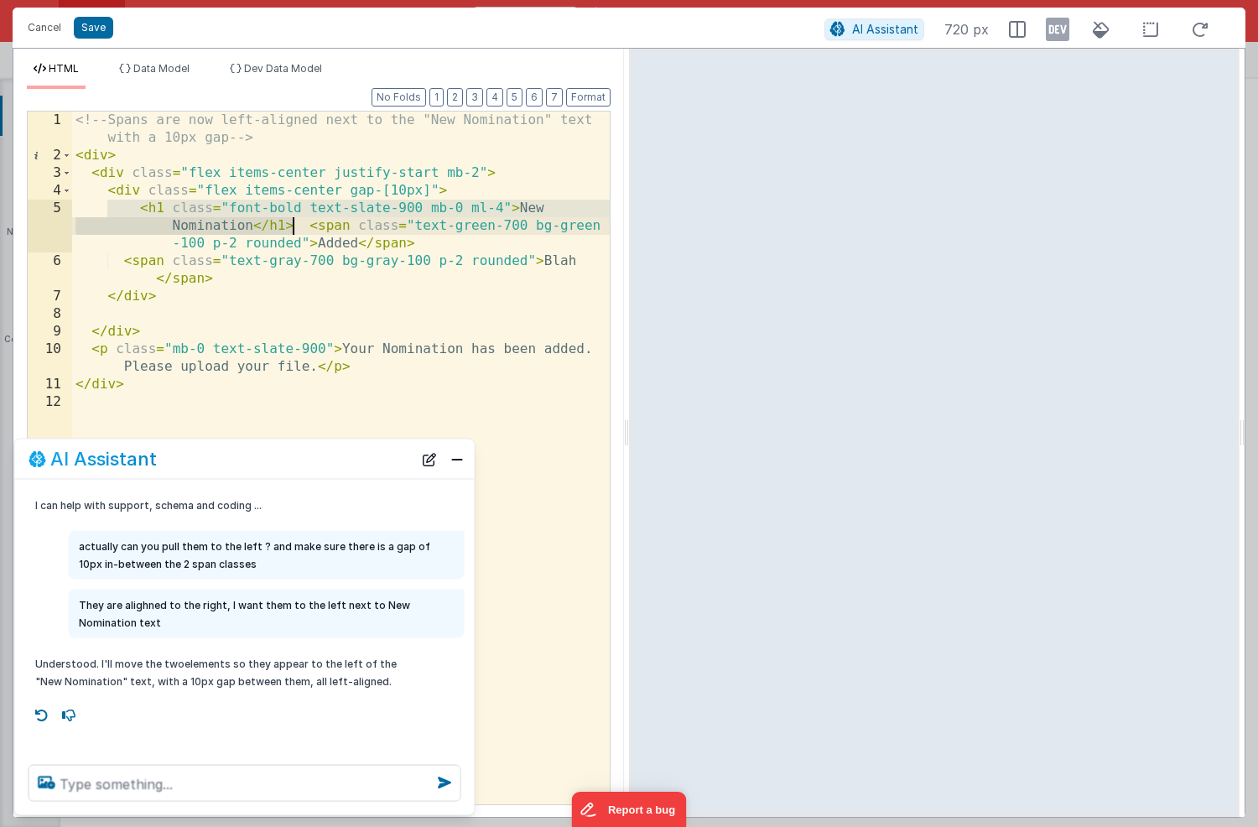
click at [396, 190] on div "<!-- Spans are now left-aligned next to the "New Nomination" text with a 10px g…" at bounding box center [341, 485] width 538 height 746
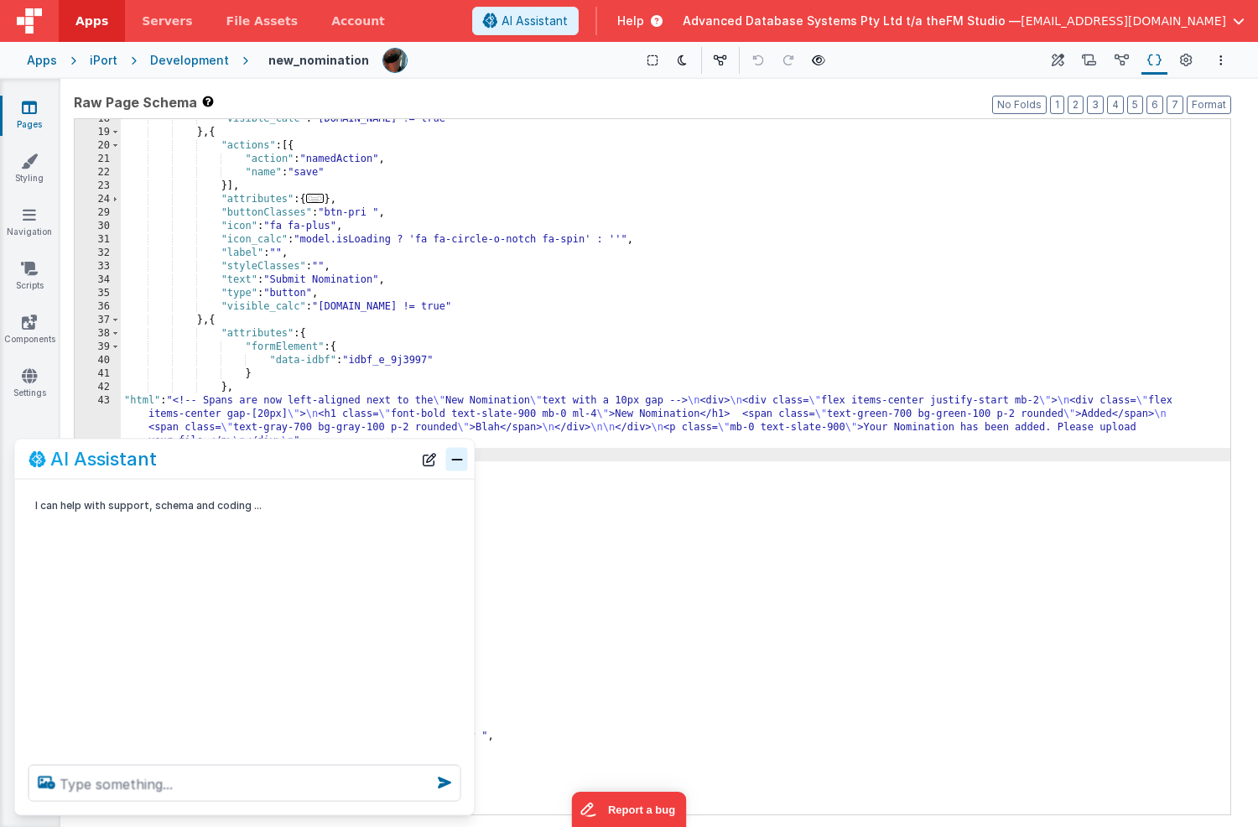
click at [456, 459] on button "Close" at bounding box center [457, 458] width 22 height 23
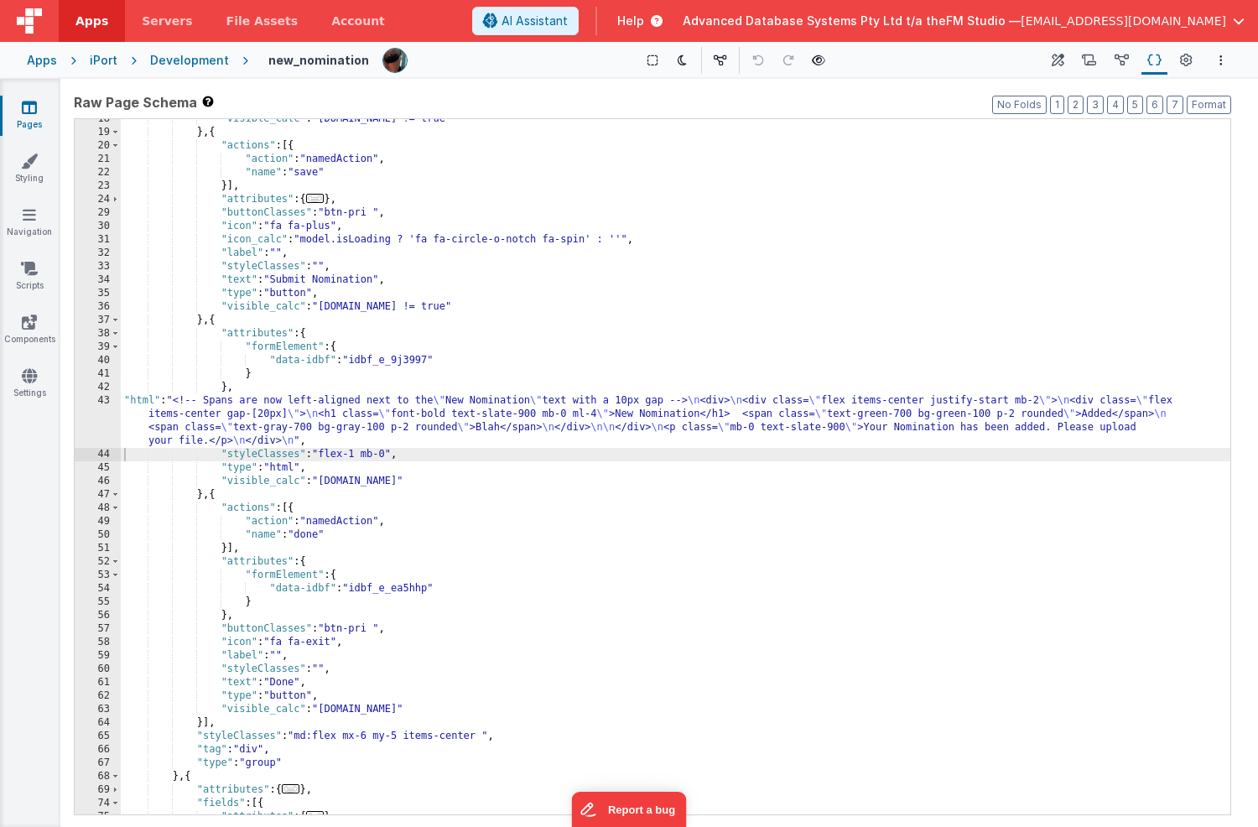
click at [443, 399] on div ""visible_calc" : "[DOMAIN_NAME] != true" } , { "actions" : [{ "action" : "named…" at bounding box center [676, 473] width 1110 height 722
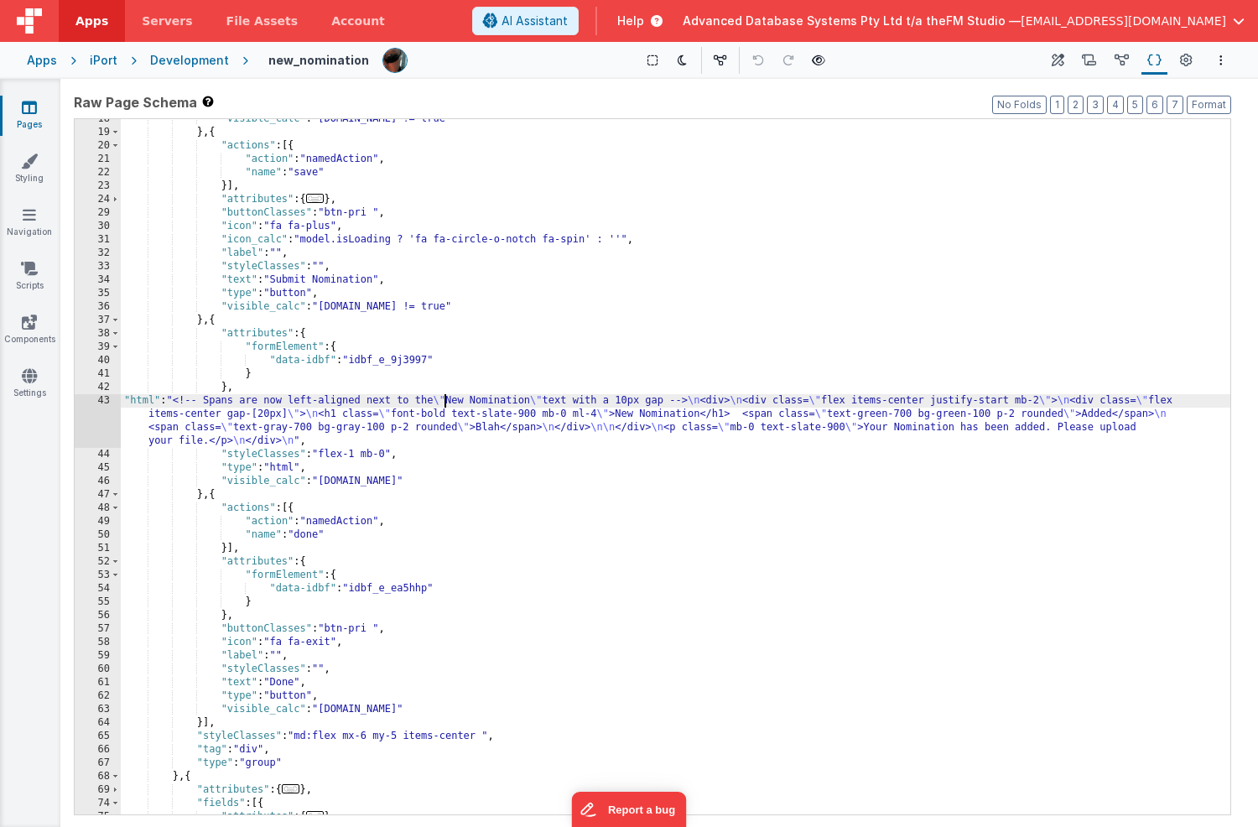
click at [223, 482] on div ""visible_calc" : "[DOMAIN_NAME] != true" } , { "actions" : [{ "action" : "named…" at bounding box center [676, 473] width 1110 height 722
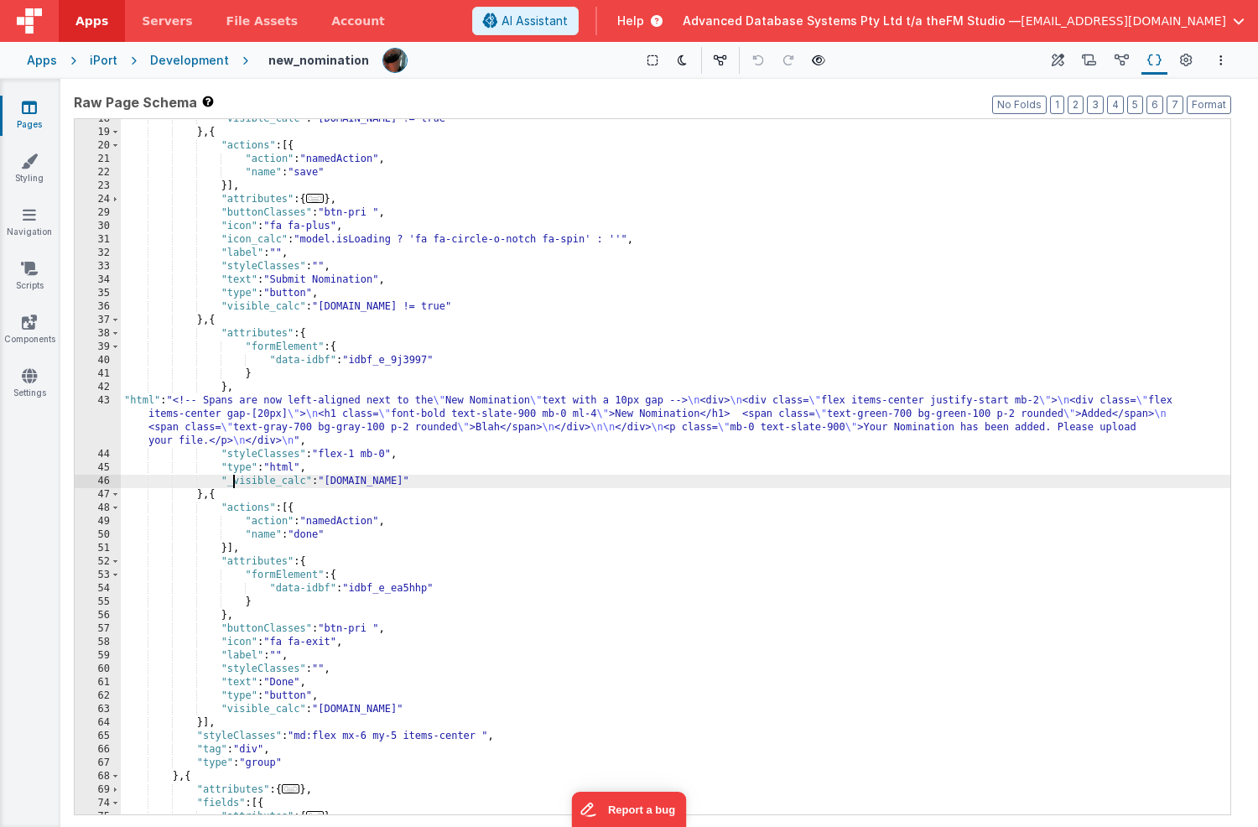
scroll to position [127, 0]
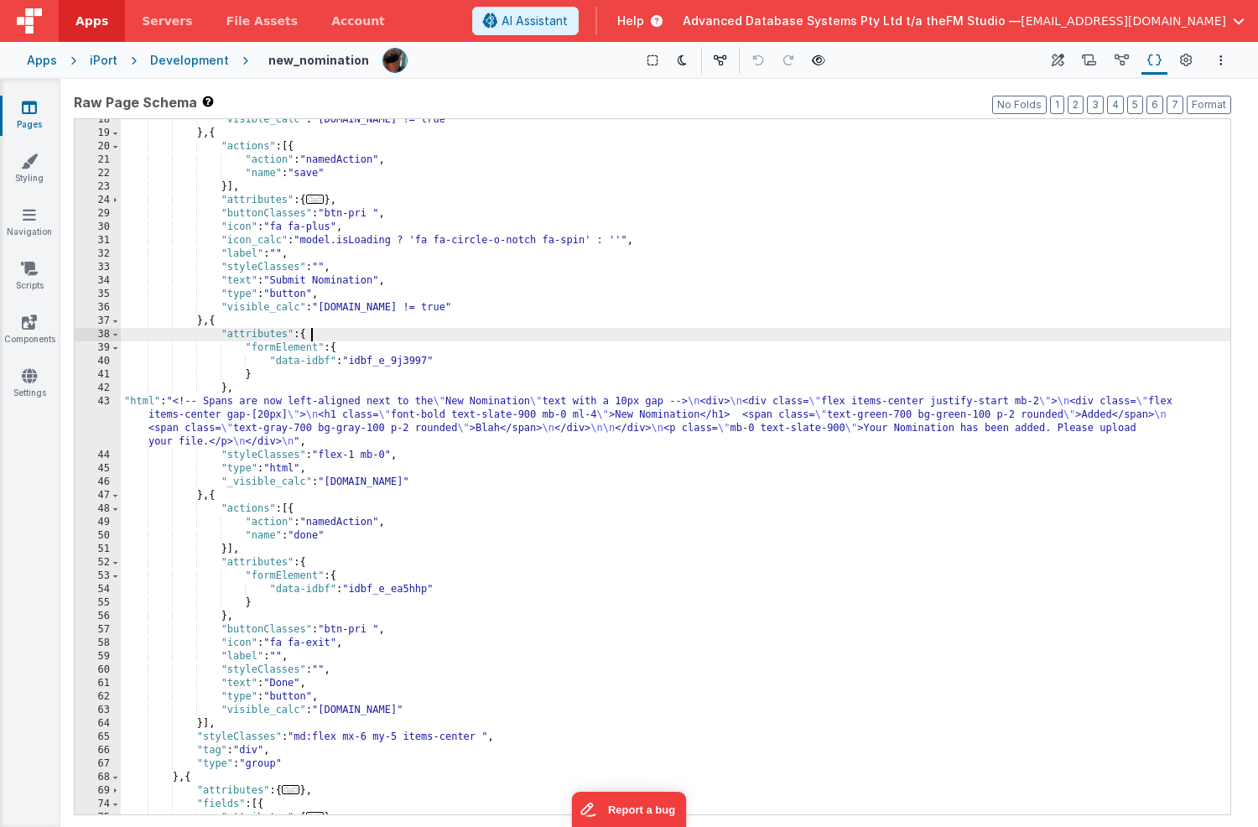
click at [546, 336] on div ""visible_calc" : "[DOMAIN_NAME] != true" } , { "actions" : [{ "action" : "named…" at bounding box center [676, 474] width 1110 height 722
click at [236, 482] on div ""visible_calc" : "[DOMAIN_NAME] != true" } , { "actions" : [{ "action" : "named…" at bounding box center [676, 474] width 1110 height 722
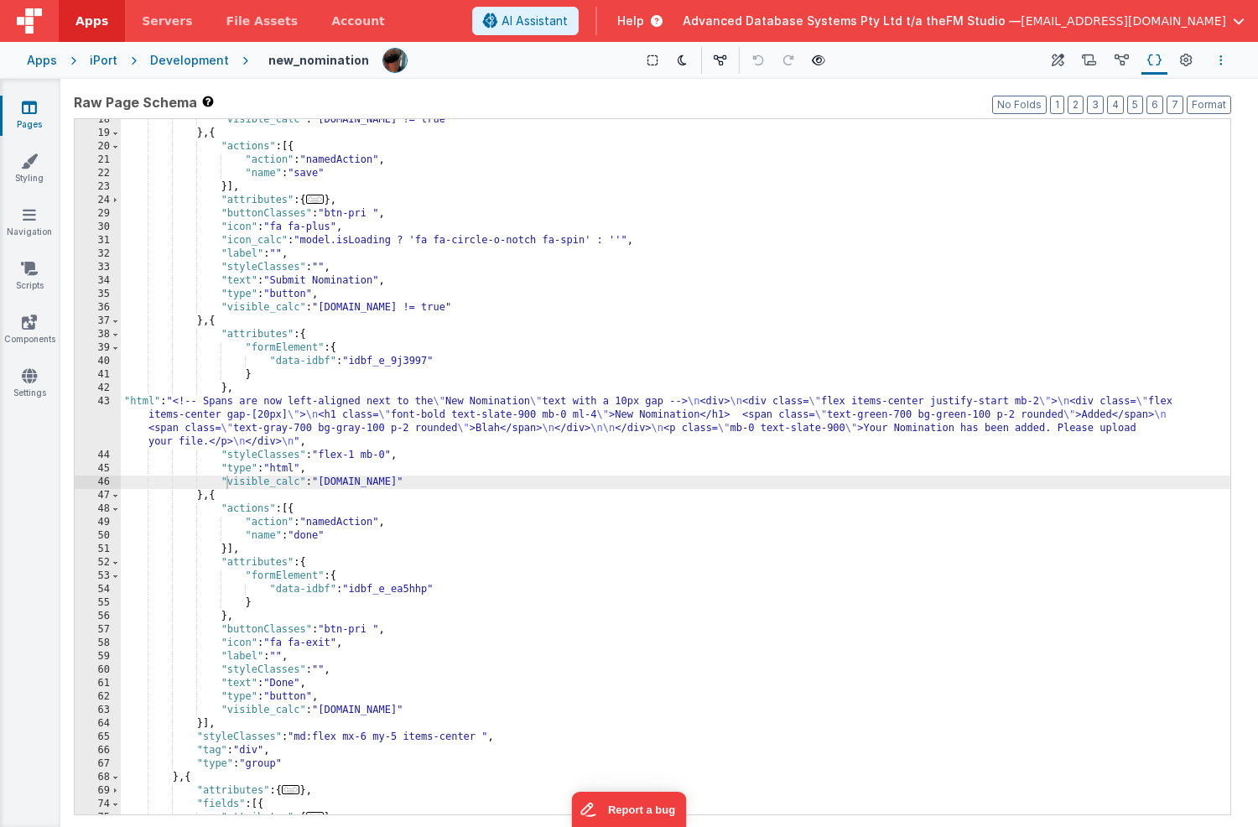
click at [1222, 60] on icon "Options" at bounding box center [1221, 61] width 3 height 12
click at [1099, 150] on p "Rollback" at bounding box center [1096, 153] width 47 height 17
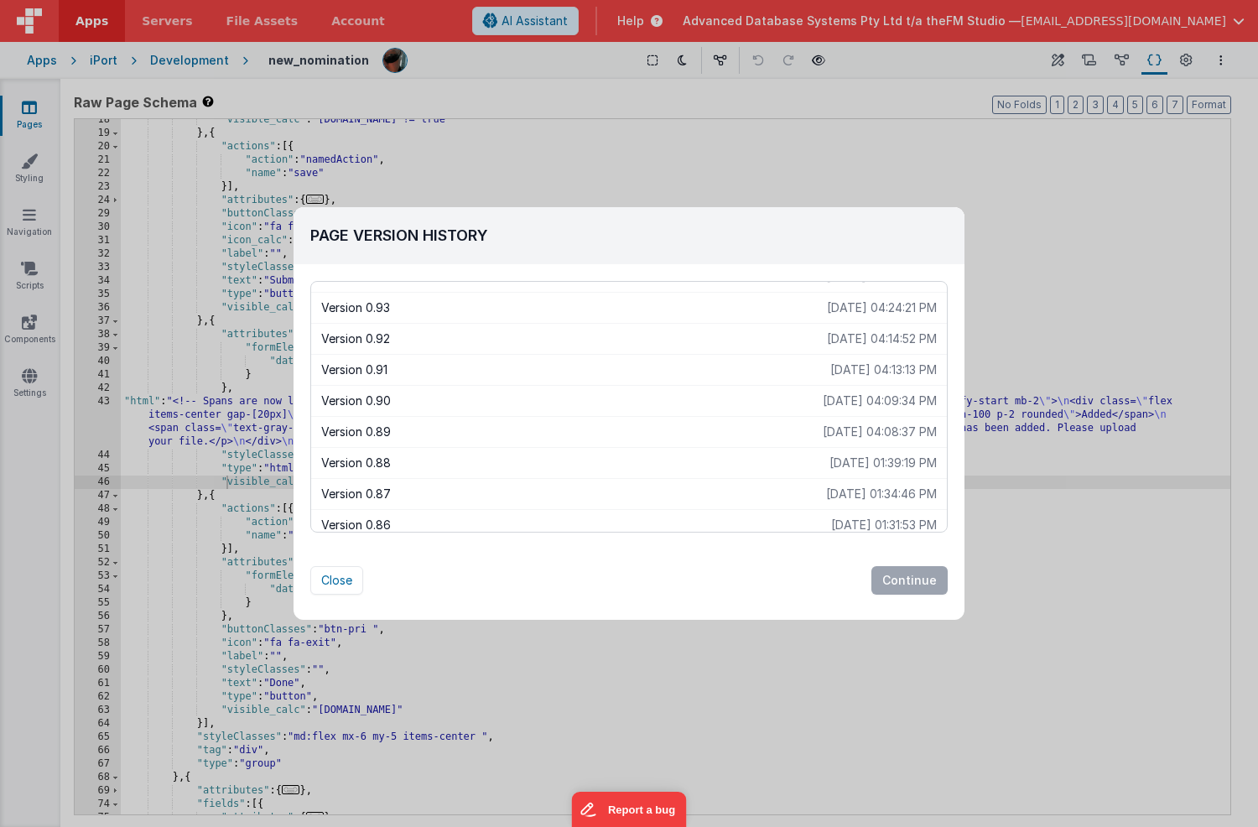
scroll to position [674, 0]
click at [328, 589] on button "Close" at bounding box center [336, 580] width 53 height 29
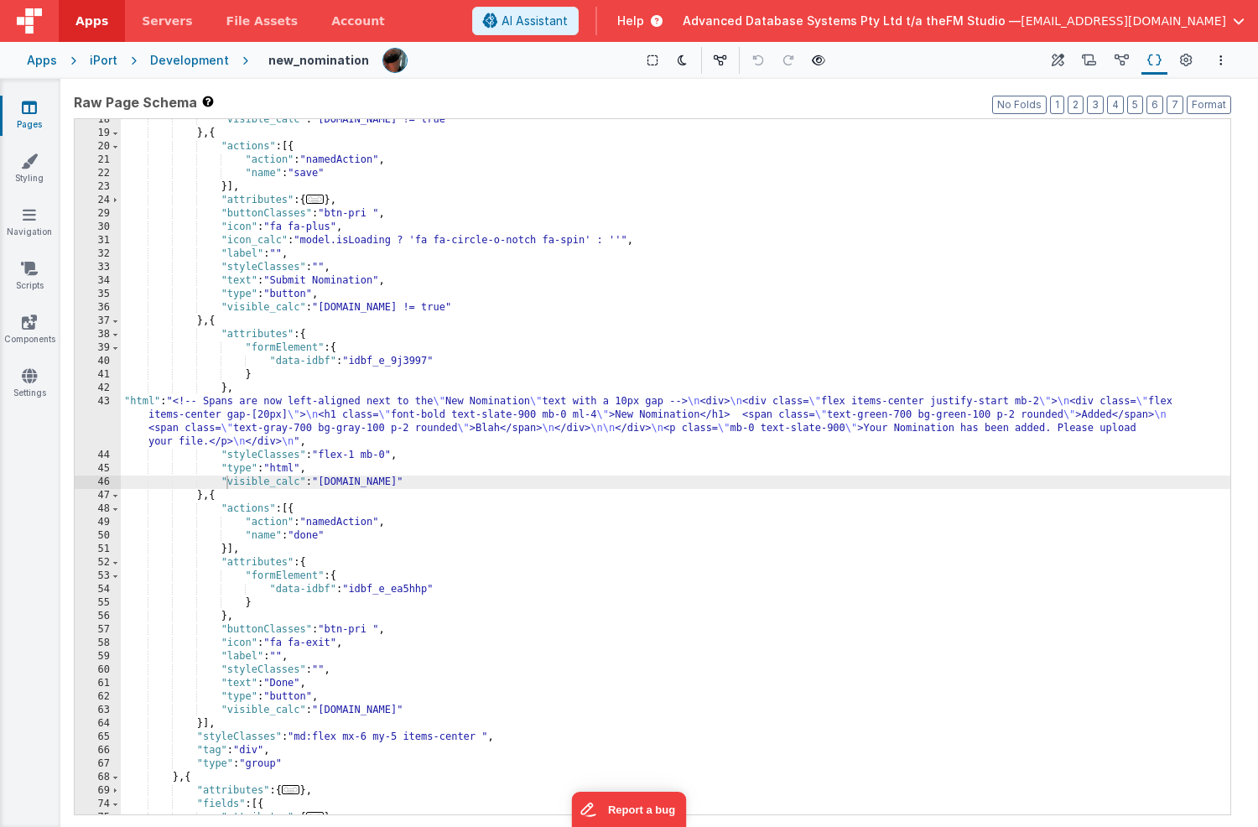
click at [437, 420] on div ""visible_calc" : "[DOMAIN_NAME] != true" } , { "actions" : [{ "action" : "named…" at bounding box center [676, 474] width 1110 height 722
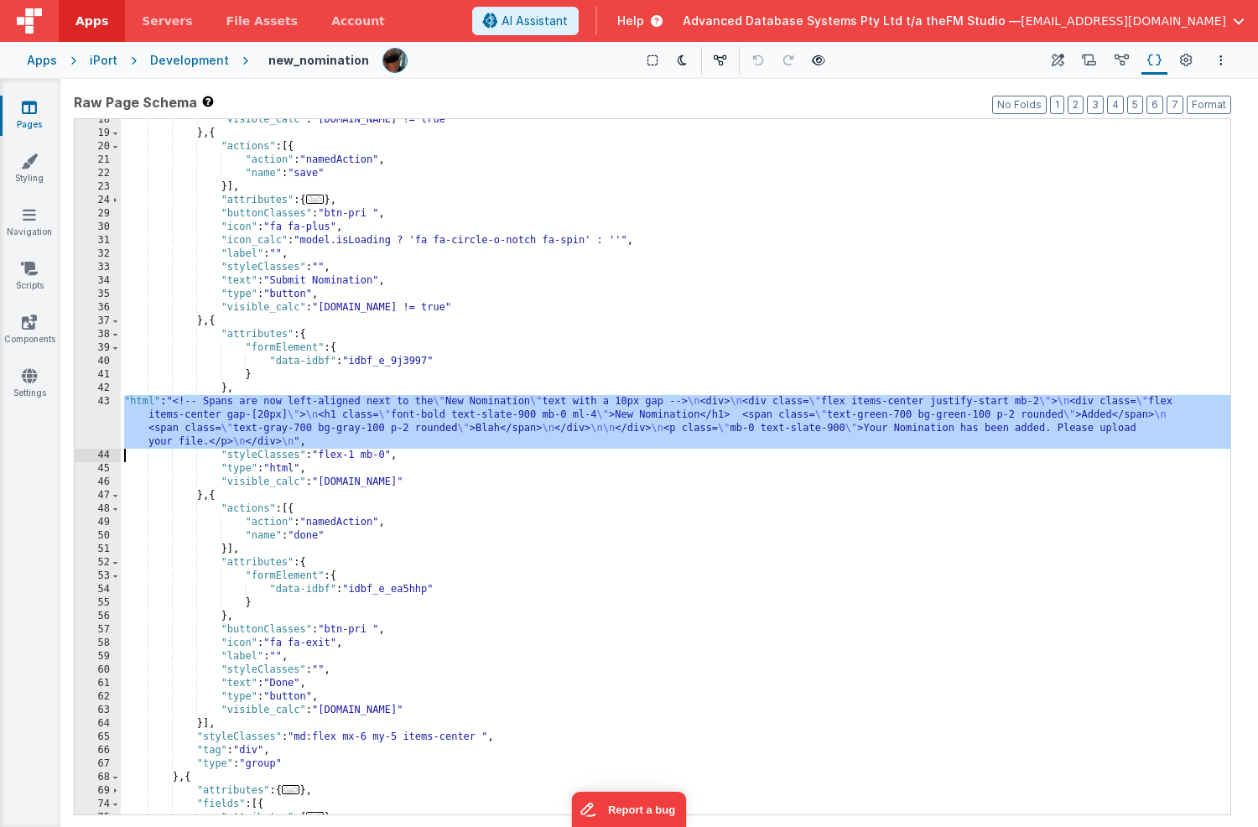
click at [87, 418] on div "43" at bounding box center [98, 422] width 46 height 54
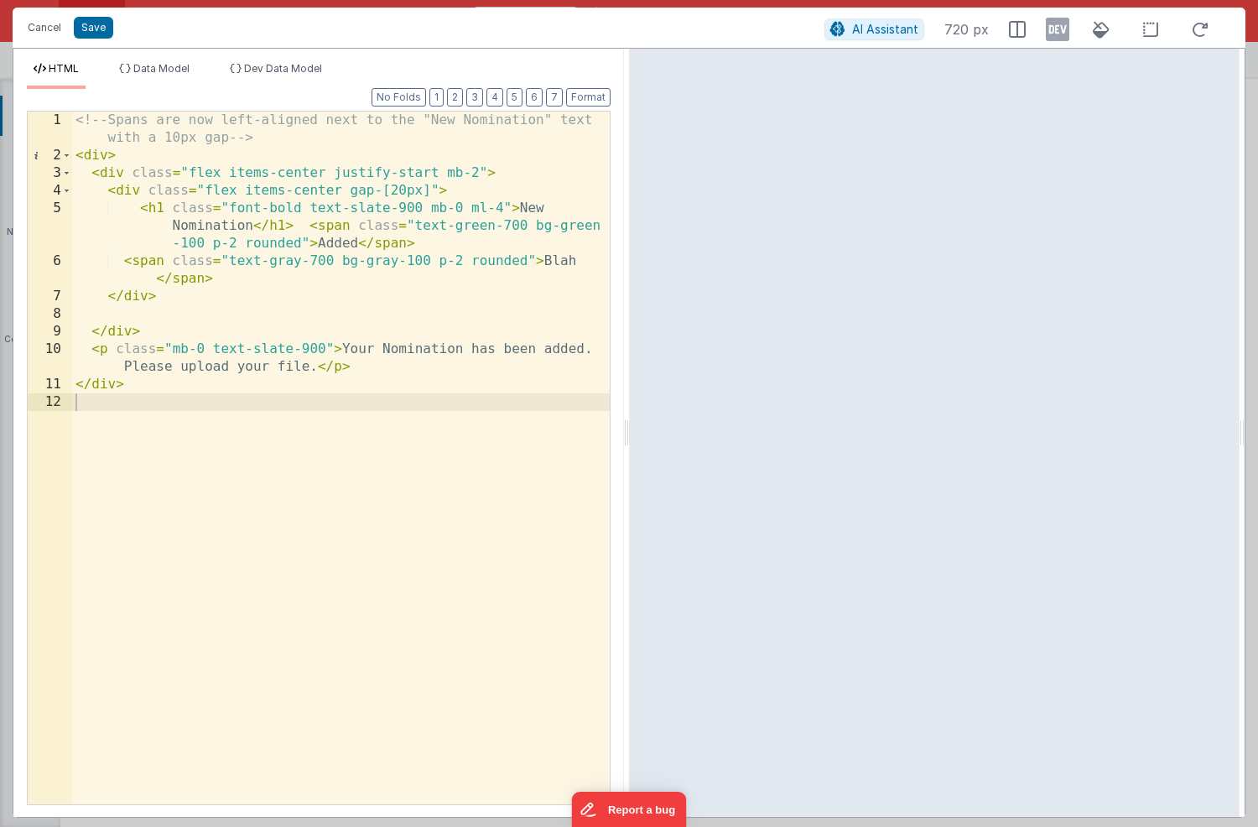
click at [560, 264] on div "<!-- Spans are now left-aligned next to the "New Nomination" text with a 10px g…" at bounding box center [341, 485] width 538 height 746
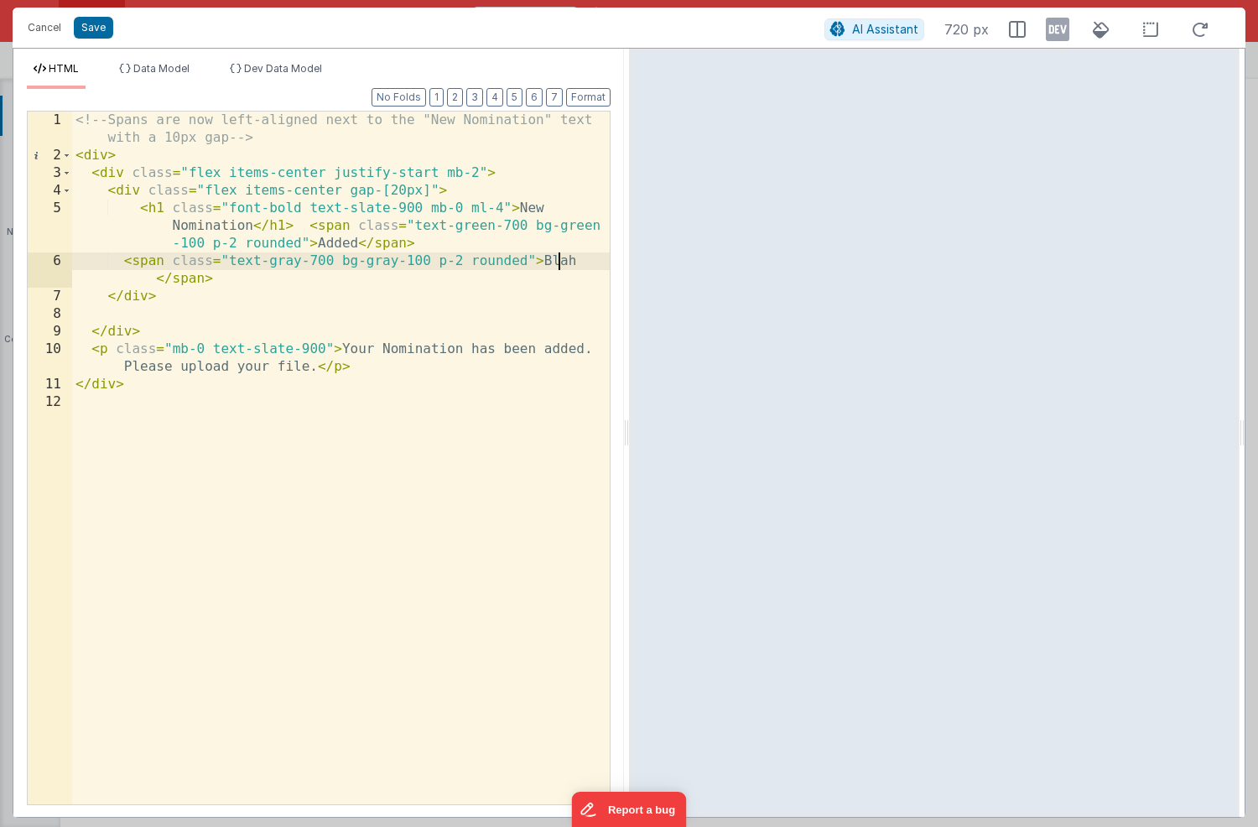
click at [560, 264] on div "<!-- Spans are now left-aligned next to the "New Nomination" text with a 10px g…" at bounding box center [341, 485] width 538 height 746
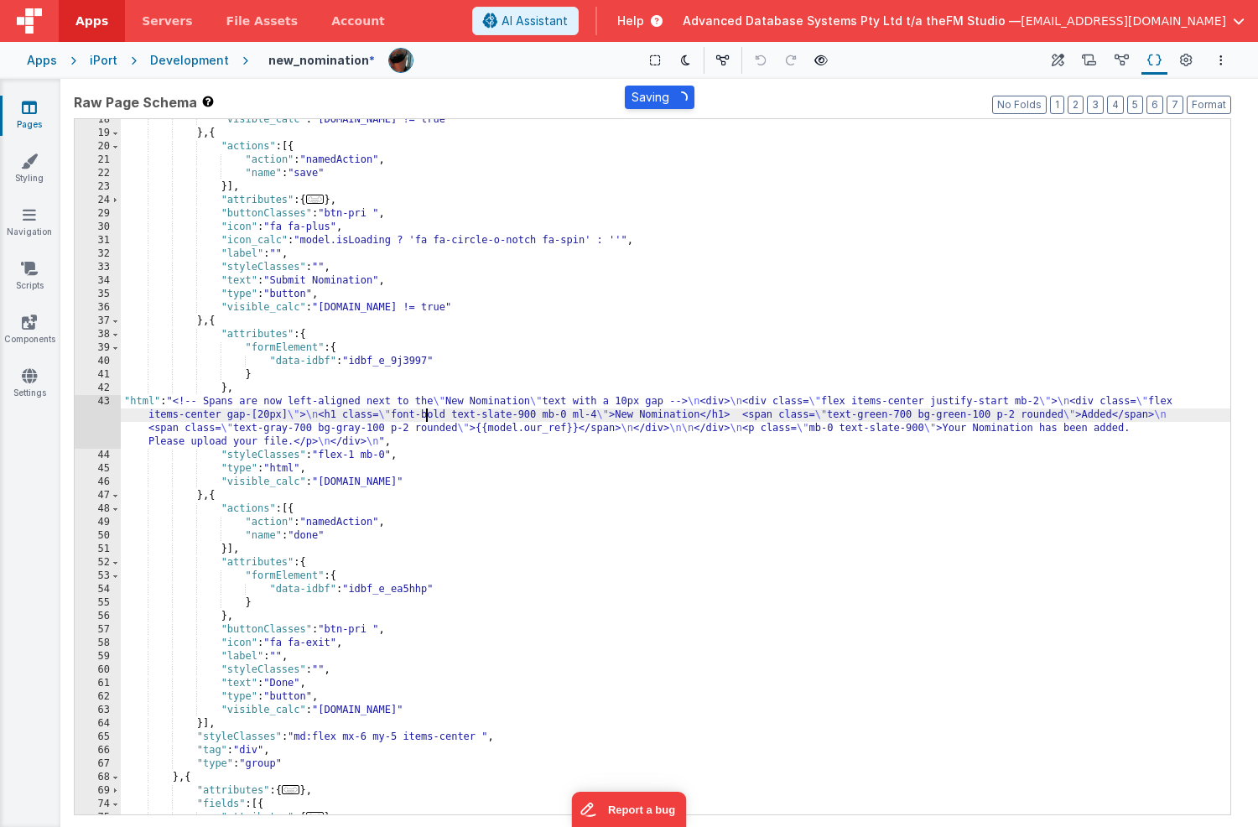
click at [426, 412] on div ""visible_calc" : "[DOMAIN_NAME] != true" } , { "actions" : [{ "action" : "named…" at bounding box center [676, 474] width 1110 height 722
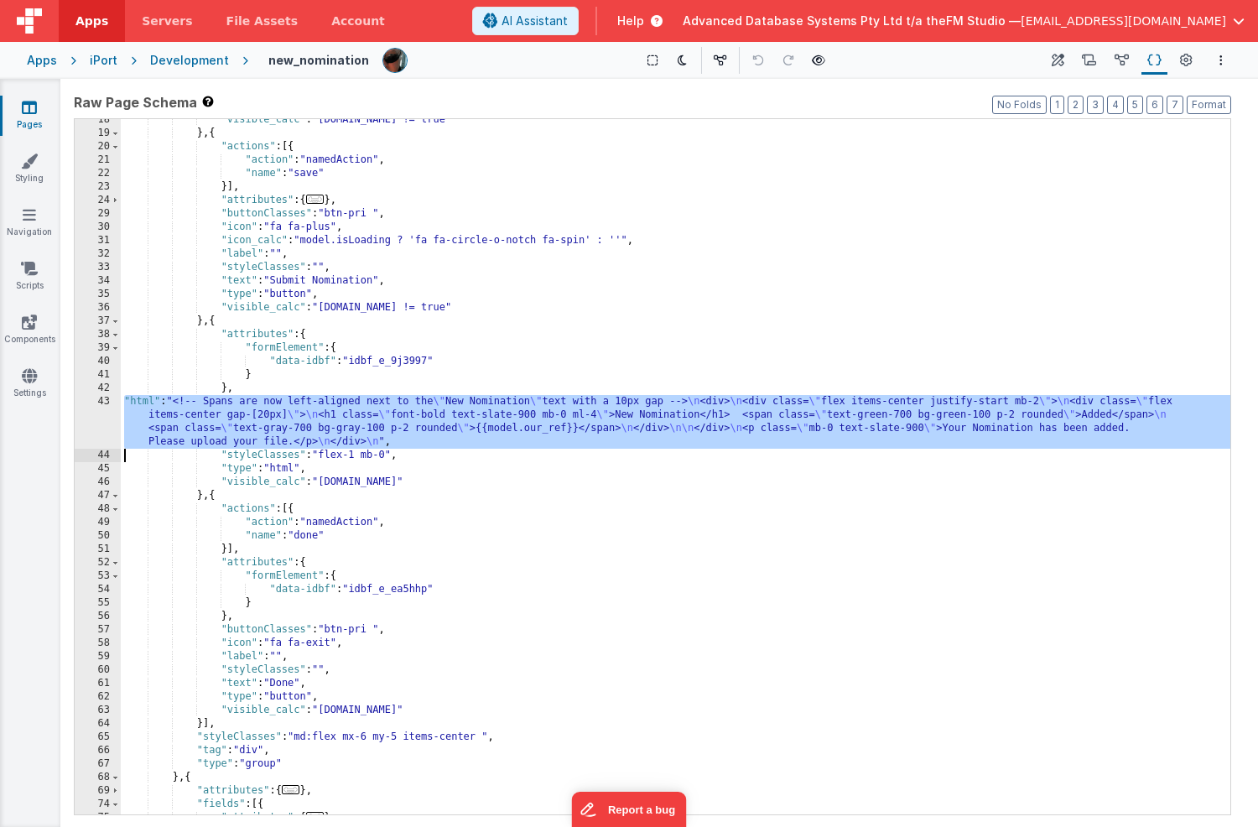
click at [91, 414] on div "43" at bounding box center [98, 422] width 46 height 54
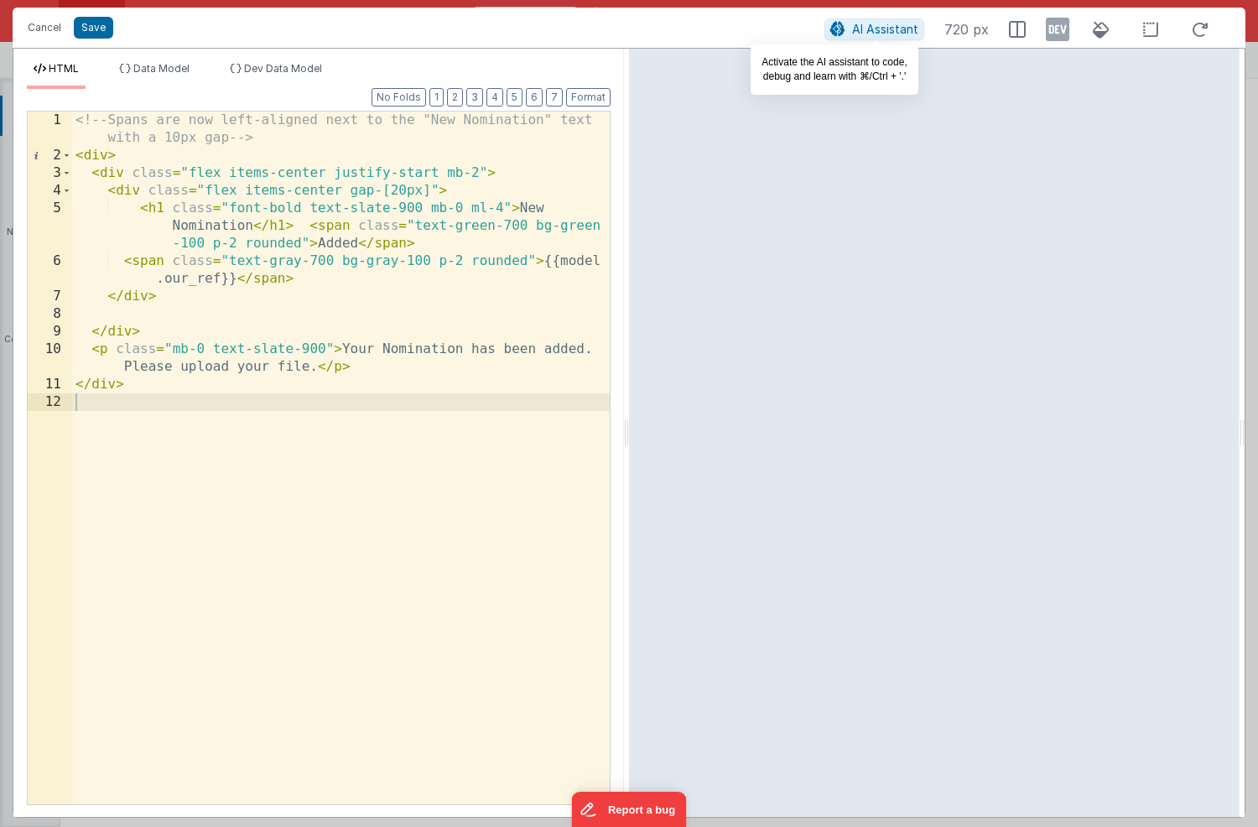
click at [858, 29] on span "AI Assistant" at bounding box center [885, 29] width 66 height 14
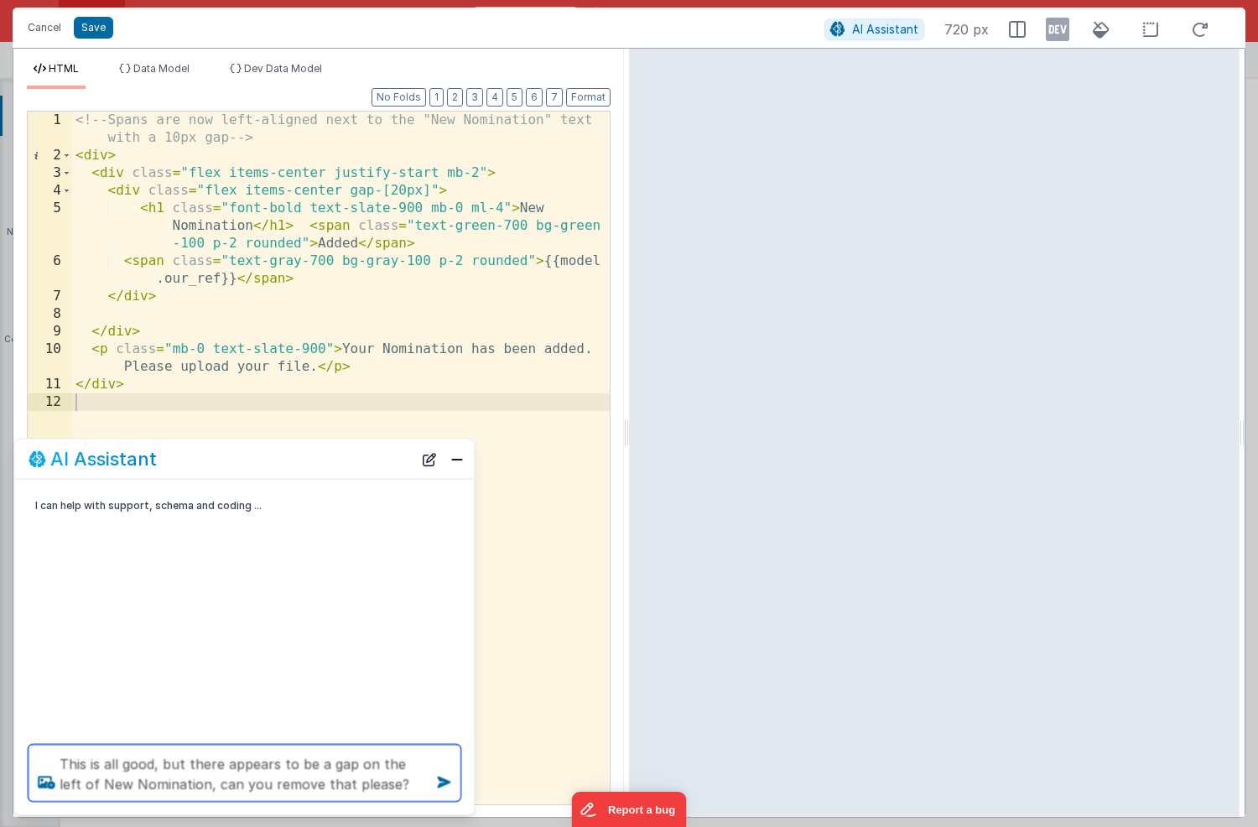
type textarea "This is all good, but there appears to be a gap on the left of New Nomination, …"
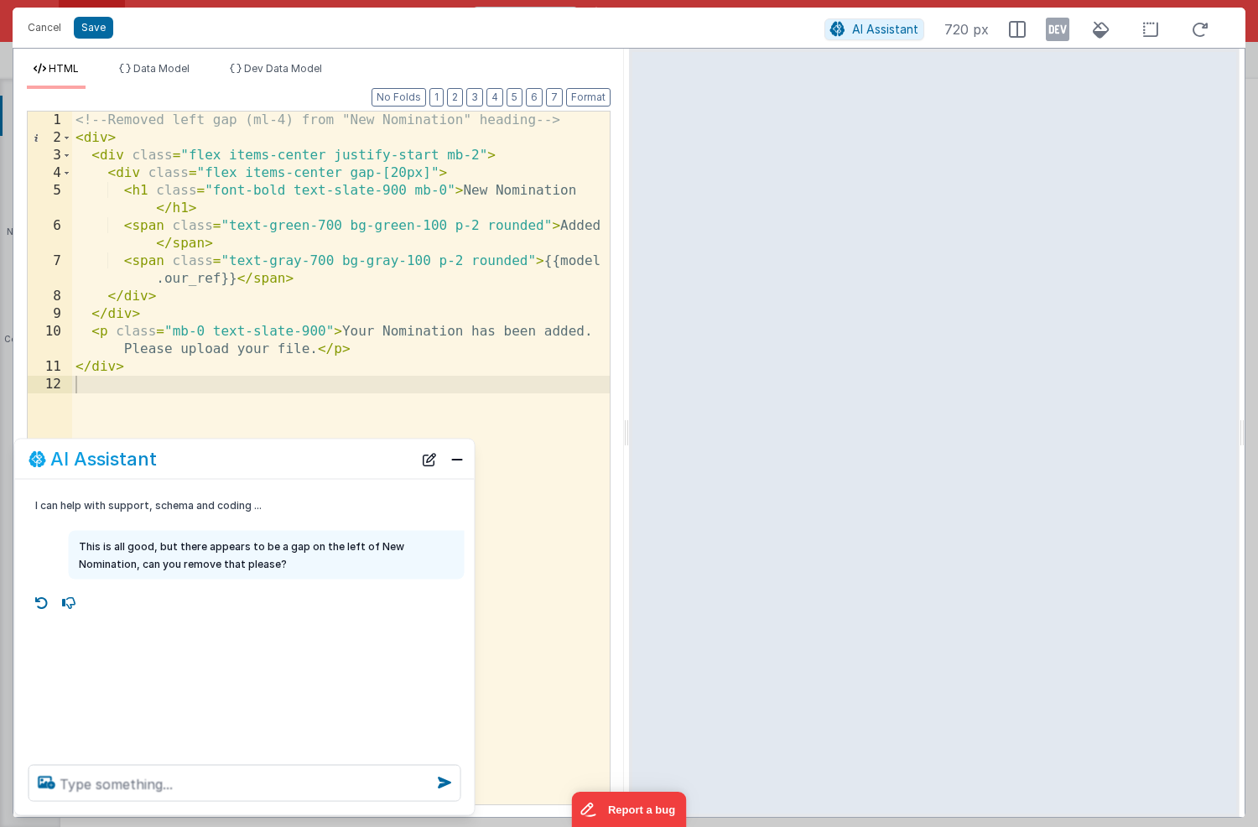
click at [395, 305] on div "<!-- Removed left gap (ml-4) from "New Nomination" heading --> < div > < div cl…" at bounding box center [341, 476] width 538 height 728
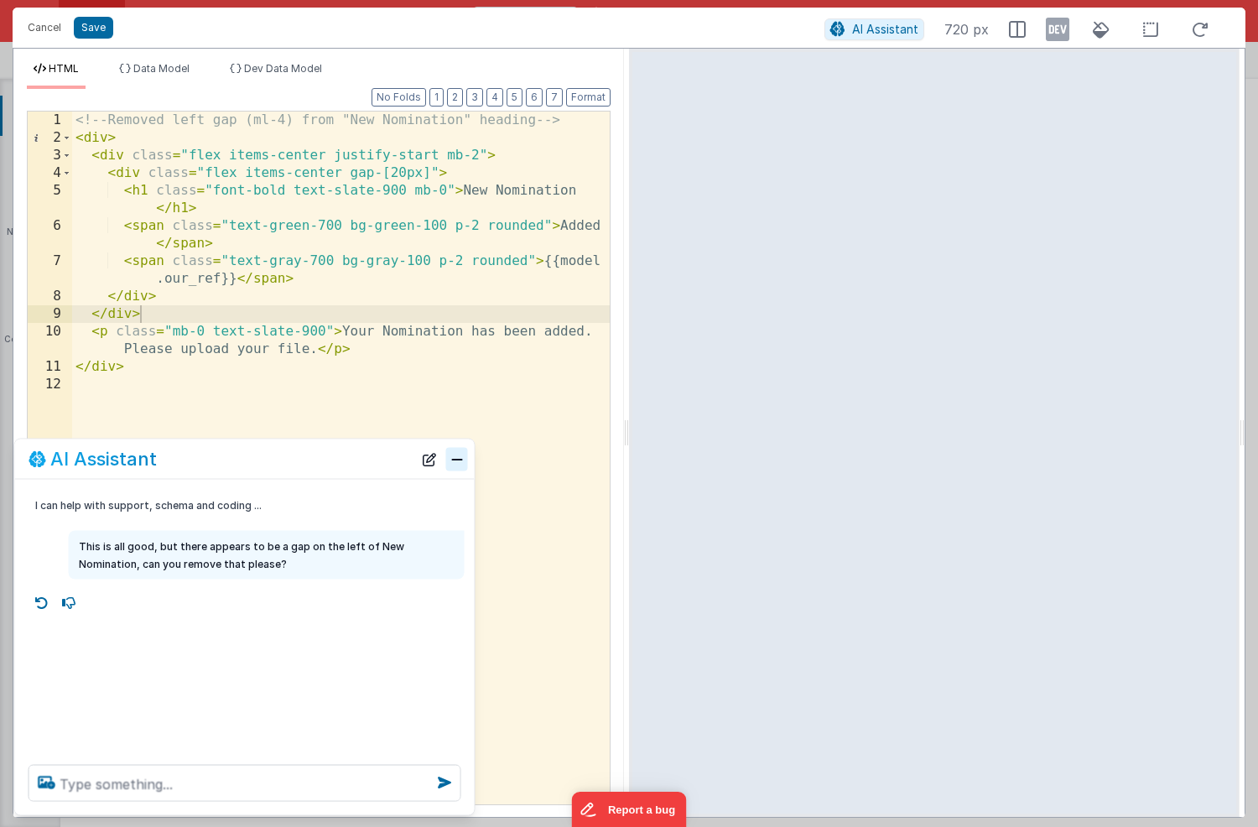
click at [457, 465] on button "Close" at bounding box center [457, 458] width 22 height 23
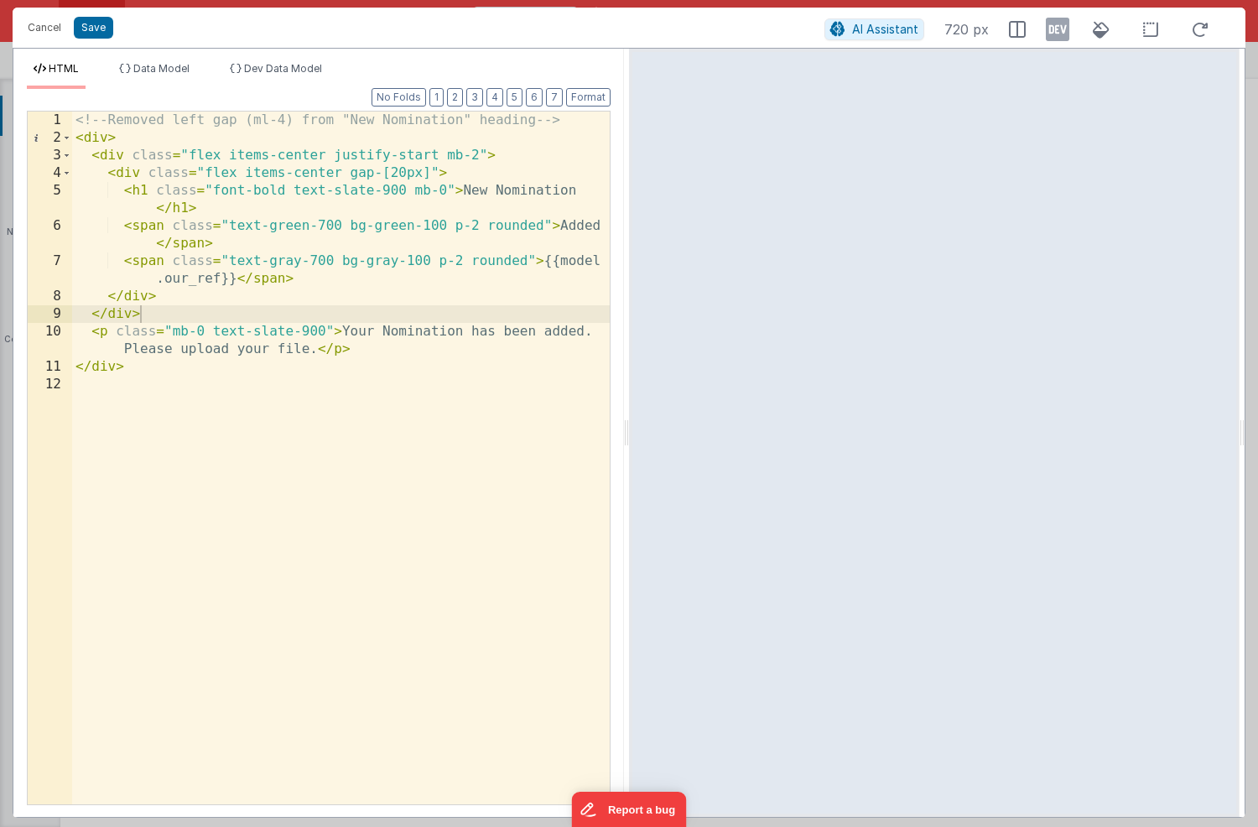
click at [435, 367] on div "<!-- Removed left gap (ml-4) from "New Nomination" heading --> < div > < div cl…" at bounding box center [341, 476] width 538 height 728
